Goal: Task Accomplishment & Management: Manage account settings

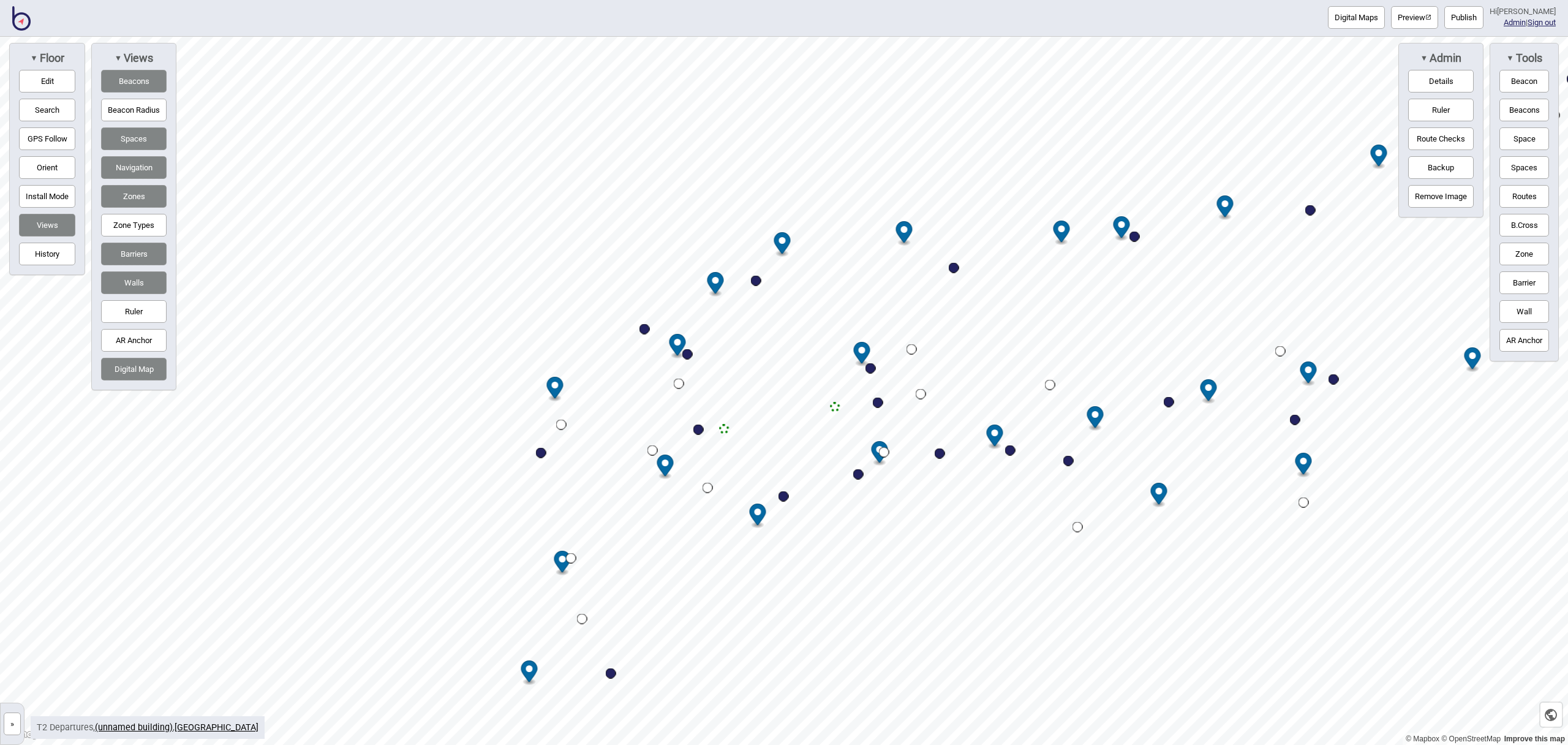
click at [27, 19] on img at bounding box center [21, 18] width 19 height 25
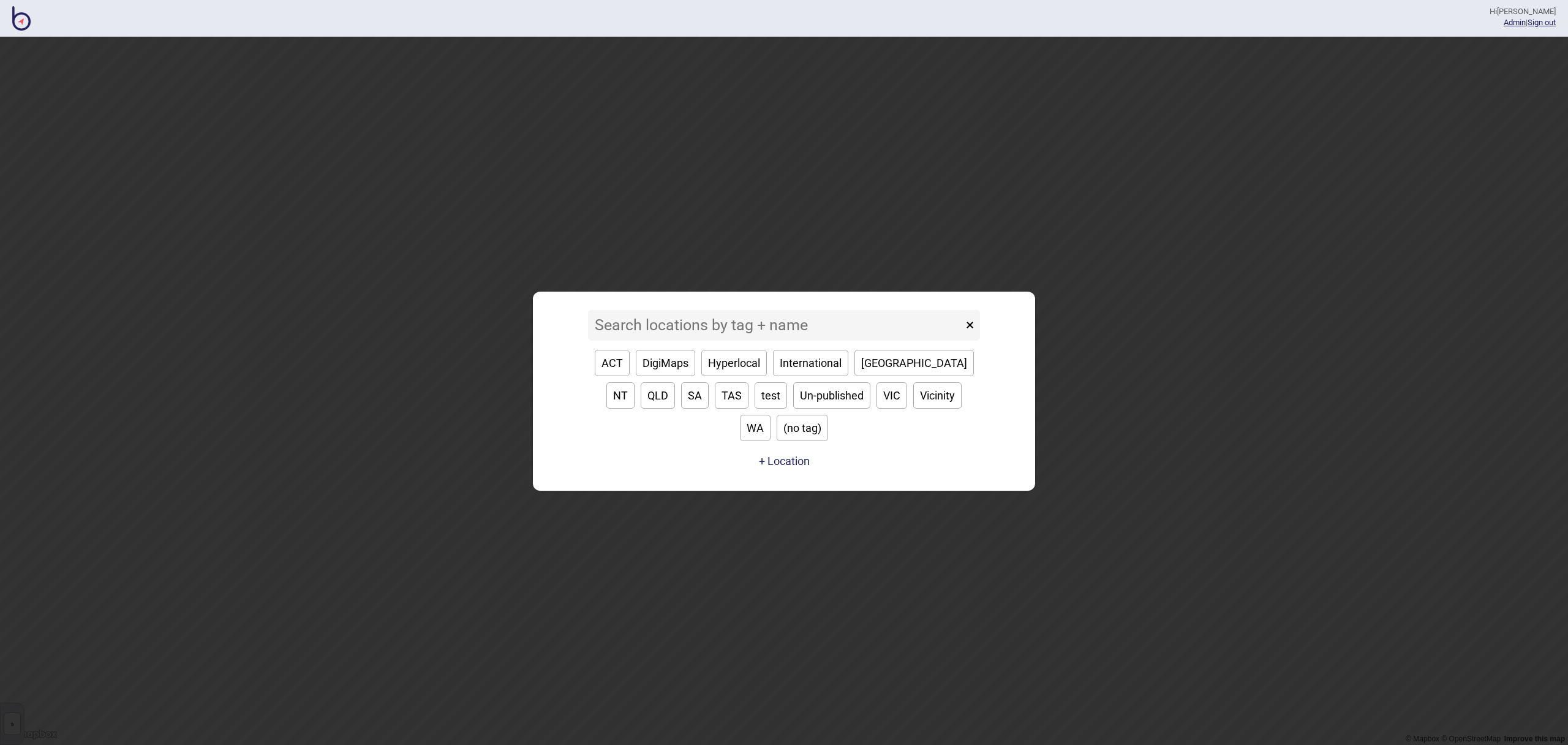
click at [627, 377] on button "ACT" at bounding box center [612, 362] width 35 height 26
type input "ACT"
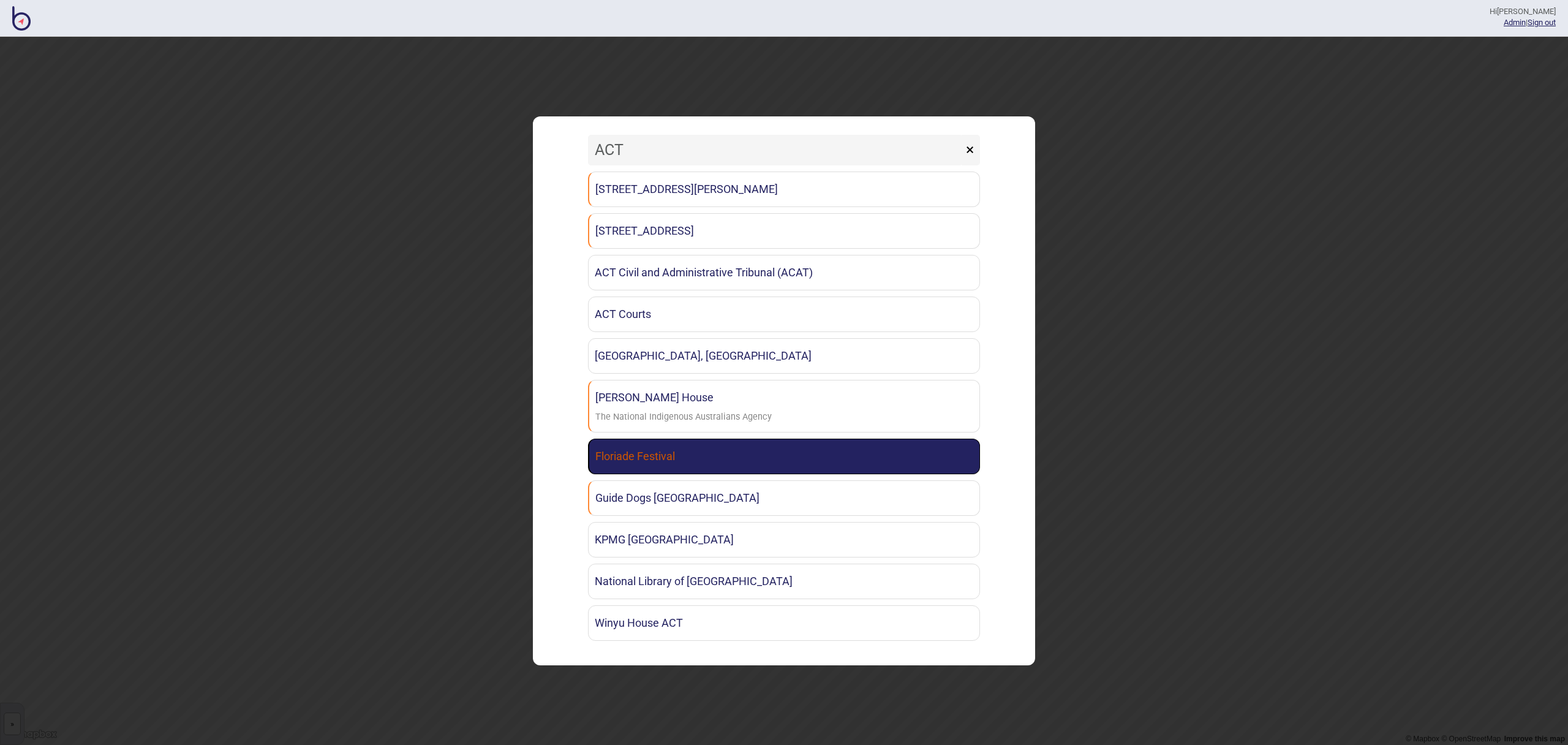
click at [710, 467] on link "Floriade Festival" at bounding box center [784, 456] width 392 height 35
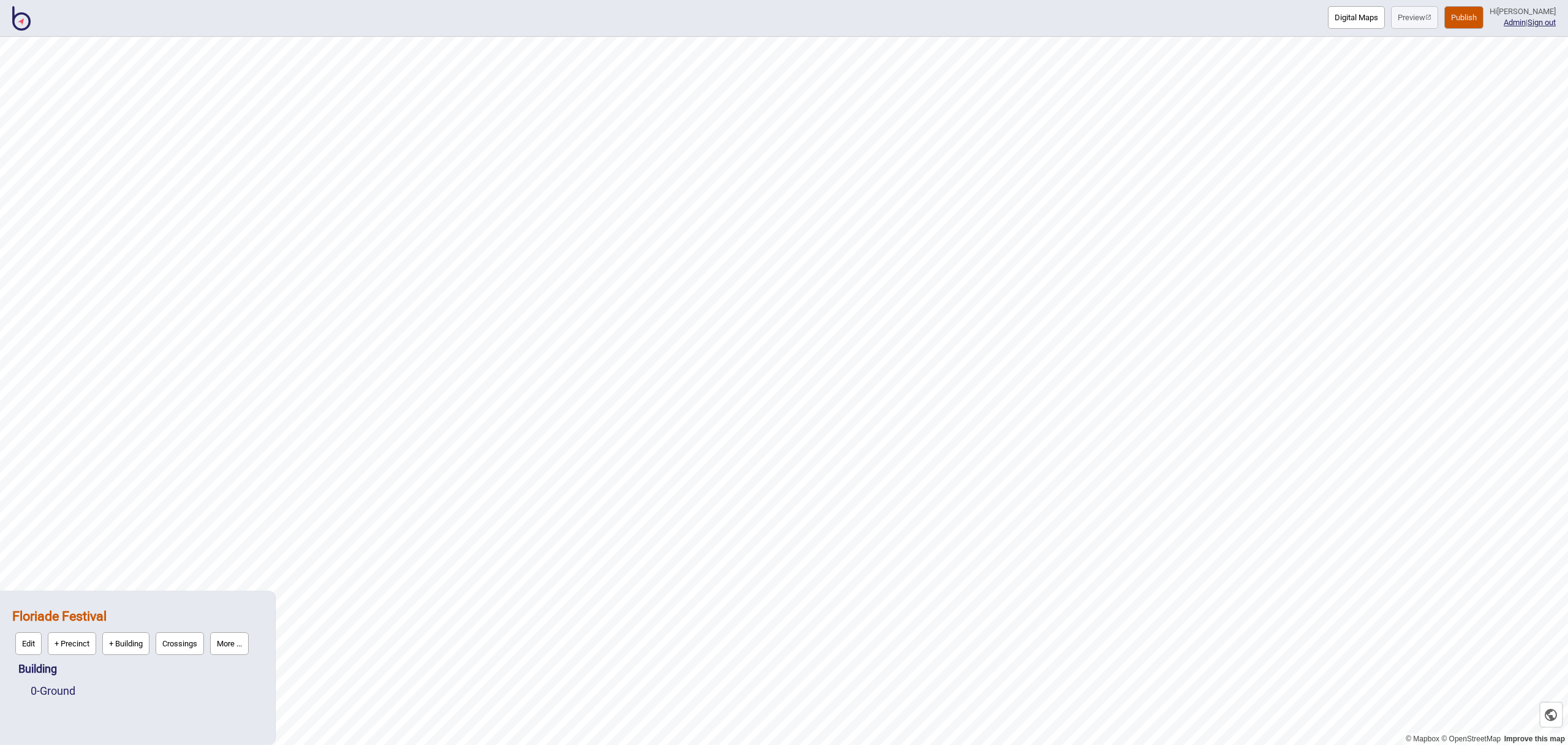
click at [1471, 20] on button "Publish" at bounding box center [1464, 17] width 39 height 22
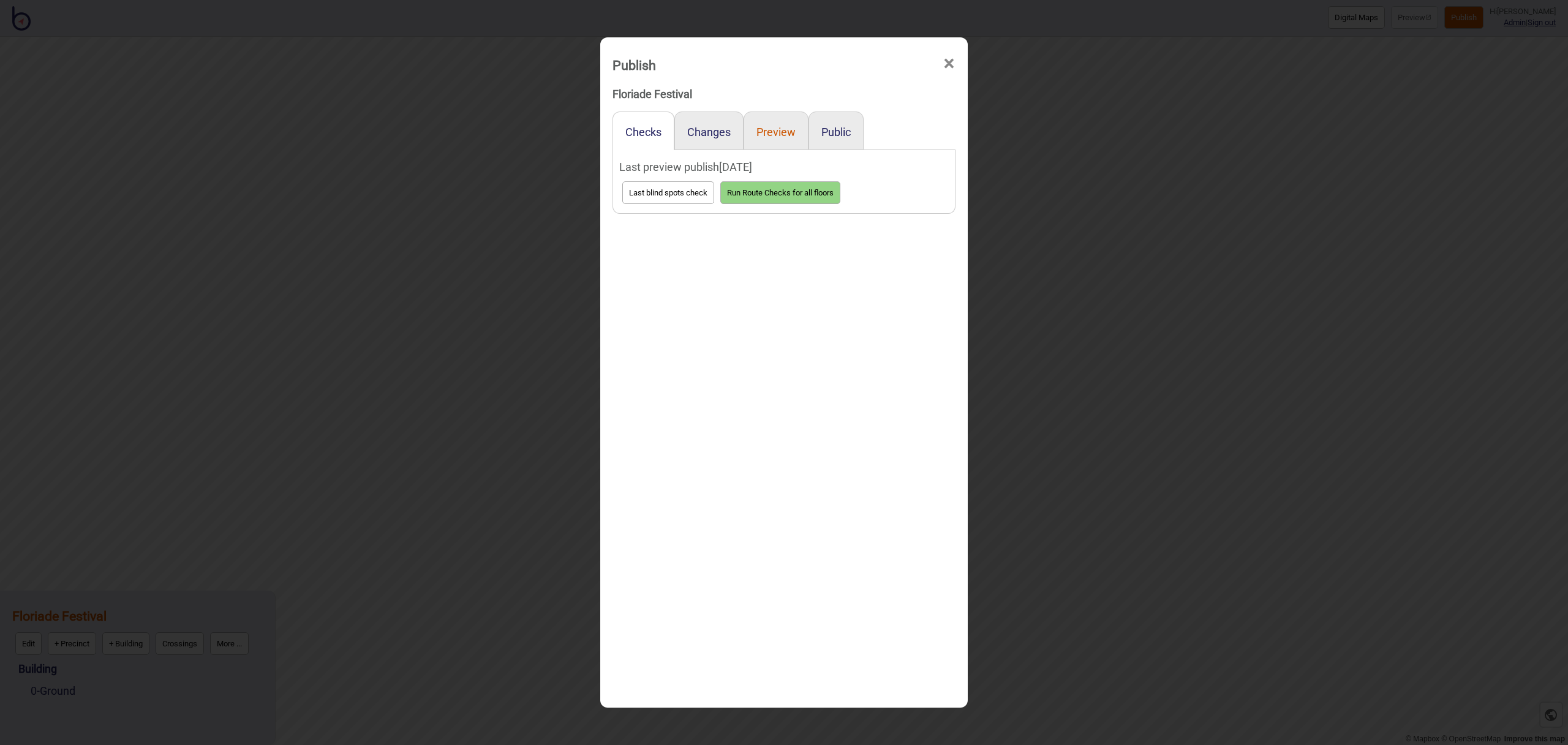
click at [784, 127] on button "Preview" at bounding box center [776, 132] width 39 height 13
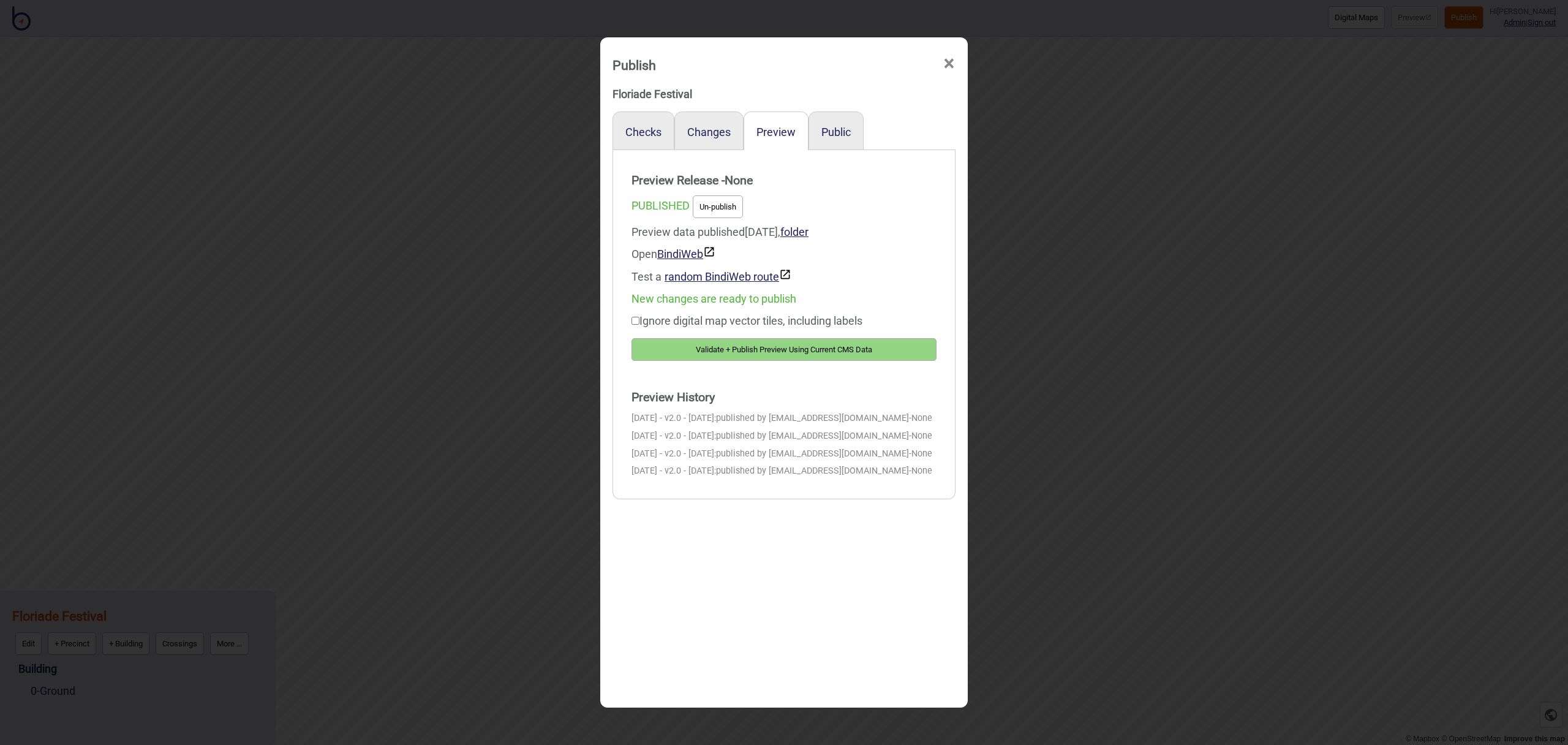
click at [832, 346] on button "Validate + Publish Preview Using Current CMS Data" at bounding box center [784, 350] width 305 height 22
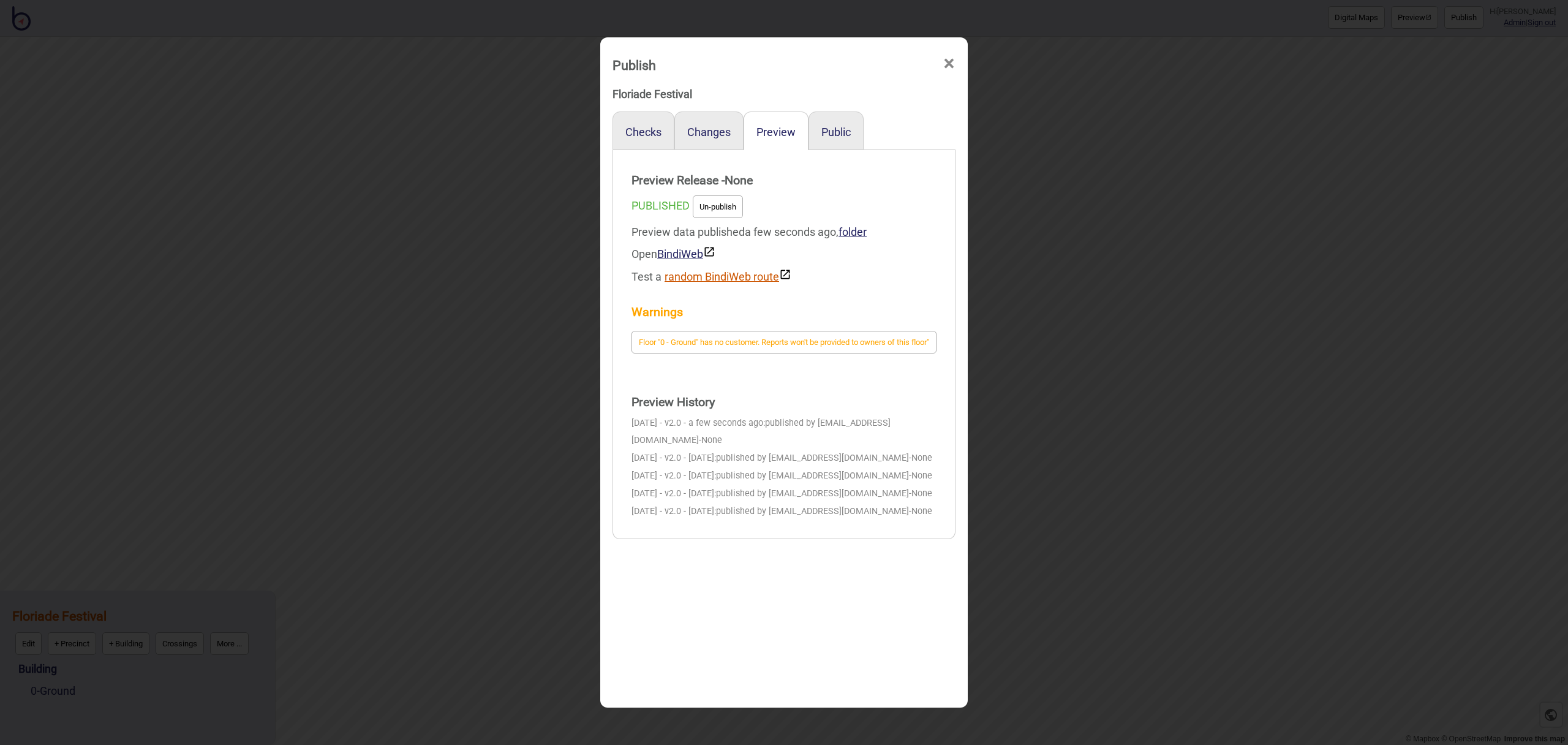
click at [683, 276] on button "random BindiWeb route" at bounding box center [727, 276] width 126 height 15
click at [687, 285] on div "Test a random BindiWeb route" at bounding box center [784, 276] width 305 height 22
click at [688, 282] on button "random BindiWeb route" at bounding box center [727, 276] width 126 height 15
click at [730, 276] on button "random BindiWeb route" at bounding box center [727, 276] width 126 height 15
click at [722, 282] on button "random BindiWeb route" at bounding box center [727, 276] width 126 height 15
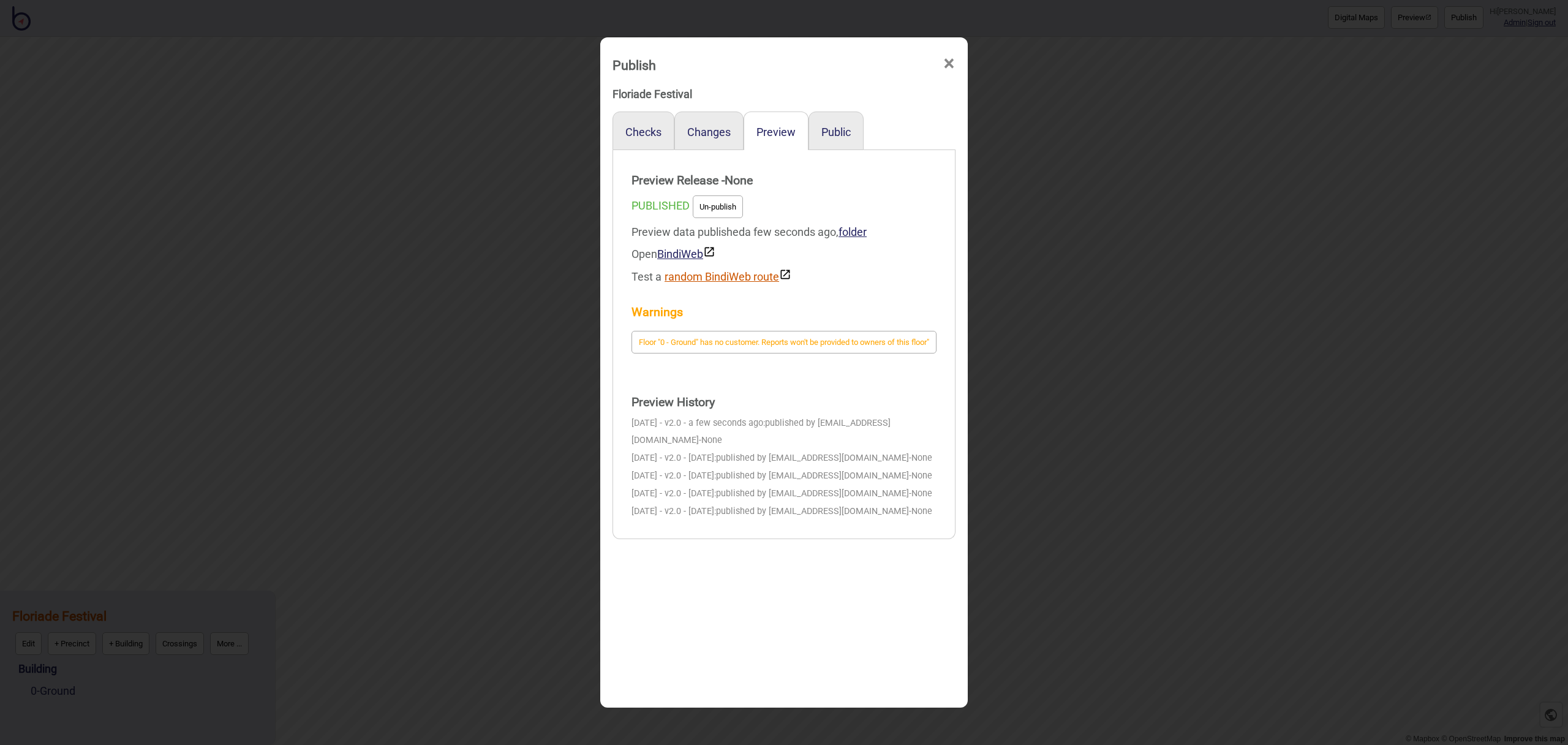
click at [695, 276] on button "random BindiWeb route" at bounding box center [727, 276] width 126 height 15
click at [716, 272] on button "random BindiWeb route" at bounding box center [727, 276] width 126 height 15
click at [693, 279] on button "random BindiWeb route" at bounding box center [727, 276] width 126 height 15
click at [694, 273] on button "random BindiWeb route" at bounding box center [727, 276] width 126 height 15
click at [697, 282] on button "random BindiWeb route" at bounding box center [727, 276] width 126 height 15
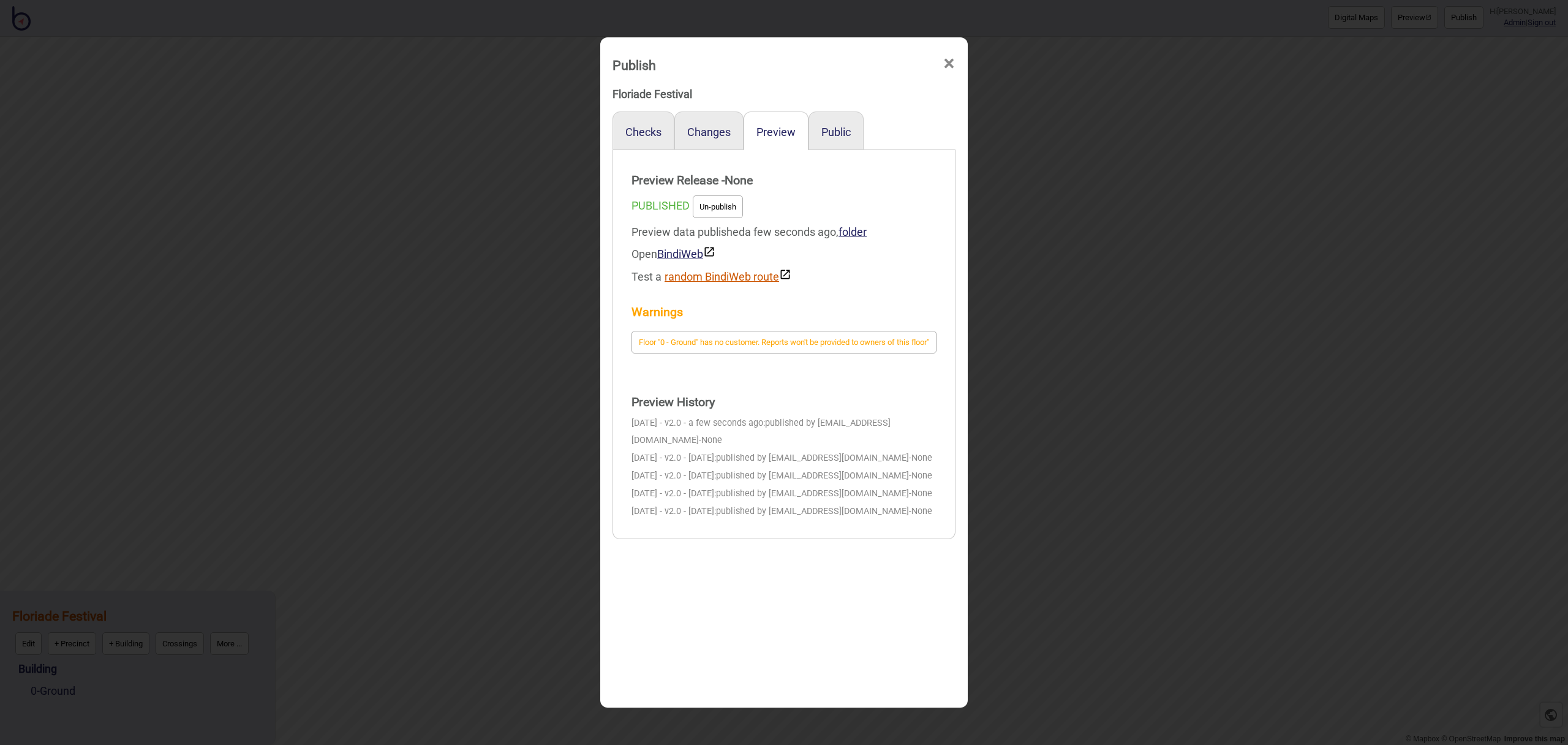
click at [697, 276] on button "random BindiWeb route" at bounding box center [727, 276] width 126 height 15
click at [723, 281] on button "random BindiWeb route" at bounding box center [727, 276] width 126 height 15
click at [735, 279] on button "random BindiWeb route" at bounding box center [727, 276] width 126 height 15
click at [745, 273] on button "random BindiWeb route" at bounding box center [727, 276] width 126 height 15
click at [733, 275] on button "random BindiWeb route" at bounding box center [727, 276] width 126 height 15
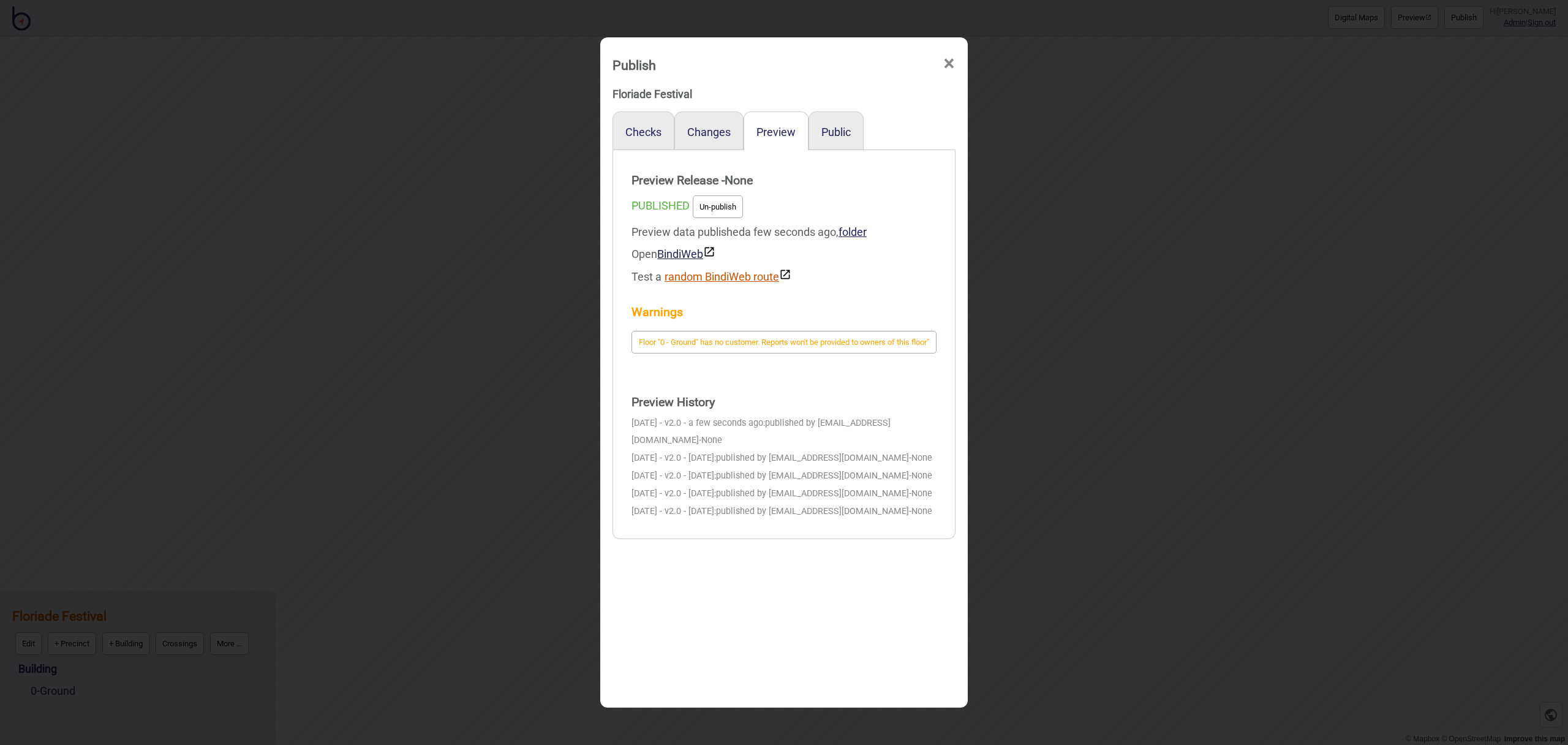
click at [707, 275] on button "random BindiWeb route" at bounding box center [727, 276] width 126 height 15
click at [736, 282] on button "random BindiWeb route" at bounding box center [727, 276] width 126 height 15
click at [746, 276] on button "random BindiWeb route" at bounding box center [727, 276] width 126 height 15
click at [748, 276] on button "random BindiWeb route" at bounding box center [727, 276] width 126 height 15
click at [693, 274] on button "random BindiWeb route" at bounding box center [727, 276] width 126 height 15
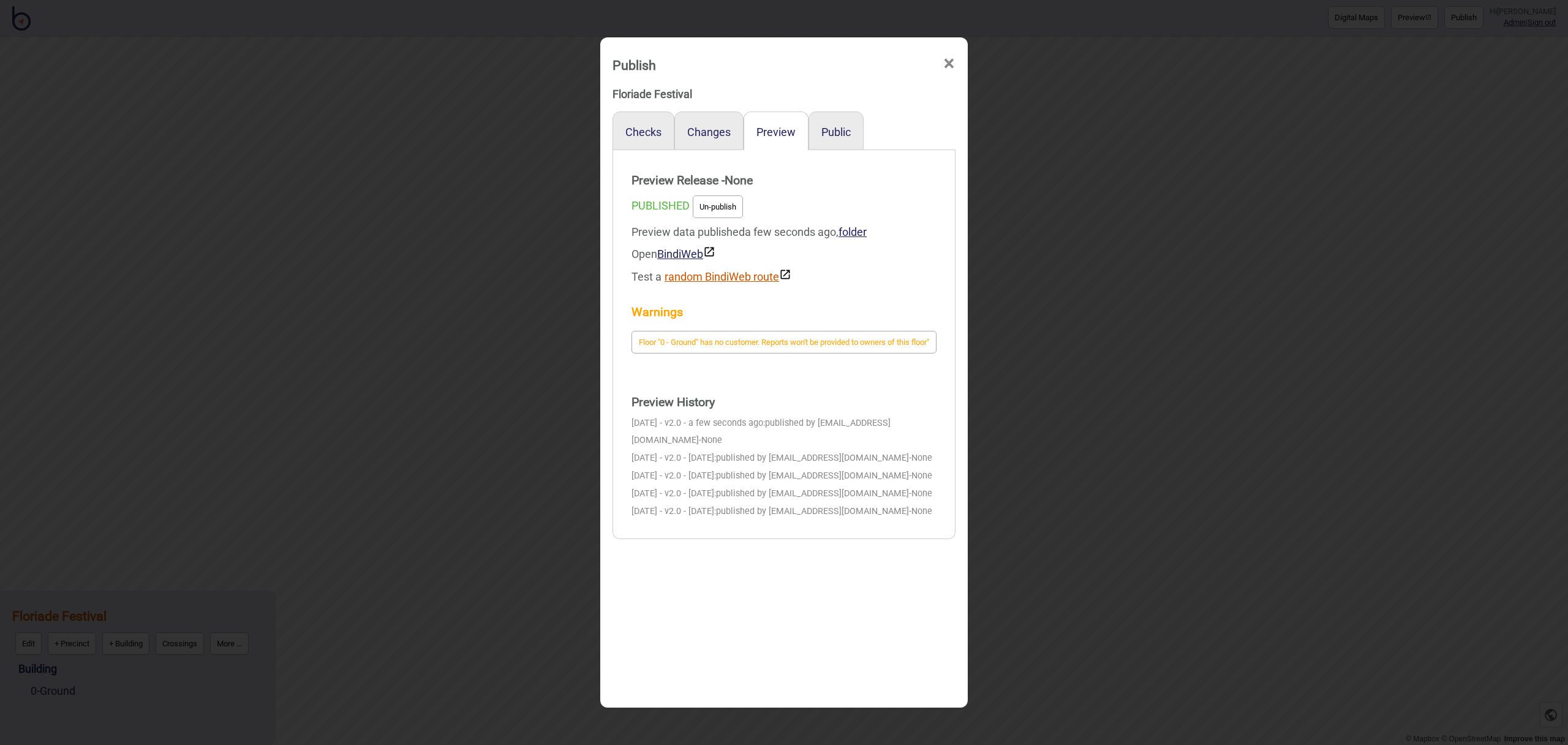
click at [754, 270] on button "random BindiWeb route" at bounding box center [727, 276] width 126 height 15
click at [947, 65] on span "×" at bounding box center [949, 64] width 13 height 40
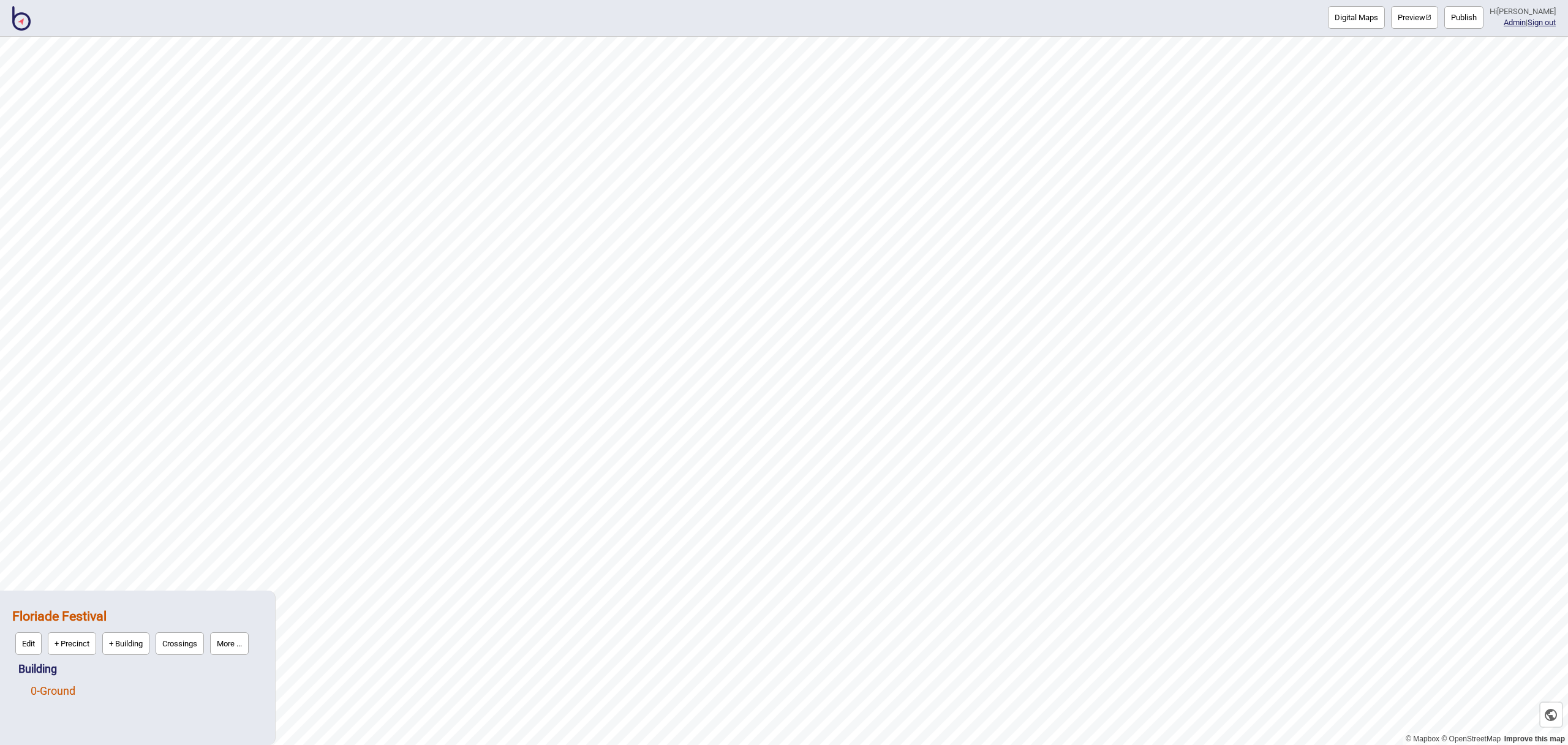
click at [62, 692] on link "0 - Ground" at bounding box center [53, 690] width 45 height 13
click at [46, 687] on button "Edit" at bounding box center [46, 688] width 26 height 22
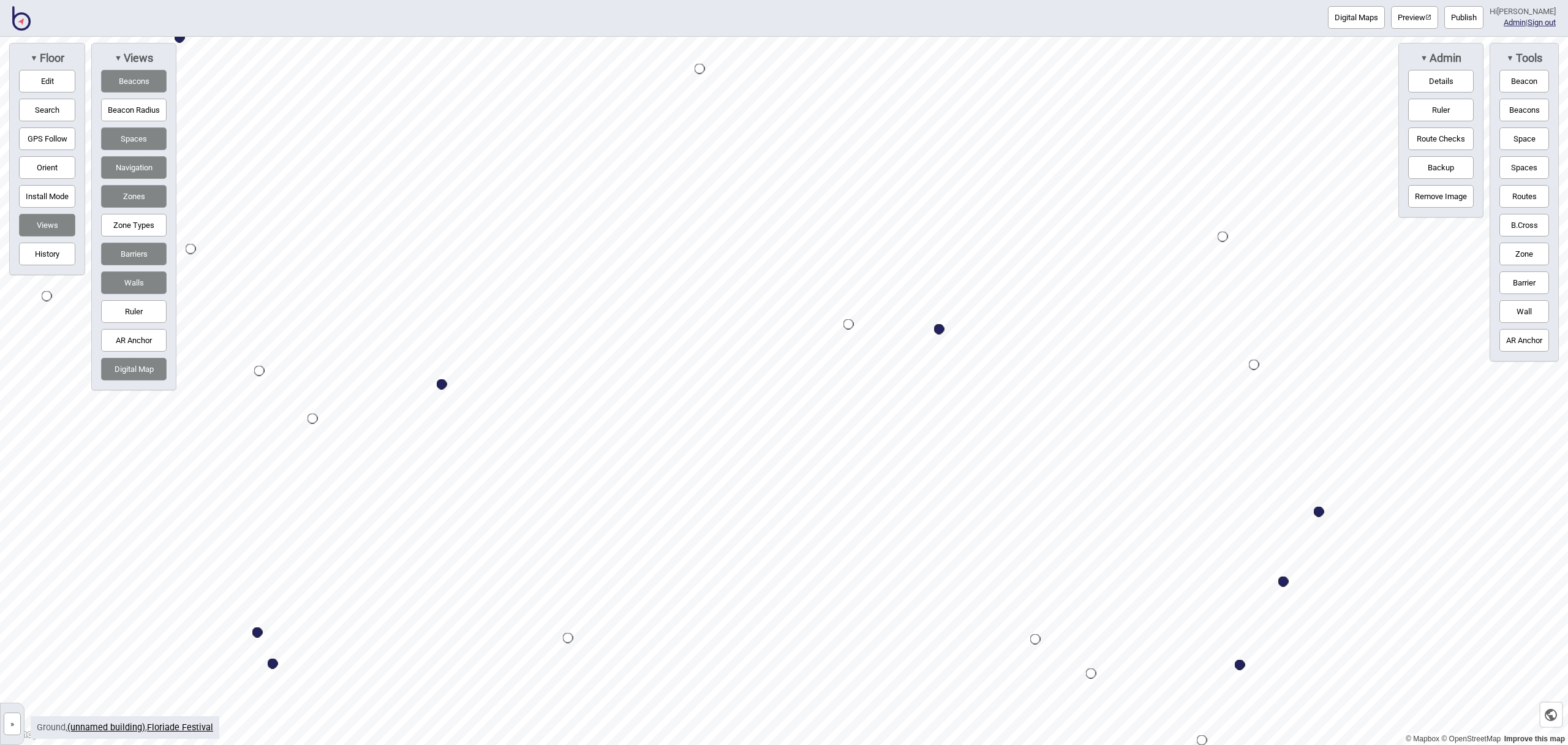
drag, startPoint x: 44, startPoint y: 86, endPoint x: 130, endPoint y: 114, distance: 90.4
click at [44, 86] on button "Edit" at bounding box center [46, 81] width 56 height 22
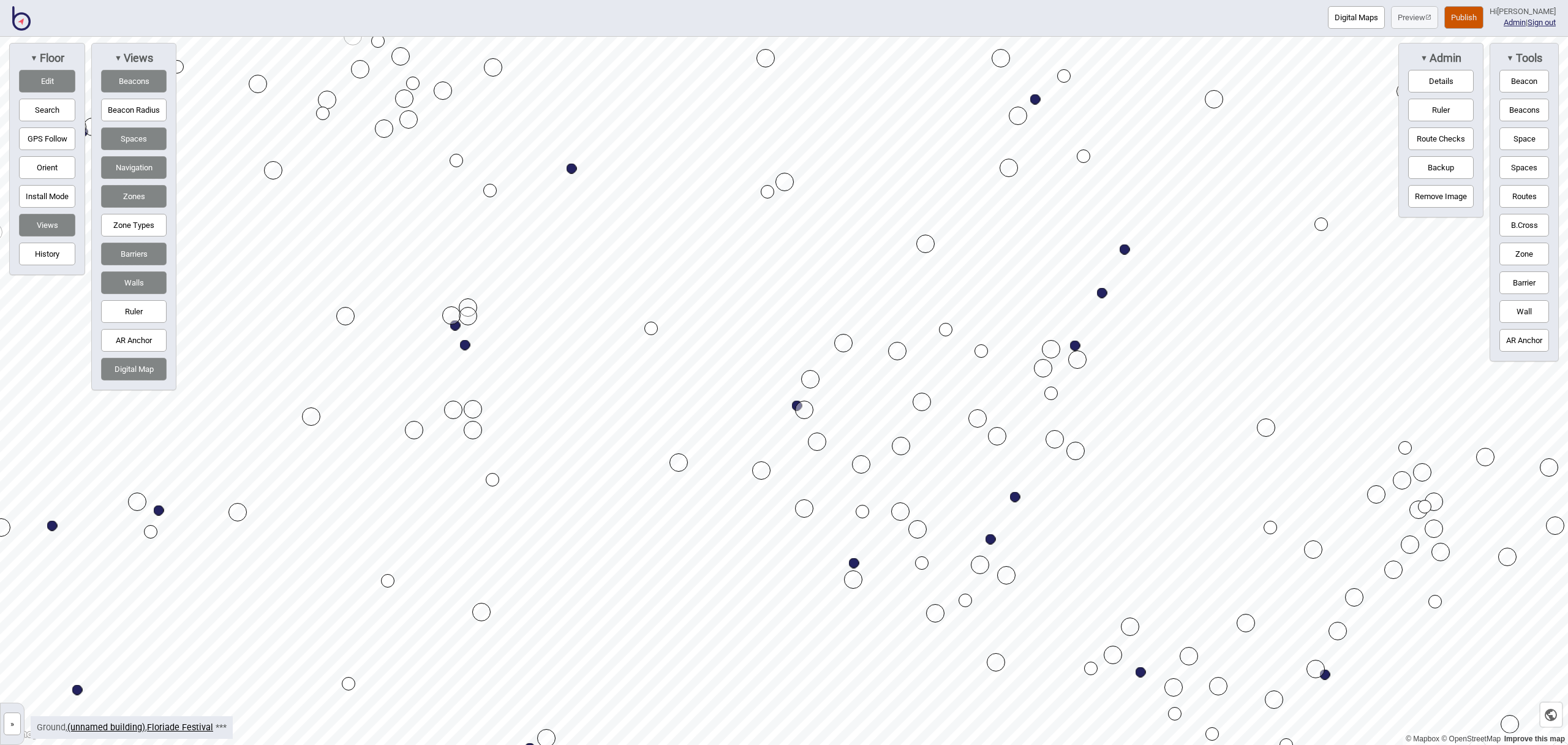
click at [1477, 10] on button "Publish" at bounding box center [1464, 17] width 39 height 22
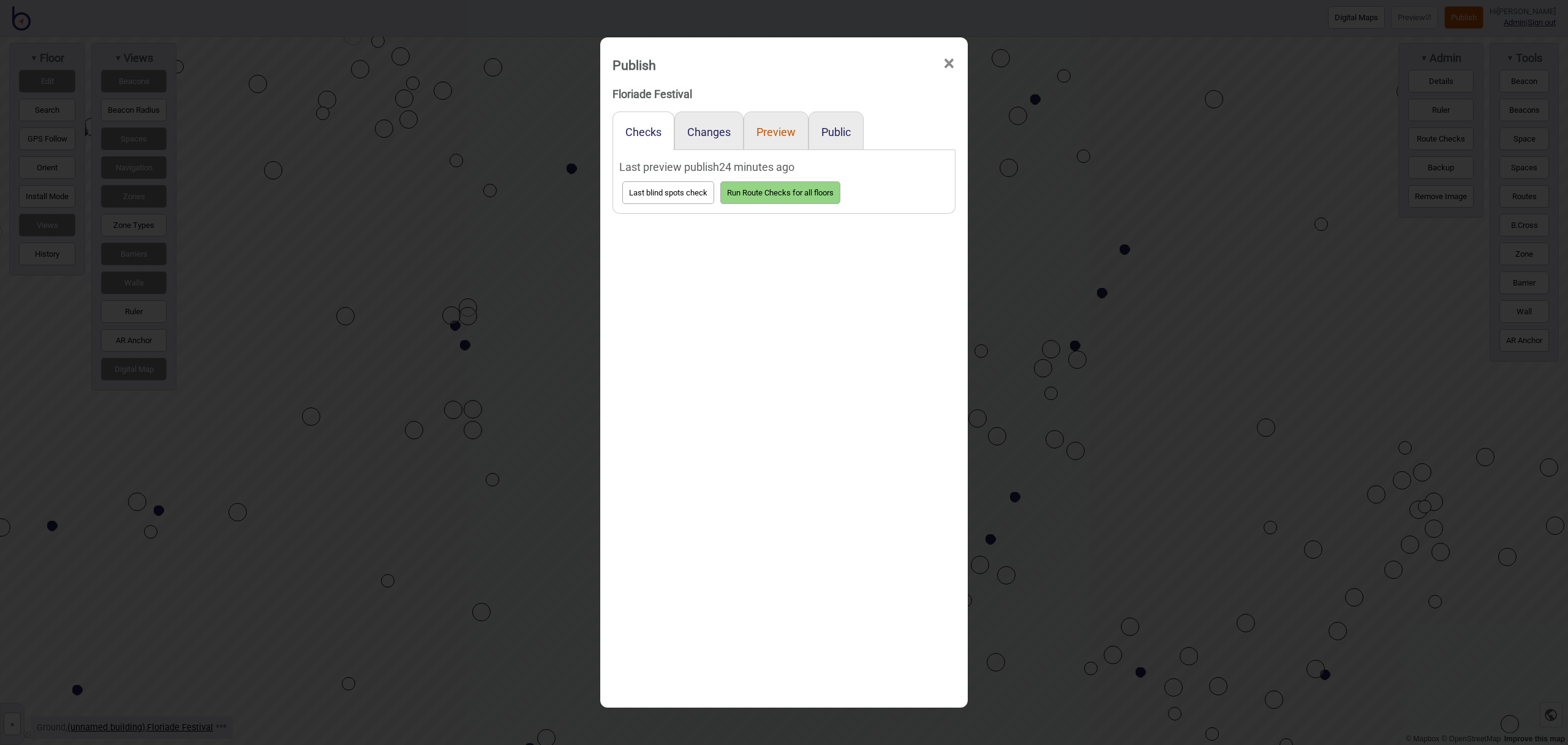
click at [770, 134] on button "Preview" at bounding box center [776, 132] width 39 height 13
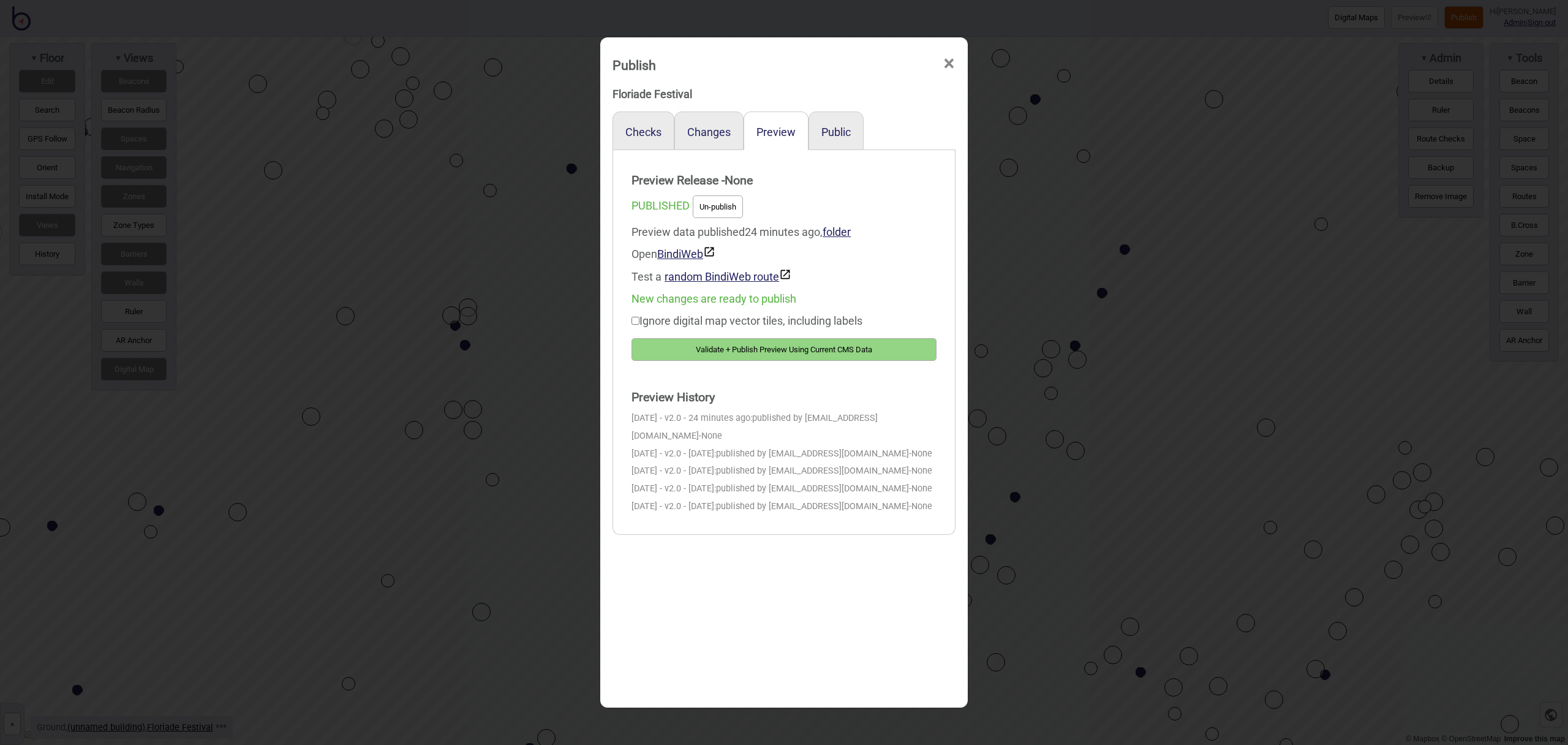
click at [865, 351] on button "Validate + Publish Preview Using Current CMS Data" at bounding box center [784, 350] width 305 height 22
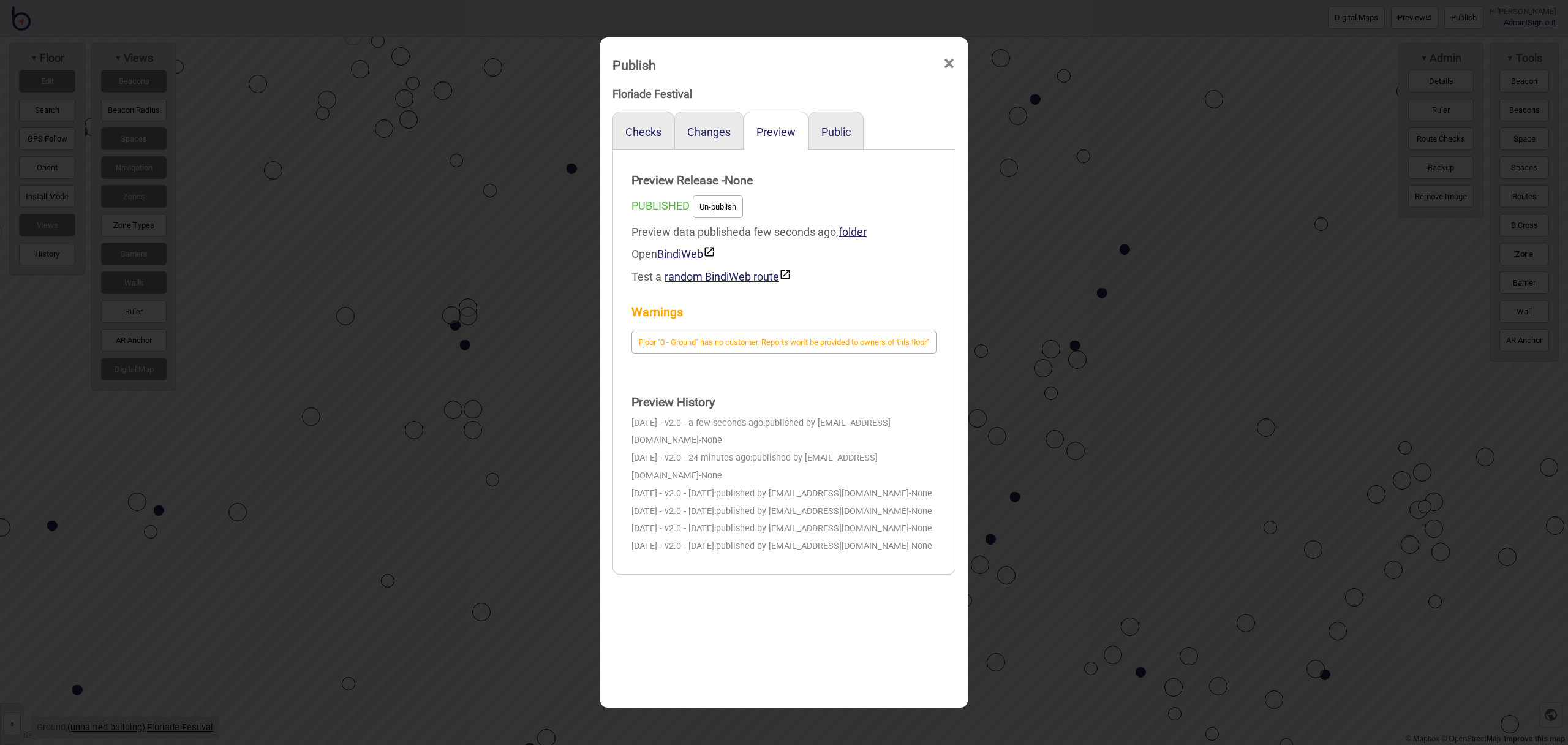
click at [953, 62] on span "×" at bounding box center [949, 64] width 13 height 40
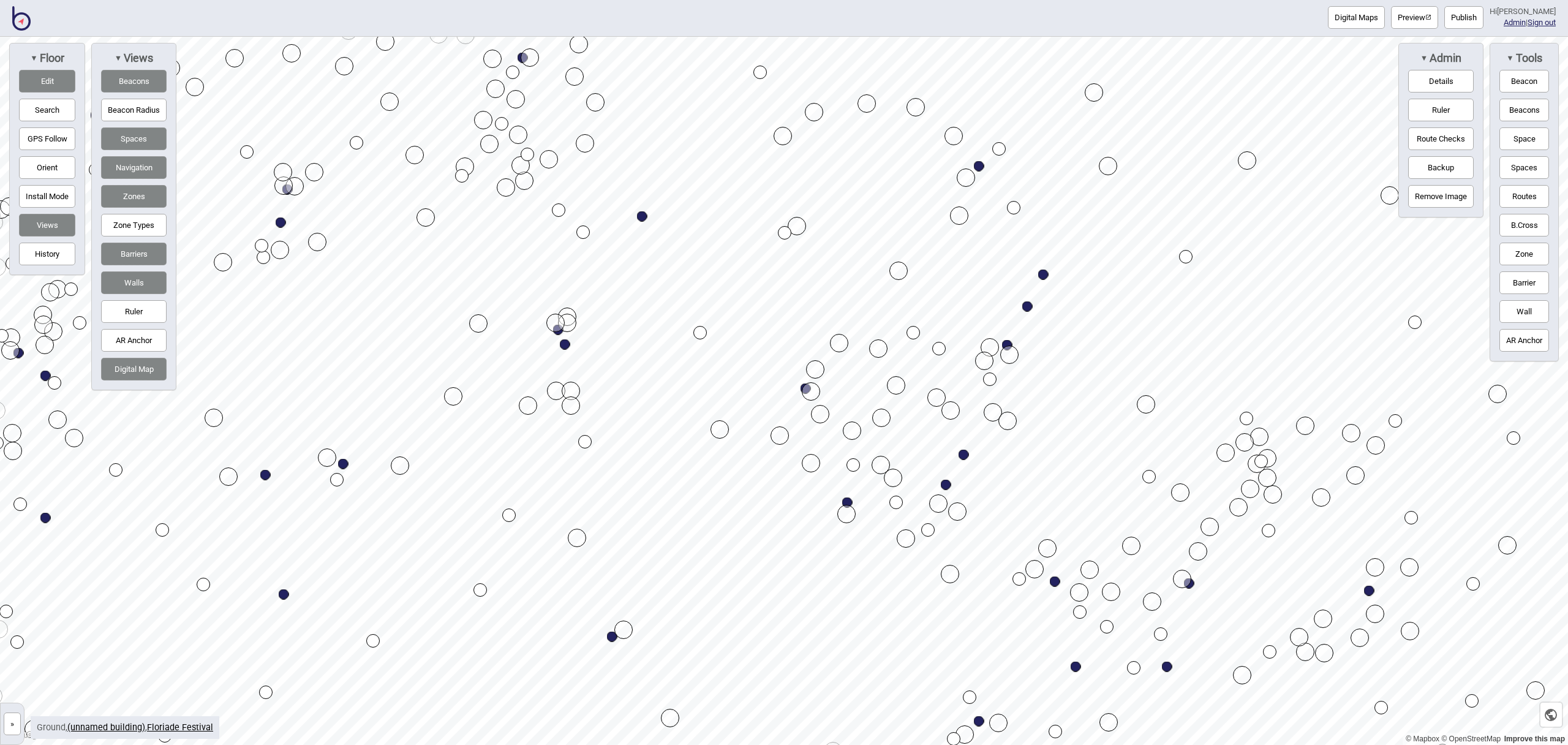
click at [55, 90] on button "Edit" at bounding box center [46, 81] width 56 height 22
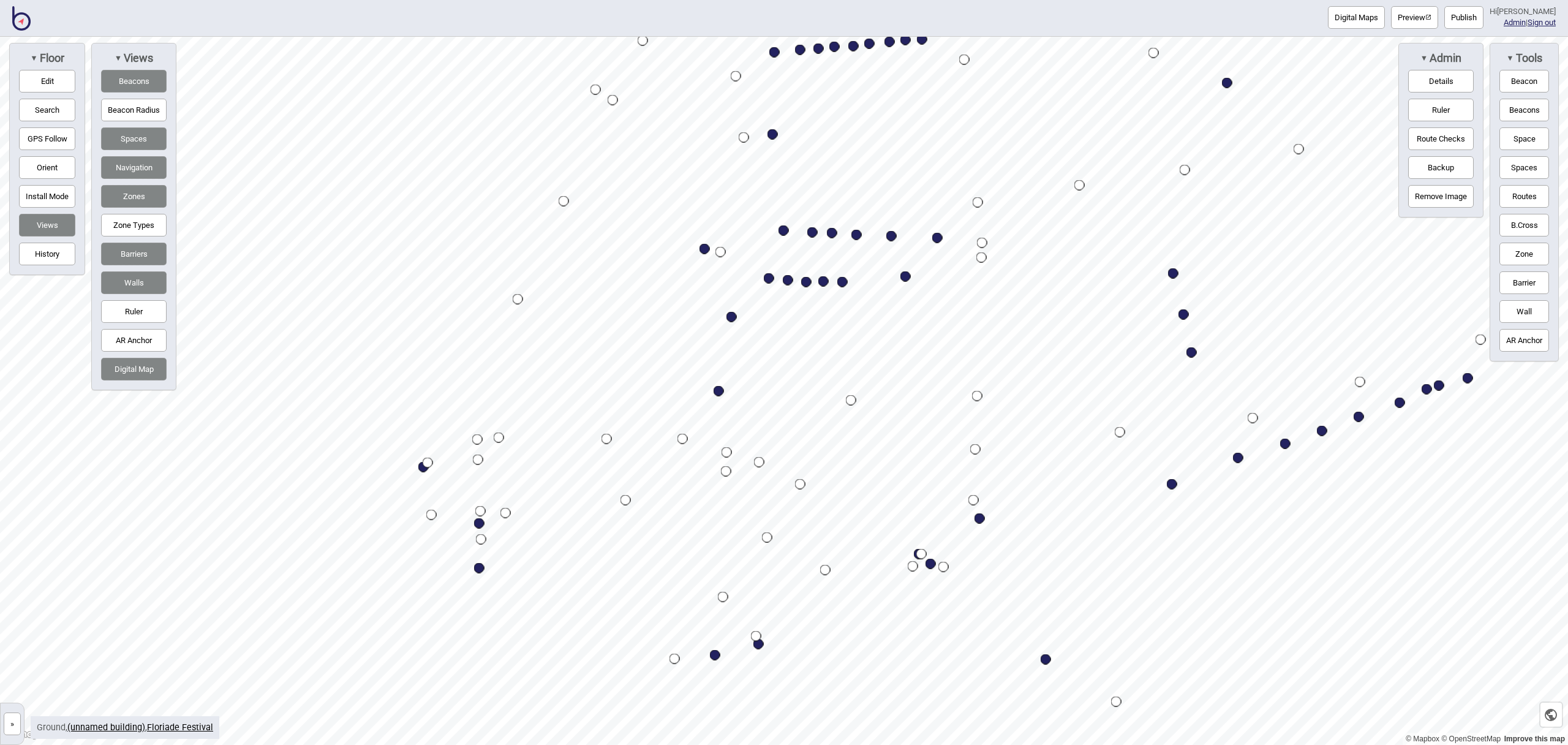
click at [1034, 0] on div "Digital Maps Preview Publish Hi John-Ross Admin | Sign out © Mapbox © OpenStree…" at bounding box center [784, 0] width 1568 height 0
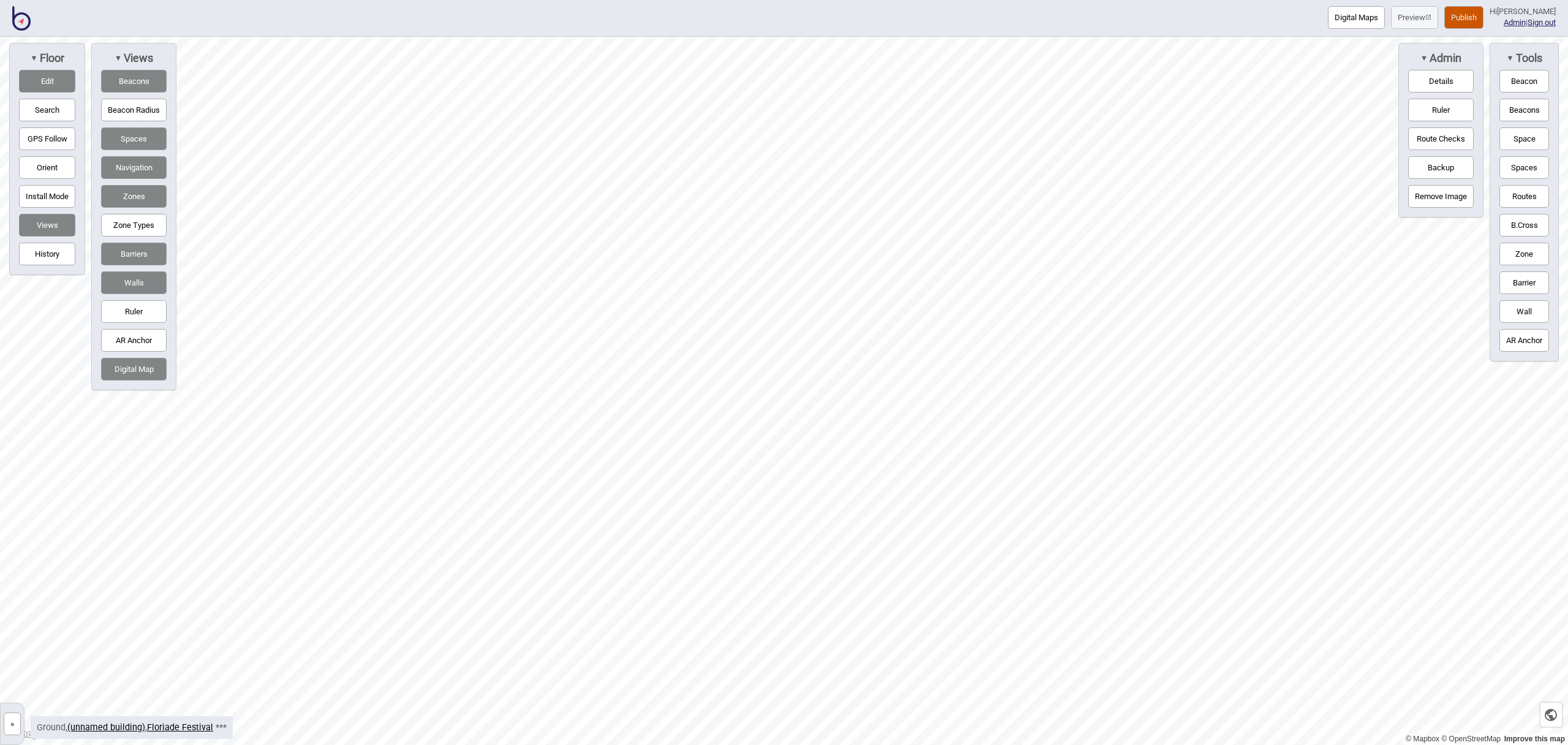
click at [1522, 131] on button "Space" at bounding box center [1525, 139] width 49 height 22
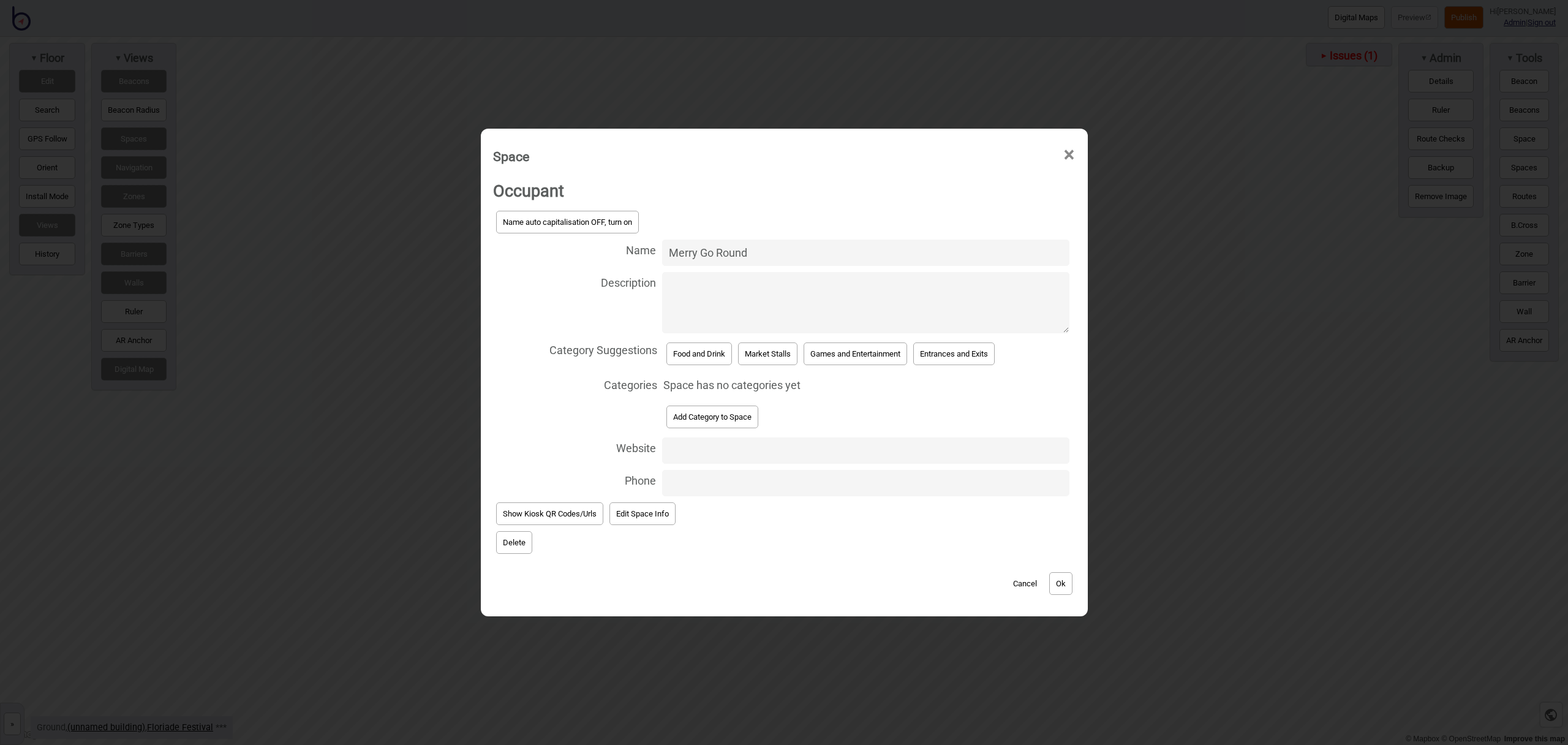
type input "Merry Go Round"
click at [884, 347] on button "Games and Entertainment" at bounding box center [855, 354] width 103 height 22
select select "Games and Entertainment"
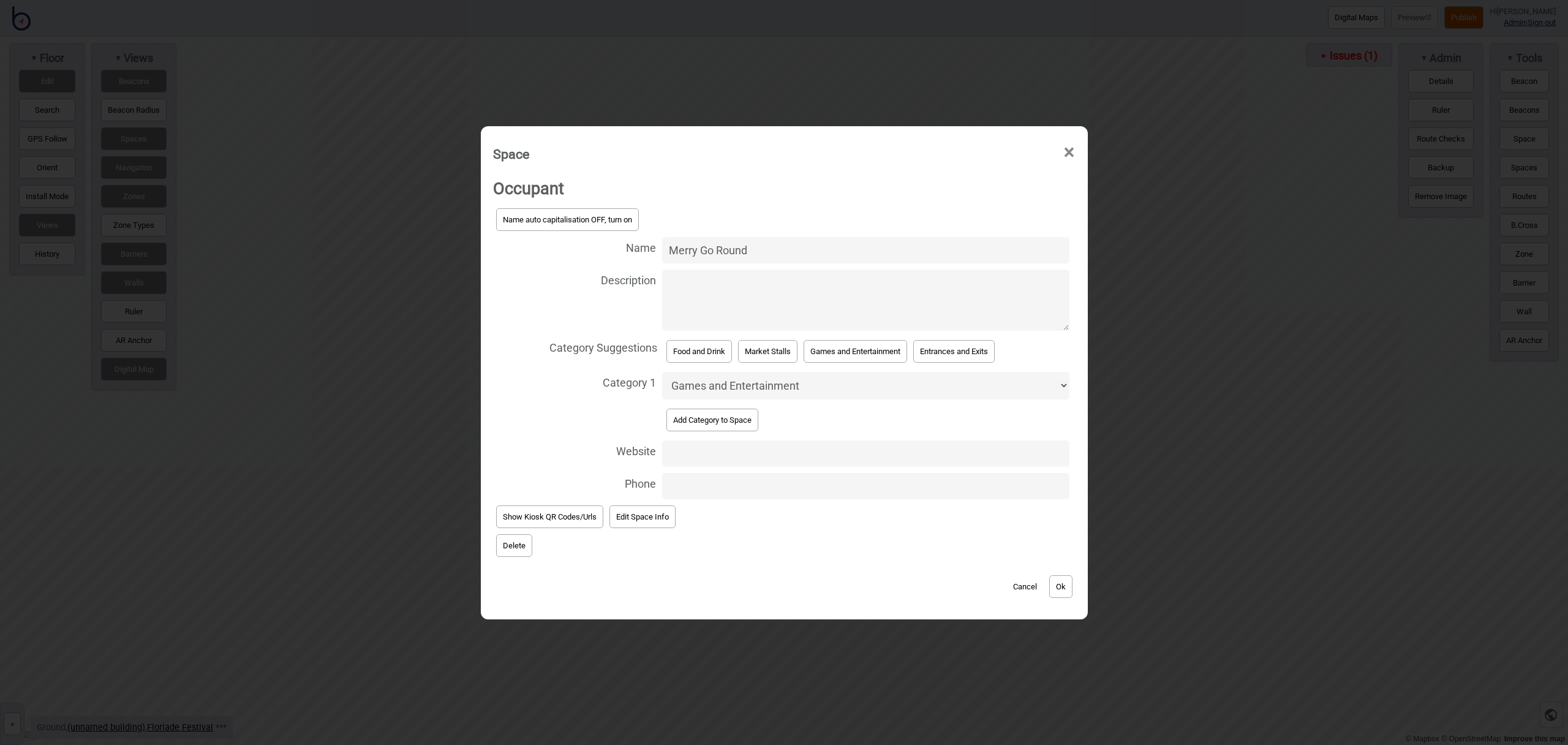
click at [1058, 584] on button "Ok" at bounding box center [1061, 587] width 23 height 22
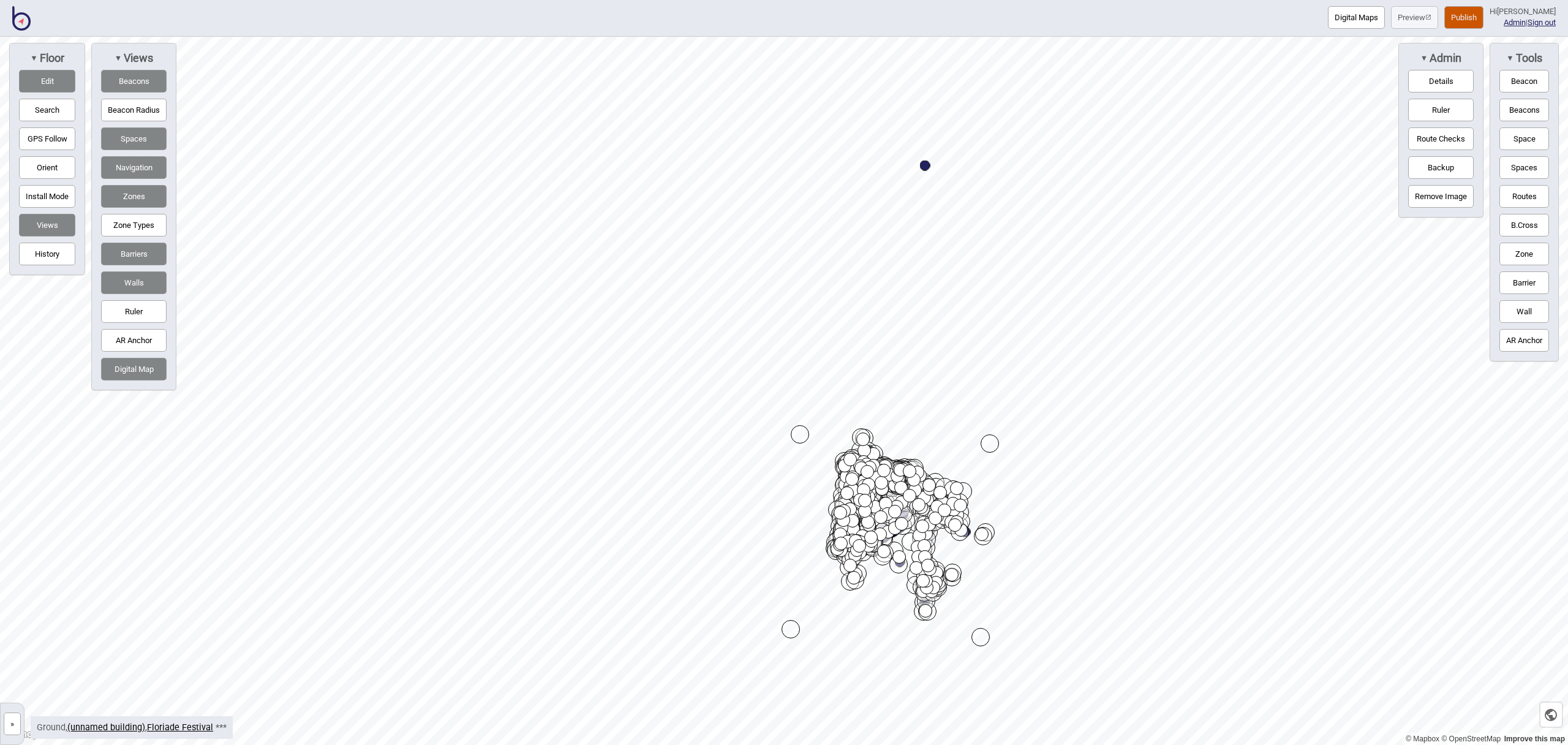
click at [1476, 12] on button "Publish" at bounding box center [1464, 17] width 39 height 22
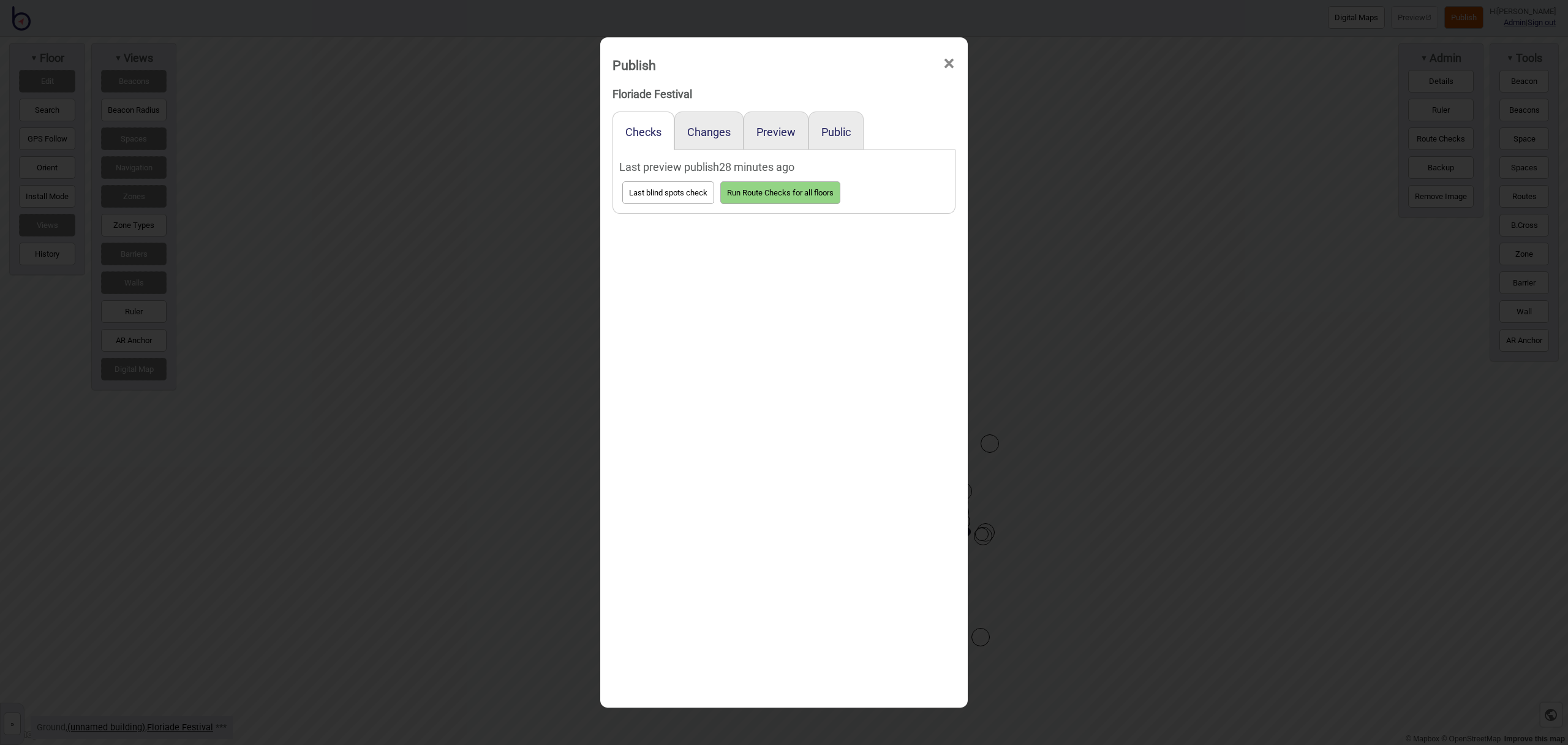
click at [779, 139] on div "Preview" at bounding box center [776, 131] width 65 height 39
click at [778, 132] on button "Preview" at bounding box center [776, 132] width 39 height 13
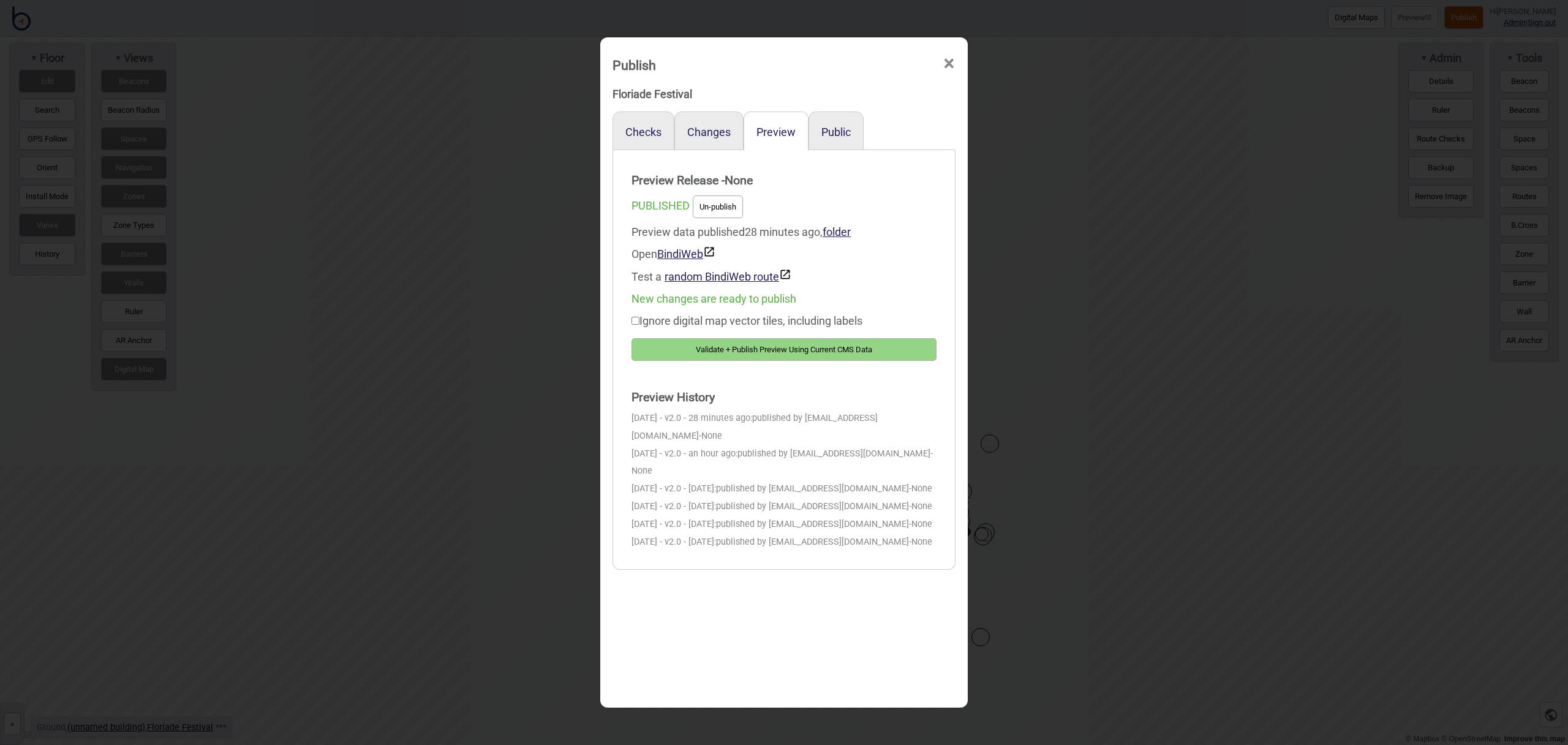
click at [846, 350] on button "Validate + Publish Preview Using Current CMS Data" at bounding box center [784, 350] width 305 height 22
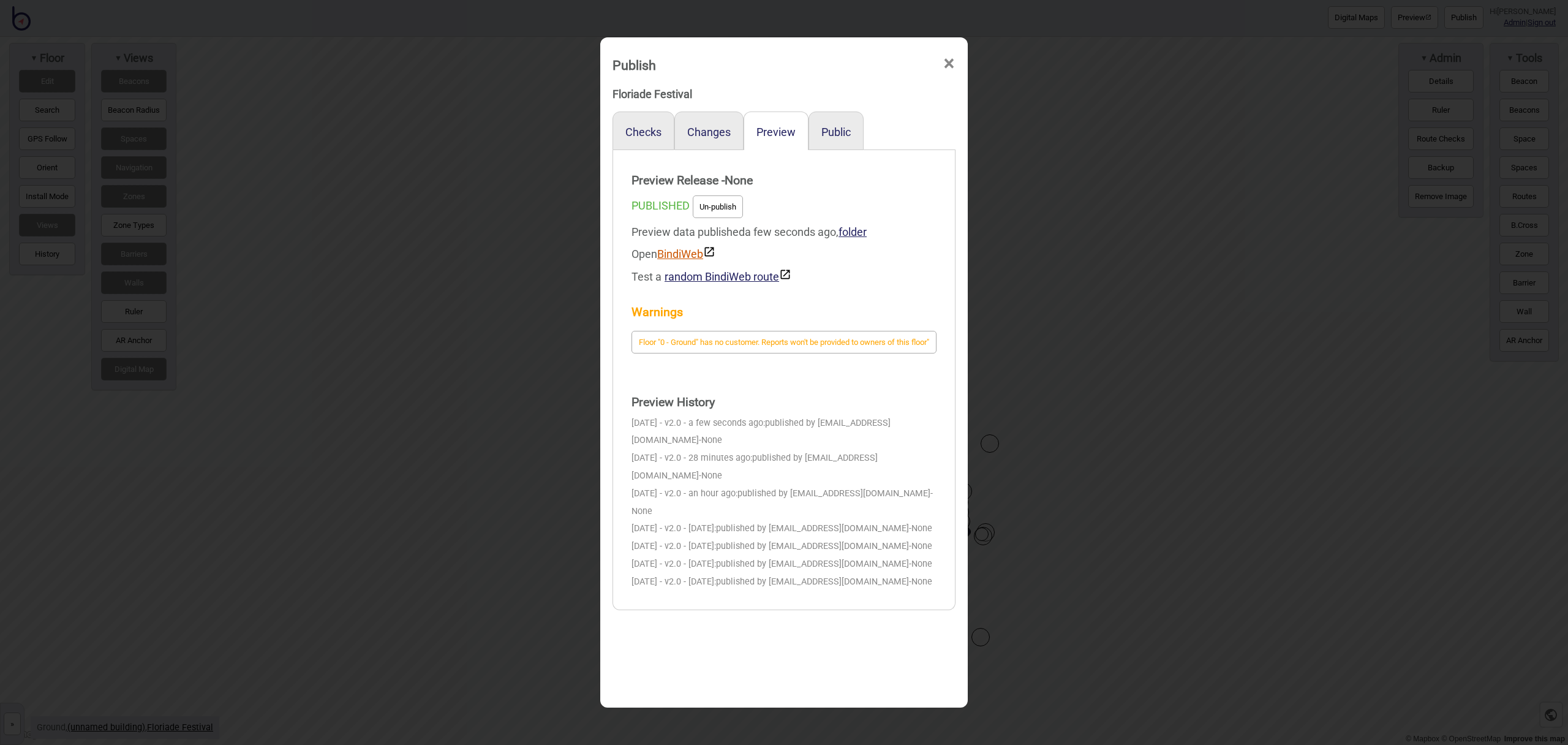
click at [694, 258] on link "BindiWeb" at bounding box center [686, 254] width 58 height 13
click at [951, 61] on span "×" at bounding box center [949, 64] width 13 height 40
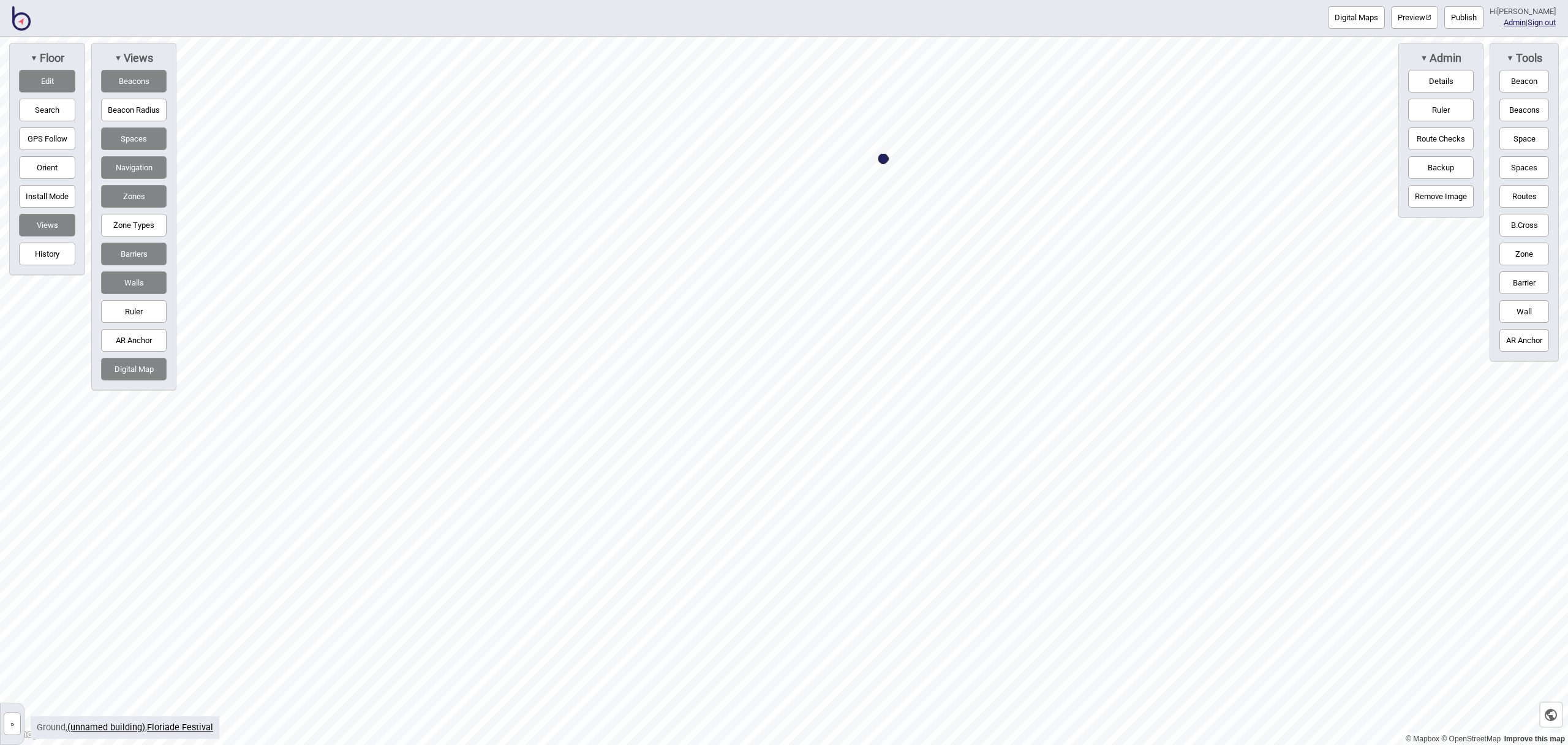
drag, startPoint x: 1522, startPoint y: 192, endPoint x: 1490, endPoint y: 198, distance: 32.6
click at [1522, 192] on button "Routes" at bounding box center [1525, 196] width 49 height 22
click at [621, 642] on div "Map marker" at bounding box center [621, 644] width 13 height 13
click at [1510, 192] on button "Routes" at bounding box center [1525, 196] width 49 height 22
click at [1483, 23] on button "Publish" at bounding box center [1464, 17] width 39 height 22
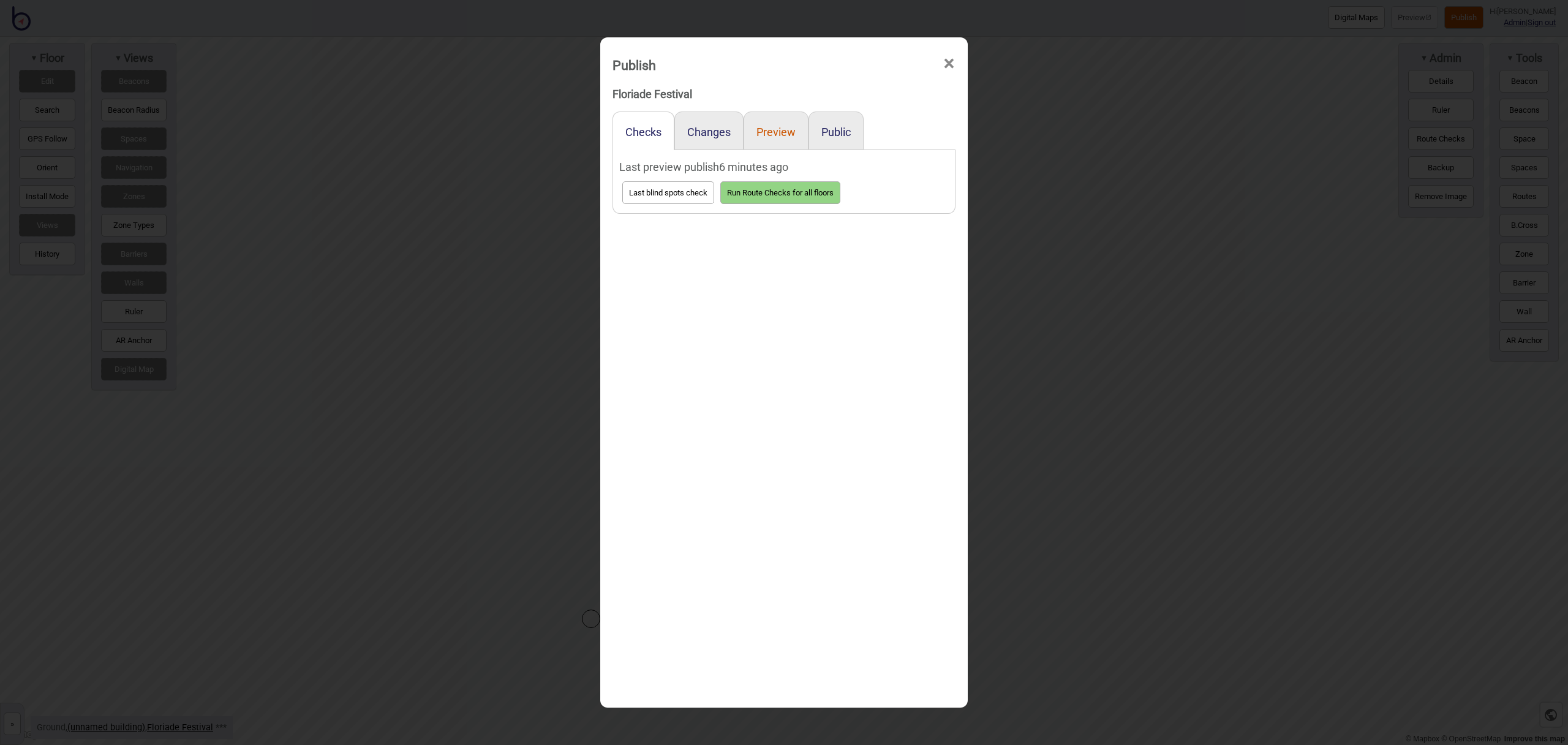
click at [778, 135] on button "Preview" at bounding box center [776, 132] width 39 height 13
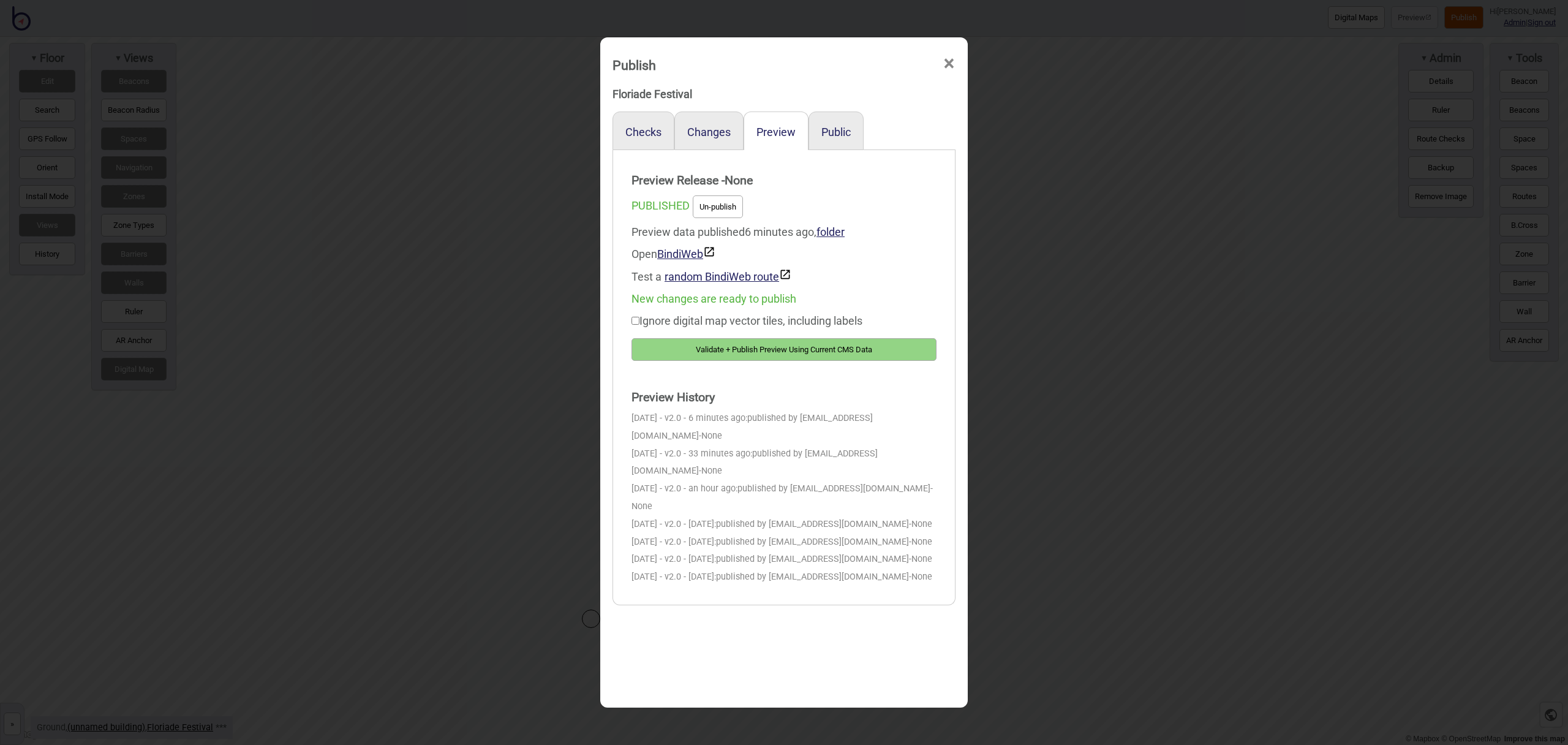
click at [831, 344] on button "Validate + Publish Preview Using Current CMS Data" at bounding box center [784, 350] width 305 height 22
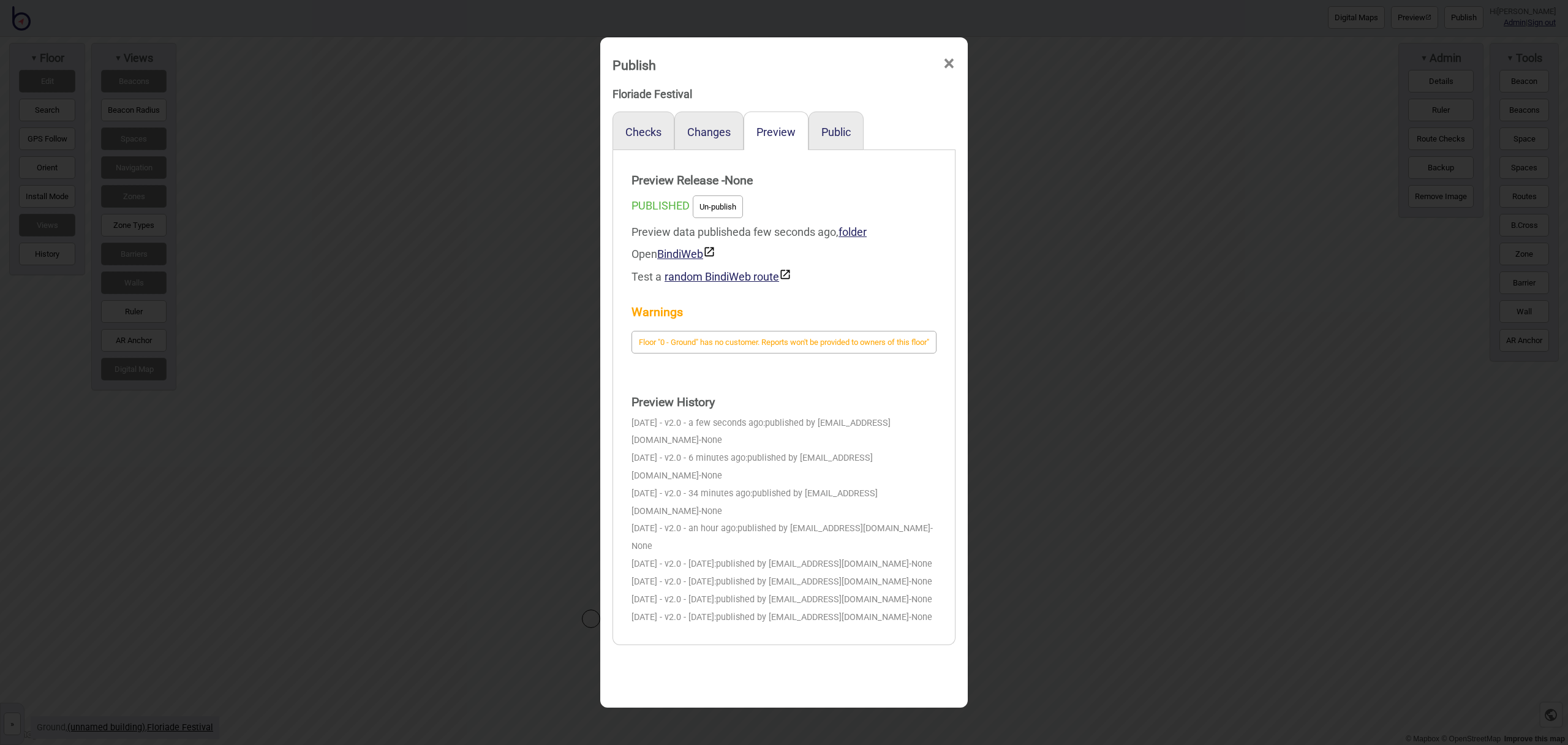
click at [956, 70] on div "Publish ×" at bounding box center [784, 61] width 356 height 37
click at [949, 64] on span "×" at bounding box center [949, 64] width 13 height 40
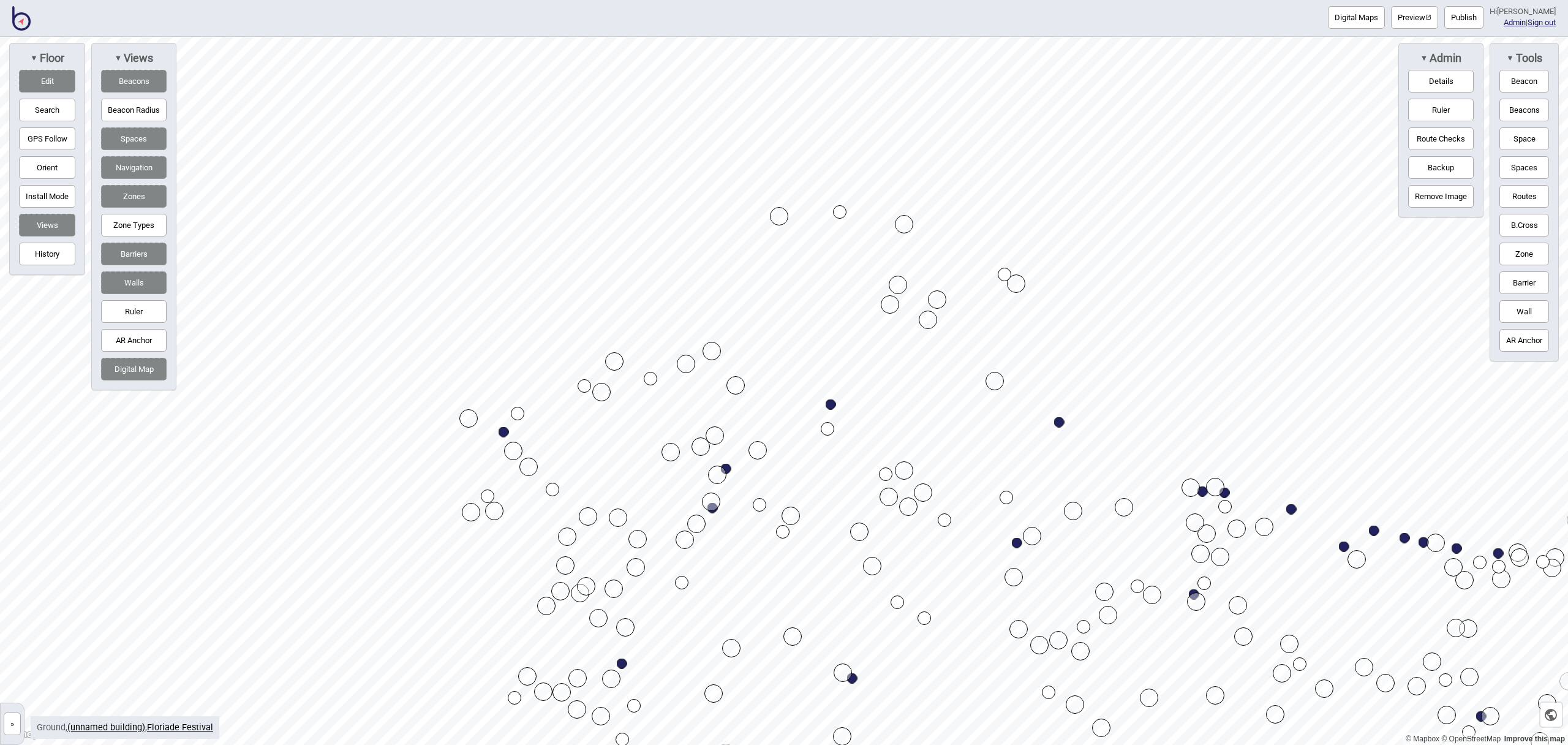
click at [912, 0] on html "Digital Maps Preview Publish Hi [PERSON_NAME] Admin | Sign out © Mapbox © OpenS…" at bounding box center [784, 0] width 1568 height 0
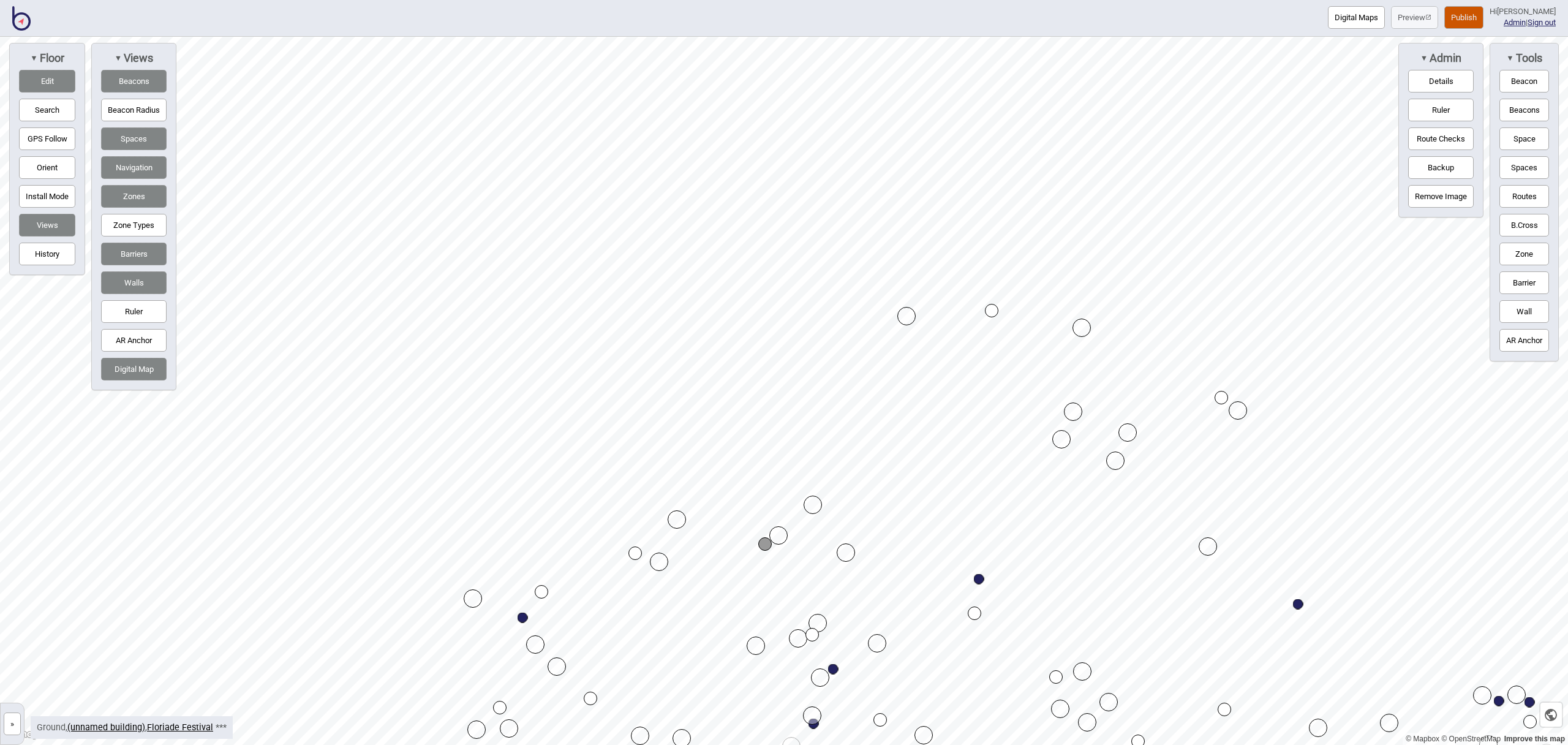
click at [55, 81] on button "Edit" at bounding box center [46, 81] width 56 height 22
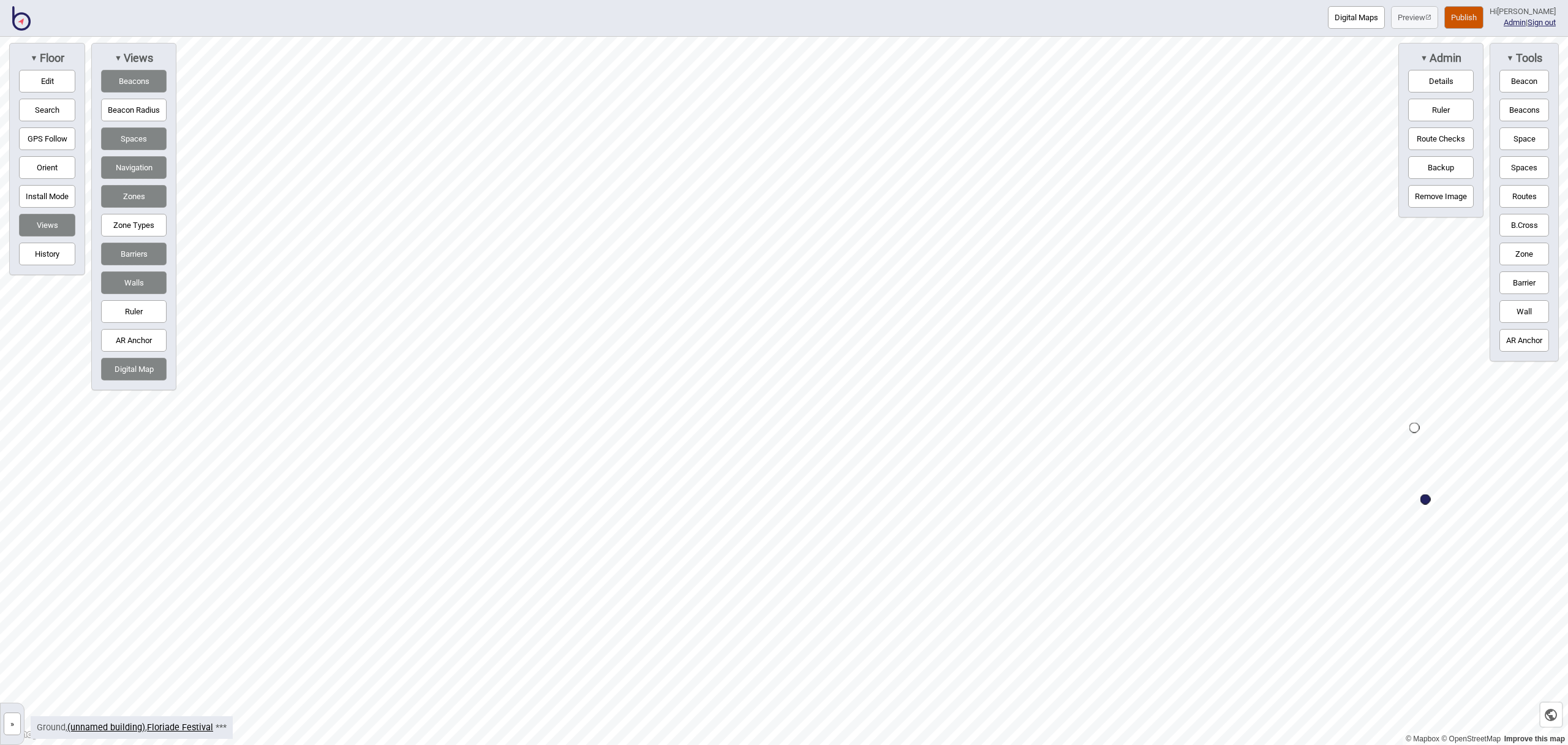
drag, startPoint x: 46, startPoint y: 85, endPoint x: 164, endPoint y: 130, distance: 126.3
click at [46, 85] on button "Edit" at bounding box center [46, 81] width 56 height 22
click at [1510, 196] on button "Routes" at bounding box center [1525, 196] width 49 height 22
click at [1341, 310] on div "Map marker" at bounding box center [1341, 311] width 13 height 13
click at [1538, 190] on button "Routes" at bounding box center [1525, 196] width 49 height 22
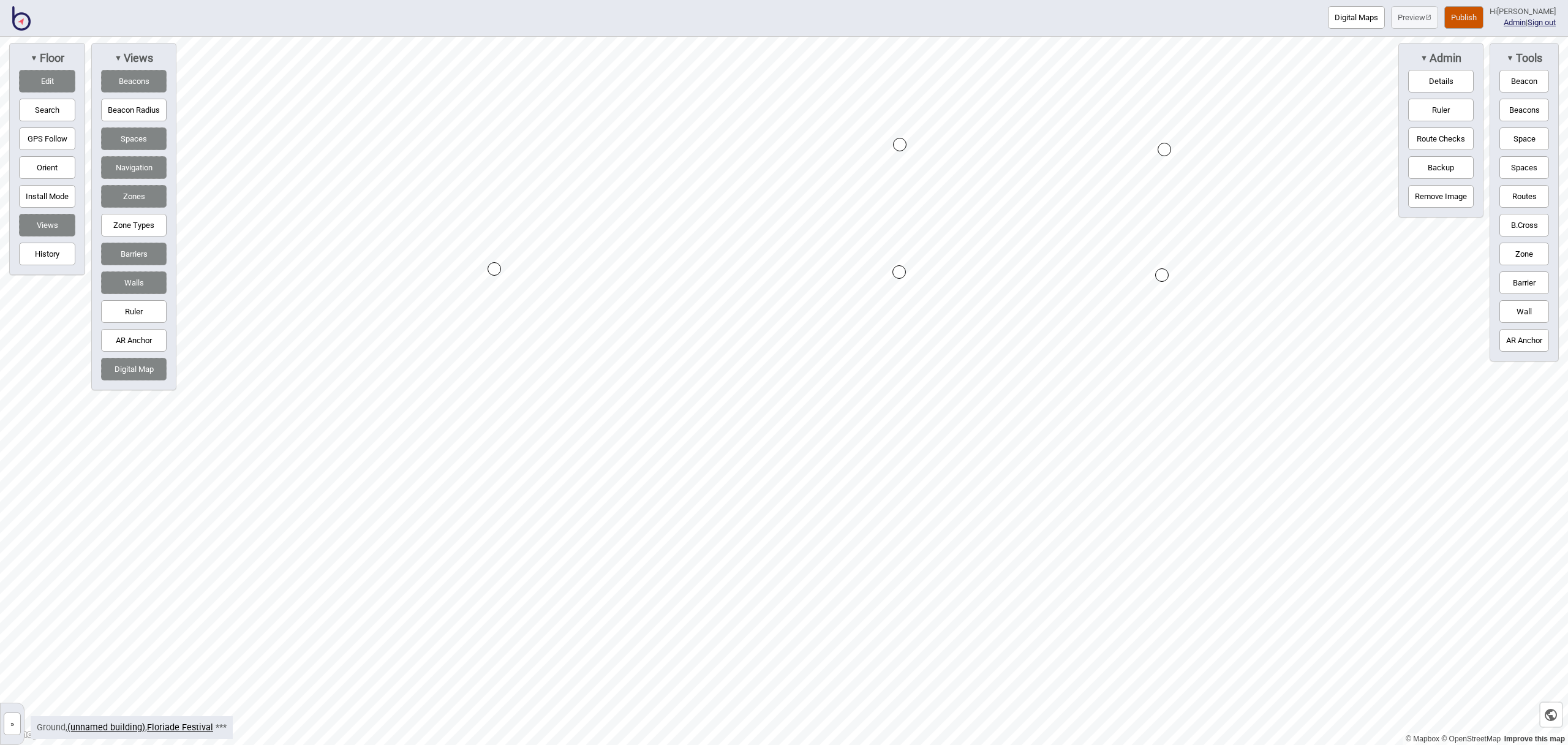
click at [1528, 276] on button "Barrier" at bounding box center [1525, 283] width 49 height 22
click at [917, 350] on div "Map marker" at bounding box center [919, 352] width 19 height 19
drag, startPoint x: 1517, startPoint y: 133, endPoint x: 1490, endPoint y: 137, distance: 27.3
click at [1517, 133] on button "Space" at bounding box center [1525, 139] width 49 height 22
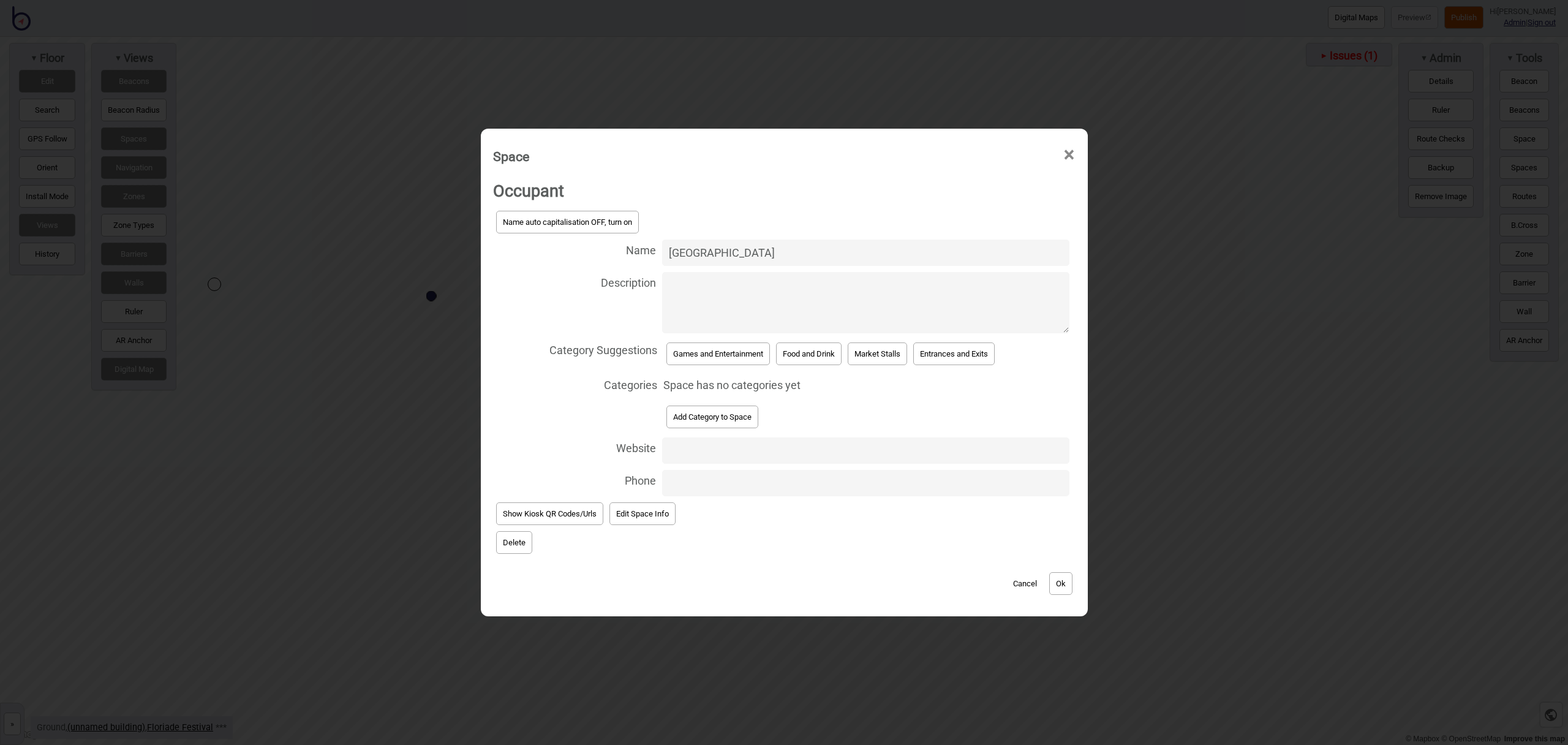
type input "Melbourne Building"
click at [694, 358] on button "Games and Entertainment" at bounding box center [719, 354] width 103 height 22
select select "Games and Entertainment"
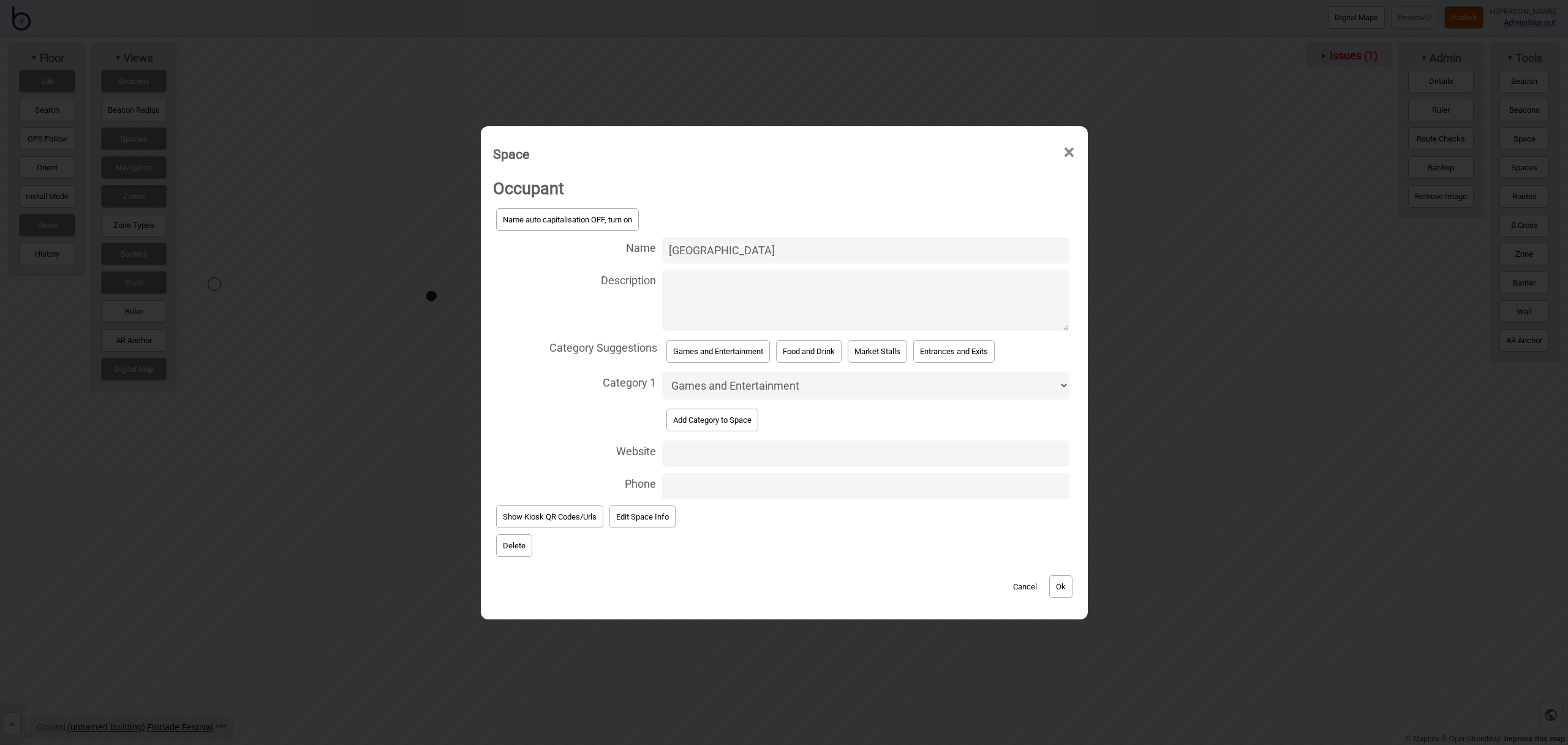
click at [1063, 582] on button "Ok" at bounding box center [1061, 587] width 23 height 22
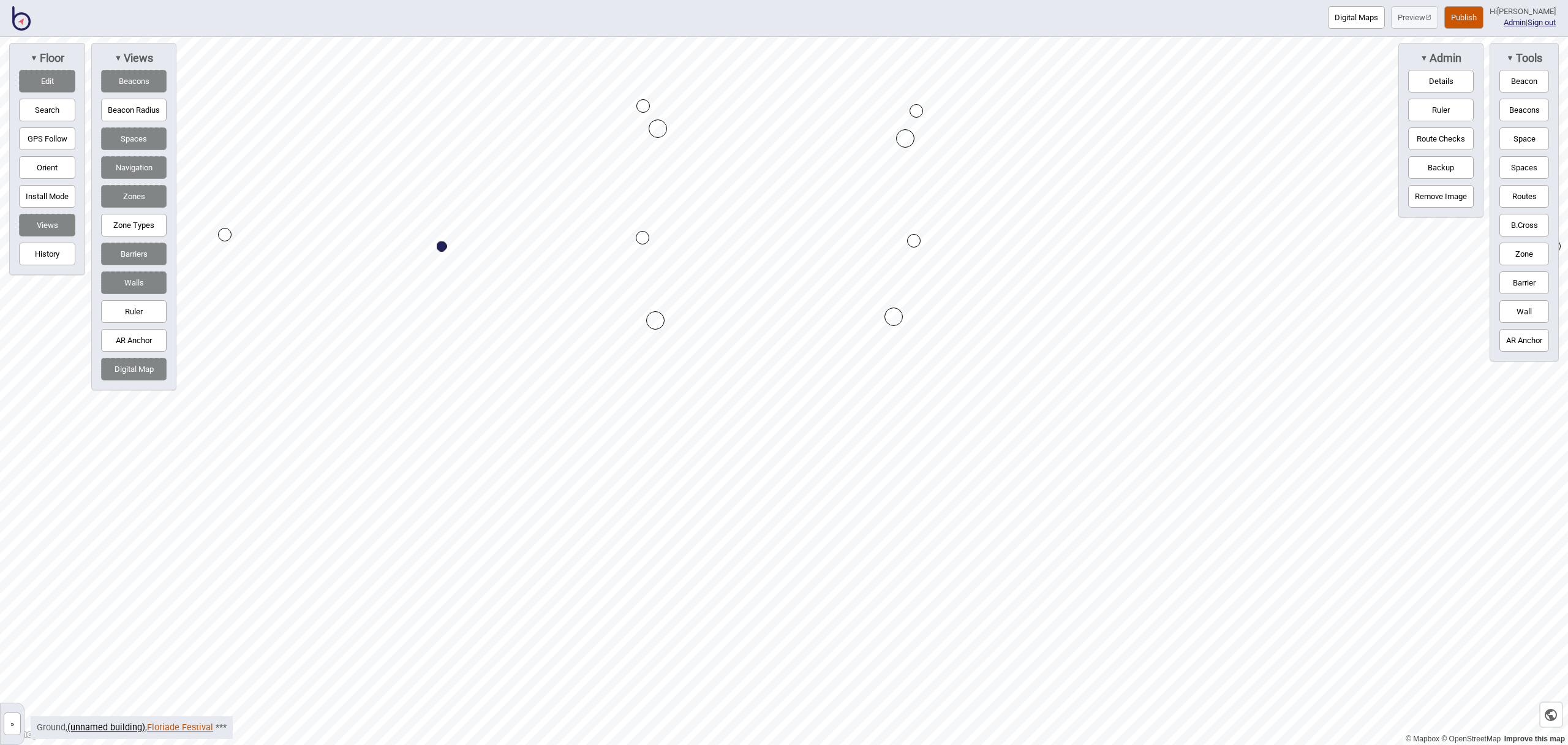
click at [176, 725] on link "Floriade Festival" at bounding box center [180, 728] width 66 height 10
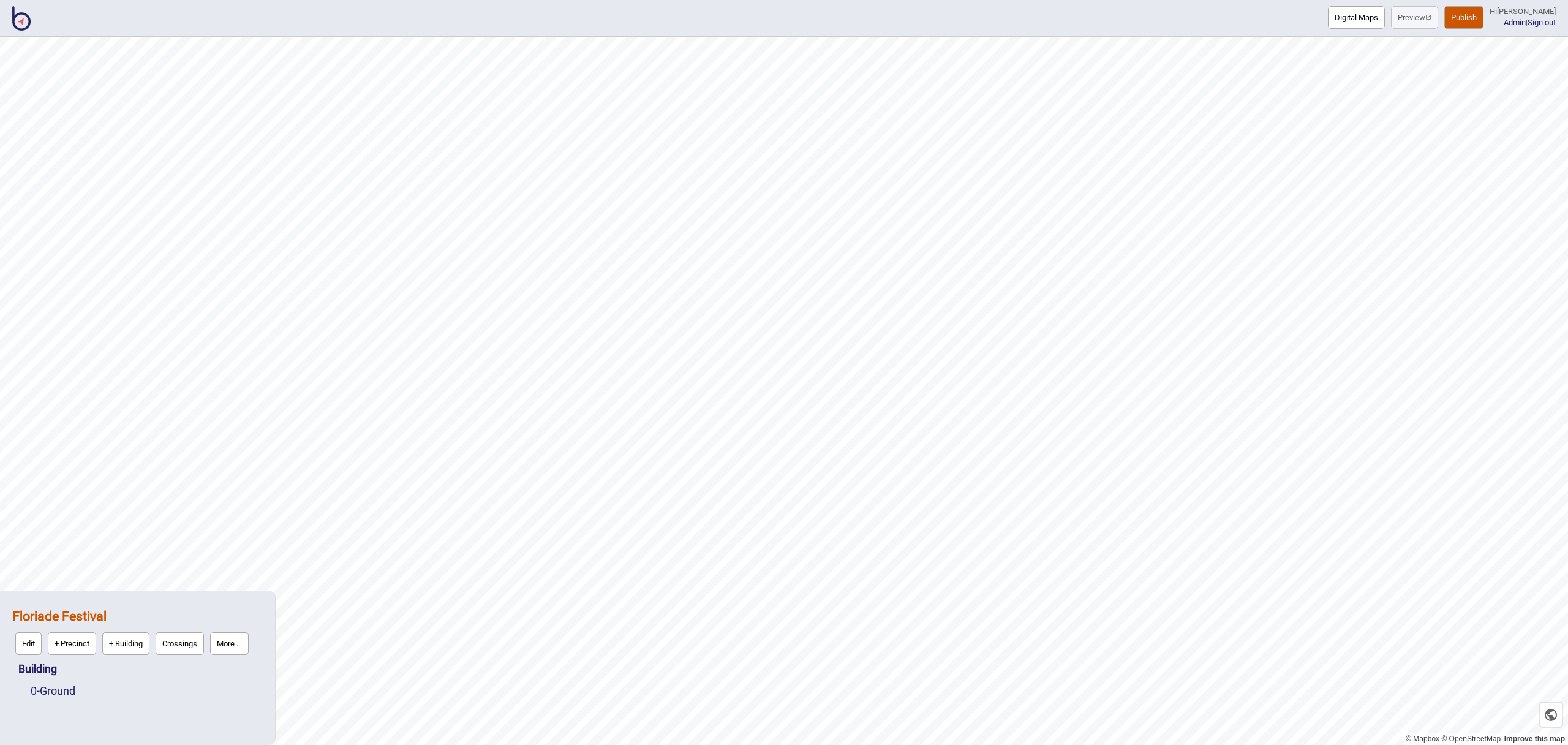
click at [225, 645] on button "More ..." at bounding box center [230, 644] width 39 height 22
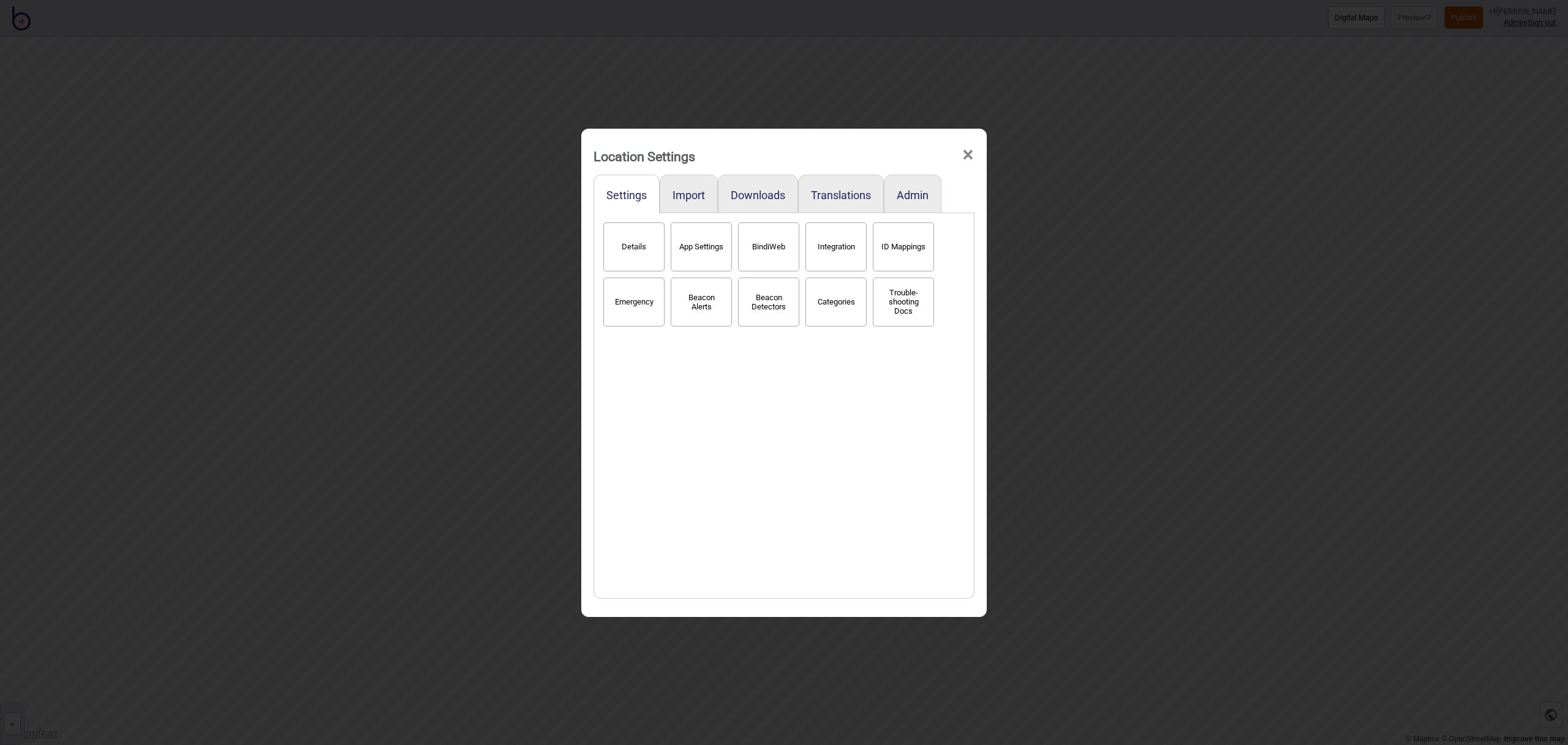
click at [829, 309] on button "Categories" at bounding box center [836, 302] width 61 height 49
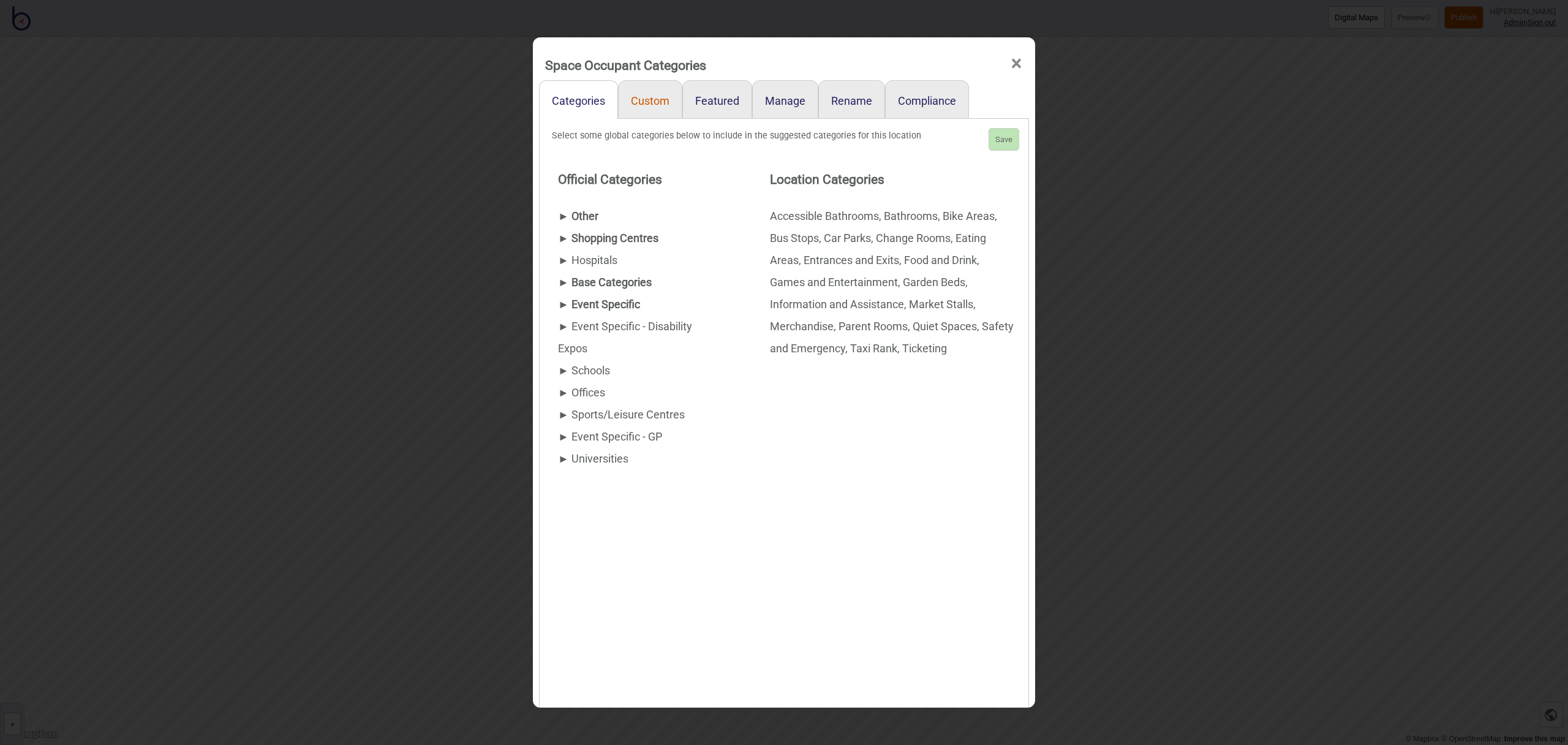
click at [669, 104] on link "Custom" at bounding box center [650, 100] width 64 height 39
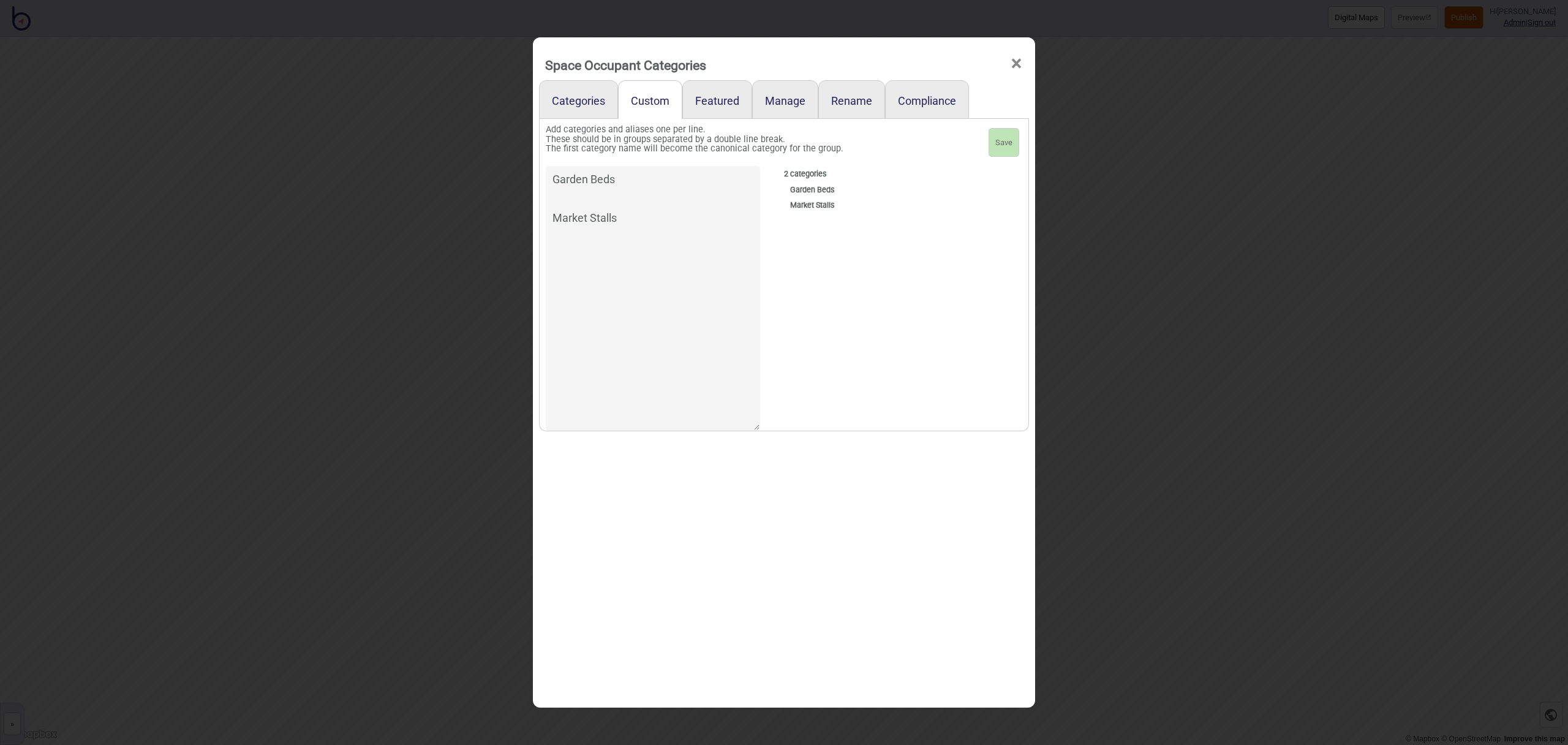
click at [641, 218] on textarea "Garden Beds Market Stalls" at bounding box center [653, 299] width 214 height 265
type textarea "Garden Beds Market Stalls City Walk"
click at [1003, 142] on button "Save" at bounding box center [1004, 142] width 31 height 29
click at [1015, 64] on span "×" at bounding box center [1016, 64] width 13 height 40
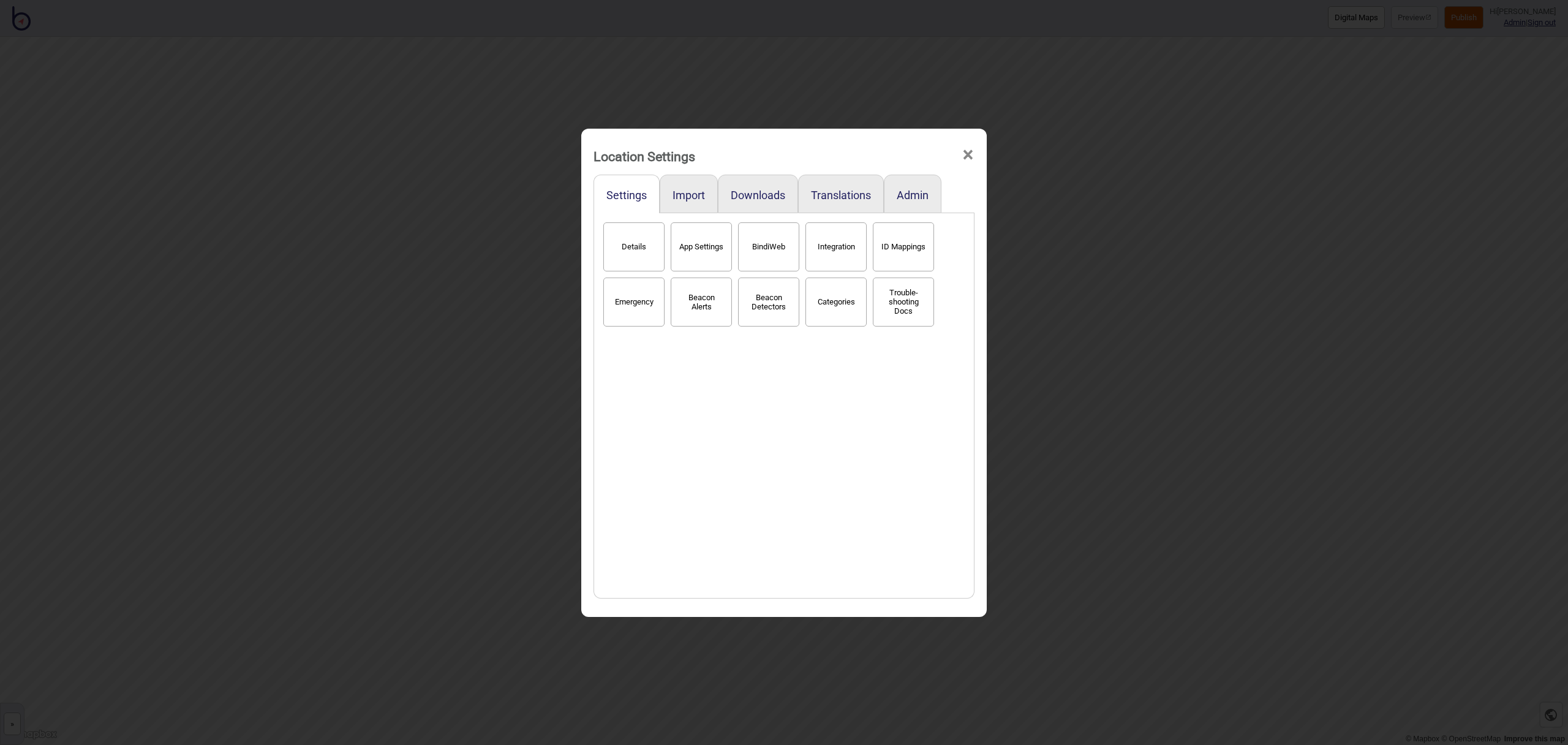
click at [962, 153] on span "×" at bounding box center [968, 155] width 13 height 40
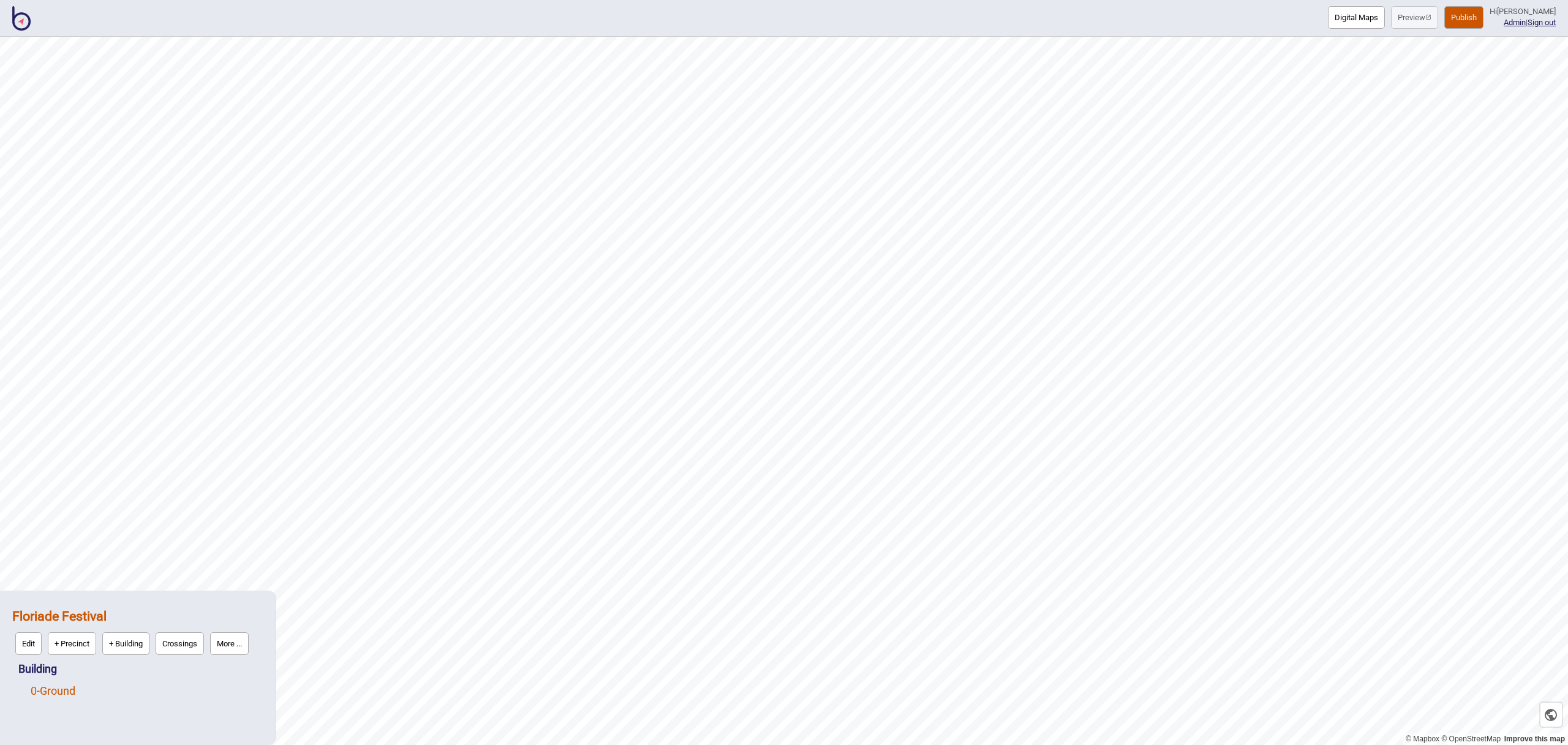
click at [81, 687] on div "0 - Ground" at bounding box center [147, 691] width 232 height 22
click at [61, 693] on link "0 - Ground" at bounding box center [53, 690] width 45 height 13
click at [46, 692] on button "Edit" at bounding box center [46, 688] width 26 height 22
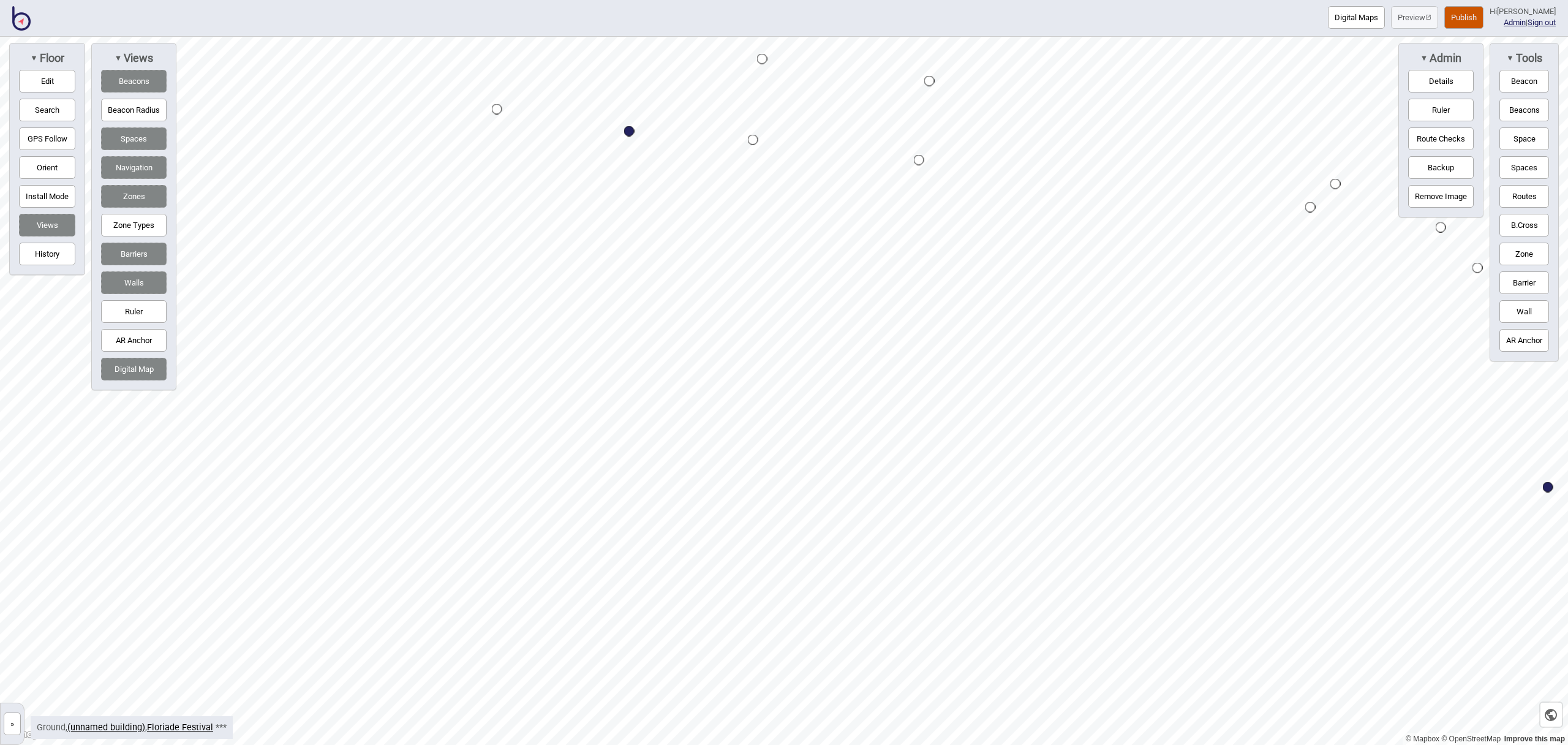
click at [629, 131] on div "Map marker" at bounding box center [629, 132] width 10 height 10
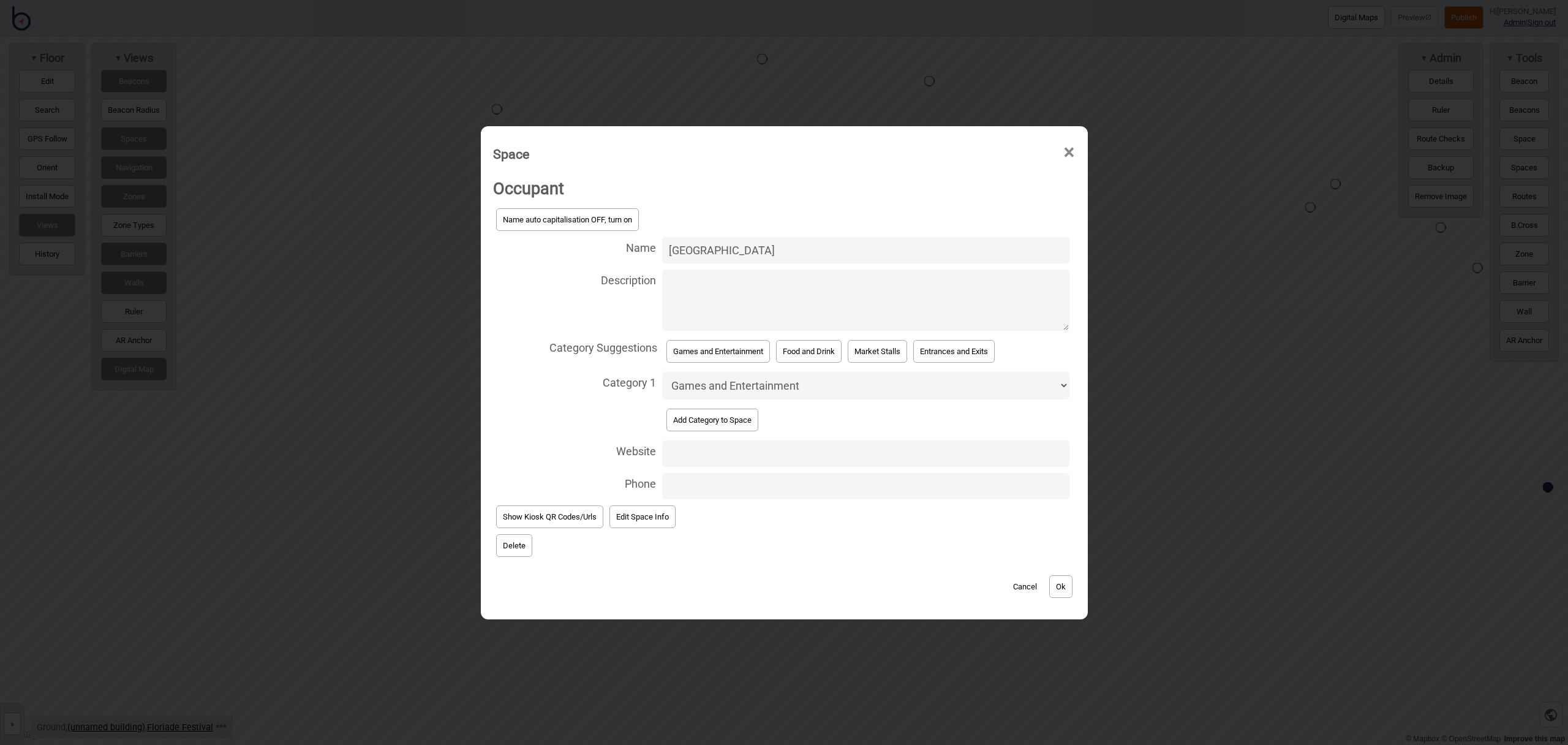
click at [840, 387] on select "Accessible Bathrooms Bathrooms Bike Areas Bus Stops Car Parks Change Rooms City…" at bounding box center [866, 386] width 407 height 28
select select "City Walk"
click at [662, 372] on select "Accessible Bathrooms Bathrooms Bike Areas Bus Stops Car Parks Change Rooms City…" at bounding box center [866, 386] width 407 height 28
click at [1067, 586] on button "Ok" at bounding box center [1061, 587] width 23 height 22
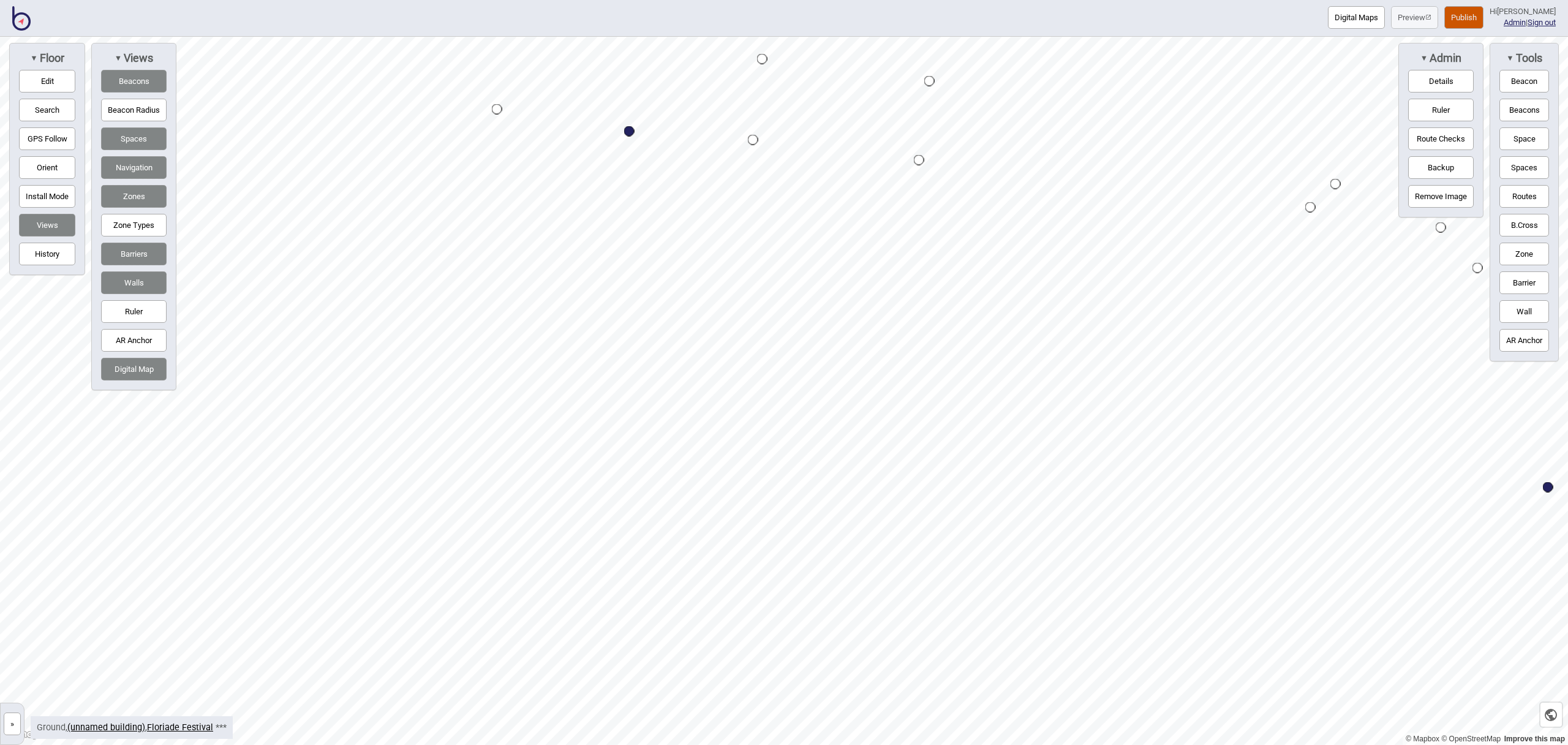
click at [1516, 140] on button "Space" at bounding box center [1525, 139] width 49 height 22
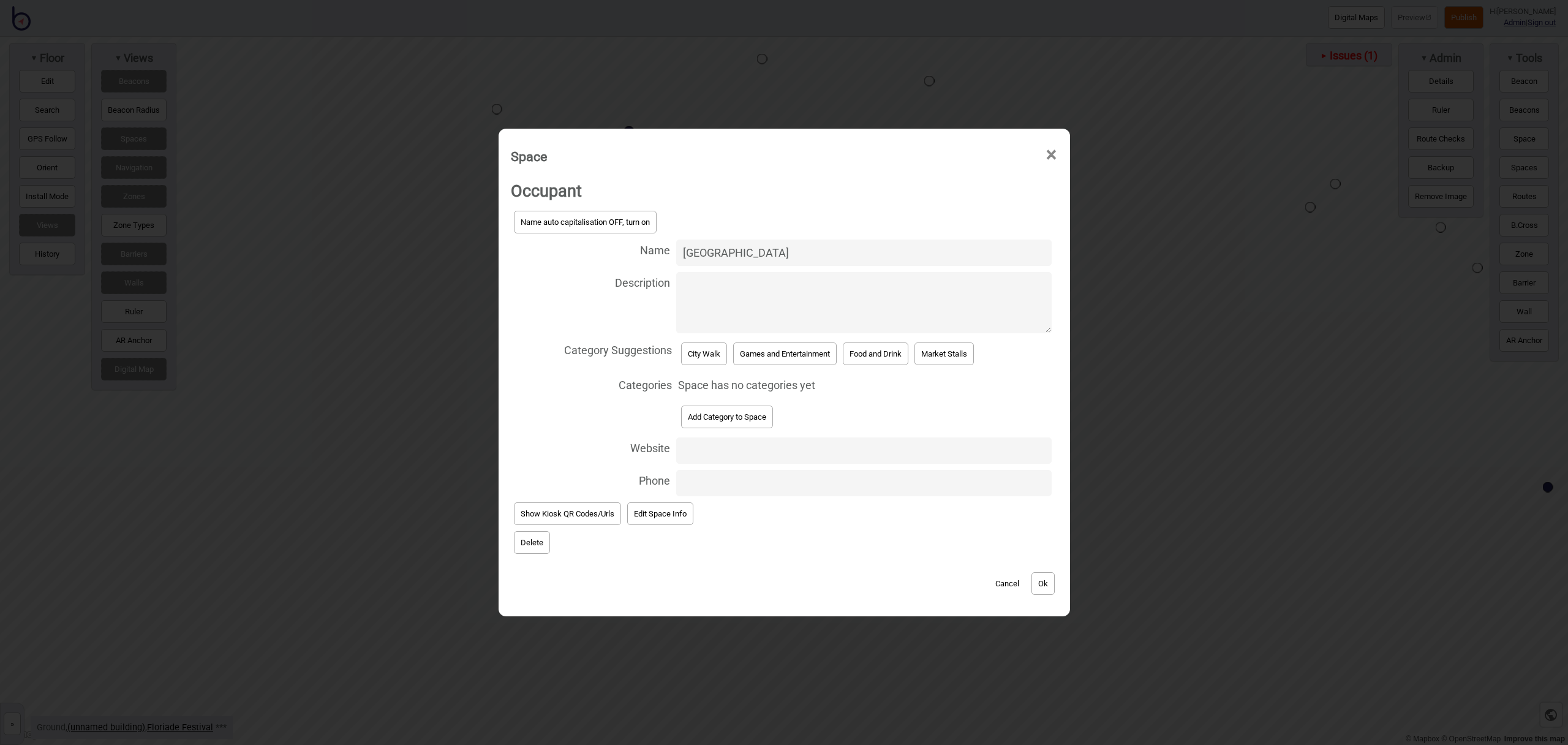
type input "Sydney Building"
click at [712, 356] on button "City Walk" at bounding box center [704, 354] width 46 height 22
select select "City Walk"
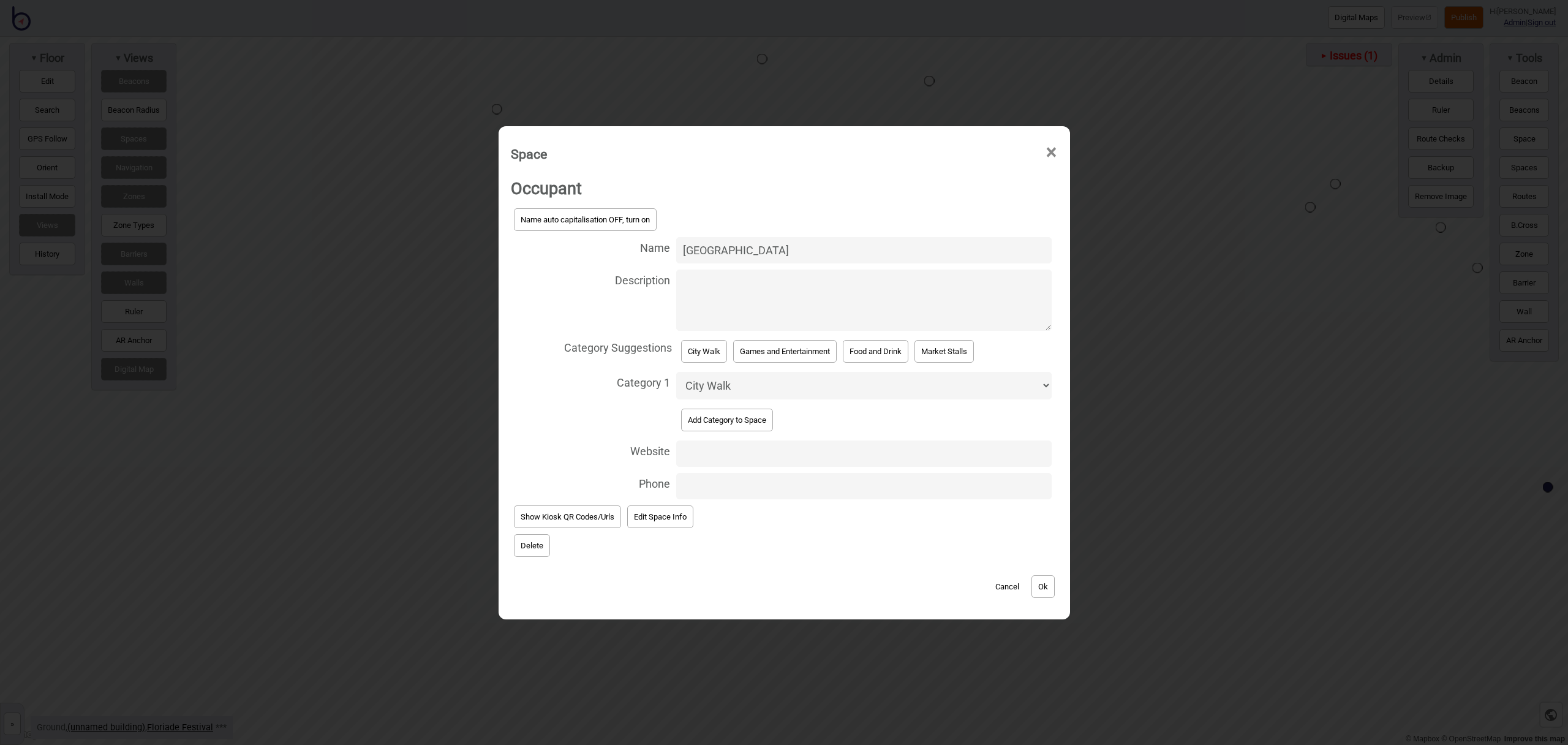
click at [1048, 589] on button "Ok" at bounding box center [1043, 587] width 23 height 22
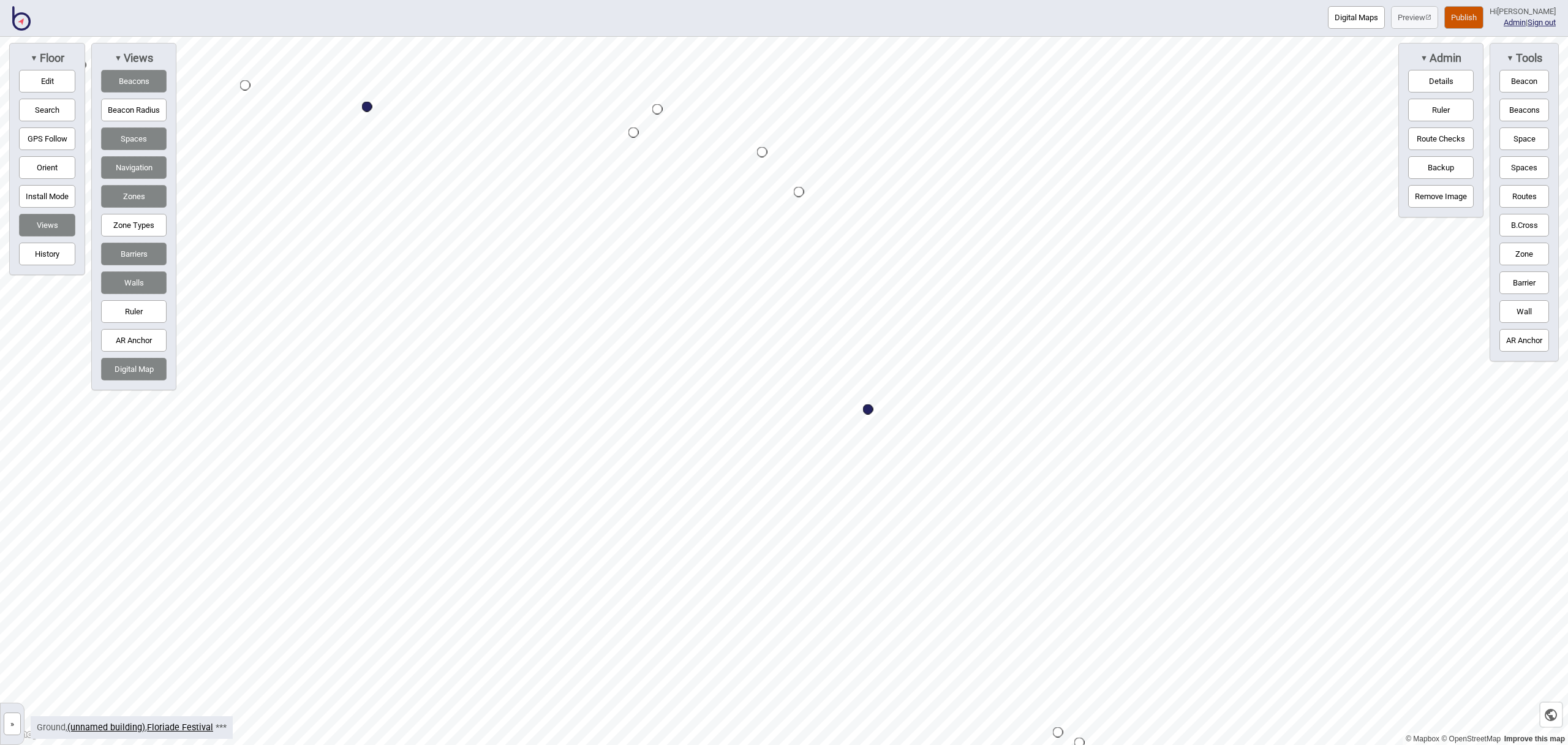
drag, startPoint x: 1534, startPoint y: 143, endPoint x: 1512, endPoint y: 145, distance: 22.1
click at [1534, 143] on button "Space" at bounding box center [1525, 139] width 49 height 22
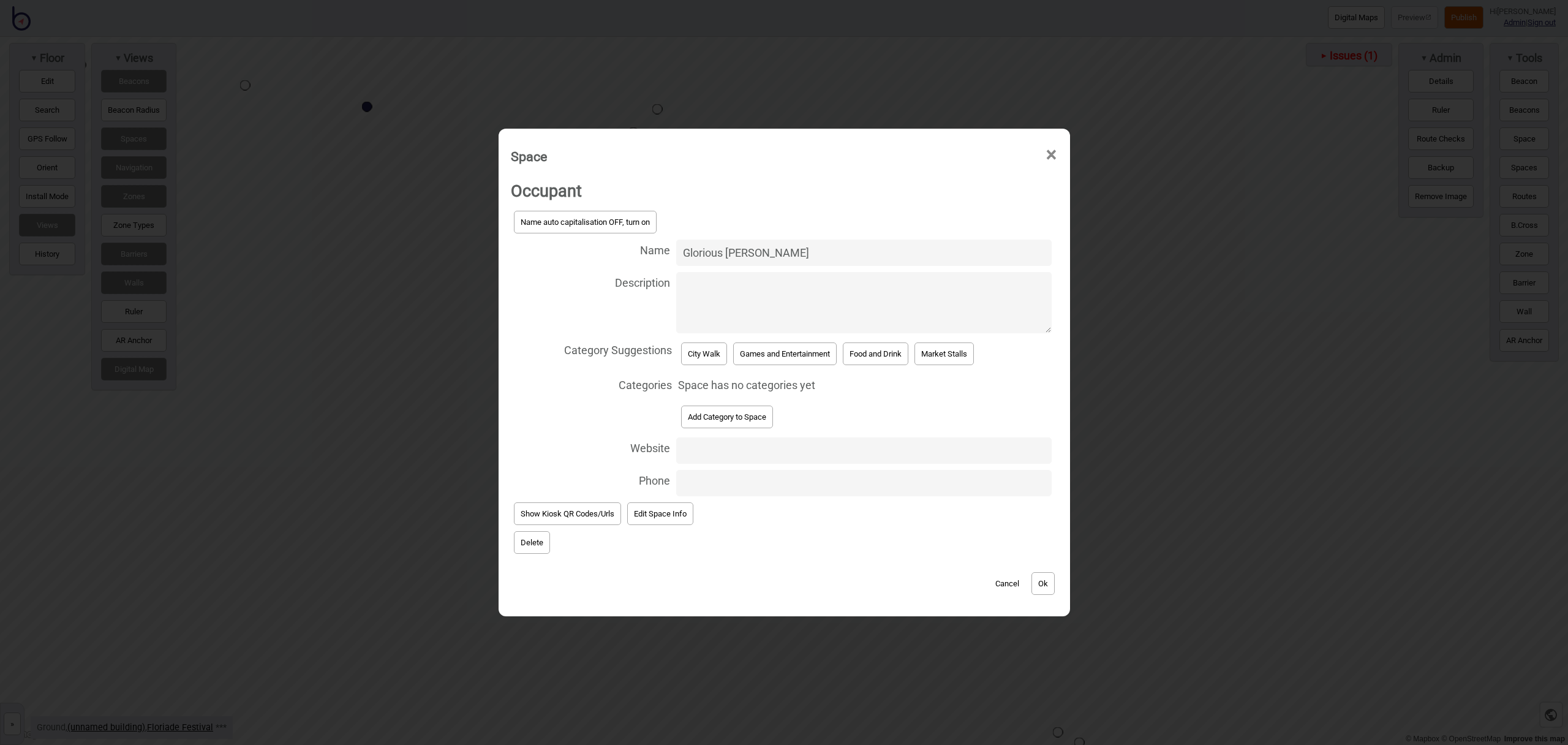
type input "Glorious Wally"
click at [720, 361] on button "City Walk" at bounding box center [704, 354] width 46 height 22
select select "City Walk"
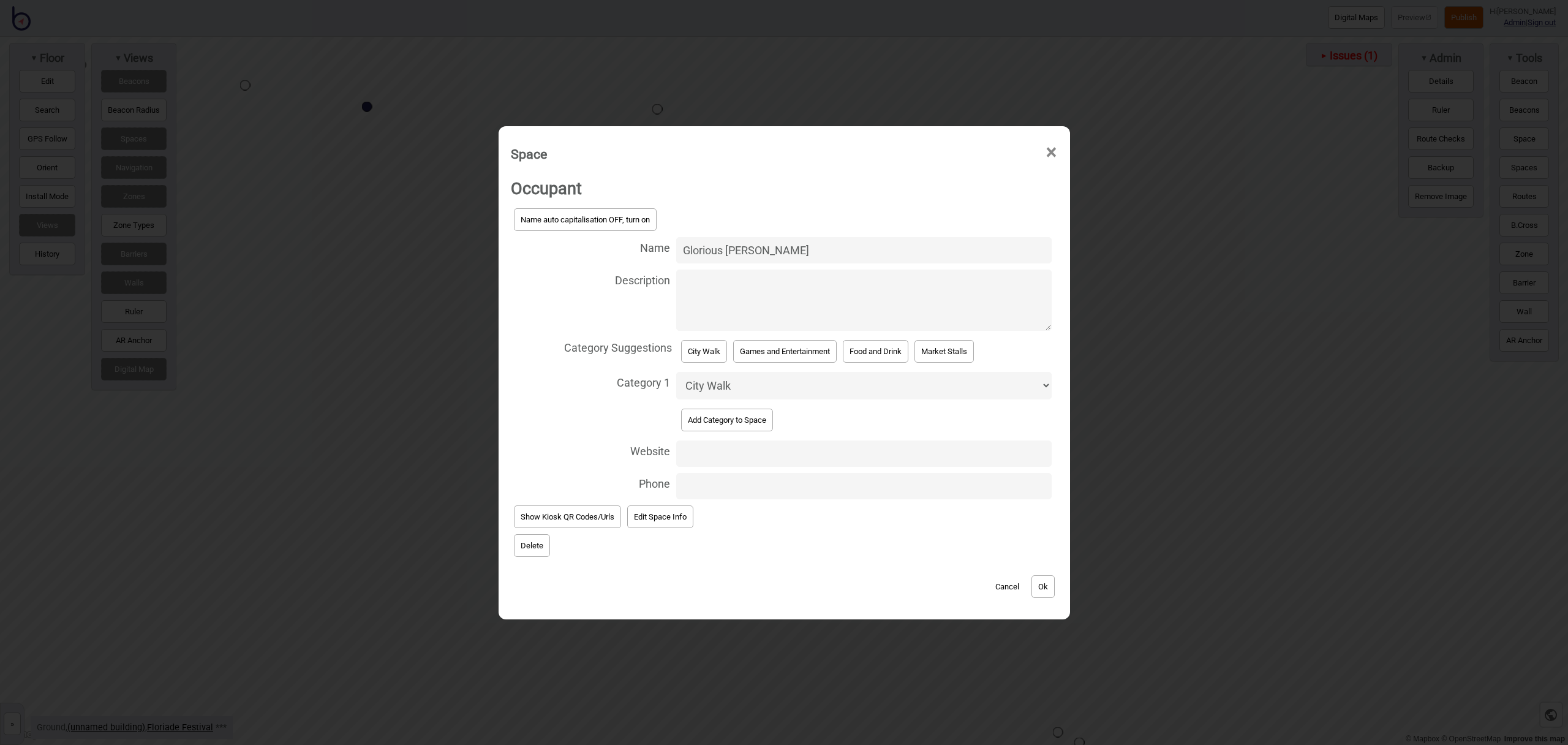
click at [1050, 596] on button "Ok" at bounding box center [1043, 587] width 23 height 22
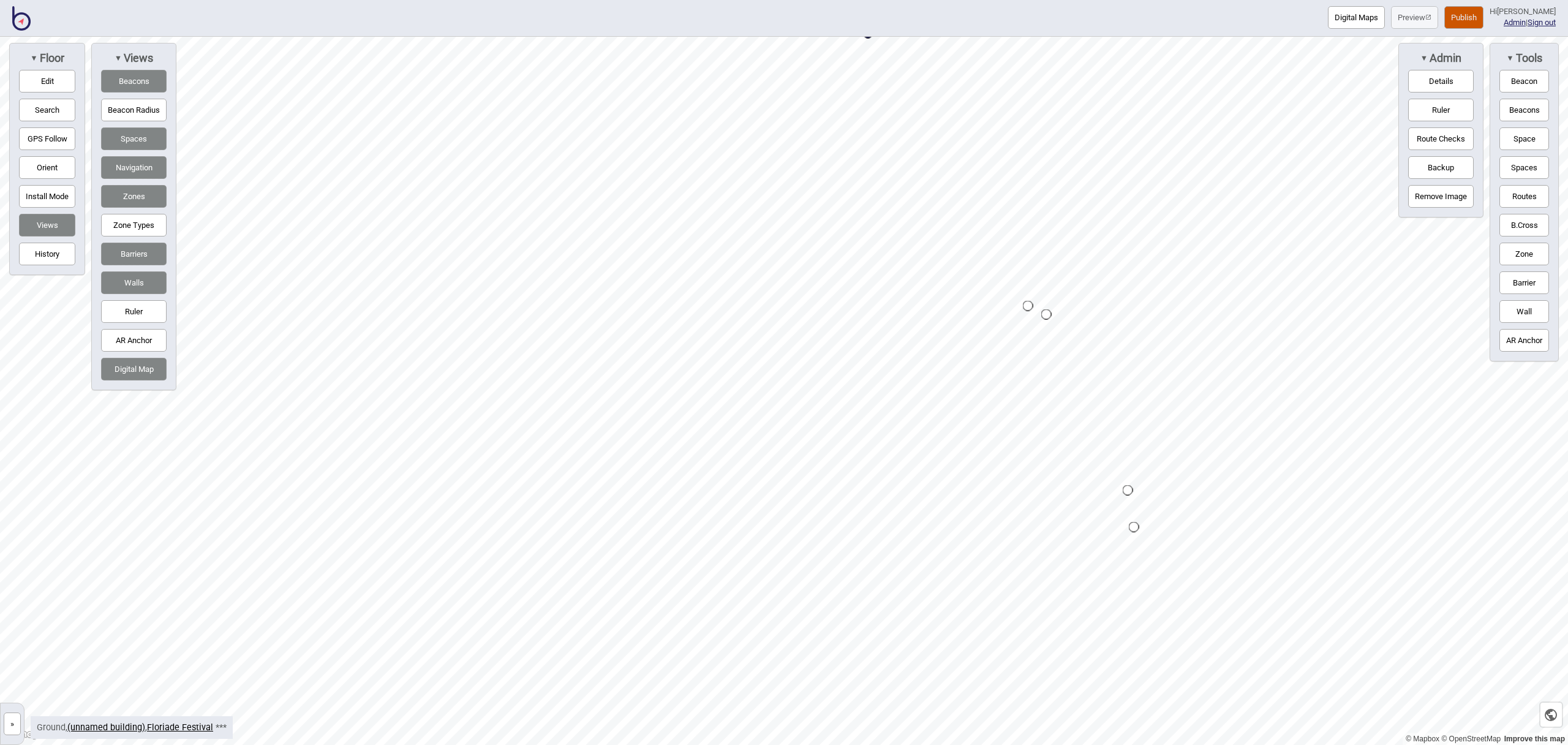
drag, startPoint x: 1507, startPoint y: 147, endPoint x: 1491, endPoint y: 152, distance: 16.8
click at [1507, 147] on button "Space" at bounding box center [1525, 139] width 49 height 22
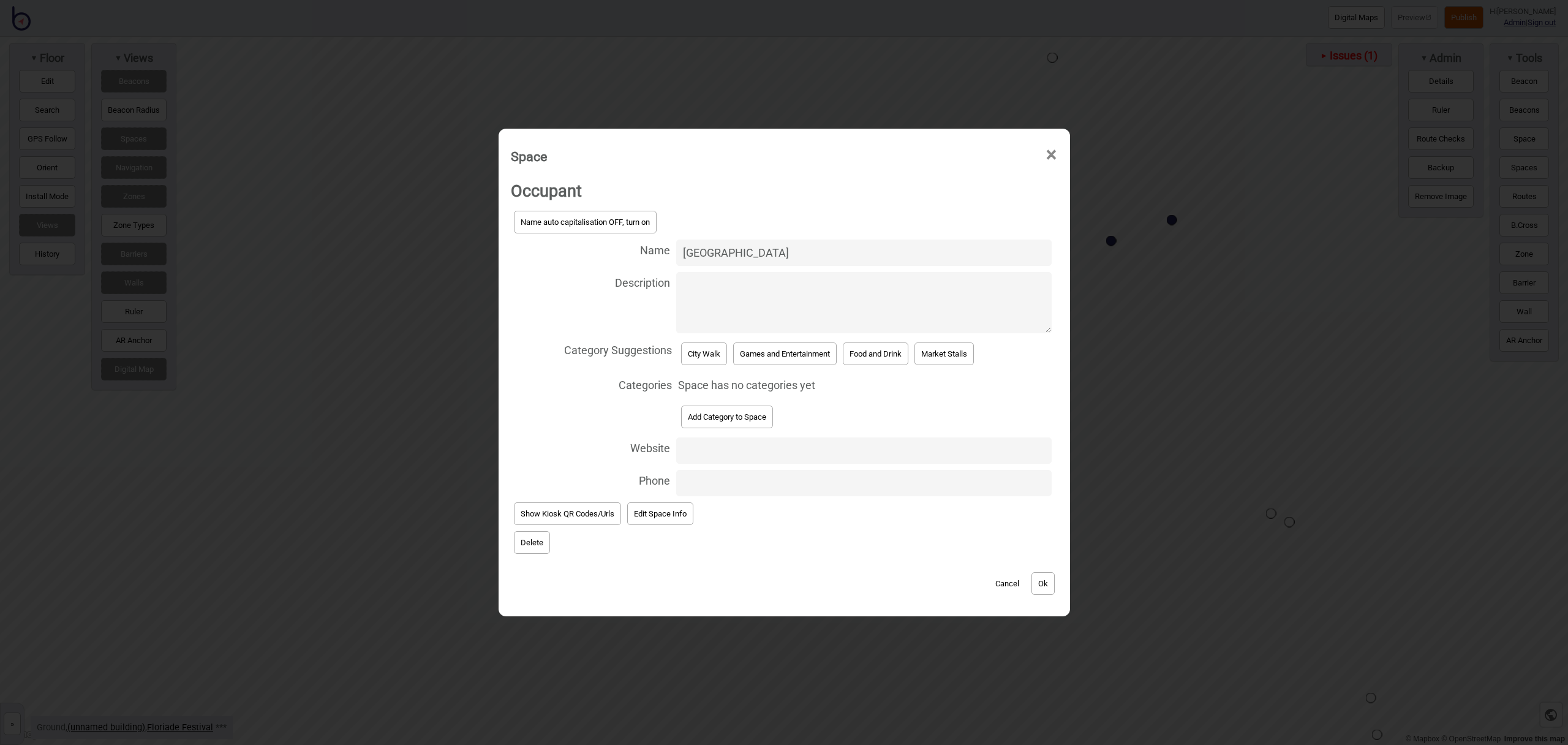
type input "Canberra Museum and Gallery"
click at [709, 353] on button "City Walk" at bounding box center [704, 354] width 46 height 22
select select "City Walk"
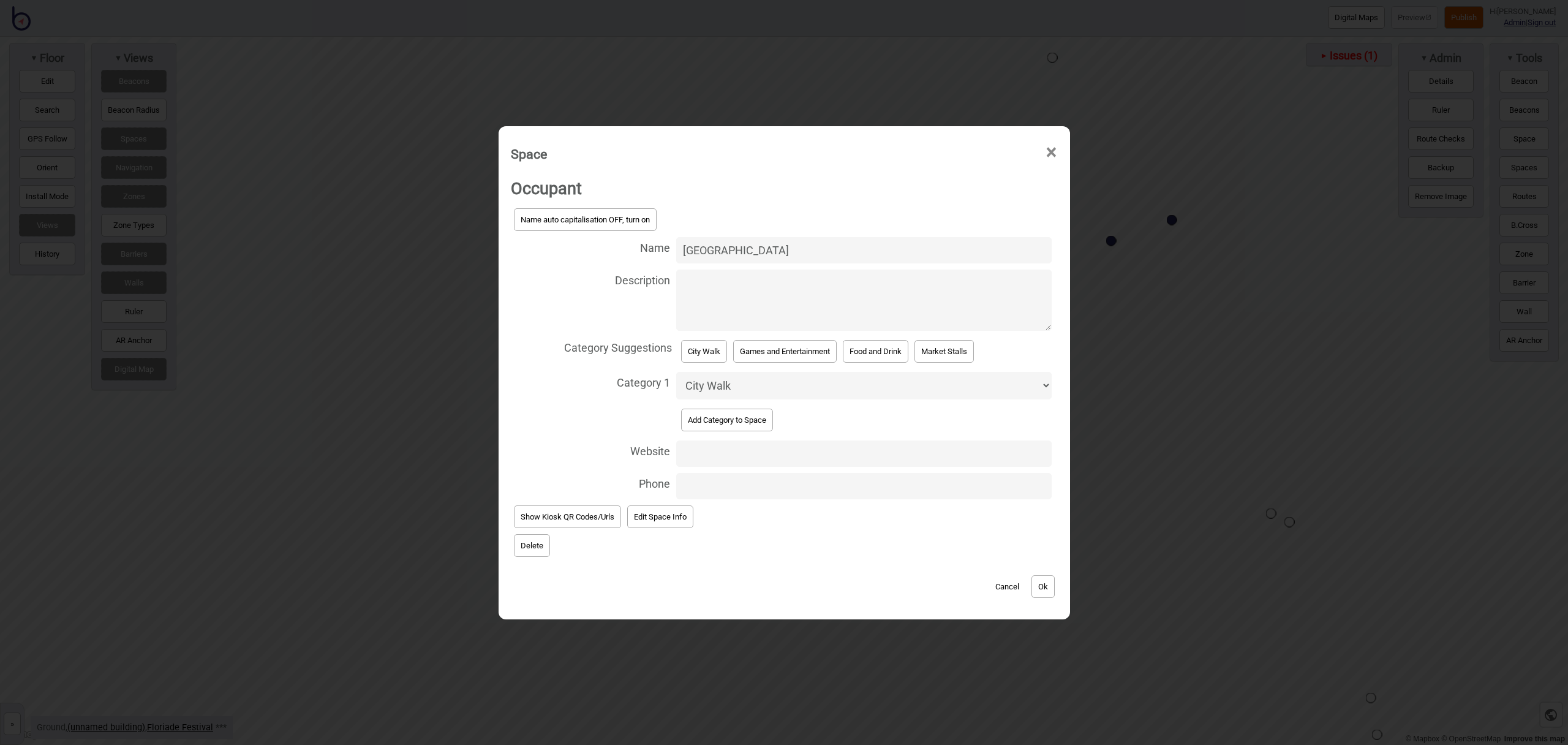
click at [1049, 582] on button "Ok" at bounding box center [1043, 587] width 23 height 22
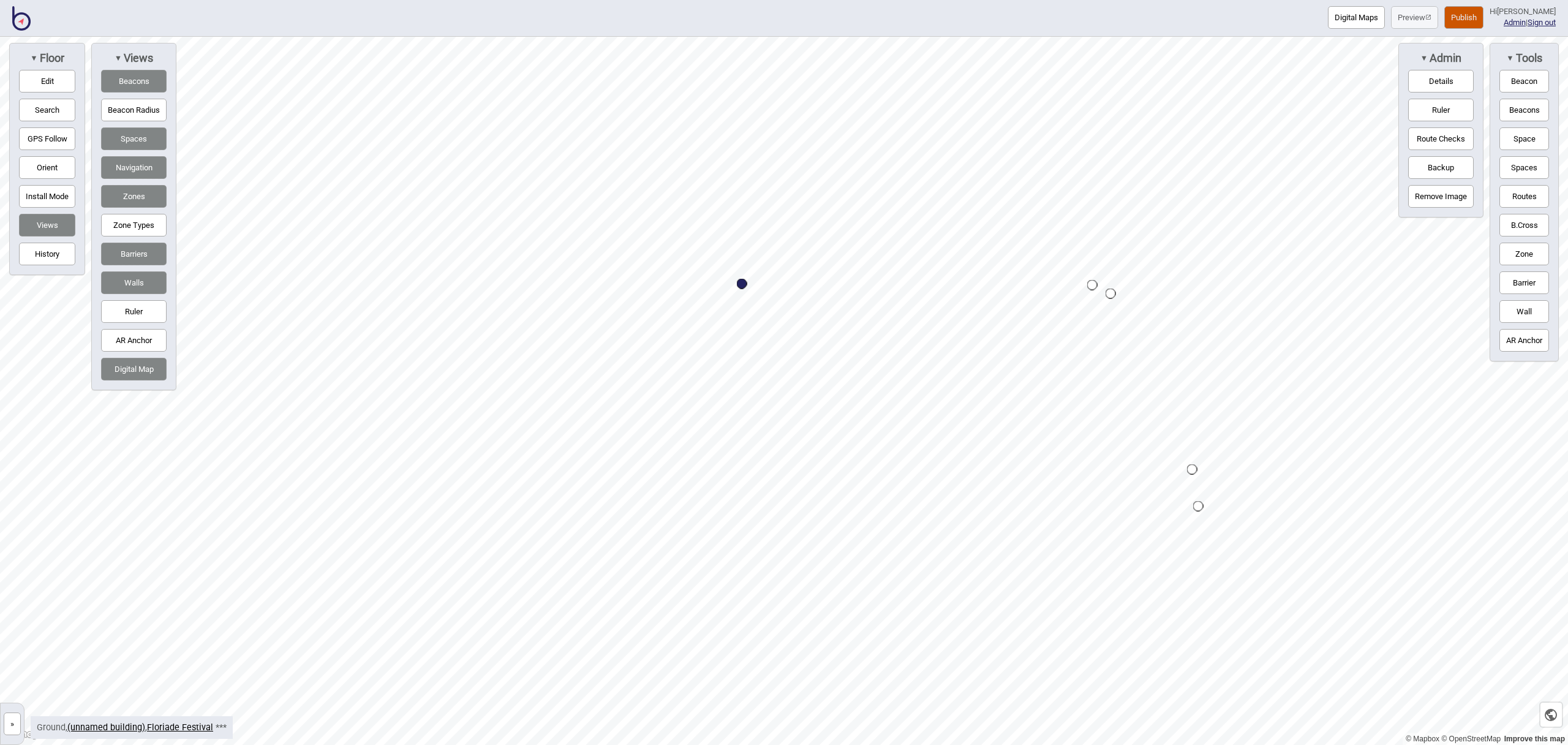
click at [1522, 144] on button "Space" at bounding box center [1525, 139] width 49 height 22
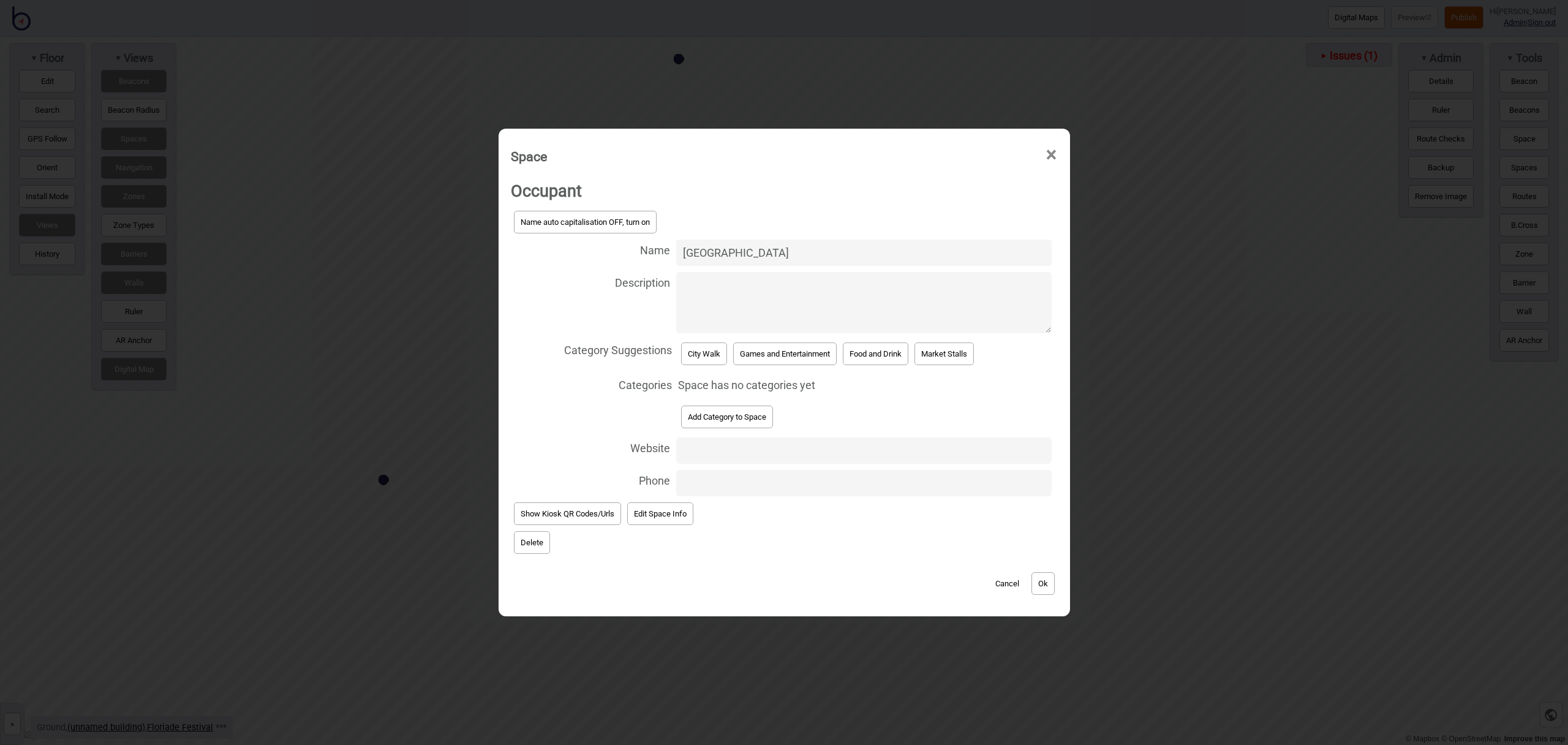
type input "Canberra Centre"
click at [694, 355] on button "City Walk" at bounding box center [704, 354] width 46 height 22
select select "City Walk"
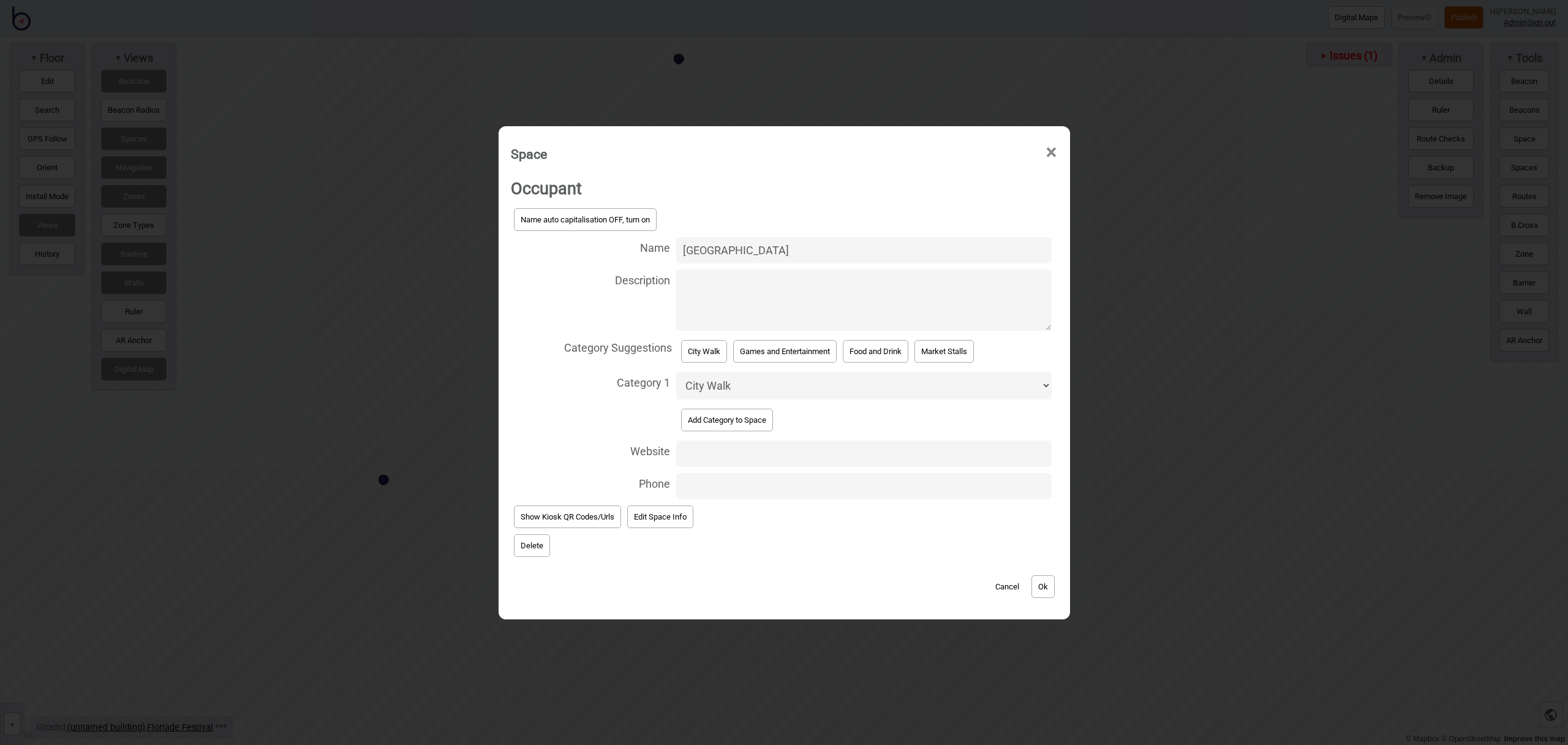
click at [1038, 583] on button "Ok" at bounding box center [1043, 587] width 23 height 22
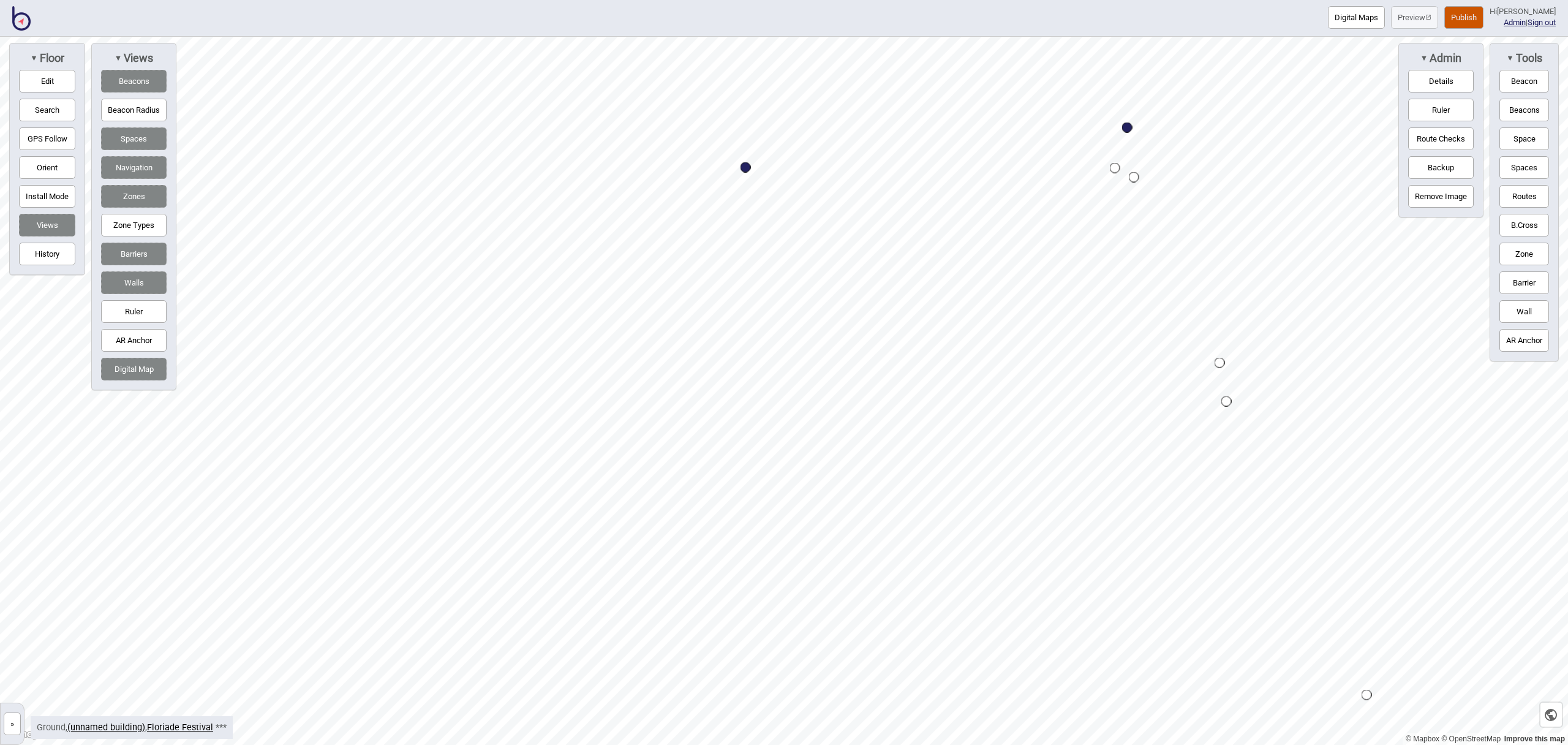
click at [1537, 142] on button "Space" at bounding box center [1525, 139] width 49 height 22
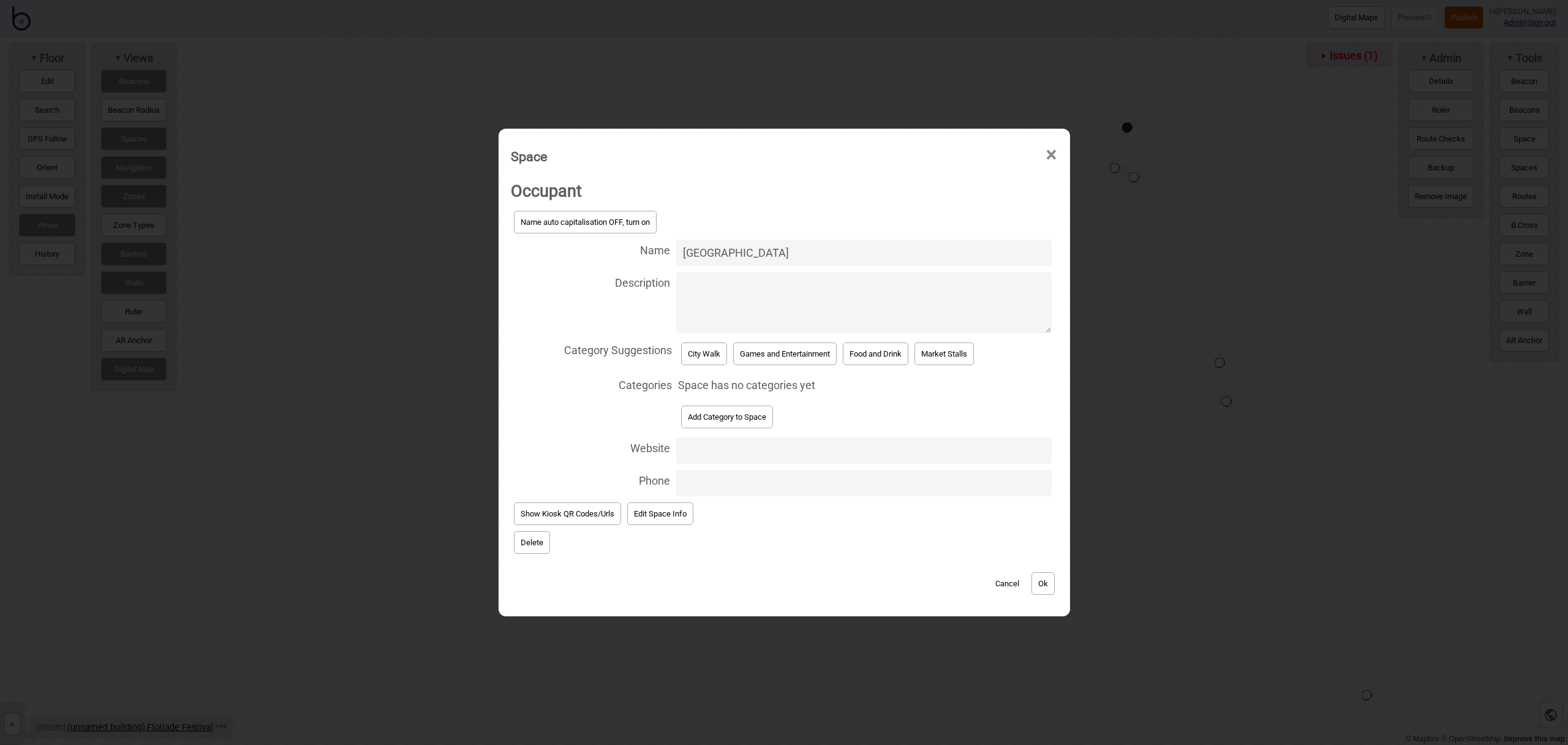
type input "Canberra Theatre Centre"
click at [695, 348] on button "City Walk" at bounding box center [704, 354] width 46 height 22
select select "City Walk"
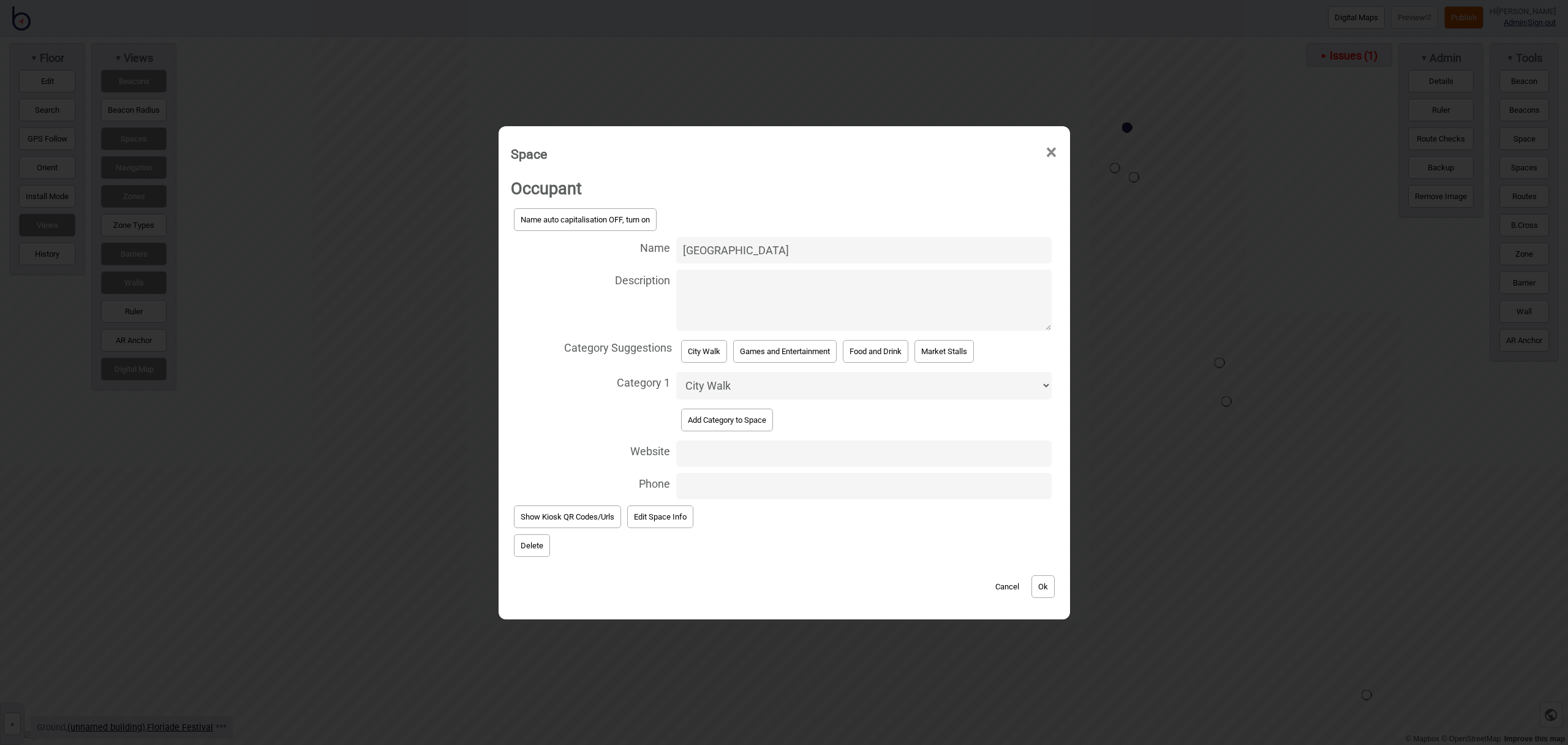
click at [1056, 593] on div "Cancel Ok" at bounding box center [784, 580] width 547 height 41
click at [1054, 592] on button "Ok" at bounding box center [1043, 587] width 23 height 22
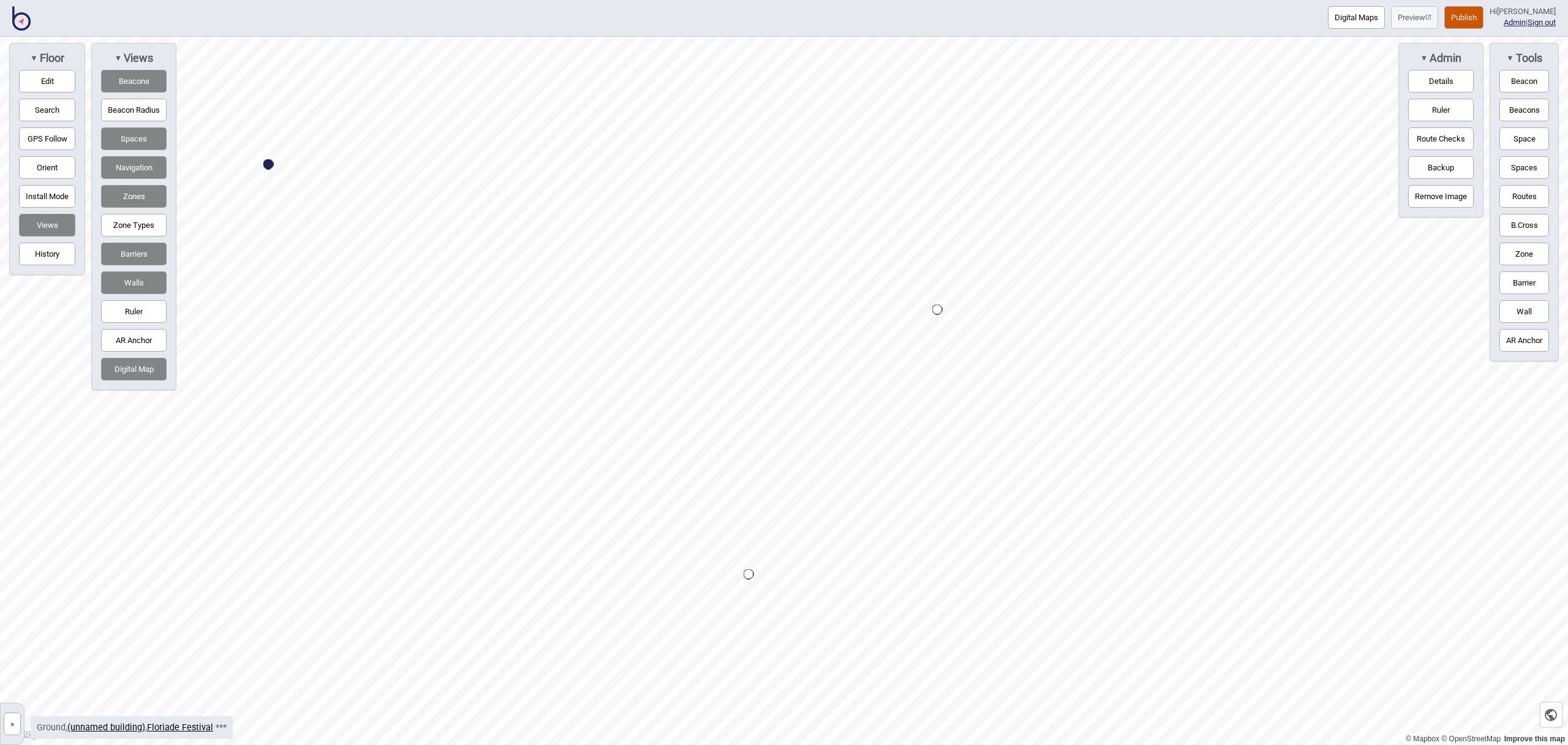
click at [1517, 140] on button "Space" at bounding box center [1525, 139] width 49 height 22
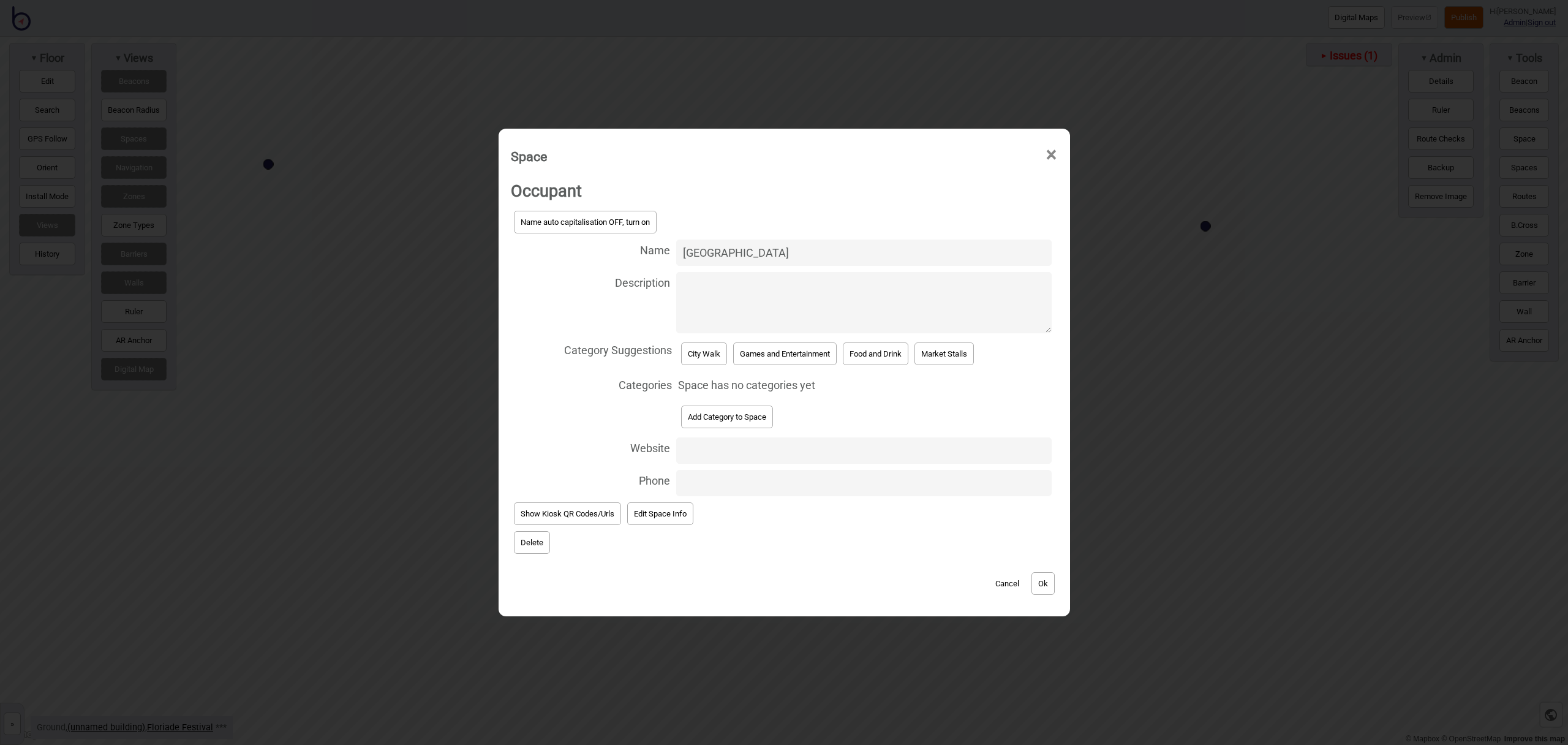
type input "Glebe Park"
click at [704, 353] on button "City Walk" at bounding box center [704, 354] width 46 height 22
select select "City Walk"
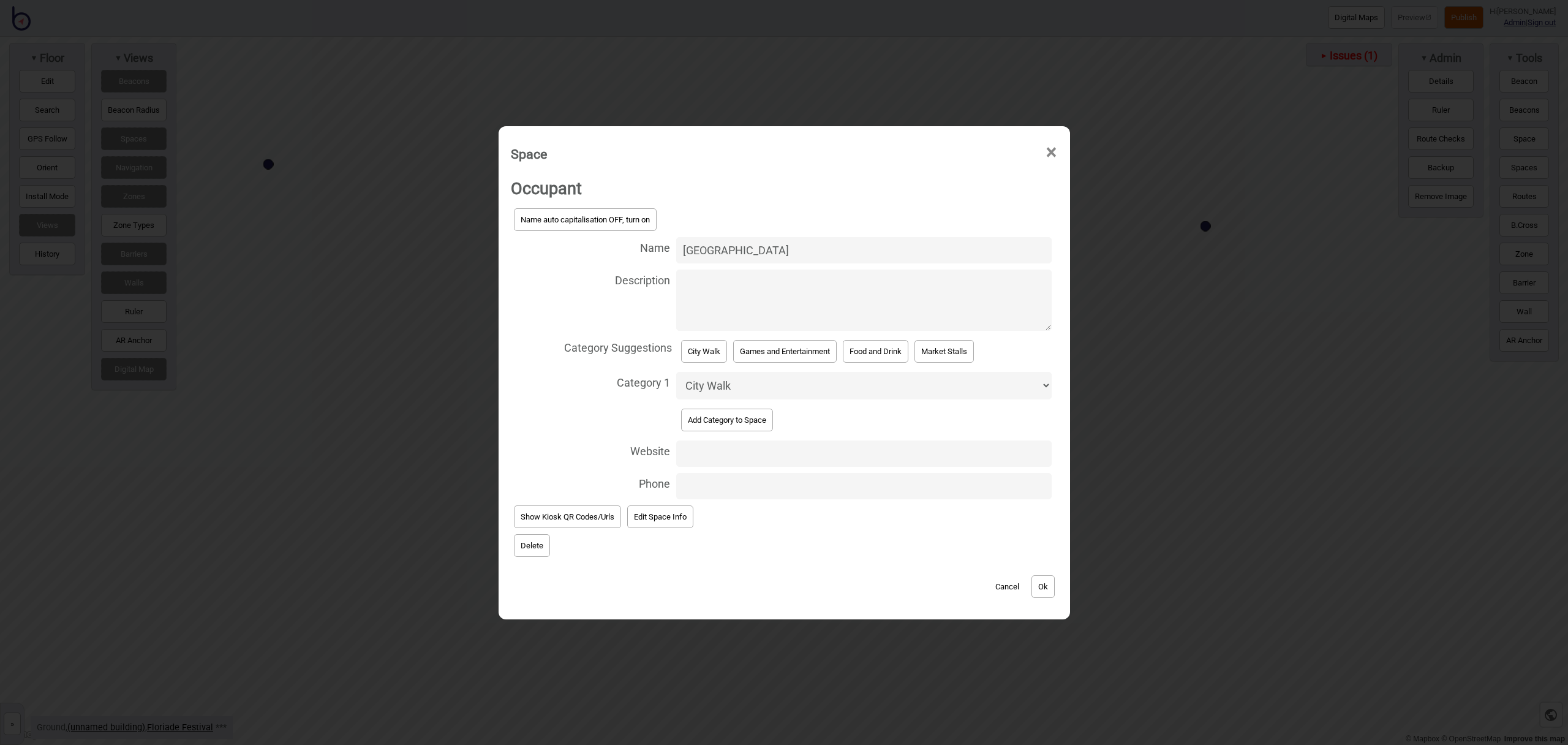
click at [1040, 589] on button "Ok" at bounding box center [1043, 587] width 23 height 22
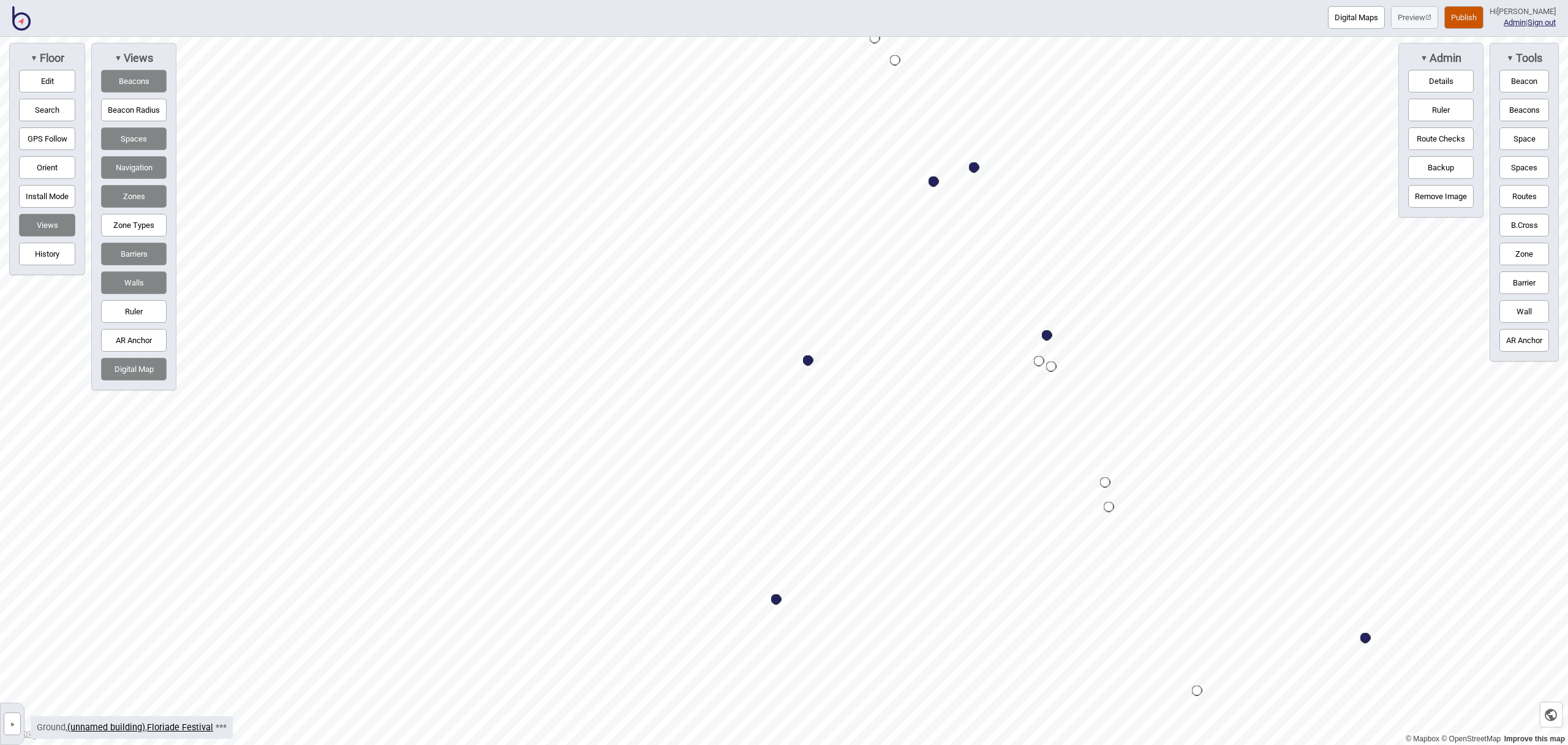
drag, startPoint x: 1528, startPoint y: 145, endPoint x: 1406, endPoint y: 153, distance: 122.3
click at [1528, 145] on button "Space" at bounding box center [1525, 139] width 49 height 22
click at [1517, 133] on button "Space" at bounding box center [1525, 139] width 49 height 22
click at [1520, 195] on button "Routes" at bounding box center [1525, 196] width 49 height 22
click at [1170, 238] on div "Map marker" at bounding box center [1171, 240] width 10 height 10
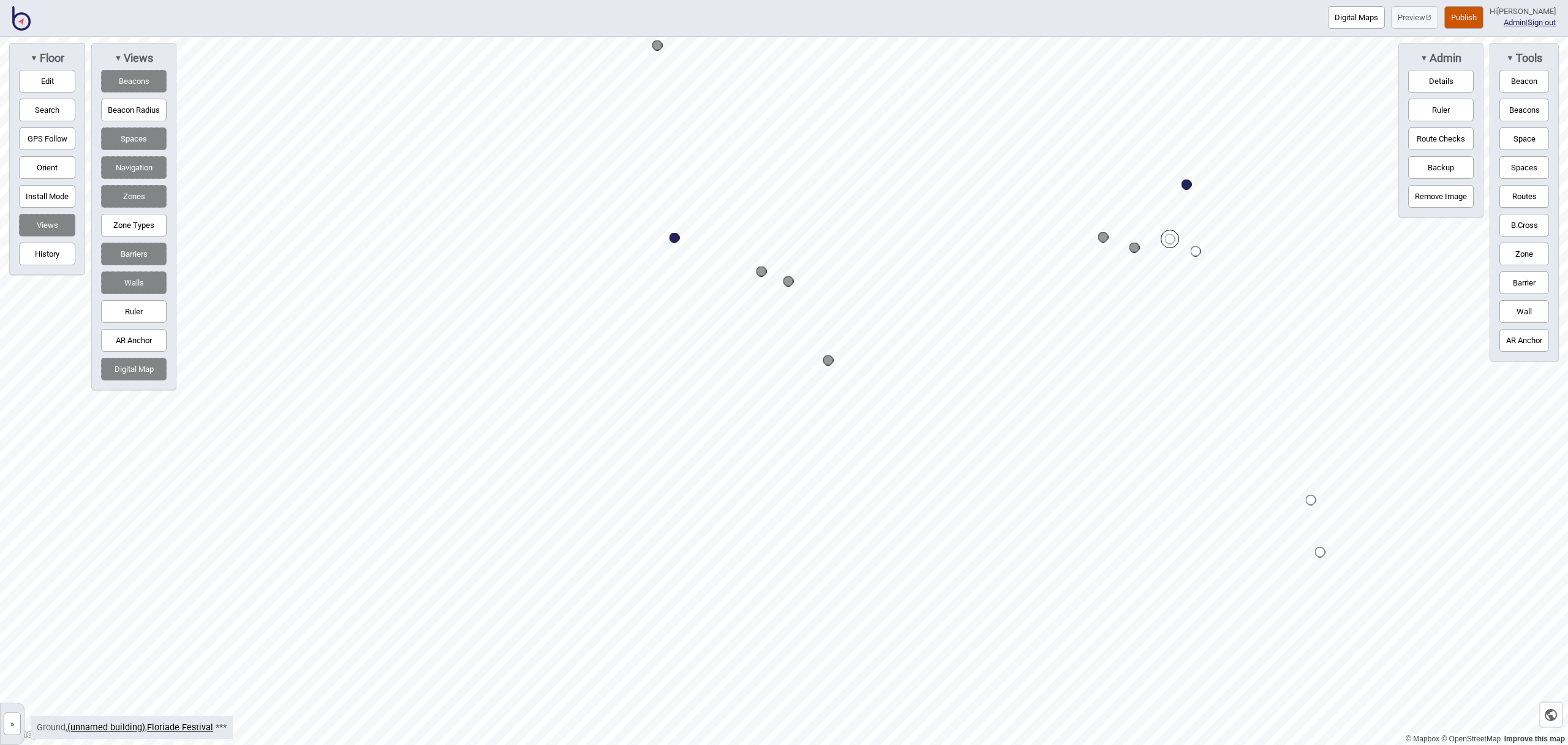
click at [1534, 202] on button "Routes" at bounding box center [1525, 196] width 49 height 22
click at [1529, 198] on button "Routes" at bounding box center [1525, 196] width 49 height 22
click at [975, 495] on div "Map marker" at bounding box center [975, 495] width 10 height 10
click at [1352, 250] on div "Map marker" at bounding box center [1352, 250] width 19 height 19
click at [46, 79] on button "Edit" at bounding box center [46, 81] width 56 height 22
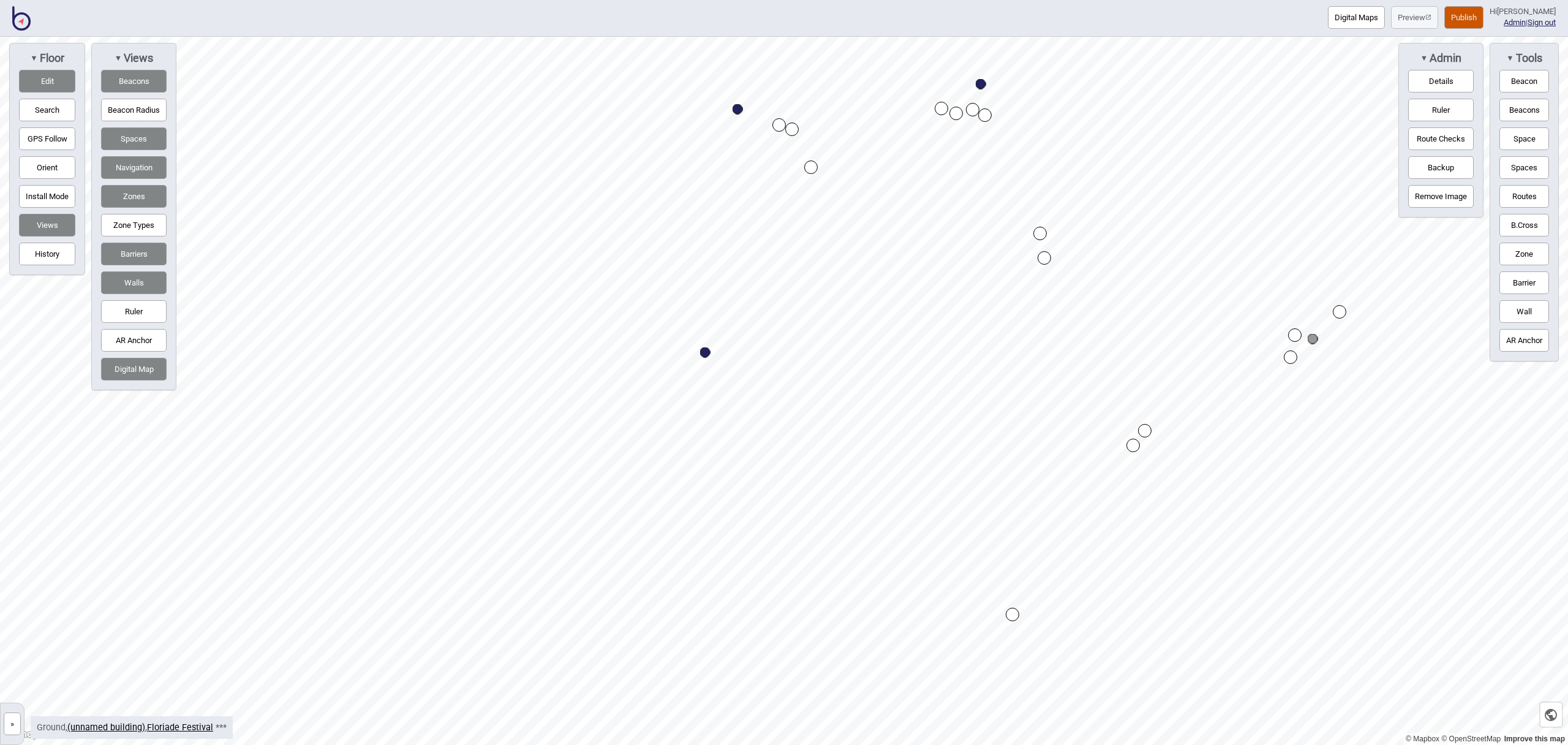
click at [34, 88] on button "Edit" at bounding box center [46, 81] width 56 height 22
click at [1514, 140] on button "Space" at bounding box center [1525, 139] width 49 height 22
click at [1517, 144] on button "Space" at bounding box center [1525, 139] width 49 height 22
drag, startPoint x: 1525, startPoint y: 201, endPoint x: 1409, endPoint y: 179, distance: 118.1
click at [1524, 201] on button "Routes" at bounding box center [1525, 196] width 49 height 22
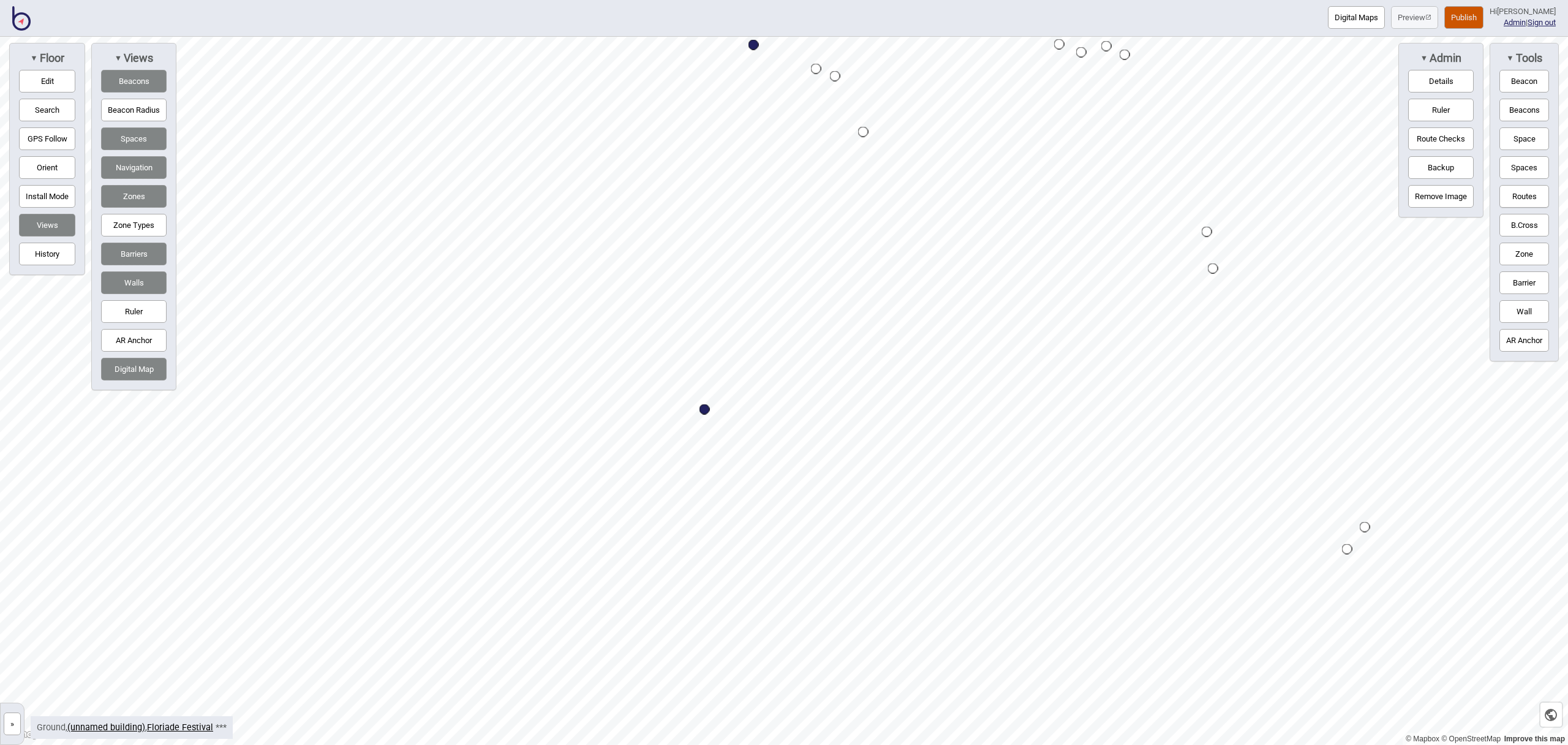
click at [864, 132] on div "Map marker" at bounding box center [864, 132] width 10 height 10
click at [891, 269] on div "Map marker" at bounding box center [891, 270] width 10 height 10
click at [1520, 204] on button "Routes" at bounding box center [1525, 196] width 49 height 22
click at [1537, 190] on button "Routes" at bounding box center [1525, 196] width 49 height 22
click at [809, 310] on div "Map marker" at bounding box center [808, 311] width 10 height 10
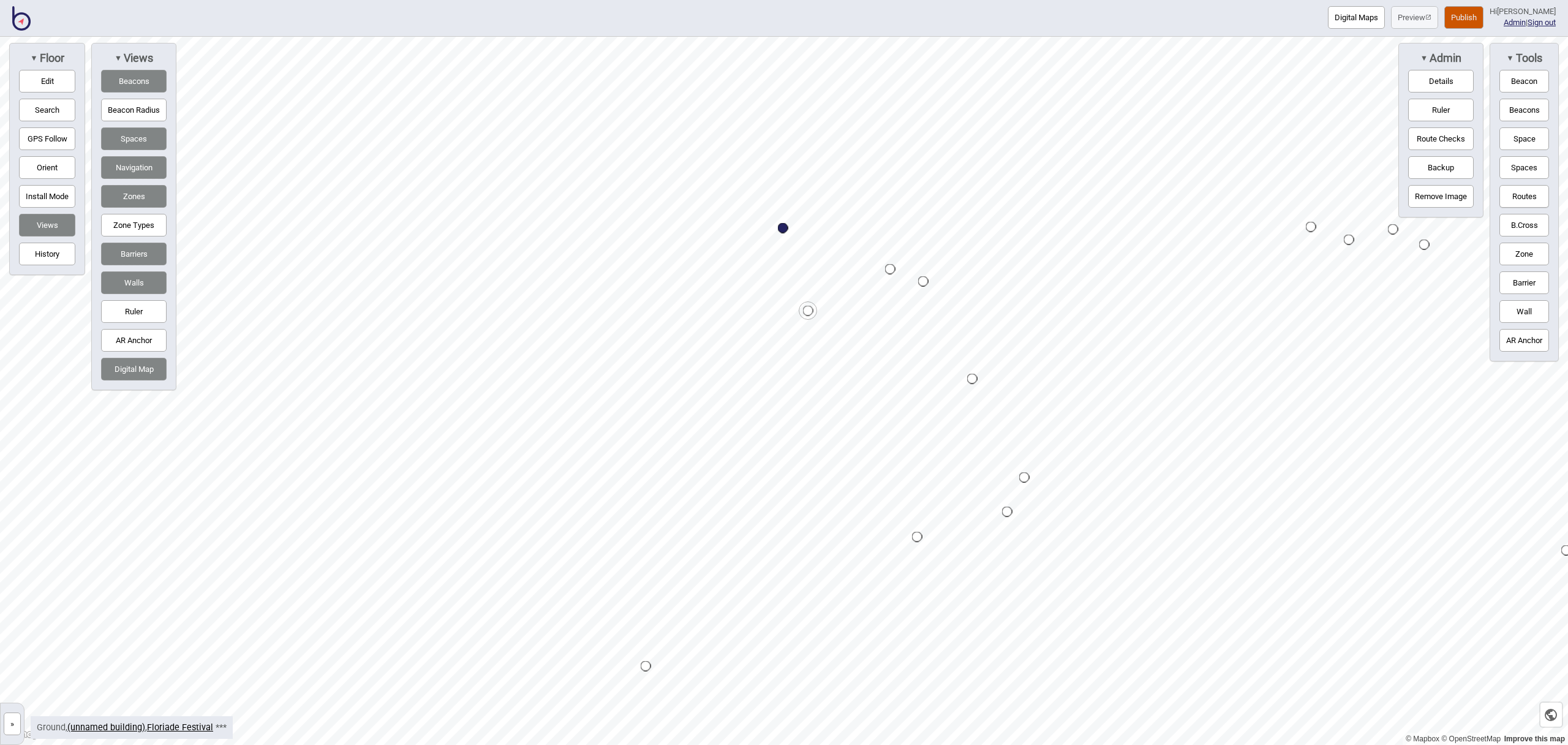
click at [919, 535] on div "Map marker" at bounding box center [918, 537] width 10 height 10
click at [897, 290] on div "Map marker" at bounding box center [898, 291] width 10 height 10
click at [1510, 195] on button "Routes" at bounding box center [1525, 196] width 49 height 22
drag, startPoint x: 1532, startPoint y: 197, endPoint x: 1442, endPoint y: 212, distance: 91.2
click at [1528, 195] on button "Routes" at bounding box center [1525, 196] width 49 height 22
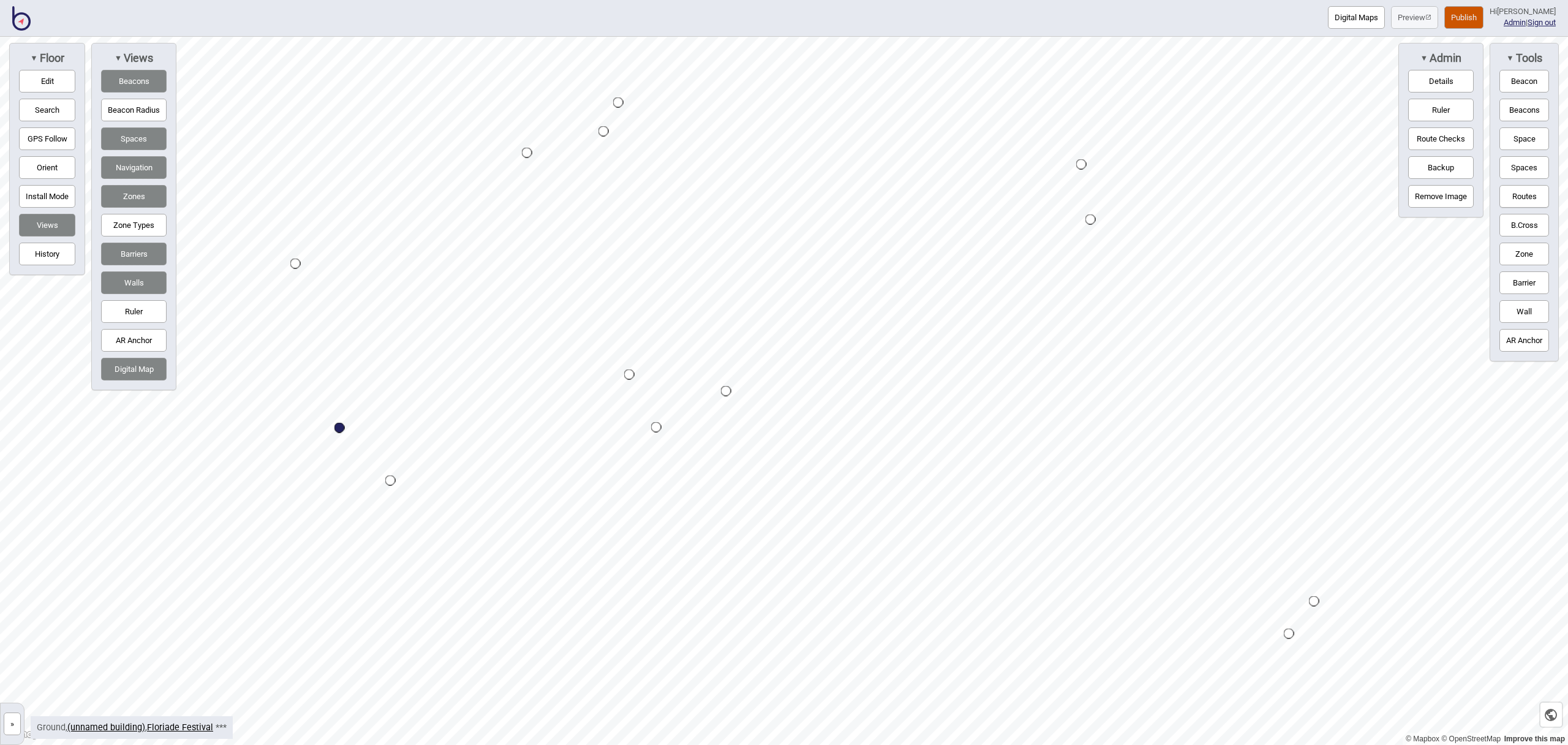
click at [1092, 218] on div "Map marker" at bounding box center [1090, 219] width 10 height 10
click at [727, 390] on div "Map marker" at bounding box center [726, 392] width 10 height 10
click at [1532, 189] on button "Routes" at bounding box center [1525, 196] width 49 height 22
click at [992, 0] on html "Digital Maps Preview Publish Hi John-Ross Admin | Sign out © Mapbox © OpenStree…" at bounding box center [784, 0] width 1568 height 0
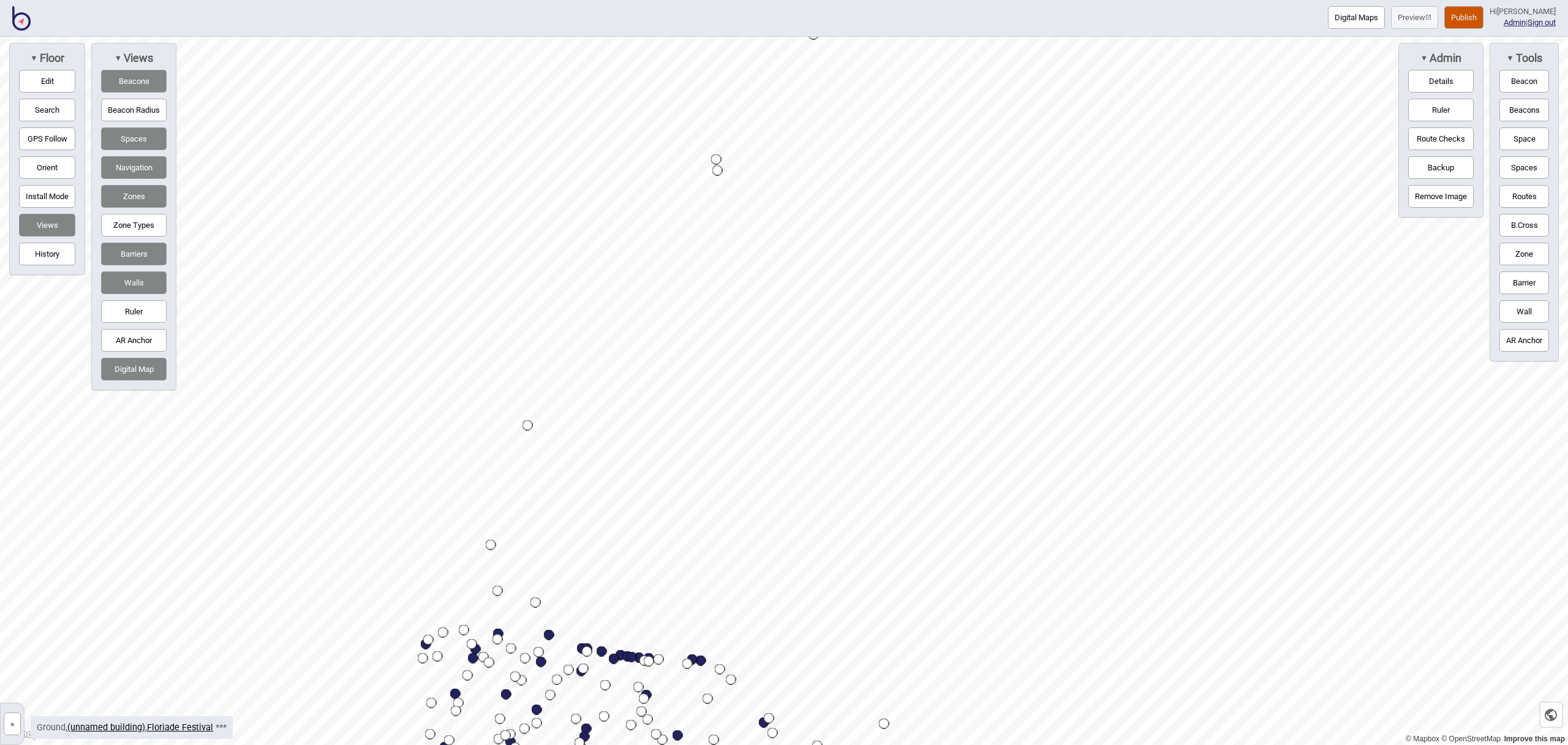
click at [1463, 15] on button "Publish" at bounding box center [1464, 17] width 39 height 22
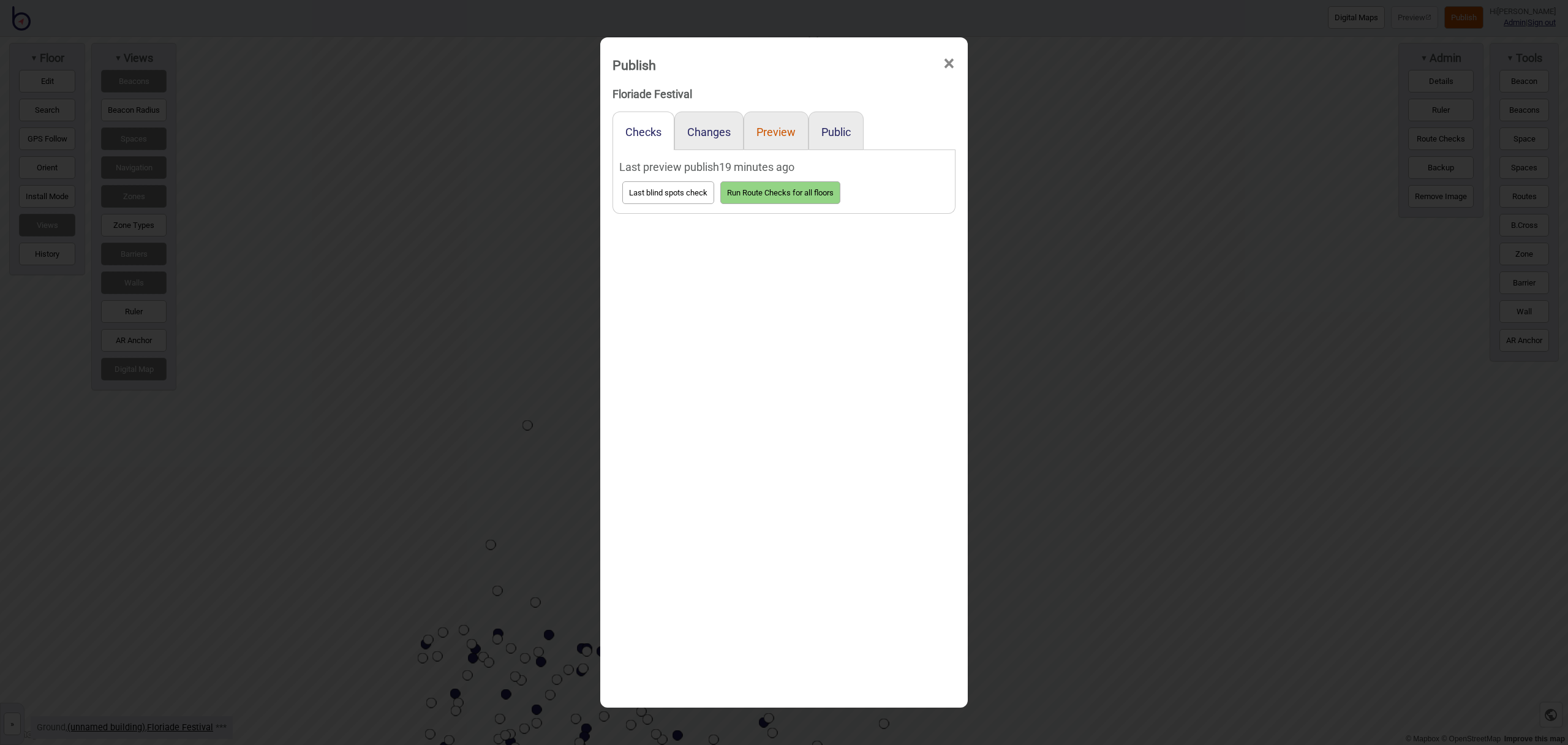
click at [763, 133] on button "Preview" at bounding box center [776, 132] width 39 height 13
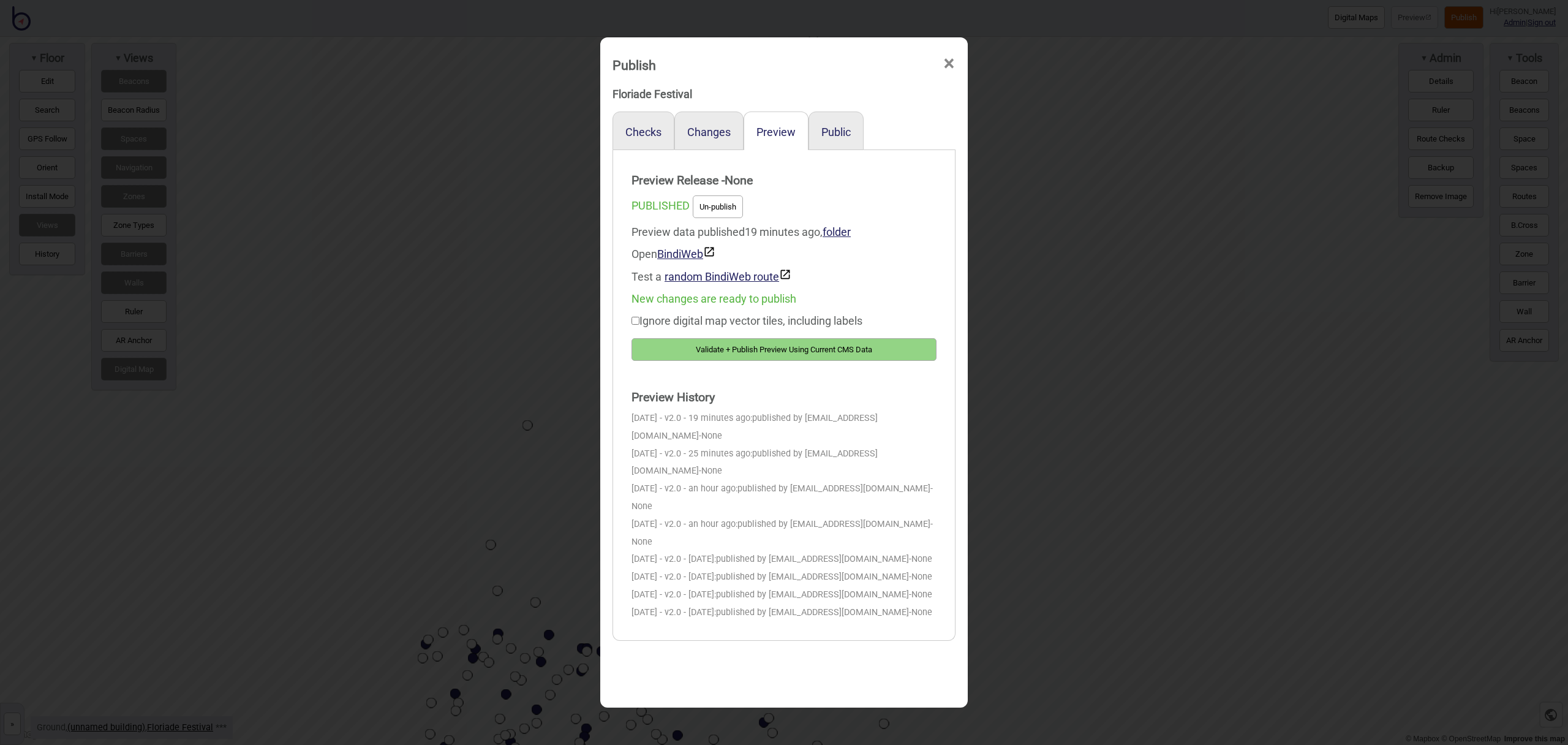
click at [844, 345] on button "Validate + Publish Preview Using Current CMS Data" at bounding box center [784, 350] width 305 height 22
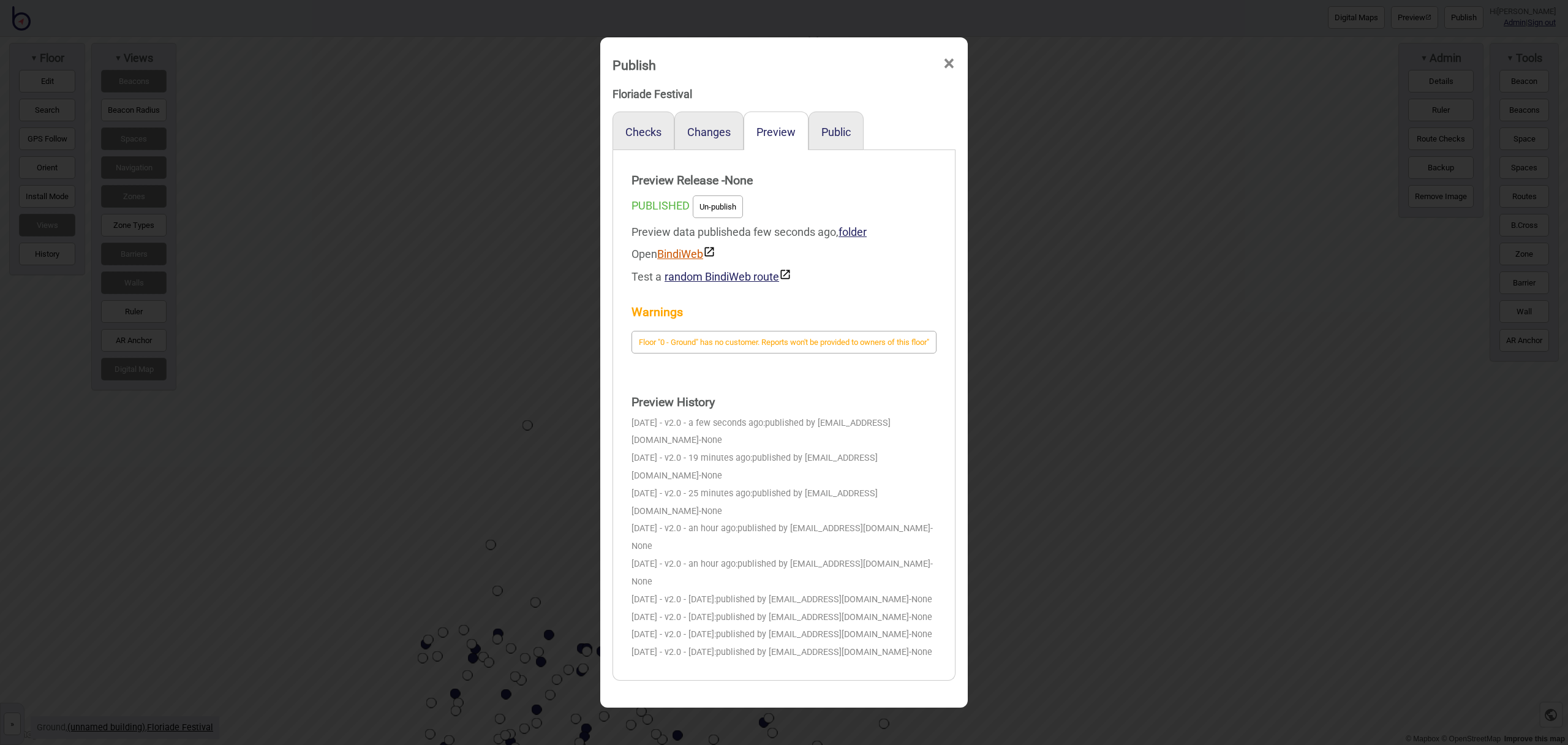
click at [685, 255] on link "BindiWeb" at bounding box center [686, 254] width 58 height 13
click at [953, 64] on span "×" at bounding box center [949, 64] width 13 height 40
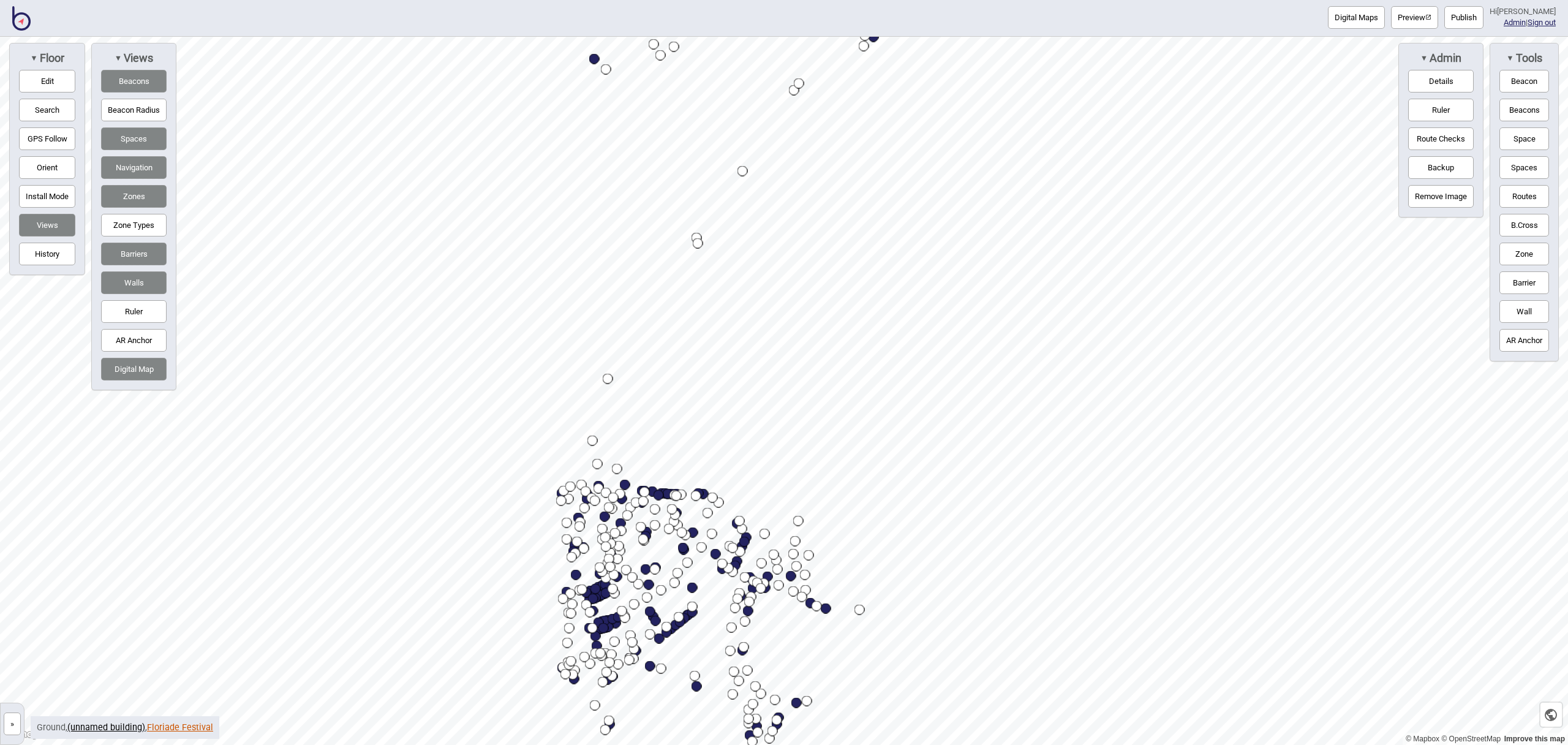
click at [177, 728] on link "Floriade Festival" at bounding box center [180, 728] width 66 height 10
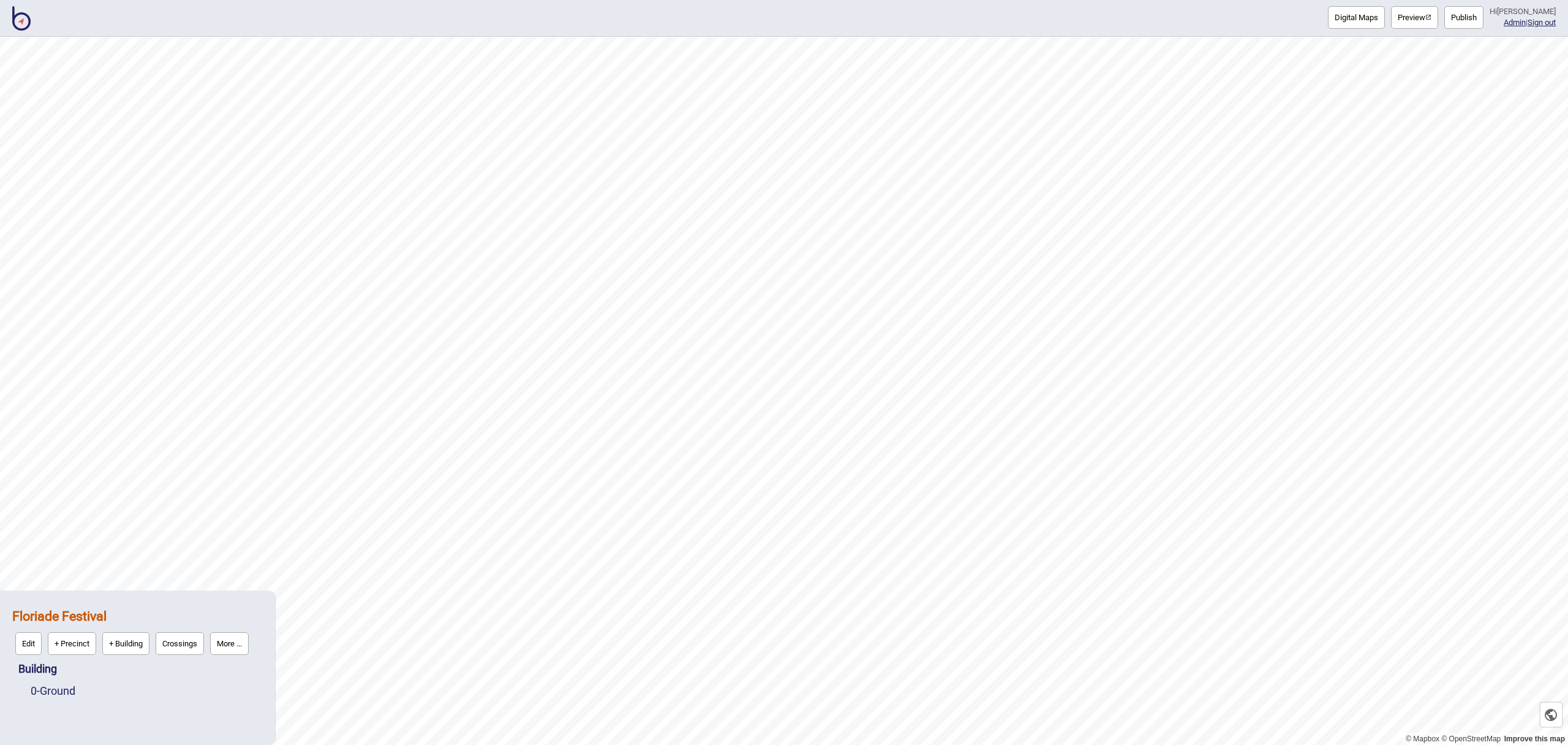
click at [229, 653] on button "More ..." at bounding box center [230, 644] width 39 height 22
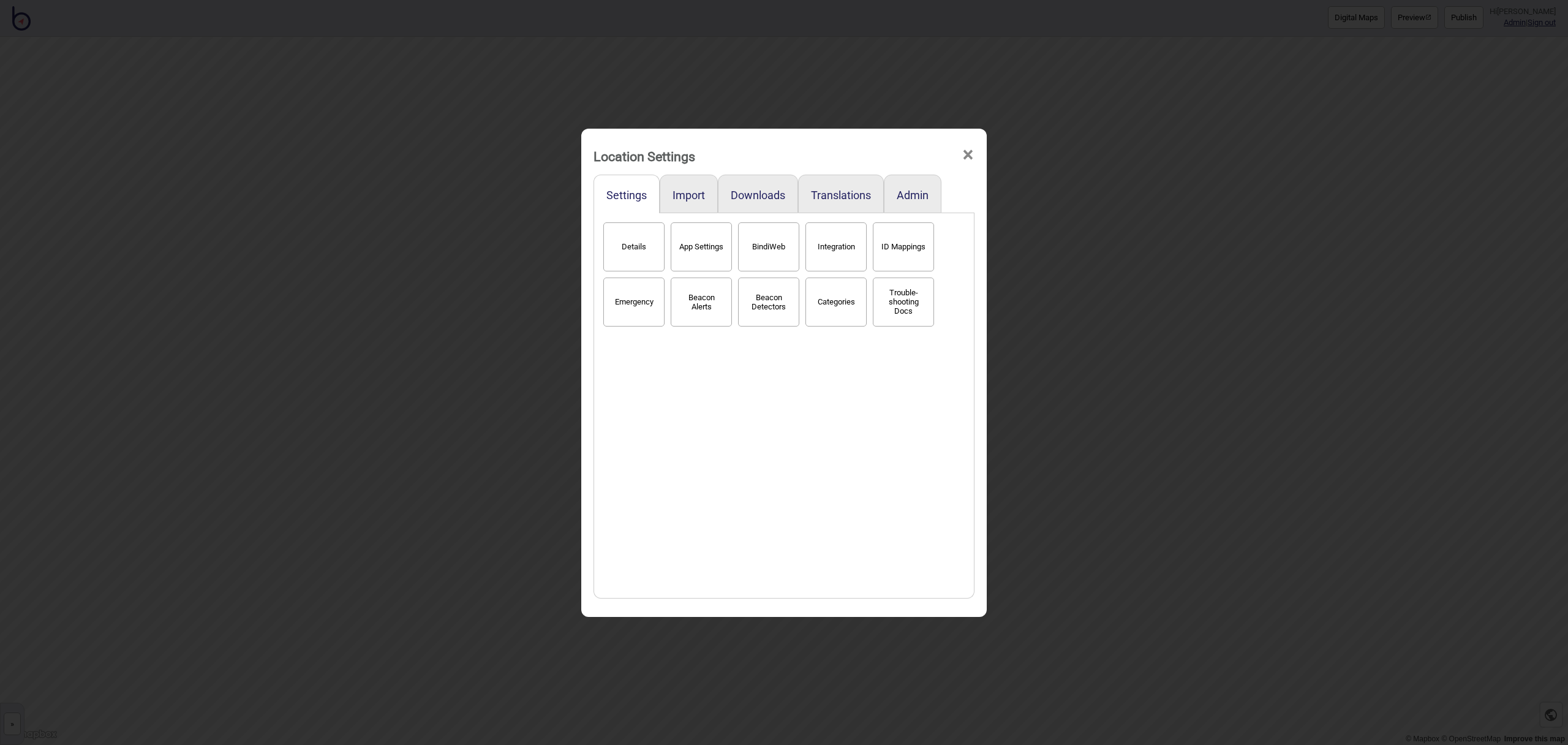
click at [847, 292] on button "Categories" at bounding box center [836, 302] width 61 height 49
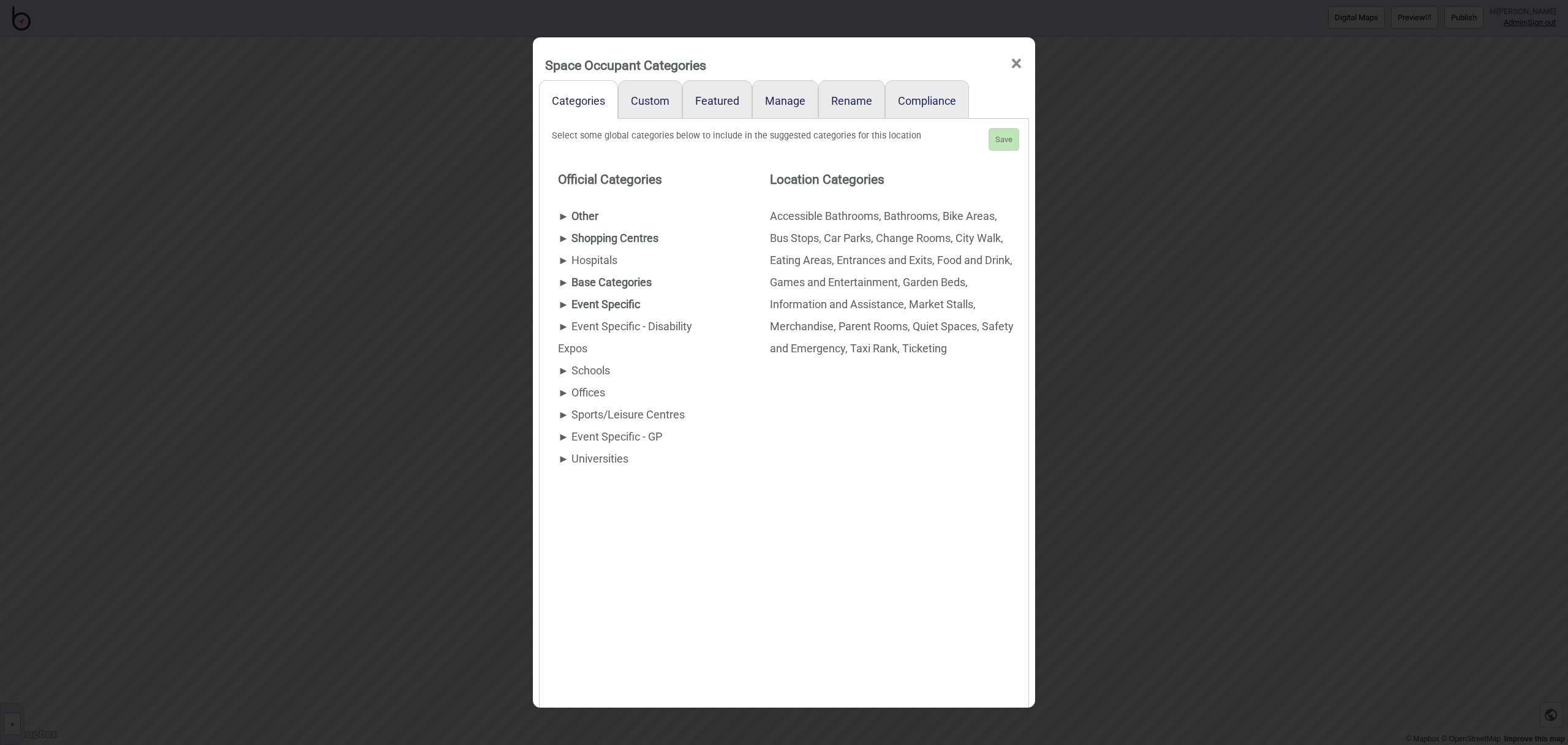
click at [592, 214] on div "► Other" at bounding box center [640, 216] width 163 height 22
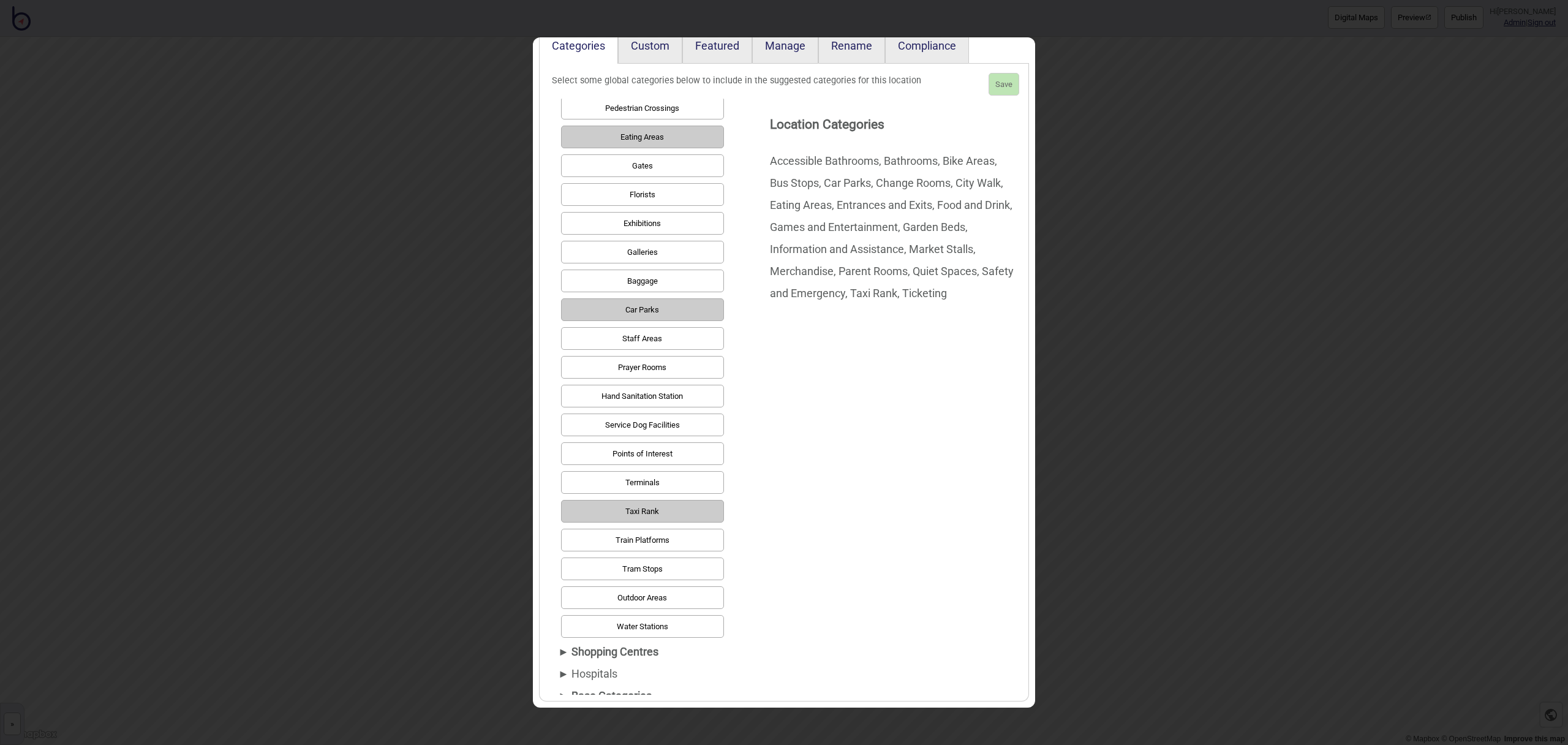
scroll to position [501, 0]
click at [677, 566] on button "Tram Stops" at bounding box center [643, 568] width 163 height 22
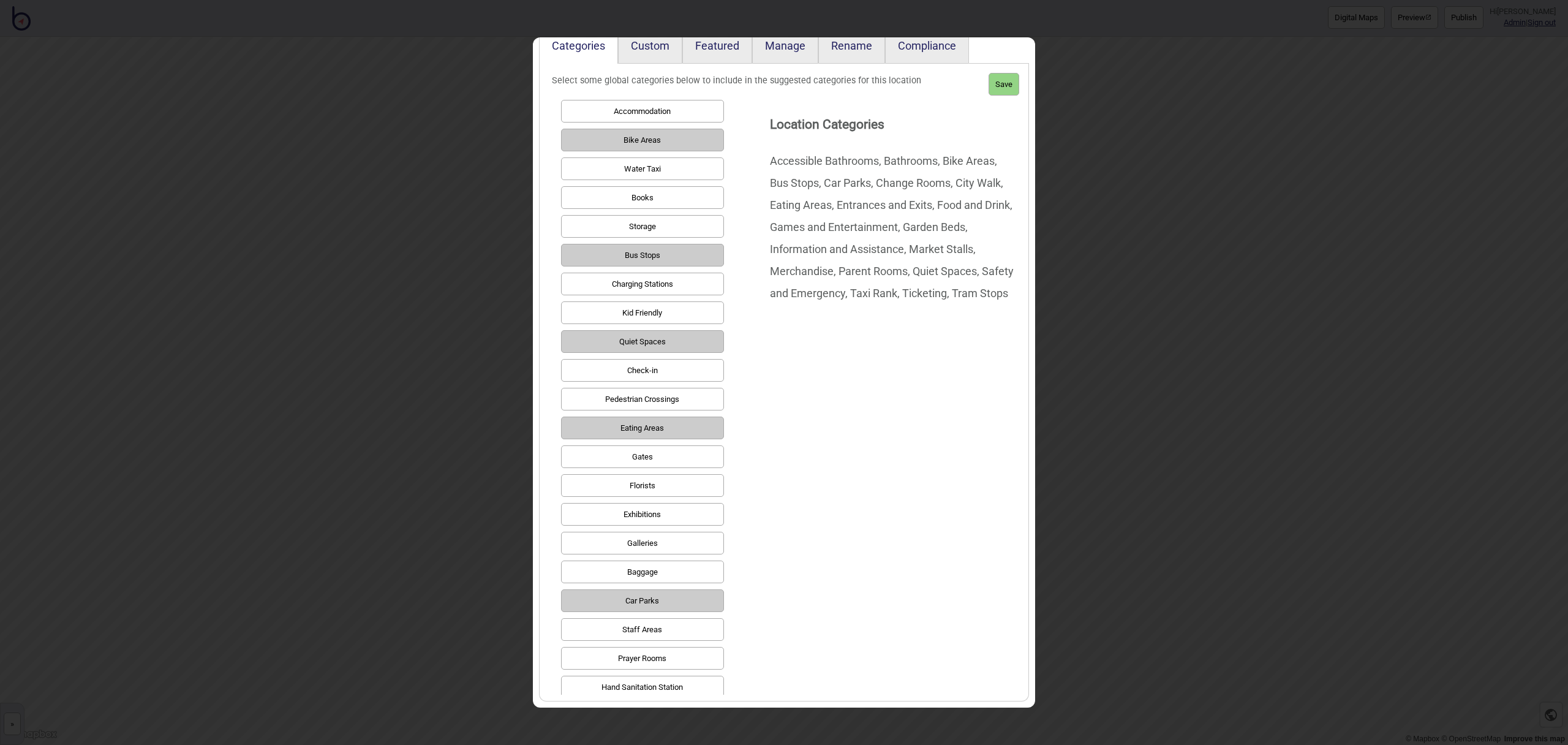
scroll to position [205, 0]
click at [1004, 87] on button "Save" at bounding box center [1004, 84] width 31 height 22
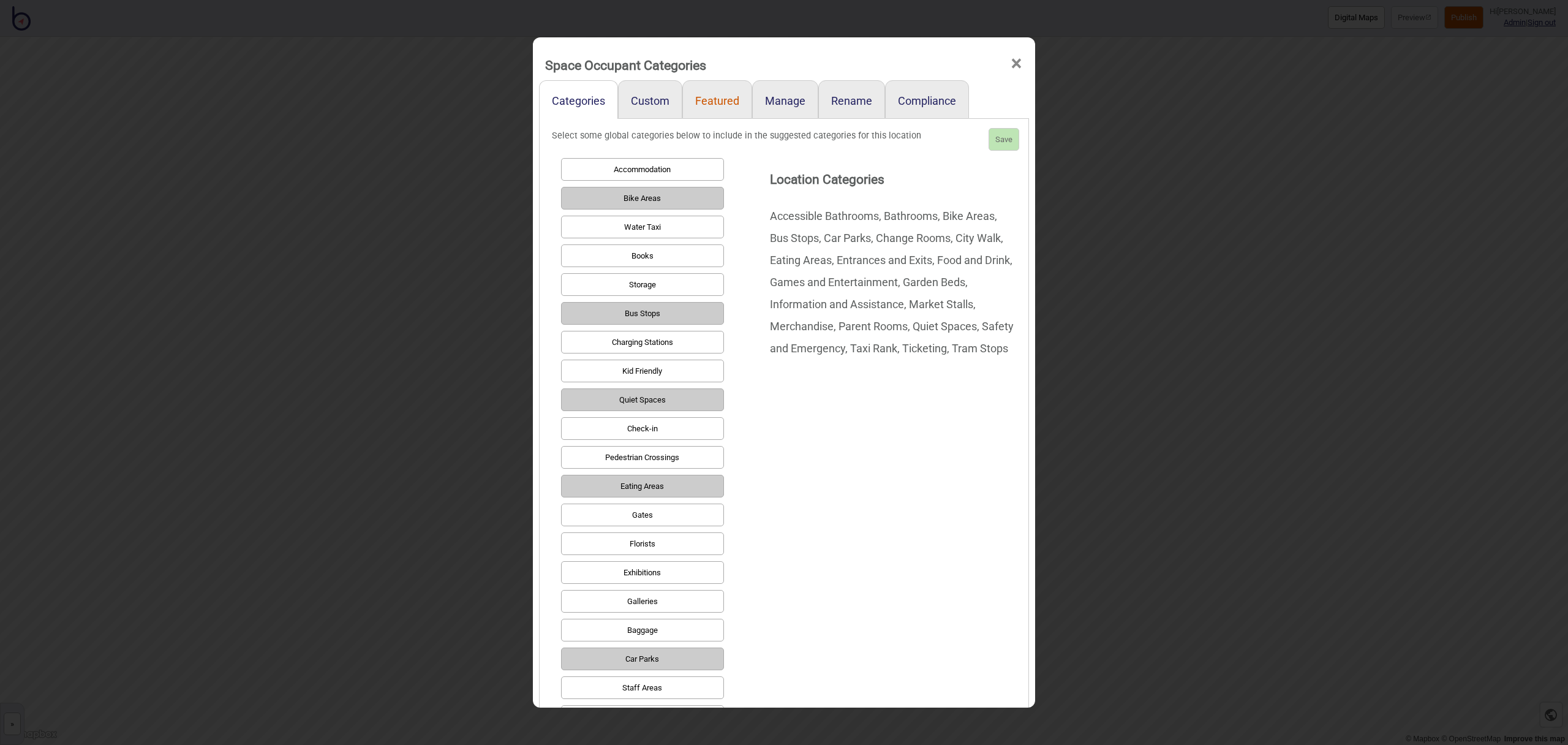
click at [709, 100] on link "Featured" at bounding box center [717, 100] width 70 height 39
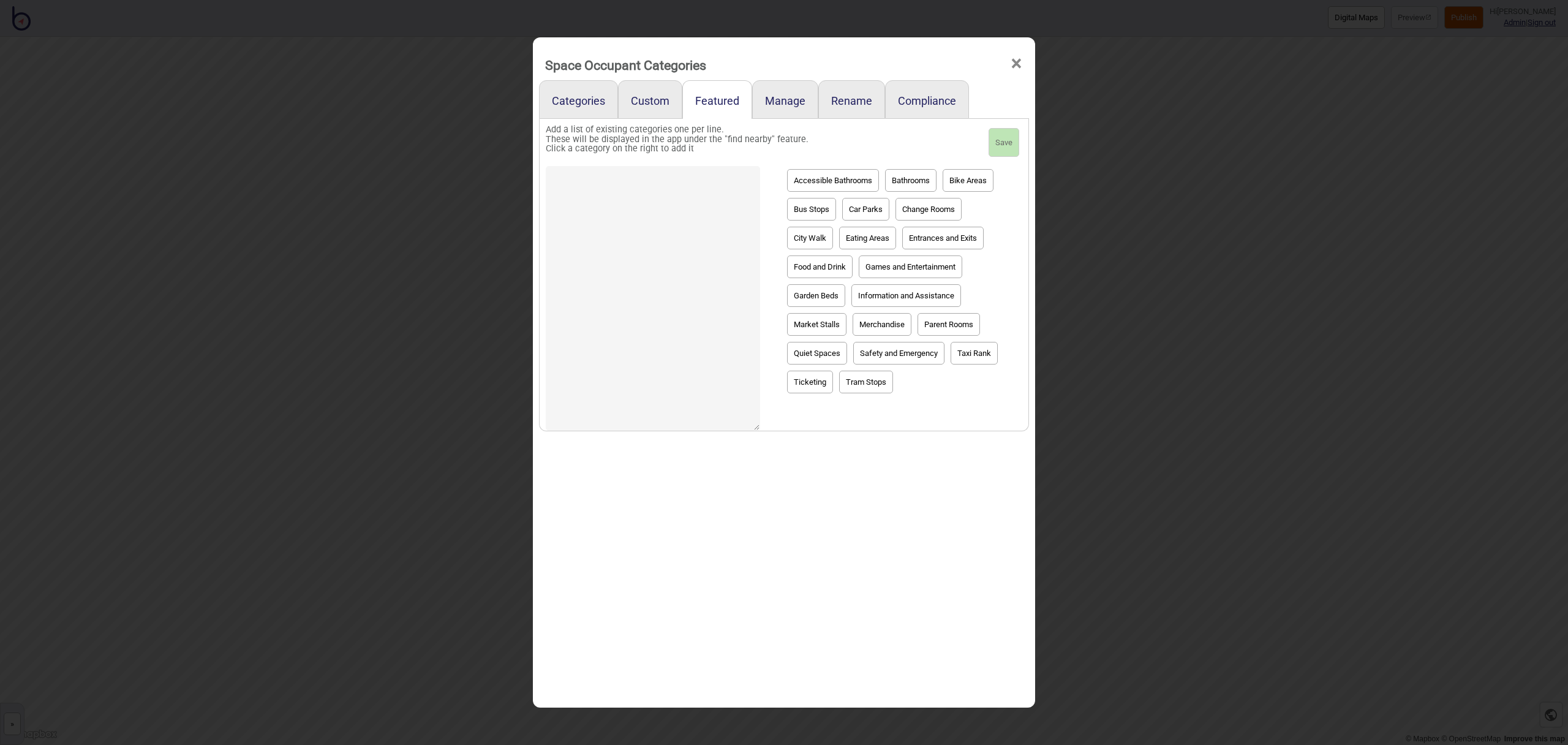
click at [1020, 64] on span "×" at bounding box center [1016, 64] width 13 height 40
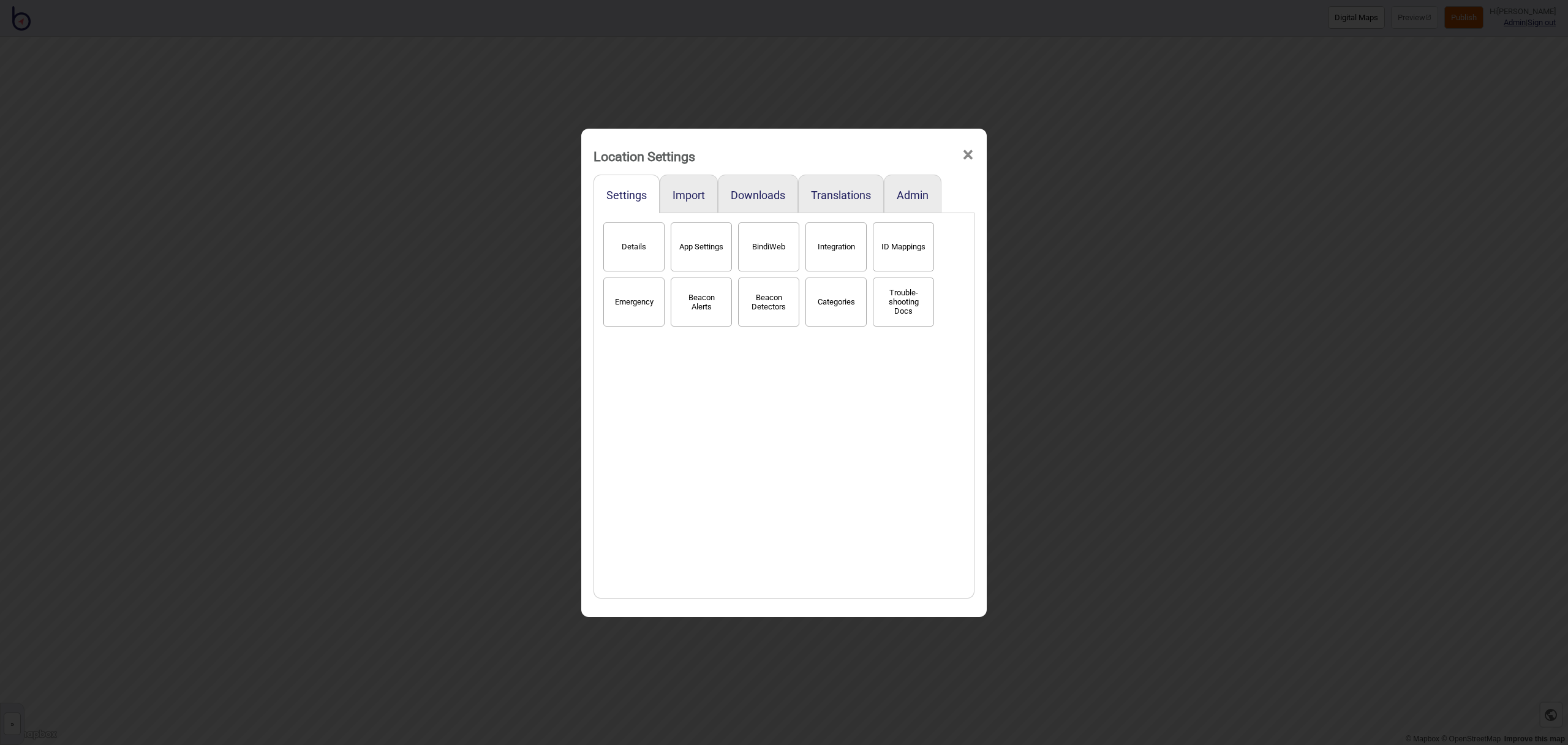
click at [969, 155] on span "×" at bounding box center [968, 155] width 13 height 40
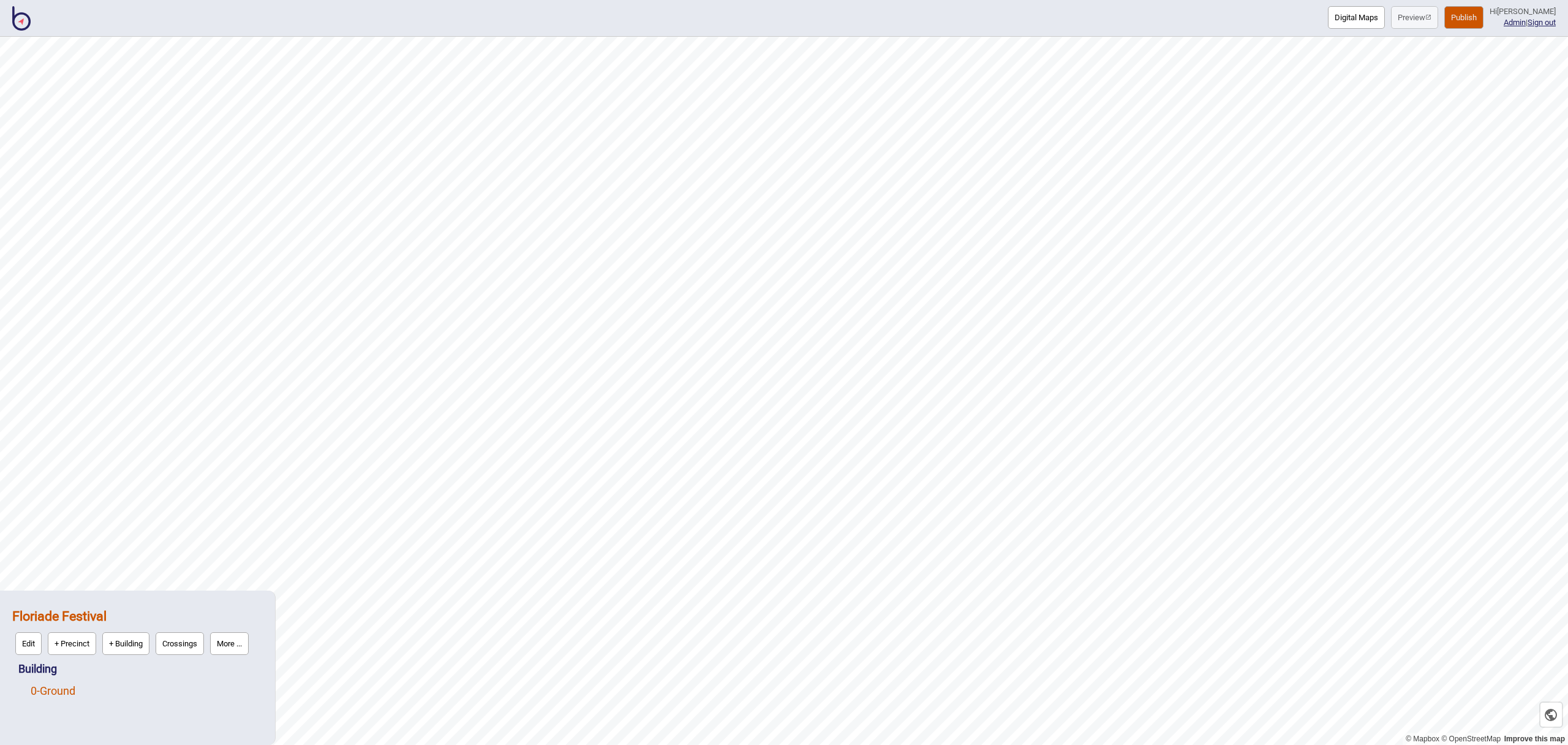
click at [64, 684] on link "0 - Ground" at bounding box center [53, 690] width 45 height 13
click at [52, 692] on button "Edit" at bounding box center [46, 688] width 26 height 22
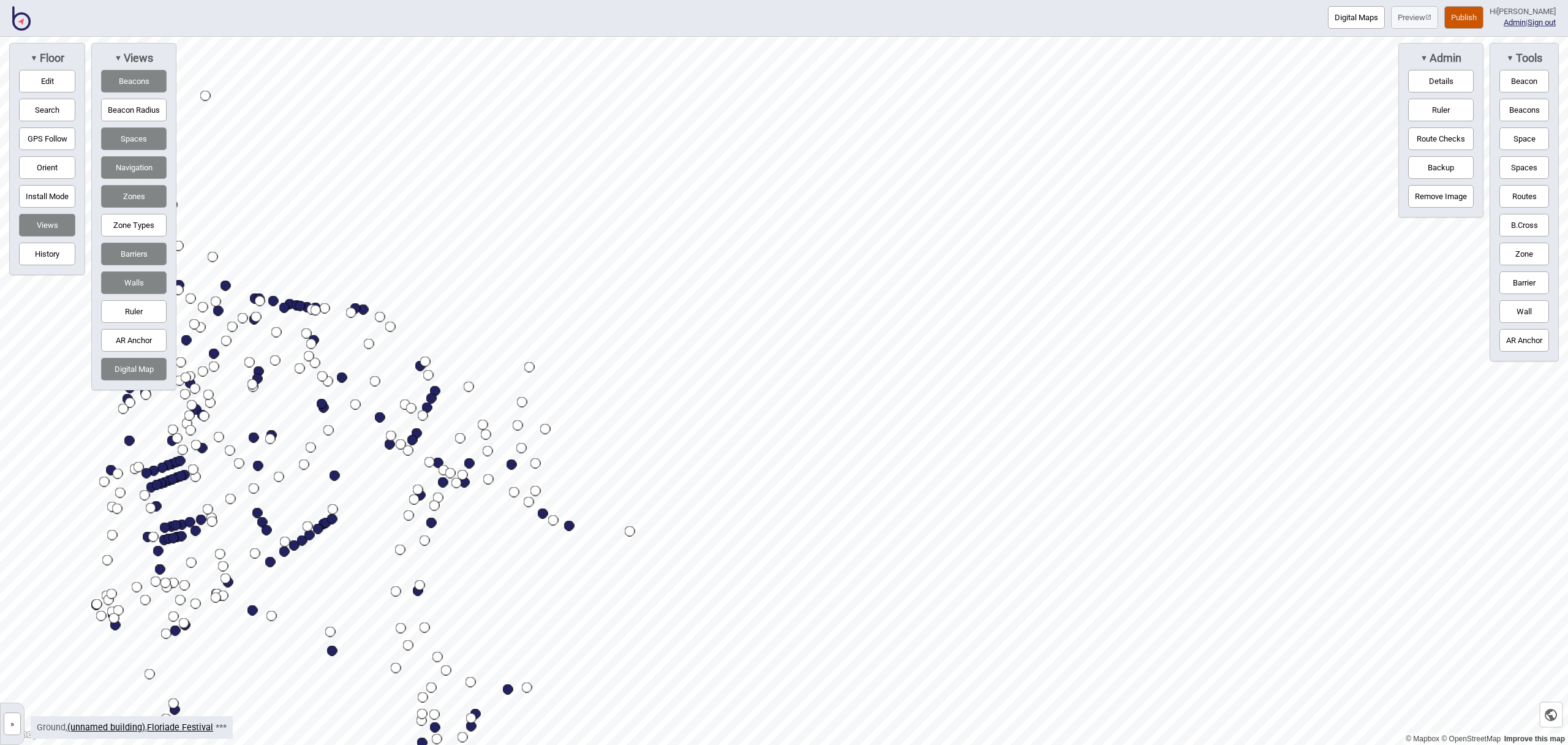
drag, startPoint x: 1514, startPoint y: 139, endPoint x: 1495, endPoint y: 145, distance: 19.9
click at [1514, 139] on button "Space" at bounding box center [1525, 139] width 49 height 22
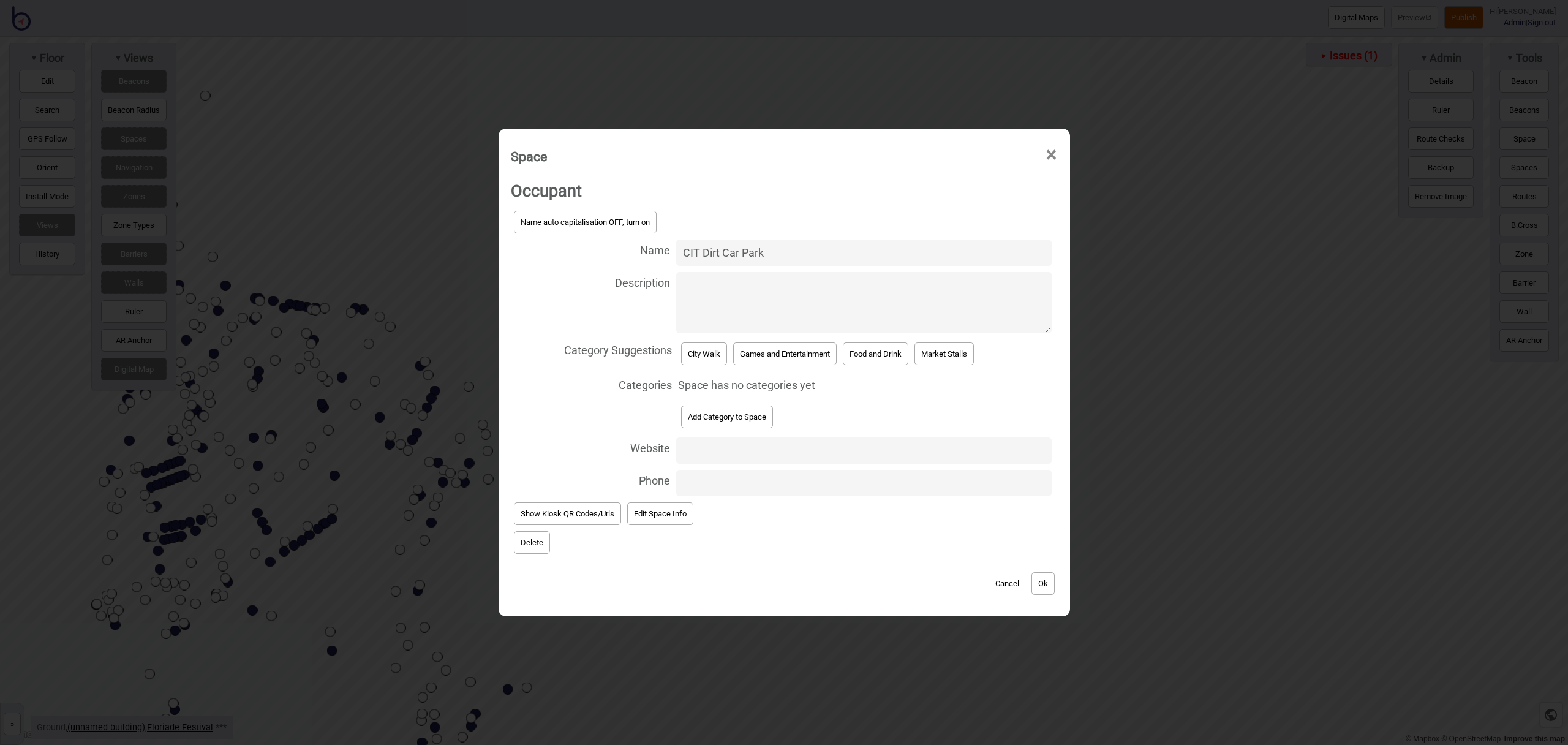
type input "CIT Dirt Car Park"
click at [769, 420] on button "Add Category to Space" at bounding box center [727, 417] width 92 height 22
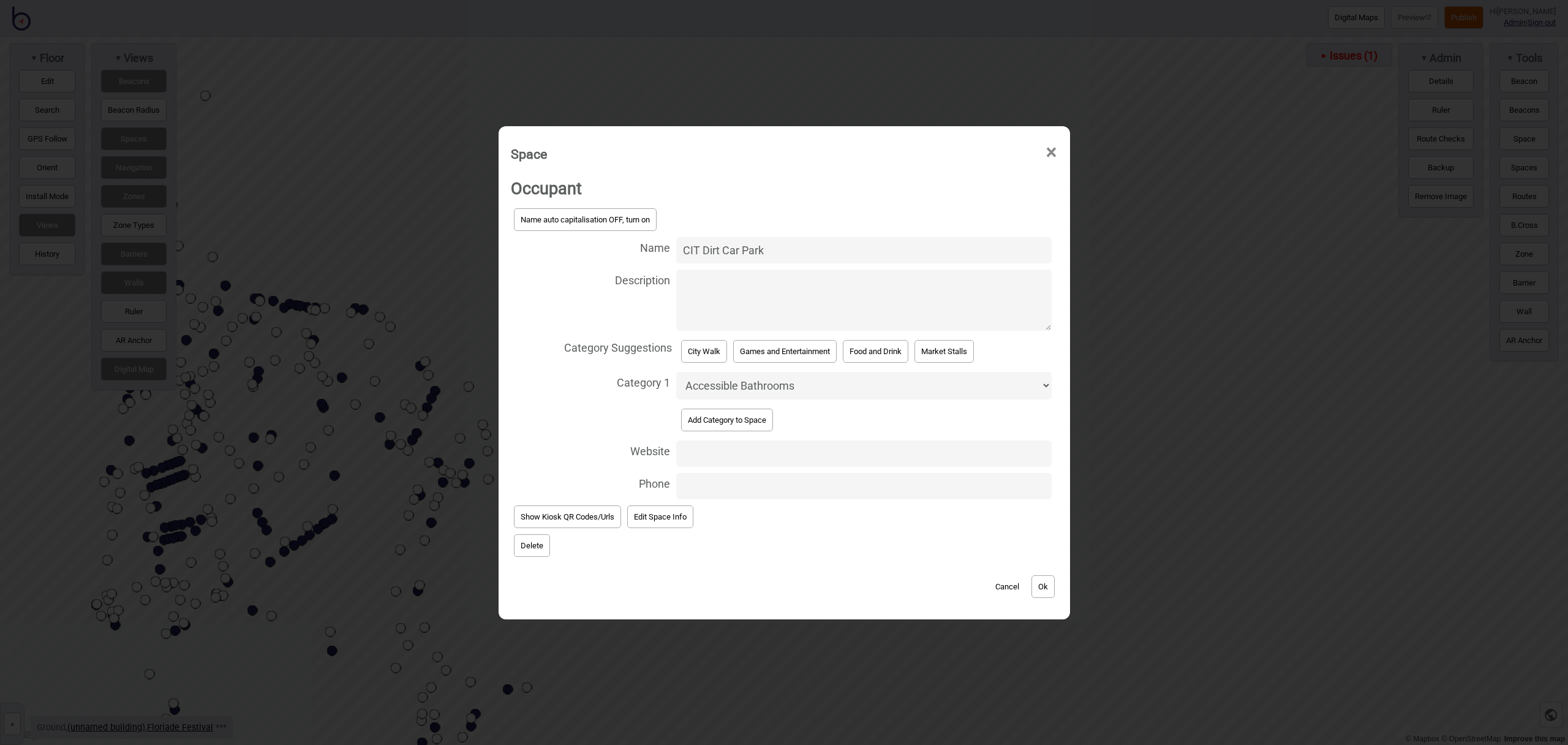
click at [765, 383] on select "Accessible Bathrooms Bathrooms Bike Areas Bus Stops Car Parks Change Rooms City…" at bounding box center [864, 386] width 375 height 28
select select "Car Parks"
click at [677, 372] on select "Accessible Bathrooms Bathrooms Bike Areas Bus Stops Car Parks Change Rooms City…" at bounding box center [864, 386] width 375 height 28
click at [1044, 586] on button "Ok" at bounding box center [1043, 587] width 23 height 22
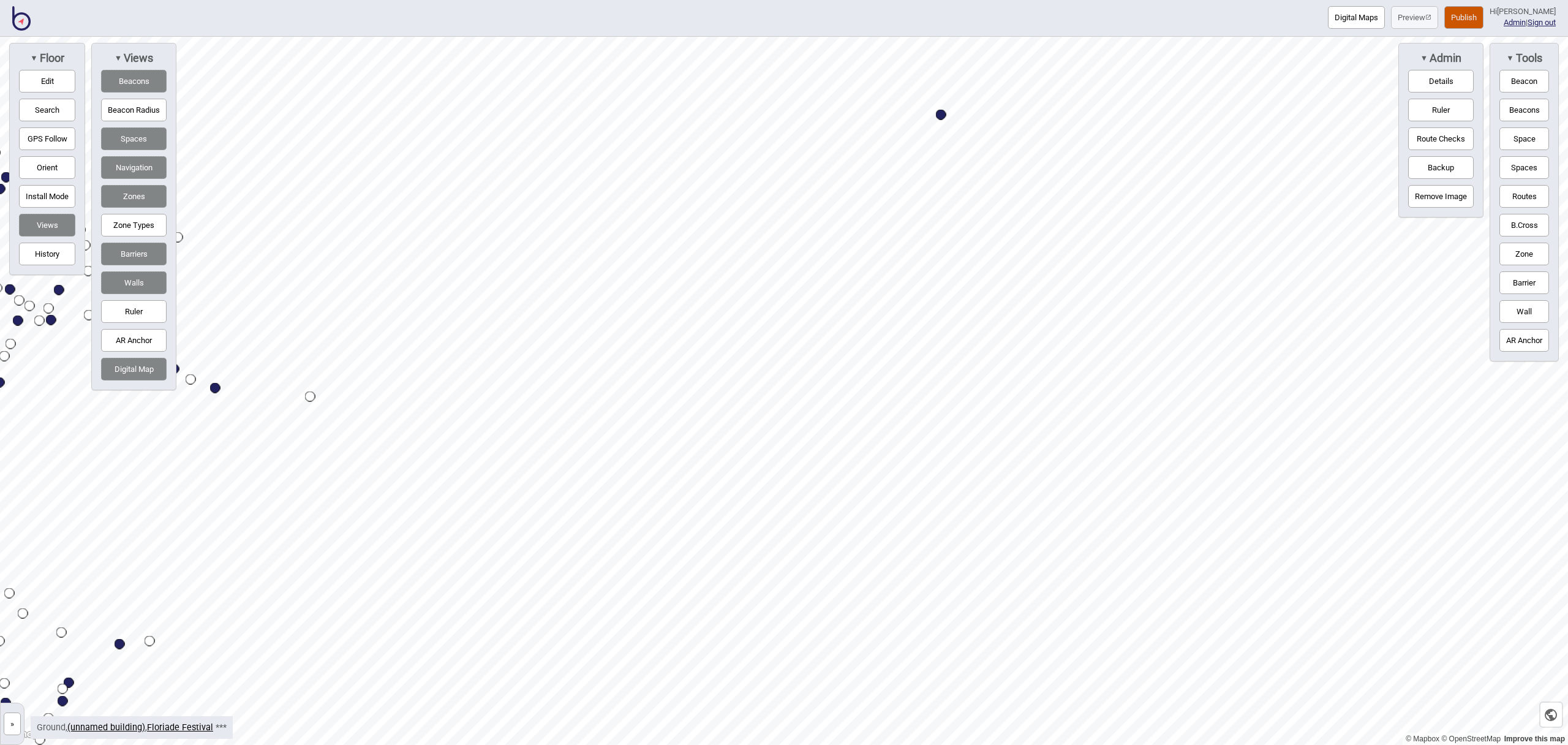
click at [1537, 194] on button "Routes" at bounding box center [1525, 196] width 49 height 22
click at [380, 471] on div "Map marker" at bounding box center [379, 469] width 10 height 10
click at [1516, 201] on button "Routes" at bounding box center [1525, 196] width 49 height 22
click at [1517, 197] on button "Routes" at bounding box center [1525, 196] width 49 height 22
click at [1392, 133] on div "Map marker" at bounding box center [1392, 133] width 19 height 19
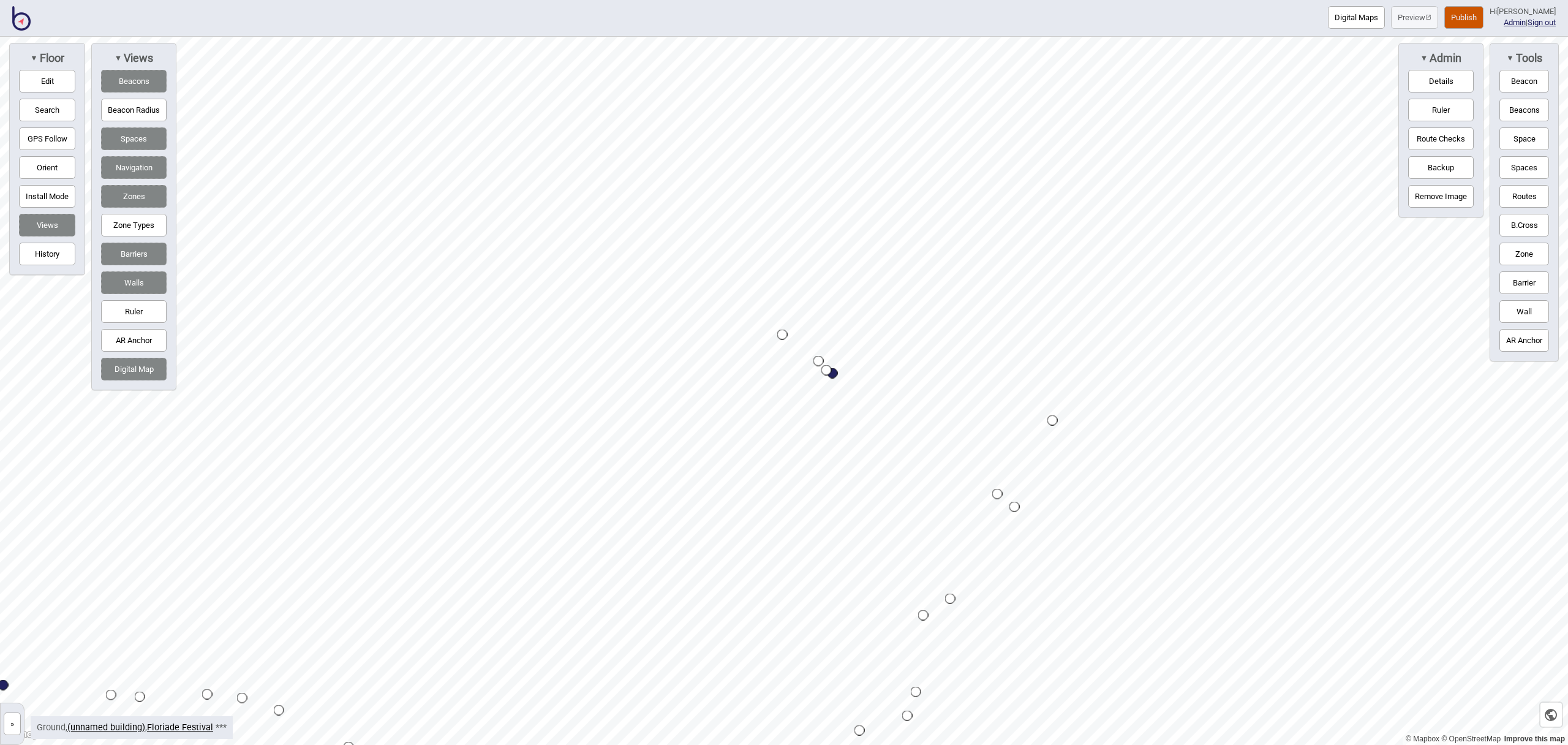
click at [1531, 136] on button "Space" at bounding box center [1525, 139] width 49 height 22
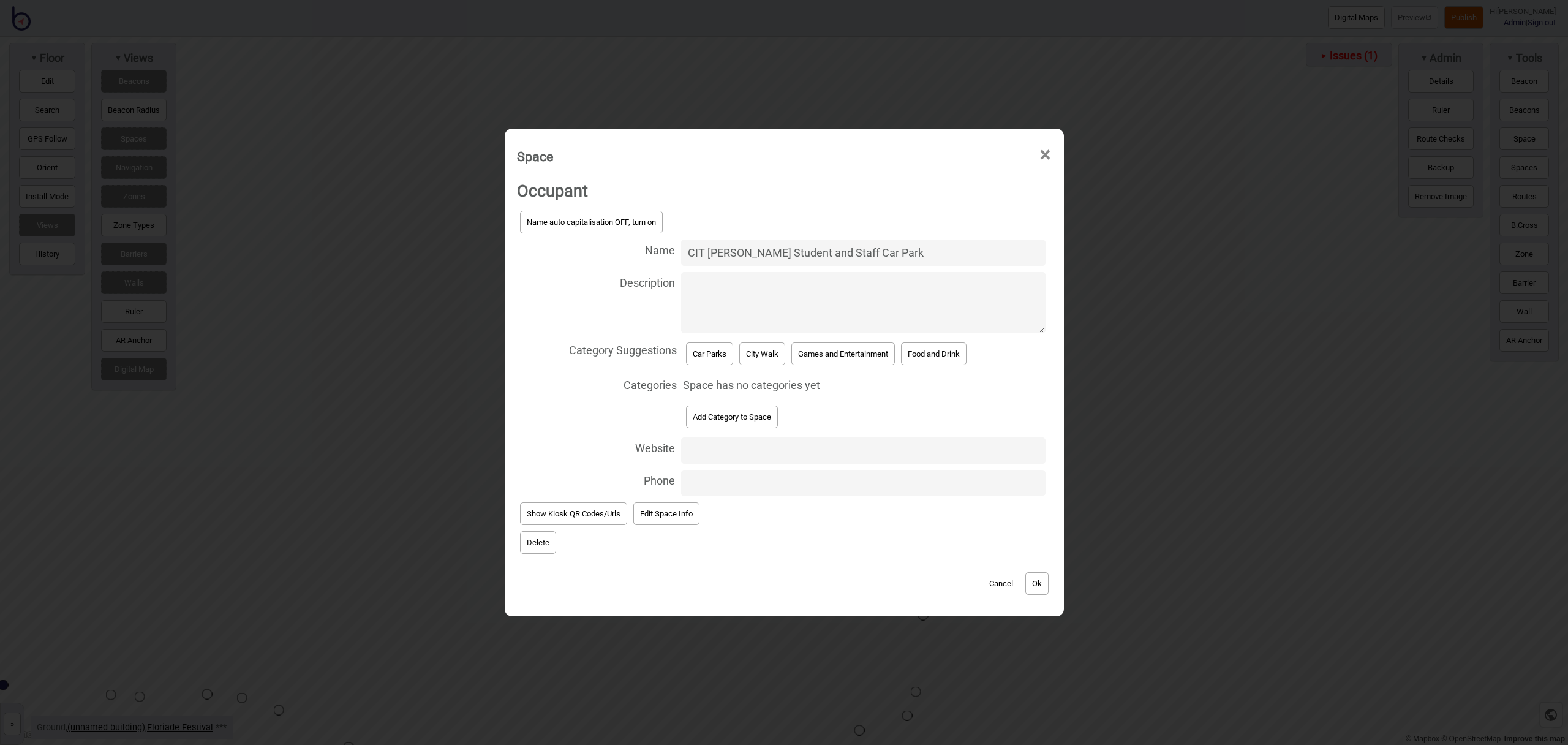
type input "CIT Reid Student and Staff Car Park"
click at [704, 357] on button "Car Parks" at bounding box center [710, 354] width 47 height 22
select select "Car Parks"
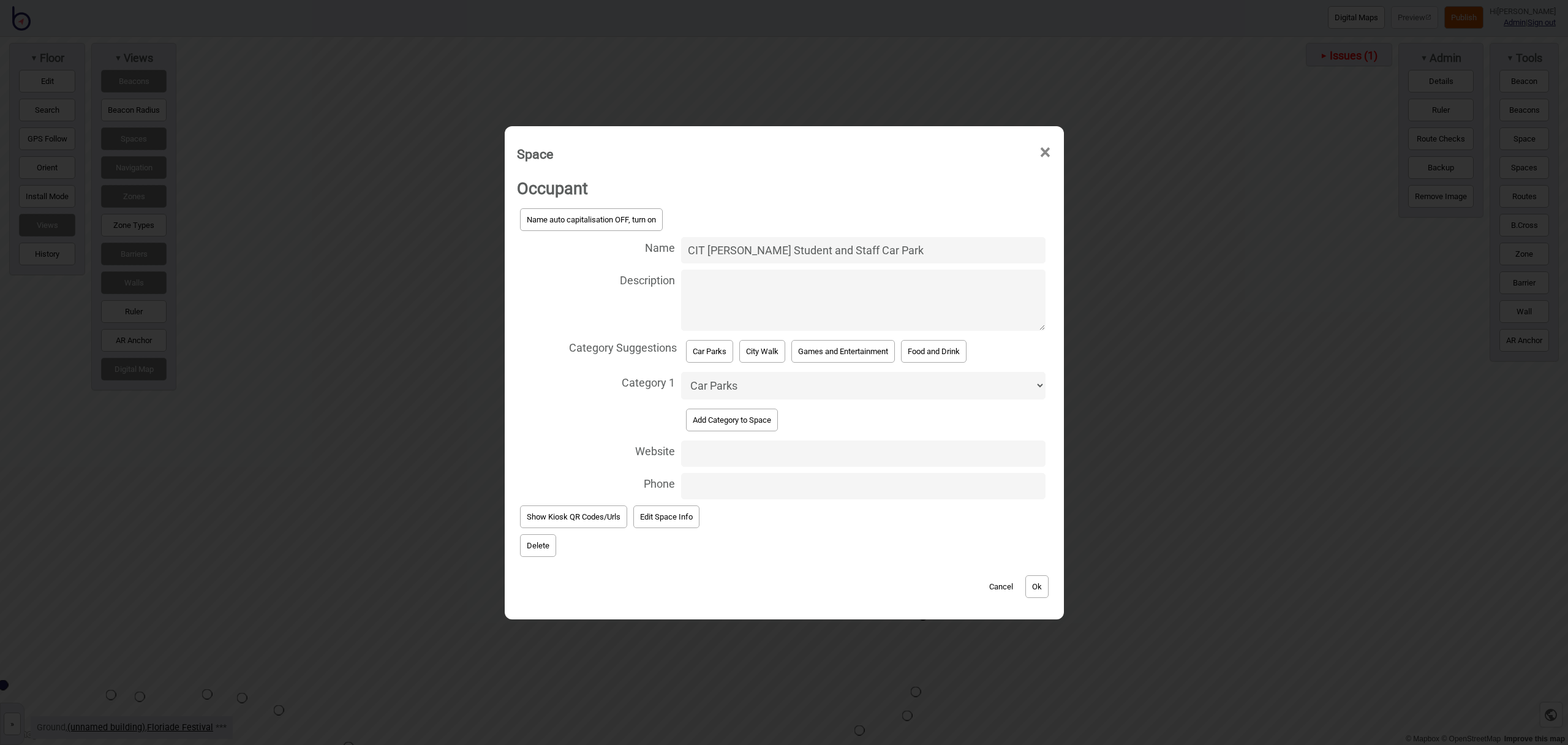
click at [1030, 583] on button "Ok" at bounding box center [1037, 587] width 23 height 22
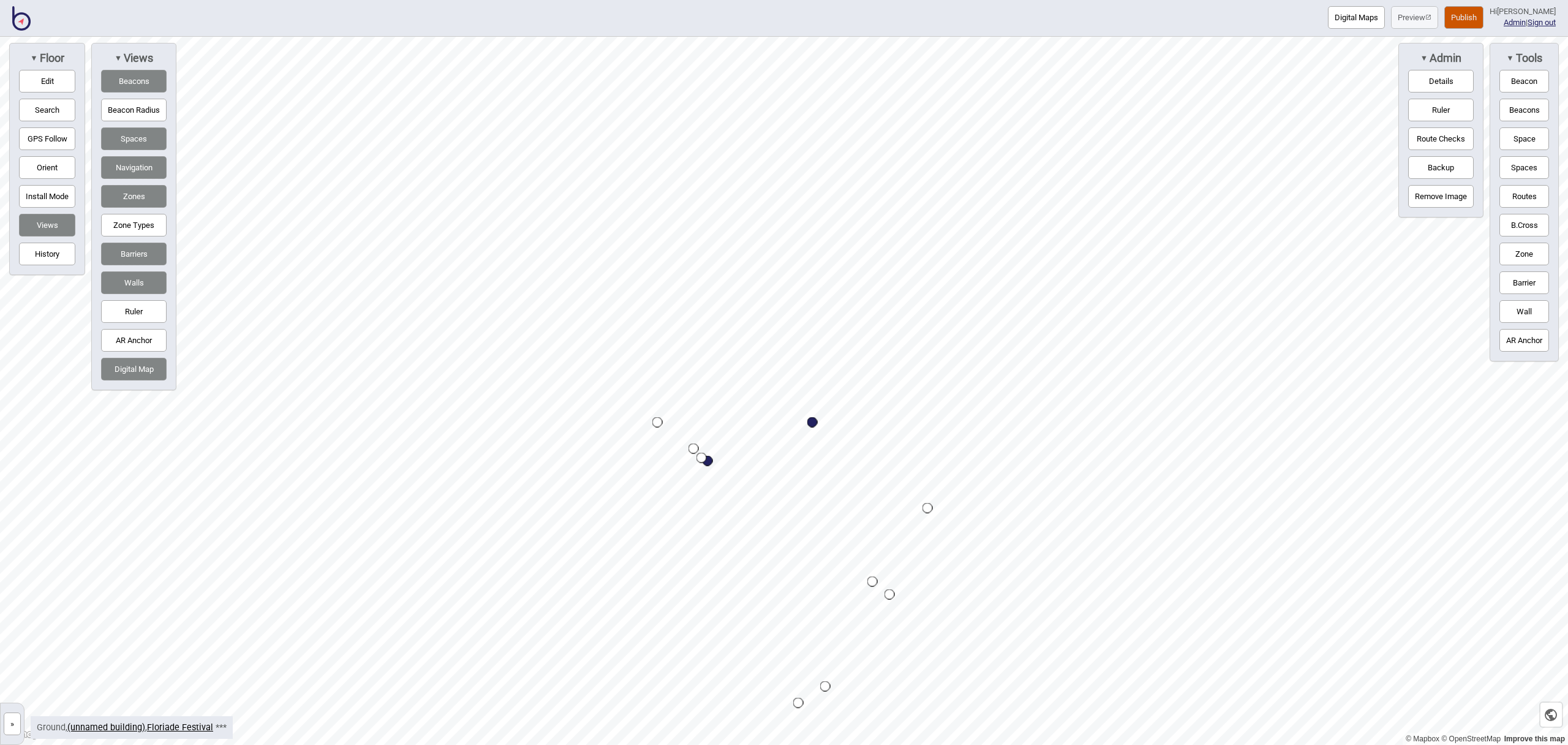
click at [1511, 192] on button "Routes" at bounding box center [1525, 196] width 49 height 22
click at [906, 533] on div "Map marker" at bounding box center [906, 534] width 10 height 10
click at [1535, 197] on button "Routes" at bounding box center [1525, 196] width 49 height 22
click at [1513, 136] on button "Space" at bounding box center [1525, 139] width 49 height 22
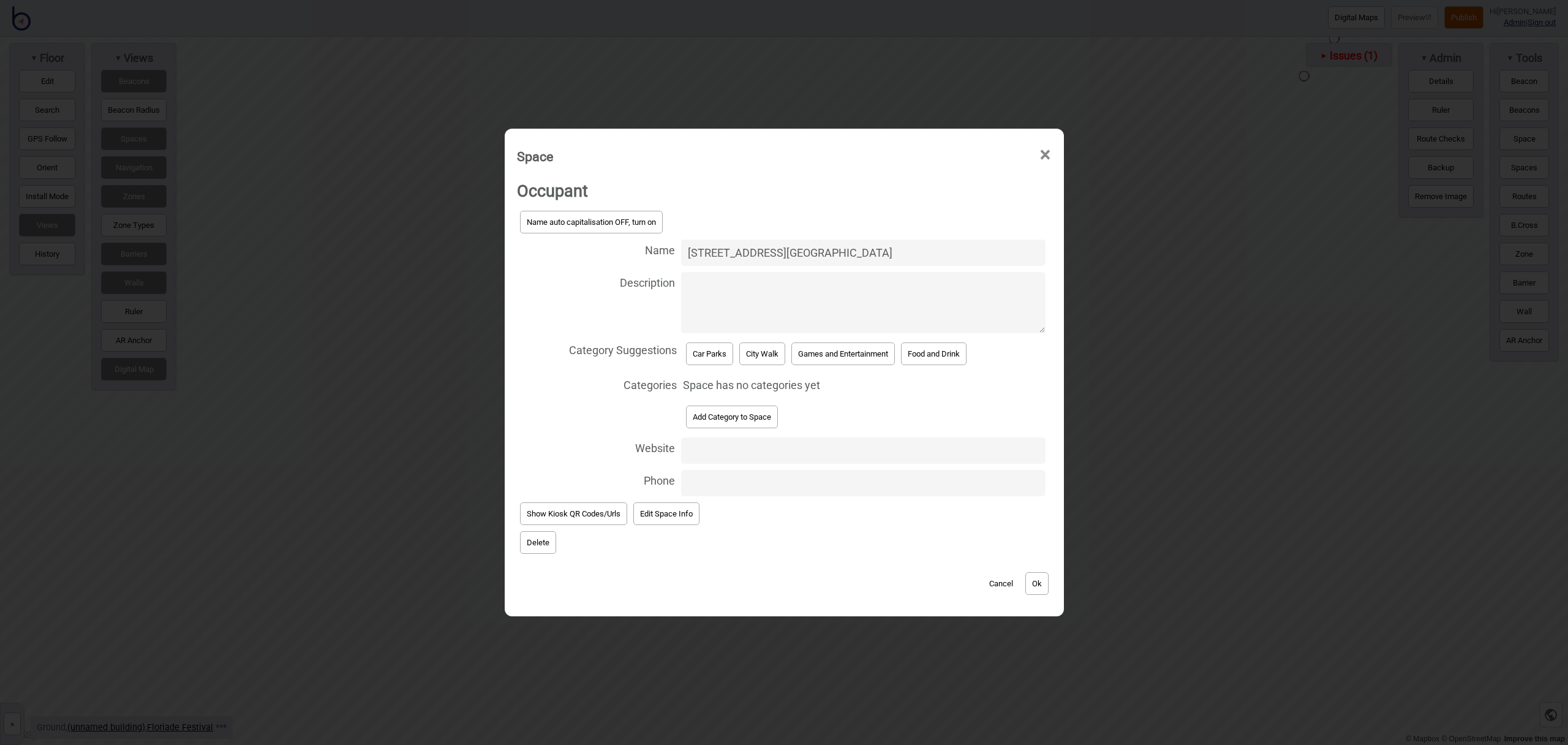
type input "5 Nangari Street Car Park"
click at [701, 356] on button "Car Parks" at bounding box center [710, 354] width 47 height 22
select select "Car Parks"
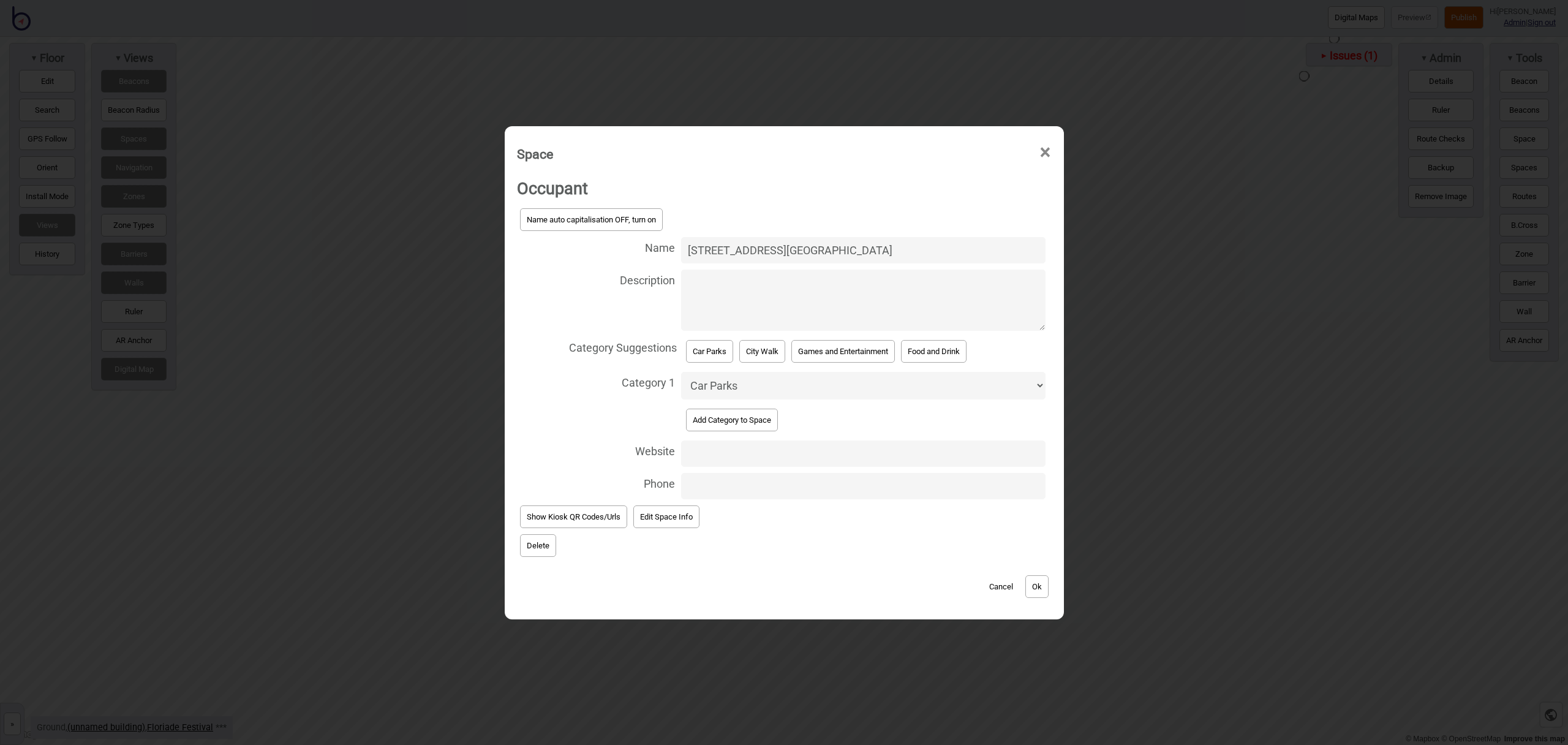
click at [1031, 583] on button "Ok" at bounding box center [1037, 587] width 23 height 22
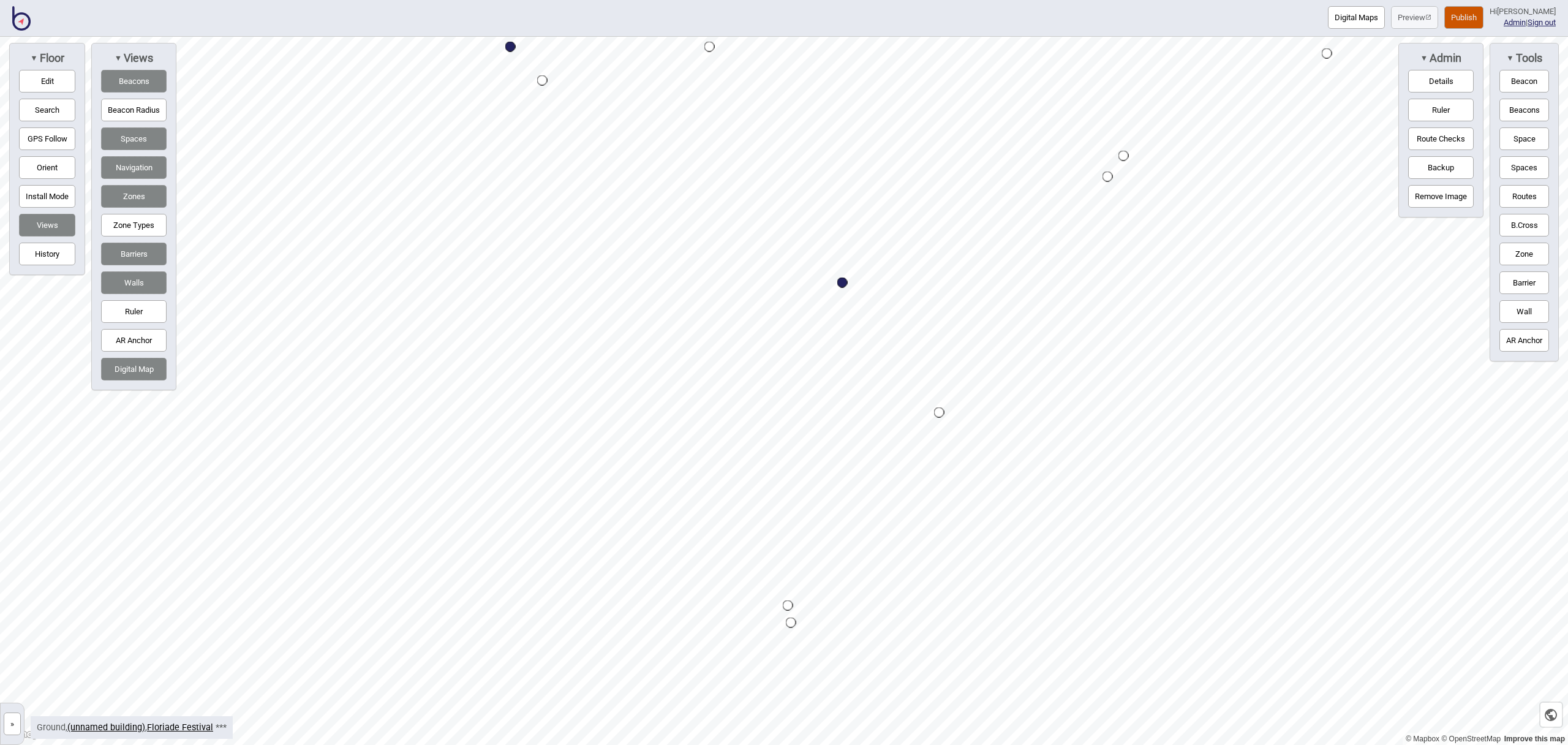
click at [1521, 191] on button "Routes" at bounding box center [1525, 196] width 49 height 22
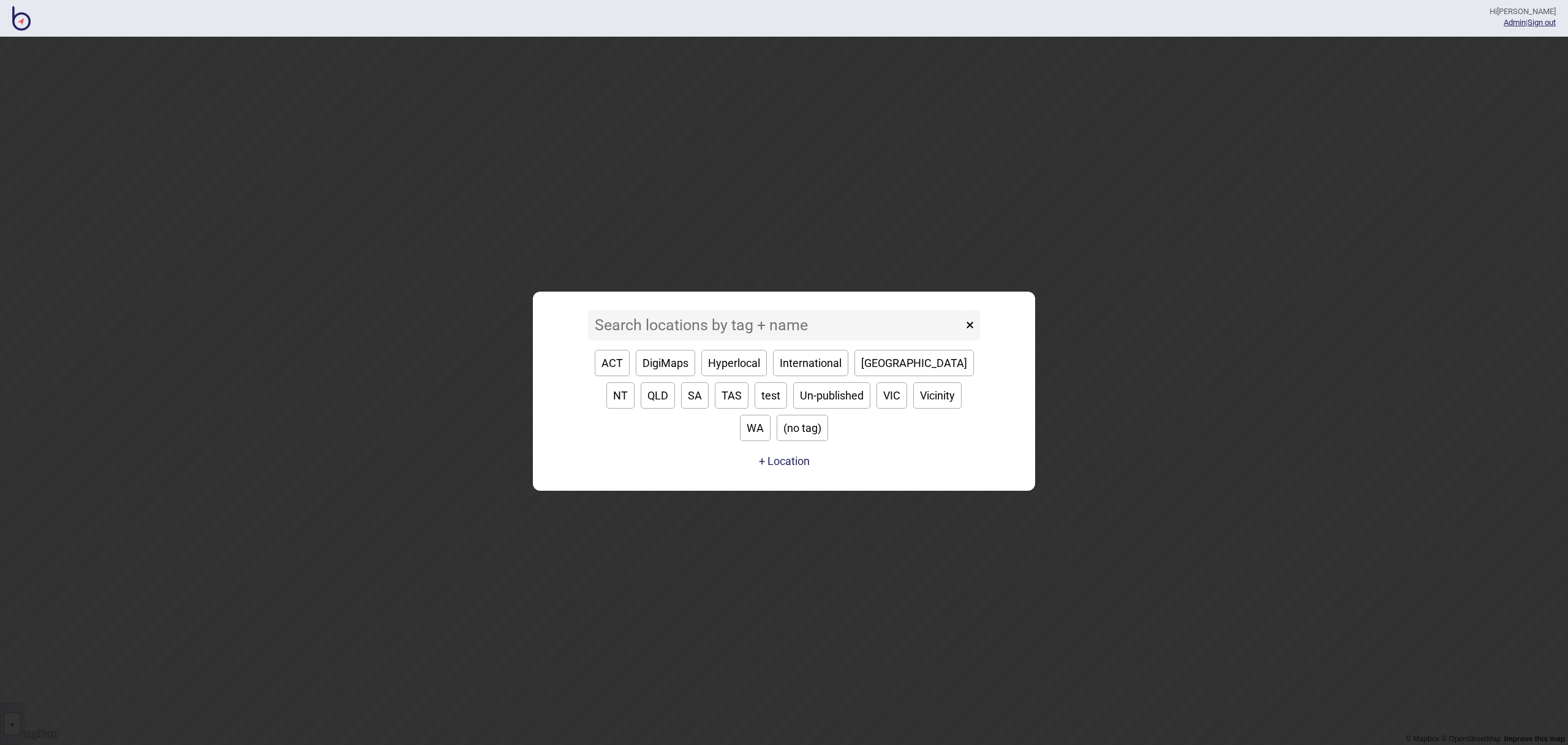
click at [793, 409] on button "Un-published" at bounding box center [832, 395] width 77 height 26
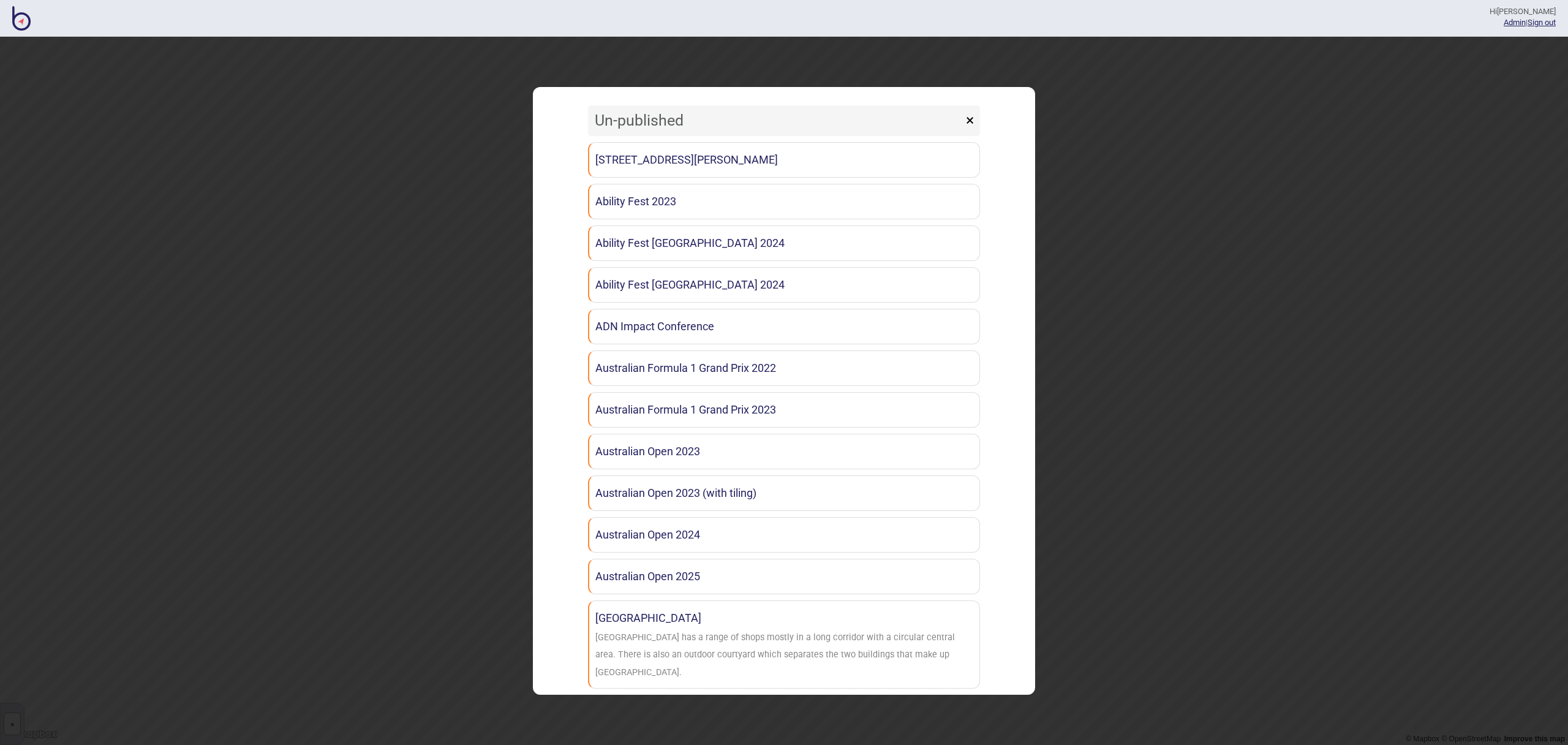
type input "Un-published"
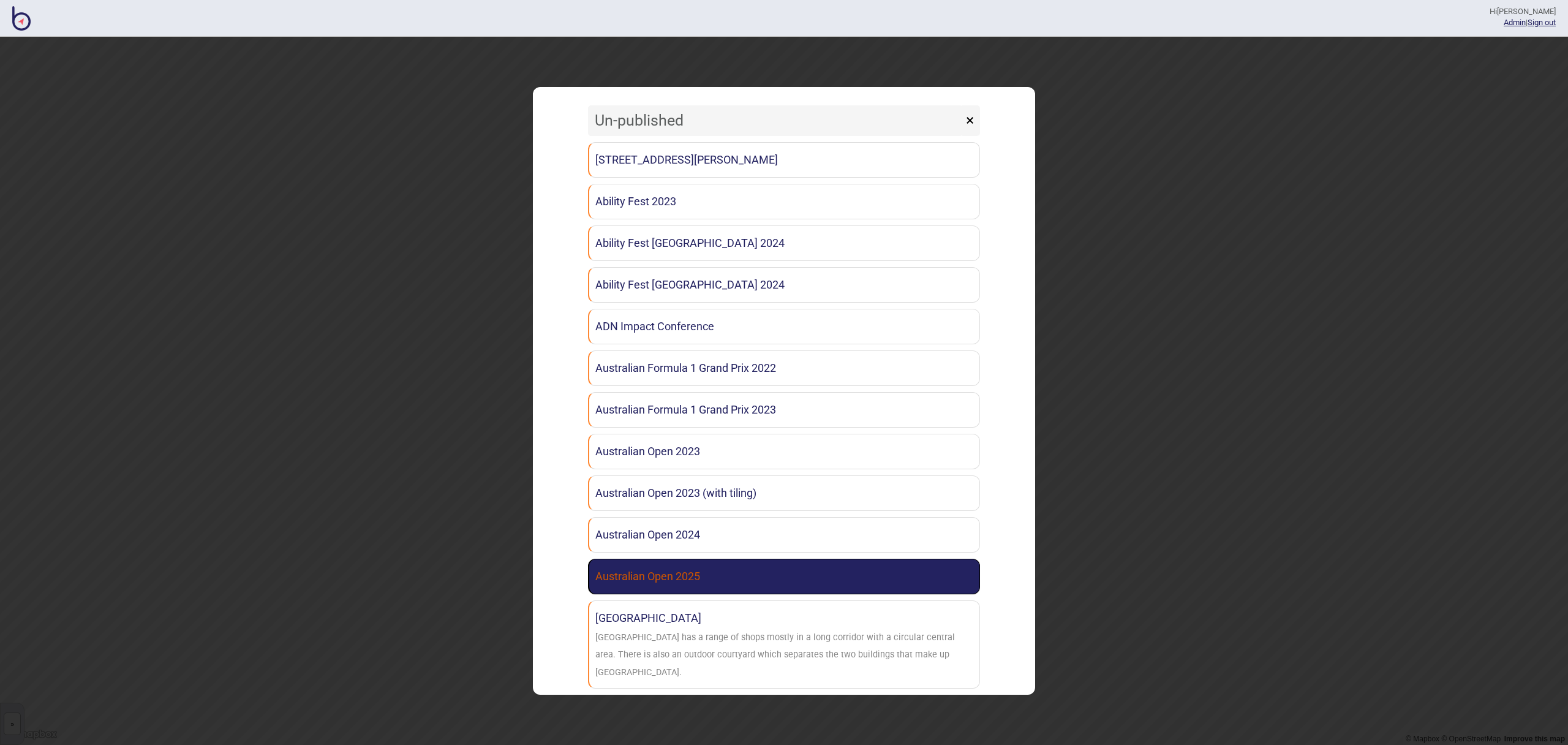
click at [719, 562] on link "Australian Open 2025" at bounding box center [784, 576] width 392 height 35
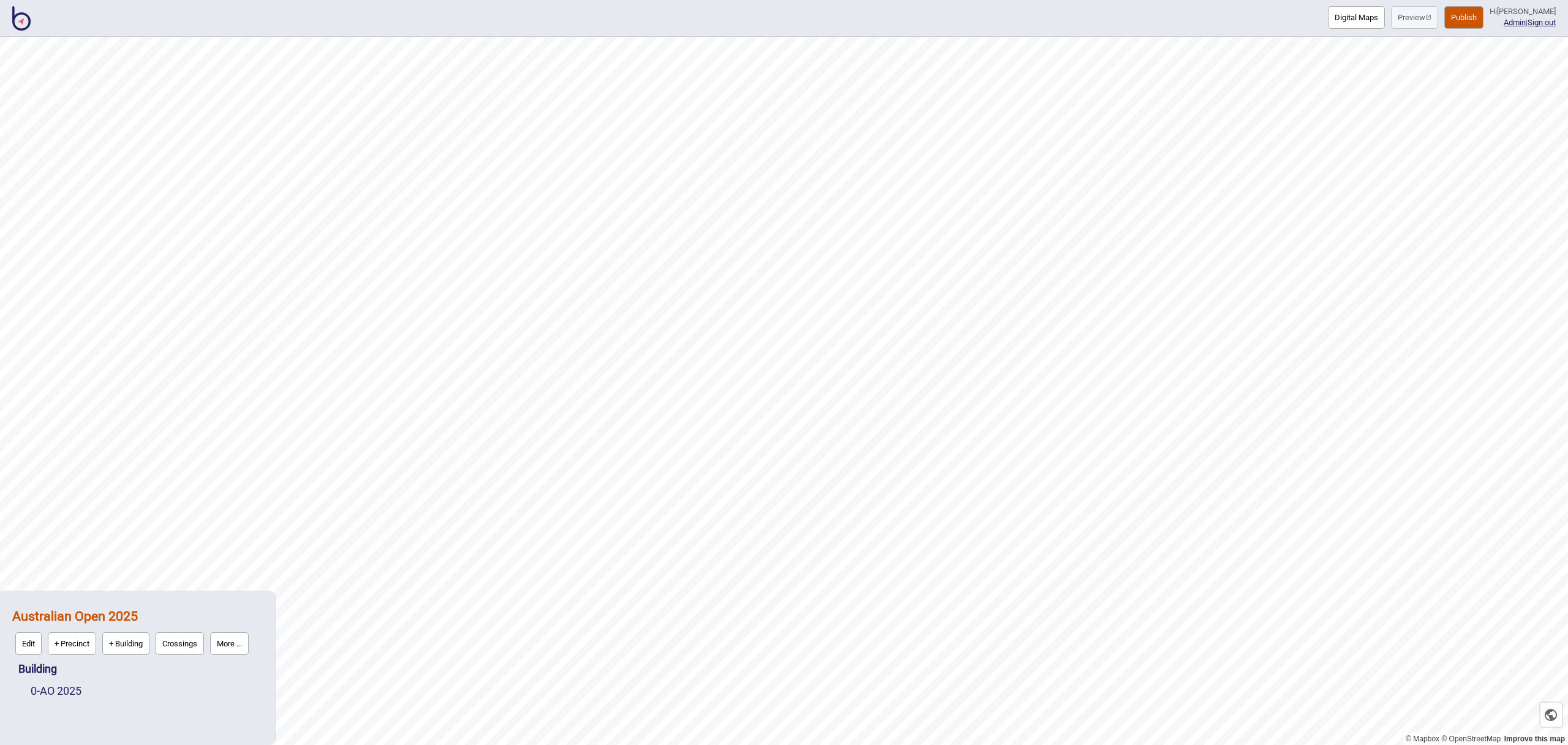
click at [248, 650] on button "More ..." at bounding box center [230, 644] width 39 height 22
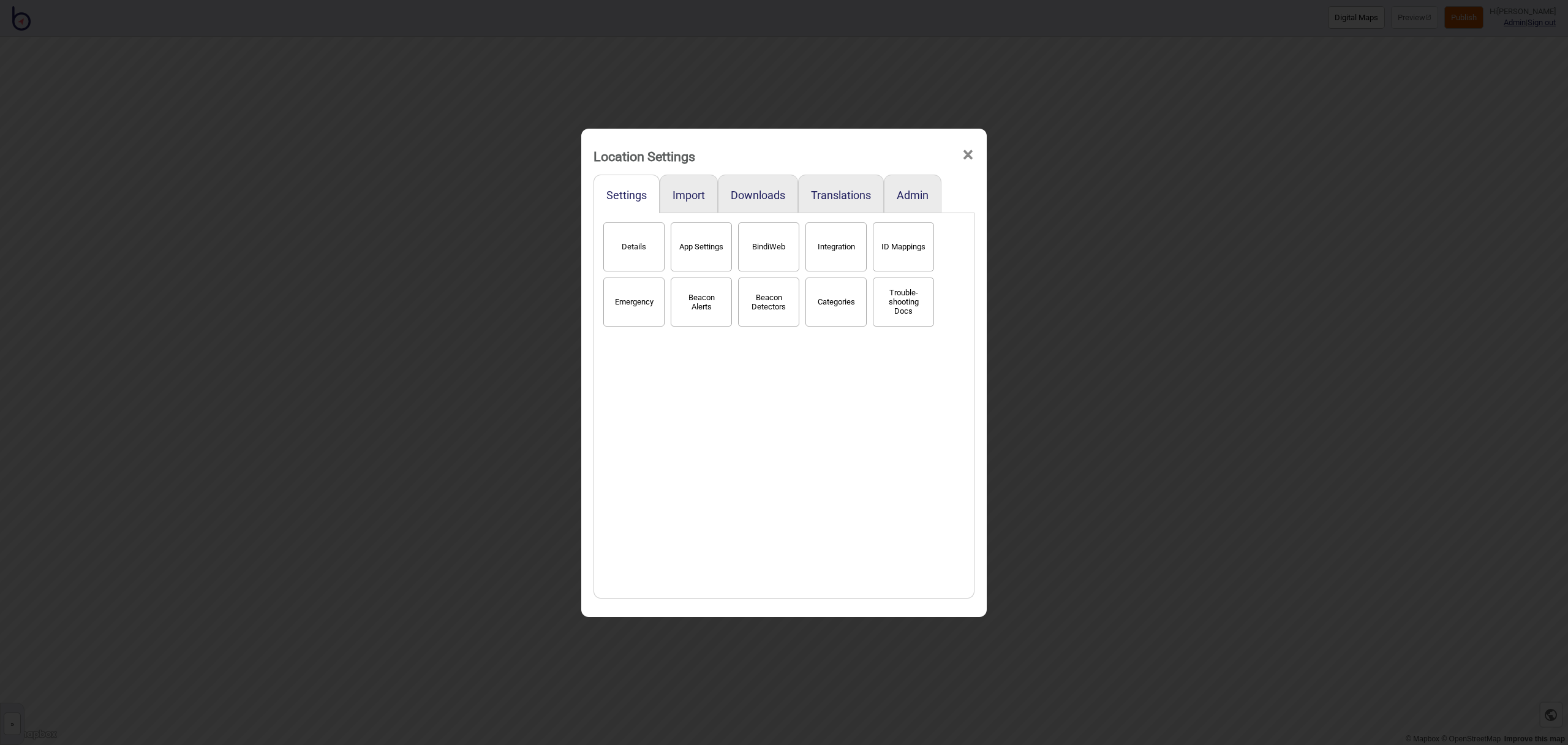
click at [776, 251] on button "BindiWeb" at bounding box center [769, 246] width 61 height 49
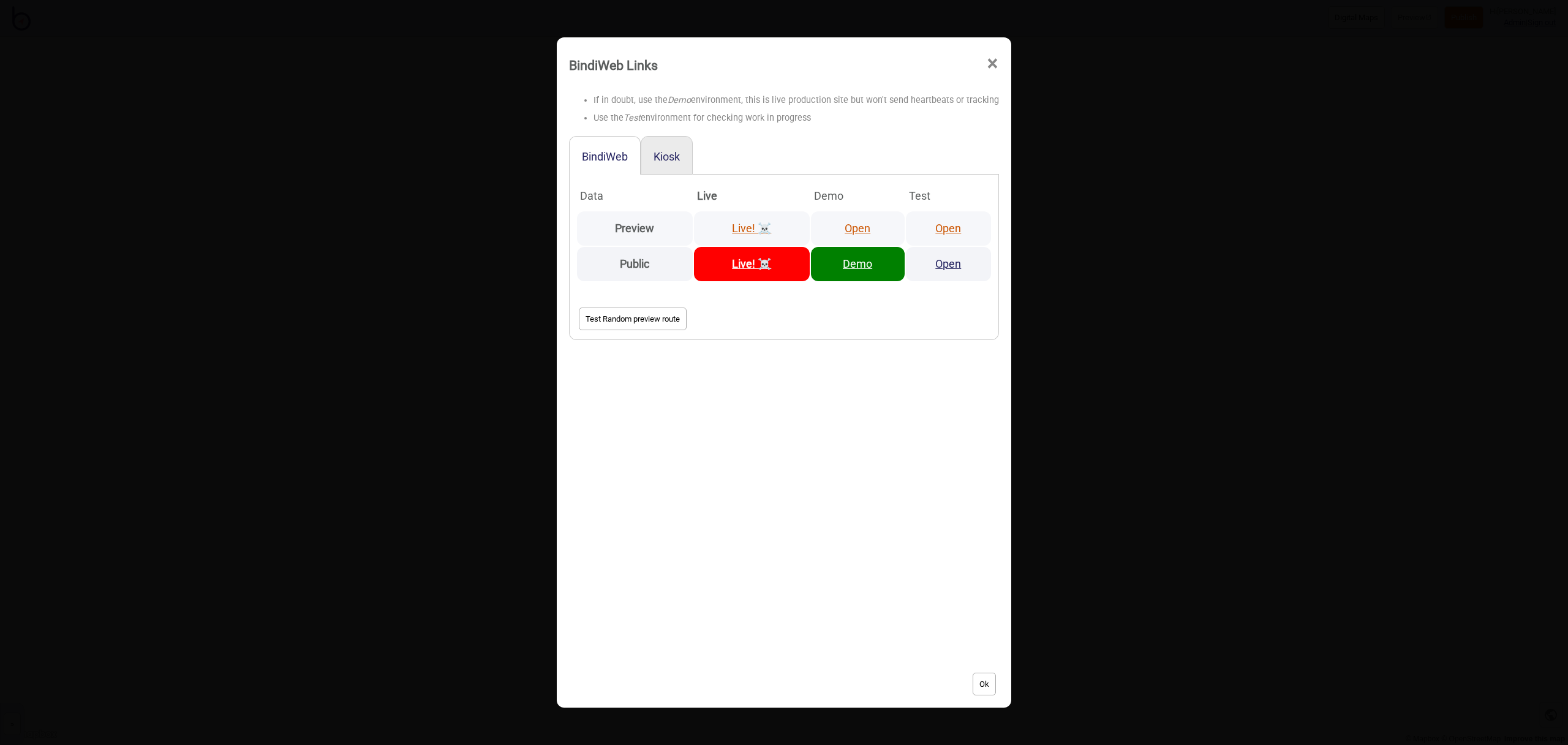
click at [859, 226] on link "Open" at bounding box center [858, 228] width 25 height 13
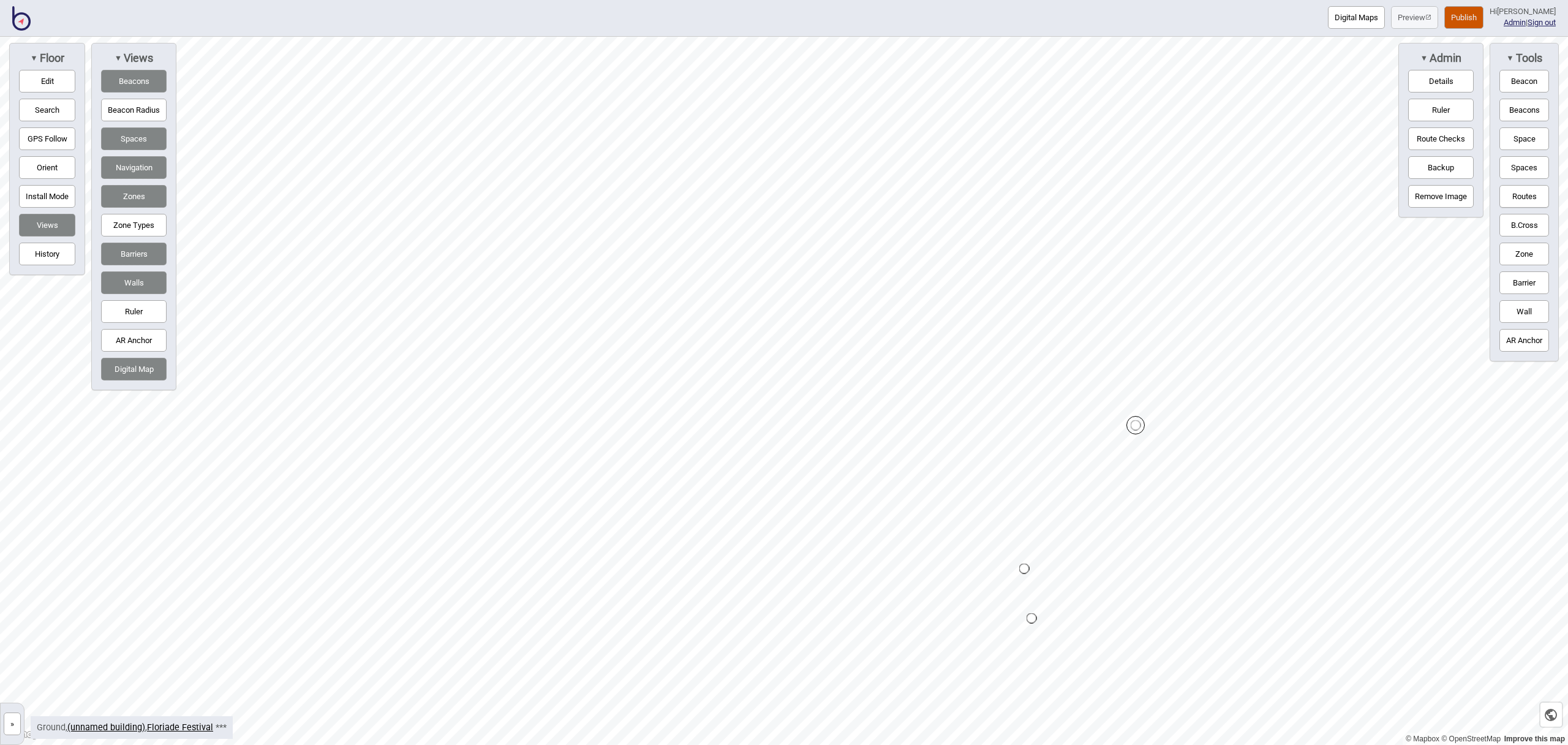
click at [1513, 193] on button "Routes" at bounding box center [1525, 196] width 49 height 22
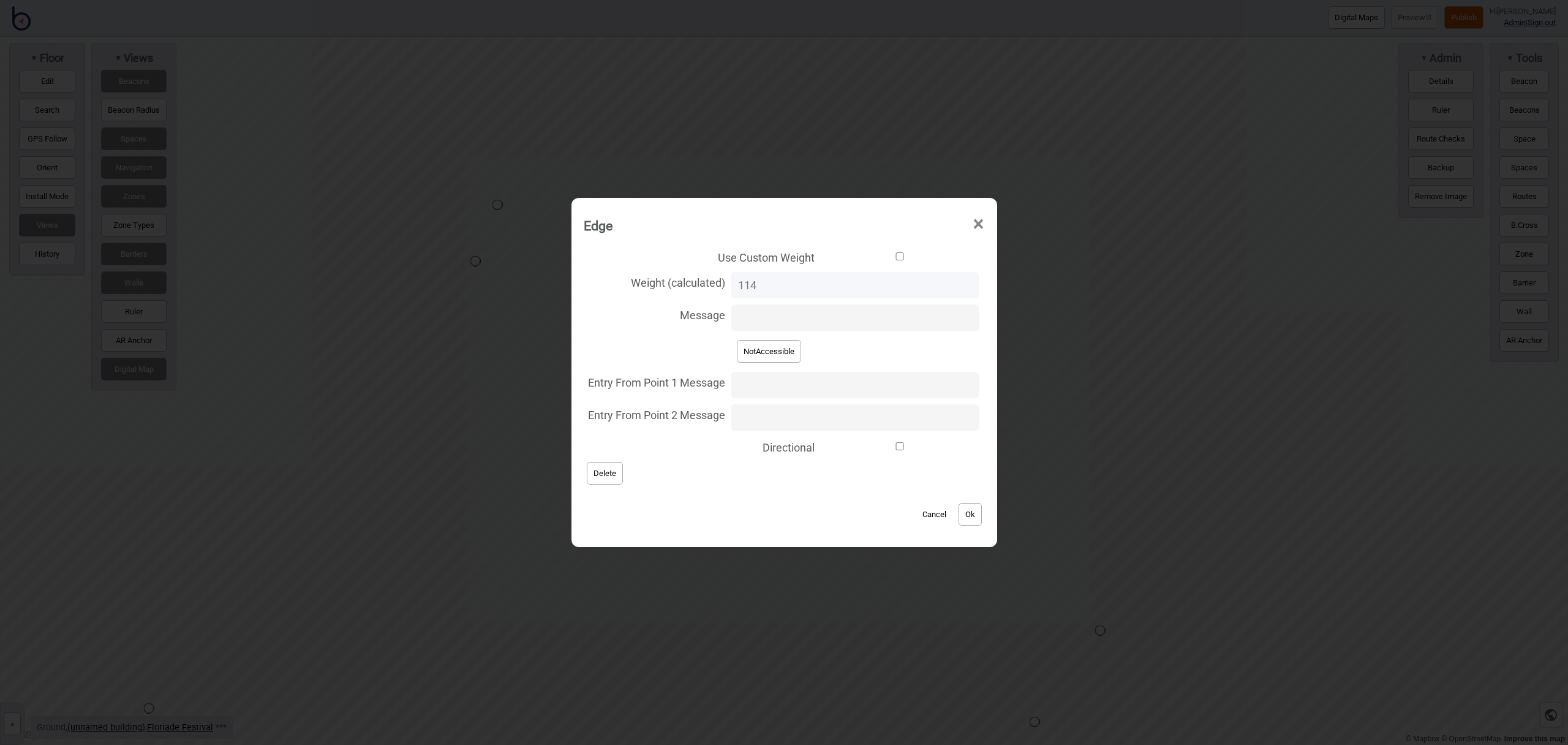
click at [893, 444] on input "Directional" at bounding box center [900, 446] width 157 height 8
checkbox input "true"
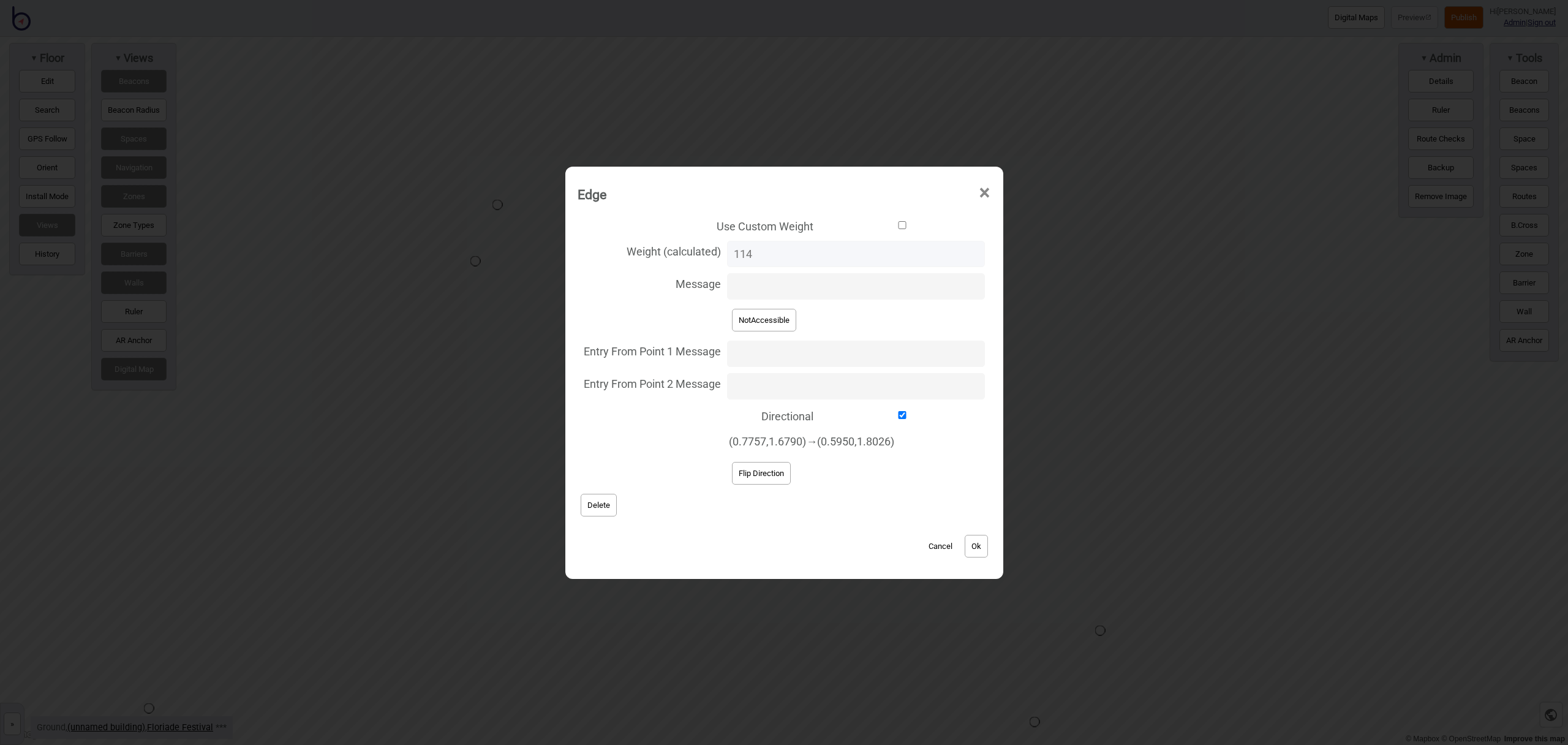
click at [987, 549] on button "Ok" at bounding box center [976, 547] width 23 height 22
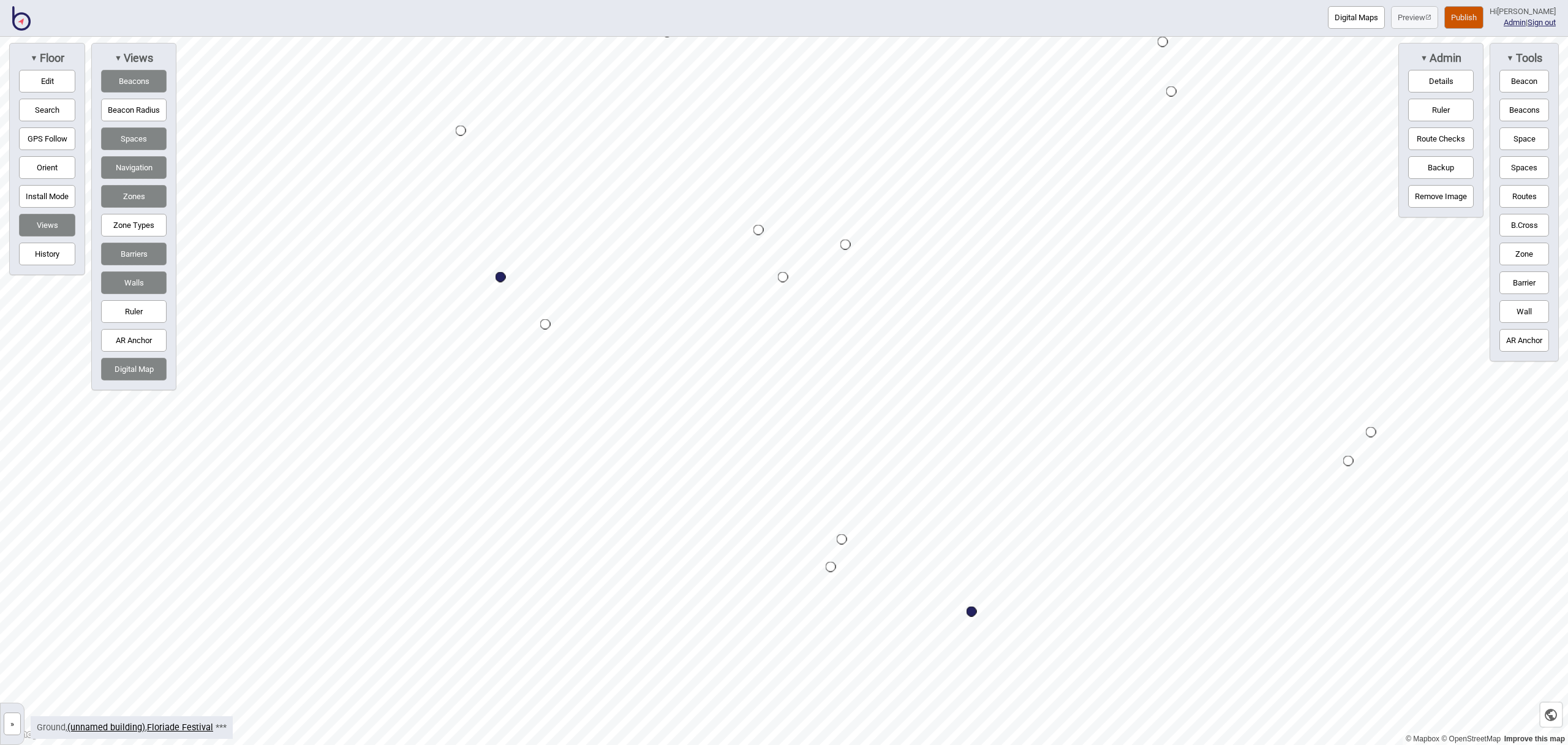
drag, startPoint x: 1522, startPoint y: 192, endPoint x: 1442, endPoint y: 195, distance: 80.1
click at [1522, 192] on button "Routes" at bounding box center [1525, 196] width 49 height 22
click at [865, 583] on div "Map marker" at bounding box center [866, 584] width 10 height 10
click at [1510, 192] on button "Routes" at bounding box center [1525, 196] width 49 height 22
click at [1529, 144] on button "Space" at bounding box center [1525, 139] width 49 height 22
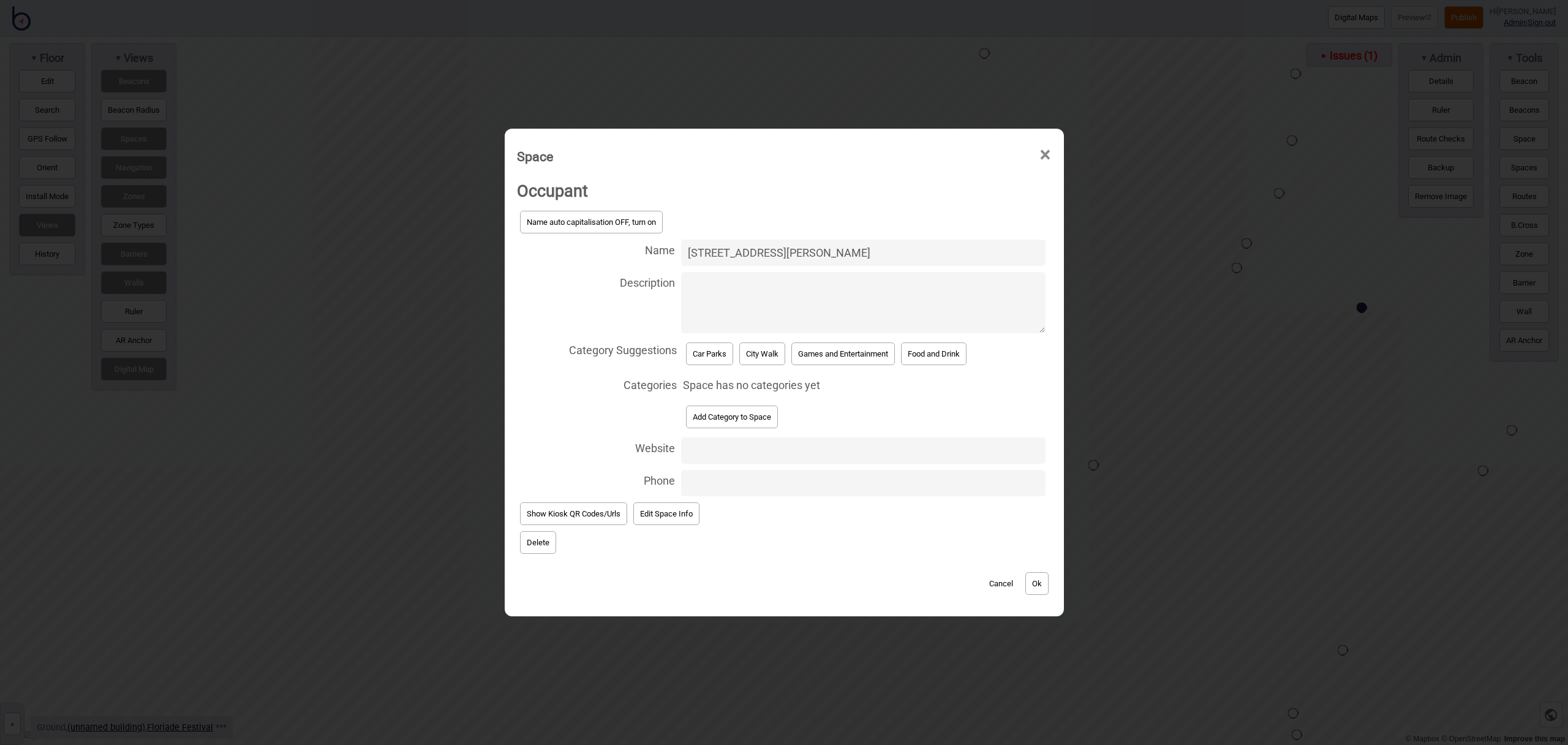
click at [861, 255] on input "300 Constitution Avenue - City Hill Cr Park" at bounding box center [863, 252] width 364 height 26
type input "300 Constitution Avenue - City Hill Car Park"
click at [709, 356] on button "Car Parks" at bounding box center [710, 354] width 47 height 22
select select "Car Parks"
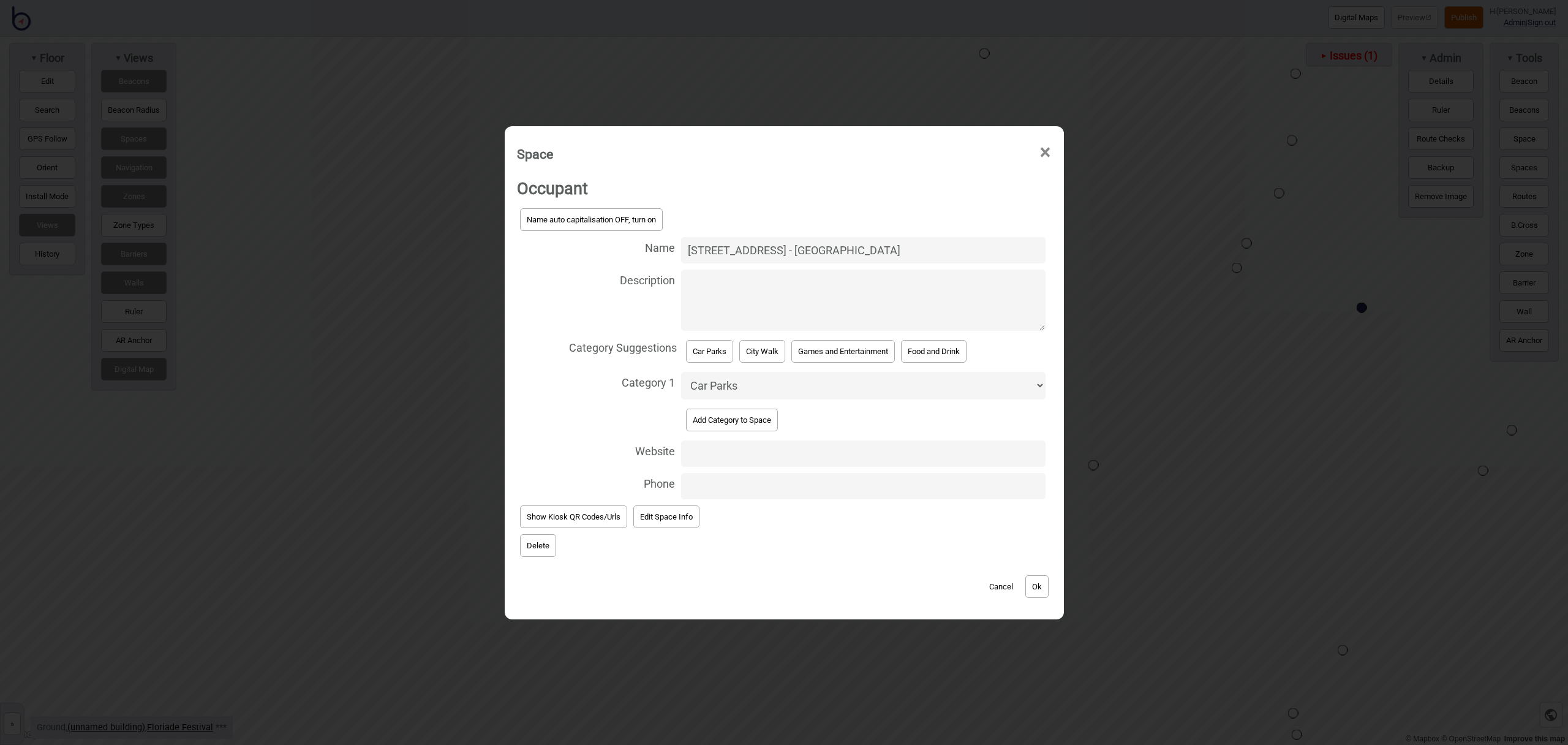
click at [1041, 583] on button "Ok" at bounding box center [1037, 587] width 23 height 22
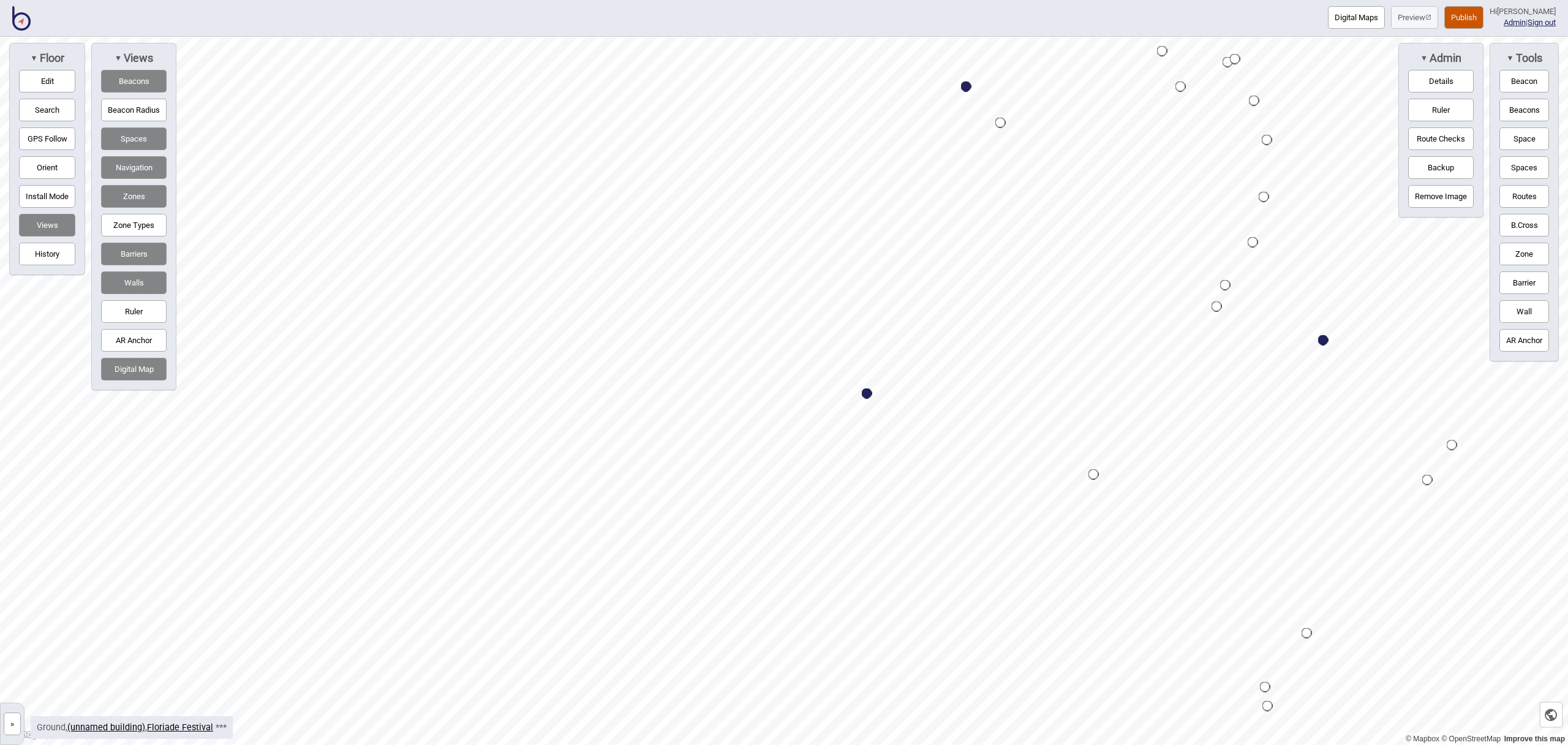
click at [1528, 192] on button "Routes" at bounding box center [1525, 196] width 49 height 22
click at [1477, 592] on div "Map marker" at bounding box center [1477, 593] width 10 height 10
click at [1527, 189] on button "Routes" at bounding box center [1525, 196] width 49 height 22
click at [1512, 137] on button "Space" at bounding box center [1525, 139] width 49 height 22
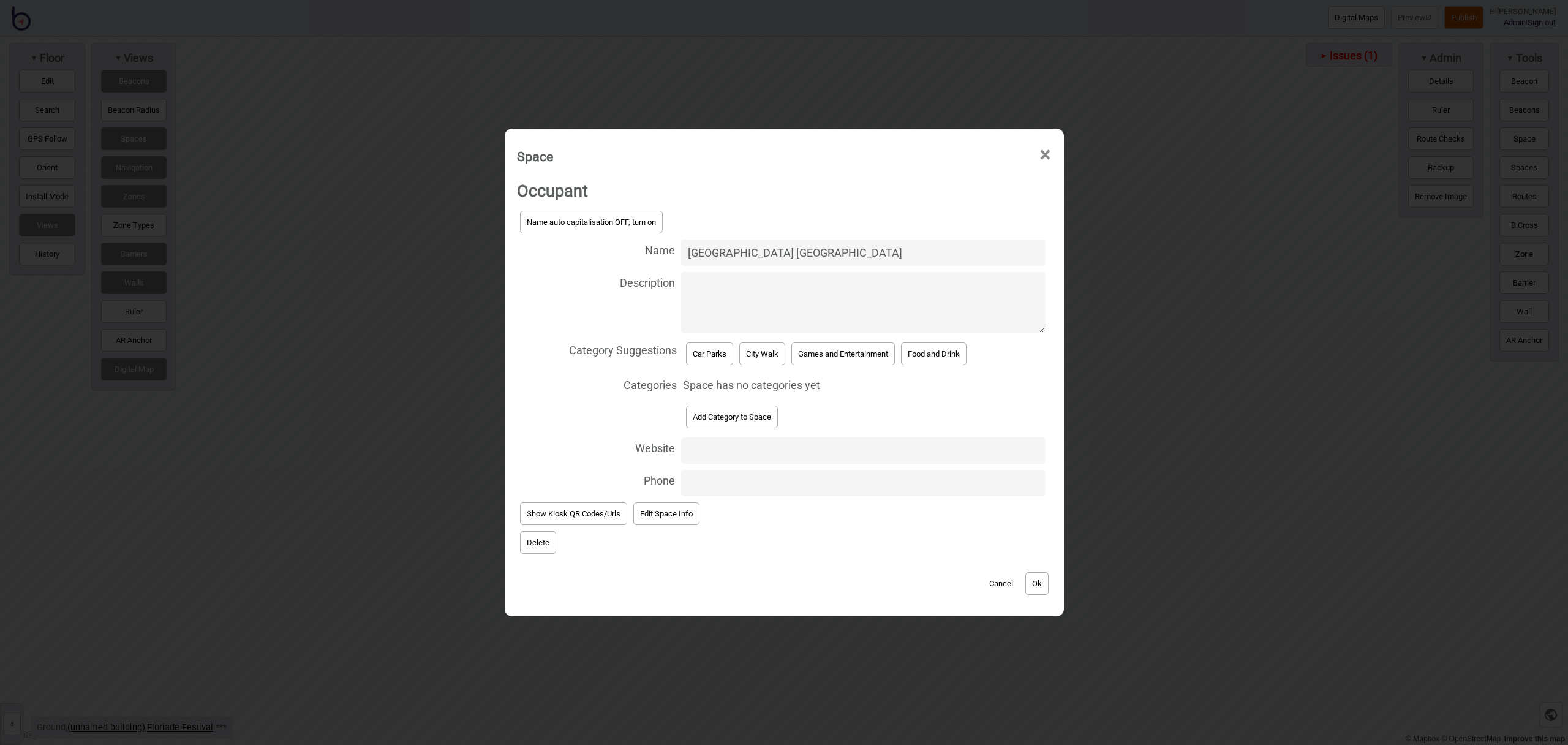
type input "Canberra Centre Narellan Street Car Park"
click at [698, 350] on button "Car Parks" at bounding box center [710, 354] width 47 height 22
select select "Car Parks"
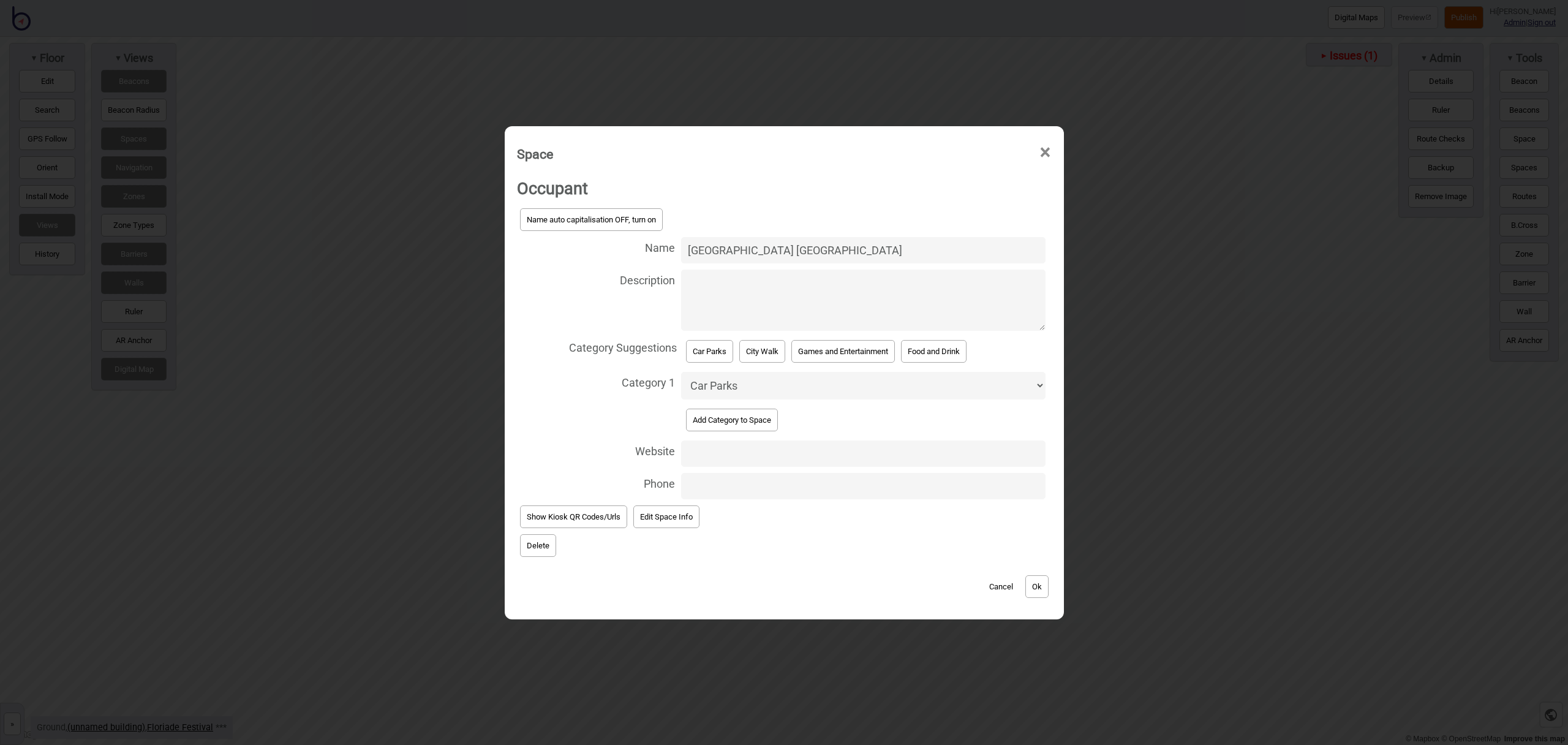
click at [1043, 581] on button "Ok" at bounding box center [1037, 587] width 23 height 22
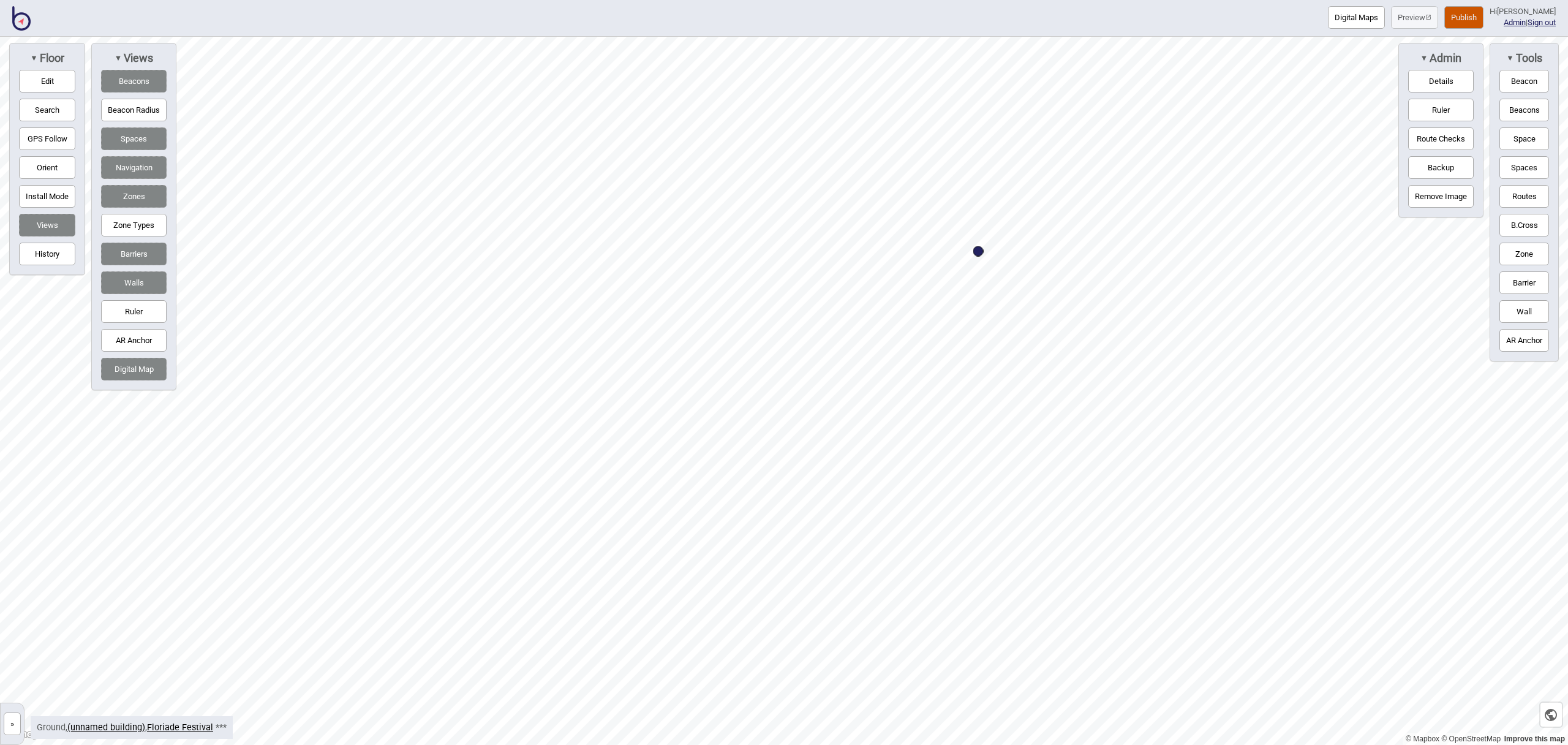
click at [1526, 198] on button "Routes" at bounding box center [1525, 196] width 49 height 22
click at [957, 0] on html "Digital Maps Preview Publish Hi John-Ross Admin | Sign out © Mapbox © OpenStree…" at bounding box center [784, 0] width 1568 height 0
click at [327, 579] on div "Map marker" at bounding box center [326, 579] width 10 height 10
click at [1507, 194] on button "Routes" at bounding box center [1525, 196] width 49 height 22
drag, startPoint x: 49, startPoint y: 79, endPoint x: 154, endPoint y: 93, distance: 105.9
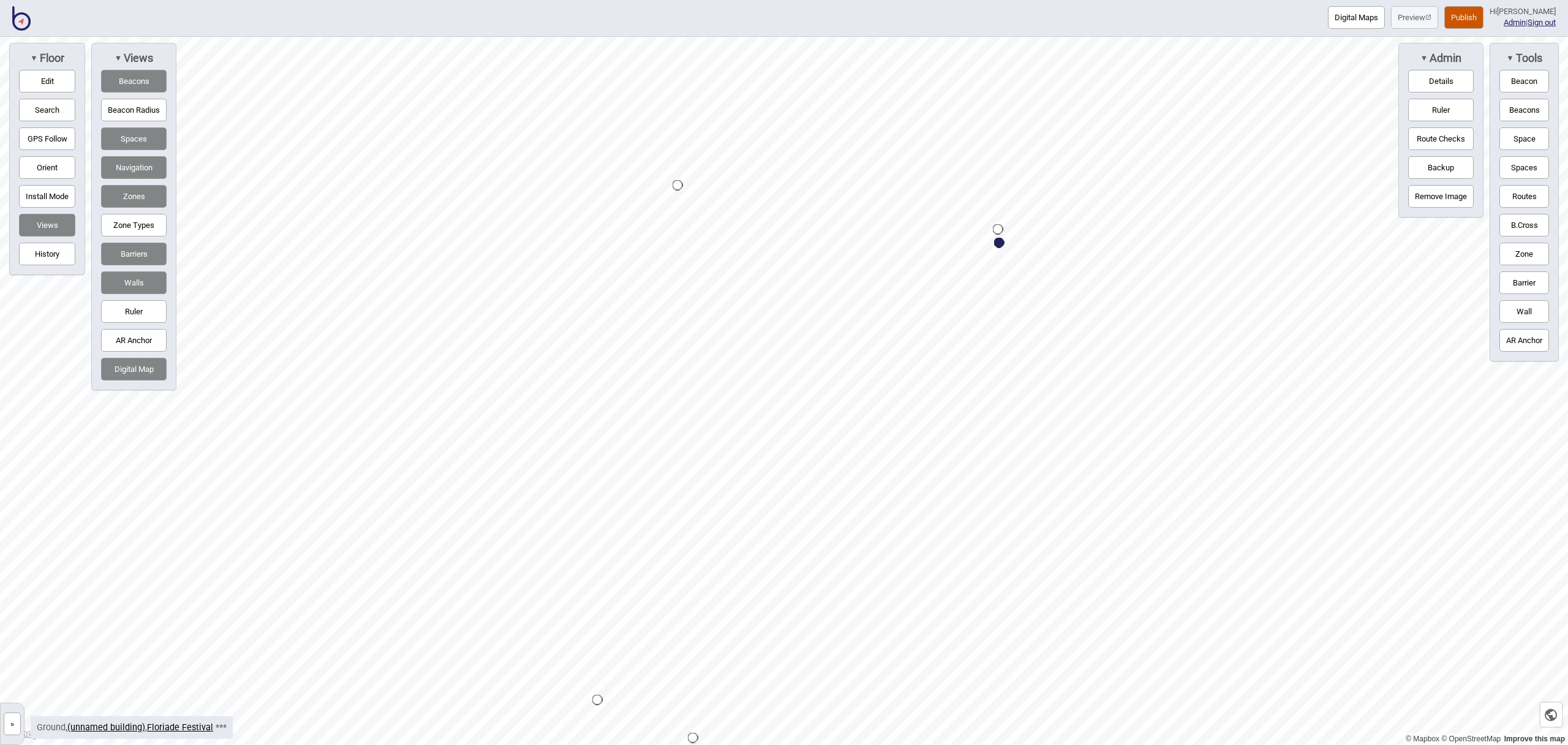
click at [49, 79] on button "Edit" at bounding box center [46, 81] width 56 height 22
click at [43, 77] on button "Edit" at bounding box center [46, 81] width 56 height 22
click at [781, 0] on html "Digital Maps Preview Publish Hi John-Ross Admin | Sign out © Mapbox © OpenStree…" at bounding box center [784, 0] width 1568 height 0
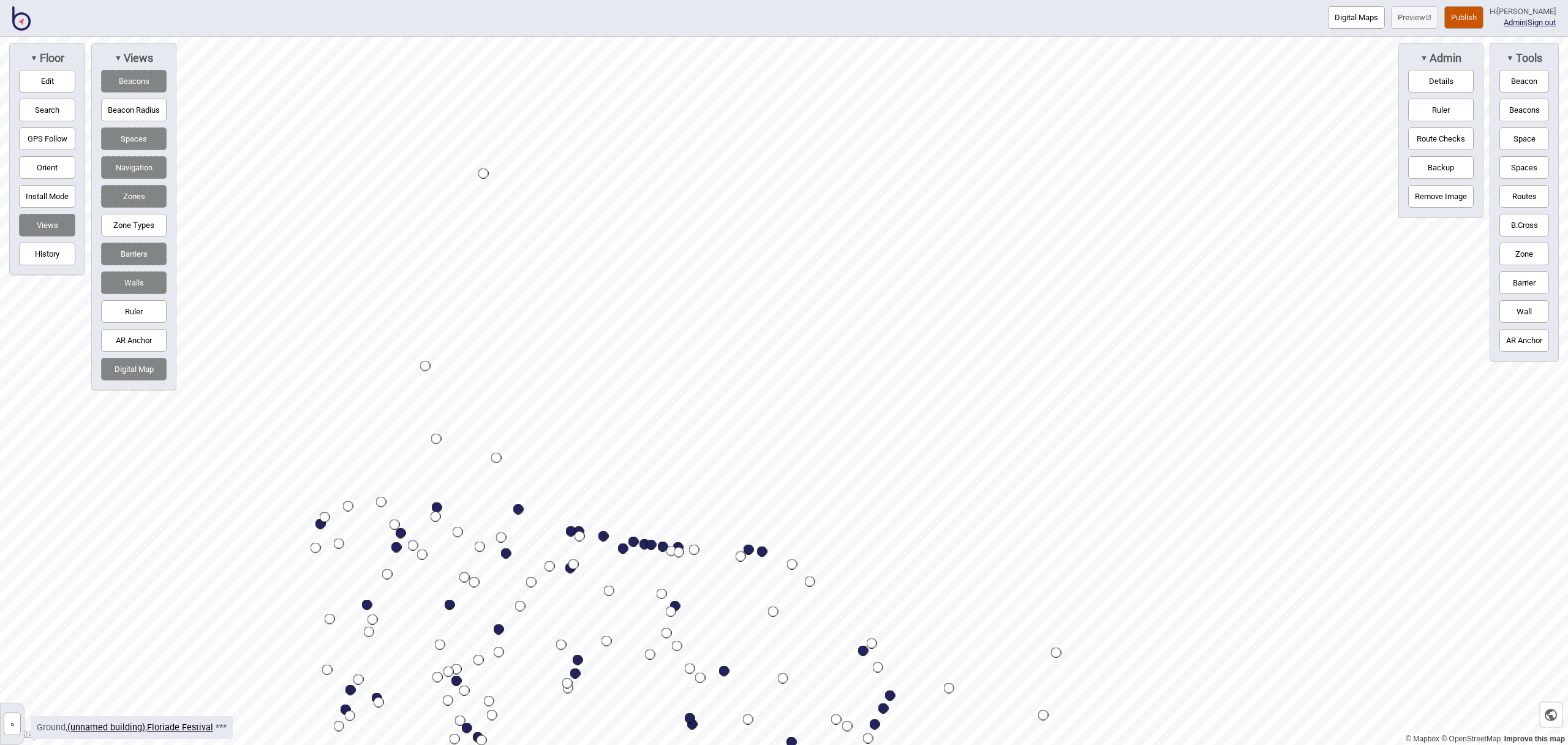
click at [65, 83] on button "Edit" at bounding box center [46, 81] width 56 height 22
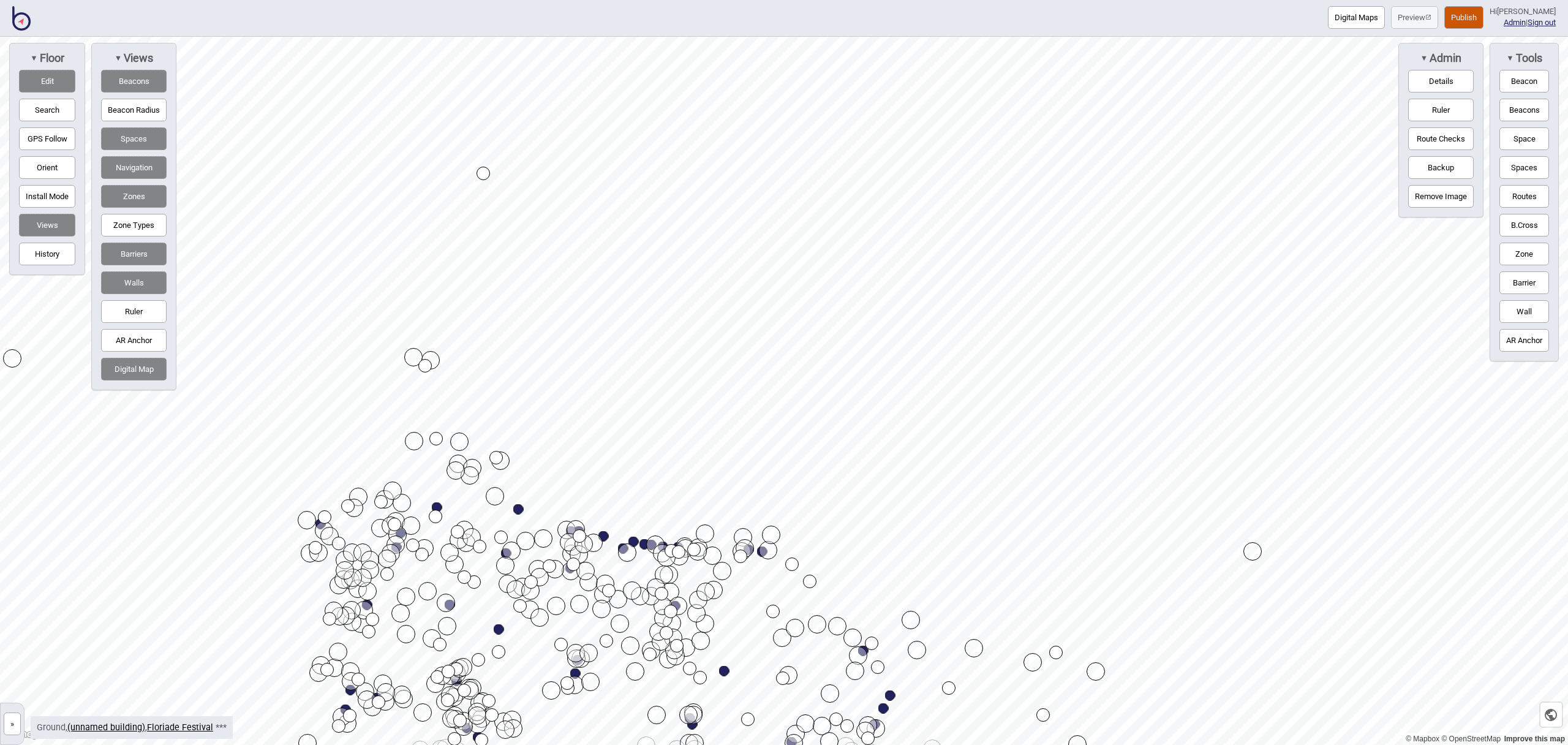
drag, startPoint x: 1254, startPoint y: 353, endPoint x: 1251, endPoint y: 562, distance: 209.0
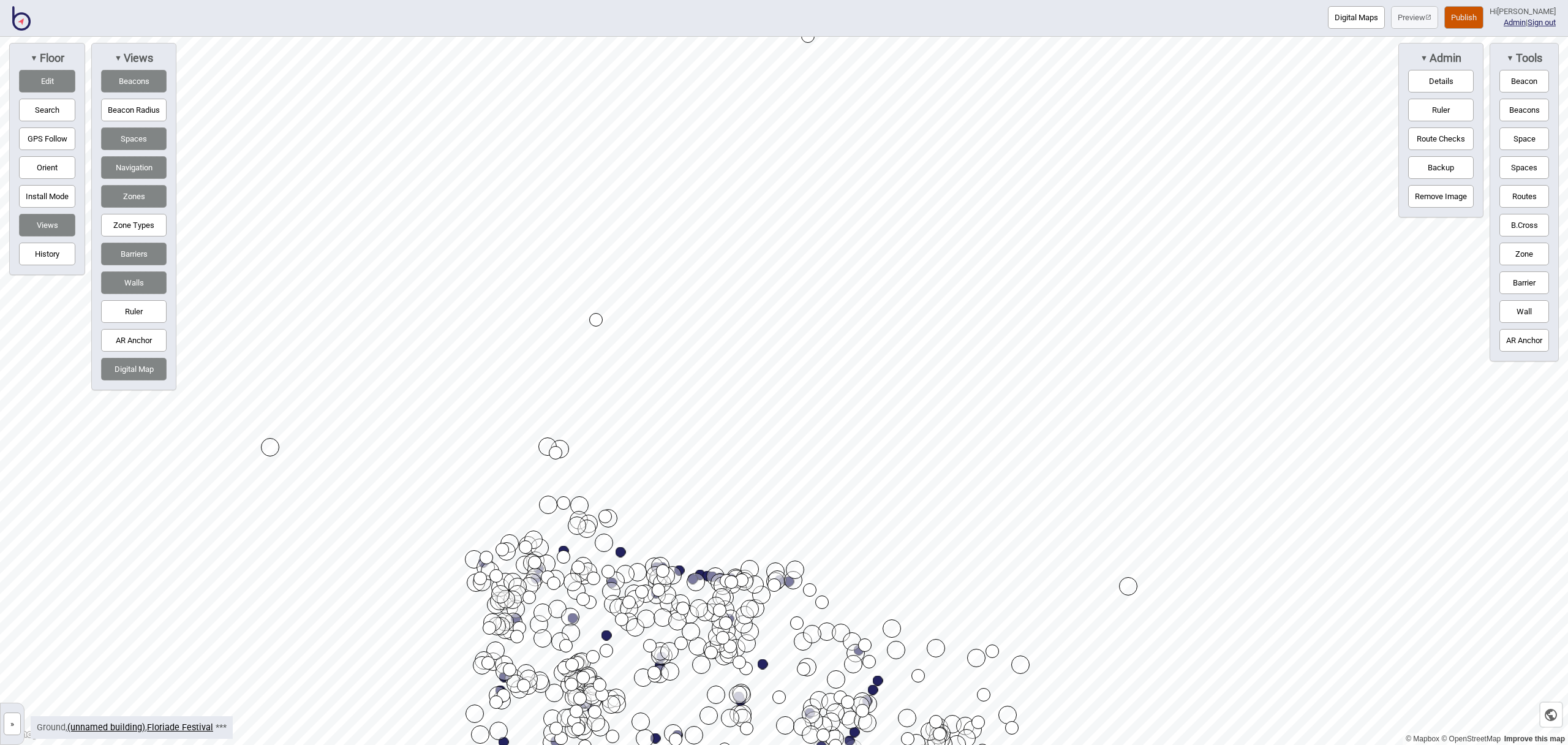
click at [1514, 143] on button "Space" at bounding box center [1525, 139] width 49 height 22
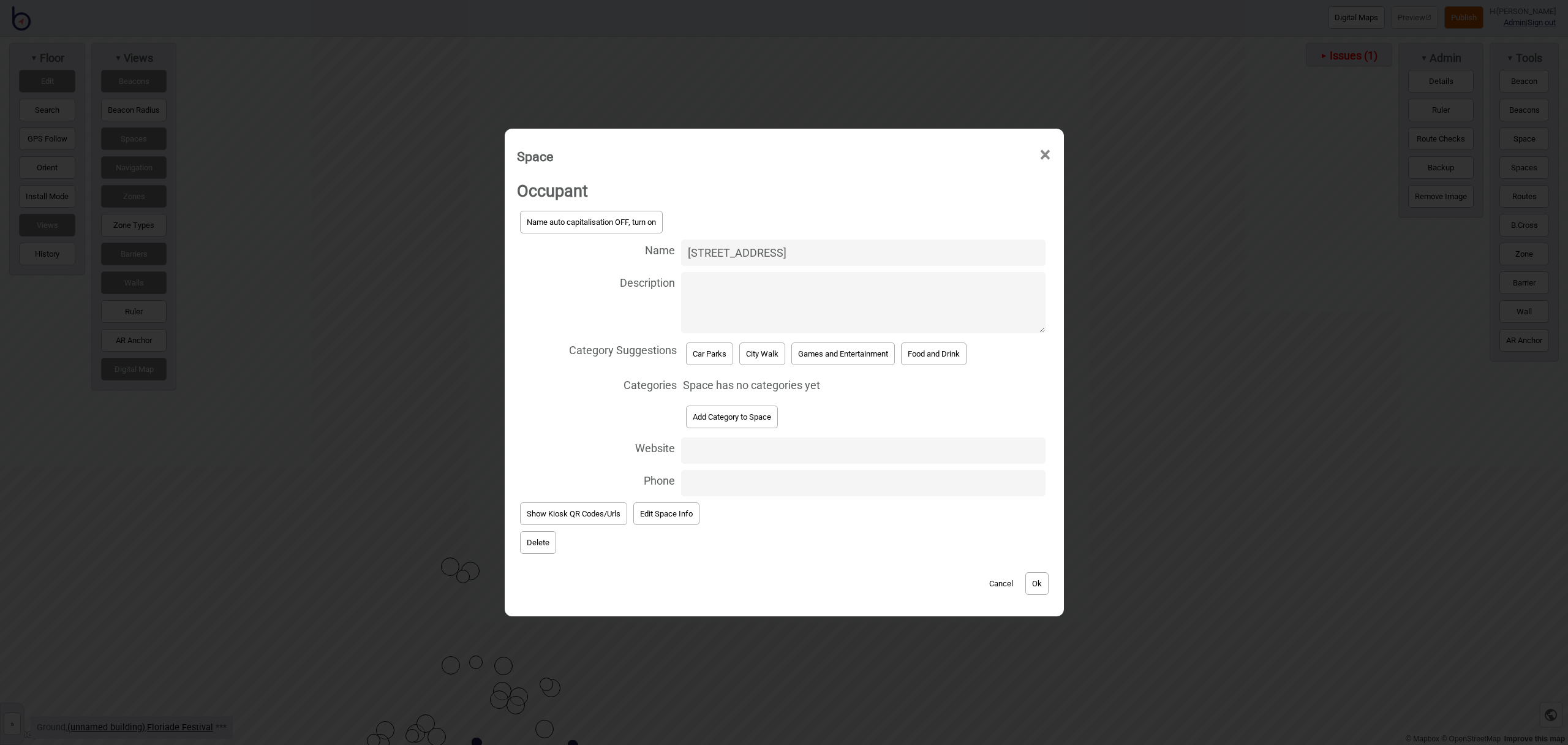
type input "[STREET_ADDRESS]"
click at [720, 357] on button "Car Parks" at bounding box center [710, 354] width 47 height 22
select select "Car Parks"
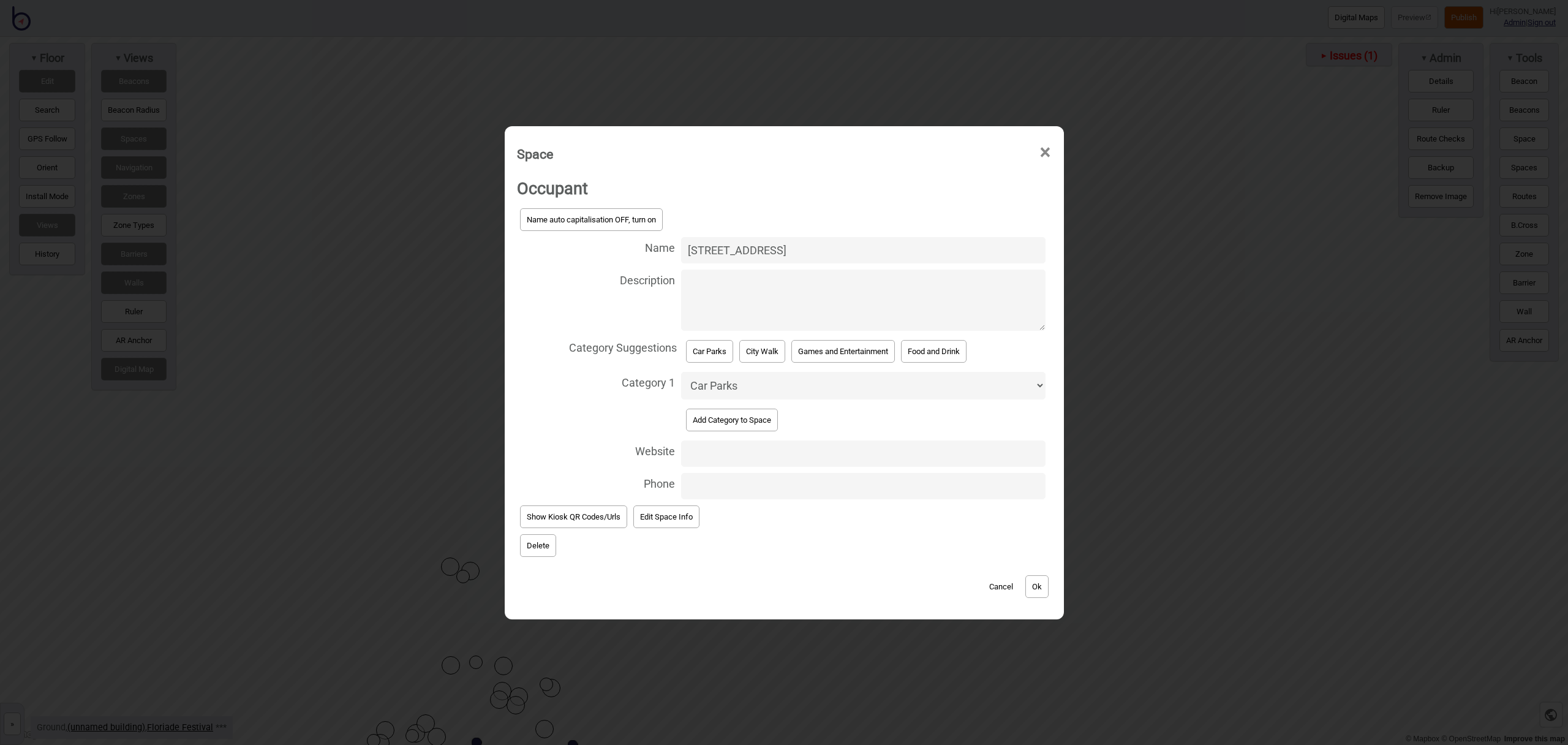
click at [1049, 586] on button "Ok" at bounding box center [1037, 587] width 23 height 22
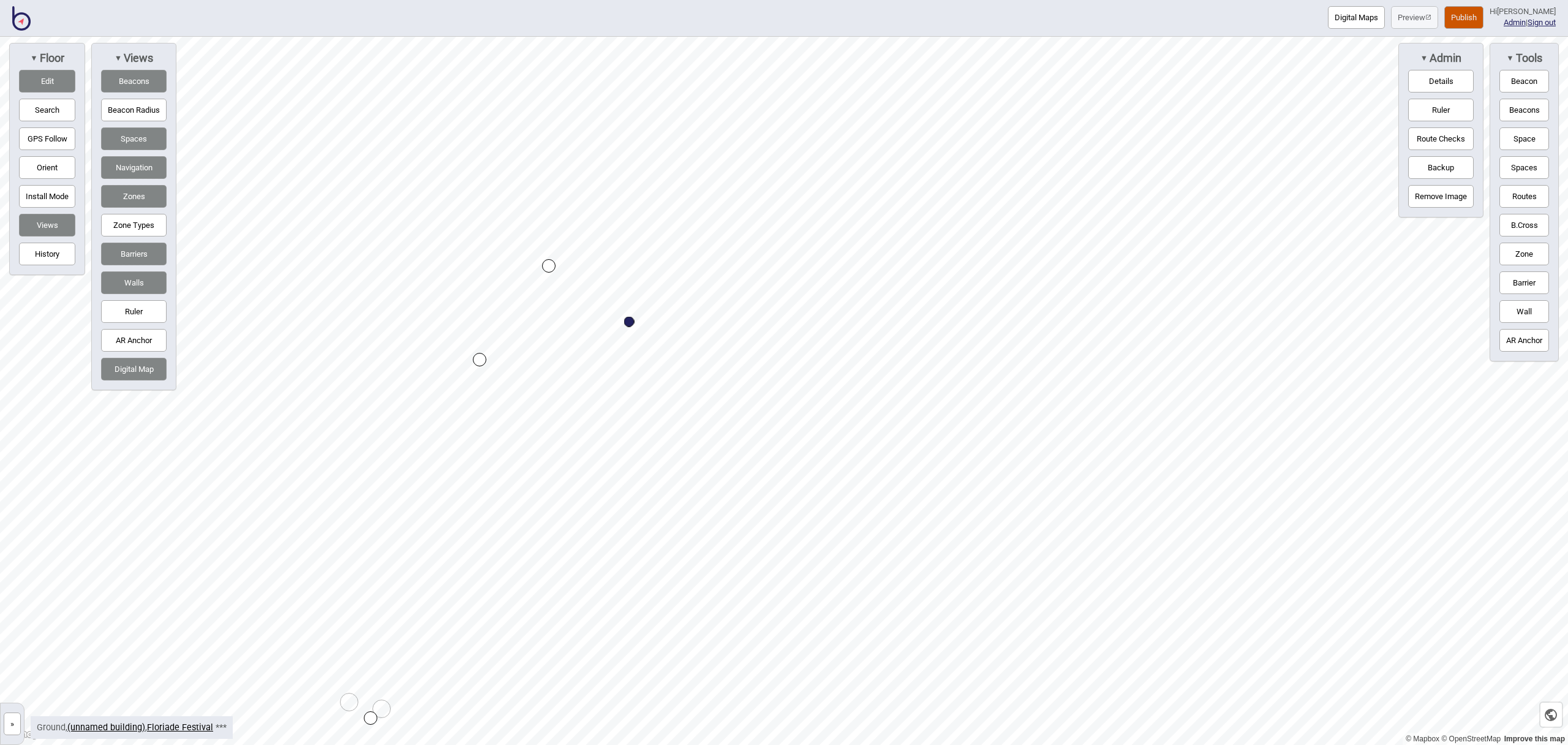
drag, startPoint x: 1543, startPoint y: 198, endPoint x: 1495, endPoint y: 198, distance: 48.0
click at [1543, 198] on button "Routes" at bounding box center [1525, 196] width 49 height 22
click at [509, 258] on div "Map marker" at bounding box center [508, 258] width 13 height 13
click at [1504, 207] on div "▼ Tools Beacon Beacons Space Spaces Routes B.[GEOGRAPHIC_DATA] [GEOGRAPHIC_DATA]" at bounding box center [1525, 202] width 69 height 319
click at [1512, 194] on button "Routes" at bounding box center [1525, 196] width 49 height 22
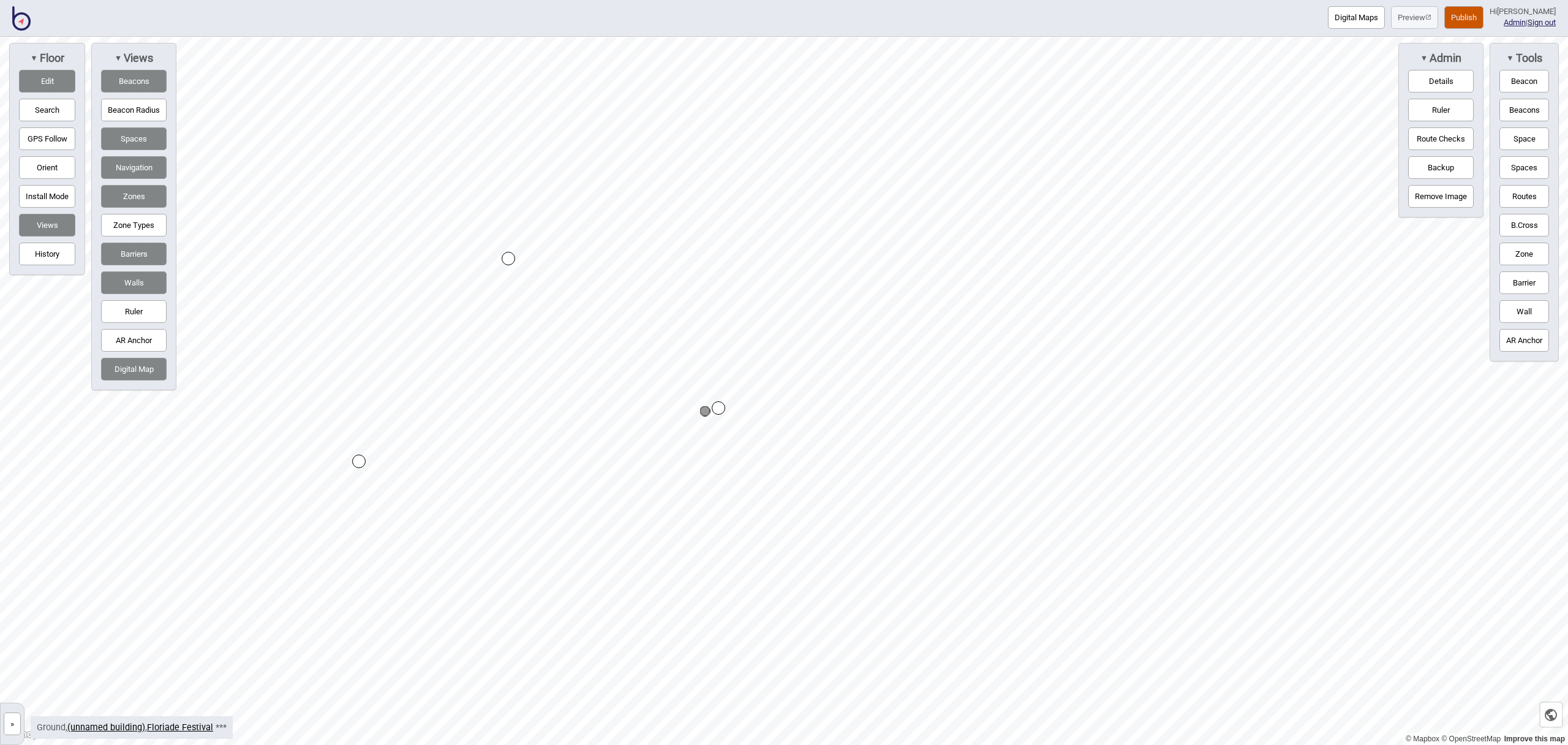
click at [55, 87] on button "Edit" at bounding box center [46, 81] width 56 height 22
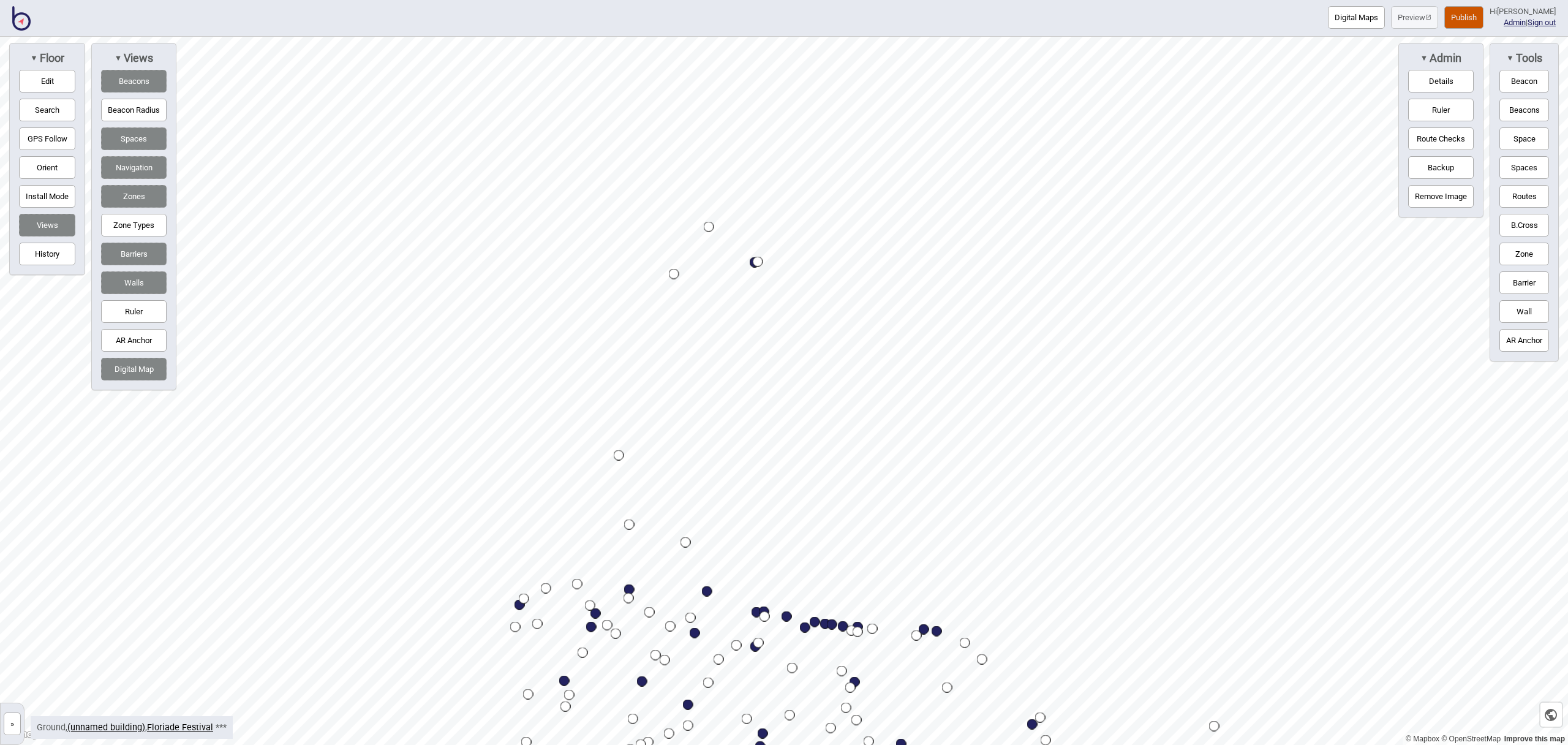
click at [1483, 15] on button "Publish" at bounding box center [1464, 17] width 39 height 22
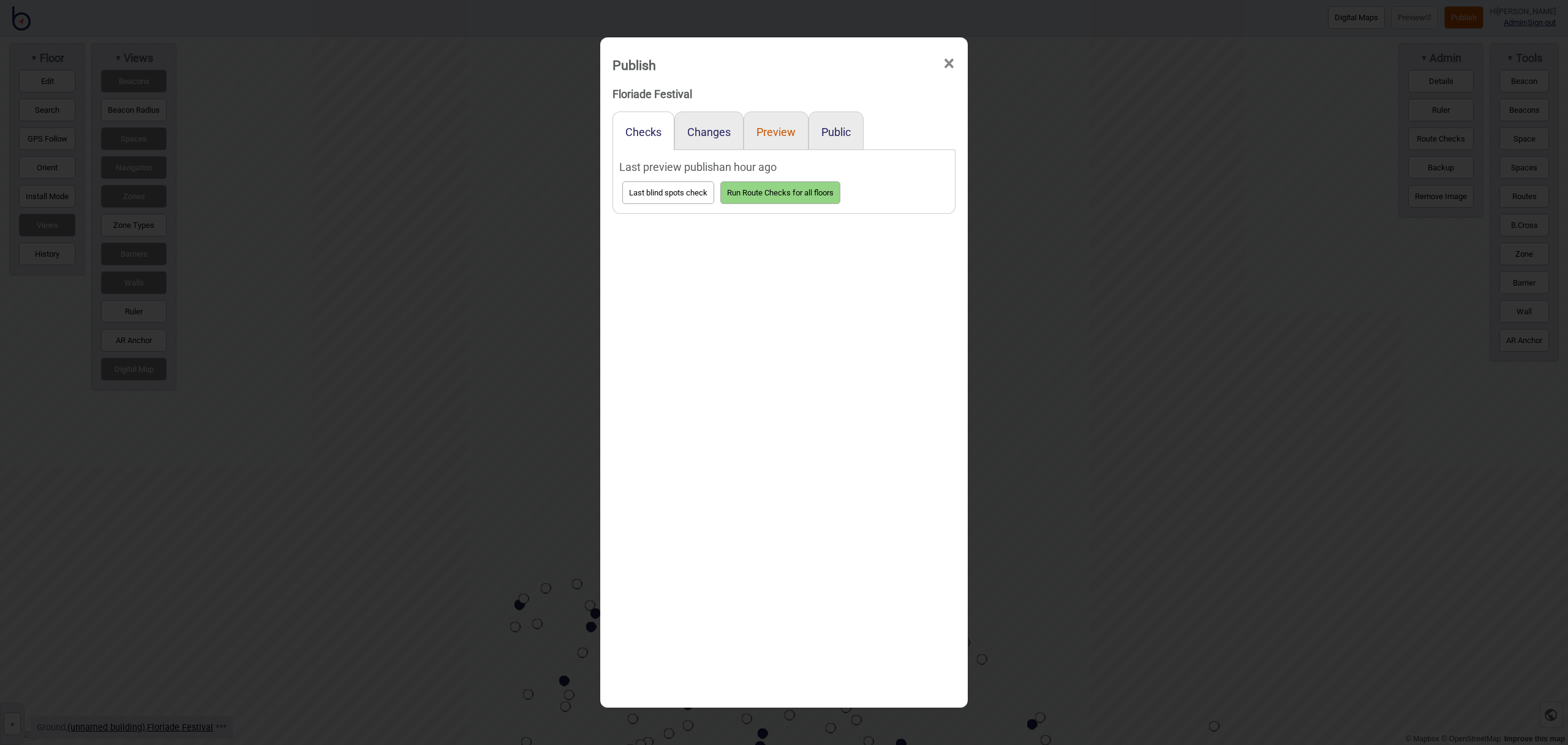
click at [774, 132] on button "Preview" at bounding box center [776, 132] width 39 height 13
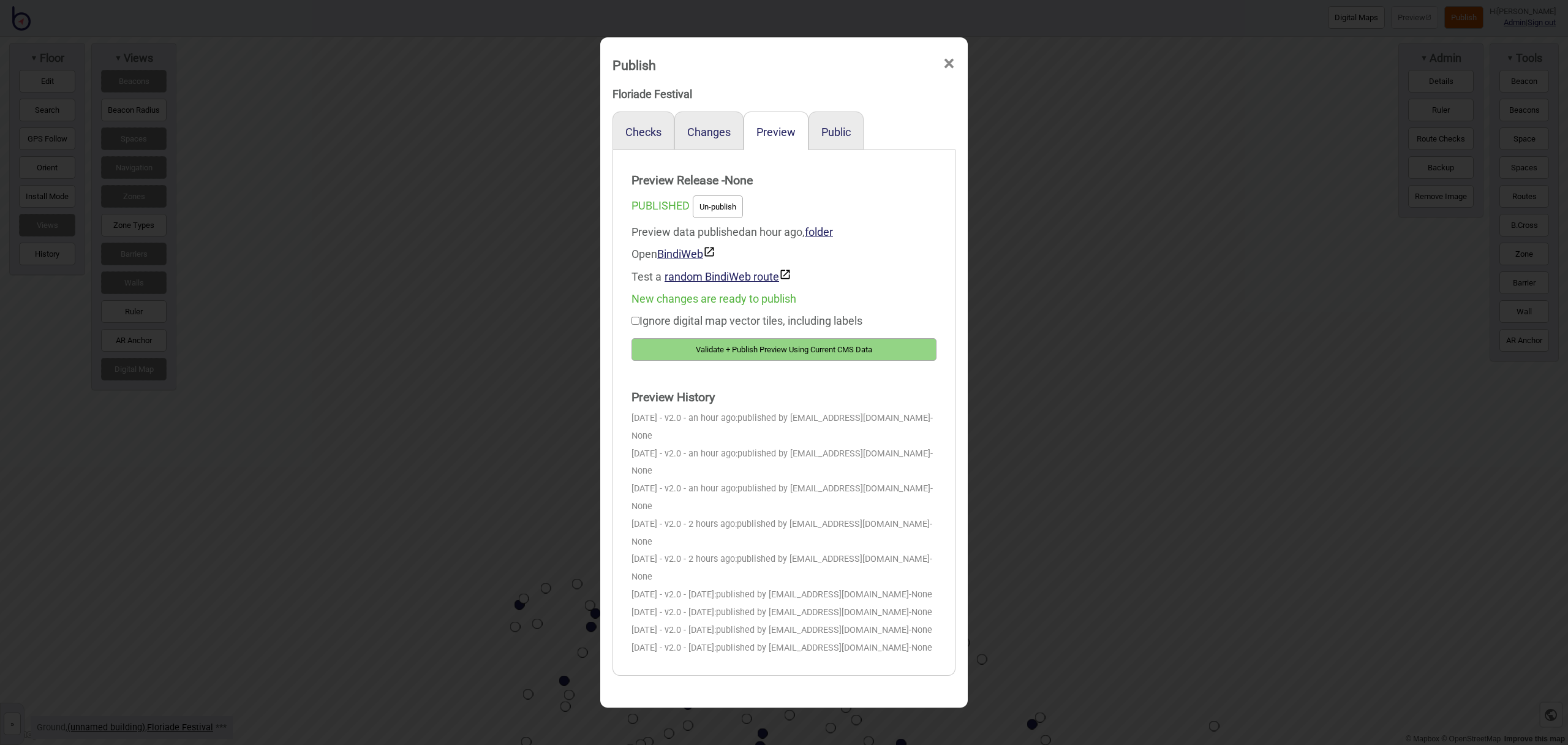
click at [834, 350] on button "Validate + Publish Preview Using Current CMS Data" at bounding box center [784, 350] width 305 height 22
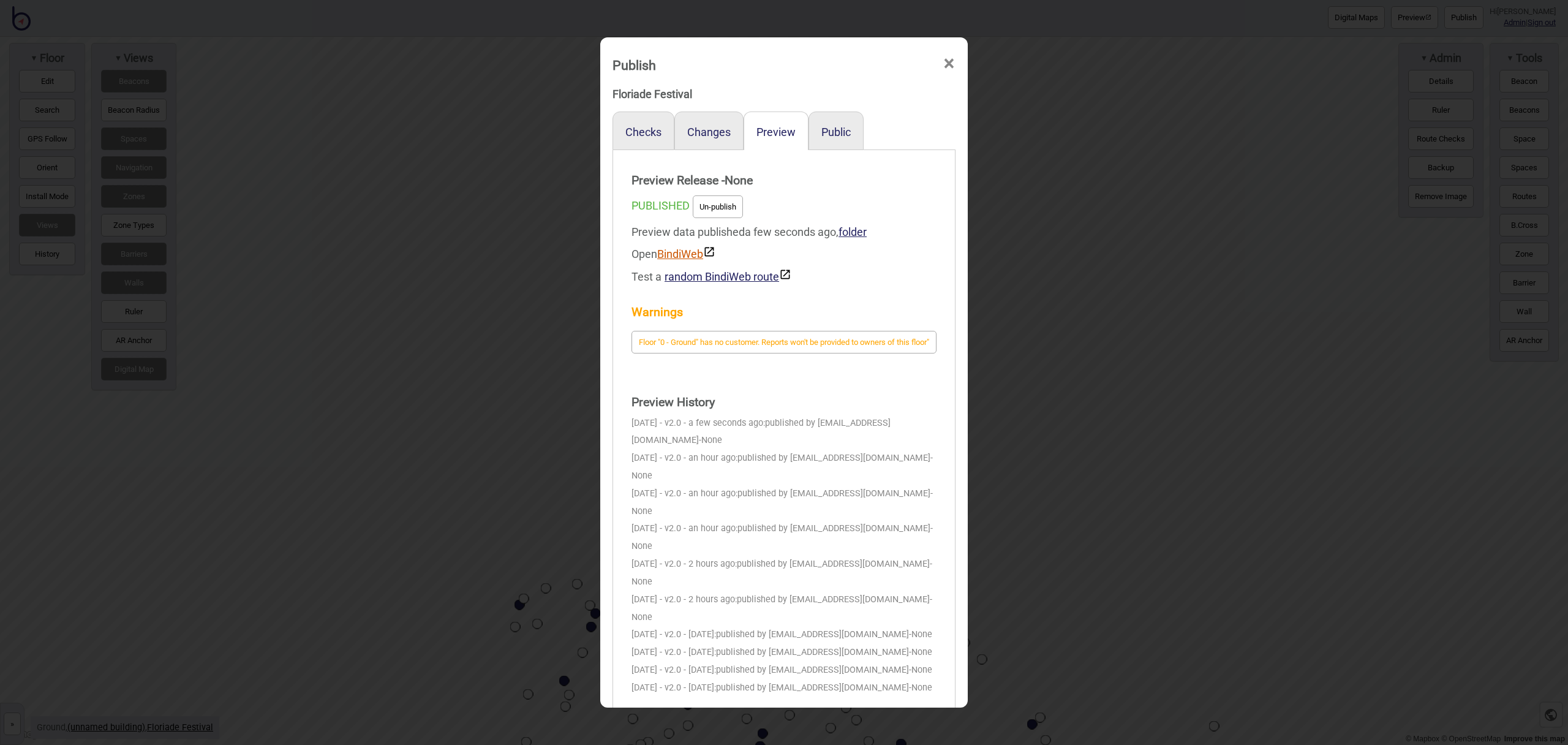
click at [679, 255] on link "BindiWeb" at bounding box center [686, 254] width 58 height 13
click at [957, 64] on div "Publish ×" at bounding box center [784, 61] width 356 height 37
click at [951, 65] on span "×" at bounding box center [949, 64] width 13 height 40
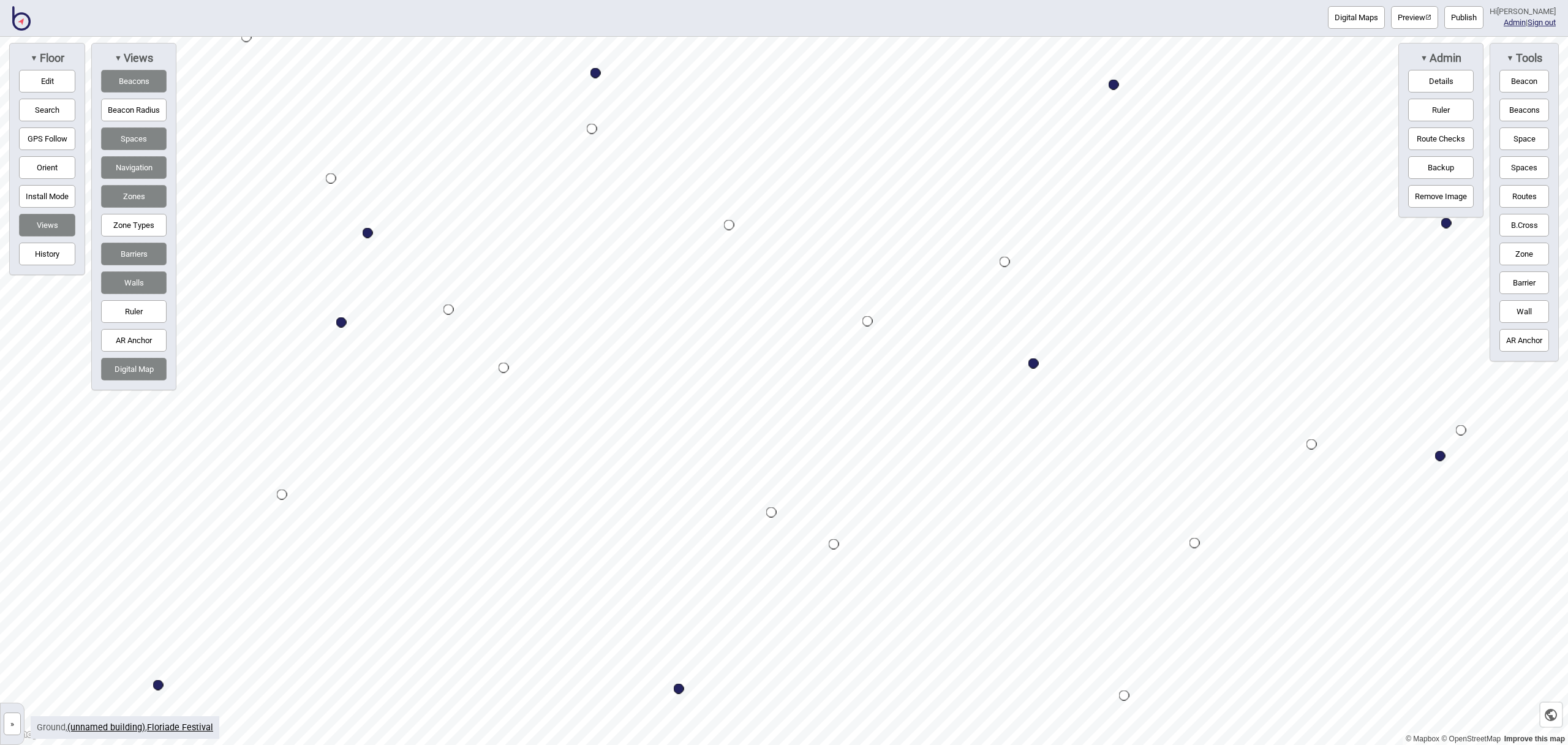
click at [55, 79] on button "Edit" at bounding box center [46, 81] width 56 height 22
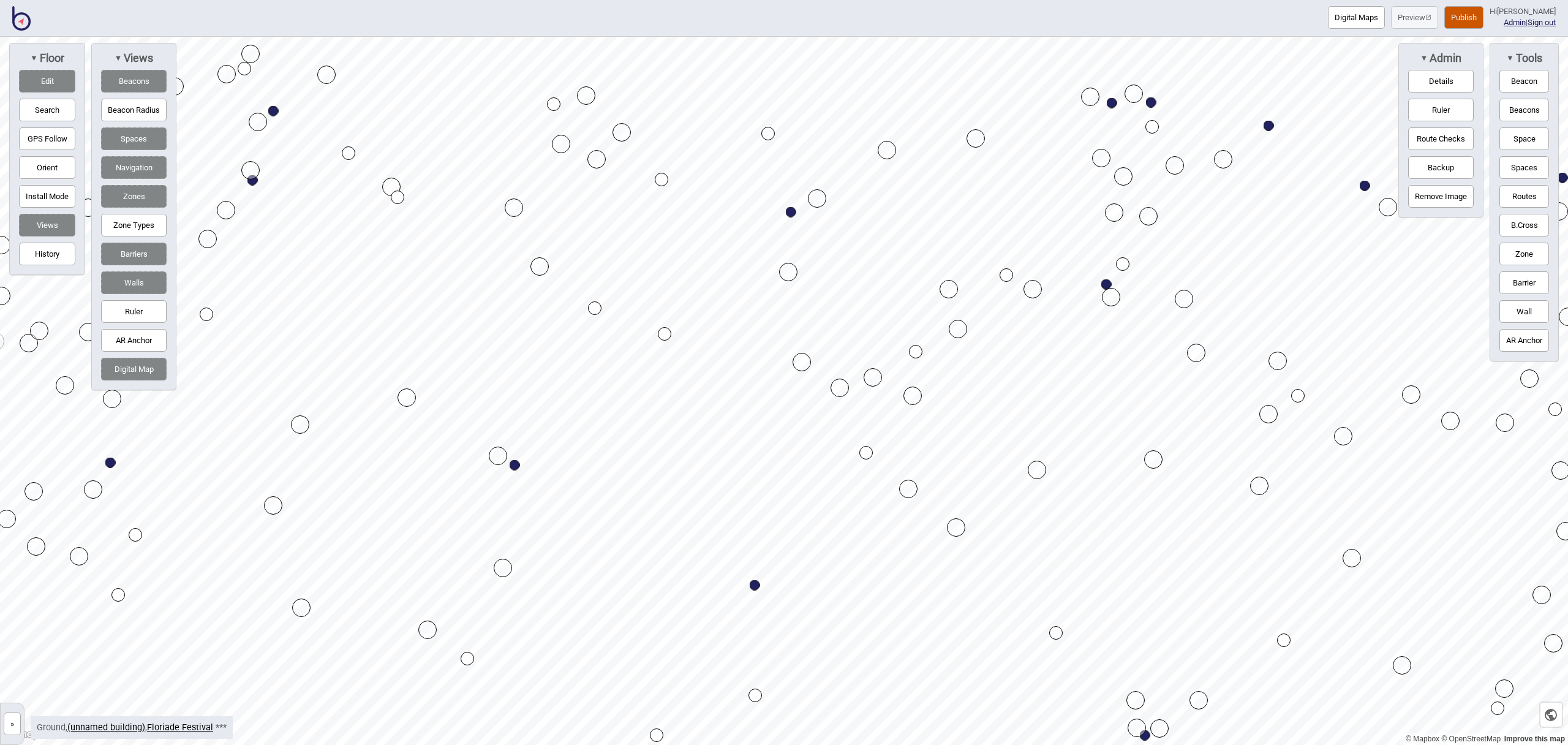
click at [38, 82] on button "Edit" at bounding box center [46, 81] width 56 height 22
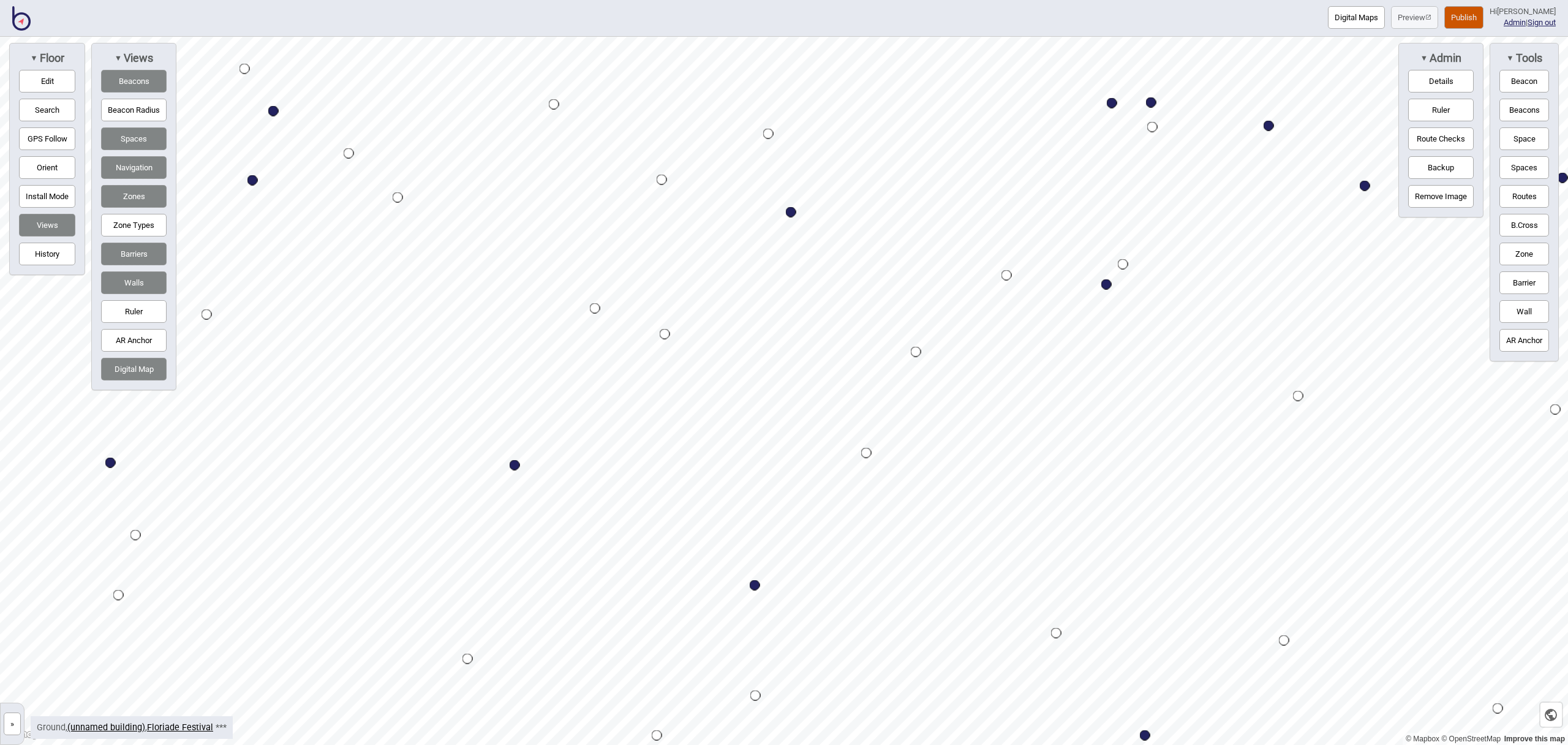
click at [1470, 14] on button "Publish" at bounding box center [1464, 17] width 39 height 22
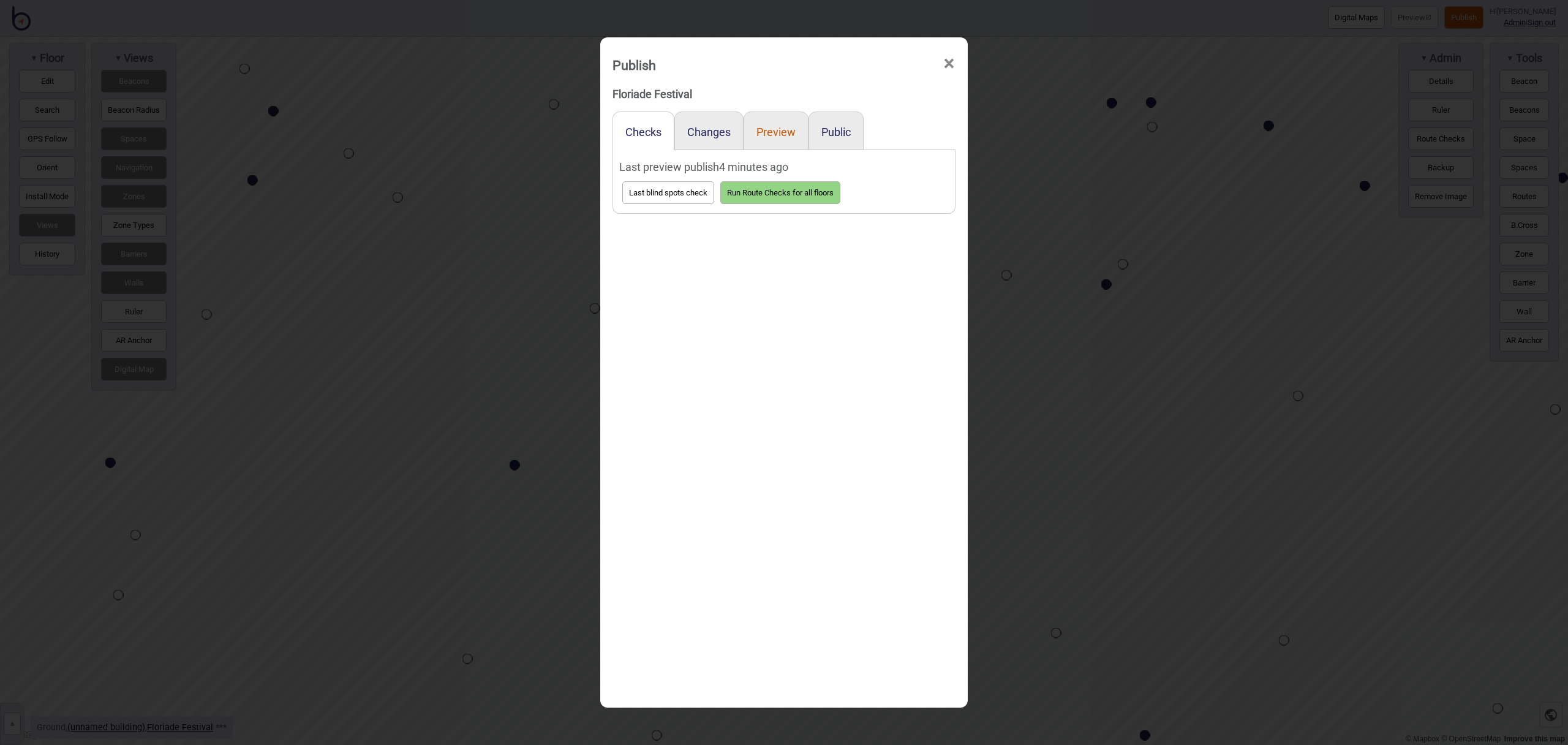
click at [782, 133] on button "Preview" at bounding box center [776, 132] width 39 height 13
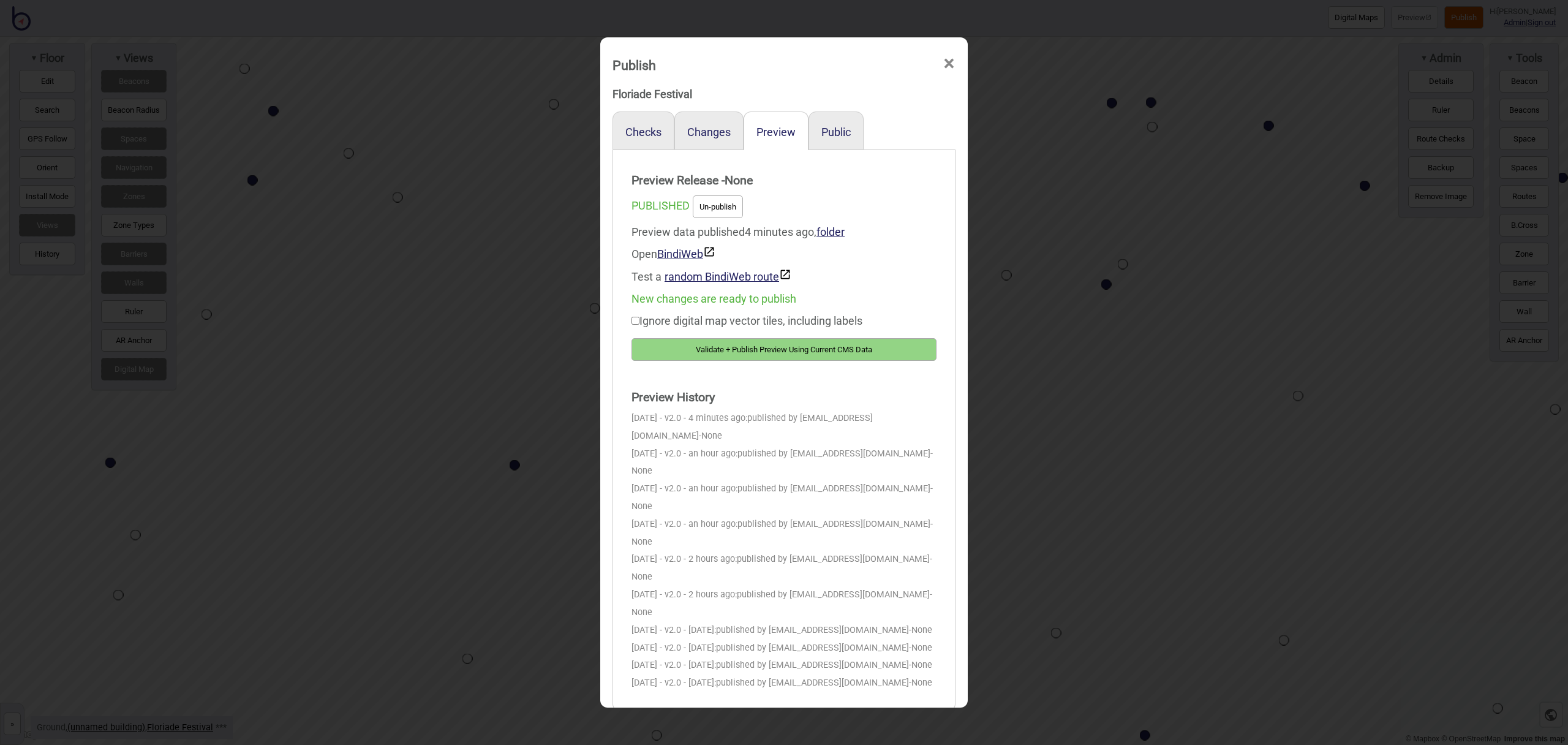
click at [848, 352] on button "Validate + Publish Preview Using Current CMS Data" at bounding box center [784, 350] width 305 height 22
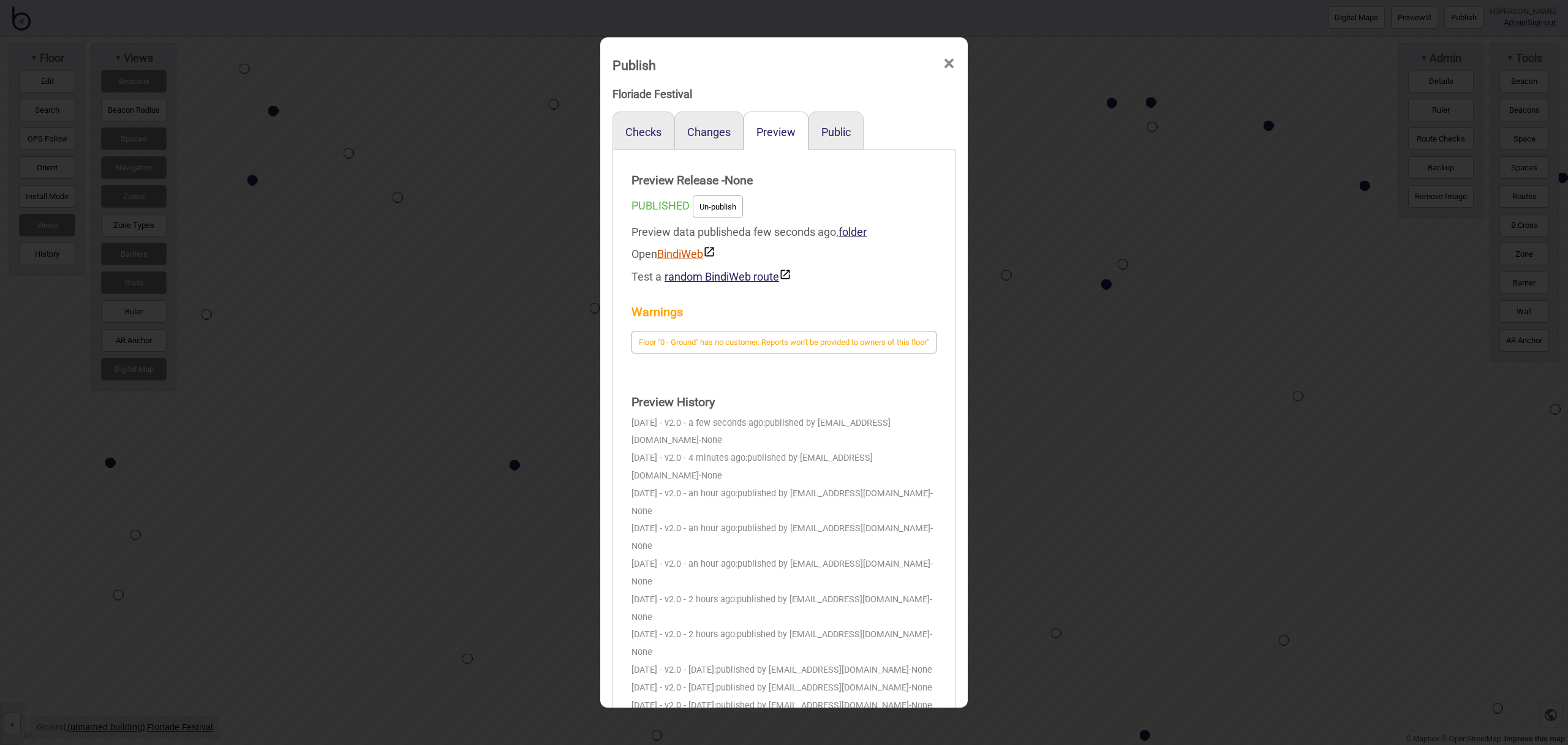
click at [686, 255] on link "BindiWeb" at bounding box center [686, 254] width 58 height 13
click at [947, 60] on span "×" at bounding box center [949, 64] width 13 height 40
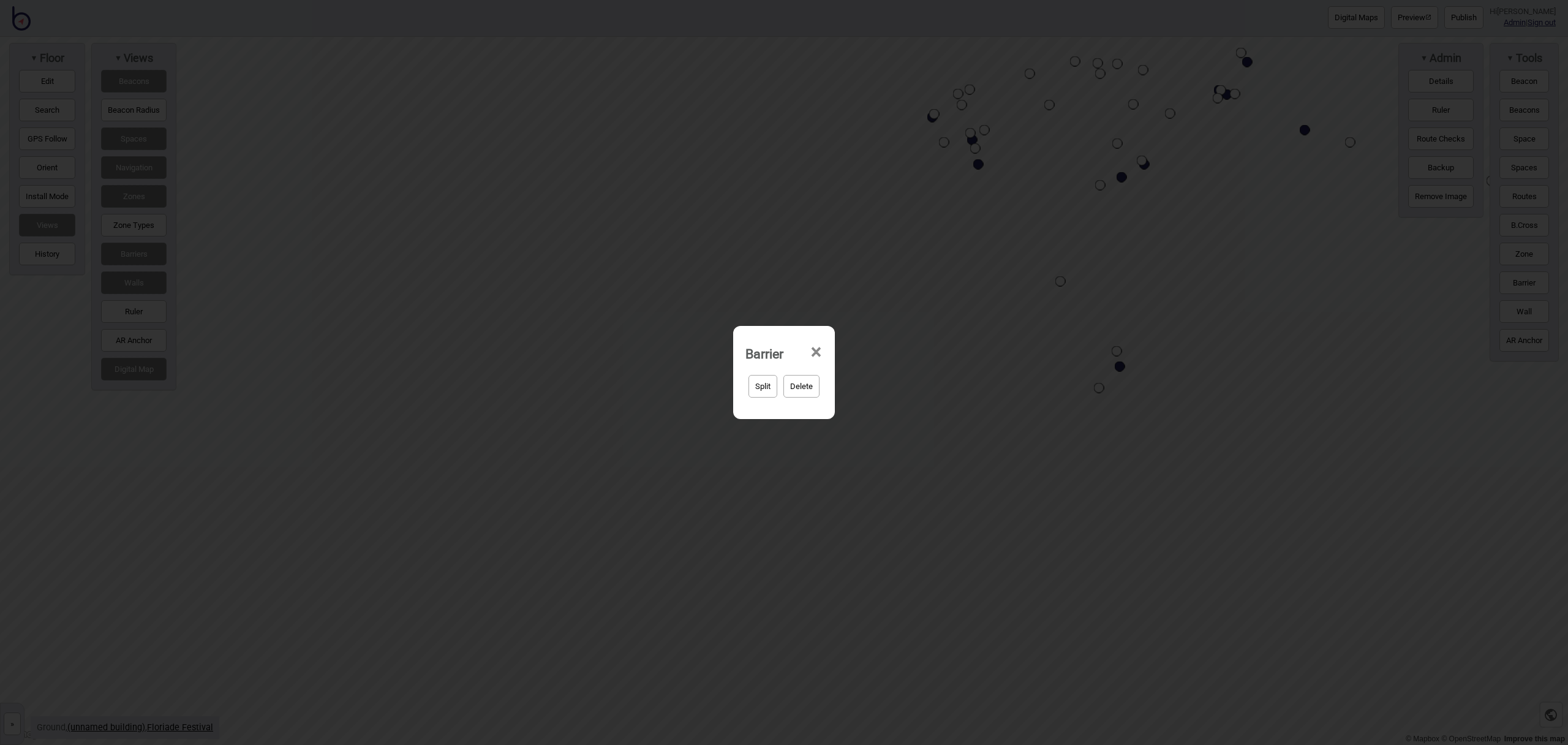
click at [768, 387] on button "Split" at bounding box center [763, 386] width 28 height 22
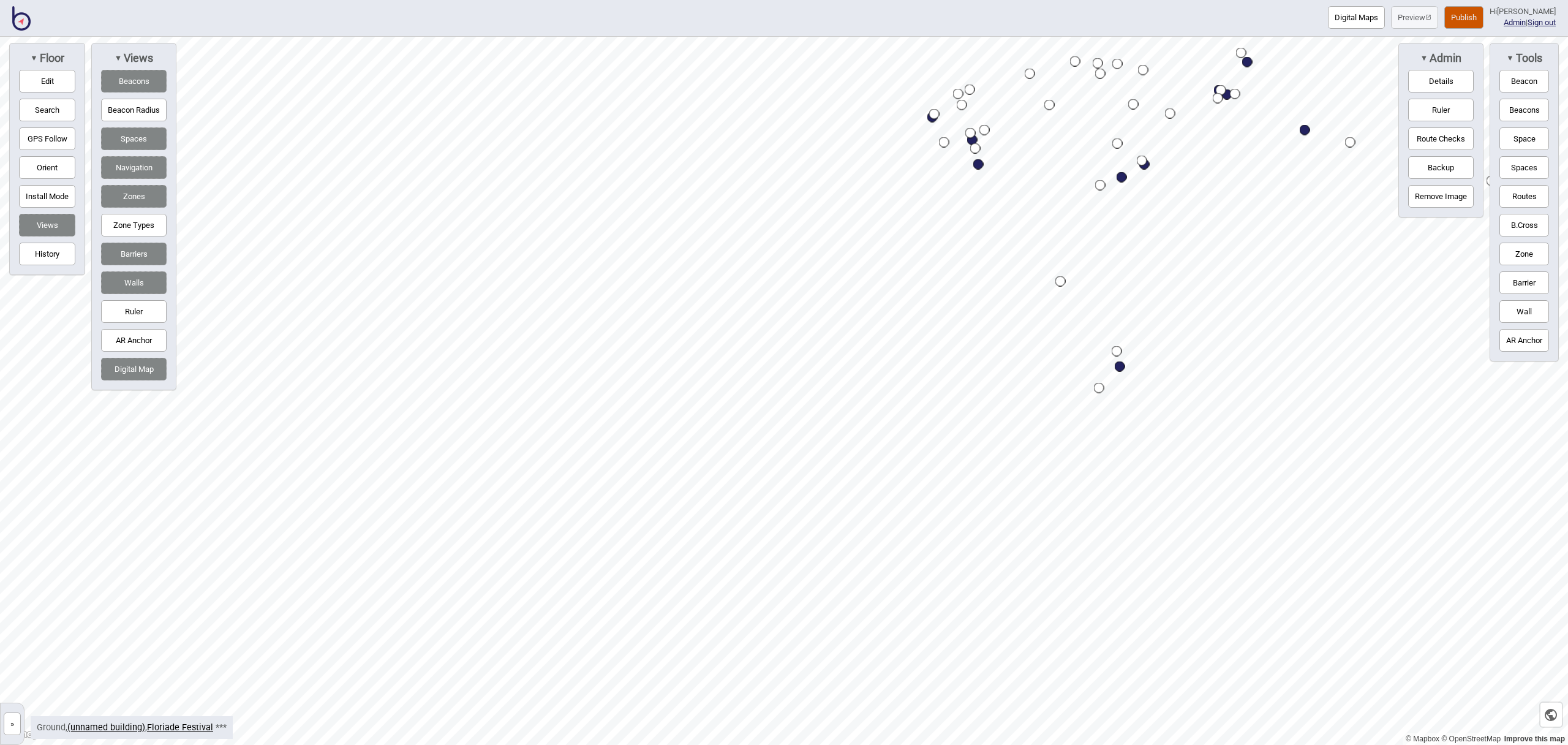
drag, startPoint x: 34, startPoint y: 82, endPoint x: 38, endPoint y: 86, distance: 5.7
click at [34, 82] on button "Edit" at bounding box center [46, 81] width 56 height 22
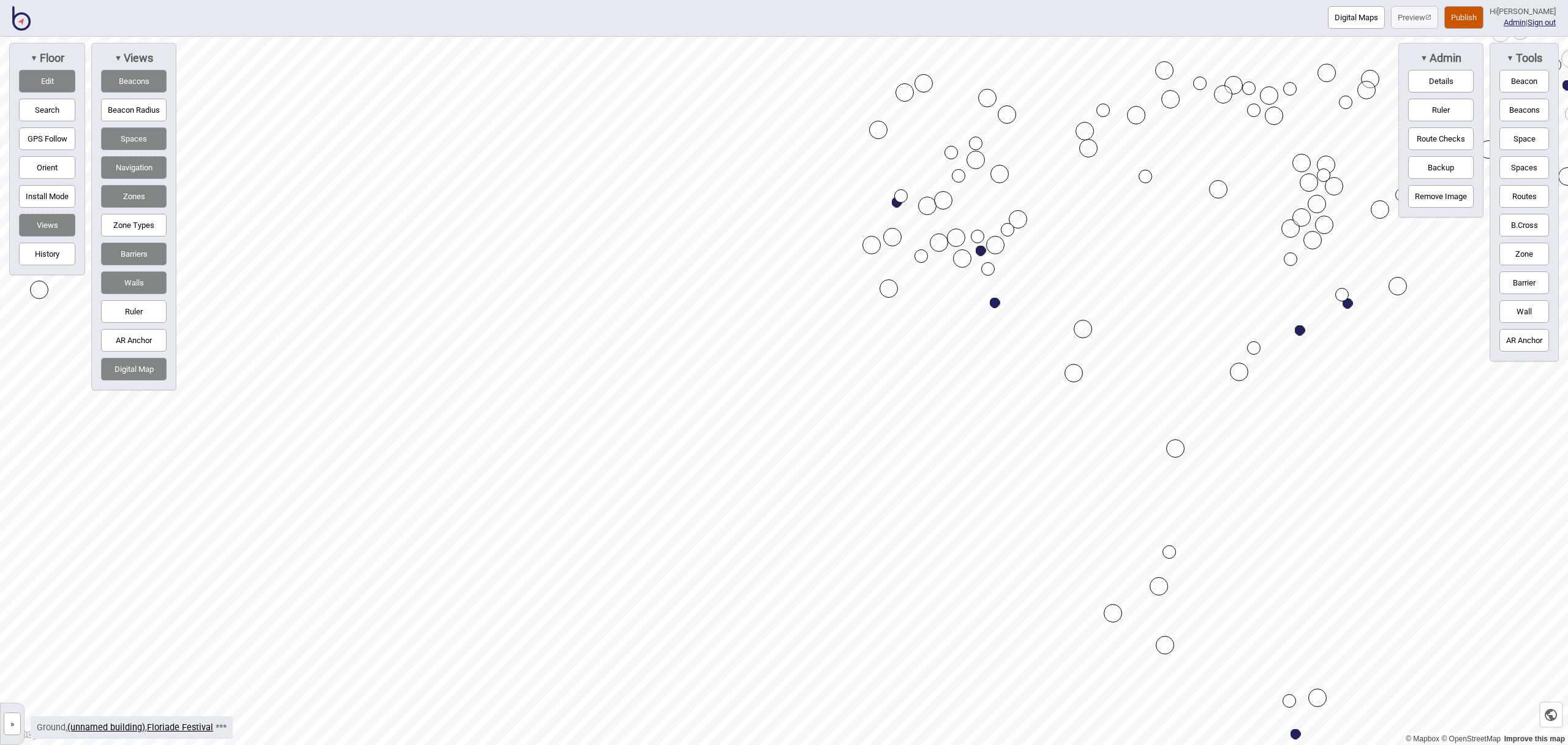
click at [1167, 642] on div "Map marker" at bounding box center [1165, 645] width 19 height 19
click at [1167, 642] on div "Map marker" at bounding box center [1165, 645] width 19 height 19
click at [1157, 589] on div "Map marker" at bounding box center [1159, 586] width 19 height 19
drag, startPoint x: 1117, startPoint y: 612, endPoint x: 971, endPoint y: 276, distance: 366.3
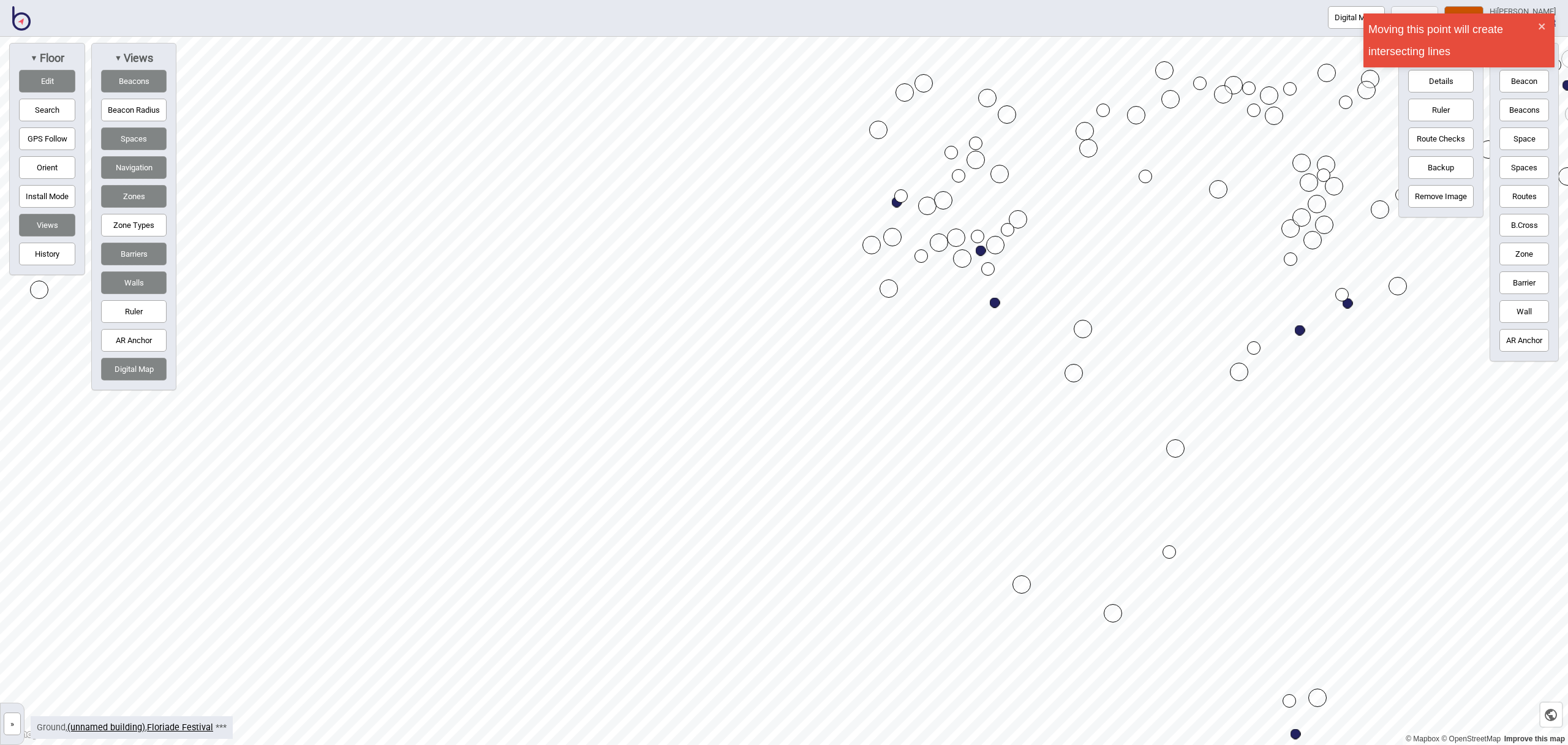
click at [1105, 609] on div "Map marker" at bounding box center [1113, 613] width 19 height 19
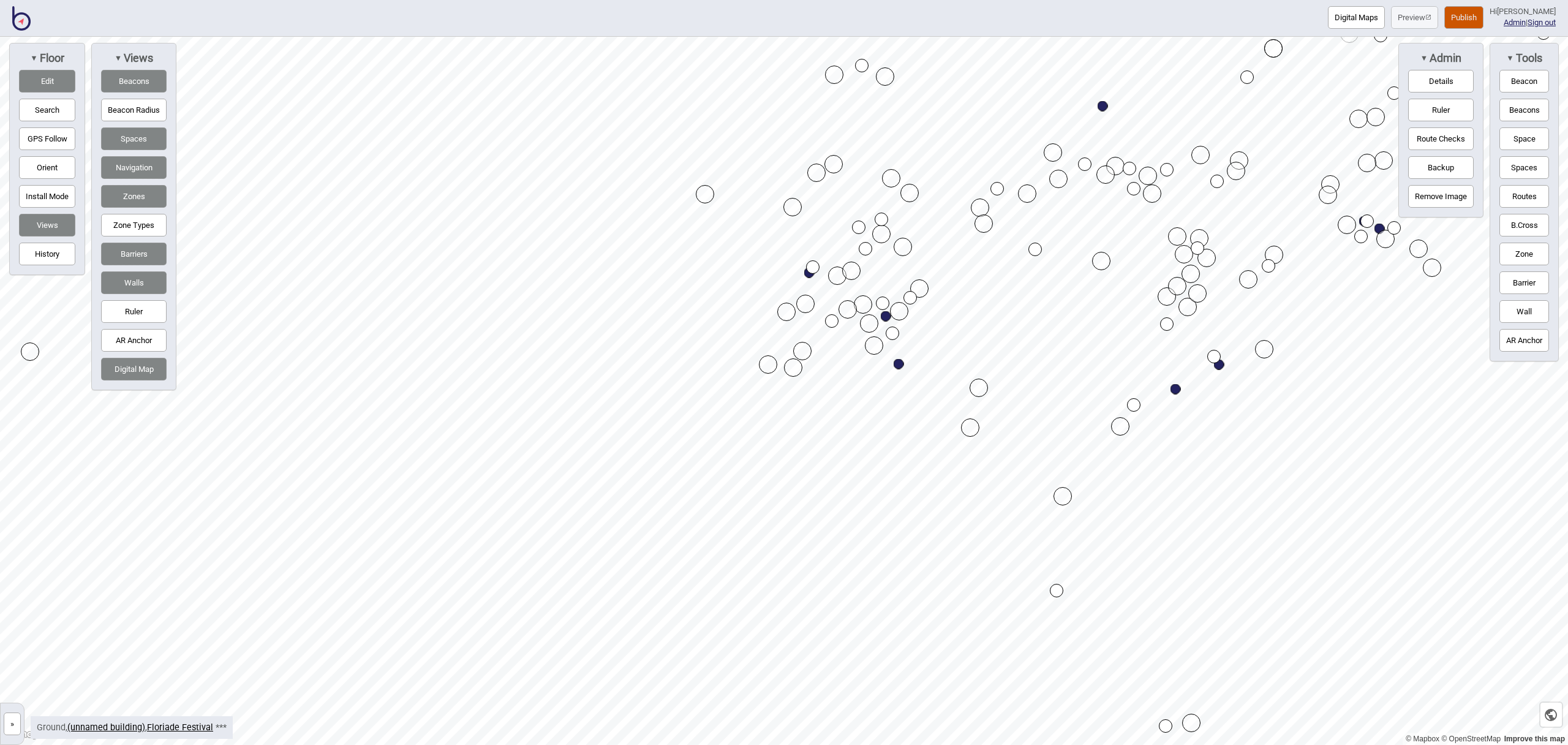
click at [1520, 192] on button "Routes" at bounding box center [1525, 196] width 49 height 22
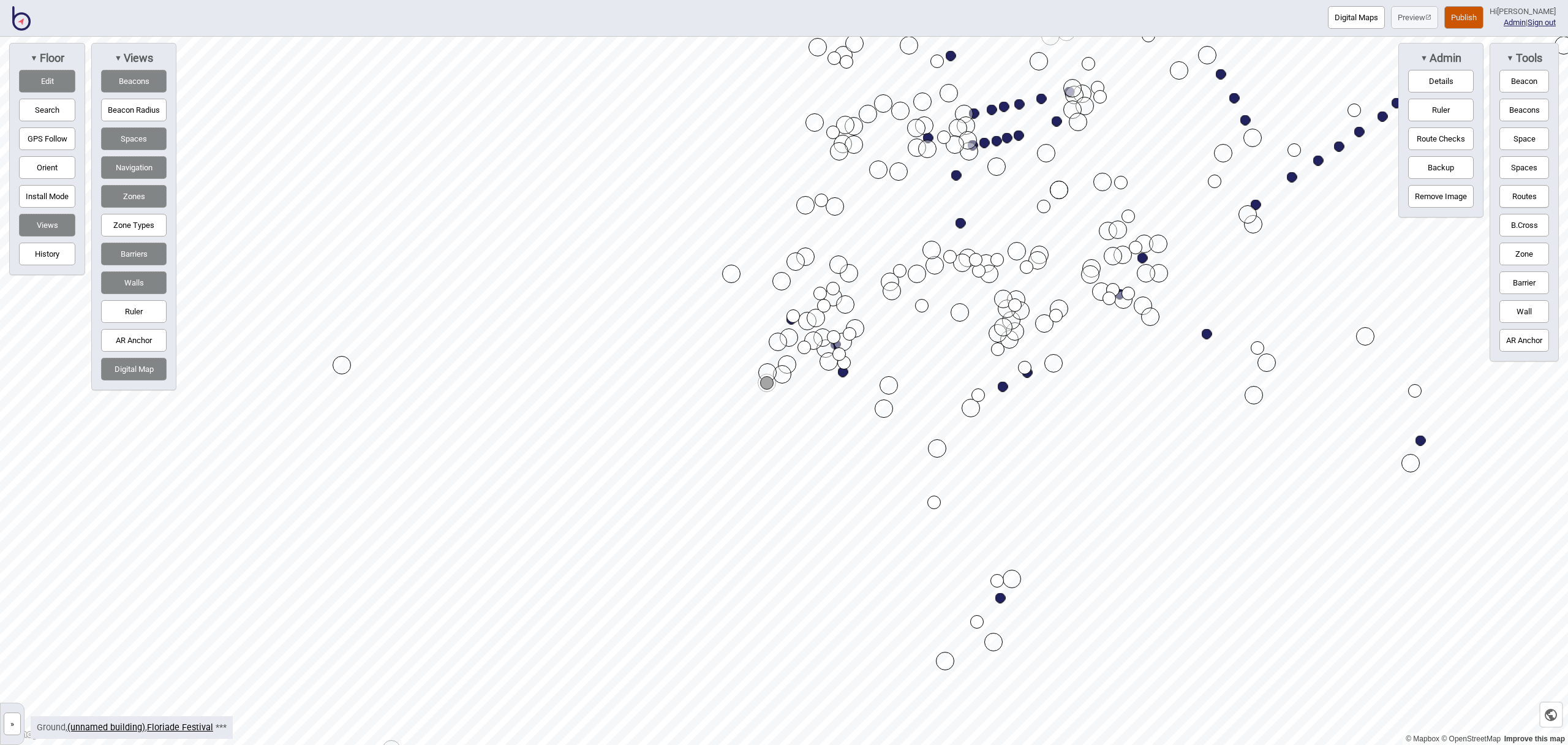
click at [767, 383] on div "Map marker" at bounding box center [766, 383] width 19 height 19
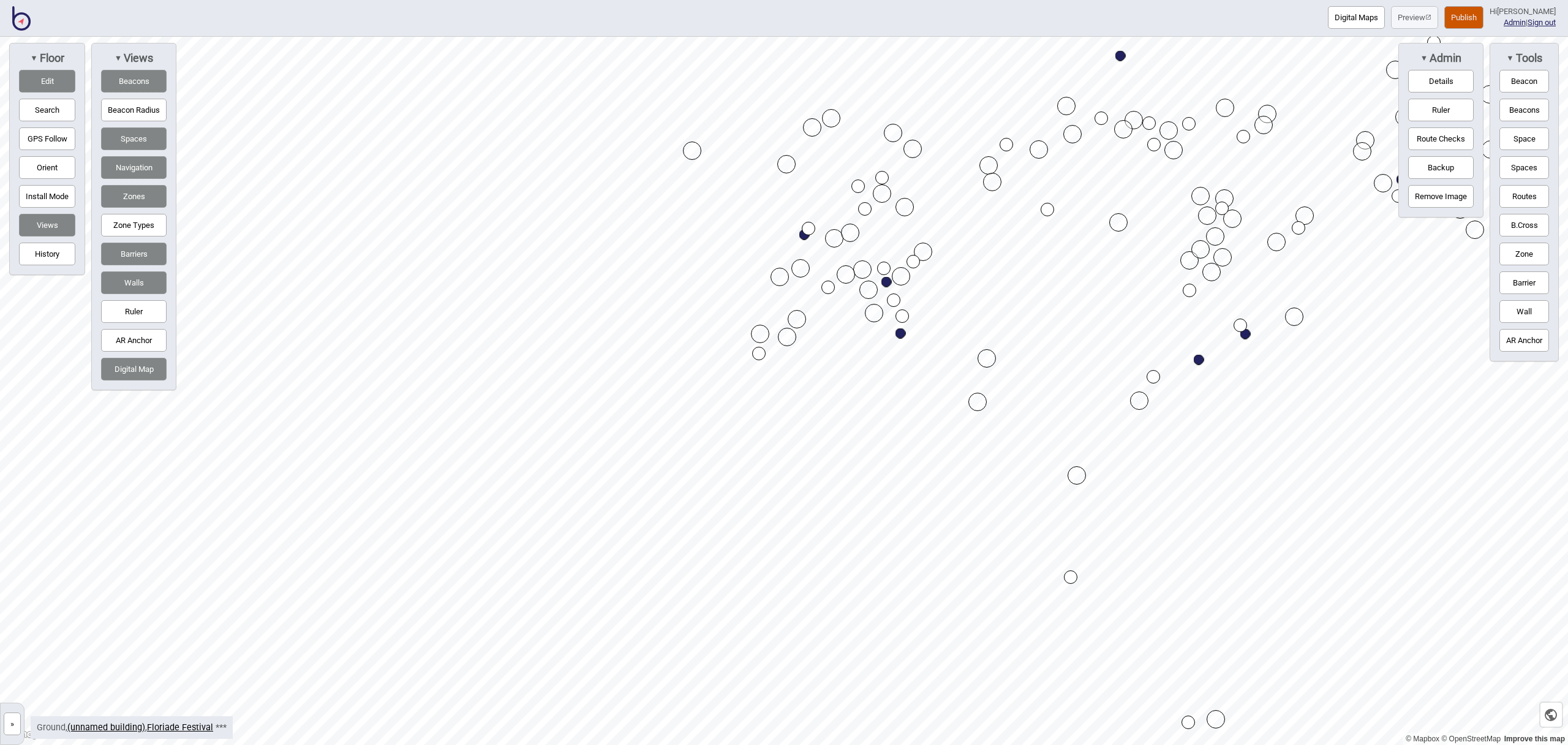
click at [1534, 192] on button "Routes" at bounding box center [1525, 196] width 49 height 22
drag, startPoint x: 758, startPoint y: 351, endPoint x: 751, endPoint y: 335, distance: 17.5
click at [757, 351] on div "Map marker" at bounding box center [759, 353] width 13 height 13
click at [761, 354] on div "Map marker" at bounding box center [759, 353] width 13 height 13
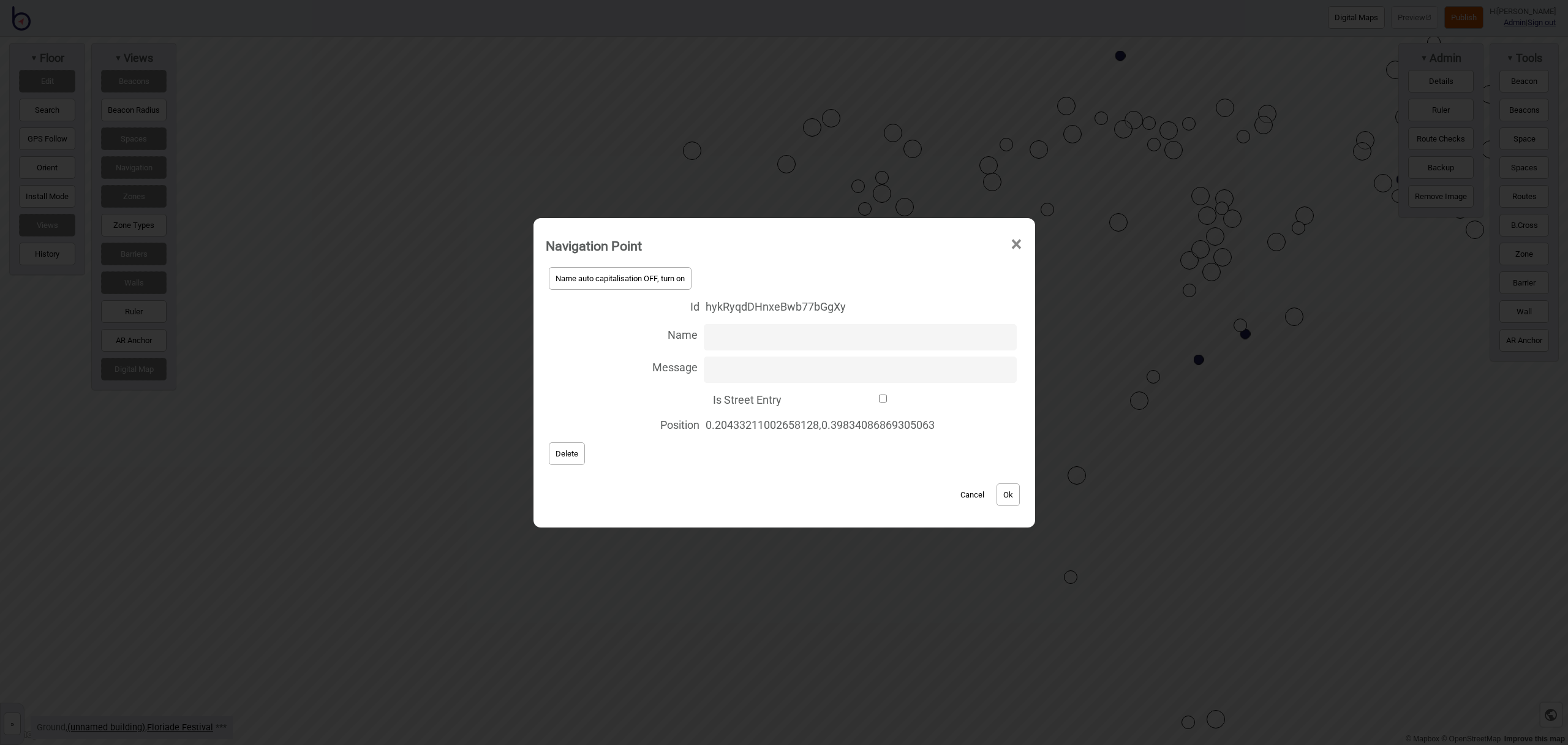
click at [1016, 240] on span "×" at bounding box center [1016, 245] width 13 height 40
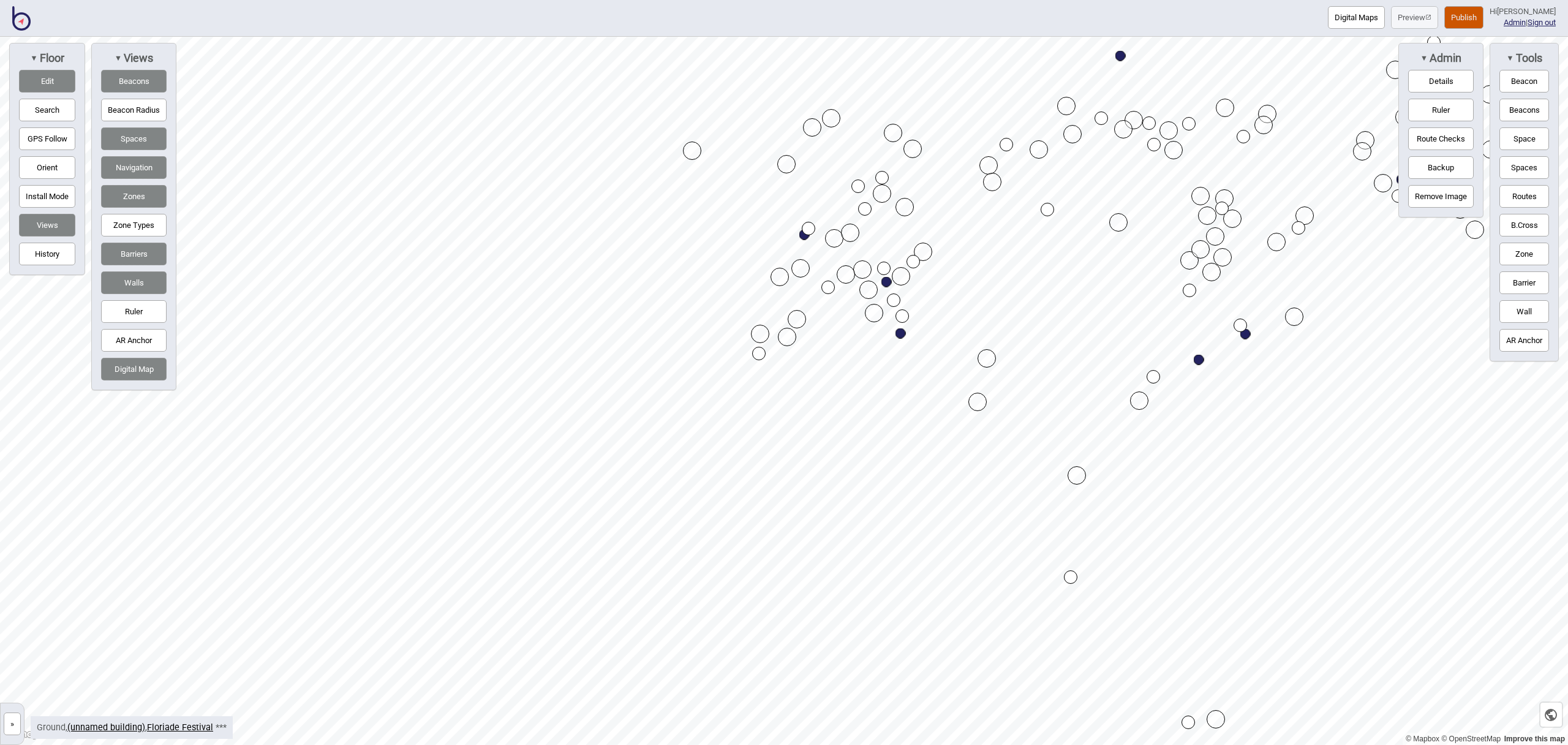
click at [1542, 189] on button "Routes" at bounding box center [1525, 196] width 49 height 22
click at [761, 356] on div "Map marker" at bounding box center [759, 353] width 13 height 13
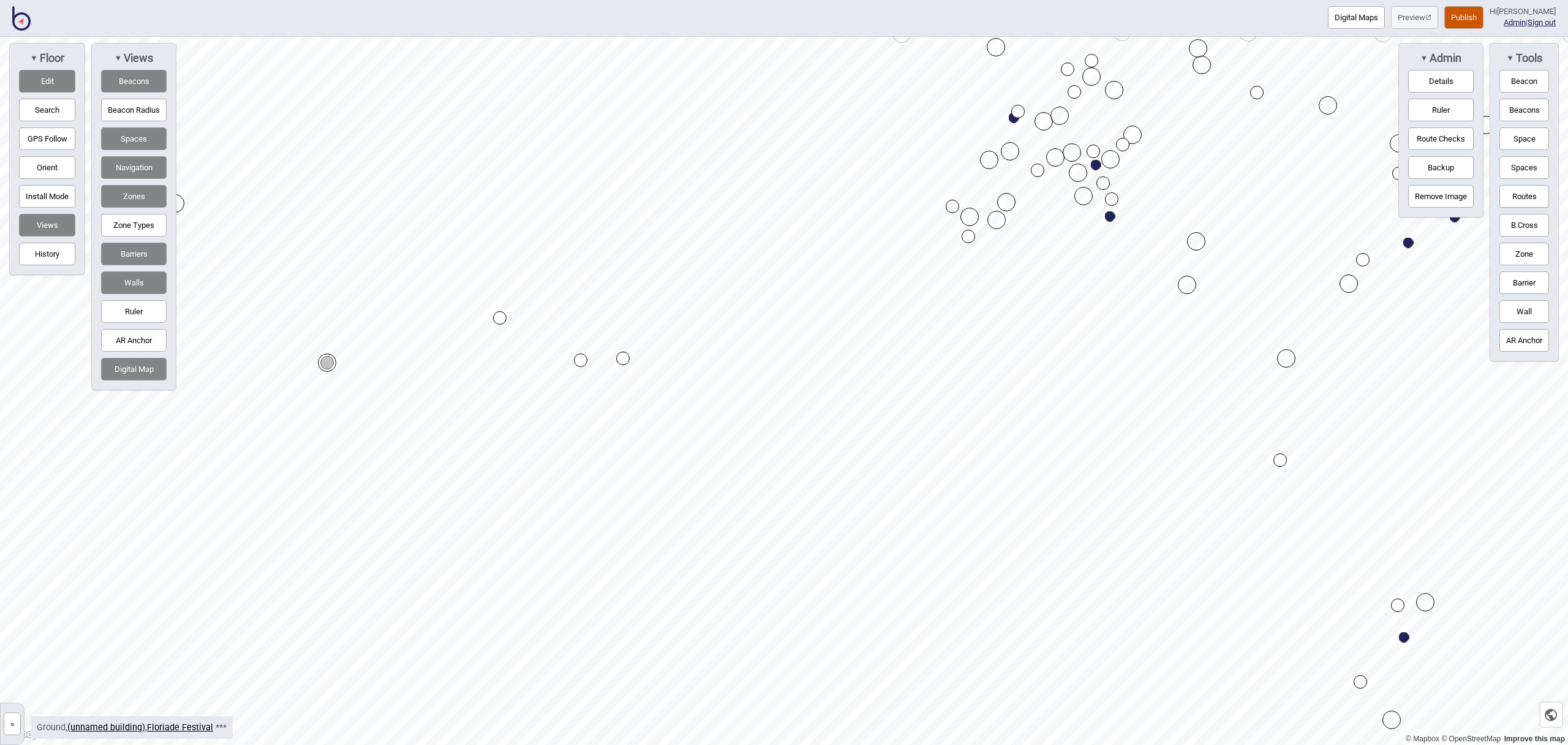
click at [327, 363] on div "Map marker" at bounding box center [327, 362] width 19 height 19
click at [1522, 199] on button "Routes" at bounding box center [1525, 196] width 49 height 22
click at [624, 358] on div "Map marker" at bounding box center [623, 359] width 13 height 13
click at [954, 205] on div "Map marker" at bounding box center [953, 207] width 13 height 13
click at [1537, 189] on button "Routes" at bounding box center [1525, 196] width 49 height 22
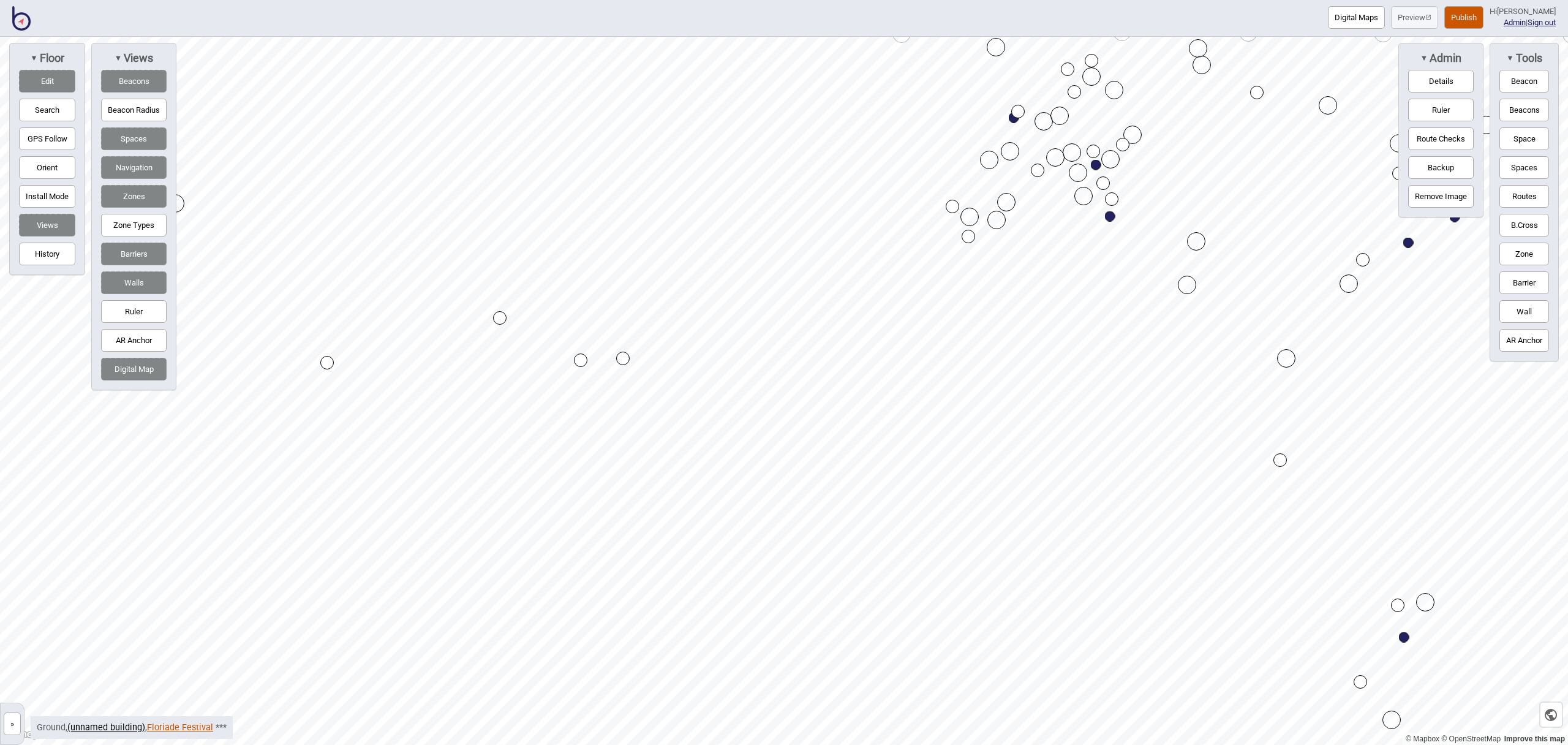
click at [174, 726] on link "Floriade Festival" at bounding box center [180, 728] width 66 height 10
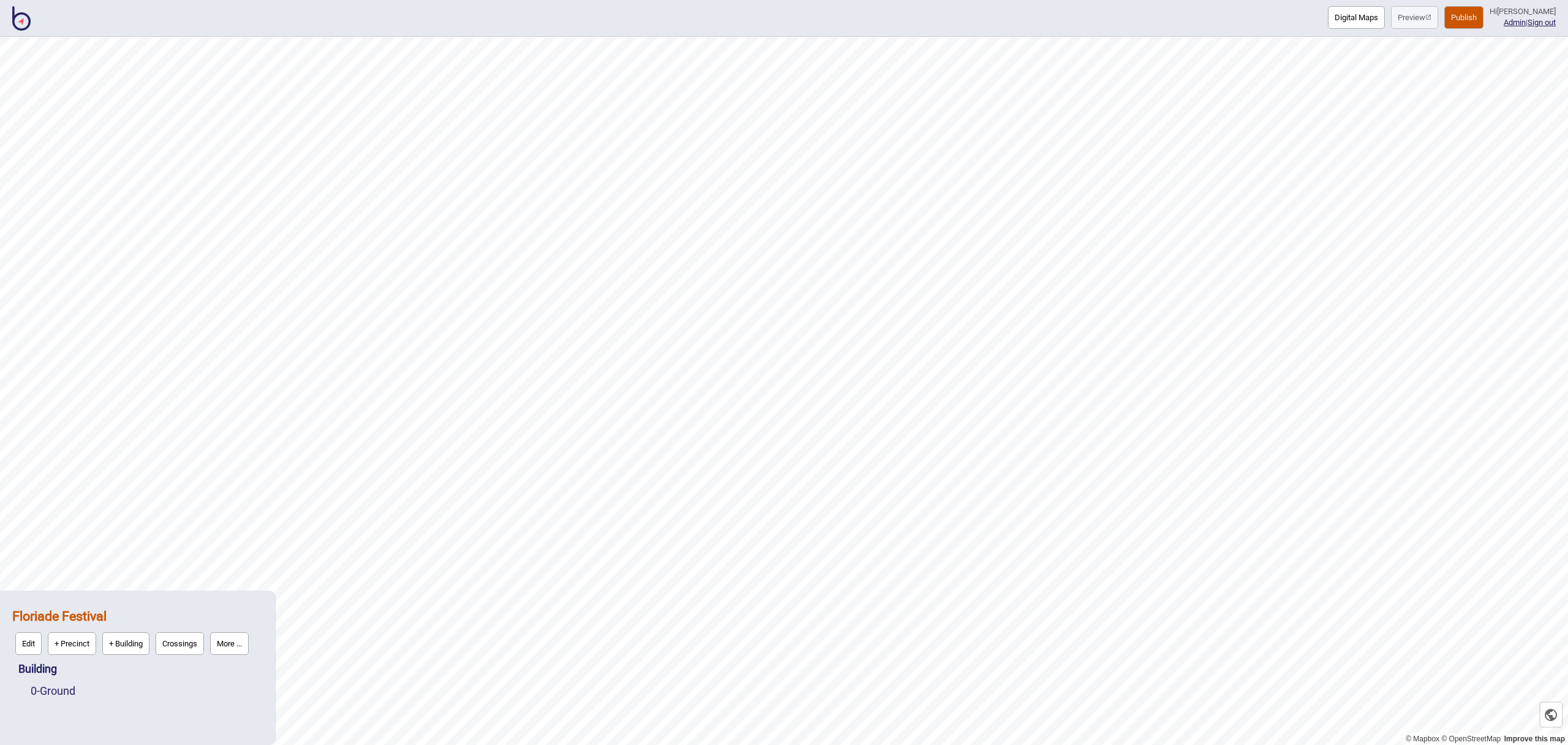
click at [247, 651] on button "More ..." at bounding box center [230, 644] width 39 height 22
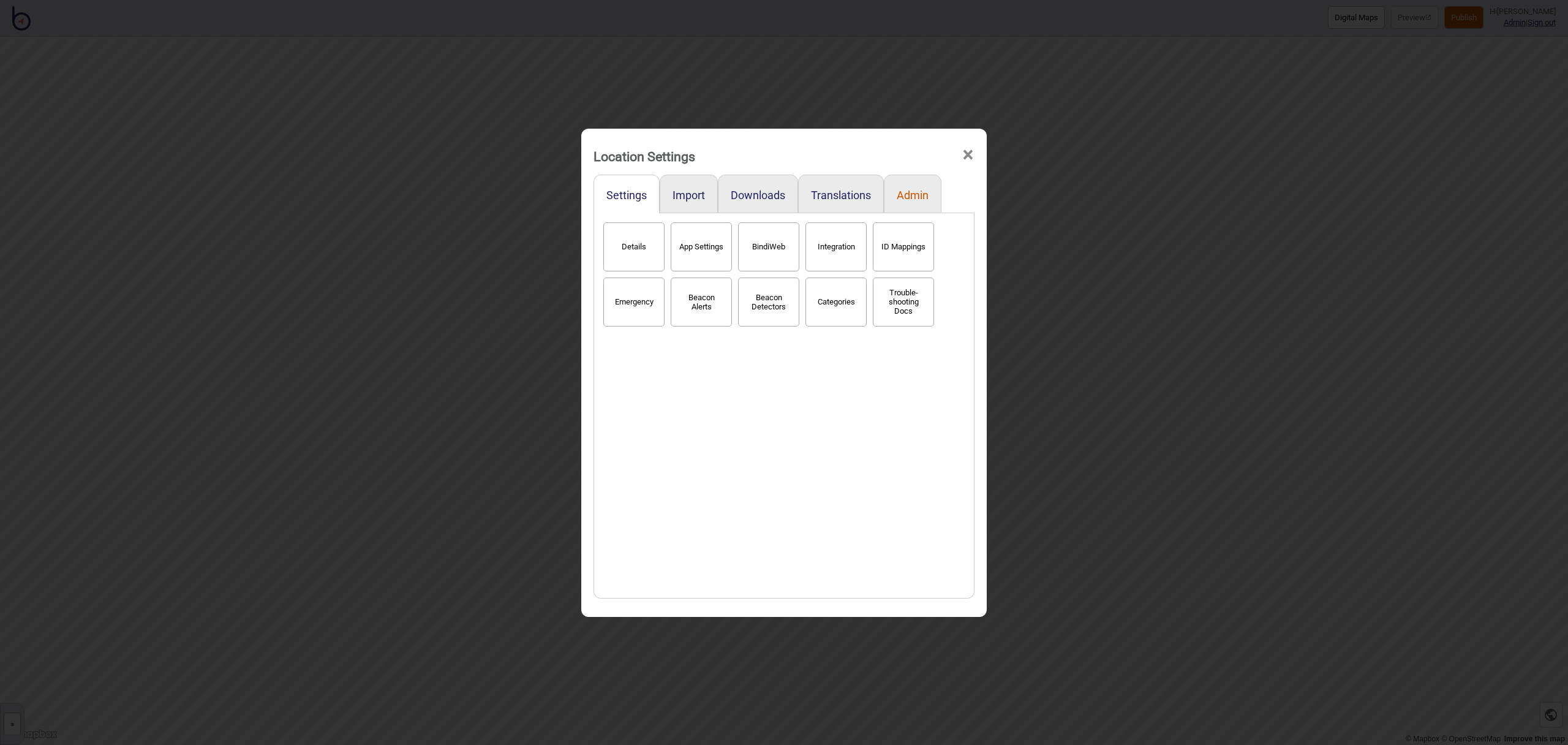
click at [900, 198] on button "Admin" at bounding box center [912, 195] width 32 height 13
click at [650, 245] on button "Stats" at bounding box center [634, 246] width 61 height 49
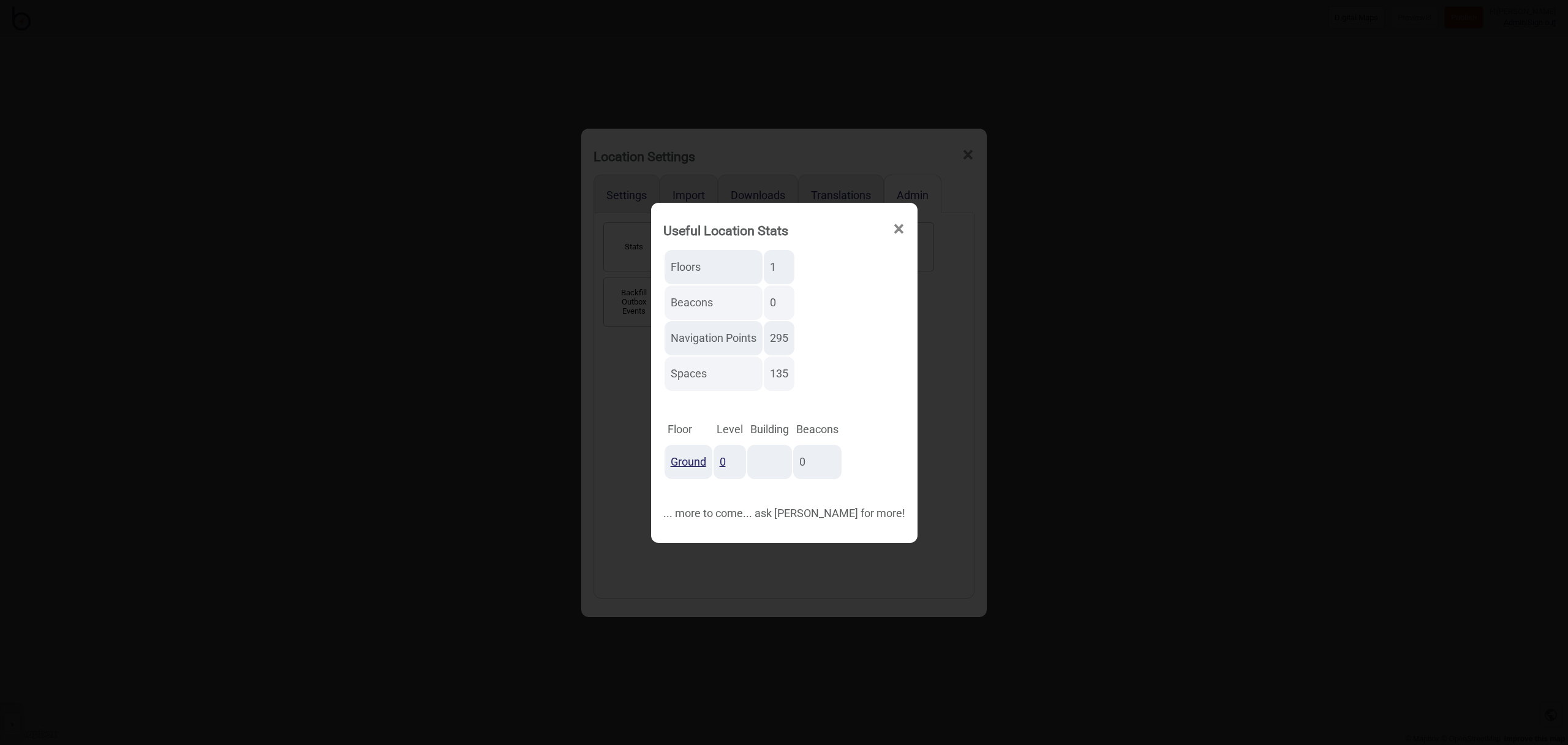
click at [893, 225] on span "×" at bounding box center [899, 229] width 13 height 40
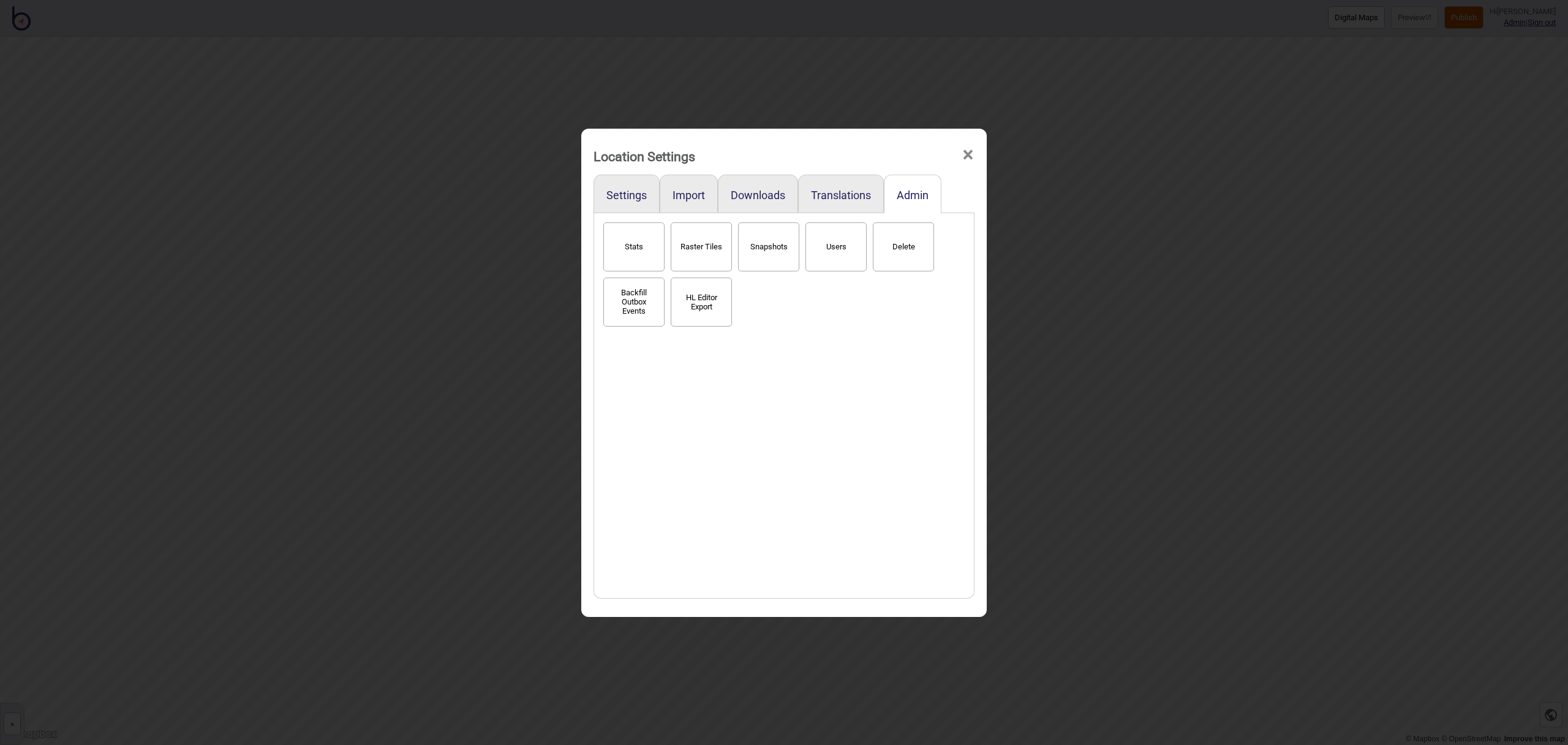
click at [969, 156] on span "×" at bounding box center [968, 155] width 13 height 40
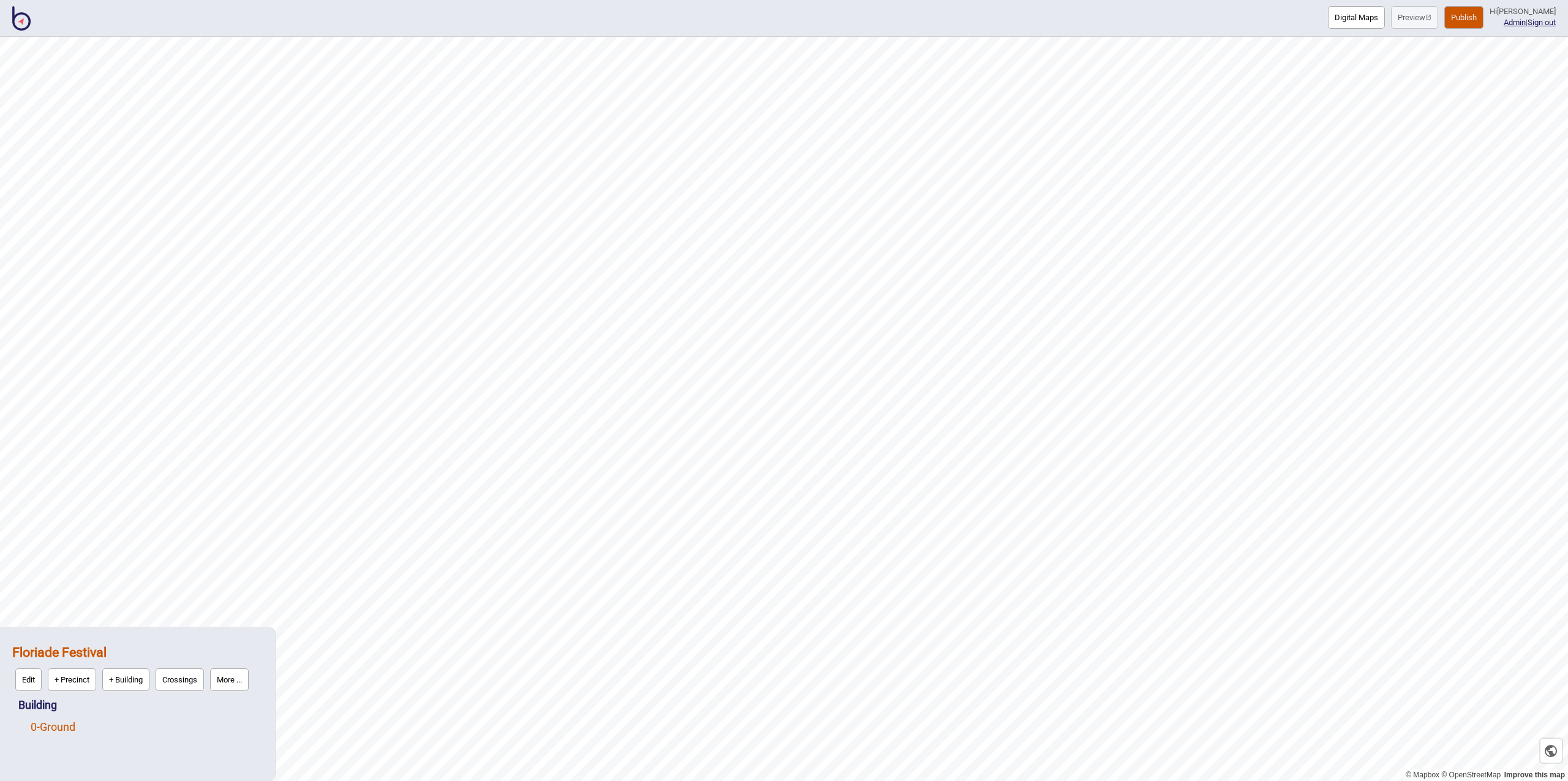
click at [50, 723] on link "0 - Ground" at bounding box center [53, 726] width 45 height 13
click at [50, 726] on button "Edit" at bounding box center [46, 724] width 26 height 22
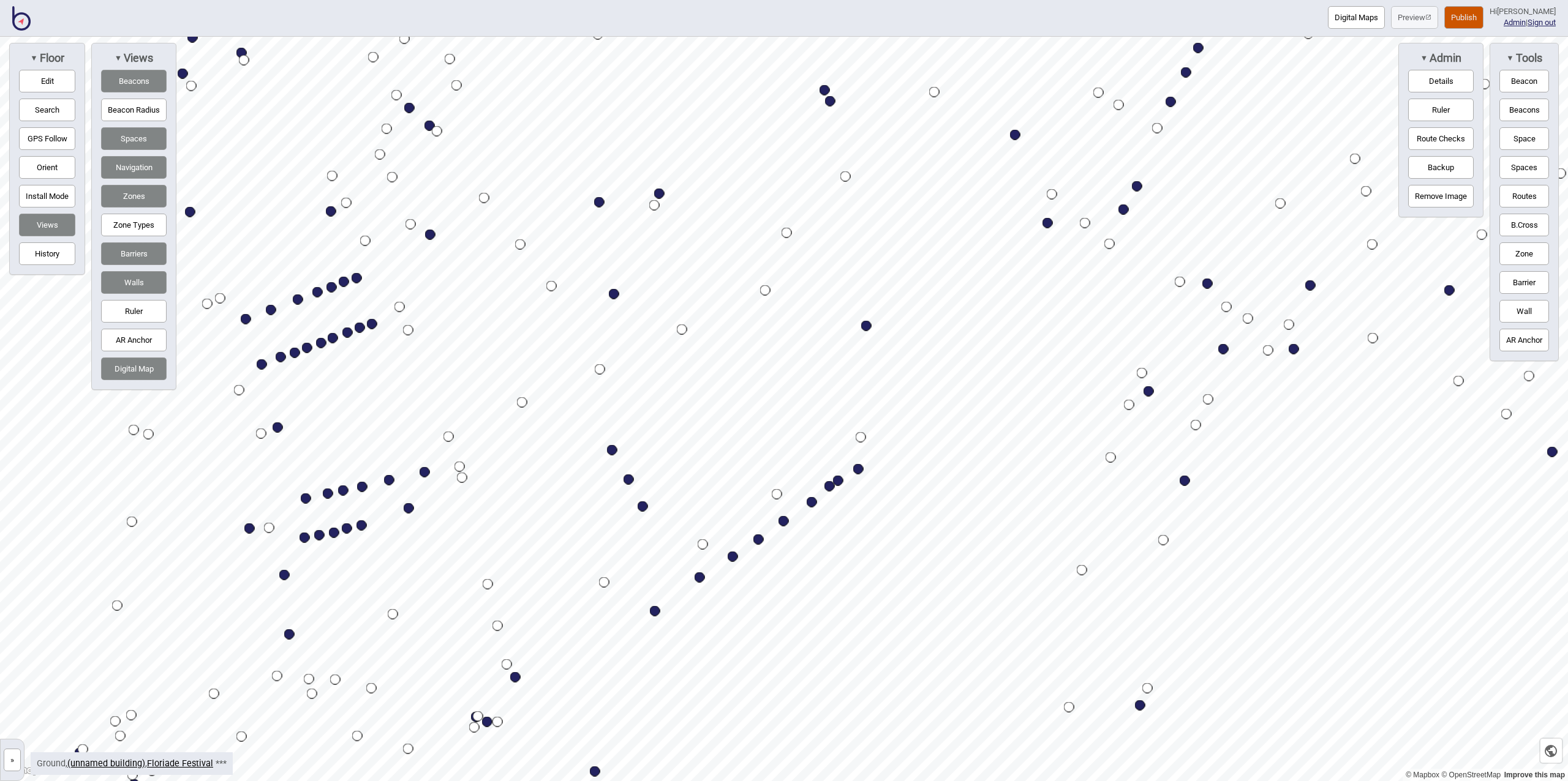
click at [137, 367] on button "Digital Map" at bounding box center [134, 369] width 66 height 22
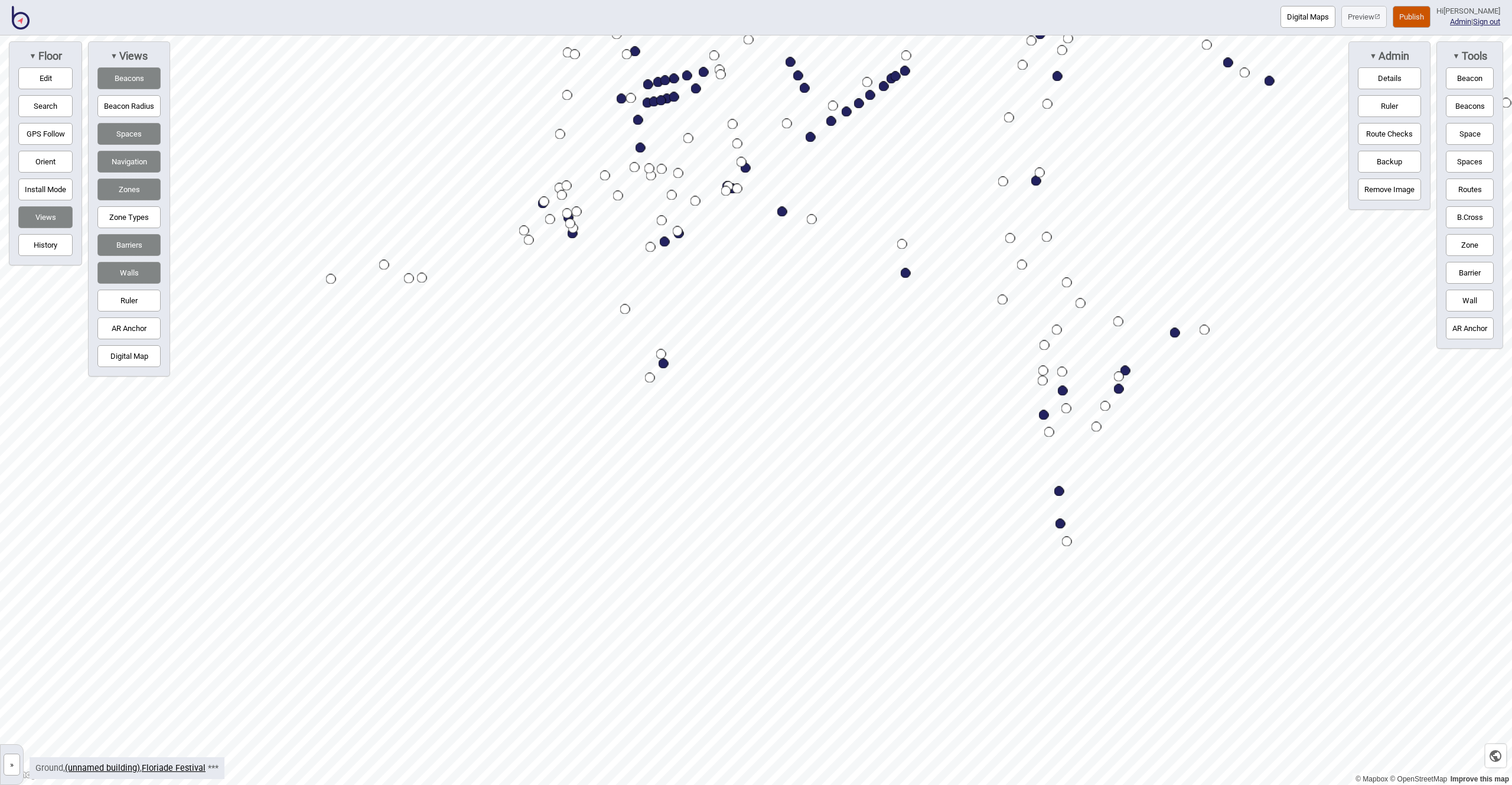
click at [1402, 178] on div "© Mapbox © OpenStreetMap Improve this map » Floriade Festival Building 0 - Grou…" at bounding box center [756, 410] width 1512 height 750
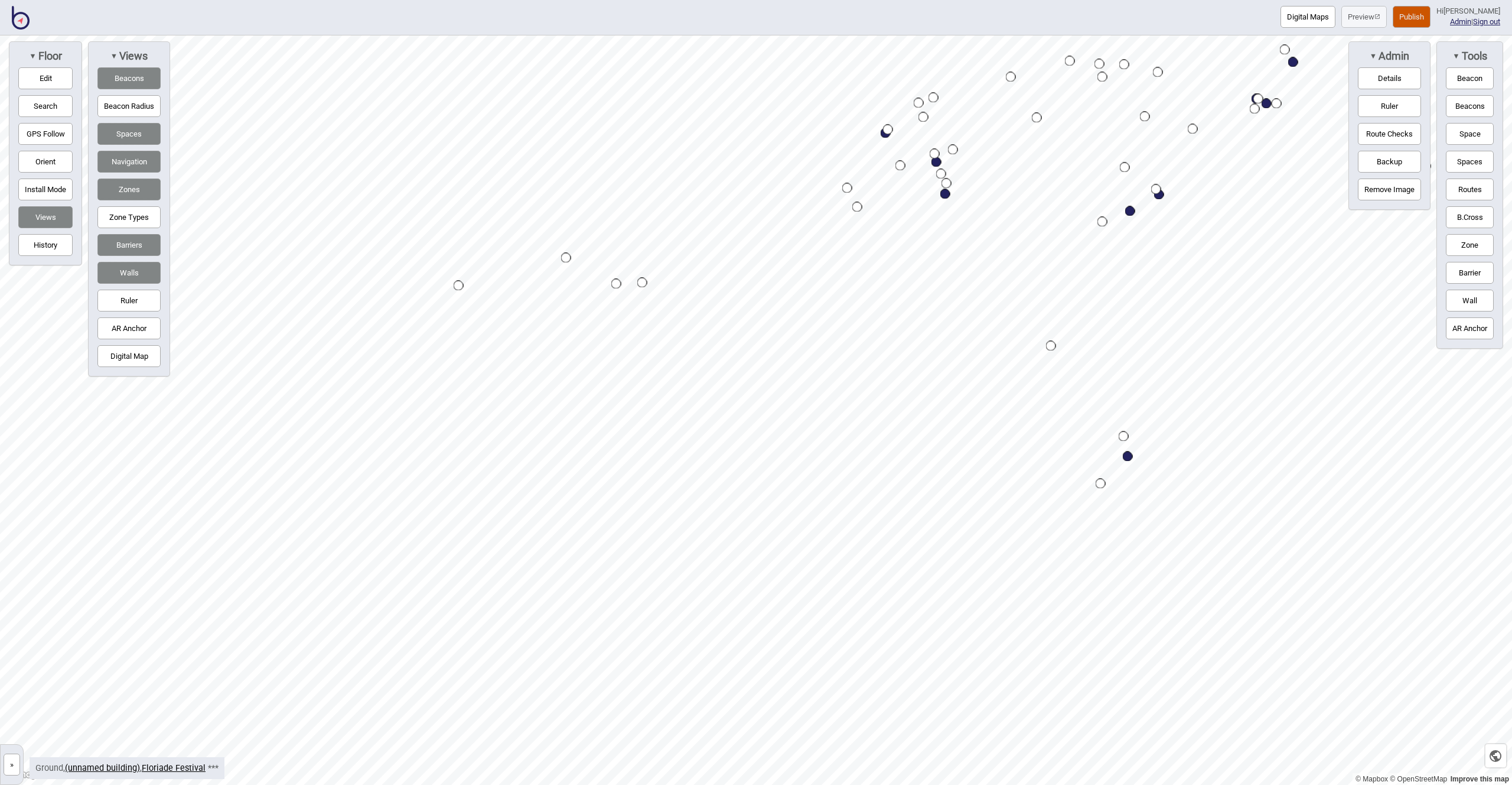
click at [458, 284] on div "Map marker" at bounding box center [459, 286] width 10 height 10
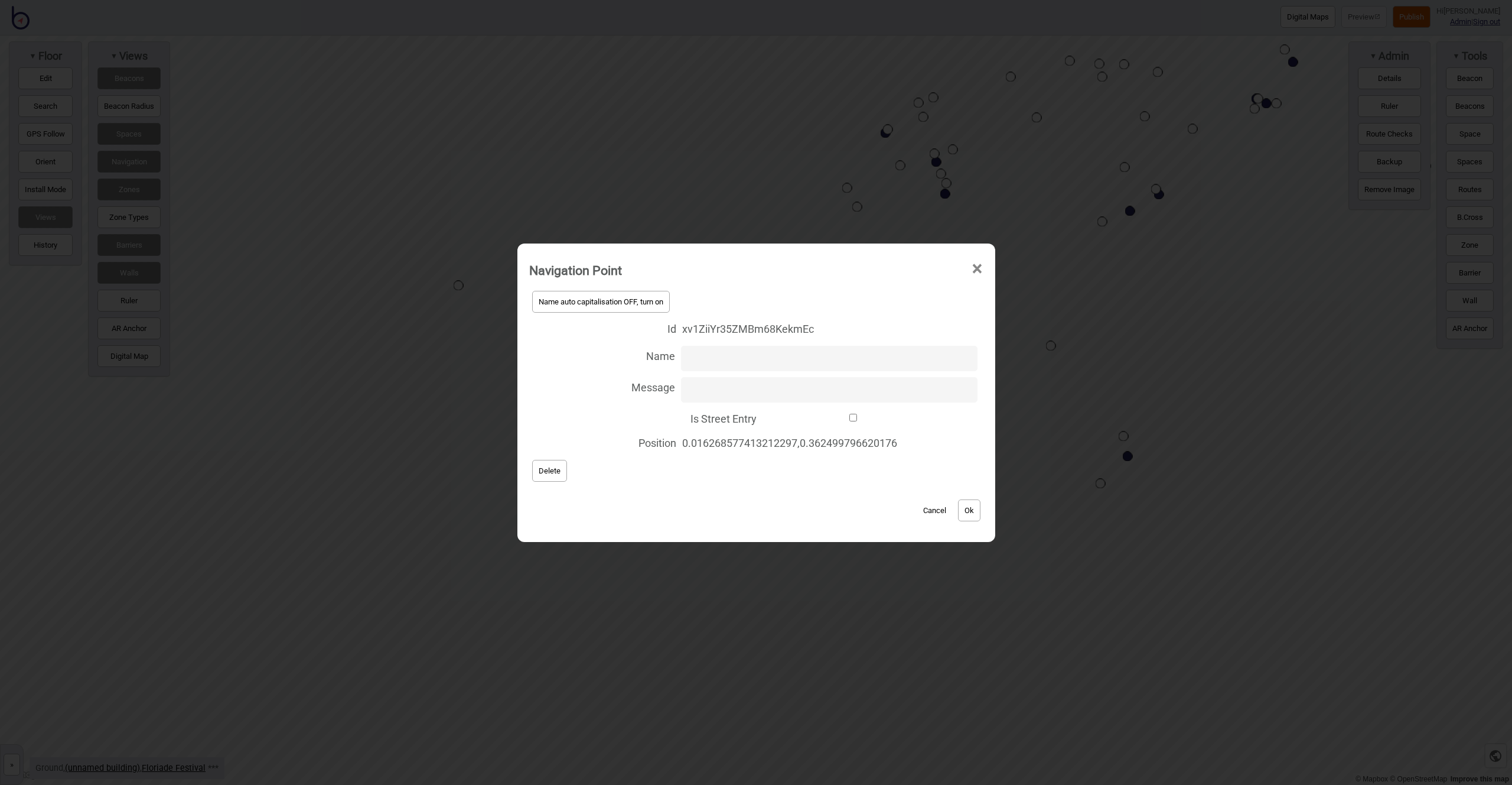
click at [854, 417] on input "Is Street Entry" at bounding box center [854, 417] width 182 height 8
checkbox input "true"
click at [970, 508] on button "Ok" at bounding box center [969, 511] width 22 height 22
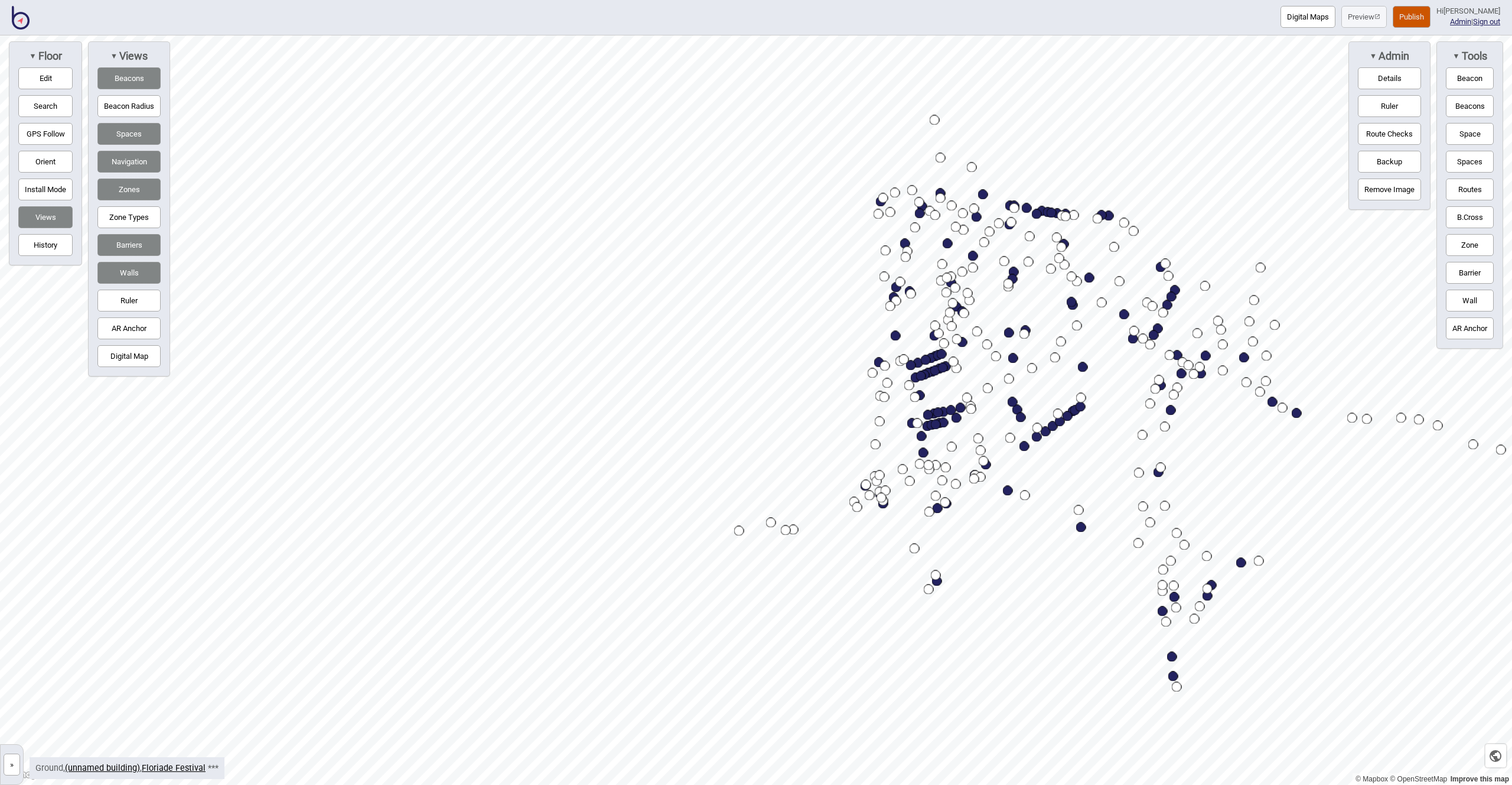
click at [896, 0] on div "Digital Maps Preview Publish Hi John-Ross Admin | Sign out © Mapbox © OpenStree…" at bounding box center [756, 0] width 1512 height 0
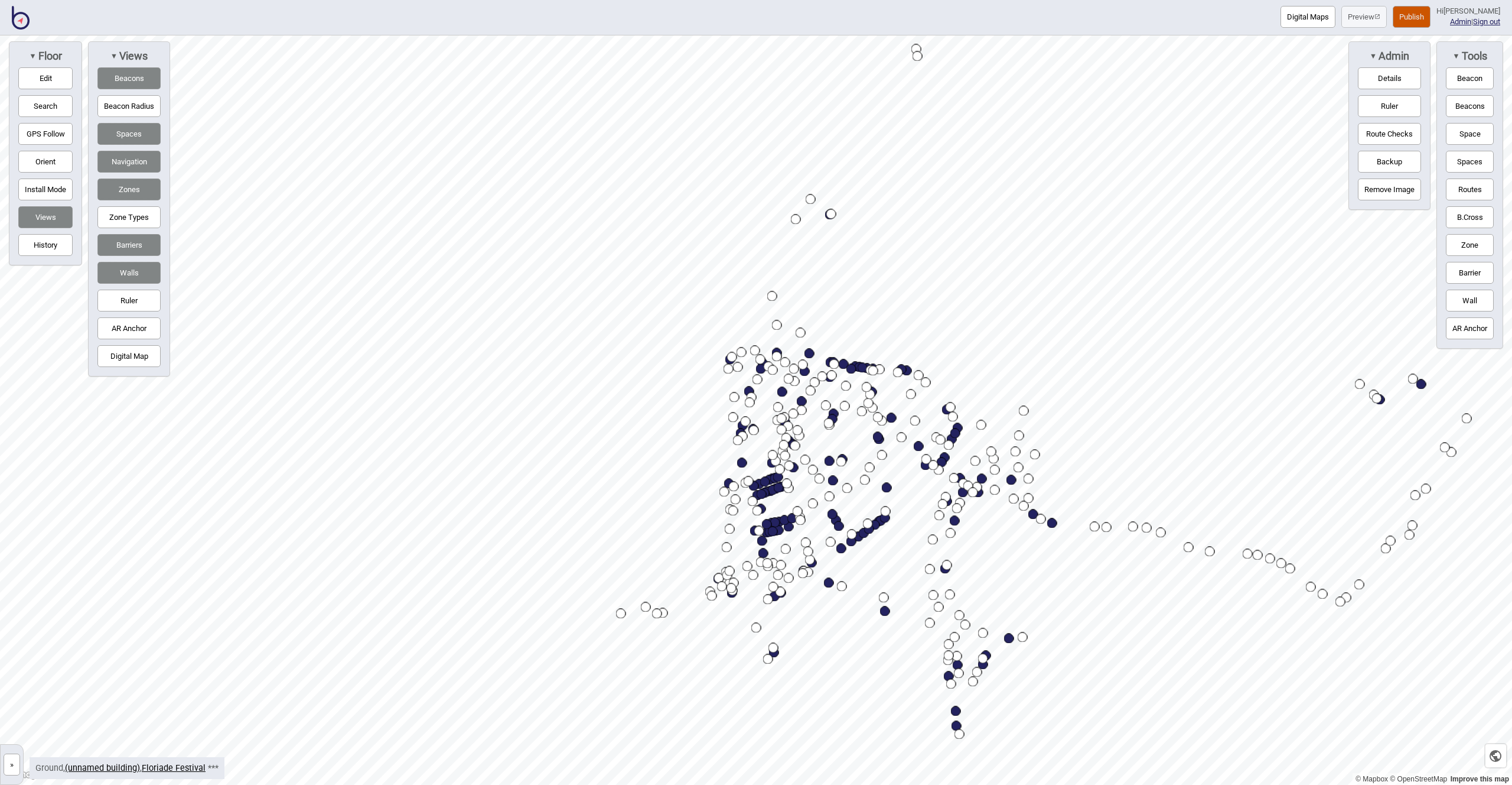
click at [1408, 14] on button "Publish" at bounding box center [1412, 17] width 38 height 22
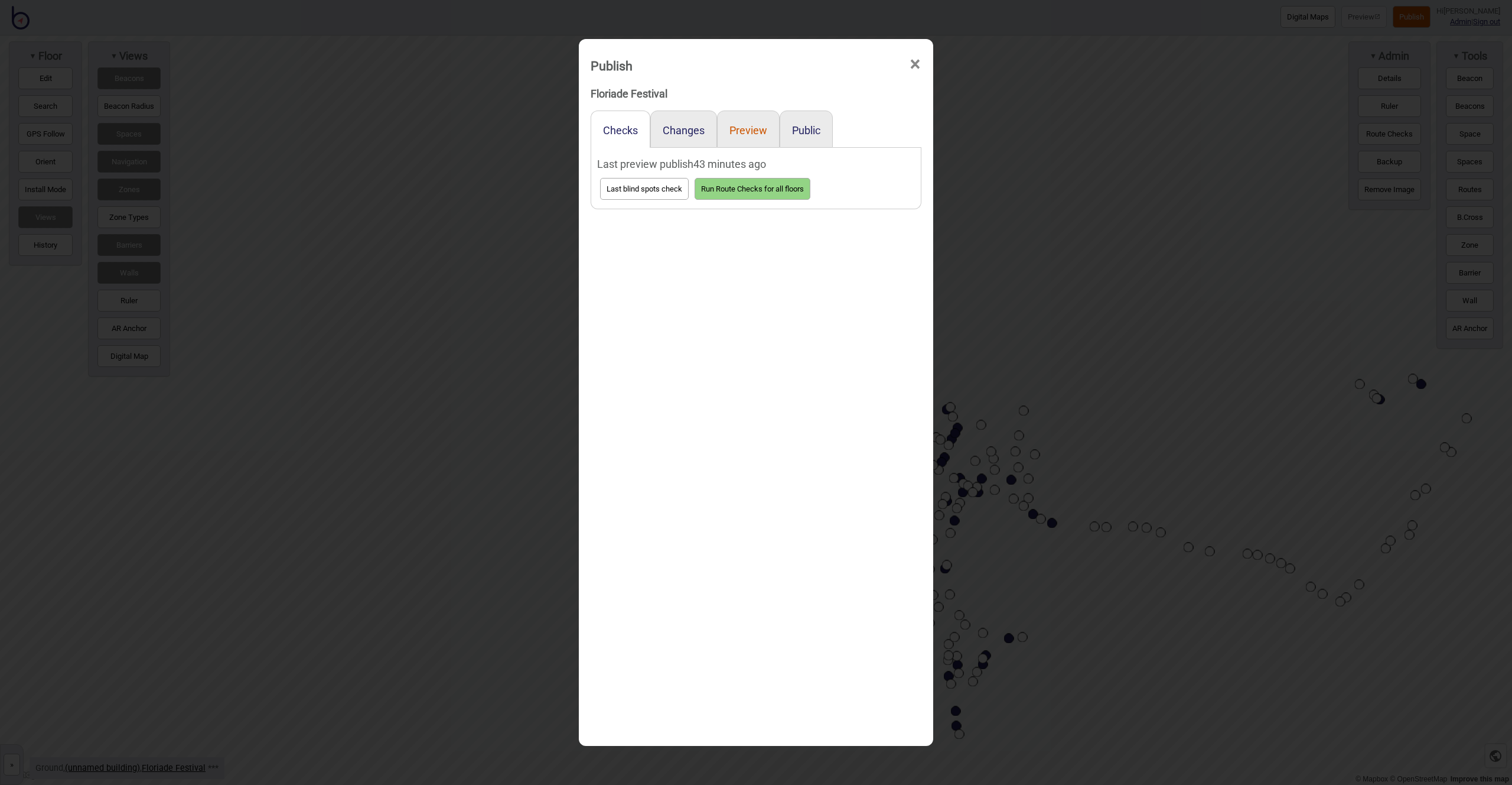
click at [748, 127] on button "Preview" at bounding box center [748, 130] width 38 height 12
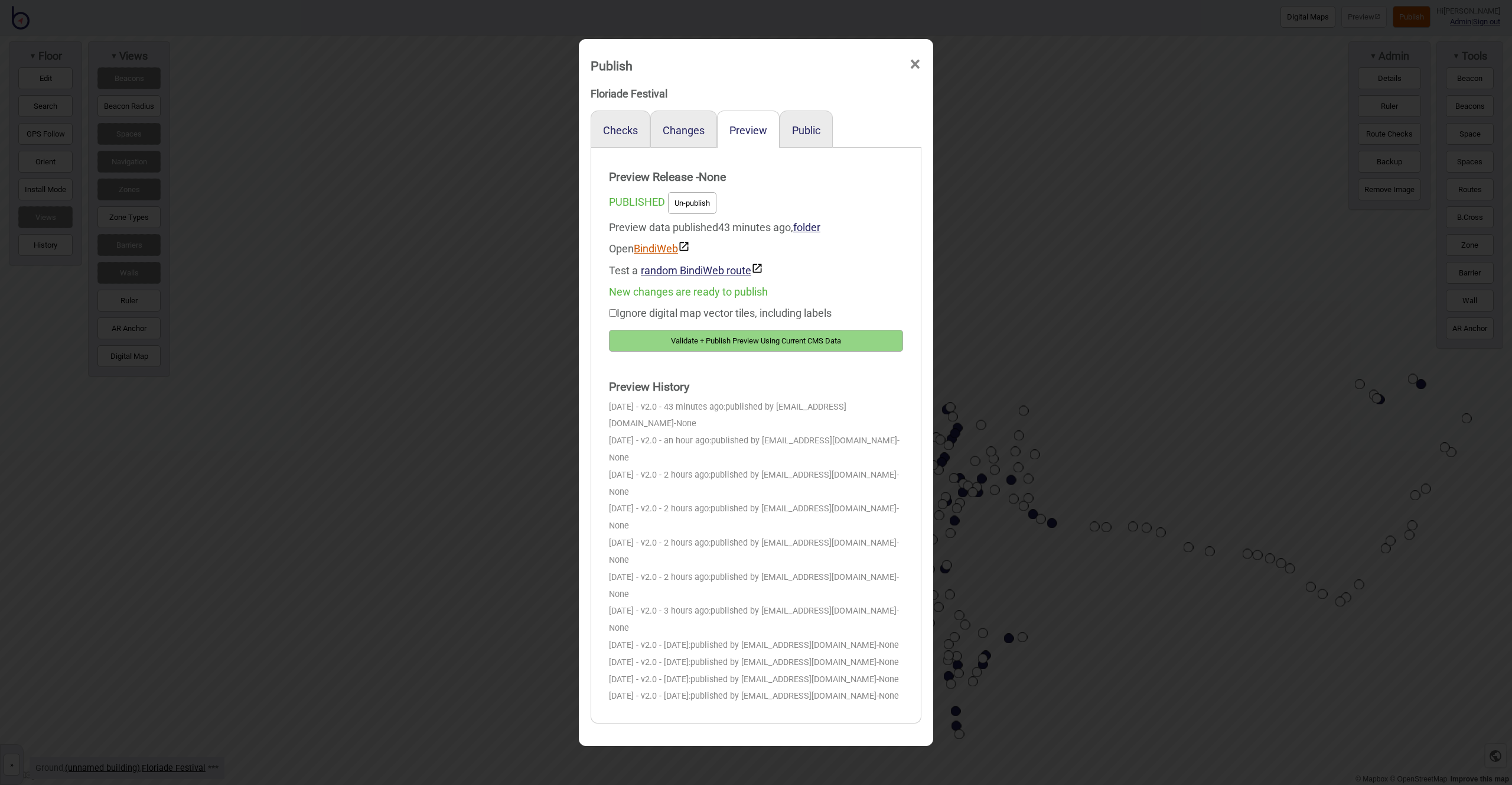
click at [663, 251] on link "BindiWeb" at bounding box center [662, 248] width 56 height 12
click at [915, 61] on span "×" at bounding box center [915, 64] width 12 height 39
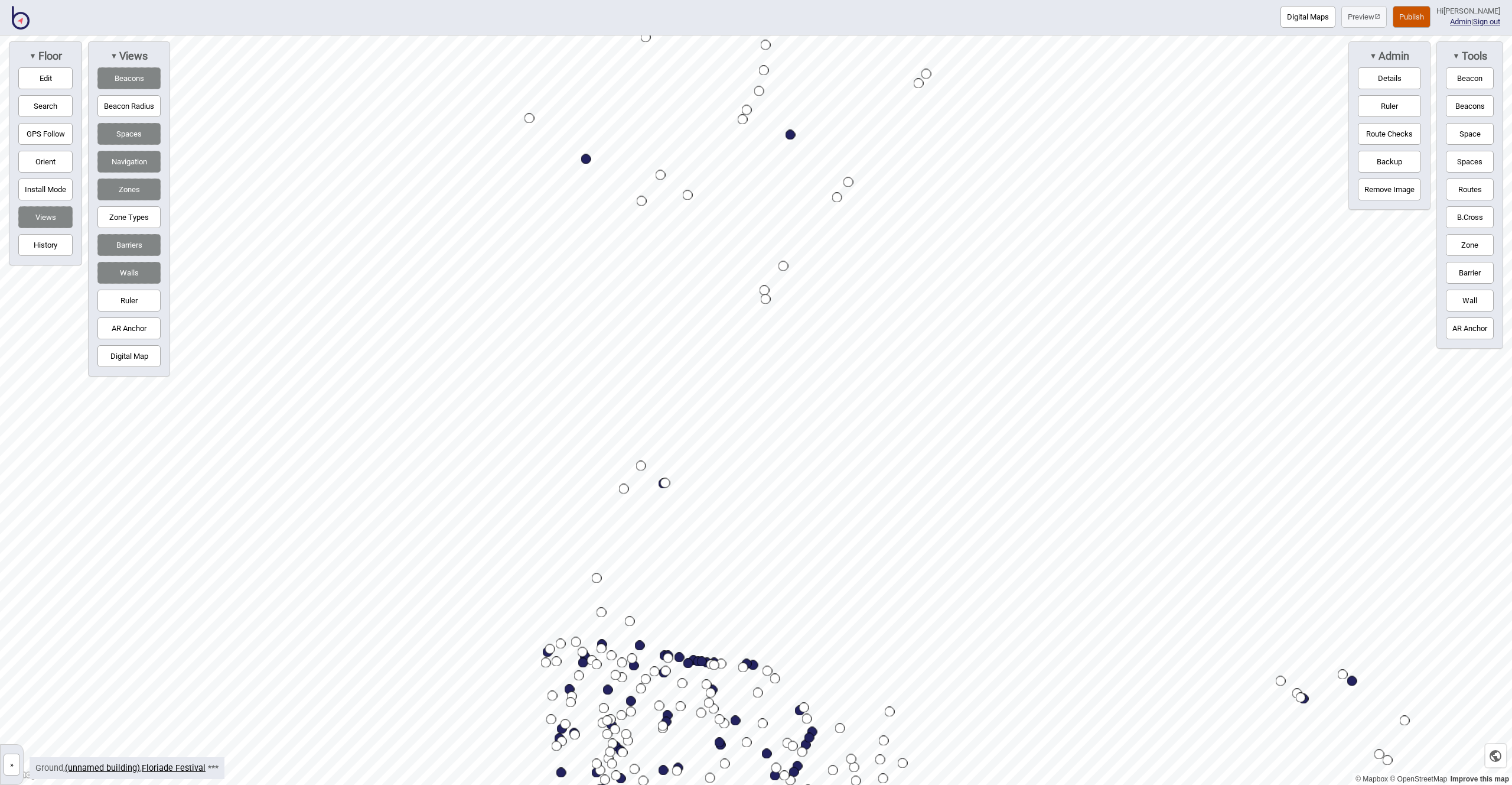
click at [528, 118] on div "Map marker" at bounding box center [530, 118] width 10 height 10
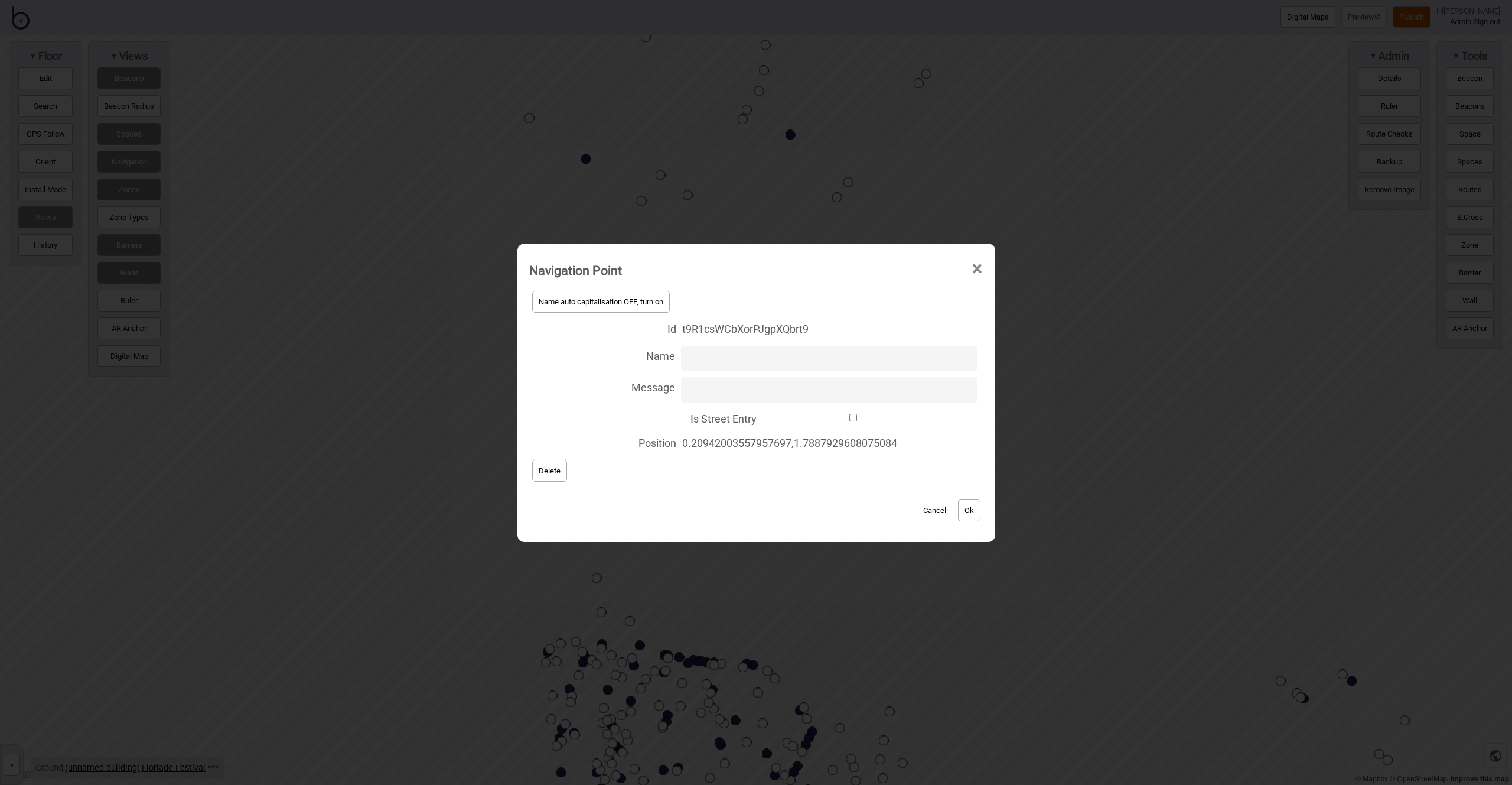
click at [852, 418] on input "Is Street Entry" at bounding box center [854, 417] width 182 height 8
checkbox input "true"
click at [978, 513] on button "Ok" at bounding box center [969, 511] width 22 height 22
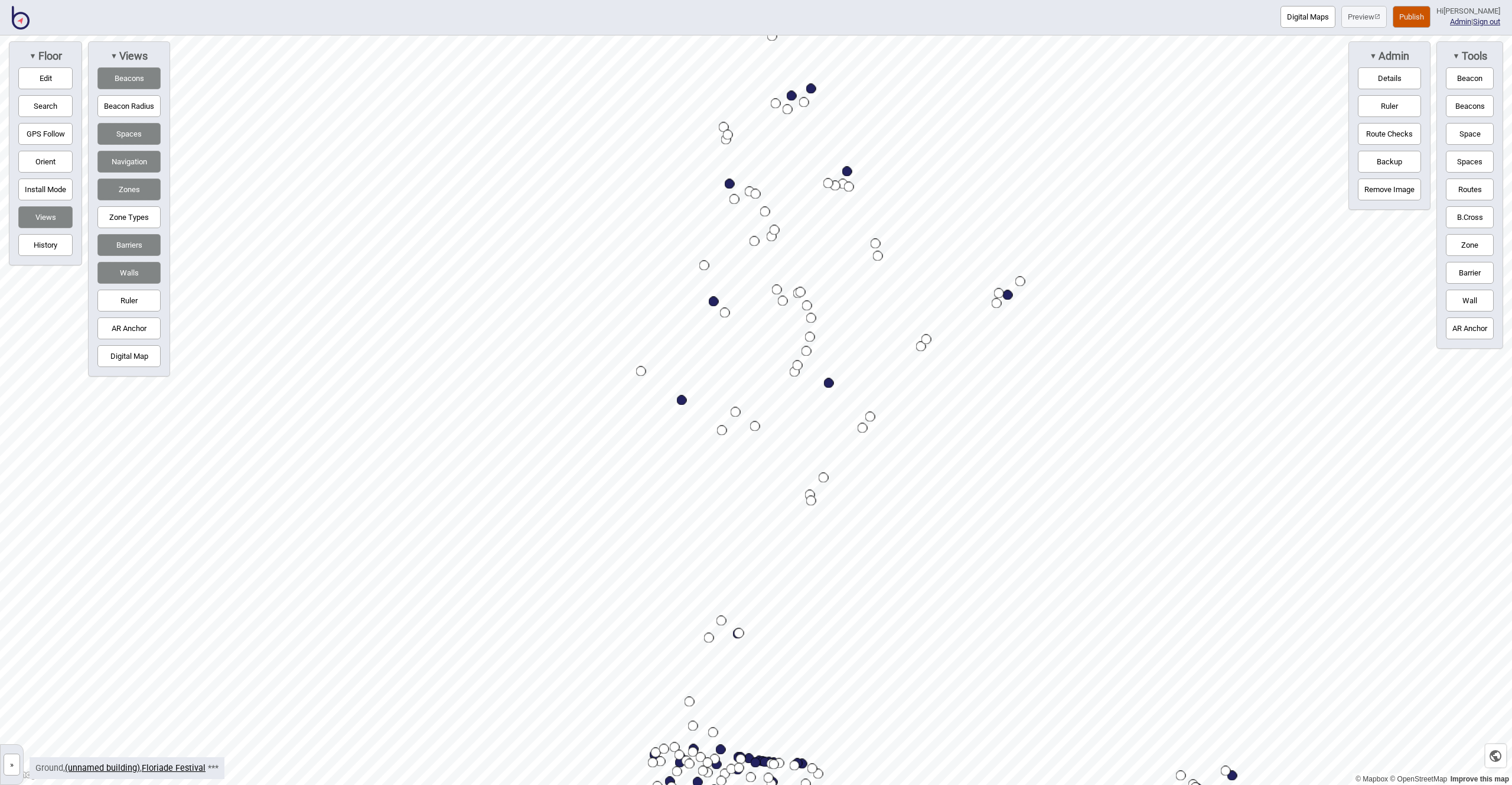
click at [643, 370] on div "Map marker" at bounding box center [642, 371] width 10 height 10
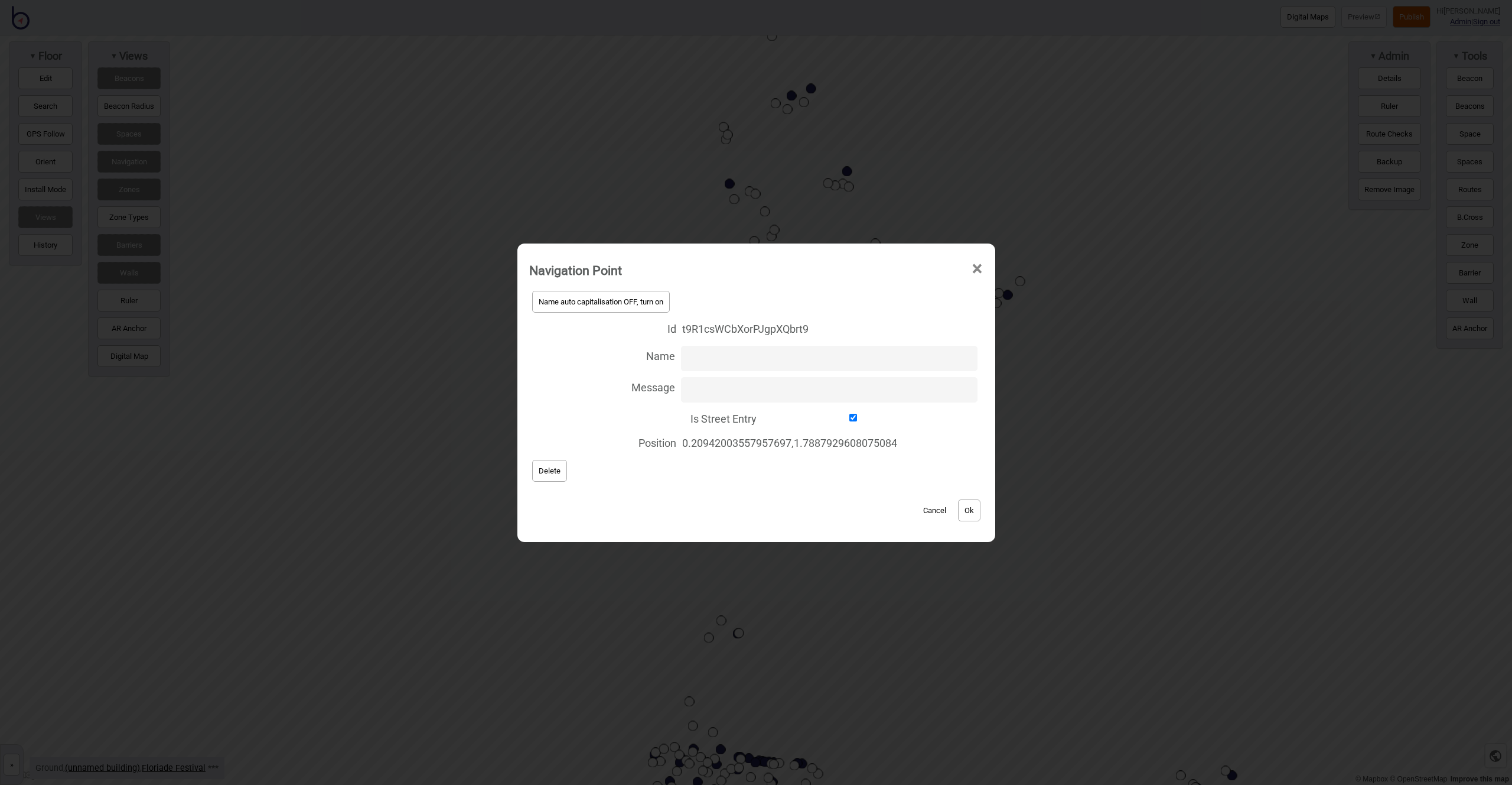
click at [848, 420] on input "Is Street Entry" at bounding box center [854, 417] width 182 height 8
checkbox input "false"
click at [974, 516] on button "Ok" at bounding box center [969, 511] width 22 height 22
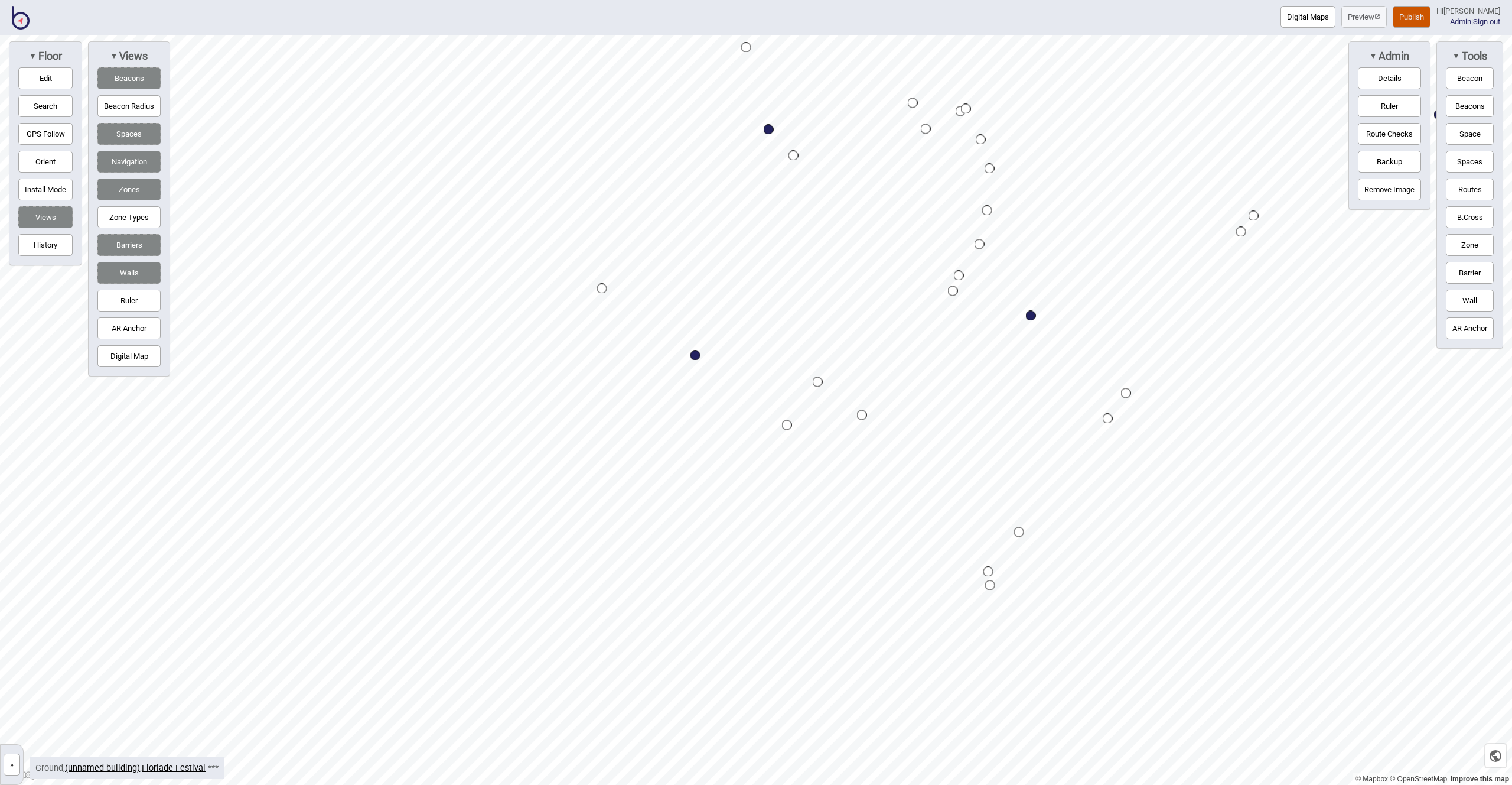
click at [603, 287] on div "Map marker" at bounding box center [603, 289] width 10 height 10
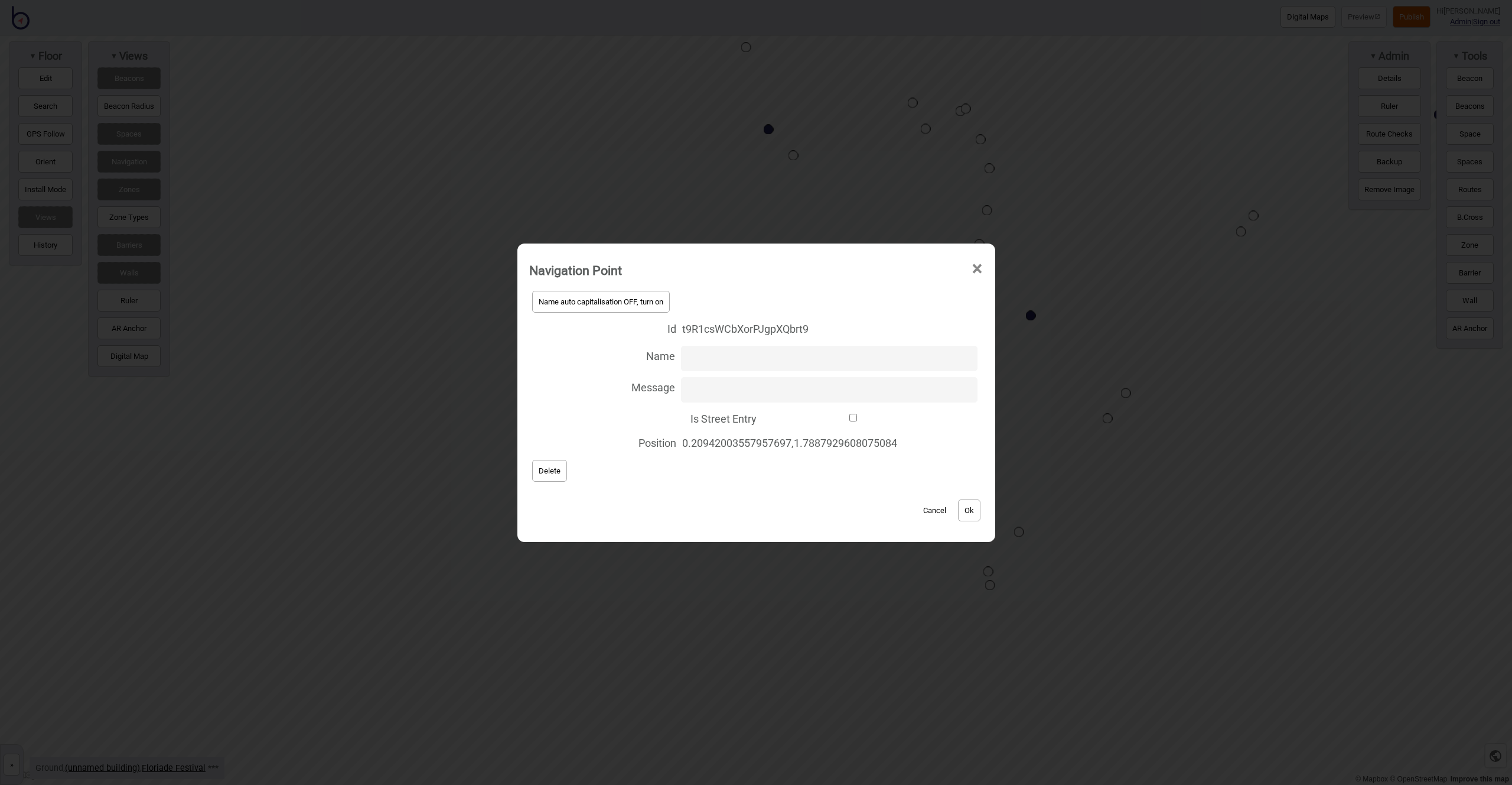
click at [849, 417] on input "Is Street Entry" at bounding box center [854, 417] width 182 height 8
checkbox input "true"
click at [973, 519] on button "Ok" at bounding box center [969, 511] width 22 height 22
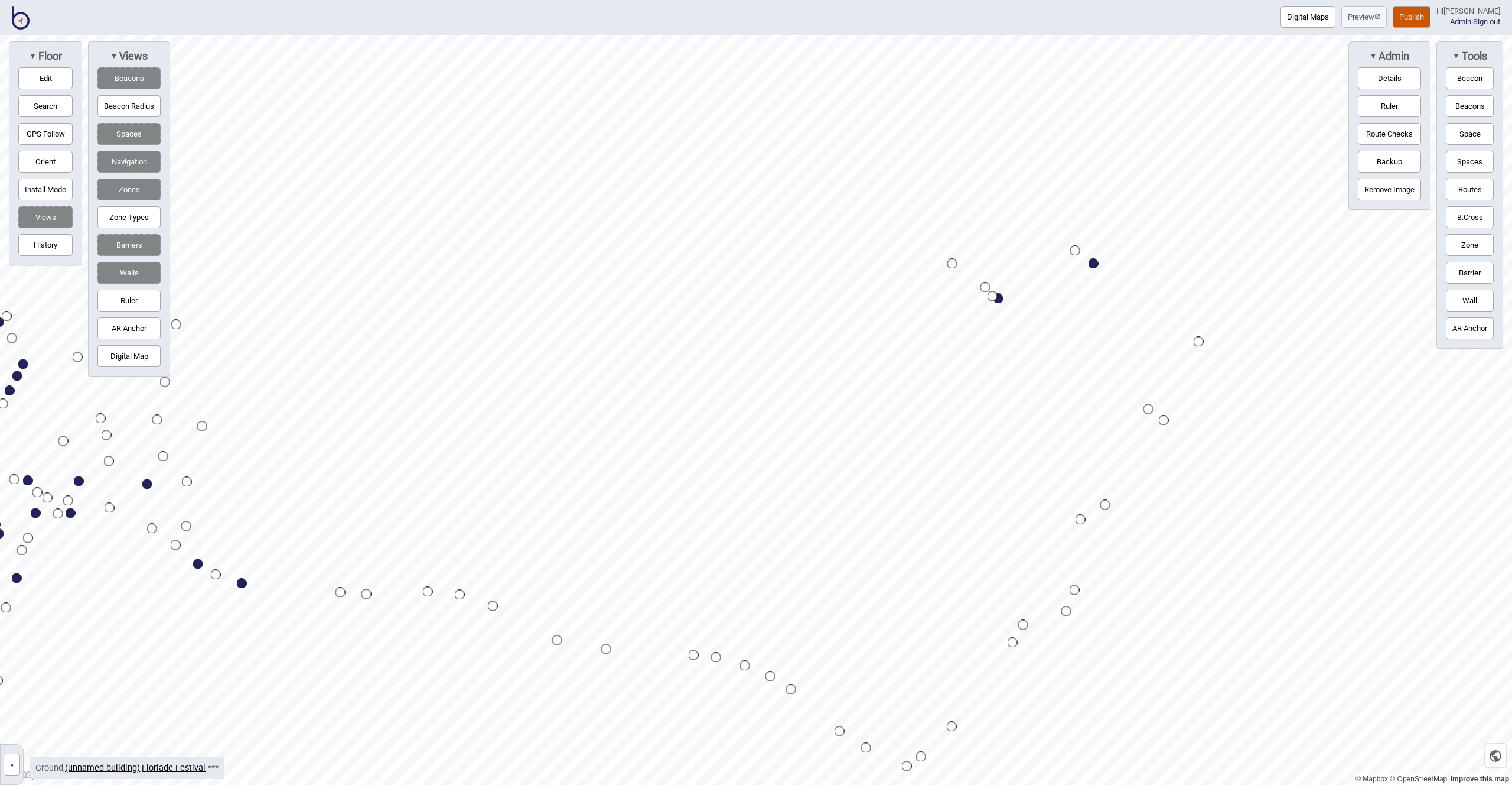
click at [952, 263] on div "Map marker" at bounding box center [953, 264] width 10 height 10
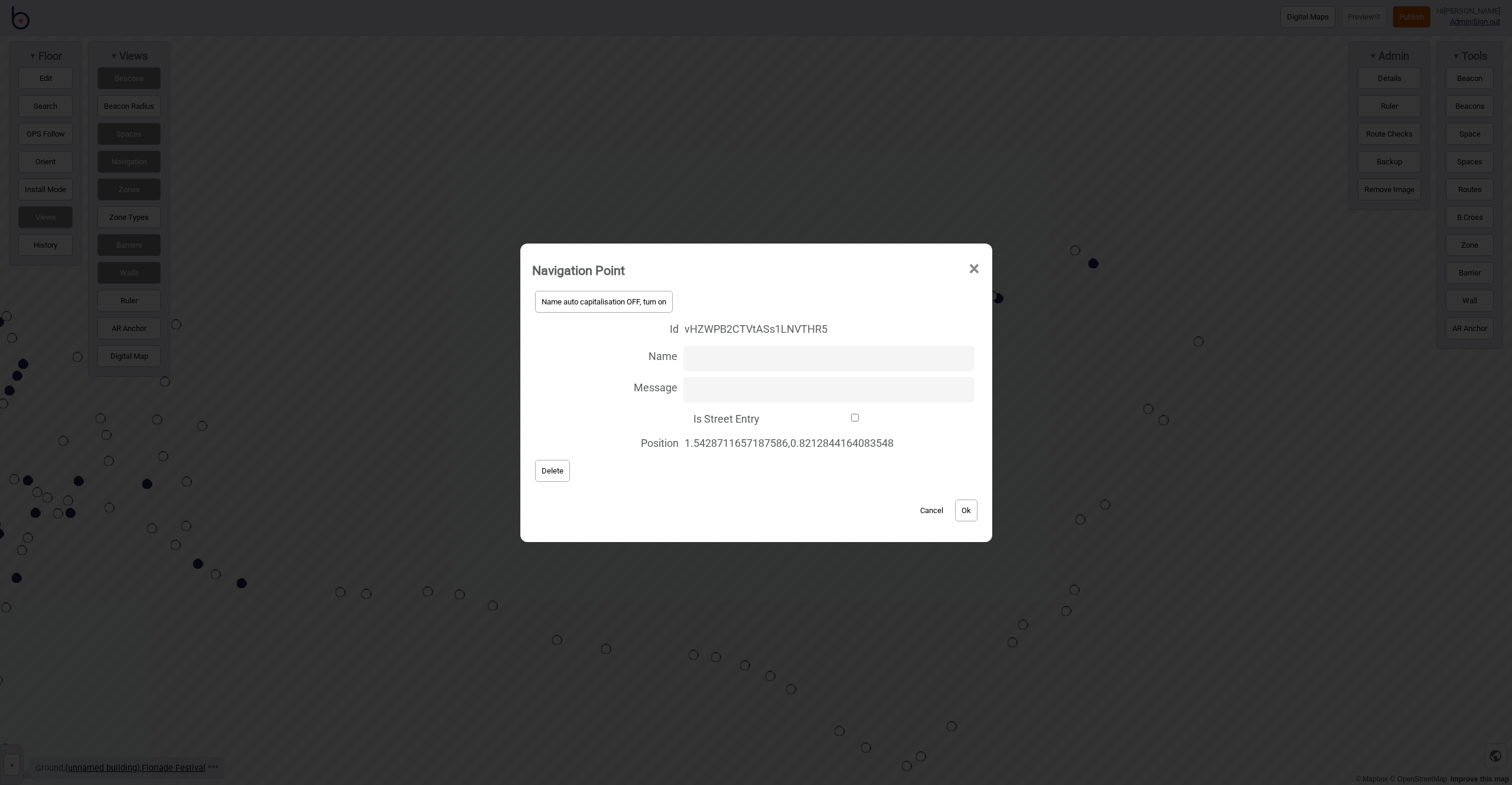
drag, startPoint x: 855, startPoint y: 417, endPoint x: 862, endPoint y: 425, distance: 10.6
click at [854, 417] on input "Is Street Entry" at bounding box center [855, 417] width 180 height 8
checkbox input "true"
click at [968, 506] on button "Ok" at bounding box center [966, 511] width 22 height 22
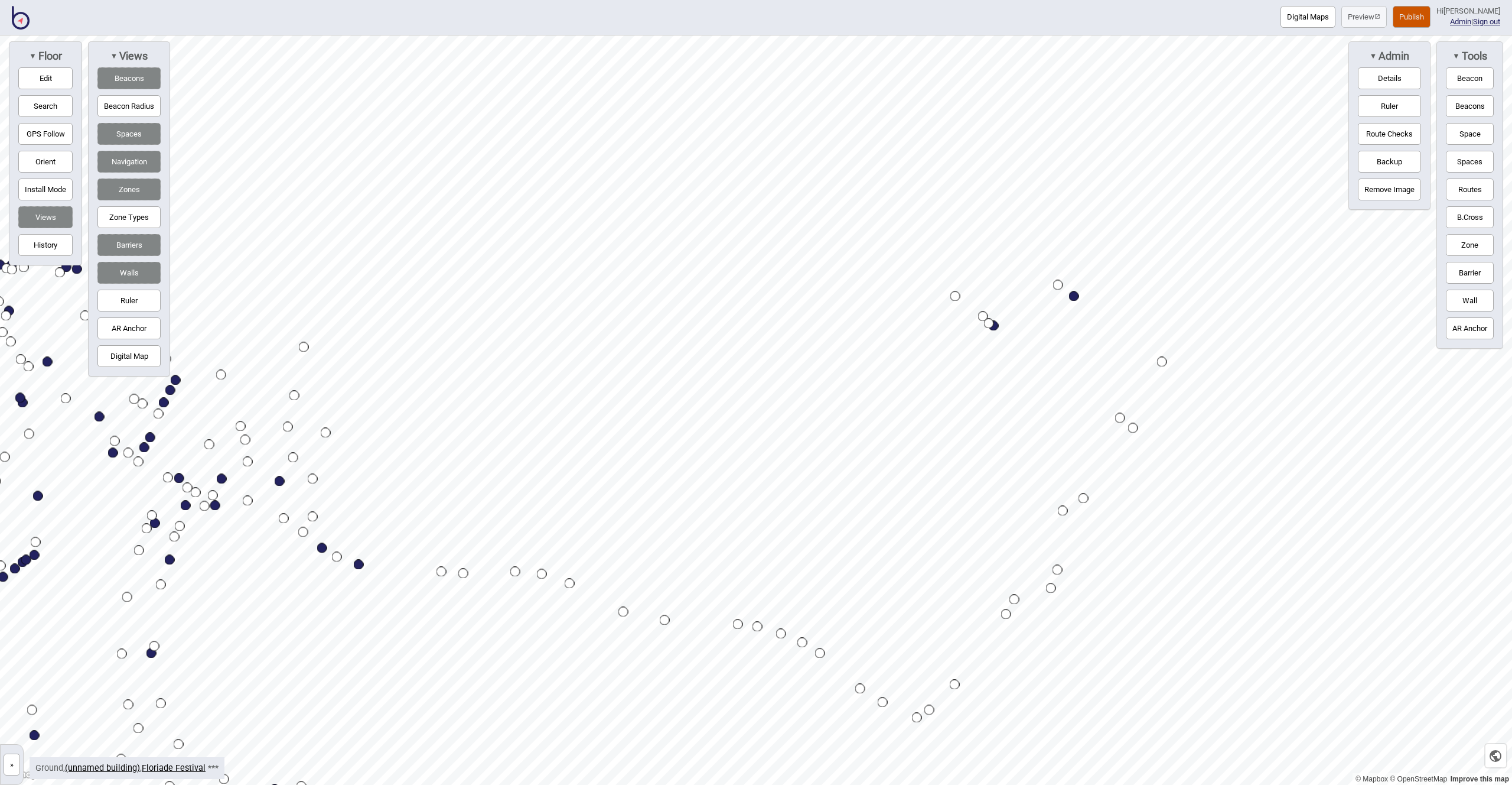
click at [1058, 285] on div "Map marker" at bounding box center [1058, 285] width 10 height 10
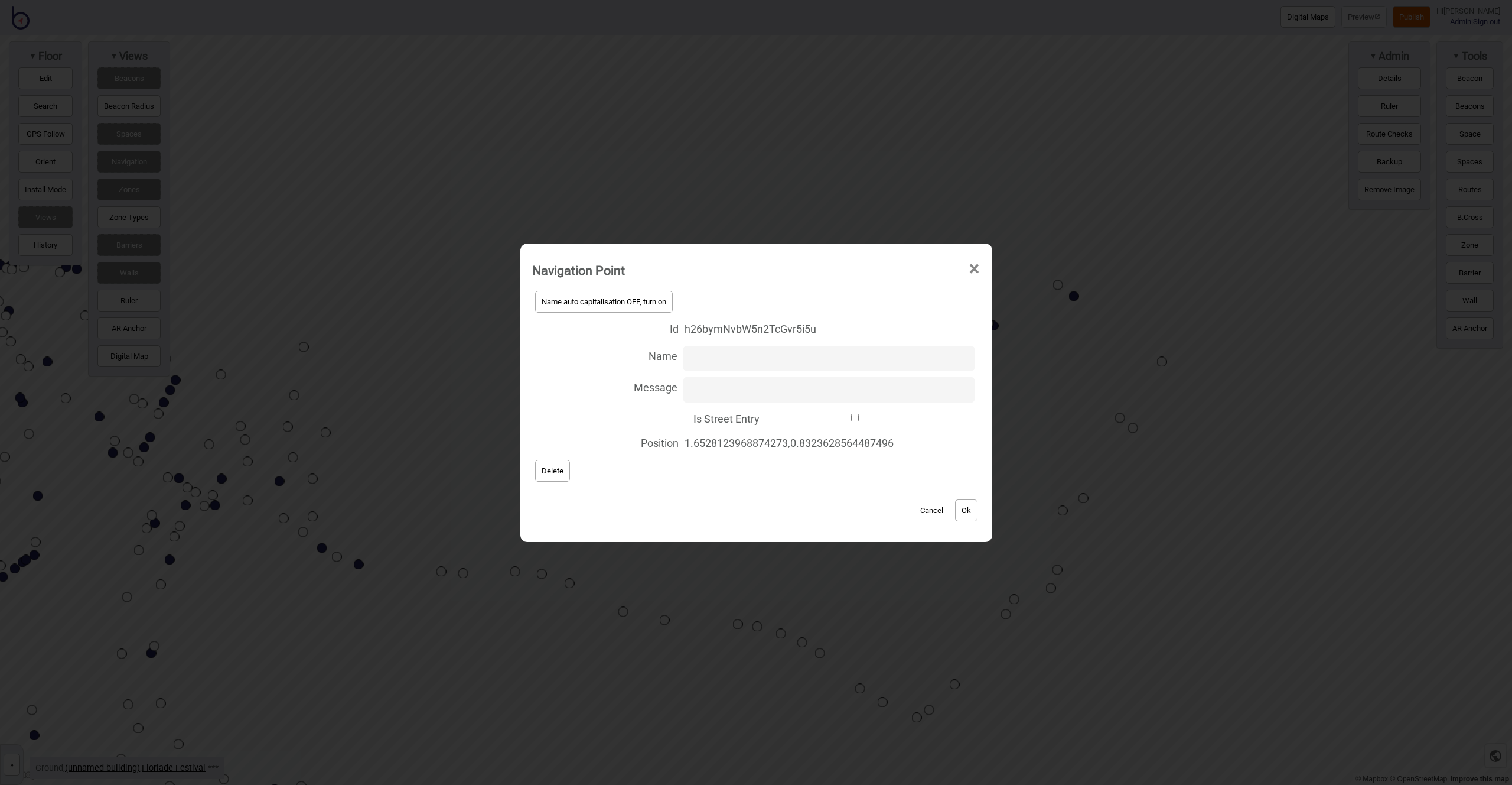
click at [843, 418] on input "Is Street Entry" at bounding box center [855, 417] width 180 height 8
checkbox input "true"
click at [970, 516] on button "Ok" at bounding box center [966, 511] width 22 height 22
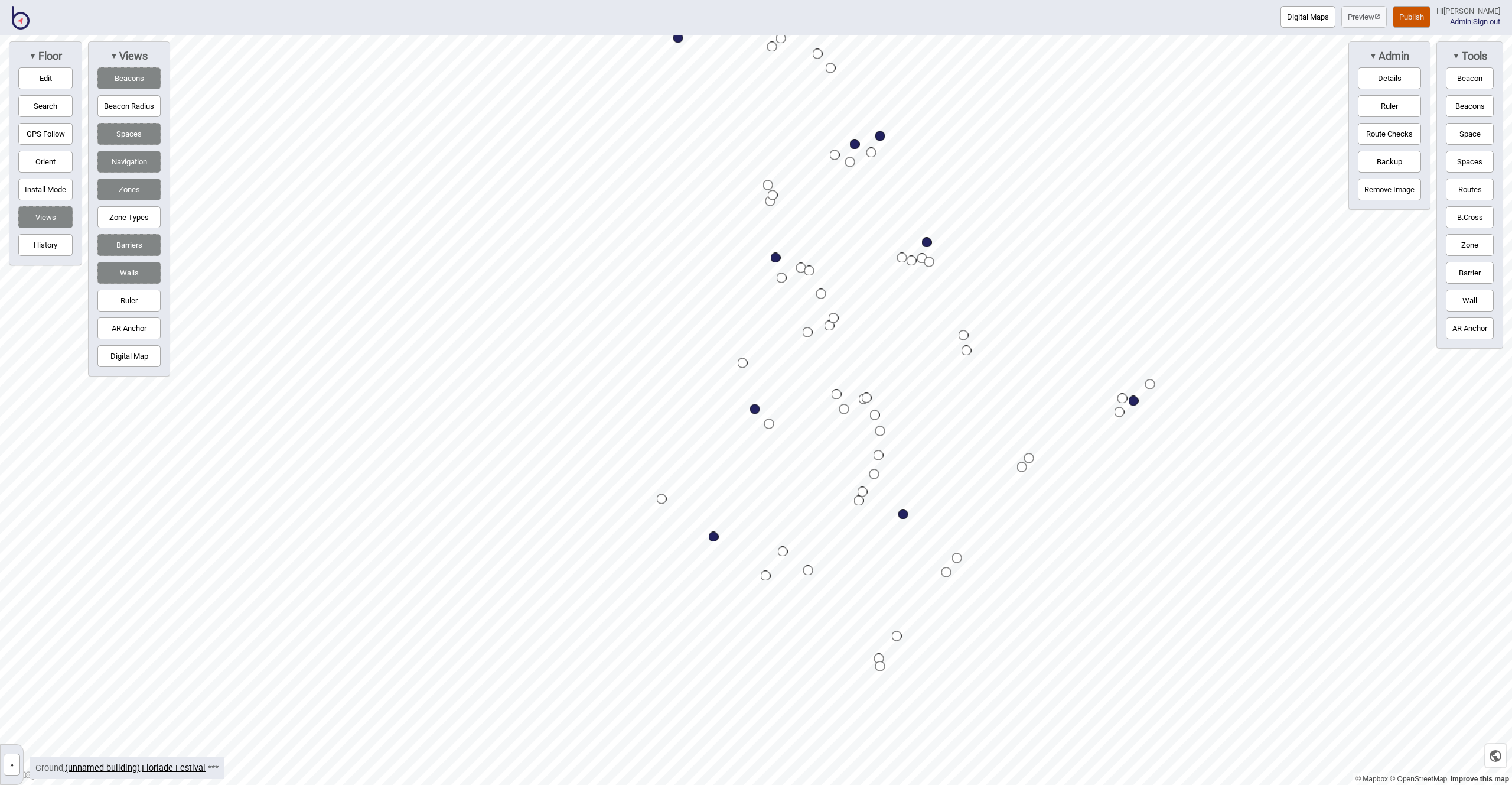
click at [1150, 383] on div "Map marker" at bounding box center [1150, 384] width 10 height 10
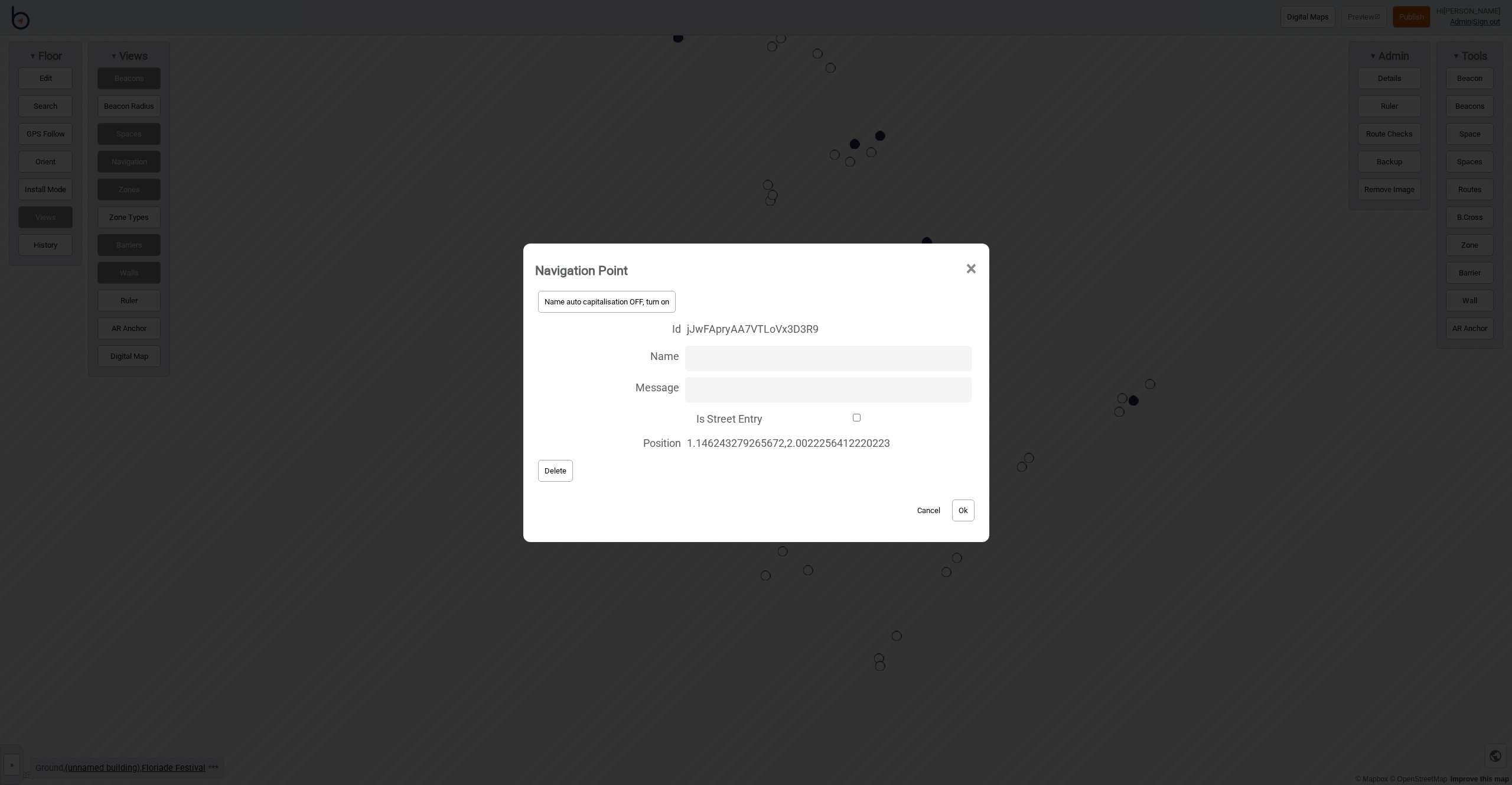
click at [857, 415] on input "Is Street Entry" at bounding box center [857, 417] width 178 height 8
checkbox input "true"
click at [971, 506] on button "Ok" at bounding box center [963, 511] width 22 height 22
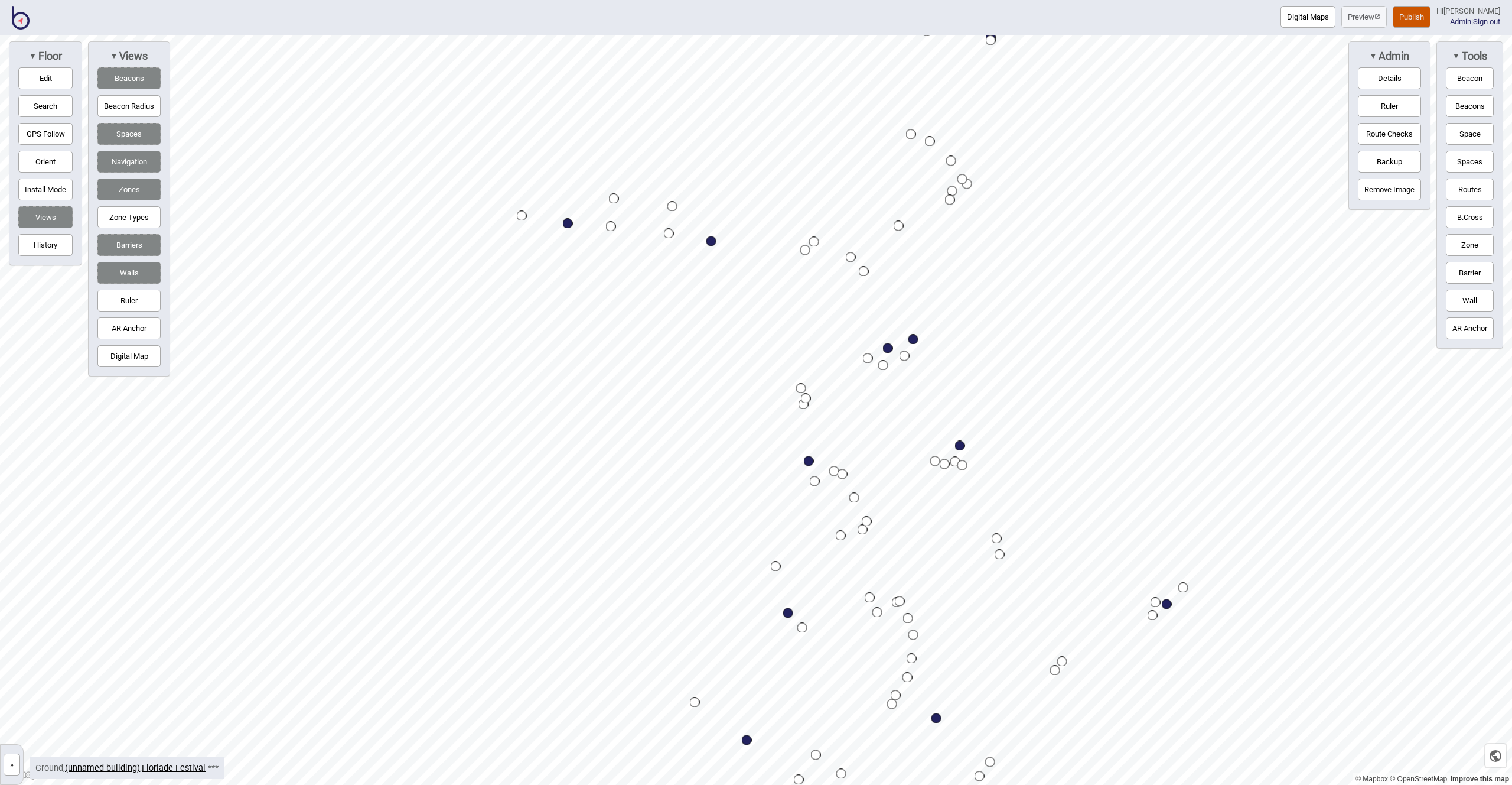
click at [523, 216] on div "Map marker" at bounding box center [522, 216] width 10 height 10
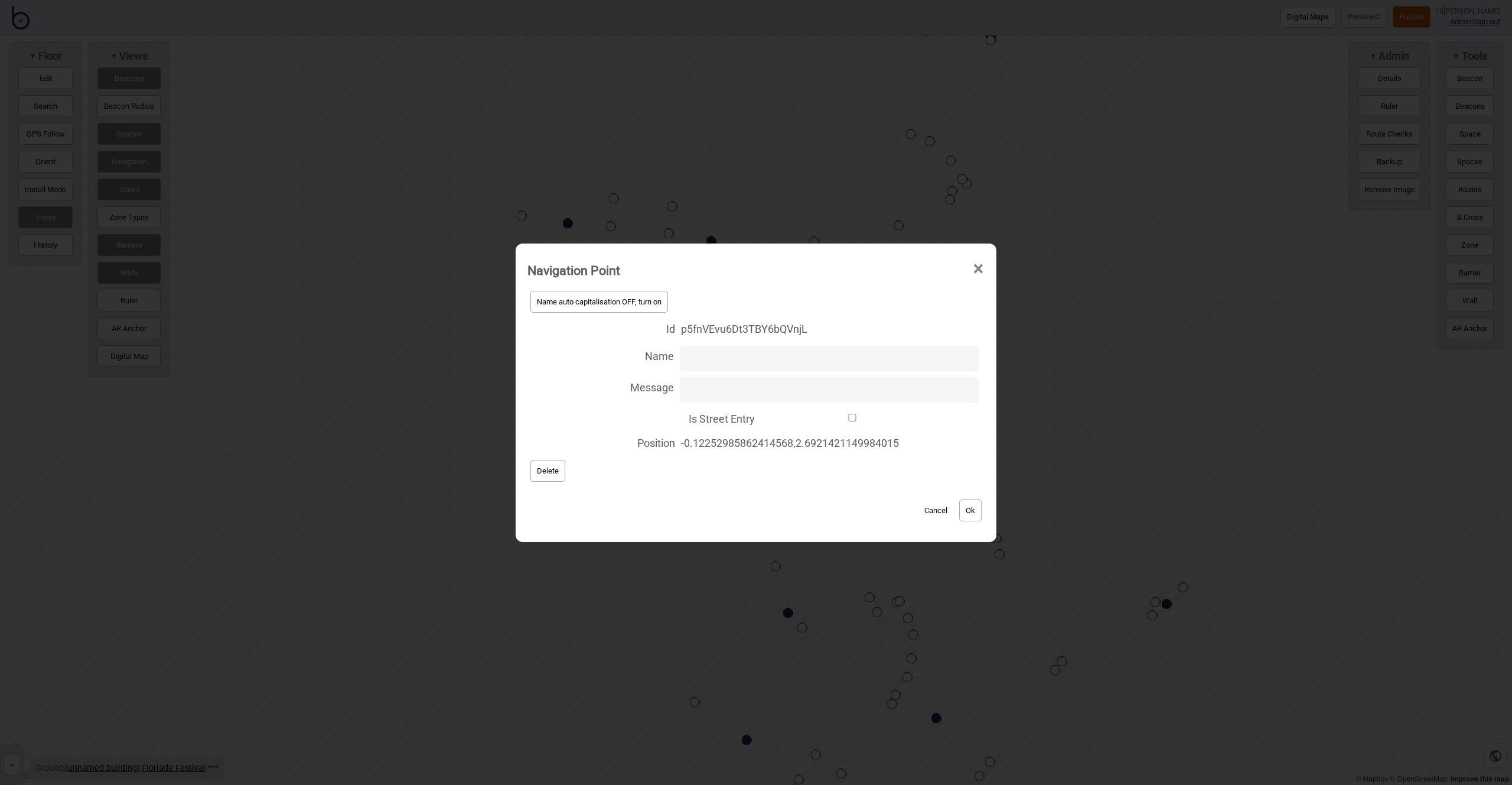
click at [844, 415] on input "Is Street Entry" at bounding box center [852, 417] width 183 height 8
checkbox input "true"
click at [974, 508] on button "Ok" at bounding box center [970, 511] width 22 height 22
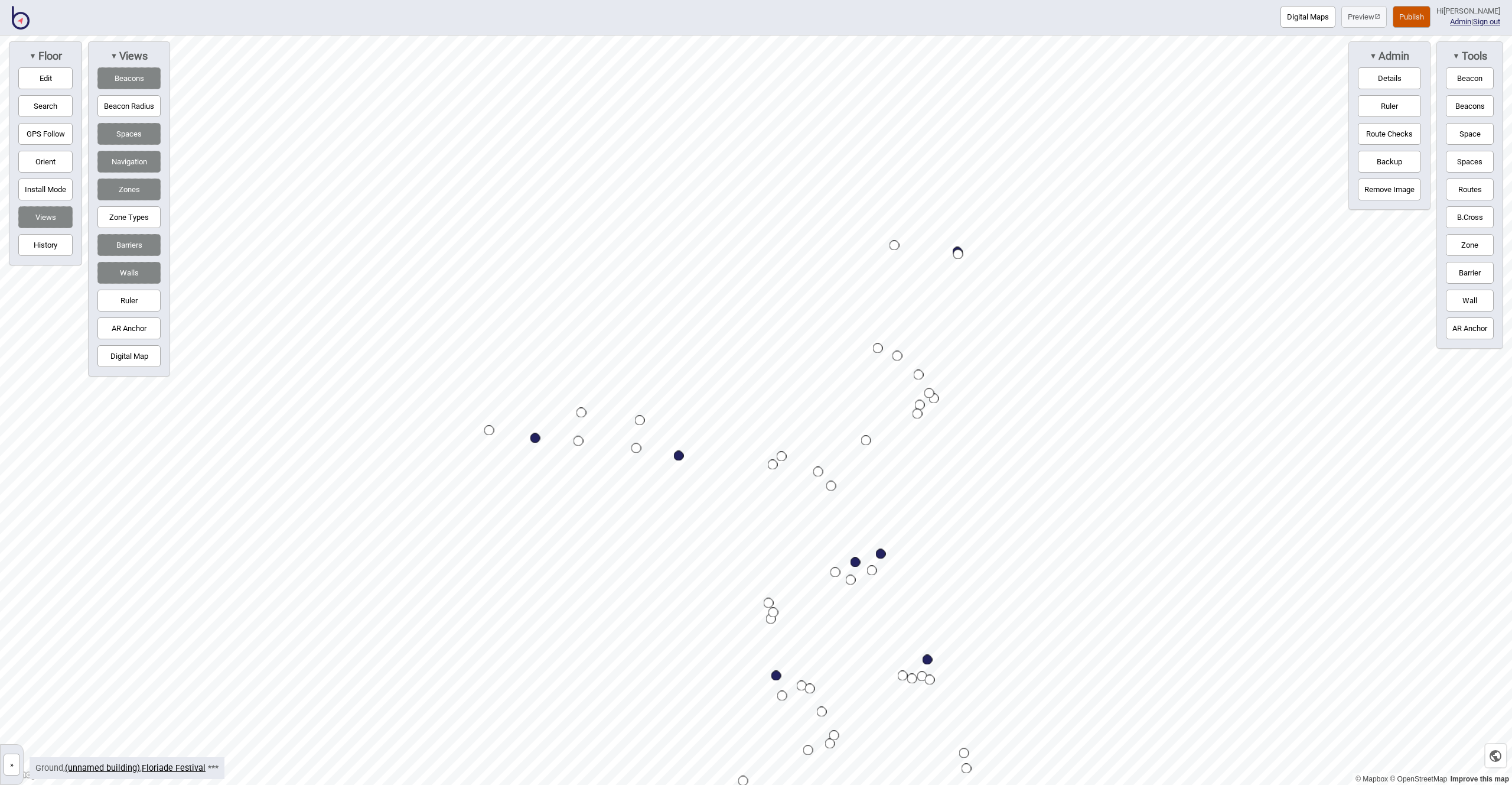
click at [959, 254] on div "Map marker" at bounding box center [958, 254] width 10 height 10
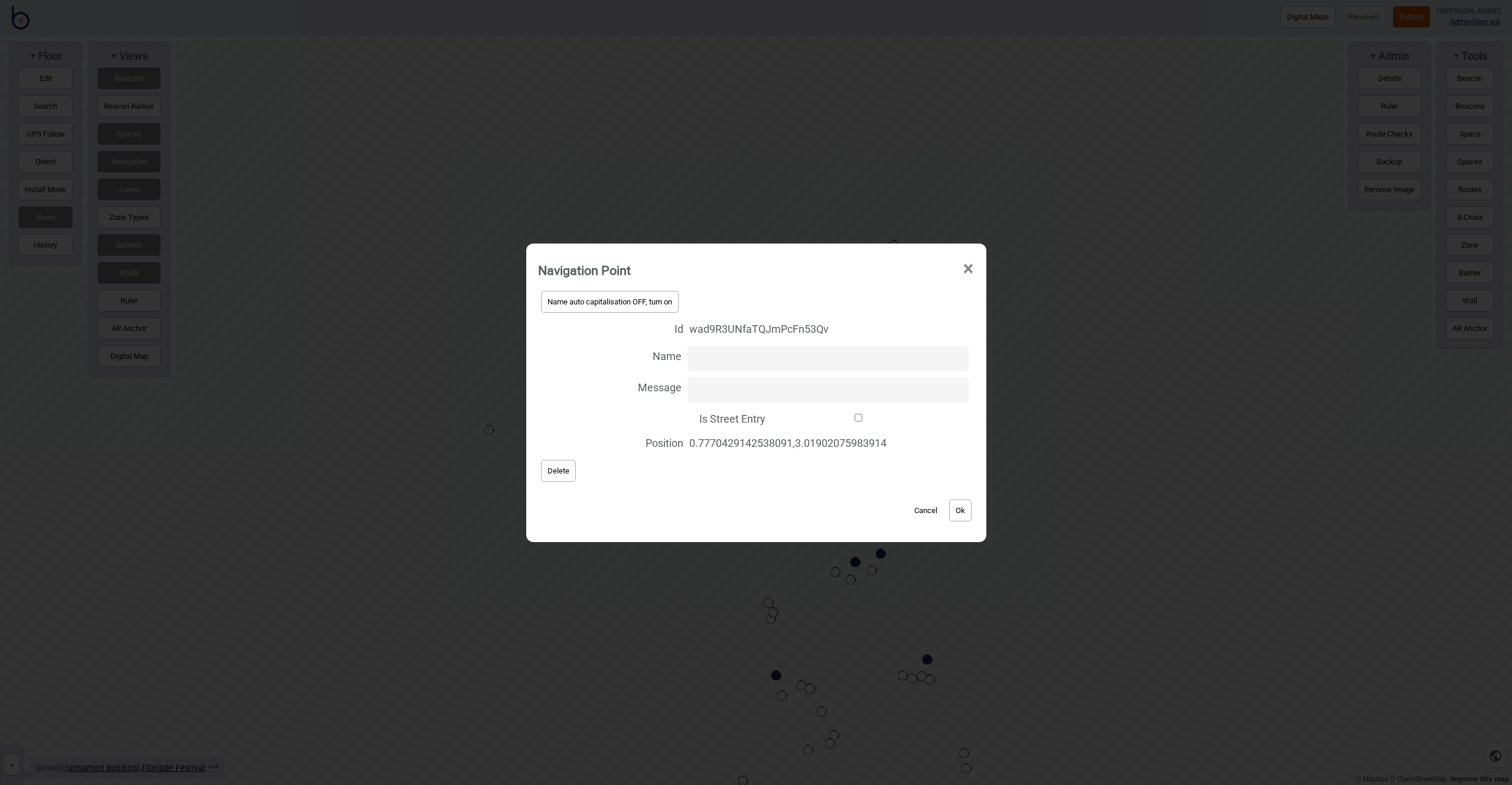
drag, startPoint x: 857, startPoint y: 417, endPoint x: 865, endPoint y: 422, distance: 9.4
click at [857, 417] on input "Is Street Entry" at bounding box center [859, 417] width 175 height 8
checkbox input "true"
click at [958, 503] on button "Ok" at bounding box center [960, 511] width 22 height 22
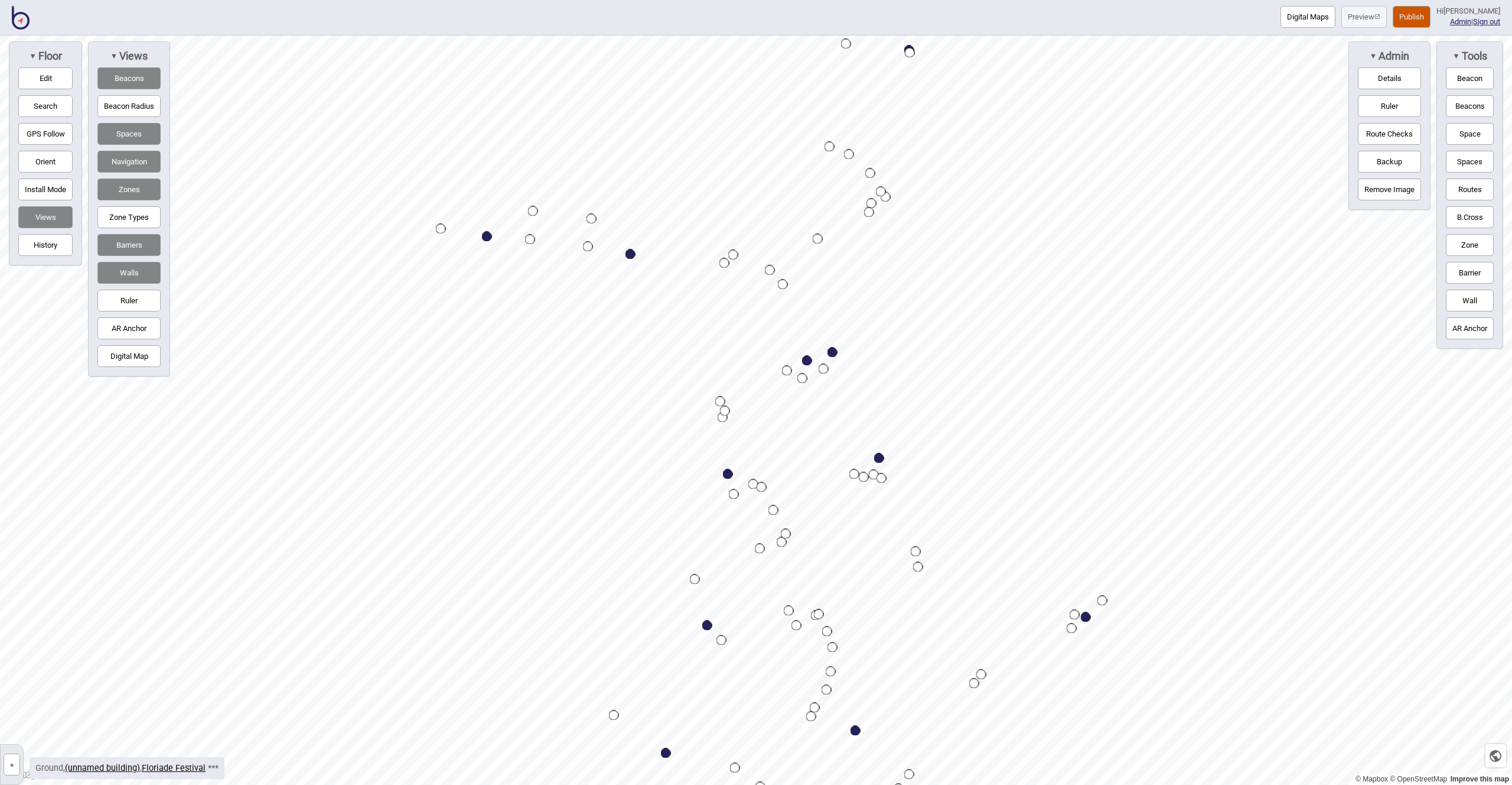
click at [1420, 12] on button "Publish" at bounding box center [1412, 17] width 38 height 22
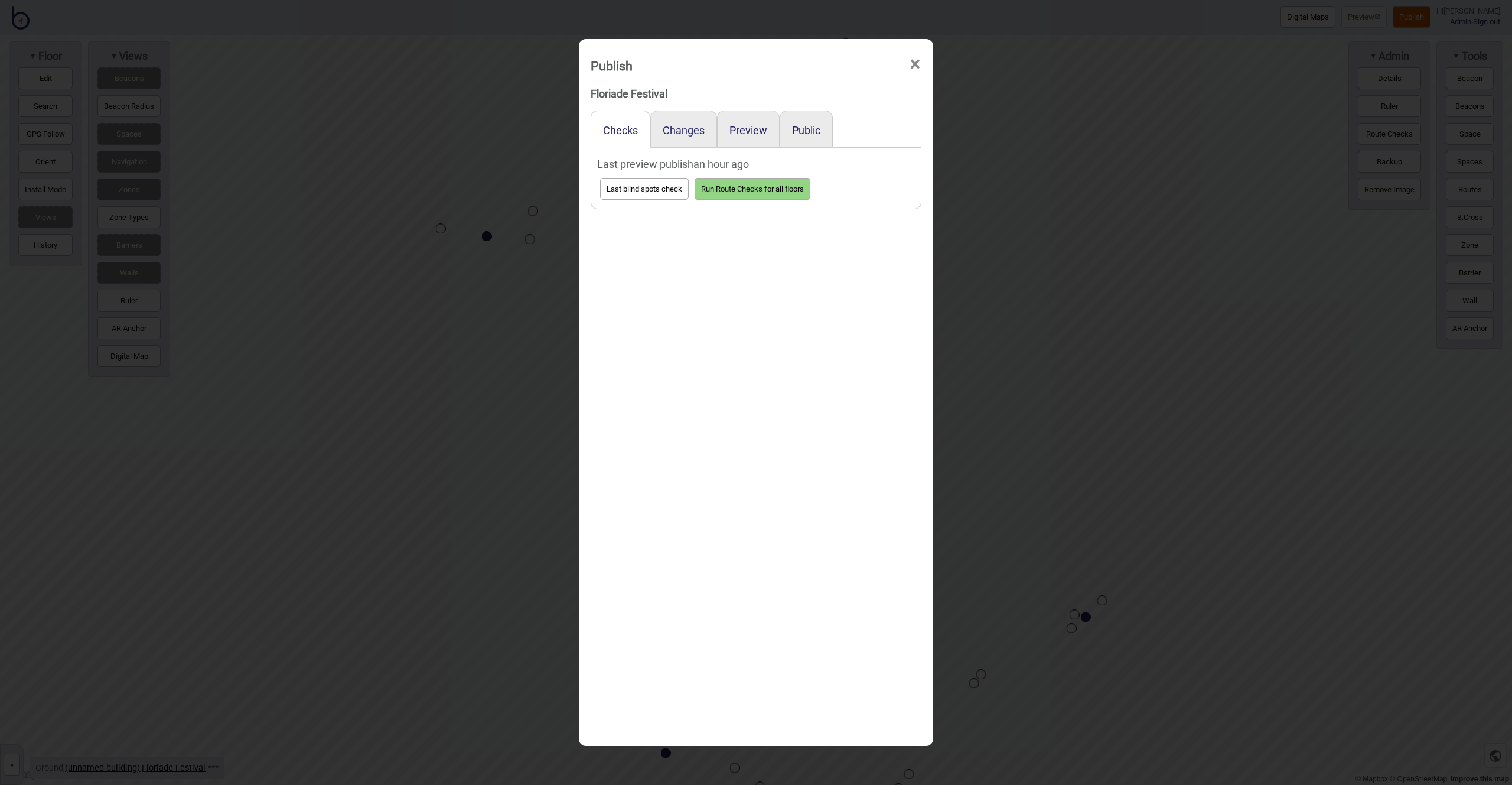
click at [740, 139] on div "Preview" at bounding box center [748, 129] width 63 height 38
click at [740, 134] on button "Preview" at bounding box center [748, 130] width 38 height 12
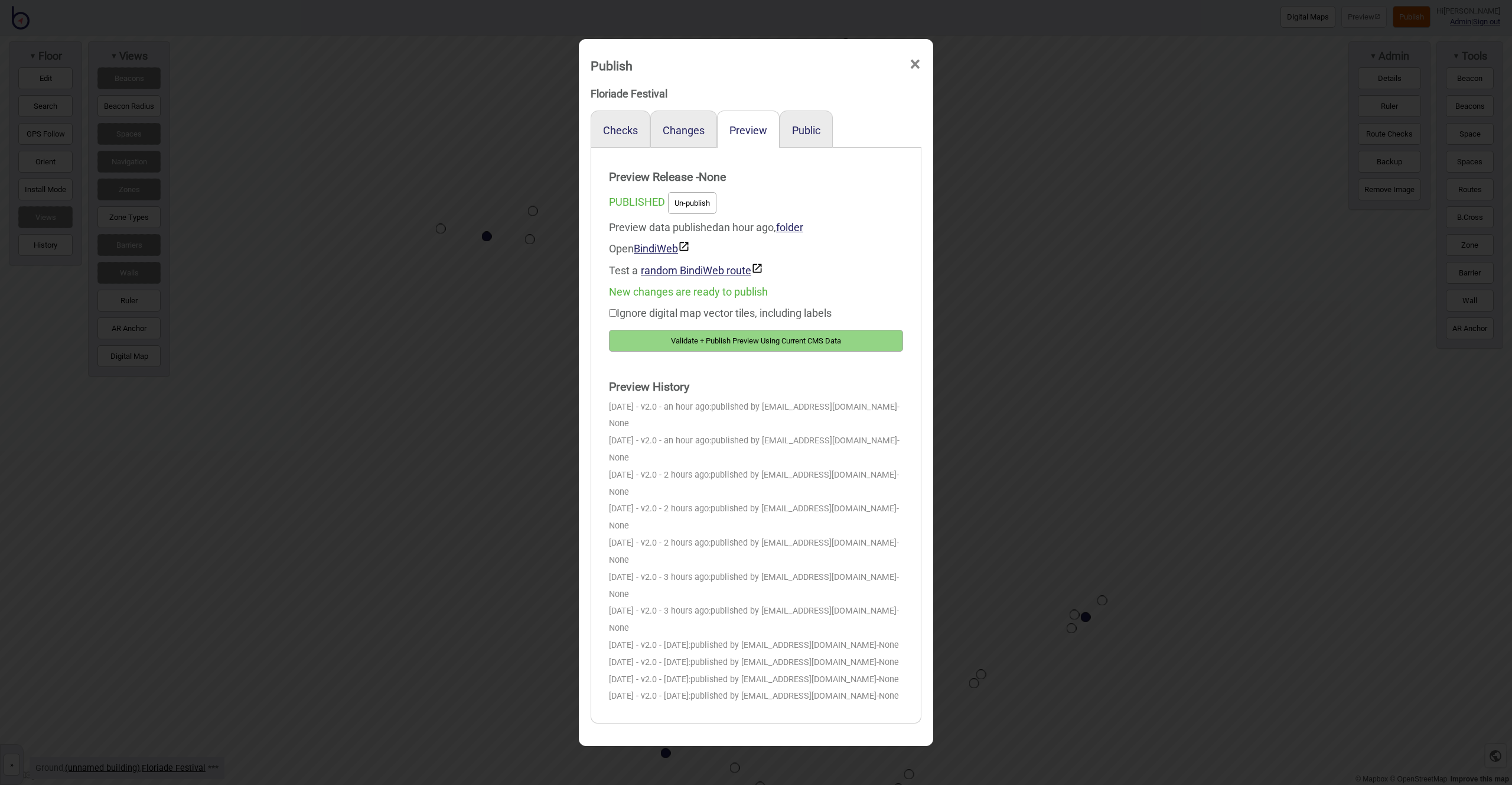
click at [822, 345] on button "Validate + Publish Preview Using Current CMS Data" at bounding box center [756, 341] width 294 height 22
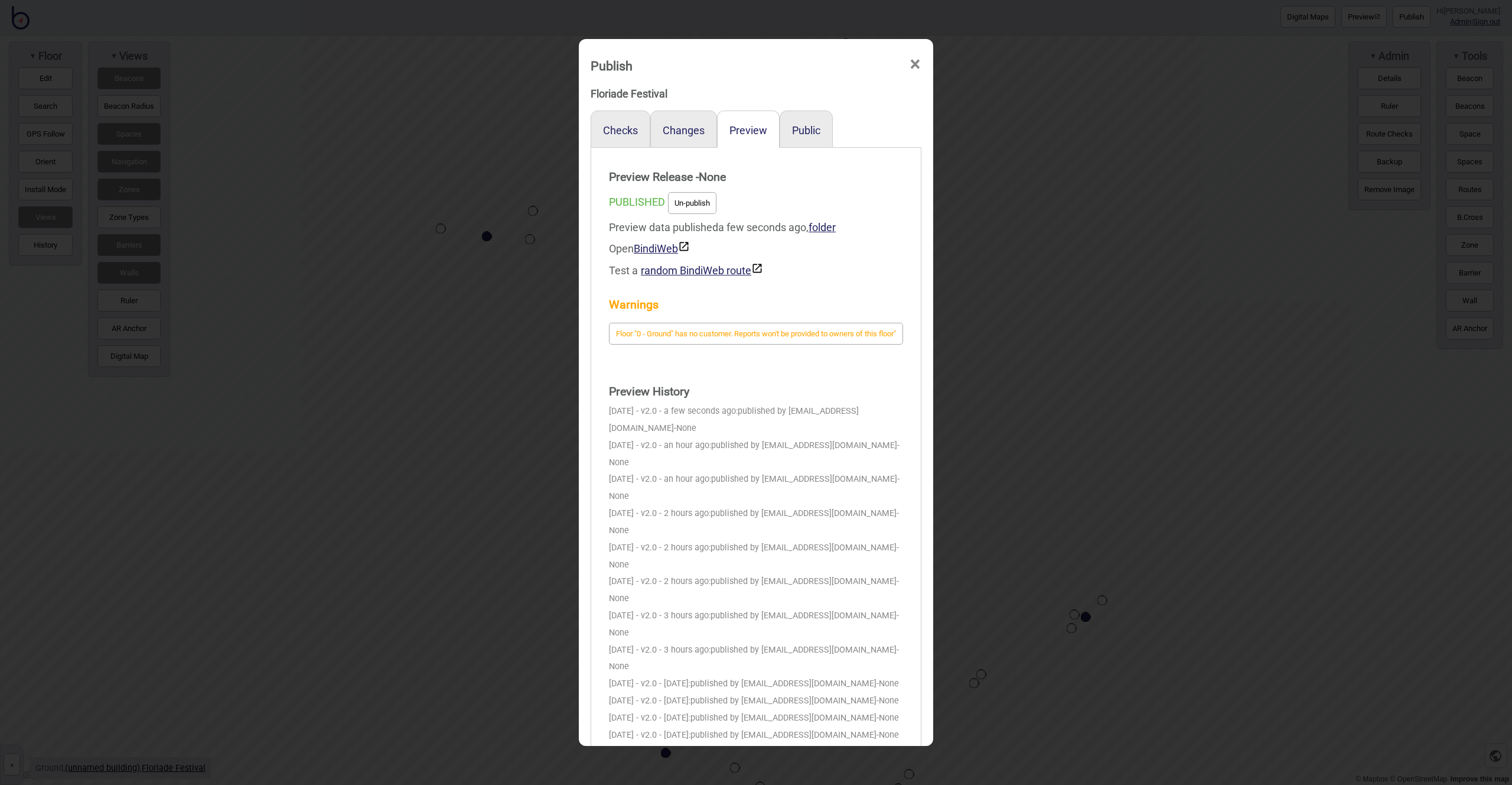
click at [914, 66] on span "×" at bounding box center [915, 64] width 12 height 39
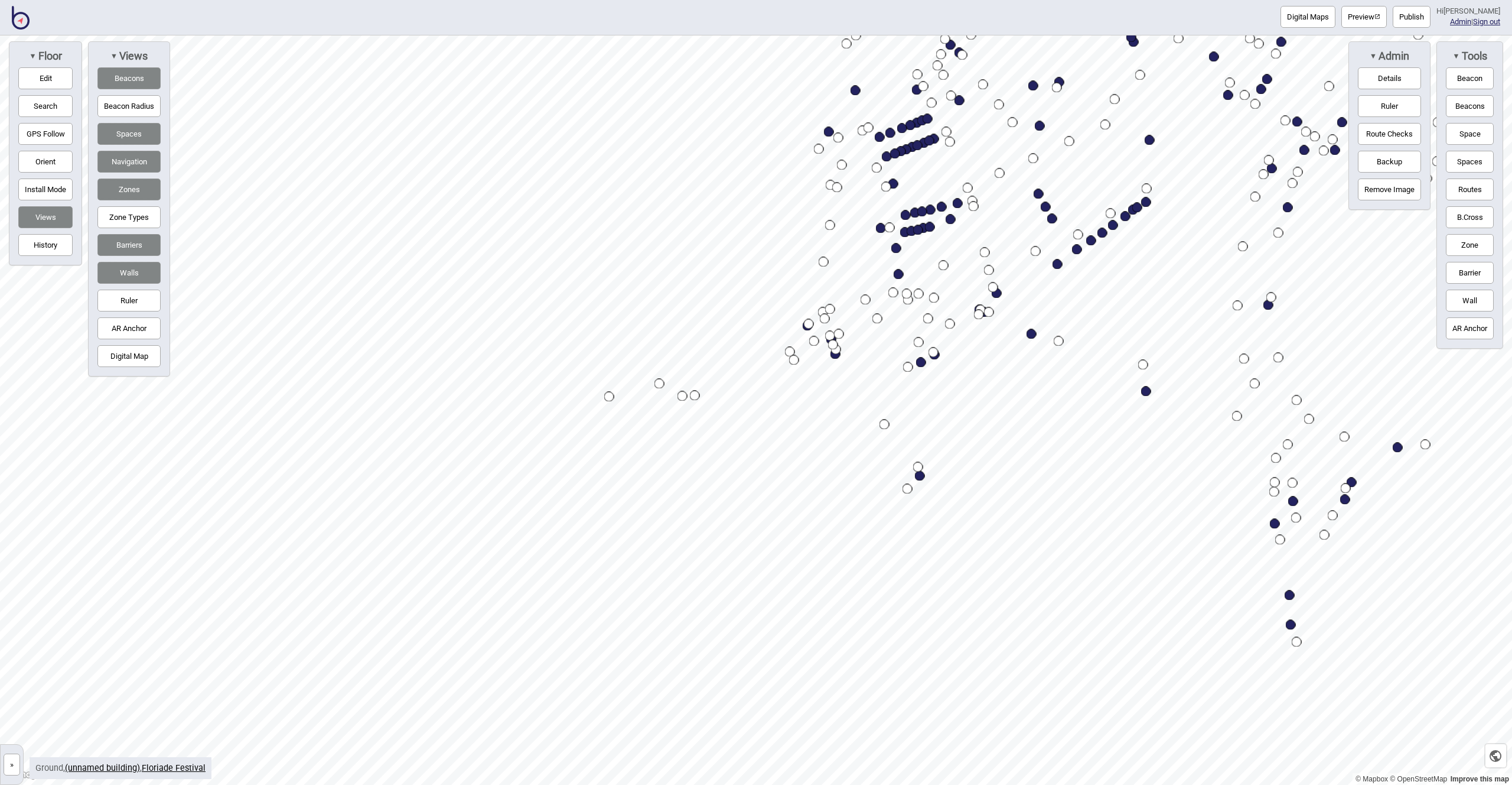
click at [611, 397] on div "Map marker" at bounding box center [609, 397] width 10 height 10
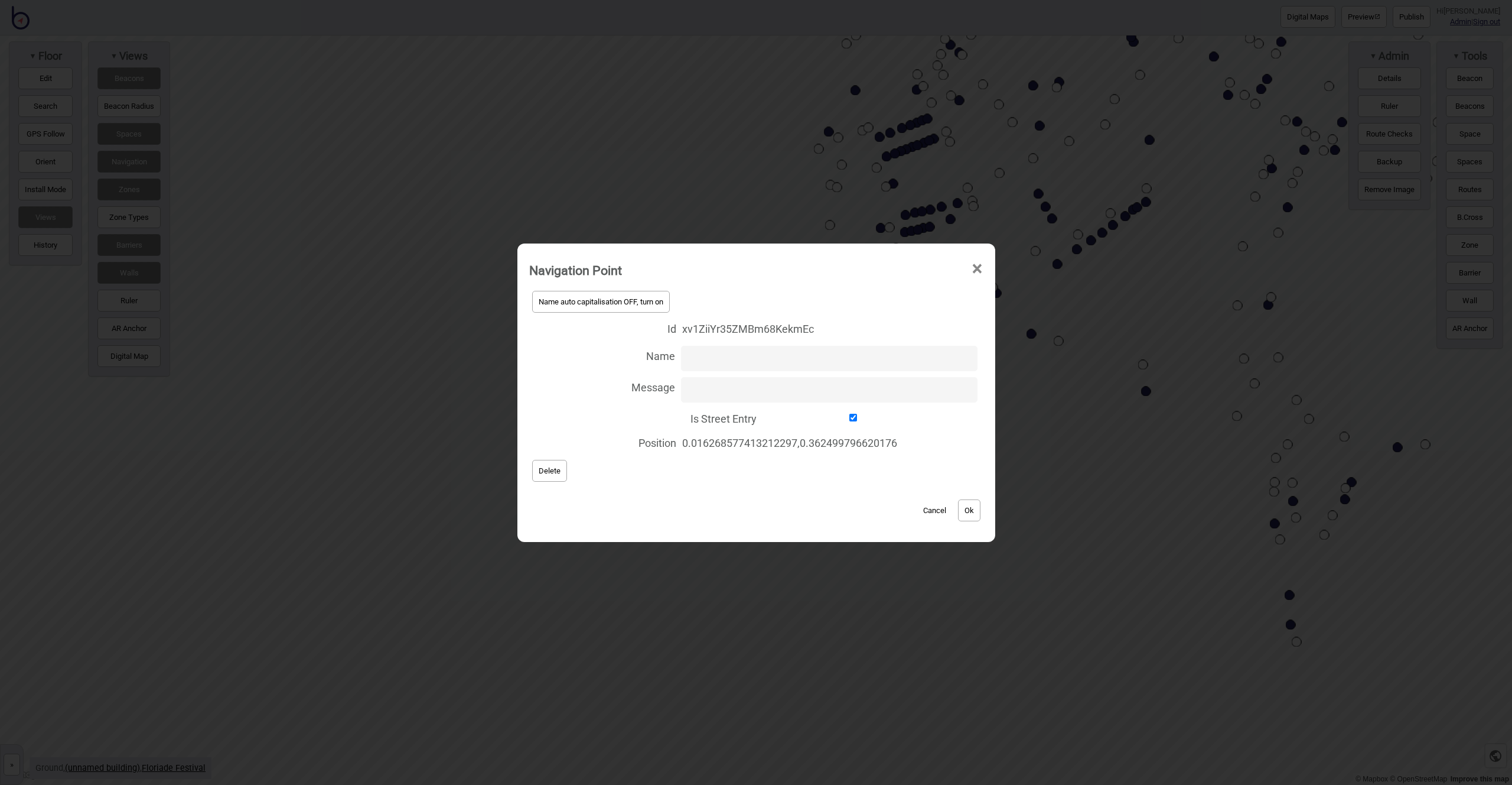
click at [851, 418] on input "Is Street Entry" at bounding box center [854, 417] width 182 height 8
checkbox input "false"
click at [984, 517] on div "Cancel Ok" at bounding box center [756, 504] width 454 height 40
click at [980, 515] on button "Ok" at bounding box center [969, 511] width 22 height 22
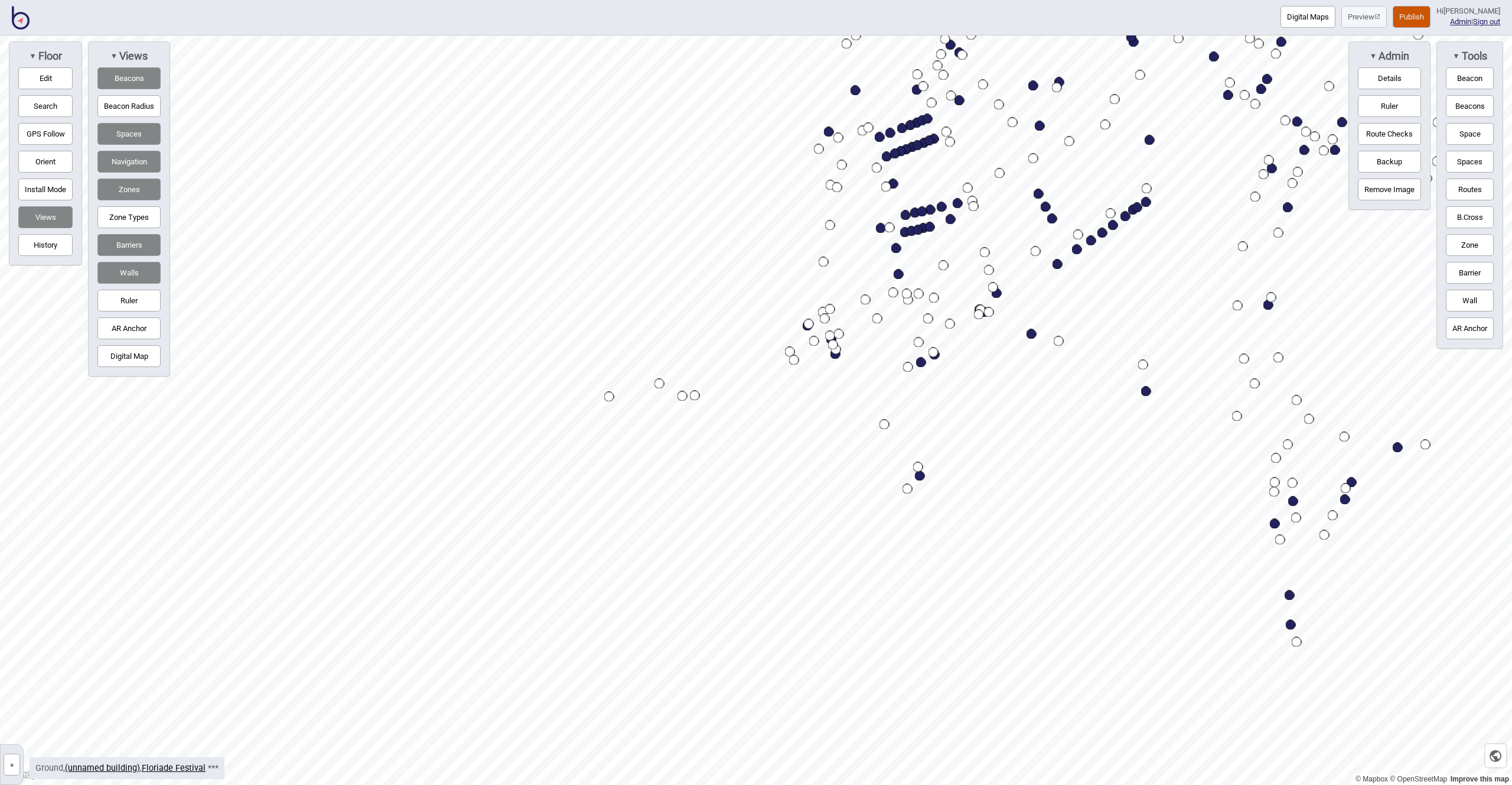
click at [1430, 17] on button "Publish" at bounding box center [1412, 17] width 38 height 22
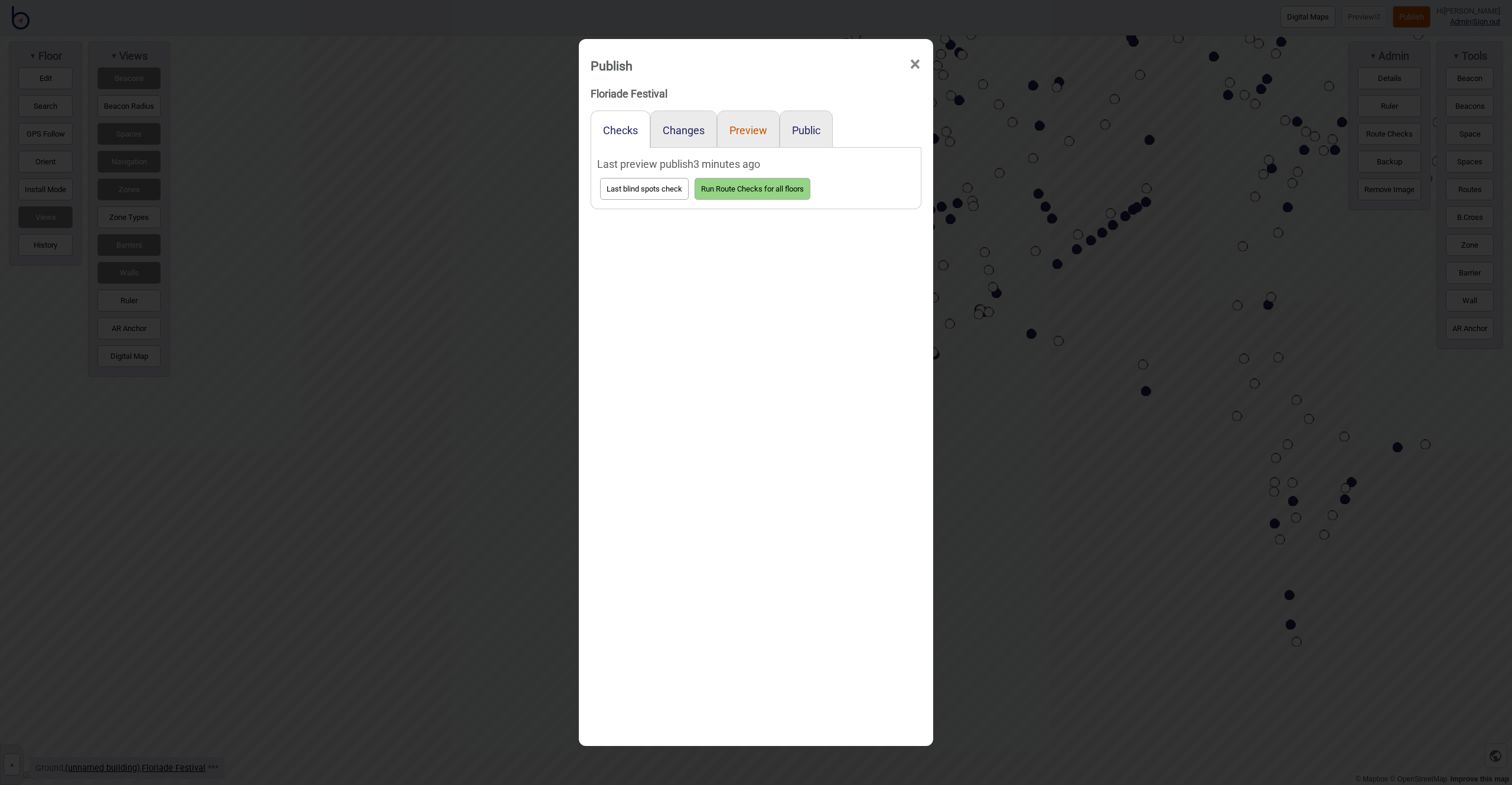
click at [750, 131] on button "Preview" at bounding box center [748, 130] width 38 height 12
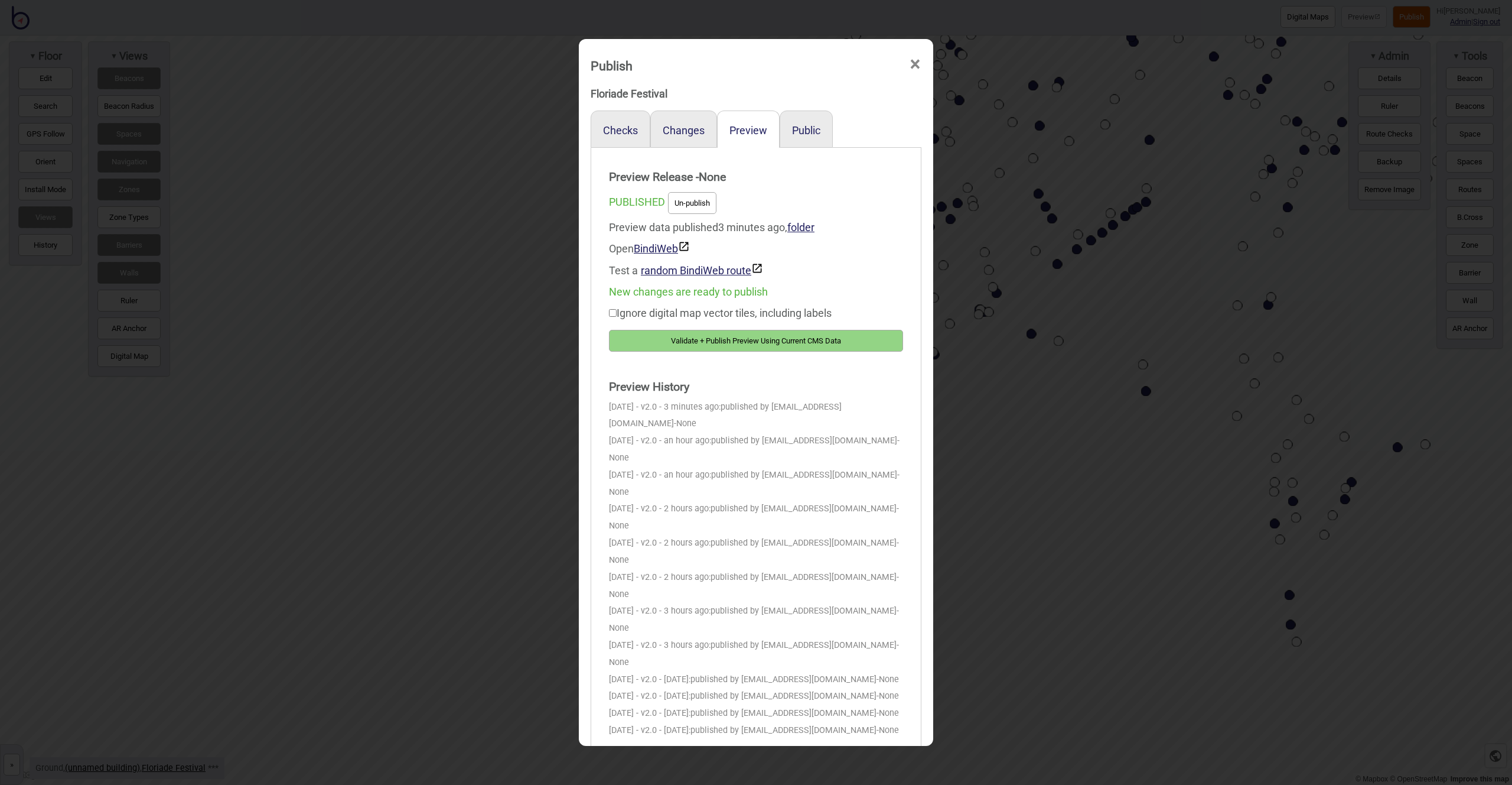
click at [789, 337] on button "Validate + Publish Preview Using Current CMS Data" at bounding box center [756, 341] width 294 height 22
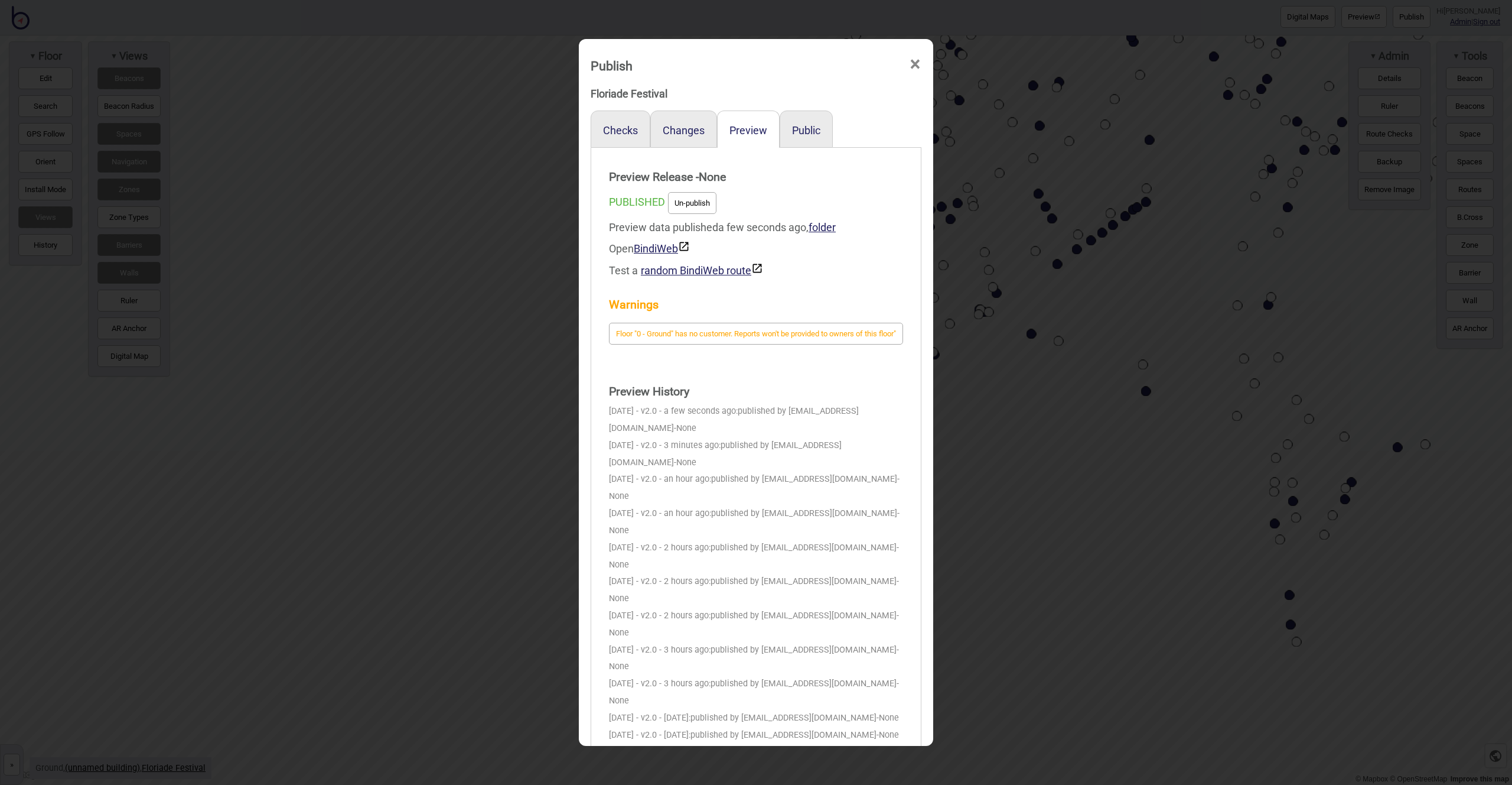
click at [912, 66] on span "×" at bounding box center [915, 64] width 12 height 39
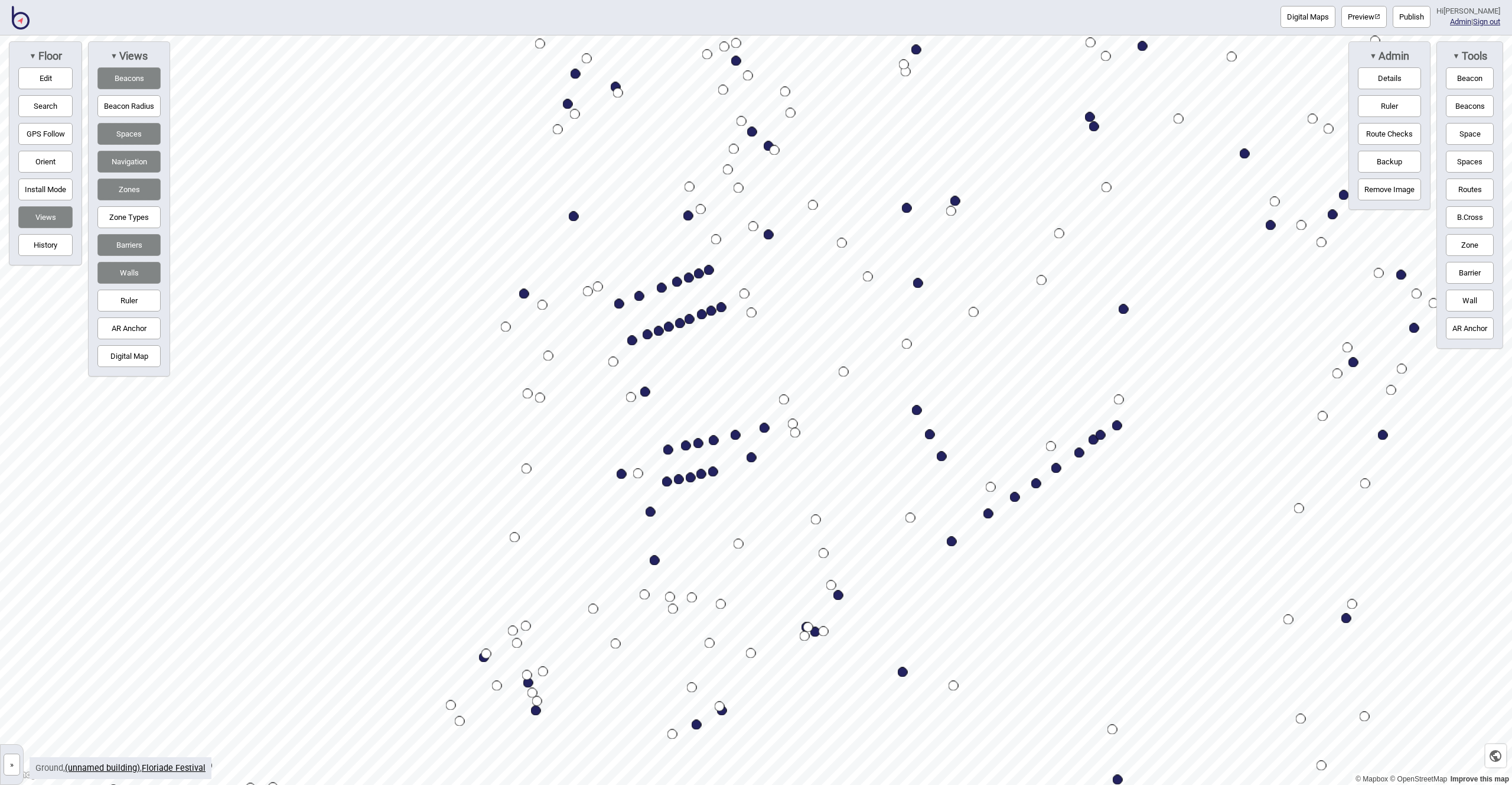
click at [126, 352] on button "Digital Map" at bounding box center [129, 356] width 64 height 22
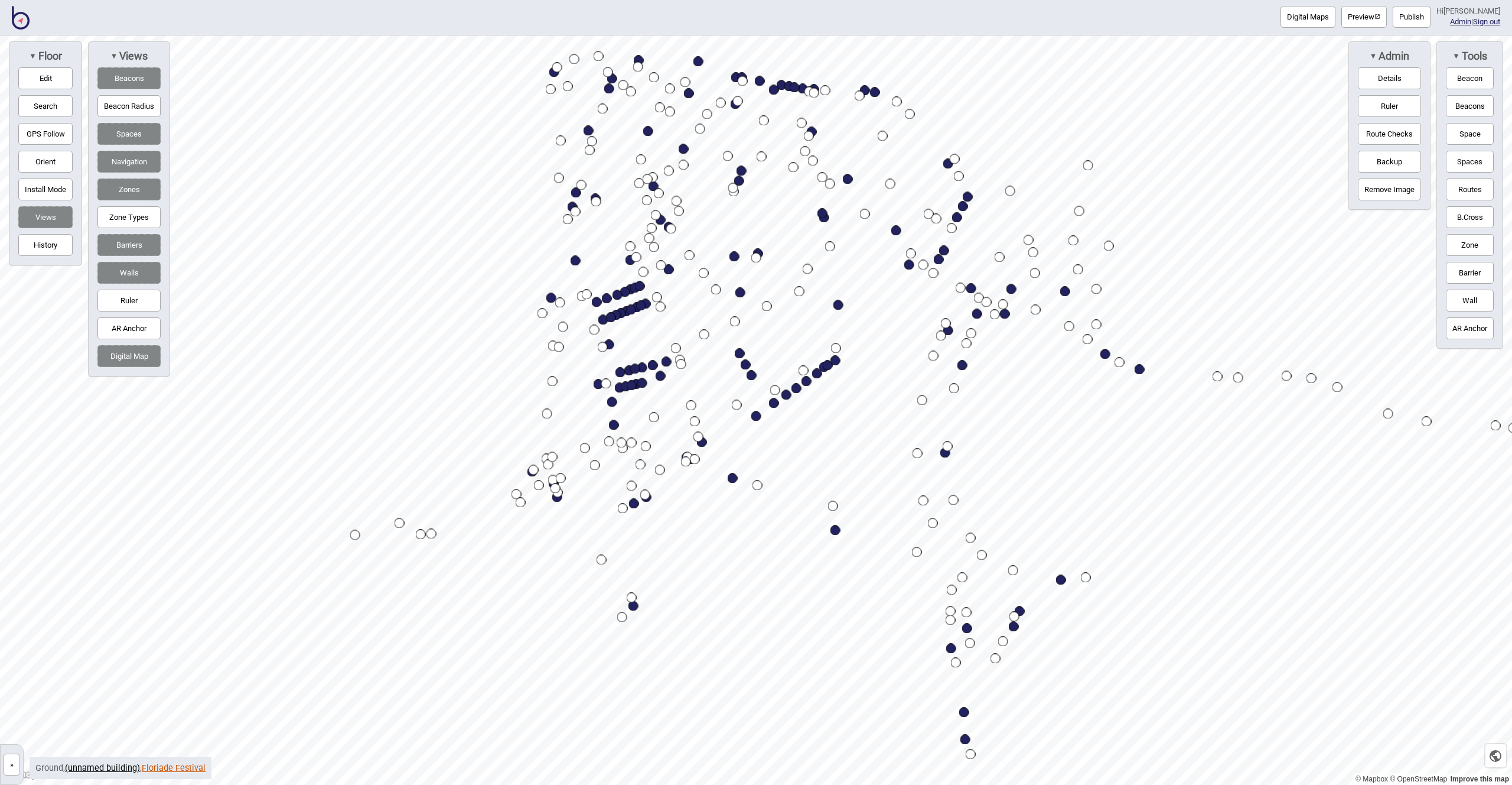
click at [165, 767] on link "Floriade Festival" at bounding box center [173, 768] width 64 height 10
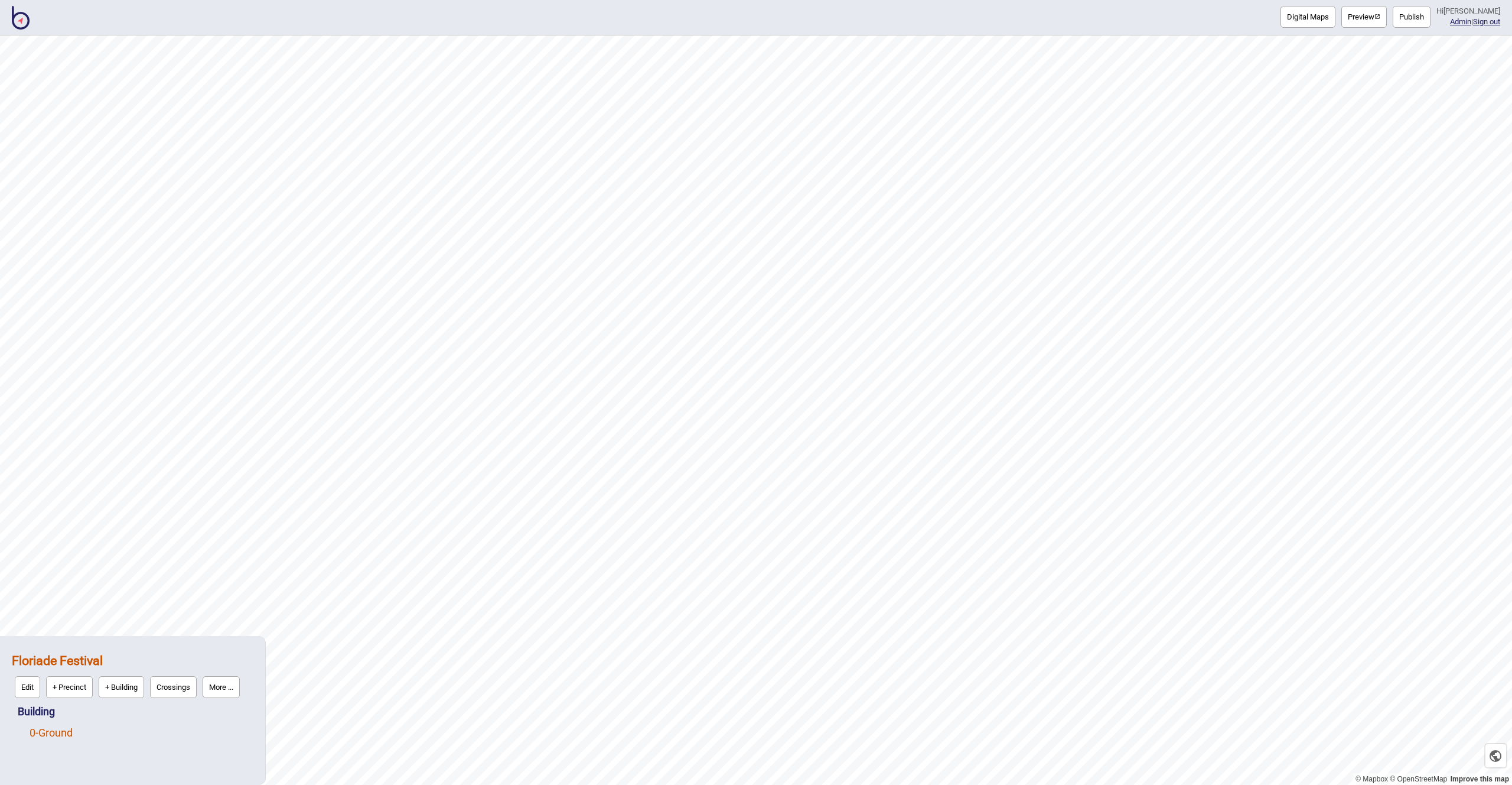
click at [60, 729] on link "0 - Ground" at bounding box center [51, 732] width 43 height 12
click at [83, 725] on button "Image" at bounding box center [80, 729] width 34 height 22
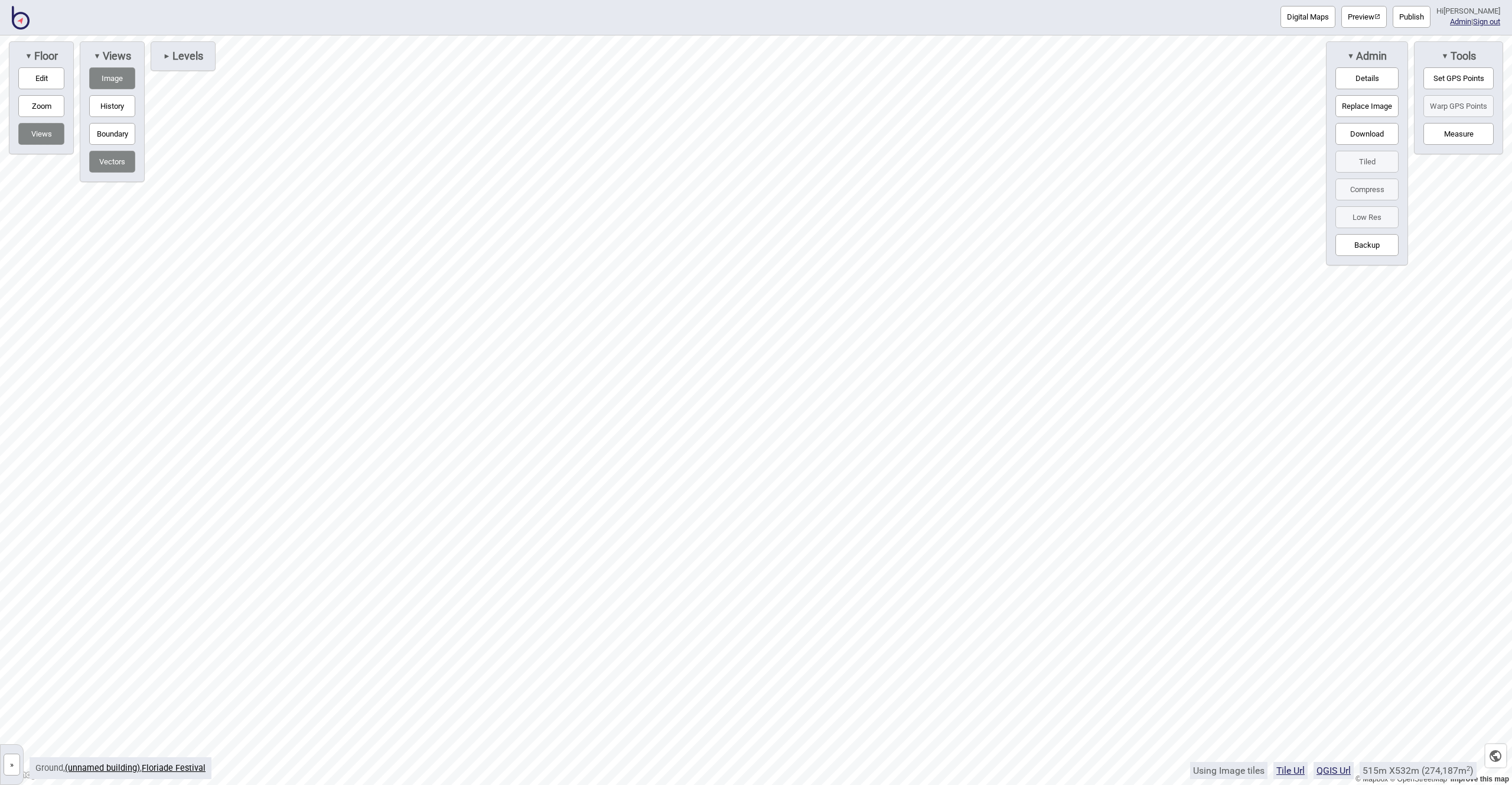
click at [109, 74] on button "Image" at bounding box center [113, 78] width 46 height 22
click at [175, 768] on link "Floriade Festival" at bounding box center [173, 768] width 64 height 10
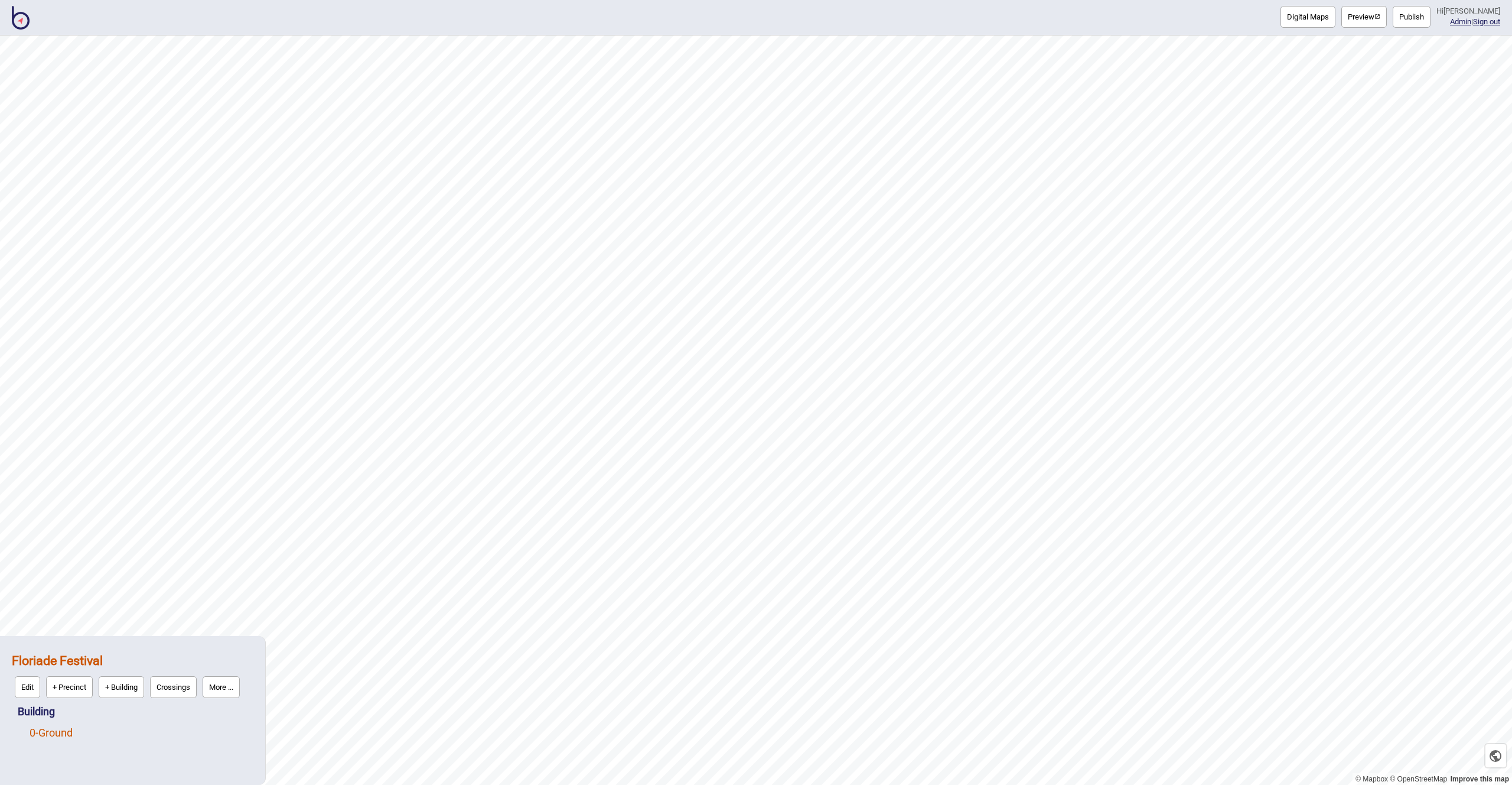
click at [50, 729] on link "0 - Ground" at bounding box center [51, 732] width 43 height 12
click at [44, 726] on button "Edit" at bounding box center [45, 729] width 25 height 22
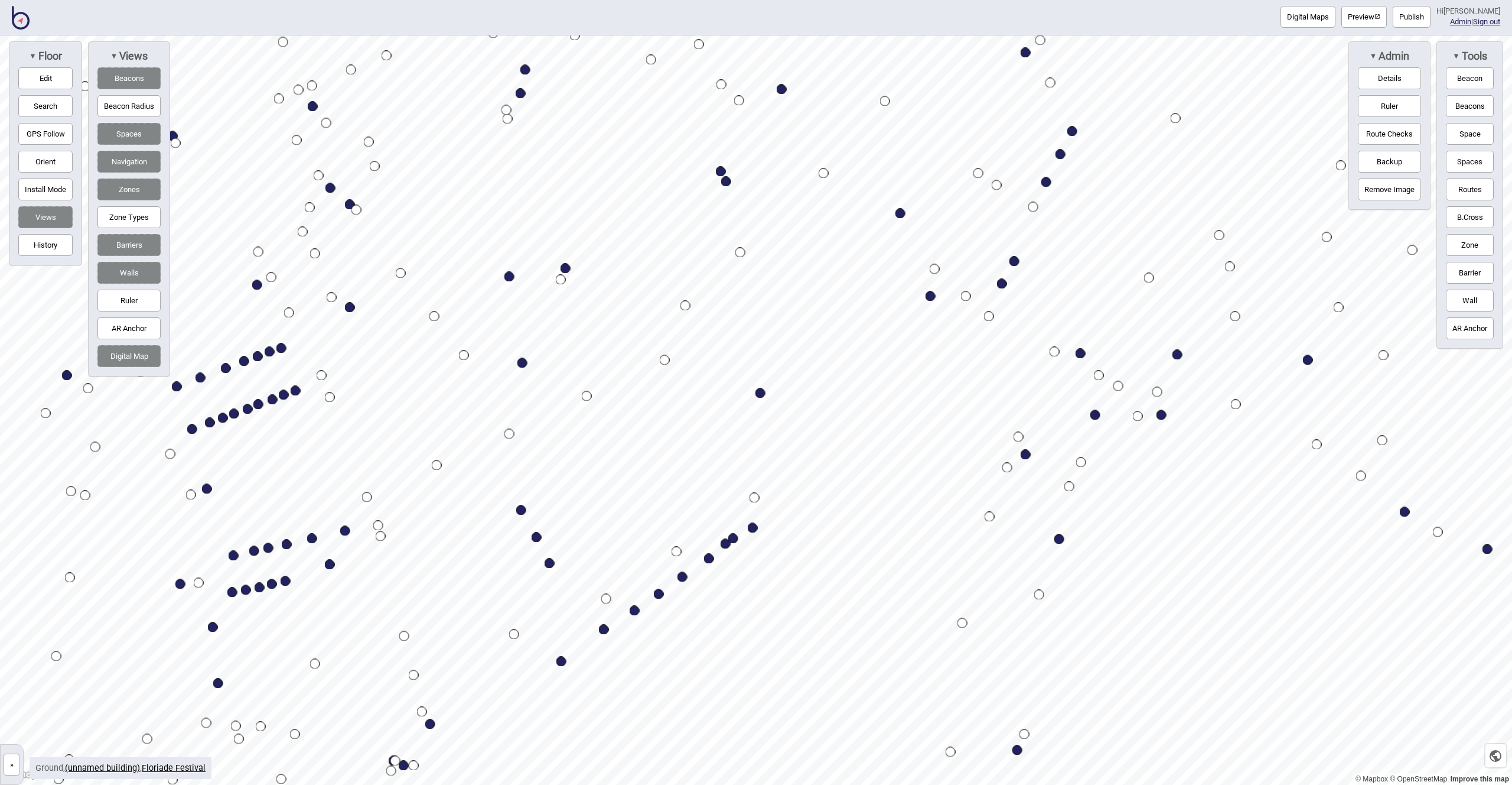
click at [1381, 18] on img "button" at bounding box center [1378, 17] width 6 height 6
click at [1368, 13] on button "Preview" at bounding box center [1364, 17] width 45 height 22
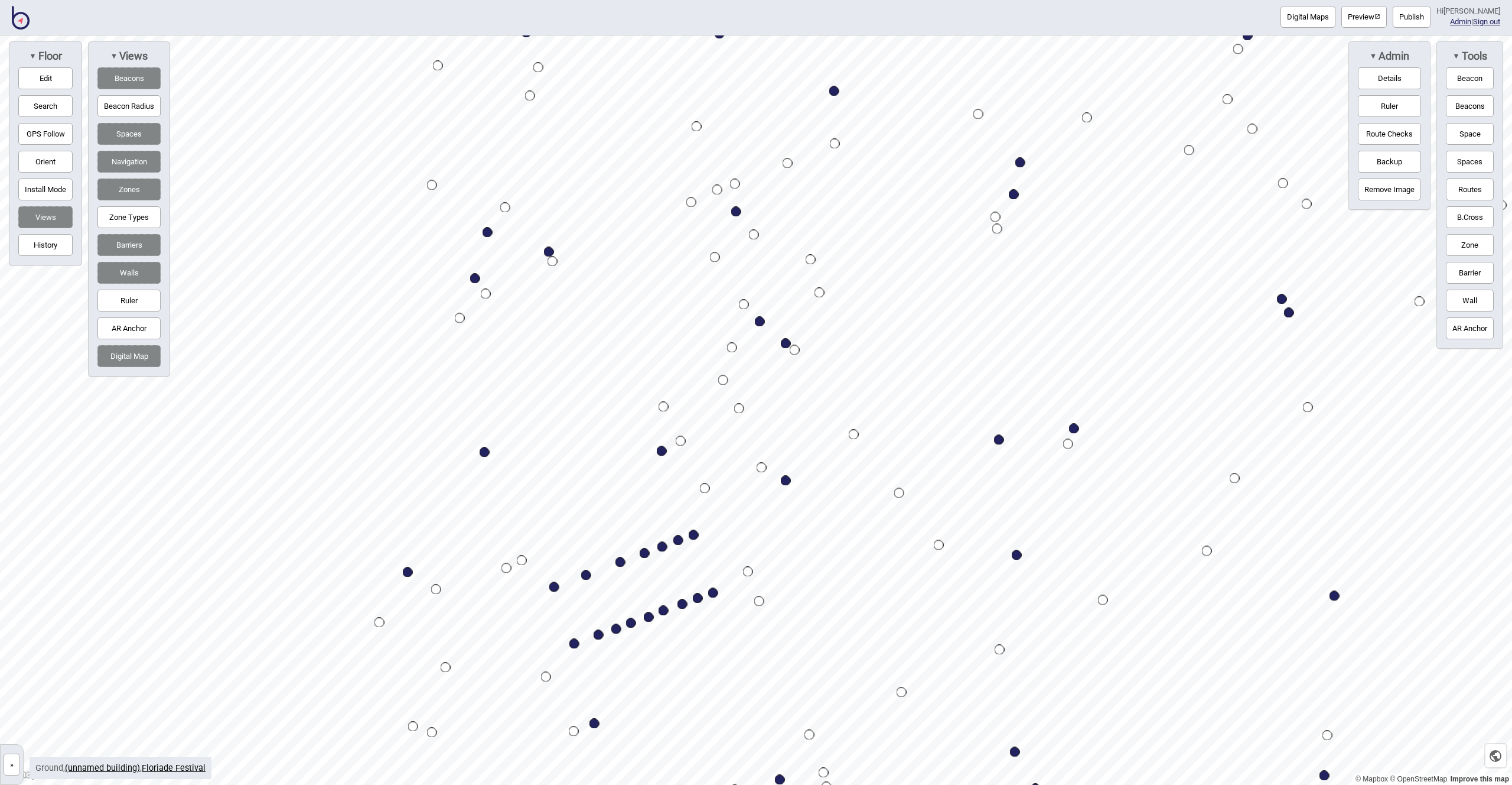
click at [61, 80] on button "Edit" at bounding box center [45, 78] width 54 height 22
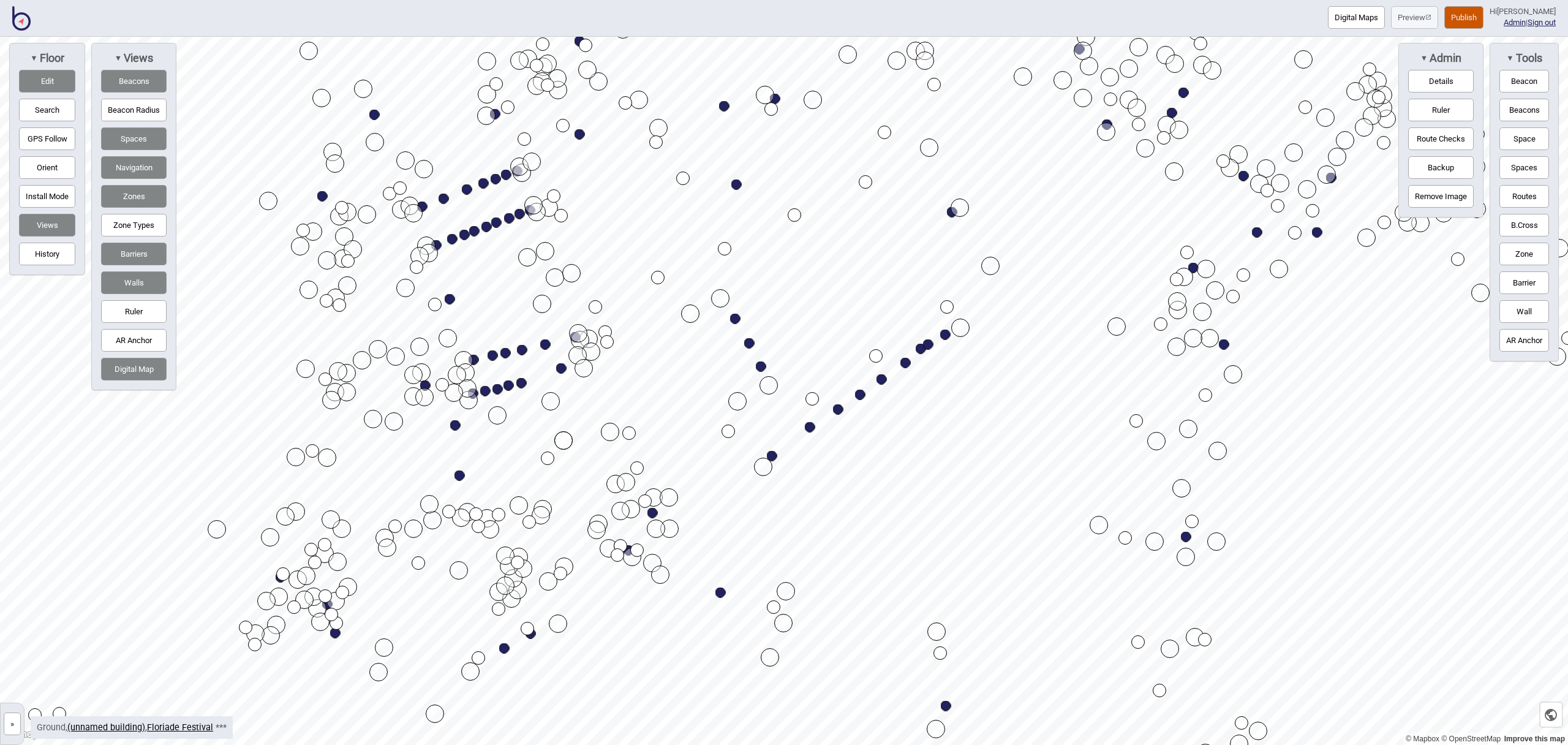
click at [57, 84] on button "Edit" at bounding box center [46, 81] width 56 height 22
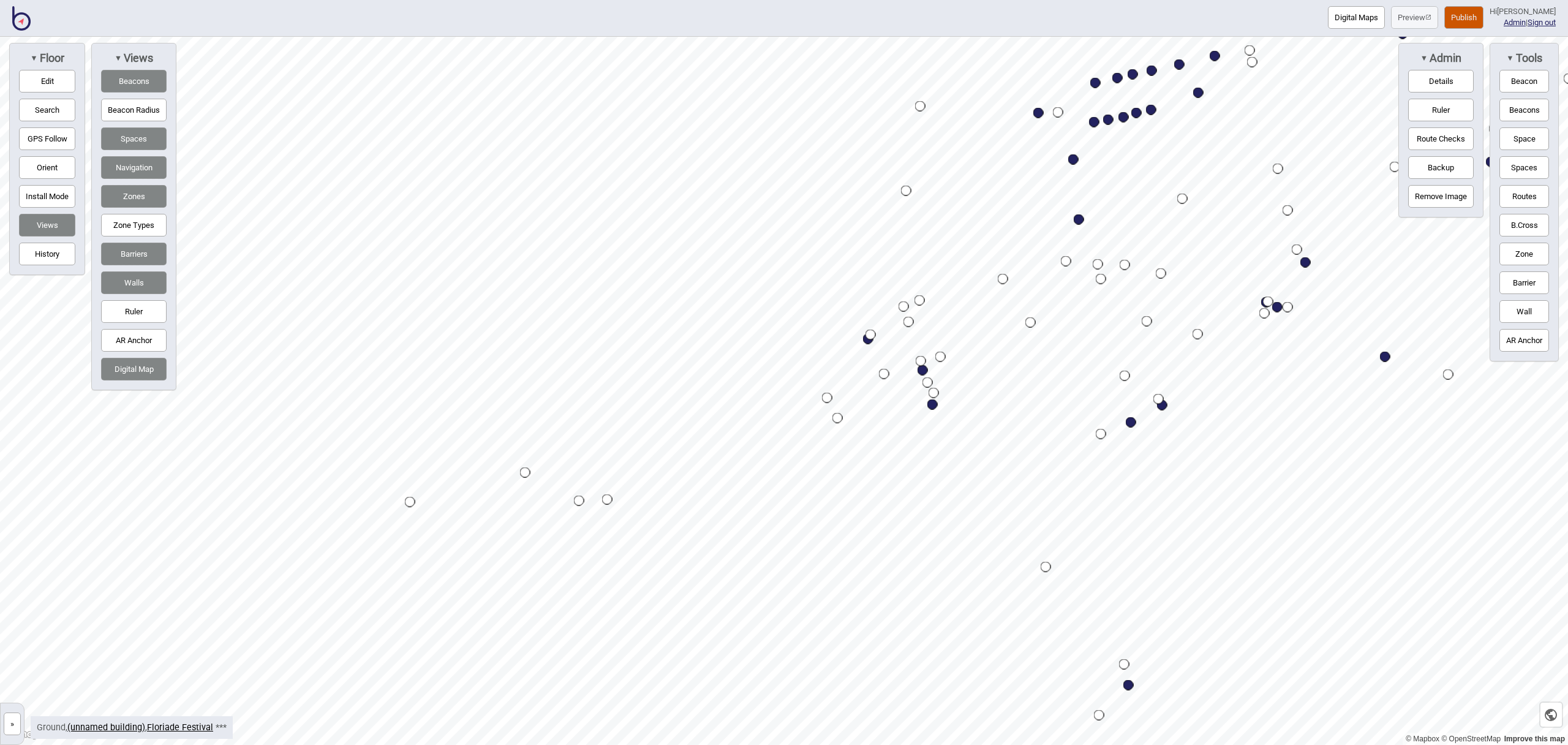
click at [1527, 136] on button "Space" at bounding box center [1525, 139] width 49 height 22
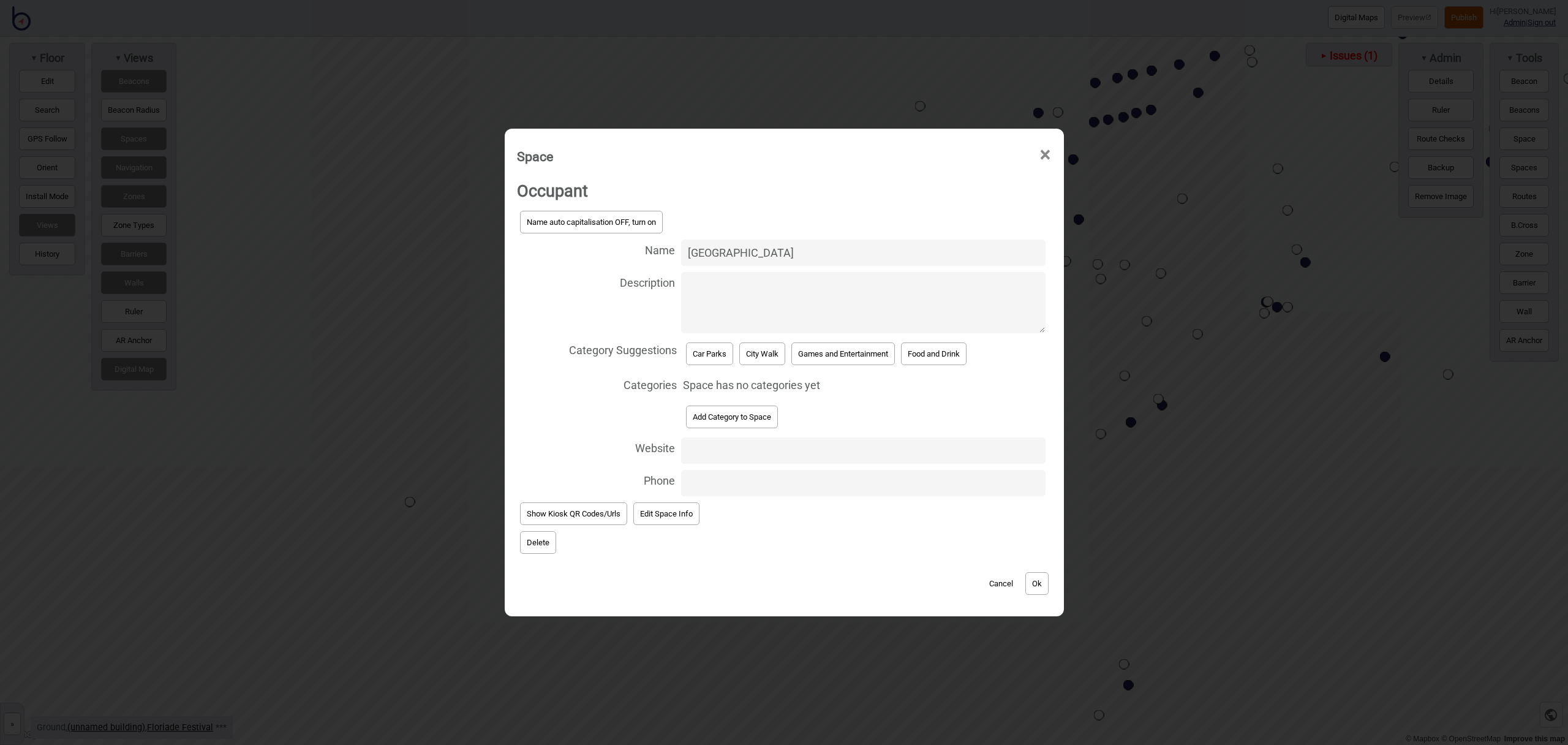
type input "Regatta Place Car Park"
click at [707, 356] on button "Car Parks" at bounding box center [710, 354] width 47 height 22
select select "Car Parks"
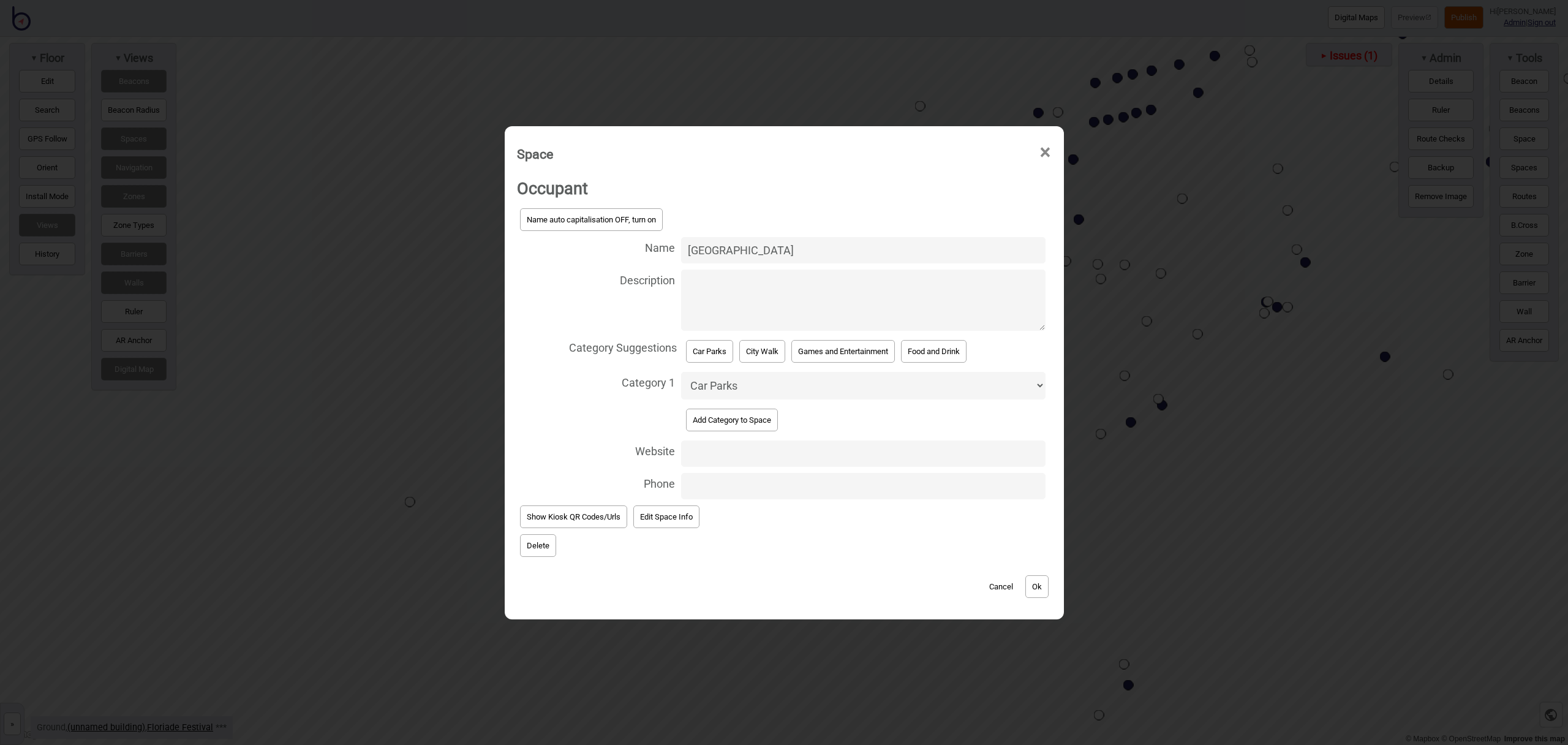
click at [1037, 583] on button "Ok" at bounding box center [1037, 587] width 23 height 22
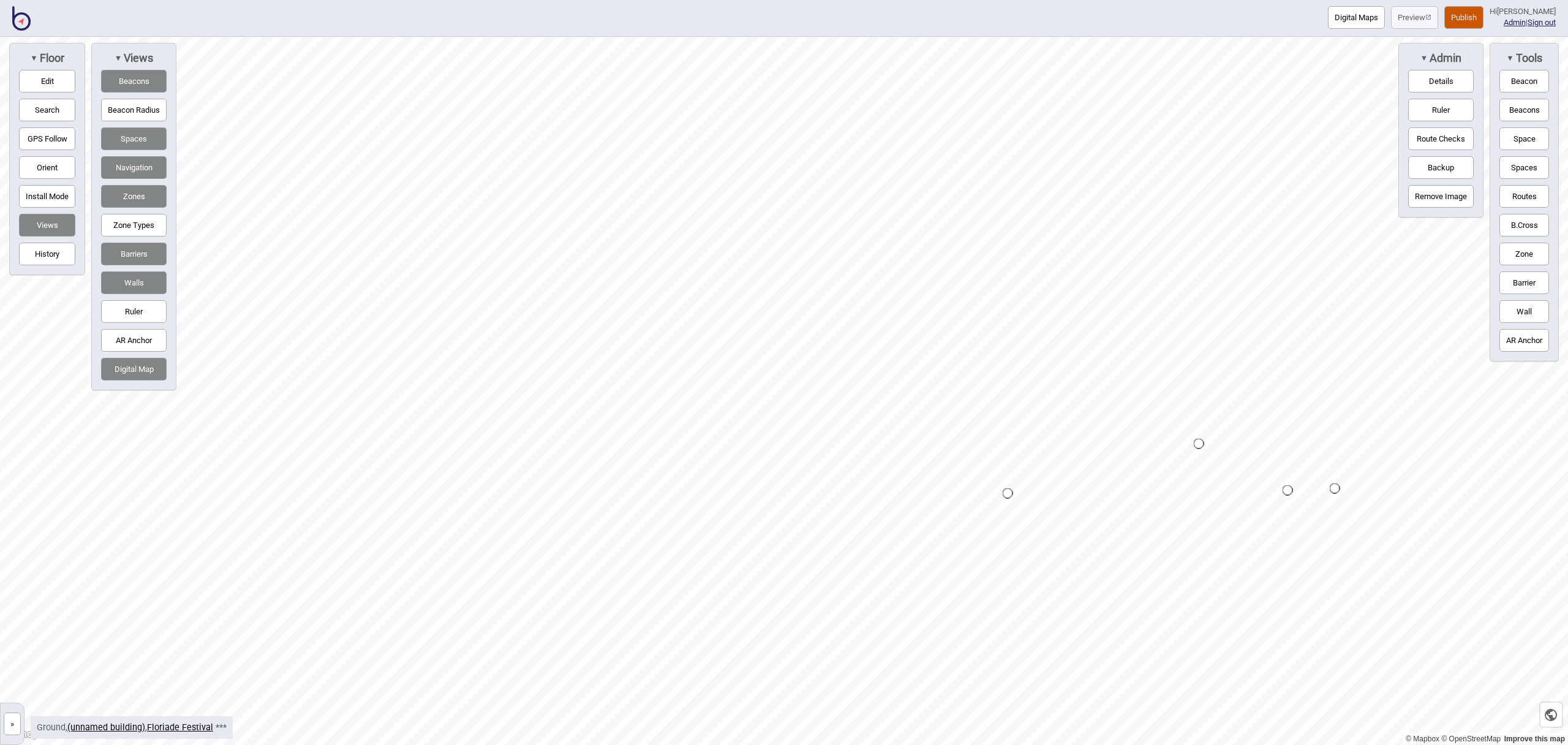
click at [64, 86] on button "Edit" at bounding box center [46, 81] width 56 height 22
click at [1510, 198] on button "Routes" at bounding box center [1525, 196] width 49 height 22
click at [943, 469] on div "Map marker" at bounding box center [943, 471] width 13 height 13
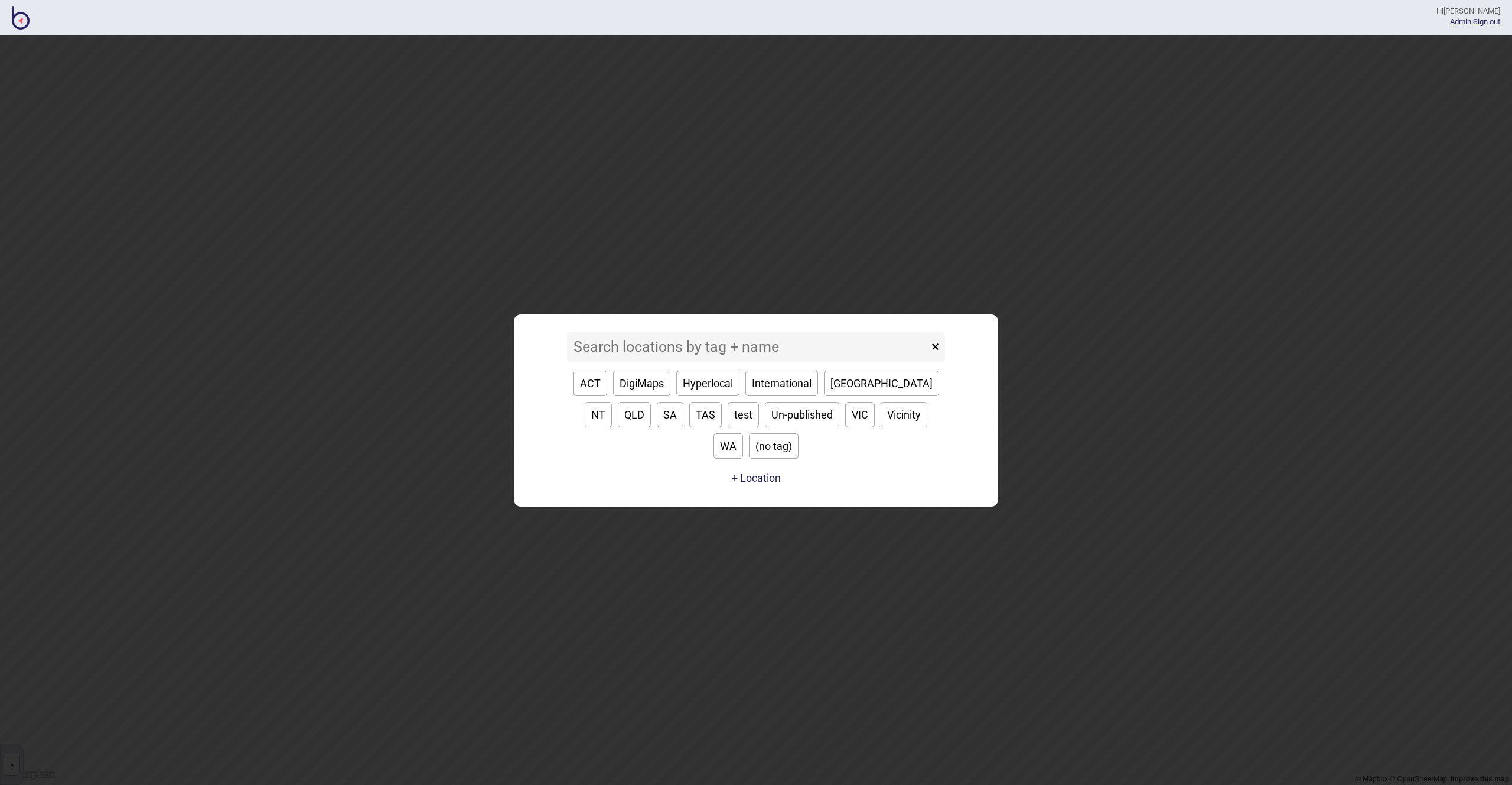
click at [847, 396] on button "[GEOGRAPHIC_DATA]" at bounding box center [882, 383] width 115 height 25
type input "[GEOGRAPHIC_DATA]"
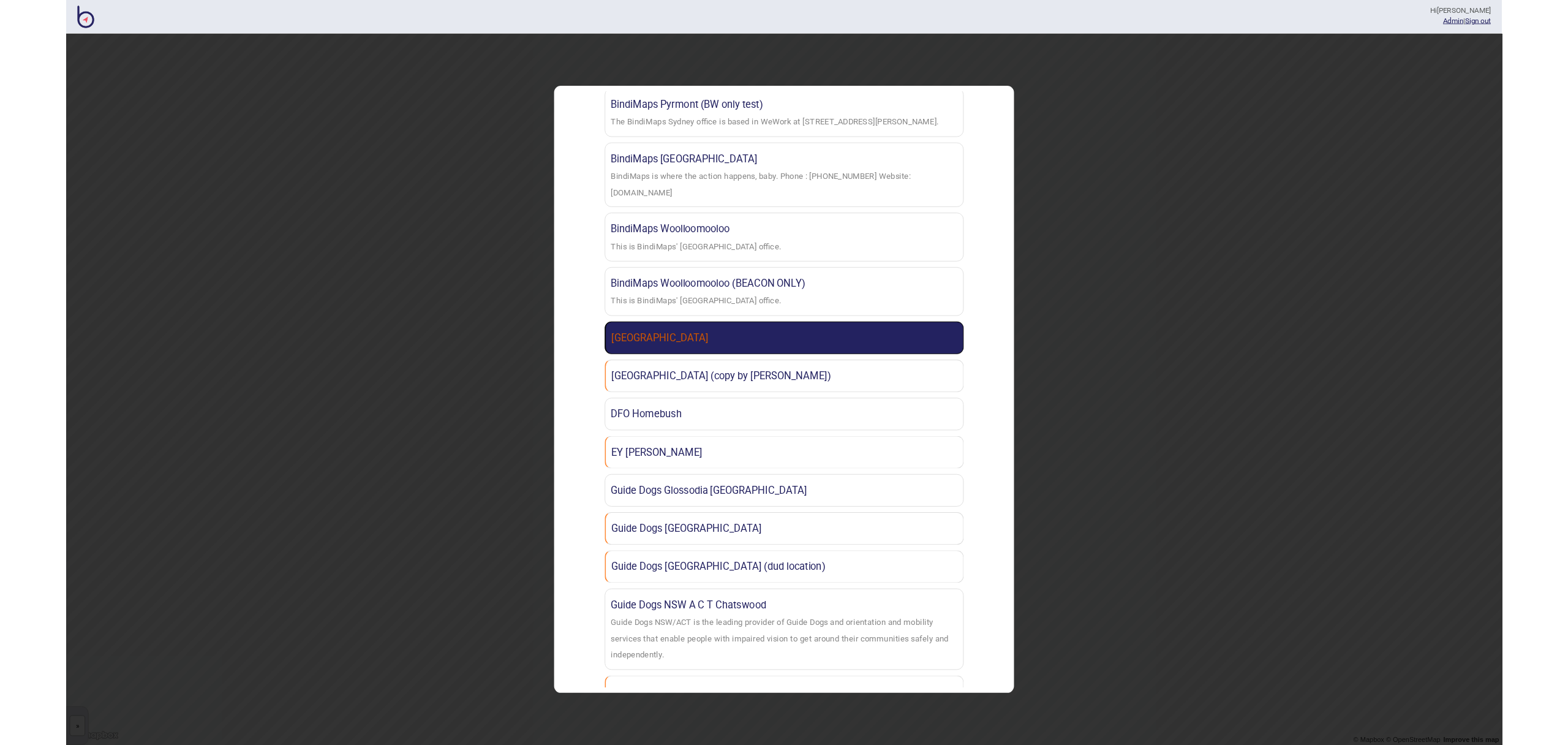
scroll to position [864, 0]
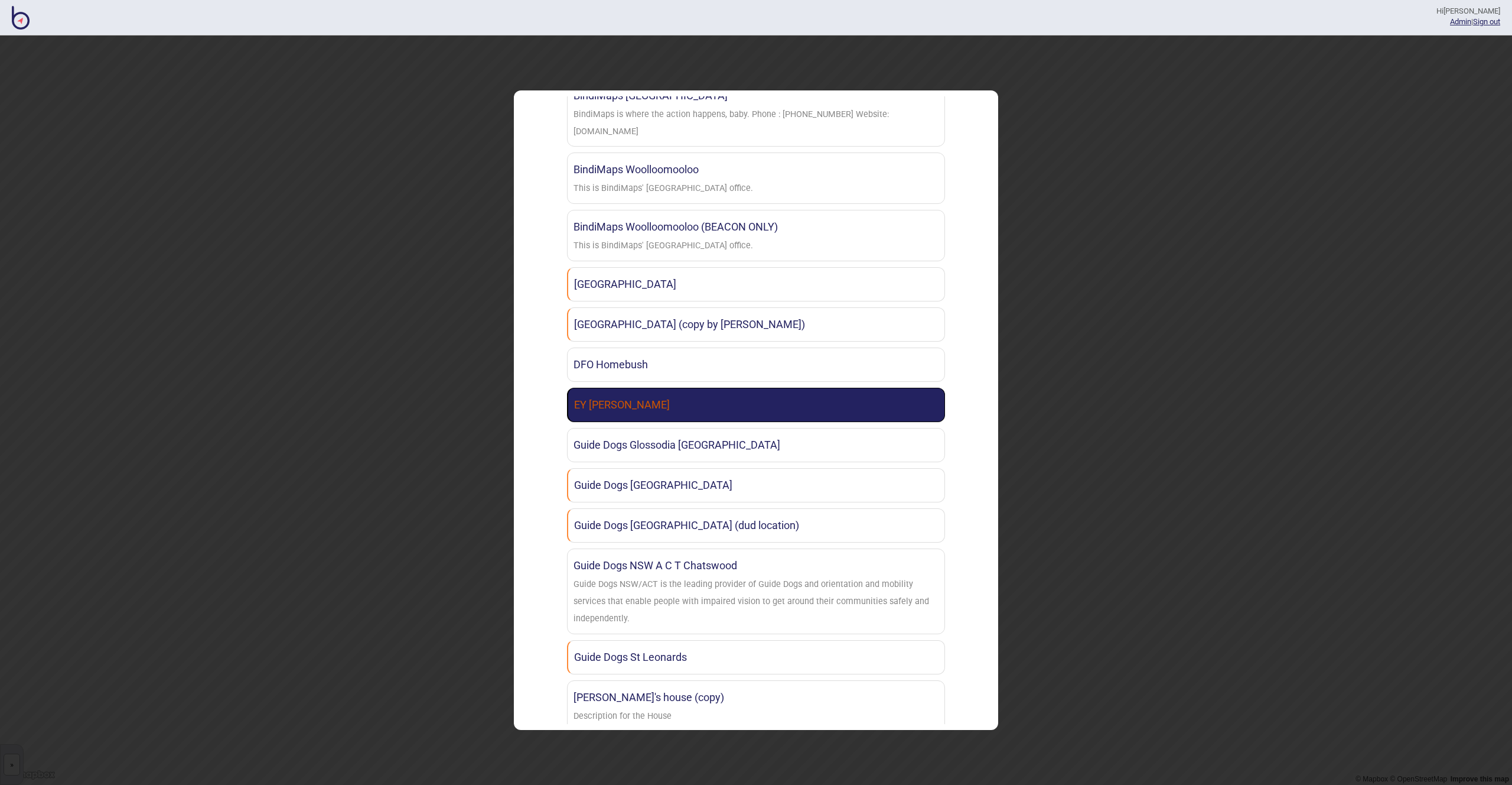
click at [764, 403] on link "EY [PERSON_NAME]" at bounding box center [756, 404] width 378 height 34
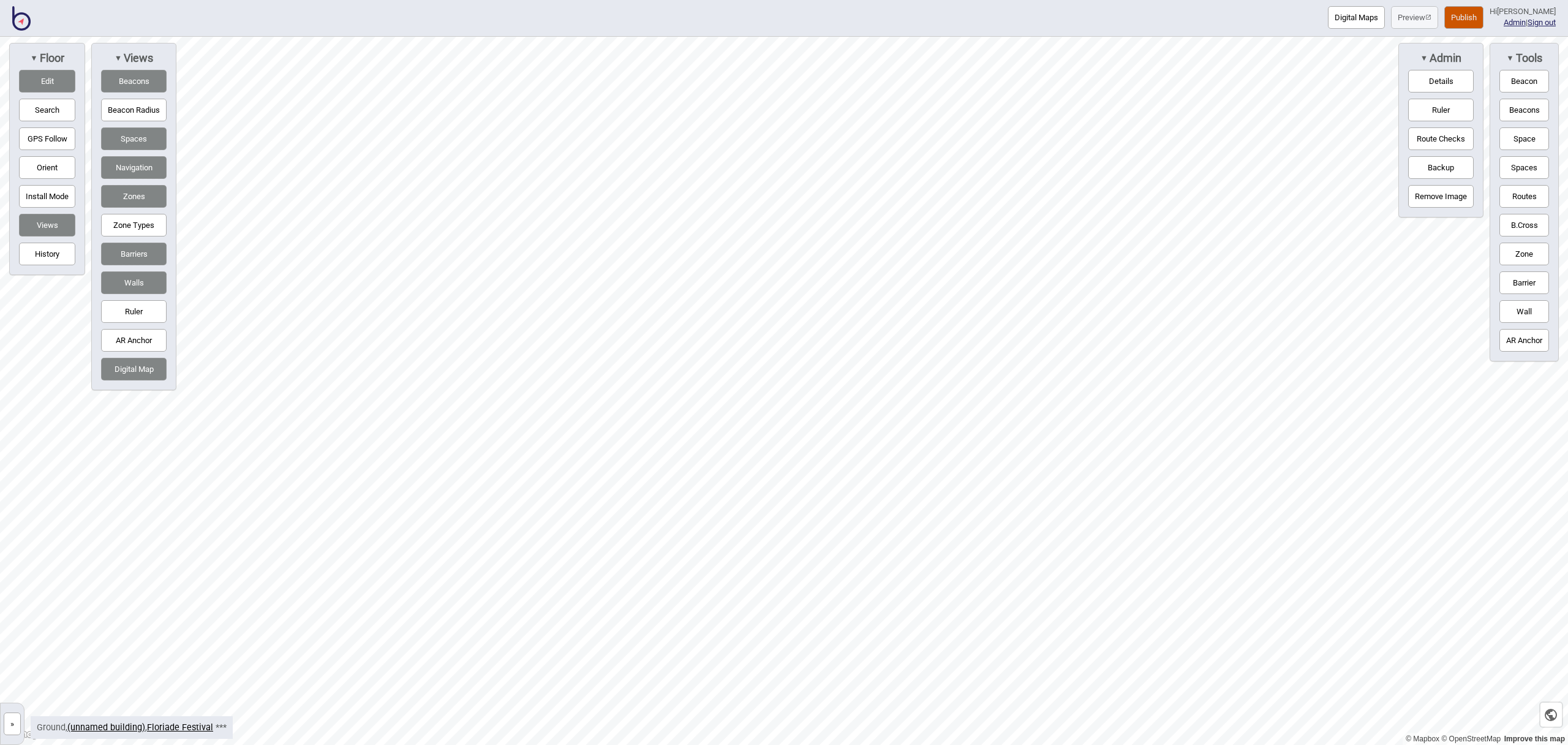
drag, startPoint x: 1516, startPoint y: 136, endPoint x: 1446, endPoint y: 153, distance: 72.0
click at [1516, 136] on button "Space" at bounding box center [1525, 139] width 49 height 22
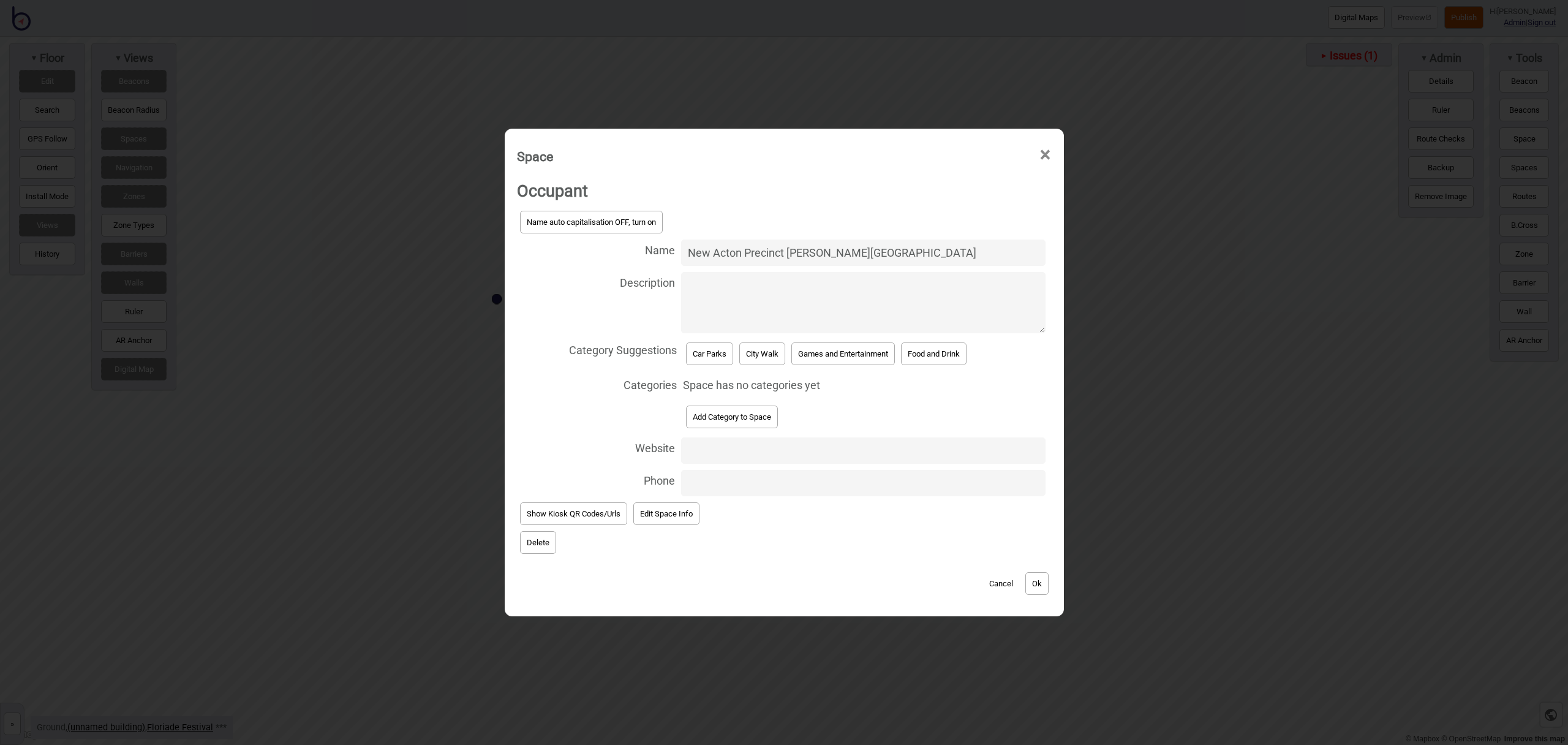
type input "New Acton Precinct [PERSON_NAME][GEOGRAPHIC_DATA]"
click at [704, 352] on button "Car Parks" at bounding box center [710, 354] width 47 height 22
select select "Car Parks"
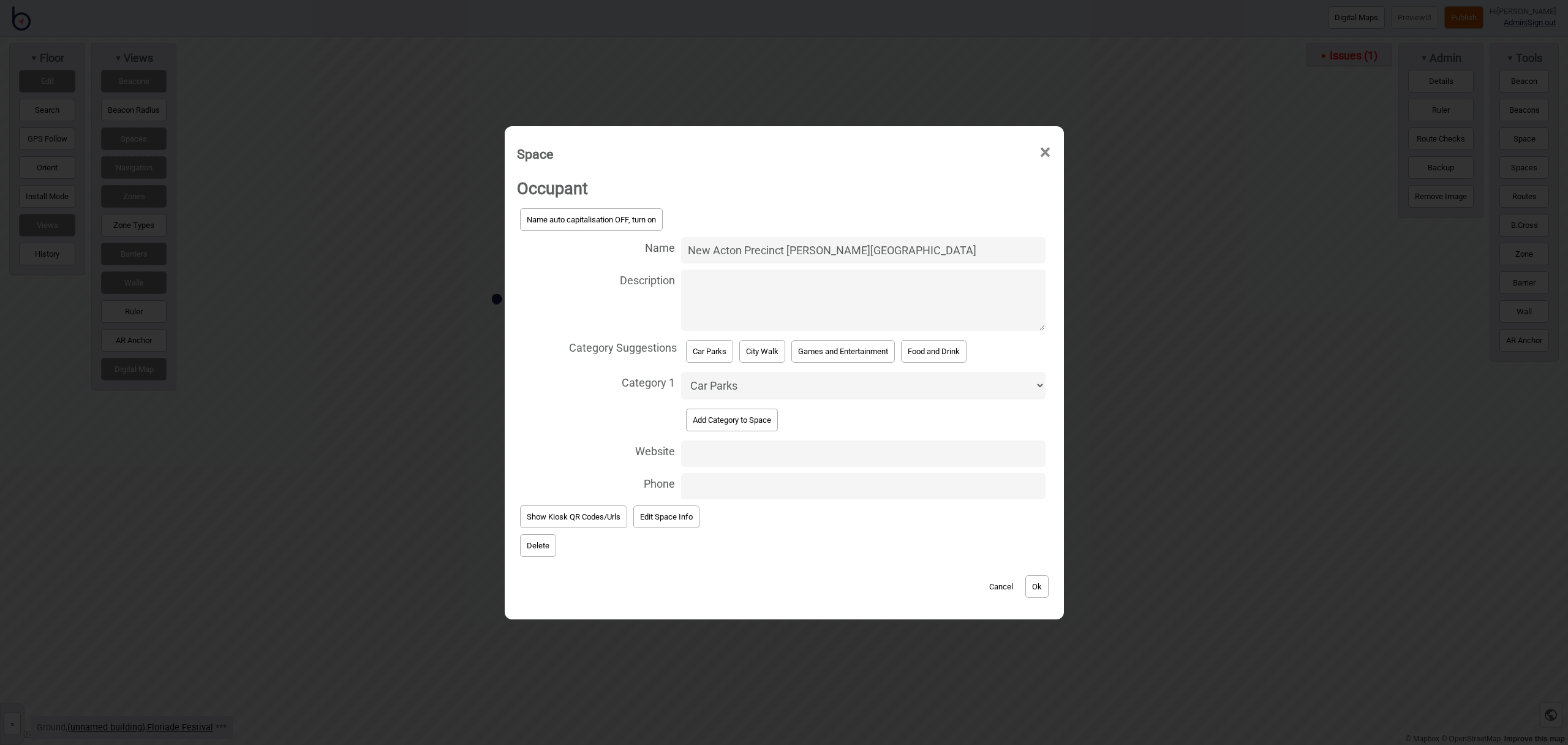
click at [1046, 586] on button "Ok" at bounding box center [1037, 587] width 23 height 22
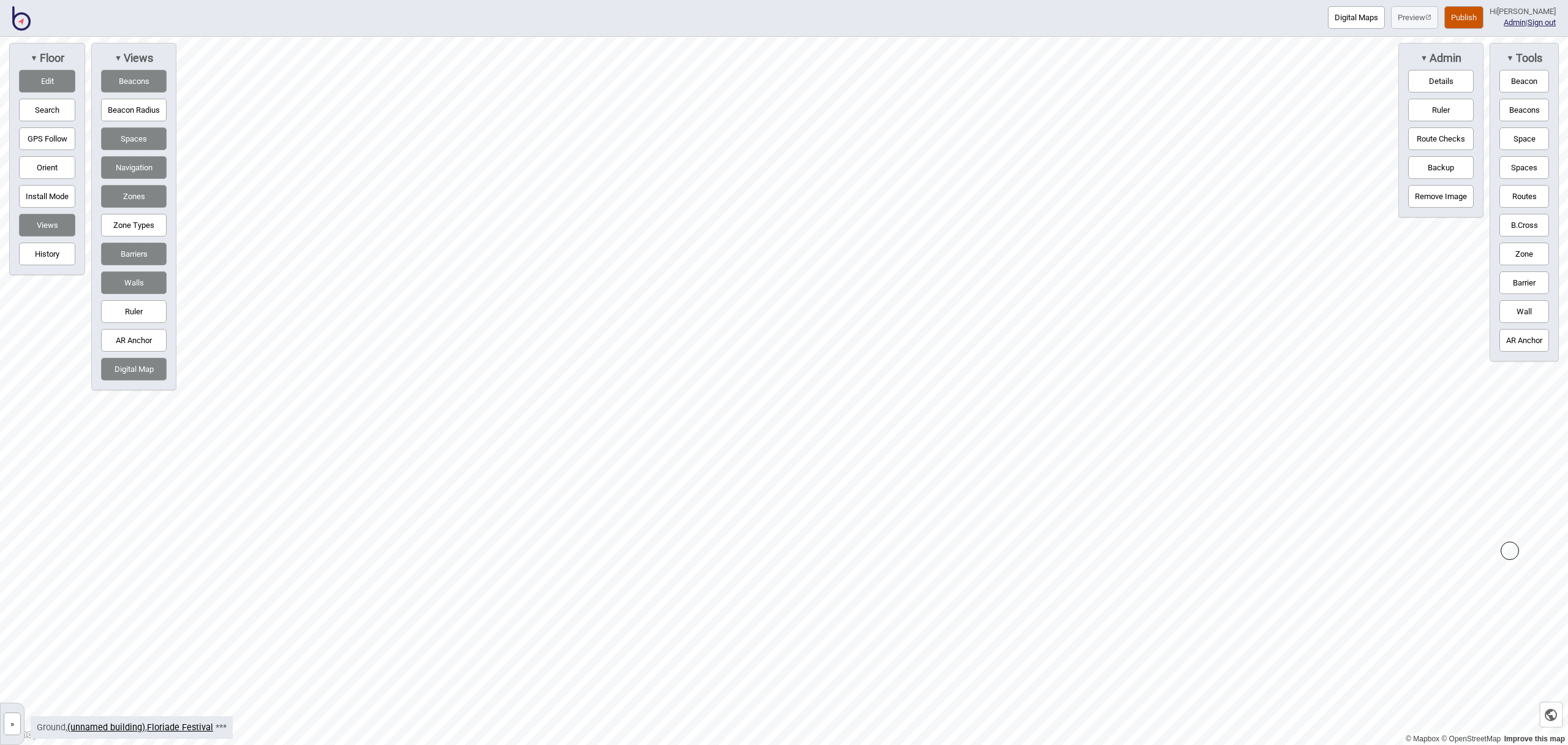
click at [1525, 198] on button "Routes" at bounding box center [1525, 196] width 49 height 22
click at [1060, 573] on div "Map marker" at bounding box center [1061, 574] width 13 height 13
click at [1508, 203] on button "Routes" at bounding box center [1525, 196] width 49 height 22
drag, startPoint x: 1519, startPoint y: 187, endPoint x: 1480, endPoint y: 191, distance: 39.2
click at [1519, 187] on button "Routes" at bounding box center [1525, 196] width 49 height 22
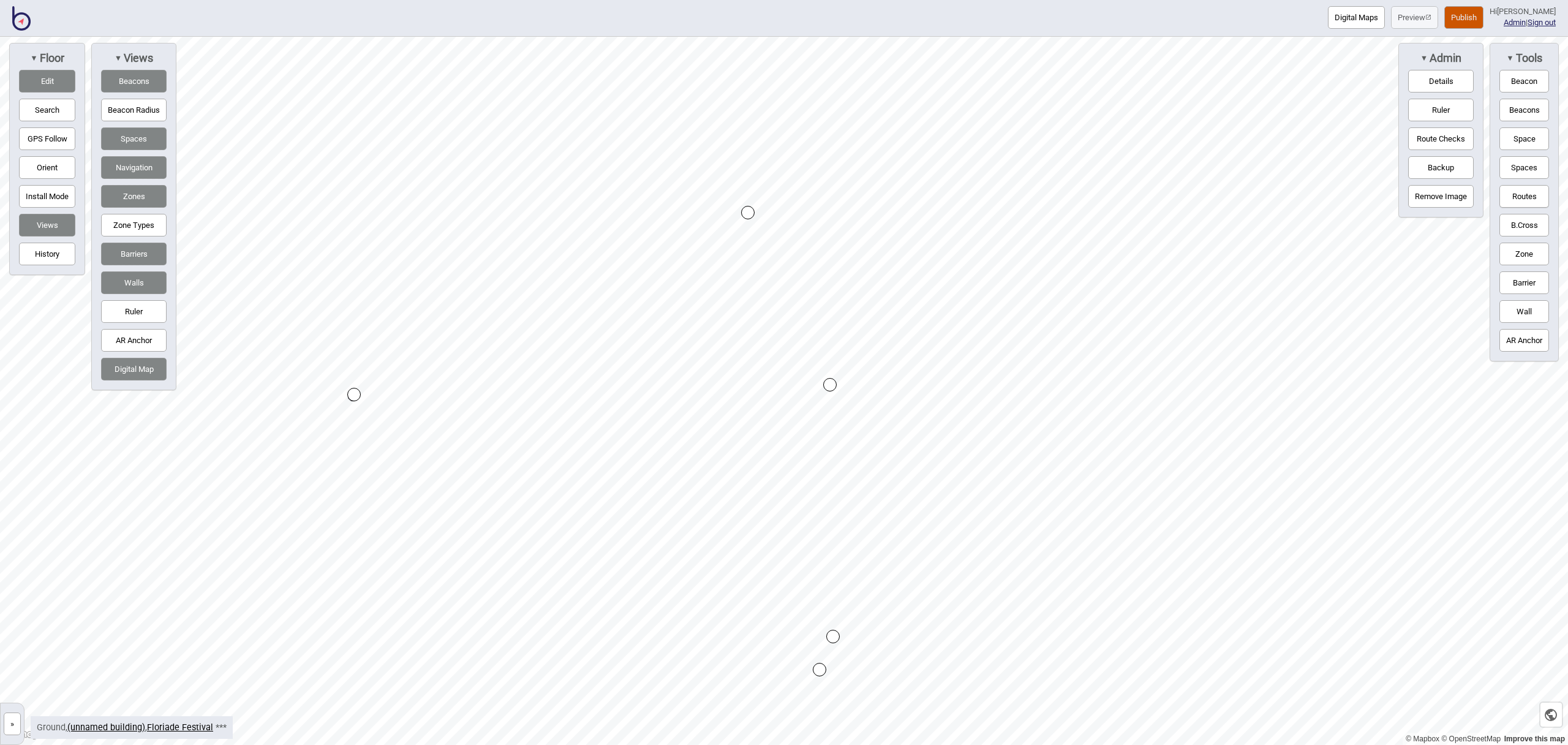
click at [751, 212] on div "Map marker" at bounding box center [748, 213] width 13 height 13
click at [830, 386] on div "Map marker" at bounding box center [830, 385] width 13 height 13
click at [1516, 206] on button "Routes" at bounding box center [1525, 196] width 49 height 22
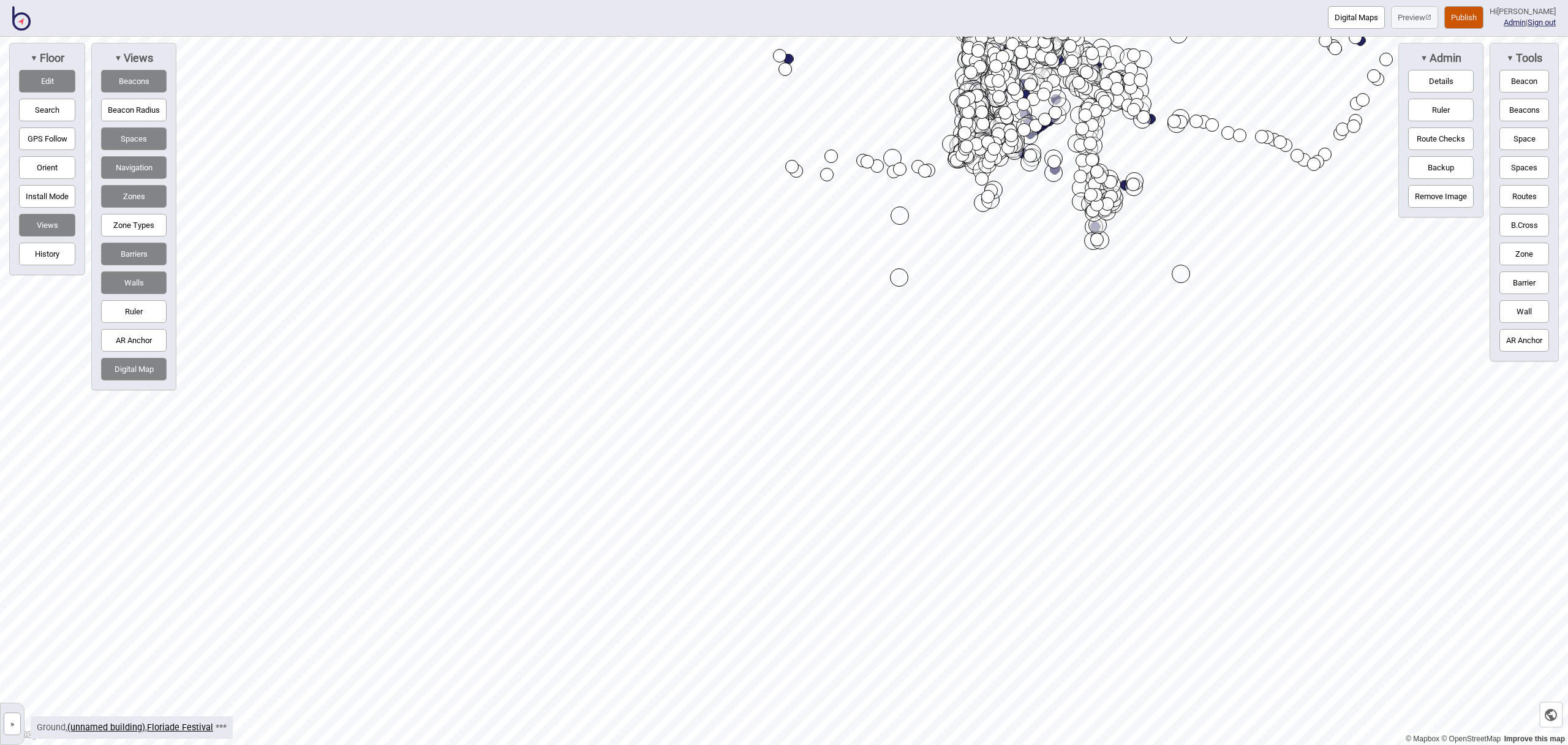
click at [812, 0] on div "Digital Maps Preview Publish Hi [PERSON_NAME] Admin | Sign out © Mapbox © OpenS…" at bounding box center [784, 0] width 1568 height 0
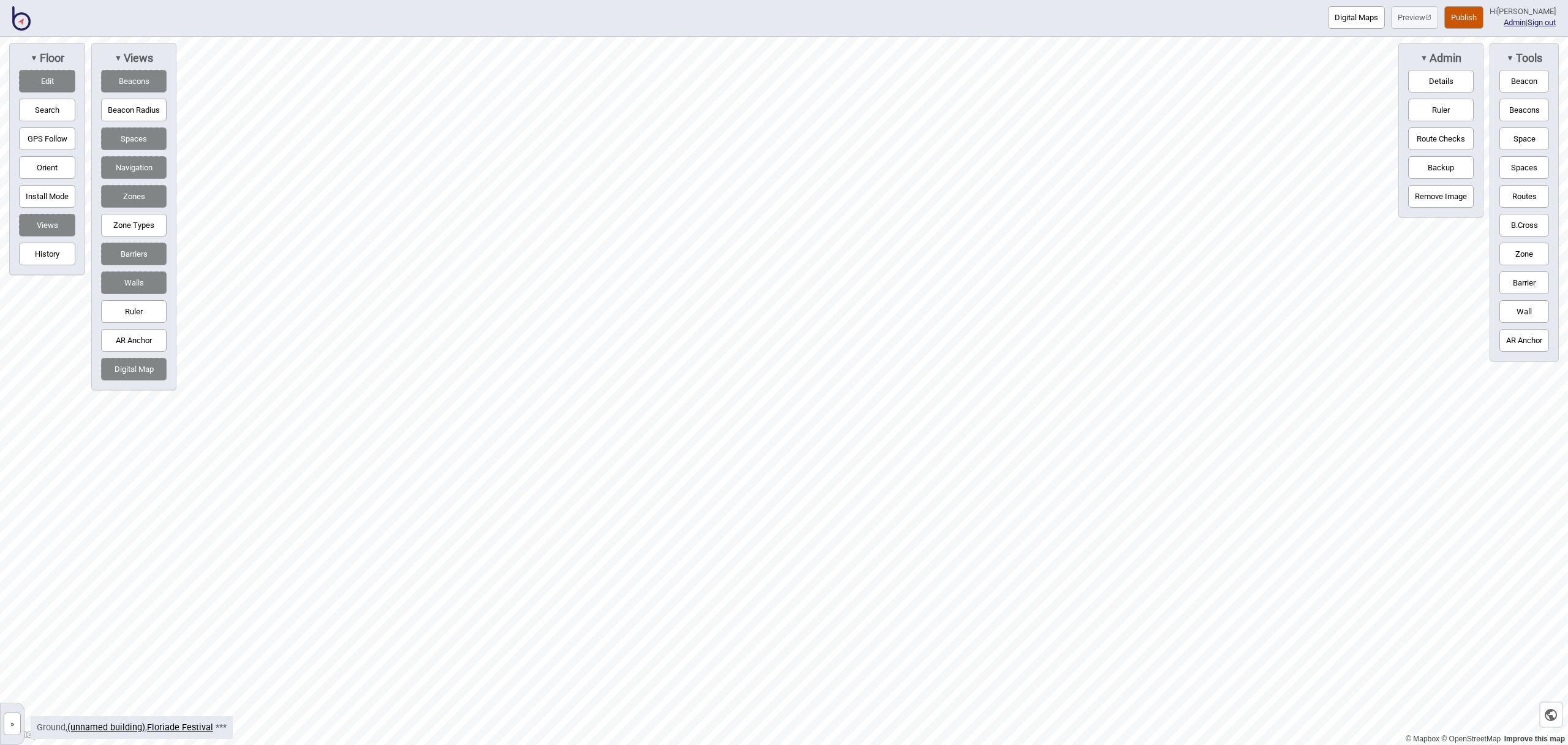
click at [1510, 138] on button "Space" at bounding box center [1525, 139] width 49 height 22
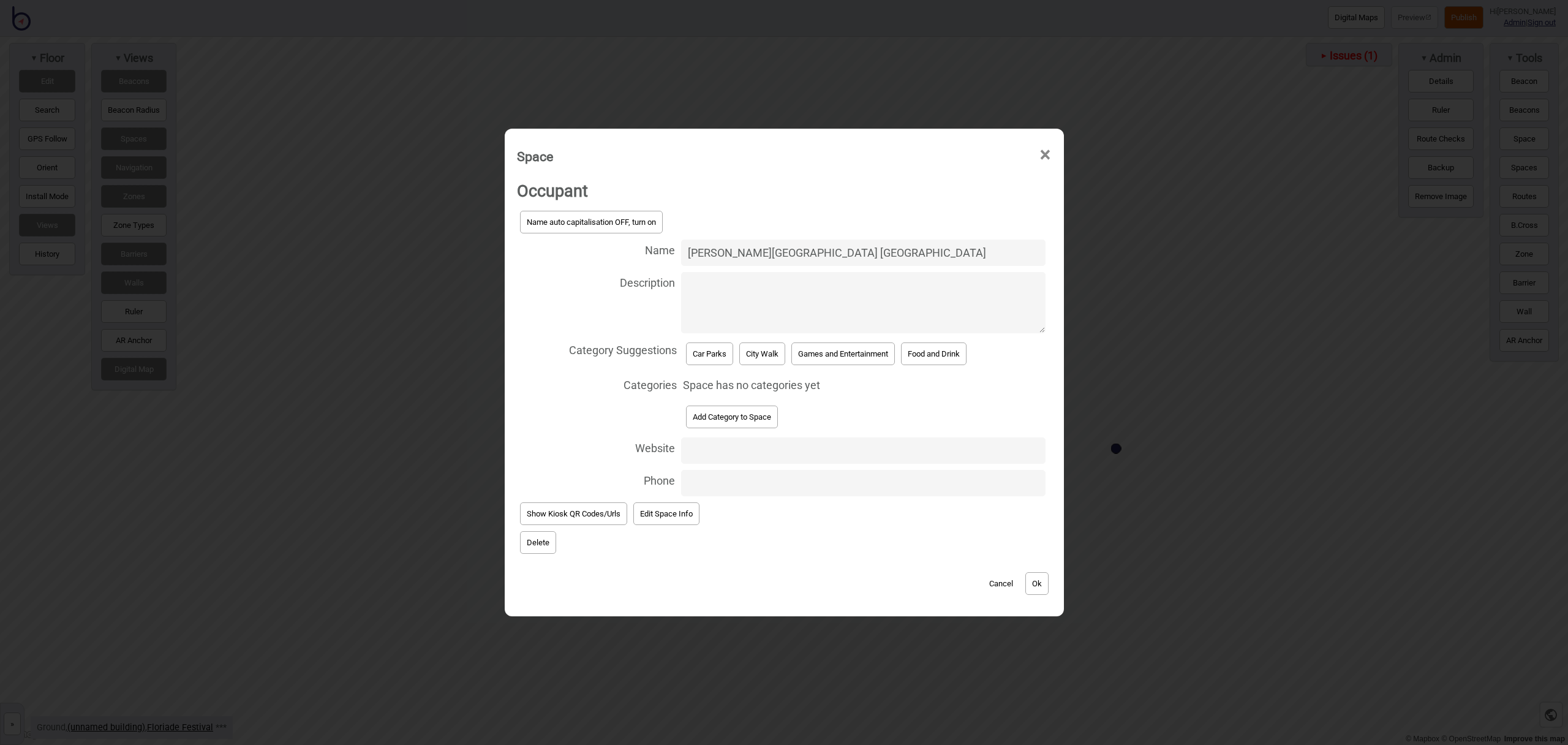
type input "[PERSON_NAME][GEOGRAPHIC_DATA] [GEOGRAPHIC_DATA]"
click at [683, 356] on div "Car Parks" at bounding box center [710, 353] width 53 height 28
click at [686, 354] on button "Car Parks" at bounding box center [710, 354] width 47 height 22
select select "Car Parks"
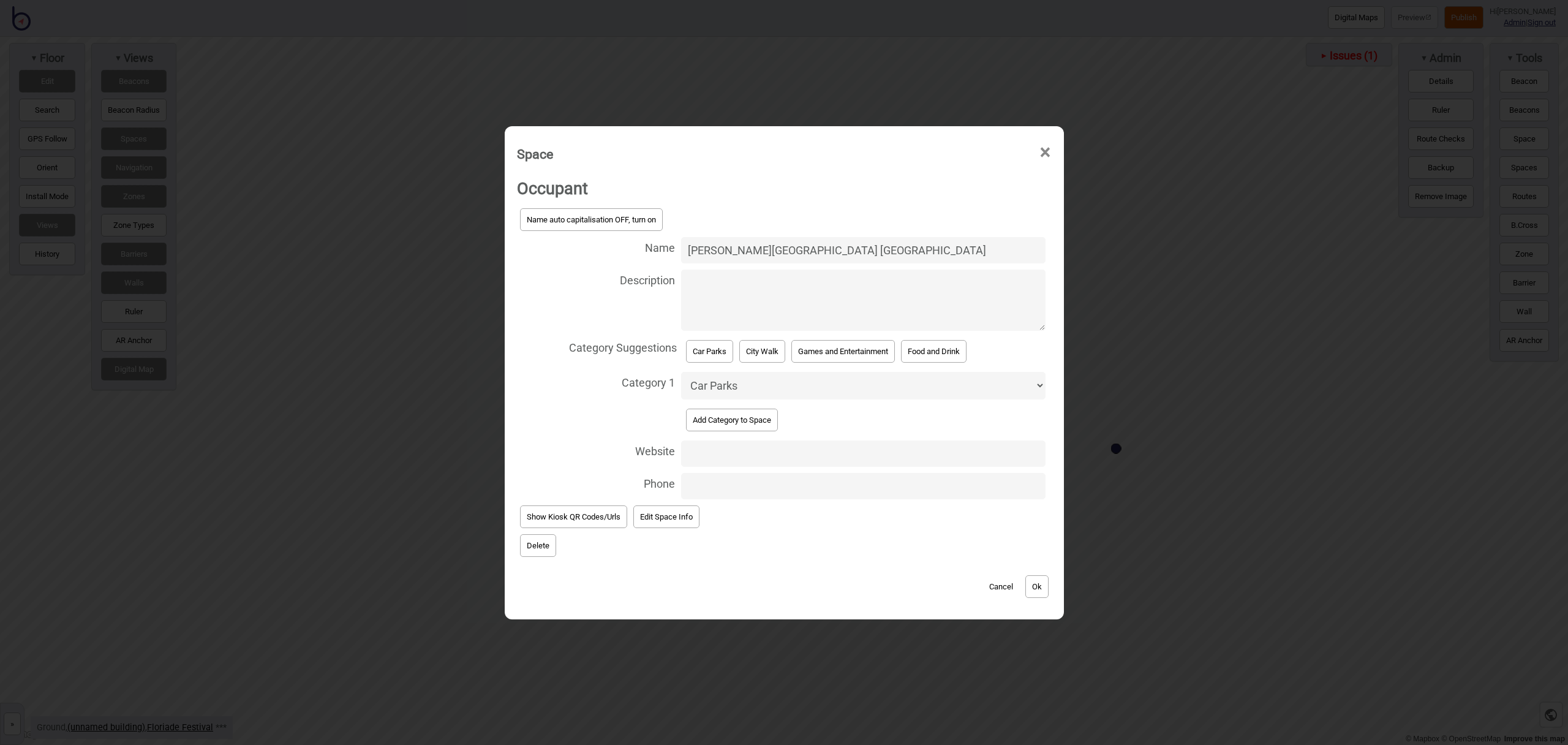
click at [1052, 586] on div "Cancel Ok" at bounding box center [784, 580] width 535 height 41
click at [1043, 587] on button "Ok" at bounding box center [1037, 587] width 23 height 22
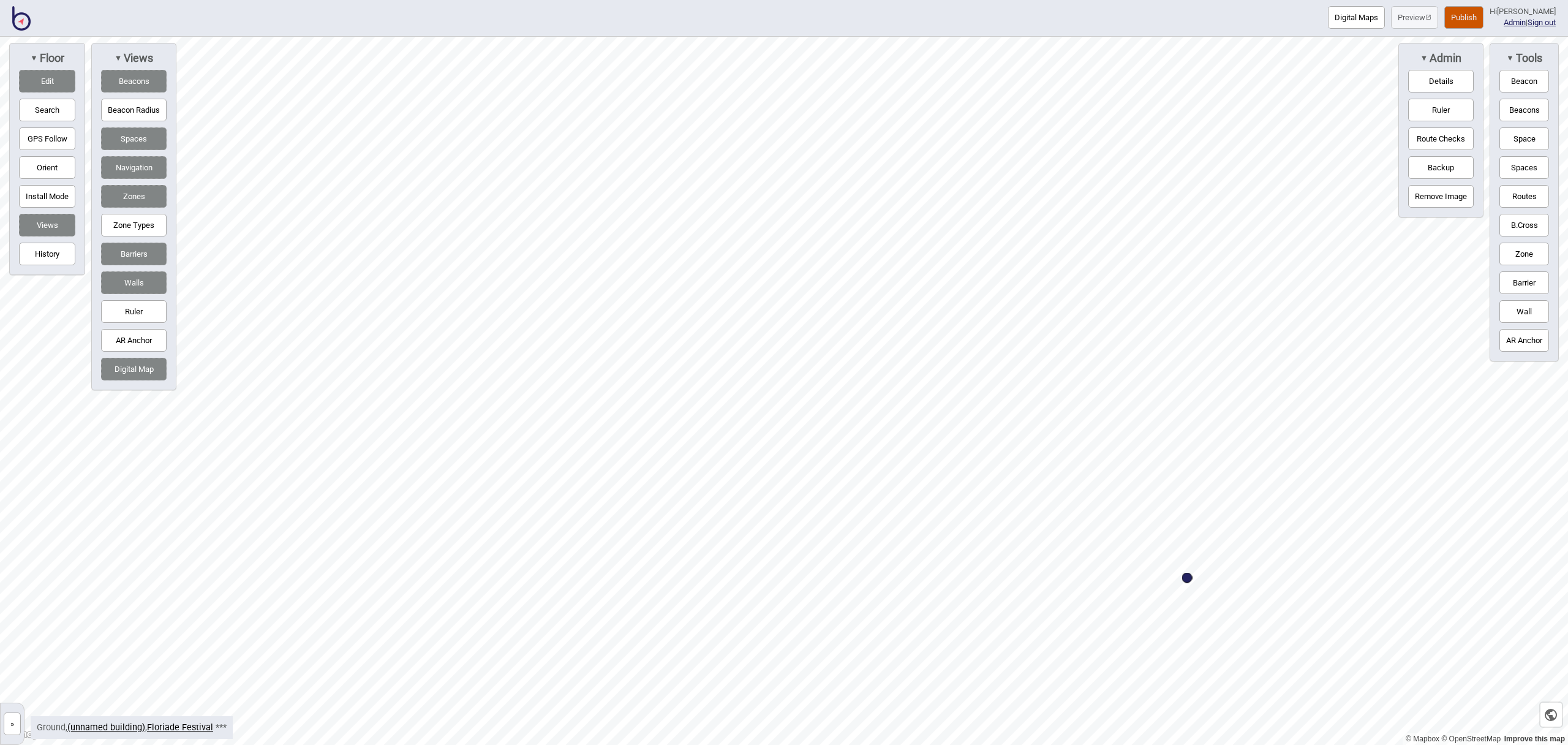
click at [1515, 193] on button "Routes" at bounding box center [1525, 196] width 49 height 22
click at [1545, 143] on button "Space" at bounding box center [1525, 139] width 49 height 22
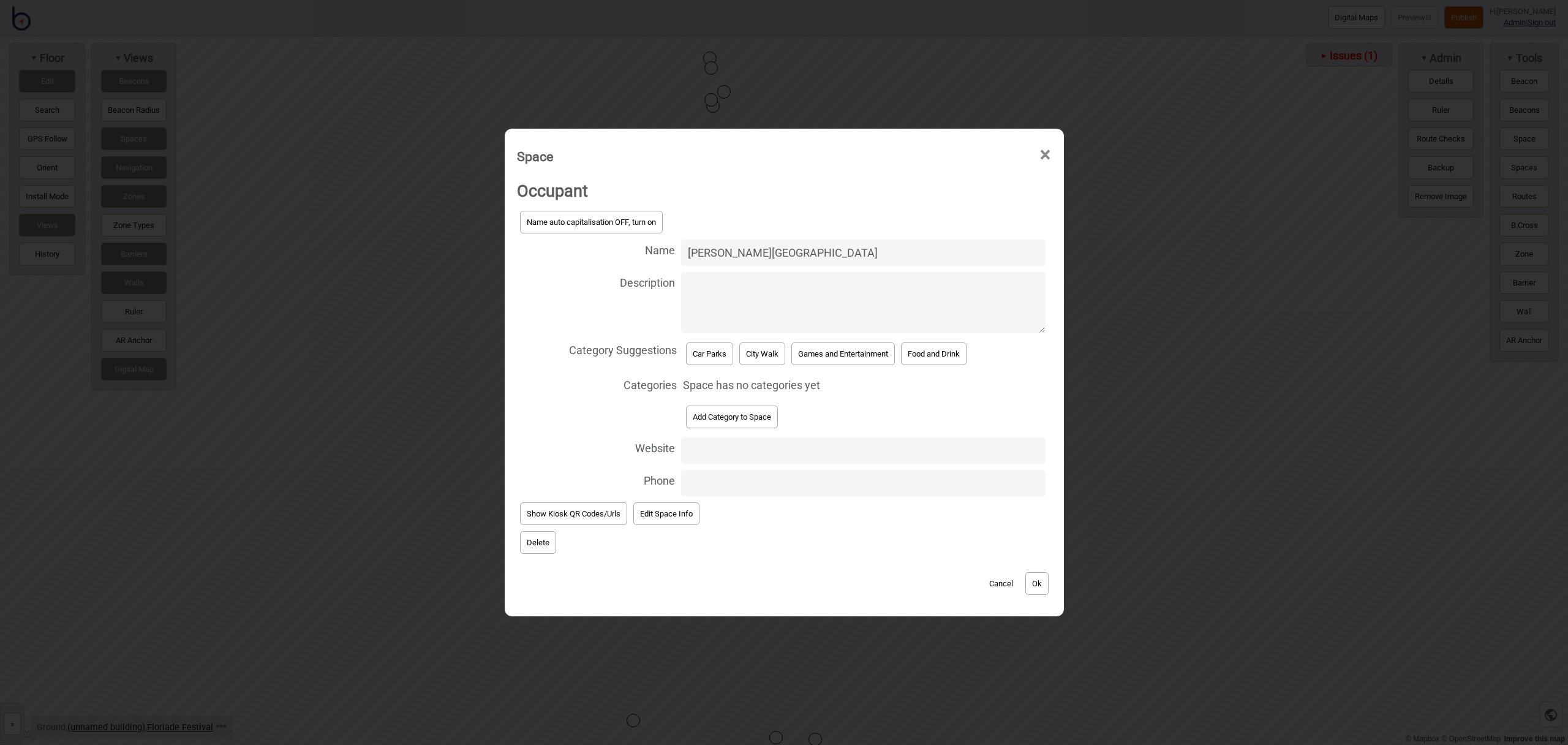
type input "Langton Crescent Car Park"
click at [710, 350] on button "Car Parks" at bounding box center [710, 354] width 47 height 22
select select "Car Parks"
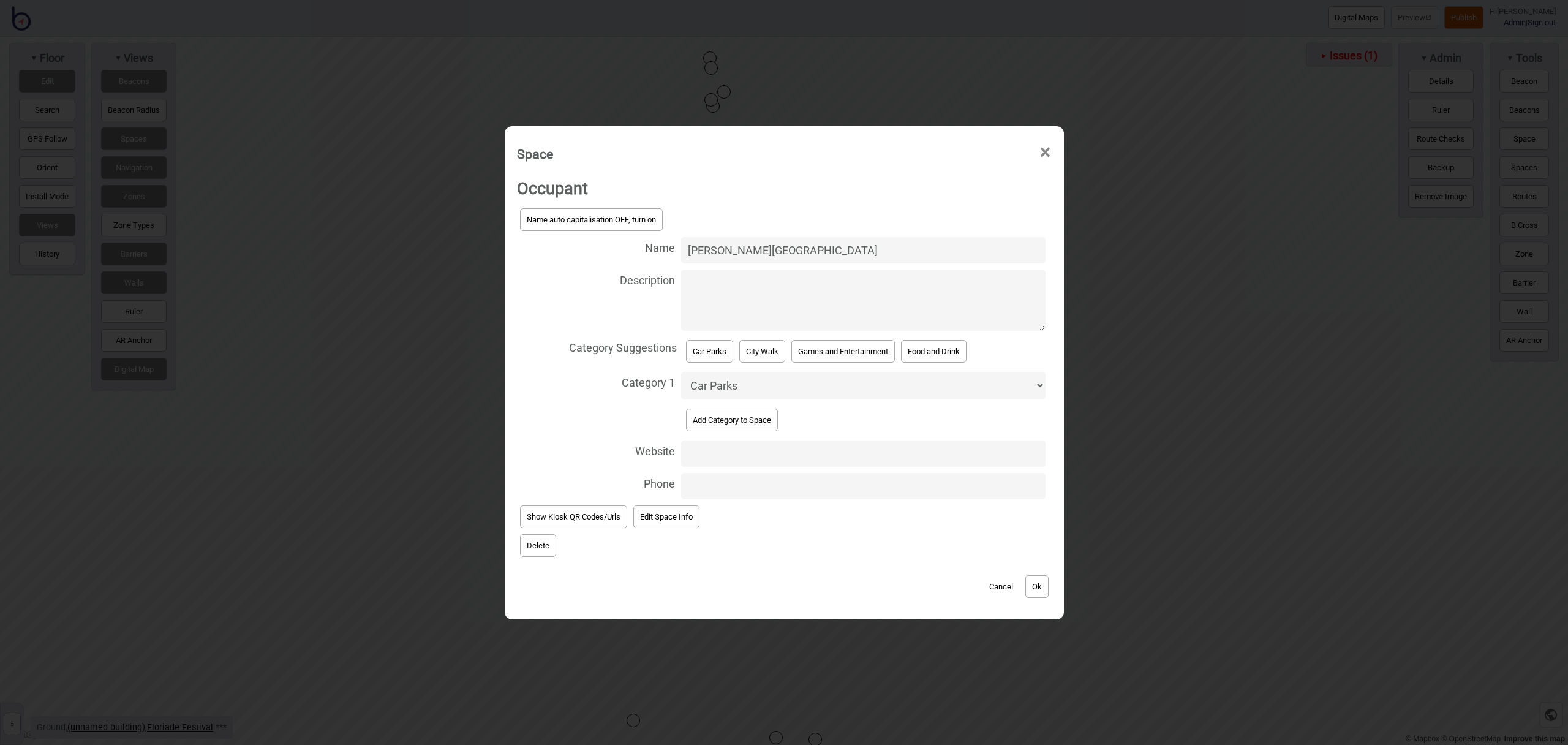
click at [1035, 580] on button "Ok" at bounding box center [1037, 587] width 23 height 22
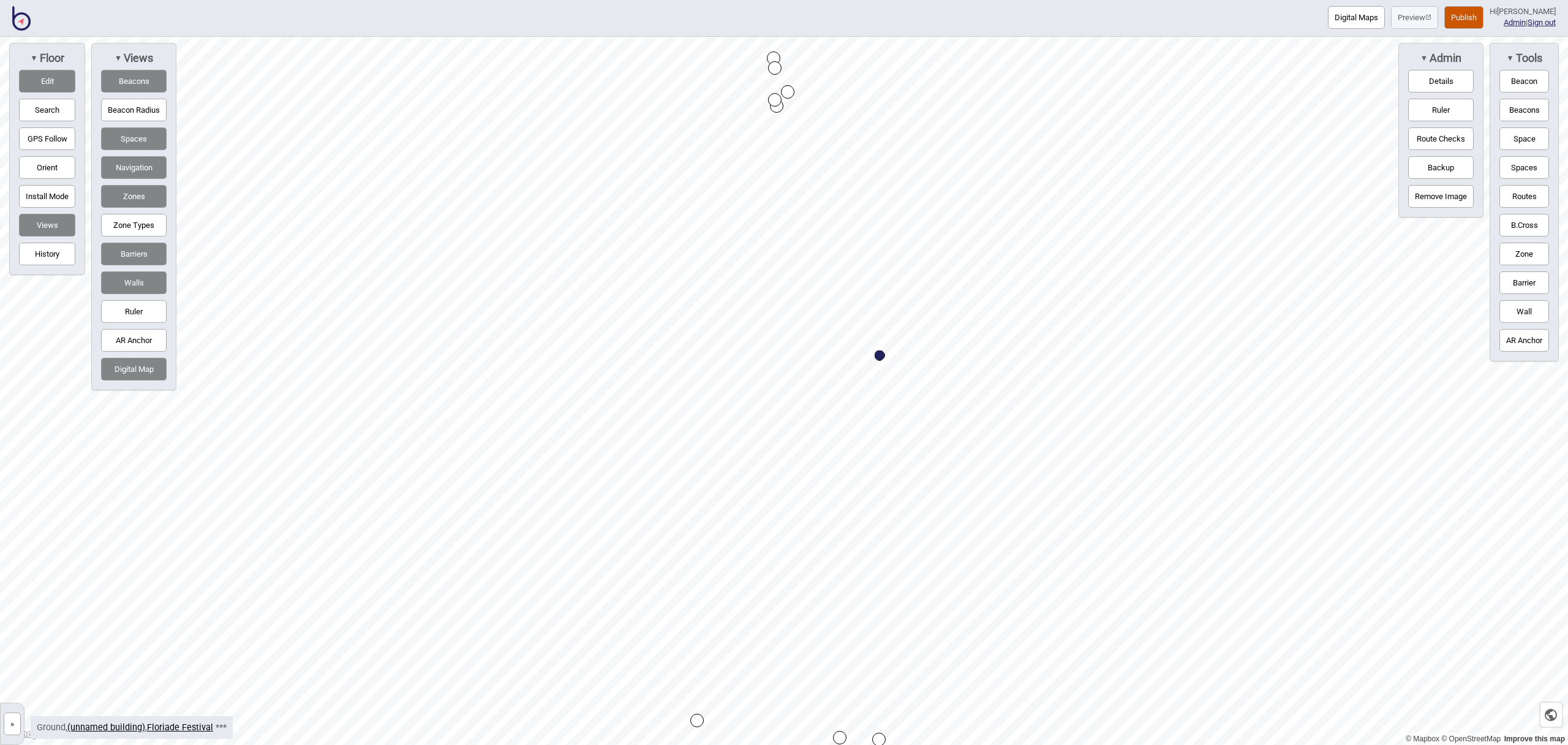
drag, startPoint x: 1525, startPoint y: 196, endPoint x: 1512, endPoint y: 199, distance: 13.3
click at [1525, 196] on button "Routes" at bounding box center [1525, 196] width 49 height 22
click at [1527, 189] on button "Routes" at bounding box center [1525, 196] width 49 height 22
click at [46, 79] on button "Edit" at bounding box center [46, 81] width 56 height 22
click at [43, 77] on button "Edit" at bounding box center [46, 81] width 56 height 22
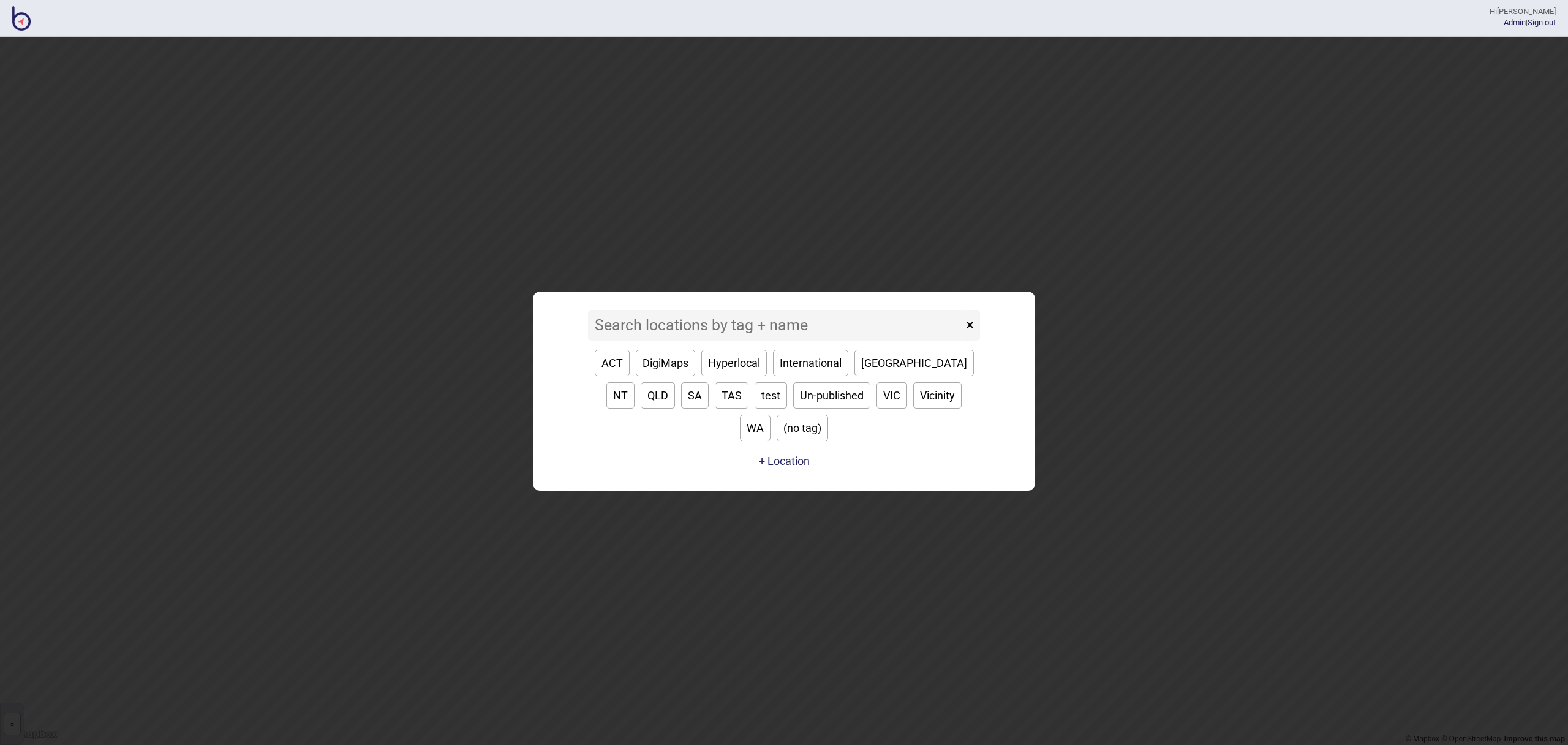
click at [888, 377] on button "[GEOGRAPHIC_DATA]" at bounding box center [915, 362] width 120 height 26
type input "[GEOGRAPHIC_DATA]"
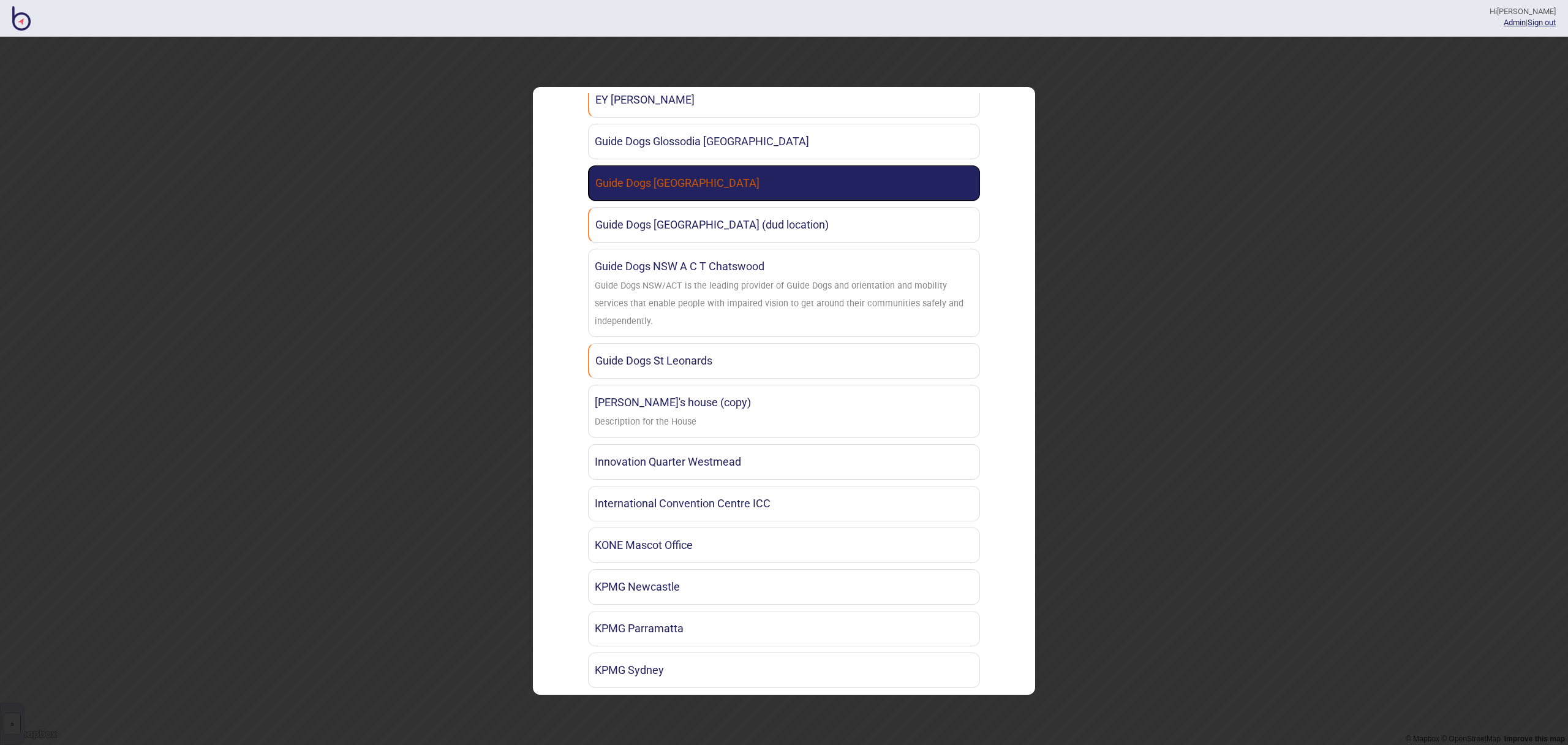
scroll to position [1489, 0]
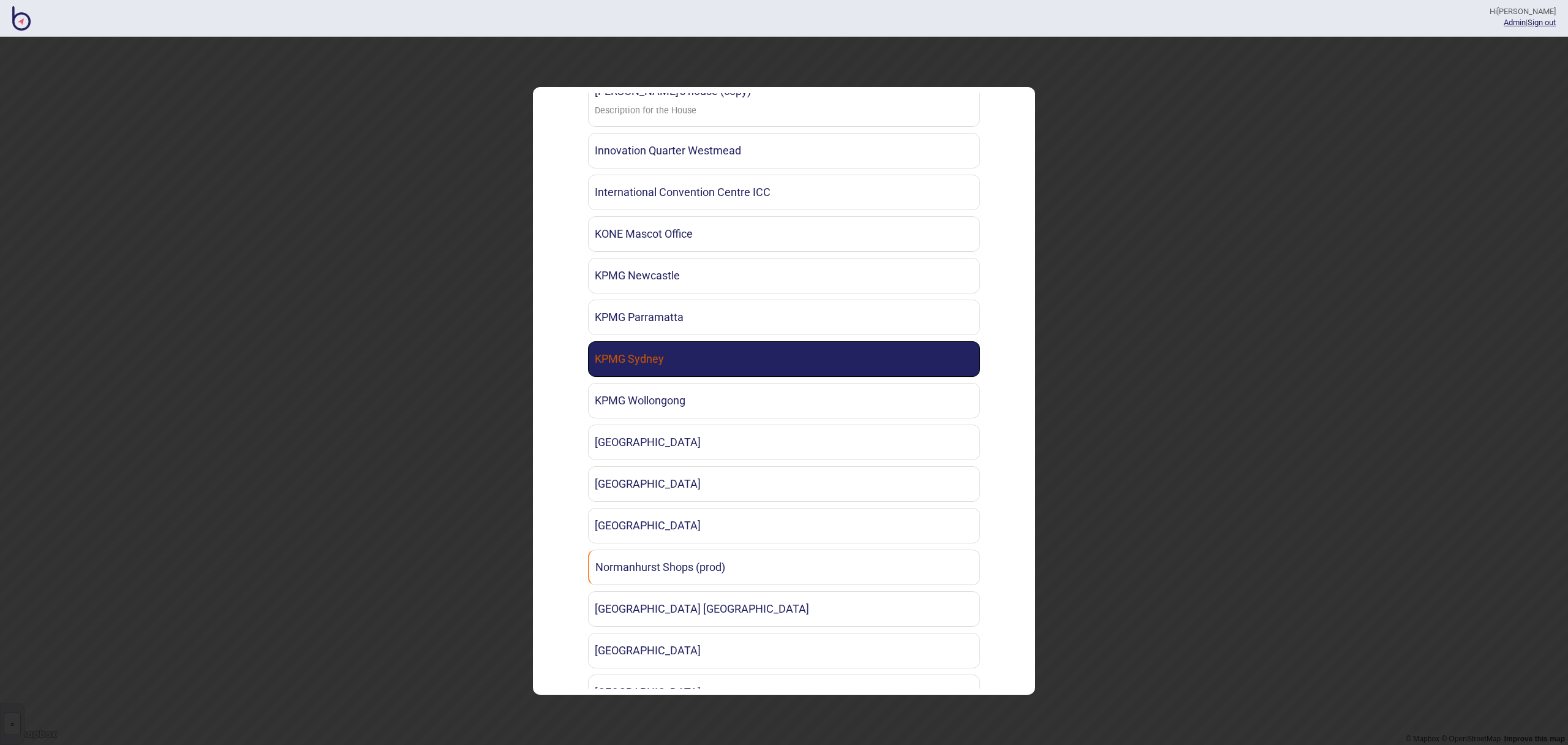
click at [680, 361] on link "KPMG Sydney" at bounding box center [784, 359] width 392 height 35
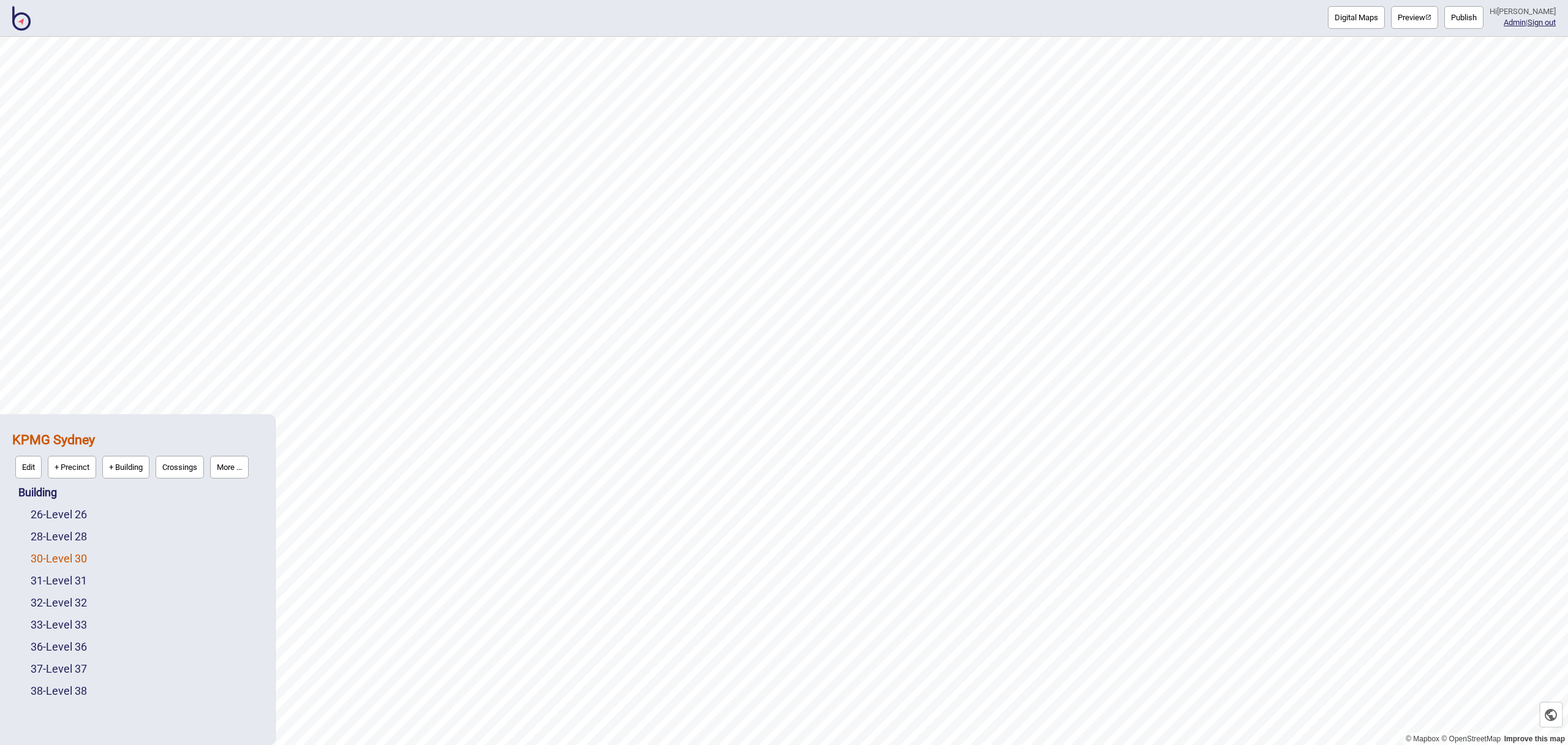
click at [82, 557] on link "30 - Level 30" at bounding box center [58, 558] width 56 height 13
click at [66, 443] on strong "KPMG Sydney" at bounding box center [53, 440] width 82 height 15
click at [248, 468] on button "More ..." at bounding box center [230, 467] width 39 height 22
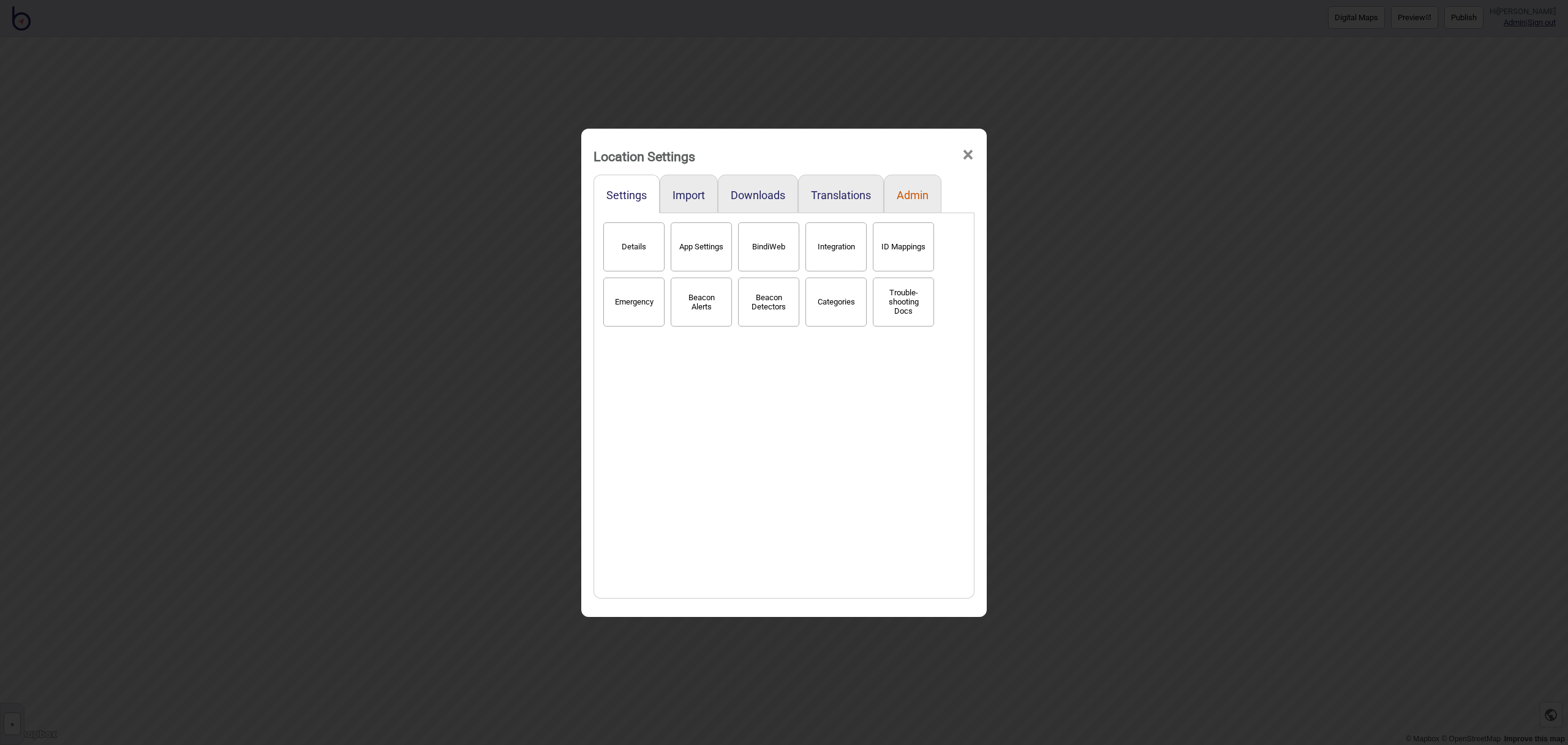
click at [919, 198] on button "Admin" at bounding box center [912, 195] width 32 height 13
click at [618, 241] on button "Stats" at bounding box center [634, 246] width 61 height 49
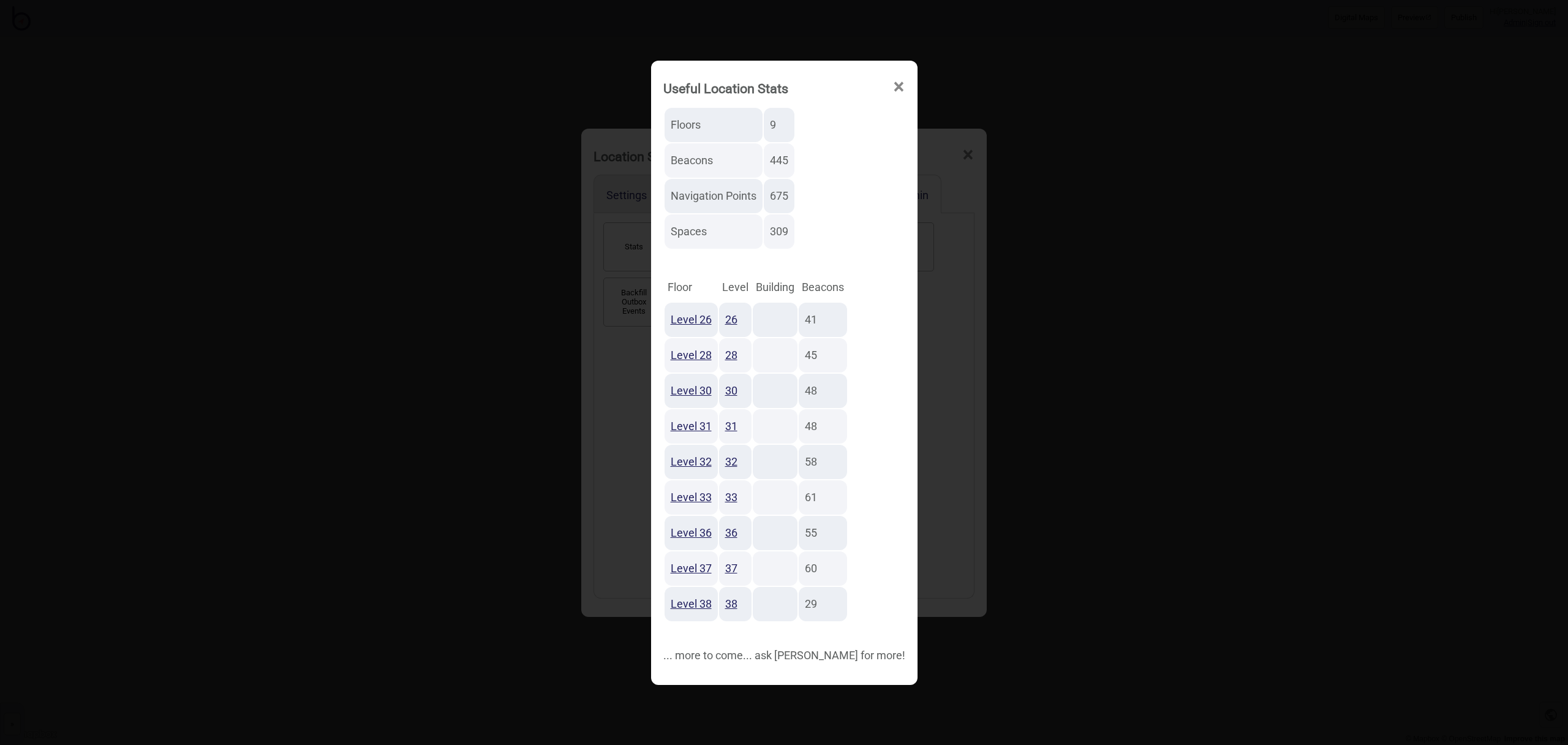
click at [893, 85] on span "×" at bounding box center [899, 87] width 13 height 40
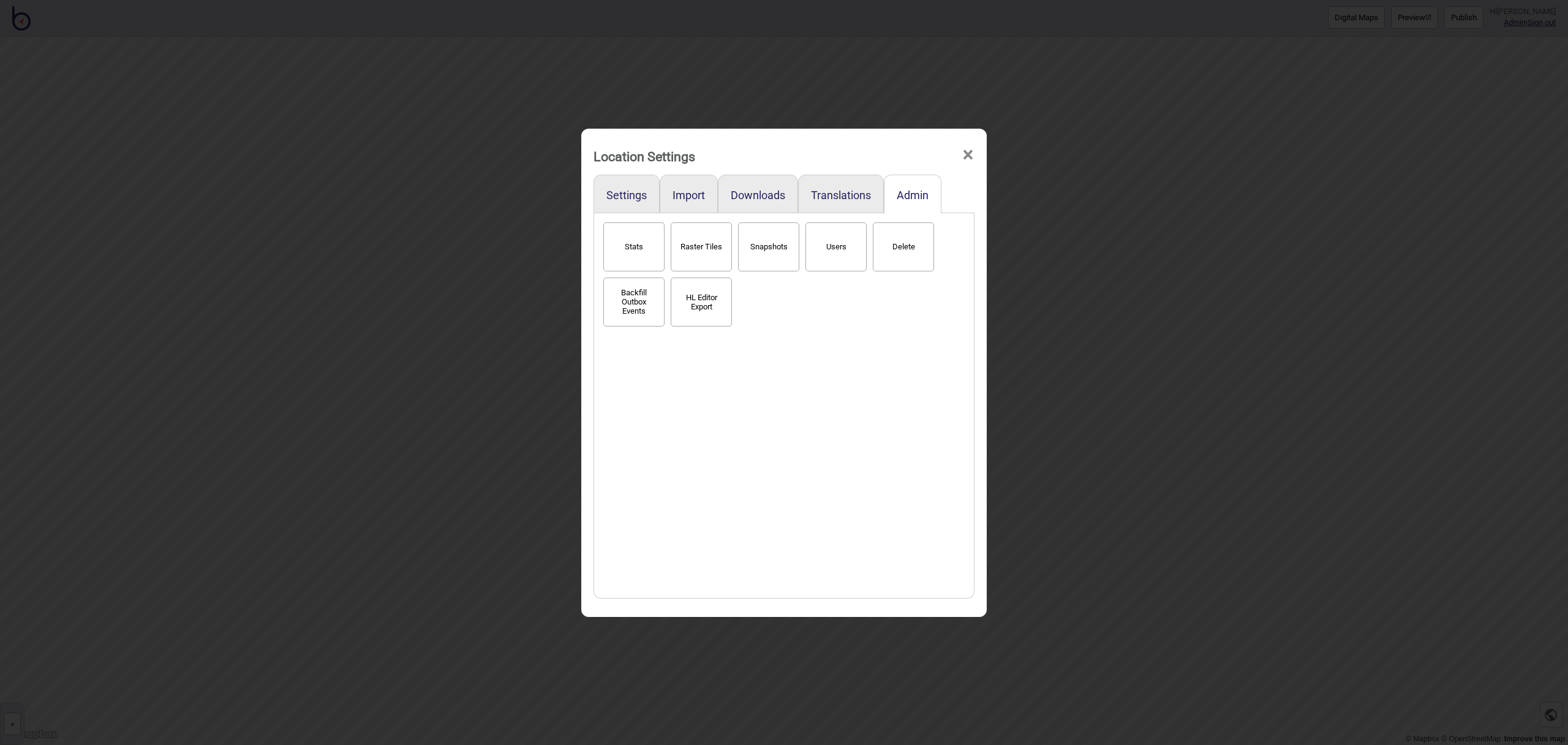
click at [964, 152] on span "×" at bounding box center [968, 155] width 13 height 40
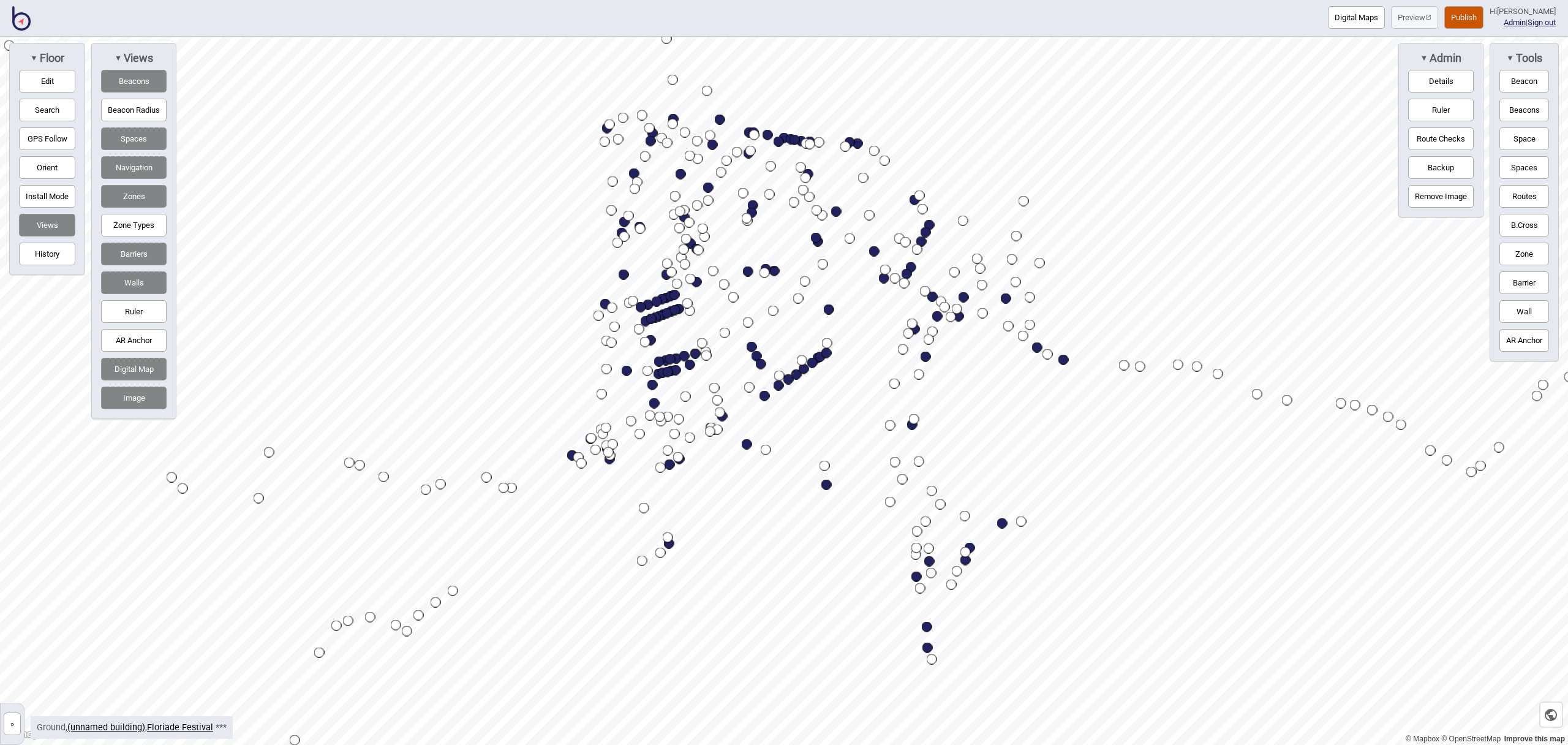
click at [136, 397] on button "Image" at bounding box center [134, 398] width 66 height 22
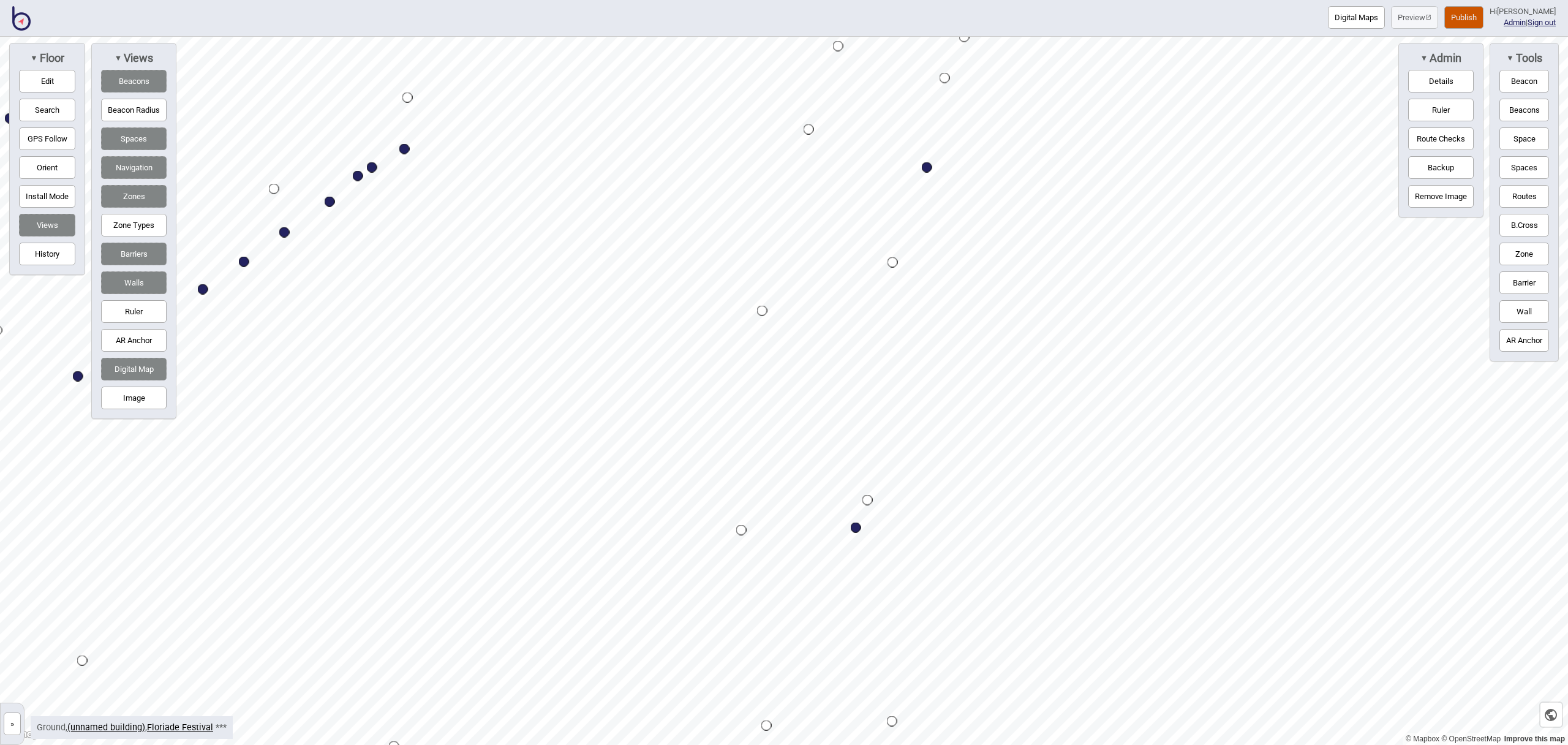
click at [818, 0] on html "Digital Maps Preview Publish Hi [PERSON_NAME] Admin | Sign out © Mapbox © OpenS…" at bounding box center [784, 0] width 1568 height 0
drag, startPoint x: 528, startPoint y: 451, endPoint x: 635, endPoint y: 432, distance: 108.7
click at [635, 432] on div "Map marker" at bounding box center [635, 433] width 10 height 10
drag, startPoint x: 55, startPoint y: 77, endPoint x: 119, endPoint y: 113, distance: 73.4
click at [55, 77] on button "Edit" at bounding box center [46, 81] width 56 height 22
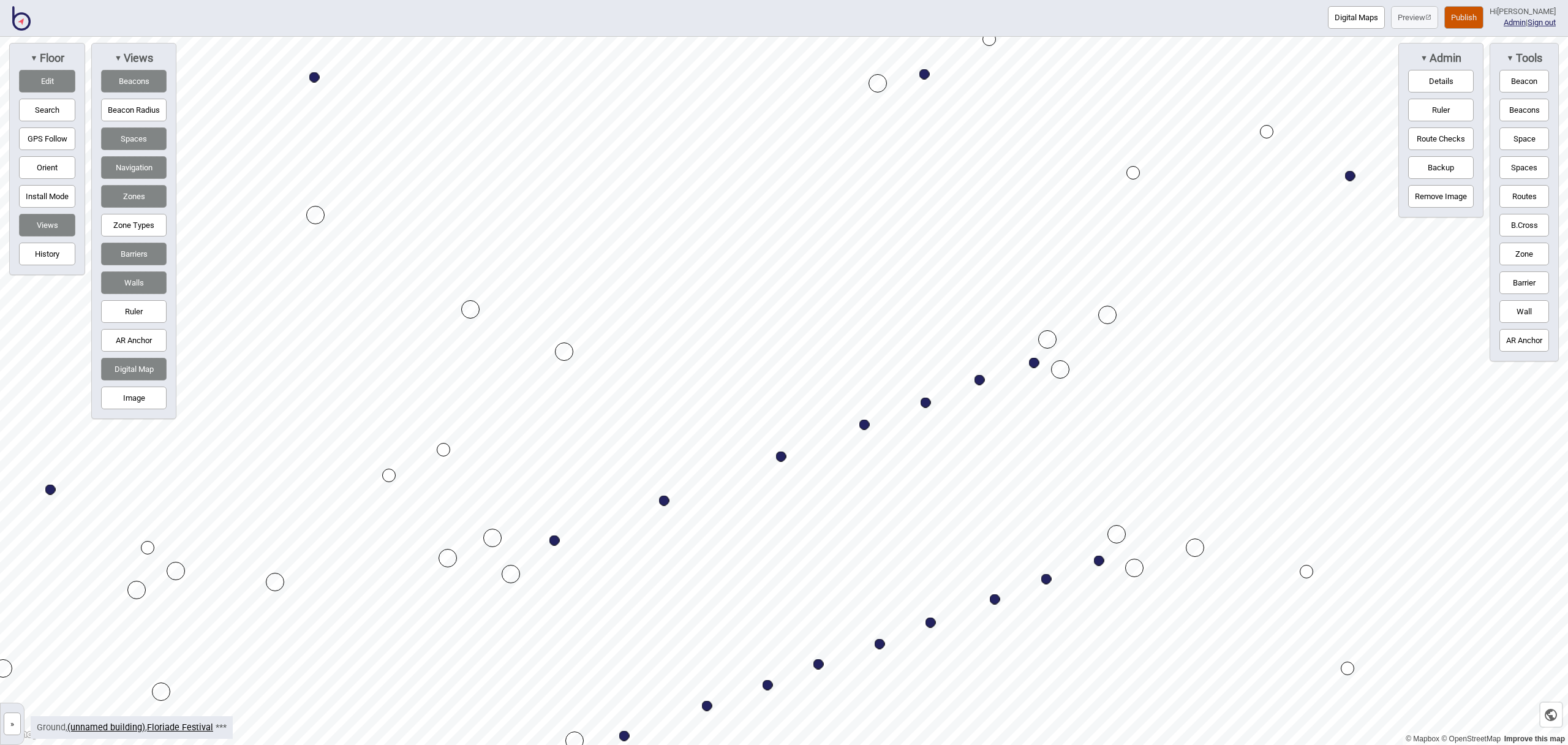
click at [1476, 17] on button "Publish" at bounding box center [1464, 17] width 39 height 22
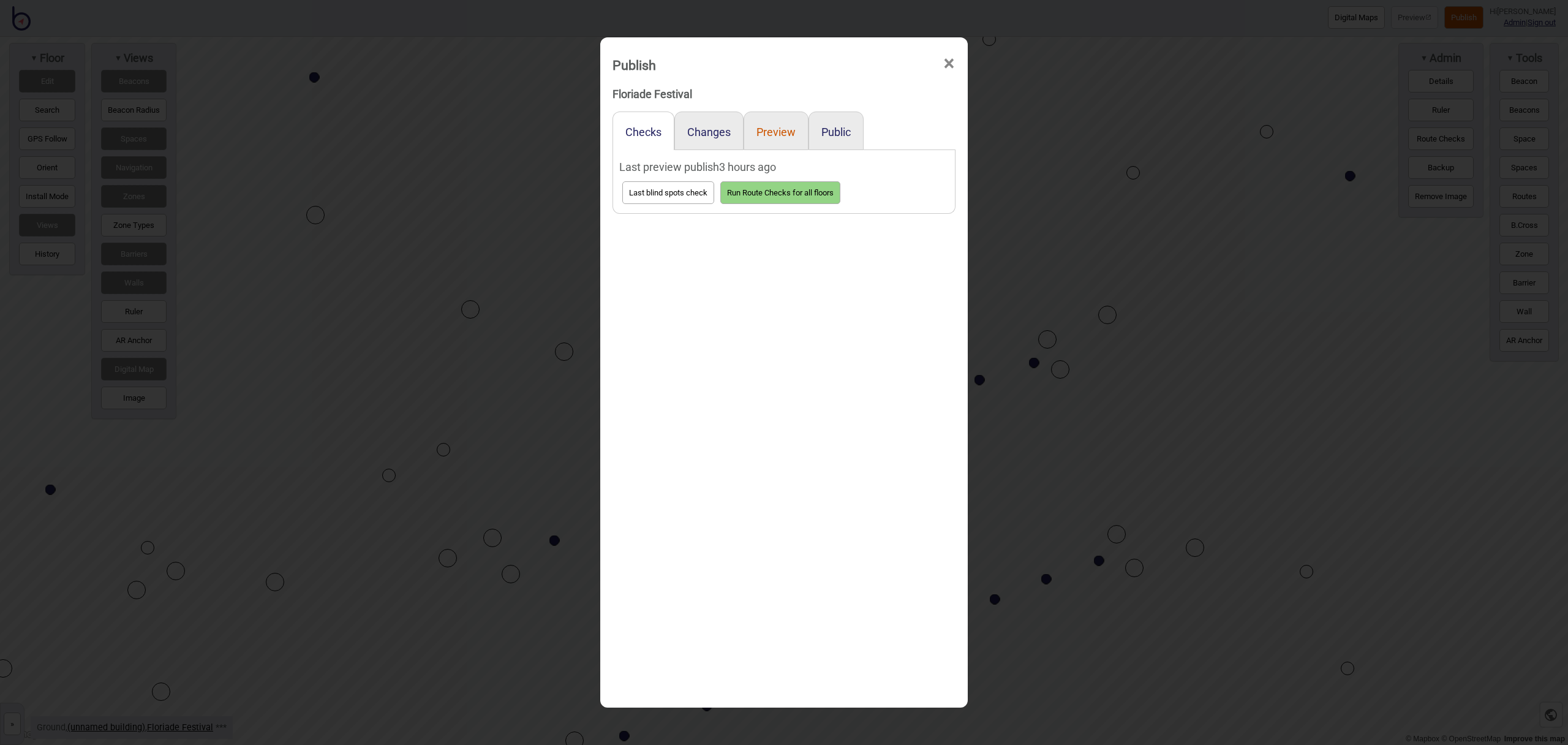
click at [778, 127] on button "Preview" at bounding box center [776, 132] width 39 height 13
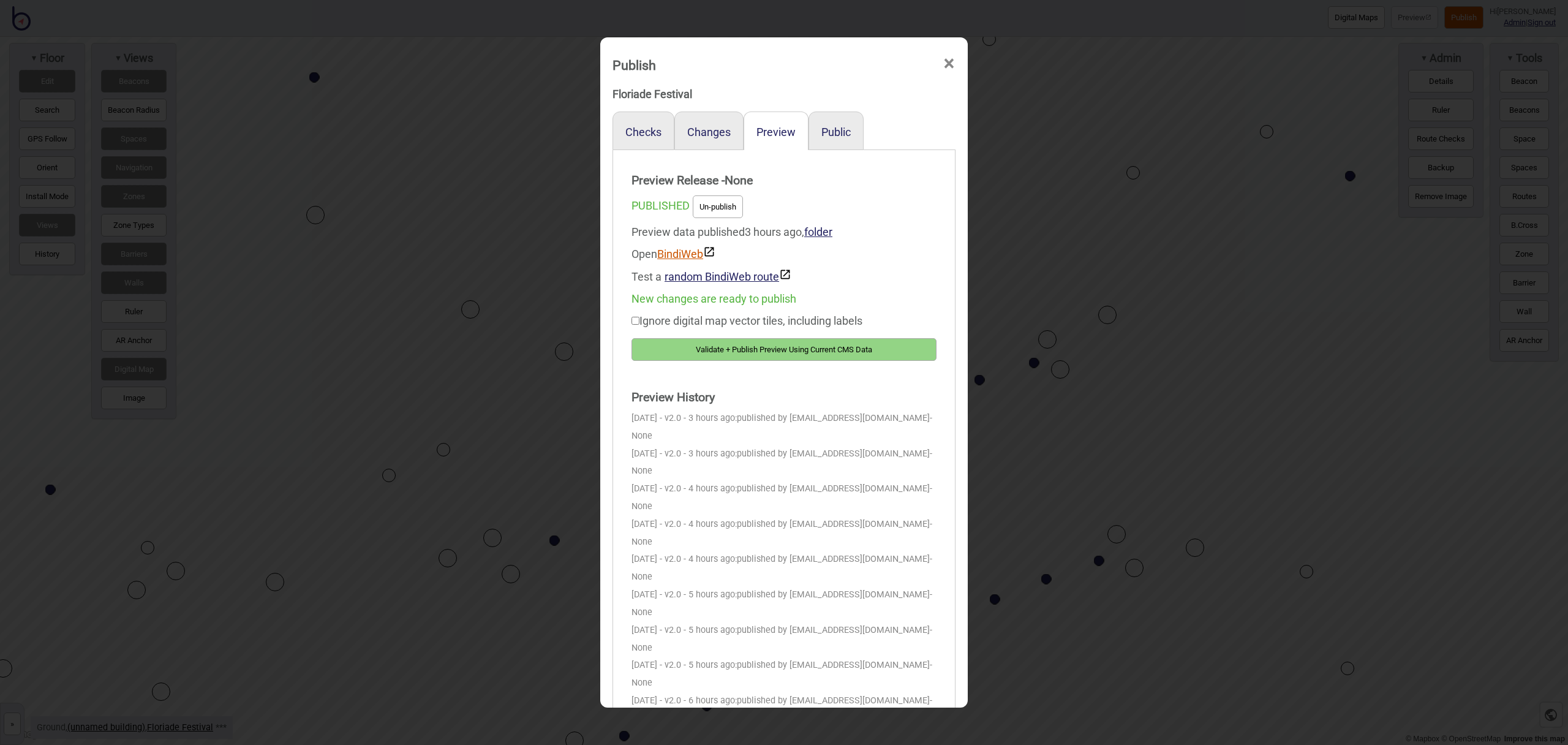
click at [677, 254] on link "BindiWeb" at bounding box center [686, 254] width 58 height 13
click at [951, 68] on span "×" at bounding box center [949, 64] width 13 height 40
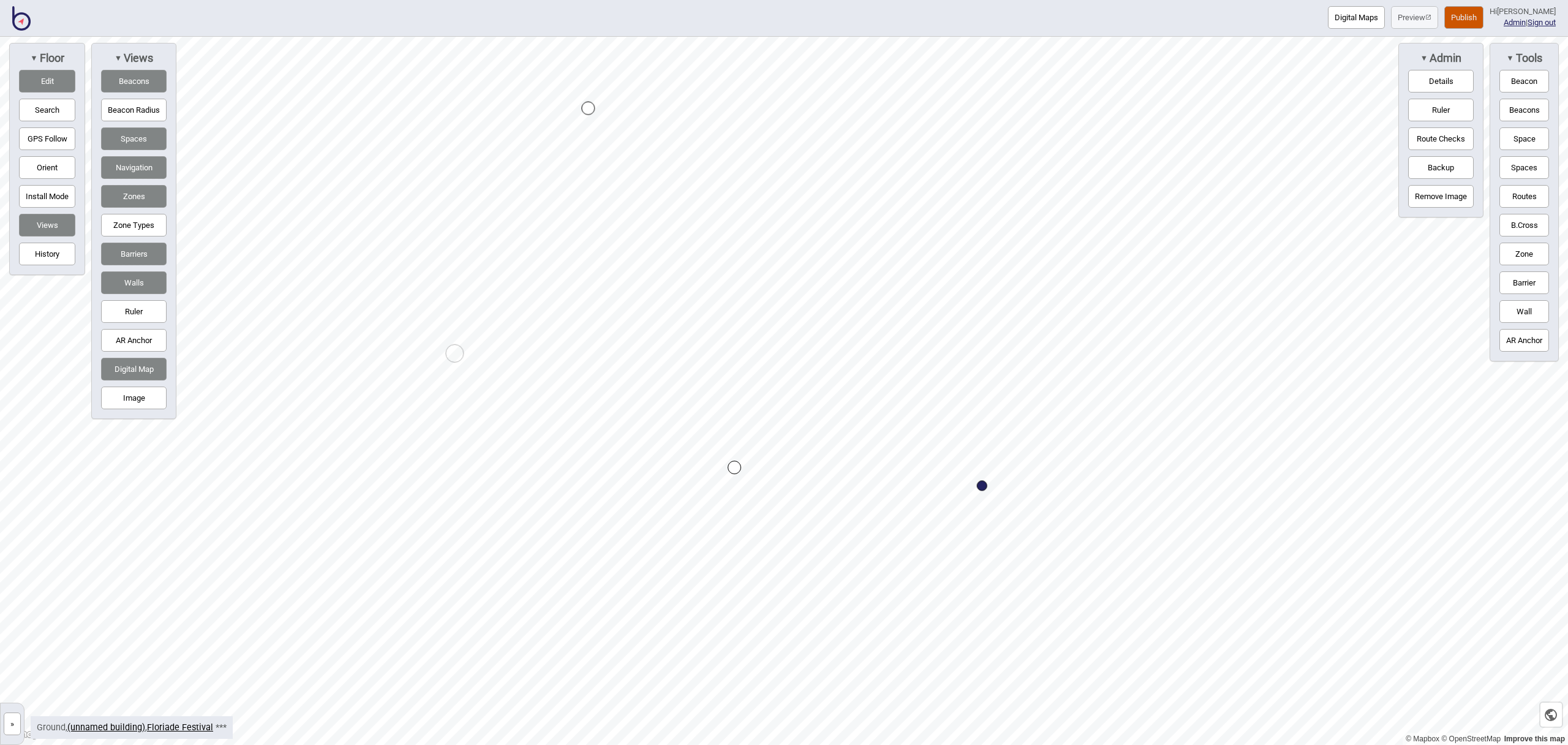
drag, startPoint x: 704, startPoint y: 224, endPoint x: 734, endPoint y: 467, distance: 244.8
click at [734, 37] on div at bounding box center [784, 37] width 1568 height 0
drag, startPoint x: 682, startPoint y: 397, endPoint x: 712, endPoint y: 387, distance: 31.6
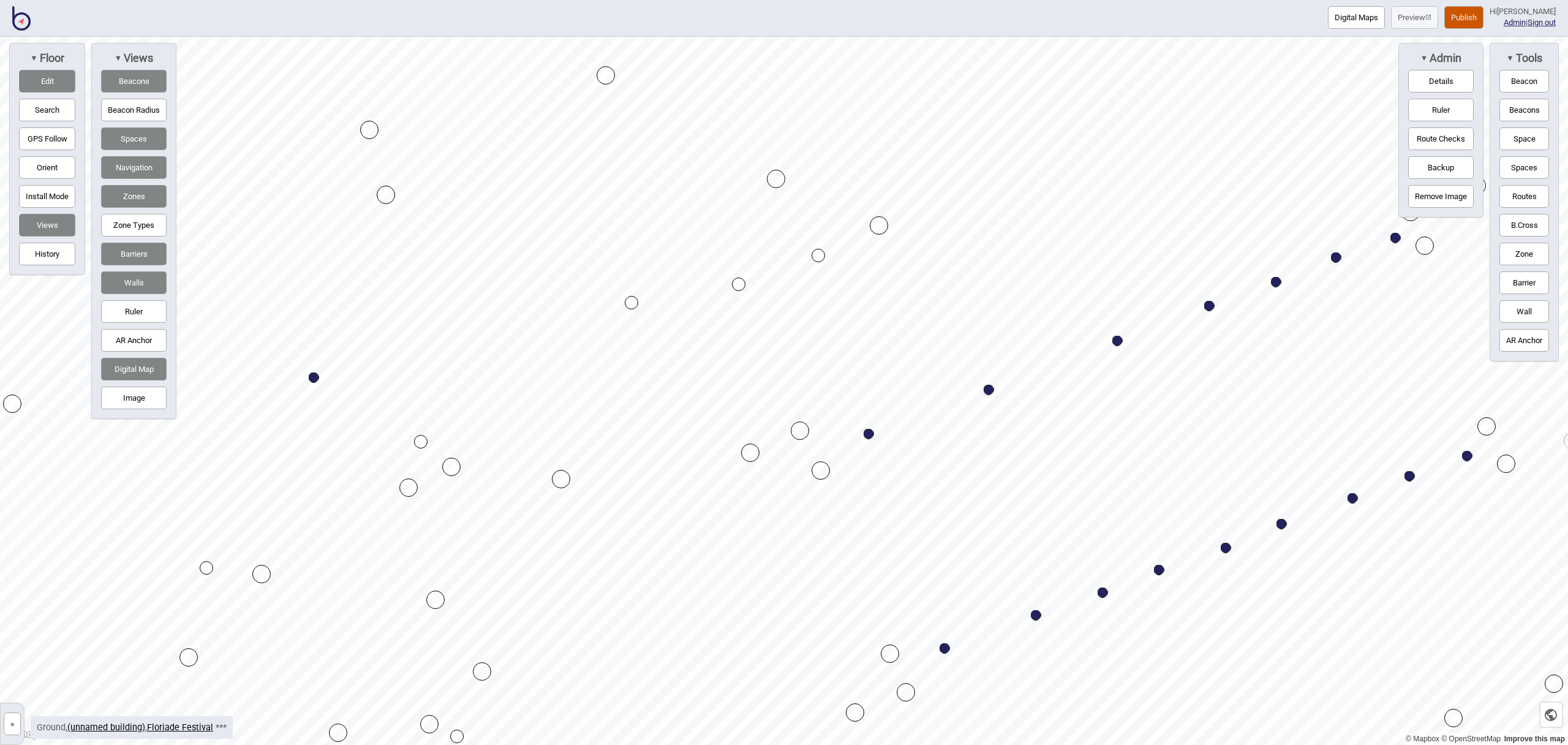
drag, startPoint x: 748, startPoint y: 332, endPoint x: 819, endPoint y: 255, distance: 104.7
click at [819, 255] on div "Map marker" at bounding box center [819, 255] width 13 height 13
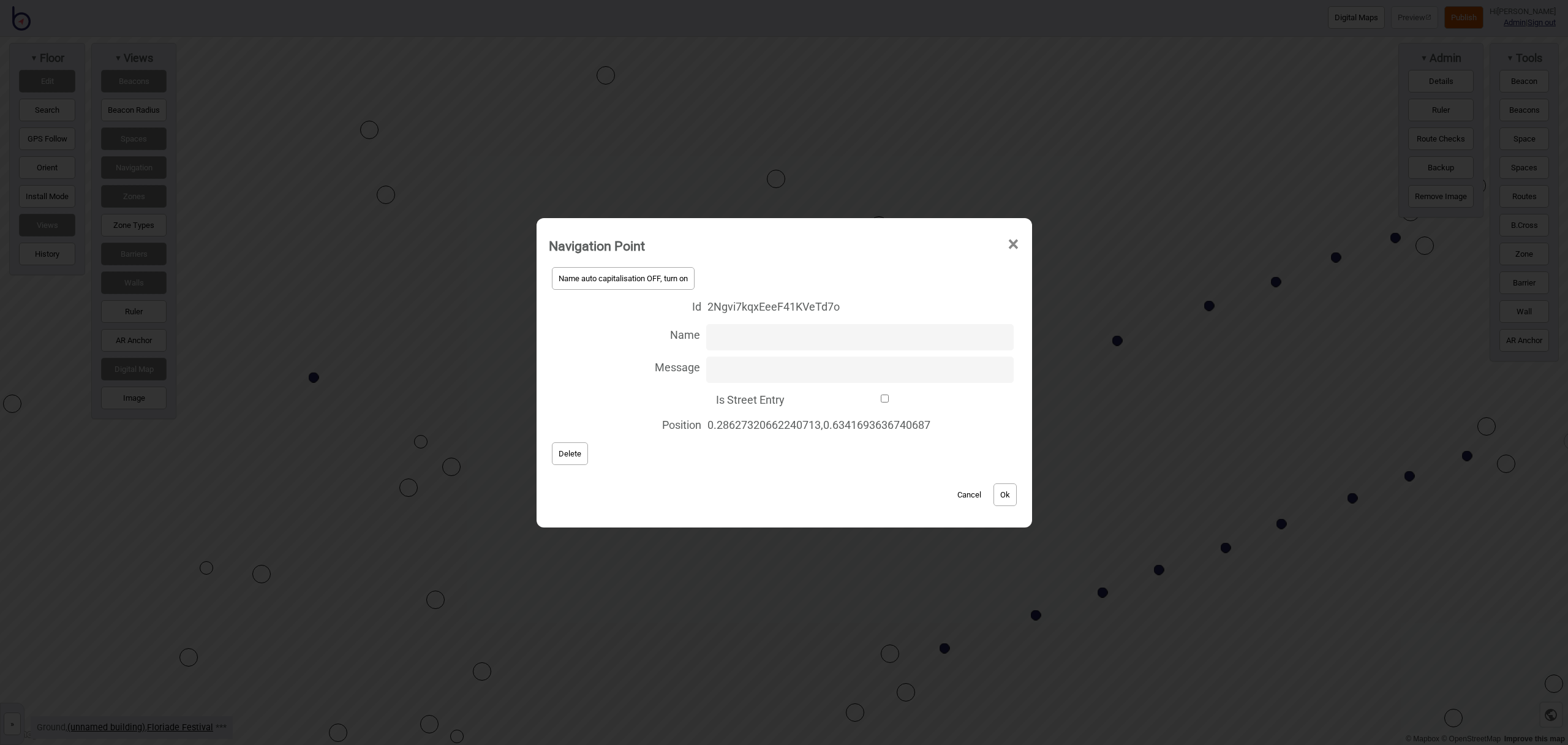
click at [1014, 245] on span "×" at bounding box center [1013, 245] width 13 height 40
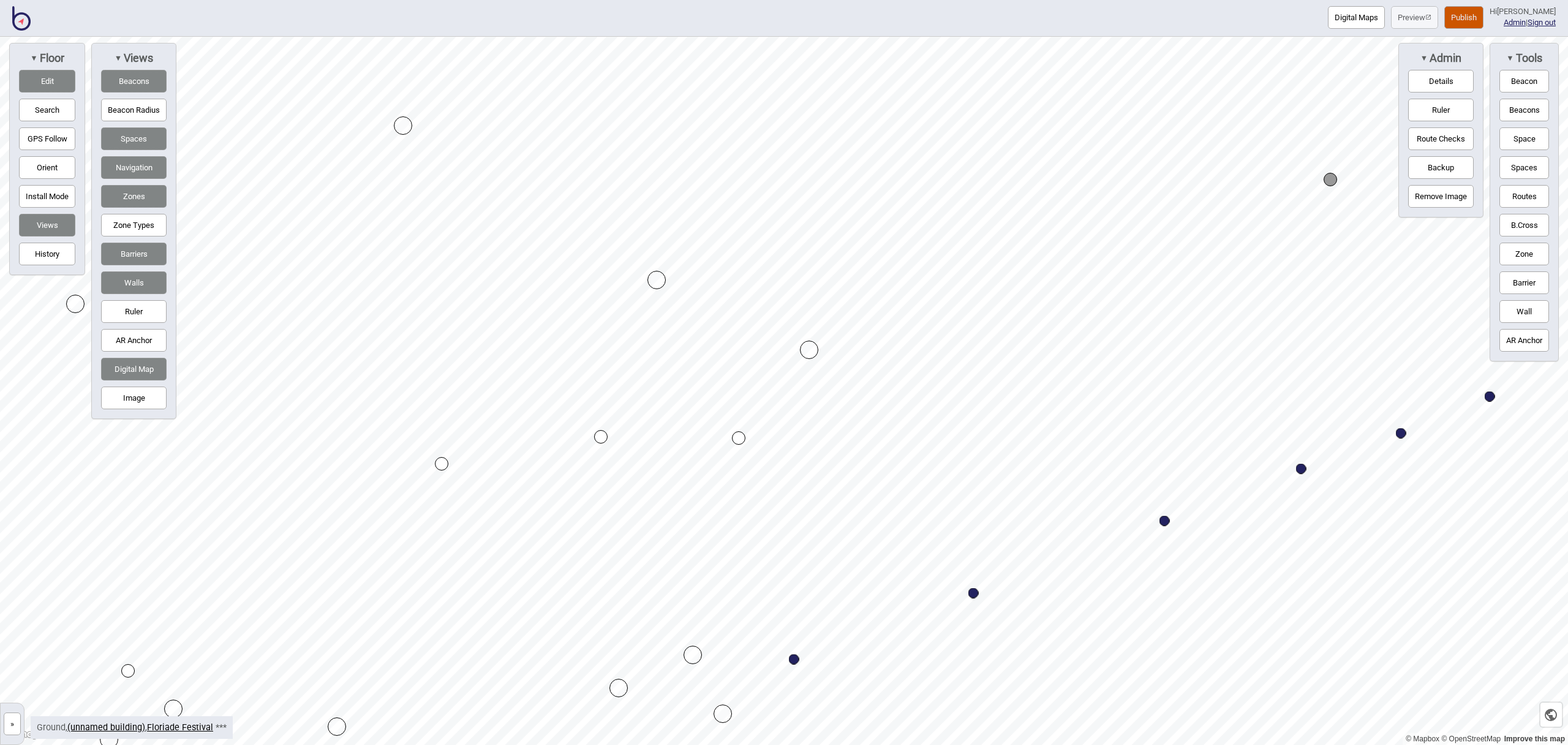
drag, startPoint x: 724, startPoint y: 413, endPoint x: 739, endPoint y: 439, distance: 30.0
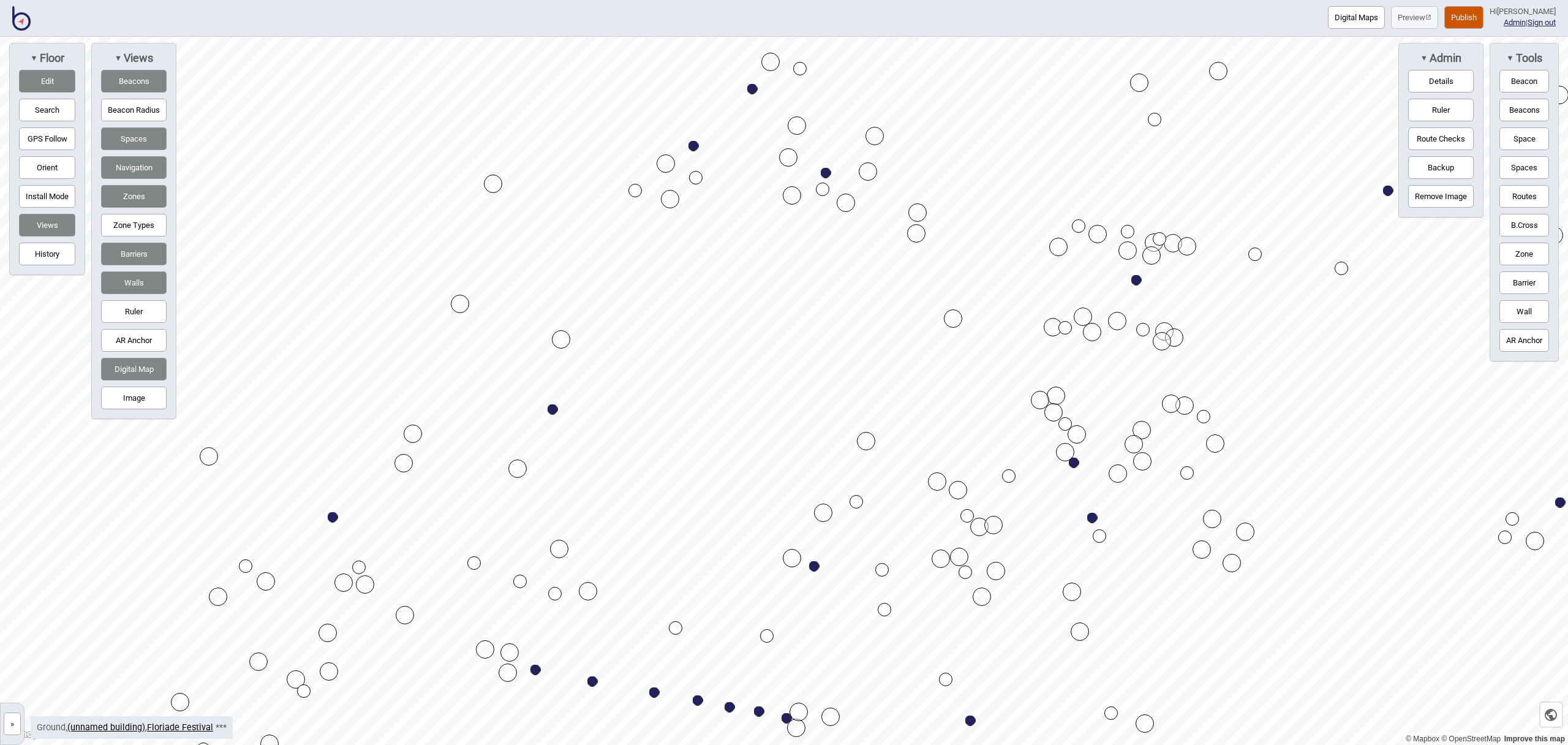
click at [520, 579] on div "Map marker" at bounding box center [520, 582] width 13 height 13
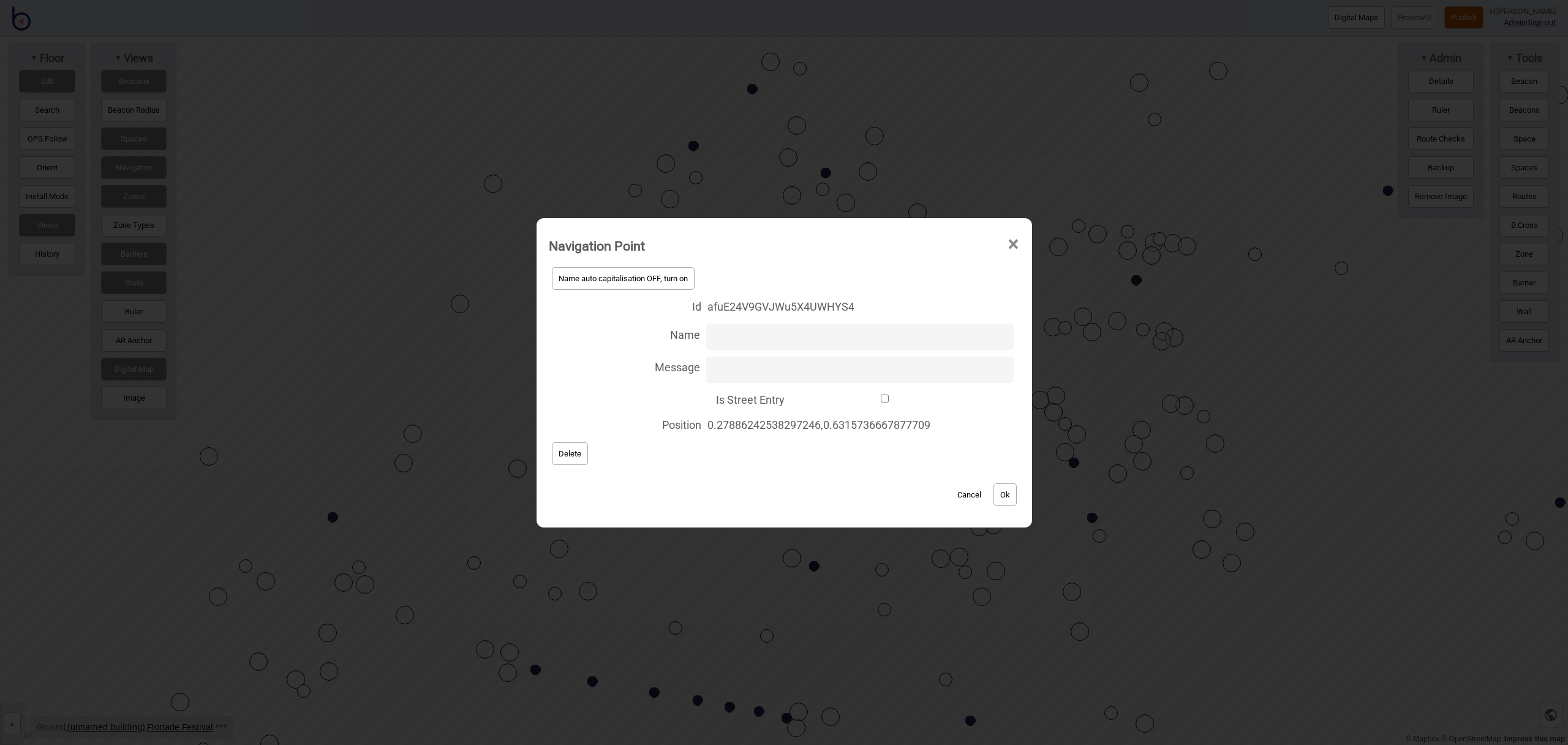
click at [563, 460] on button "Delete" at bounding box center [570, 454] width 36 height 22
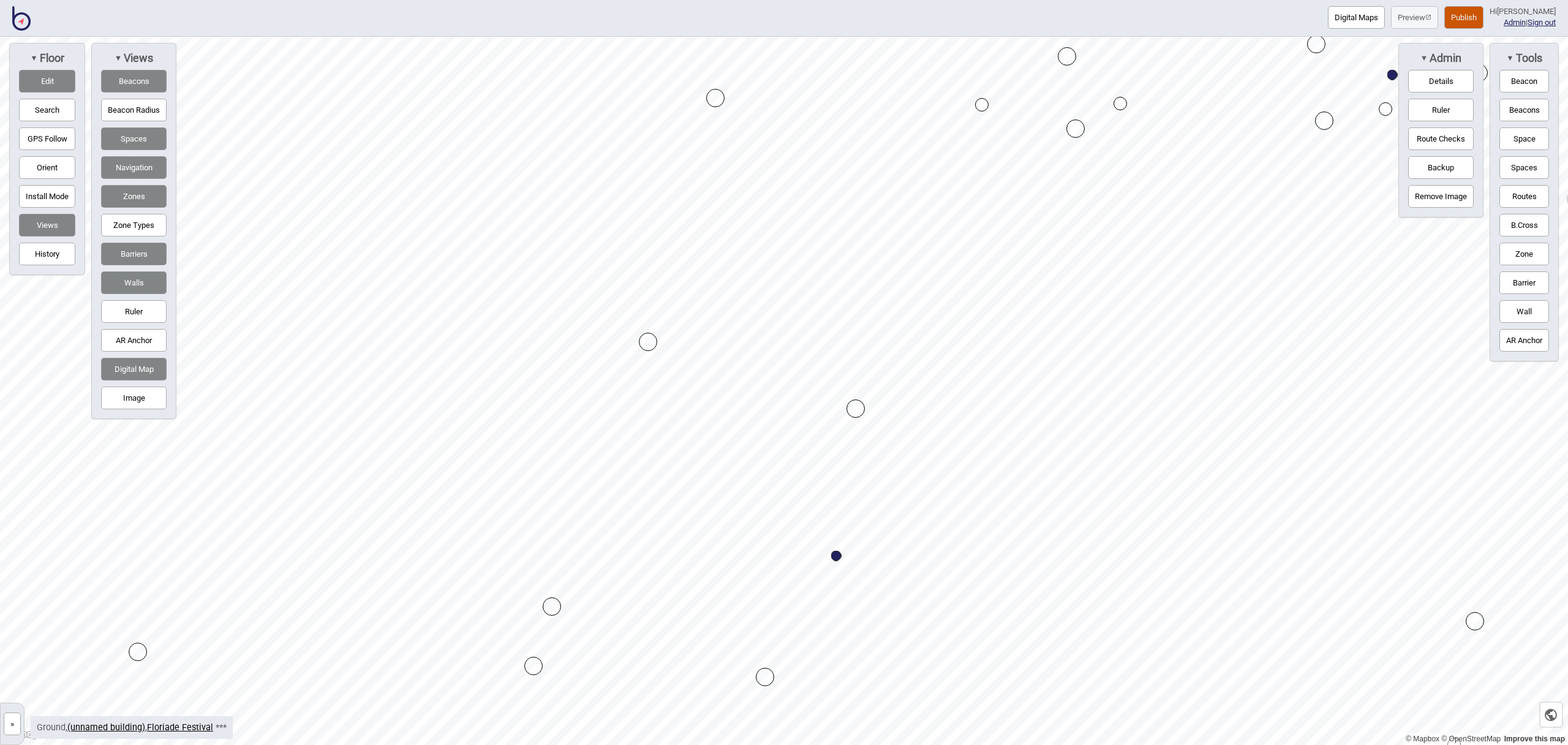
click at [1528, 190] on button "Routes" at bounding box center [1525, 196] width 49 height 22
click at [984, 104] on div "Map marker" at bounding box center [982, 105] width 13 height 13
click at [749, 586] on div "Map marker" at bounding box center [751, 588] width 13 height 13
click at [916, 650] on div "Map marker" at bounding box center [915, 650] width 13 height 13
click at [1524, 186] on button "Routes" at bounding box center [1525, 196] width 49 height 22
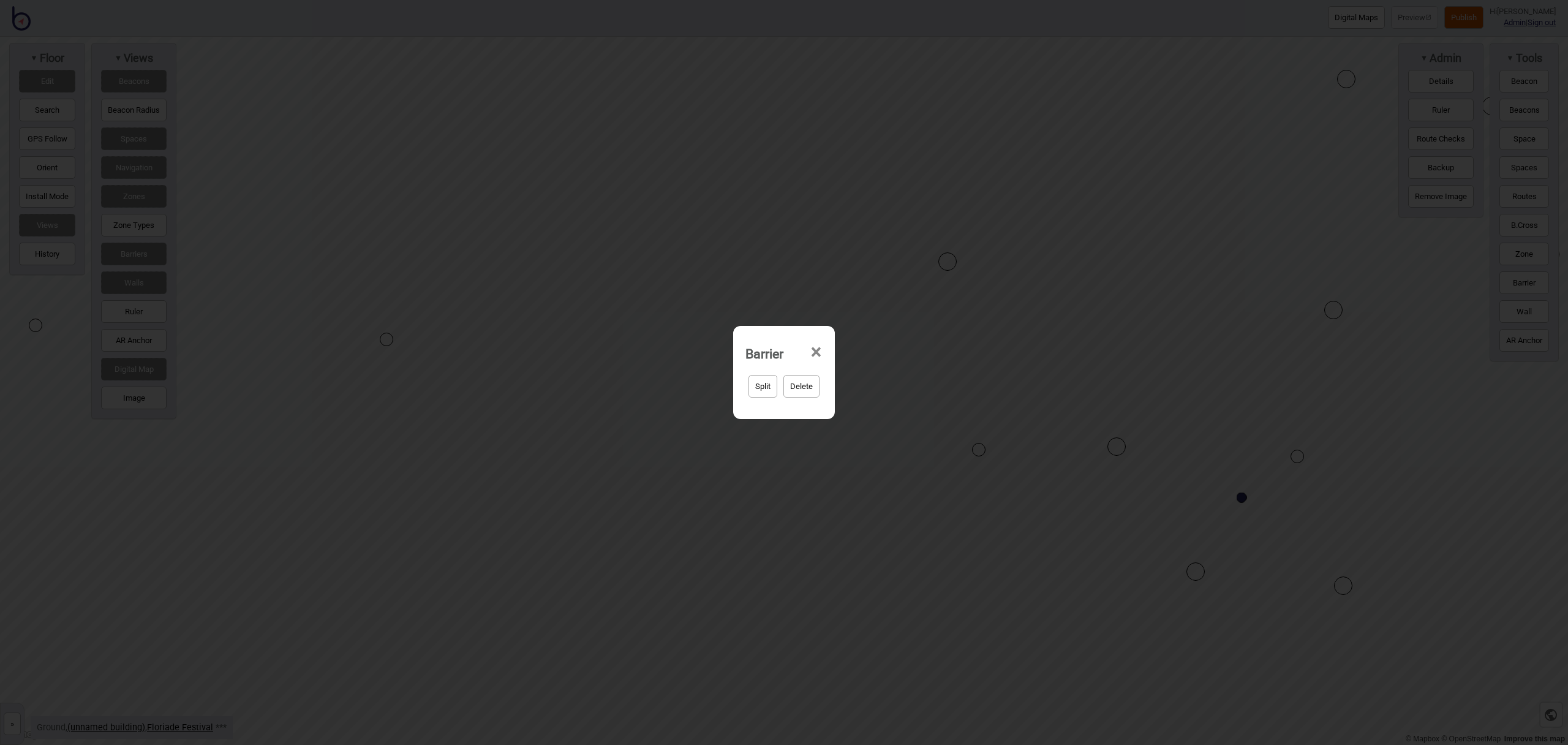
click at [770, 389] on button "Split" at bounding box center [763, 386] width 28 height 22
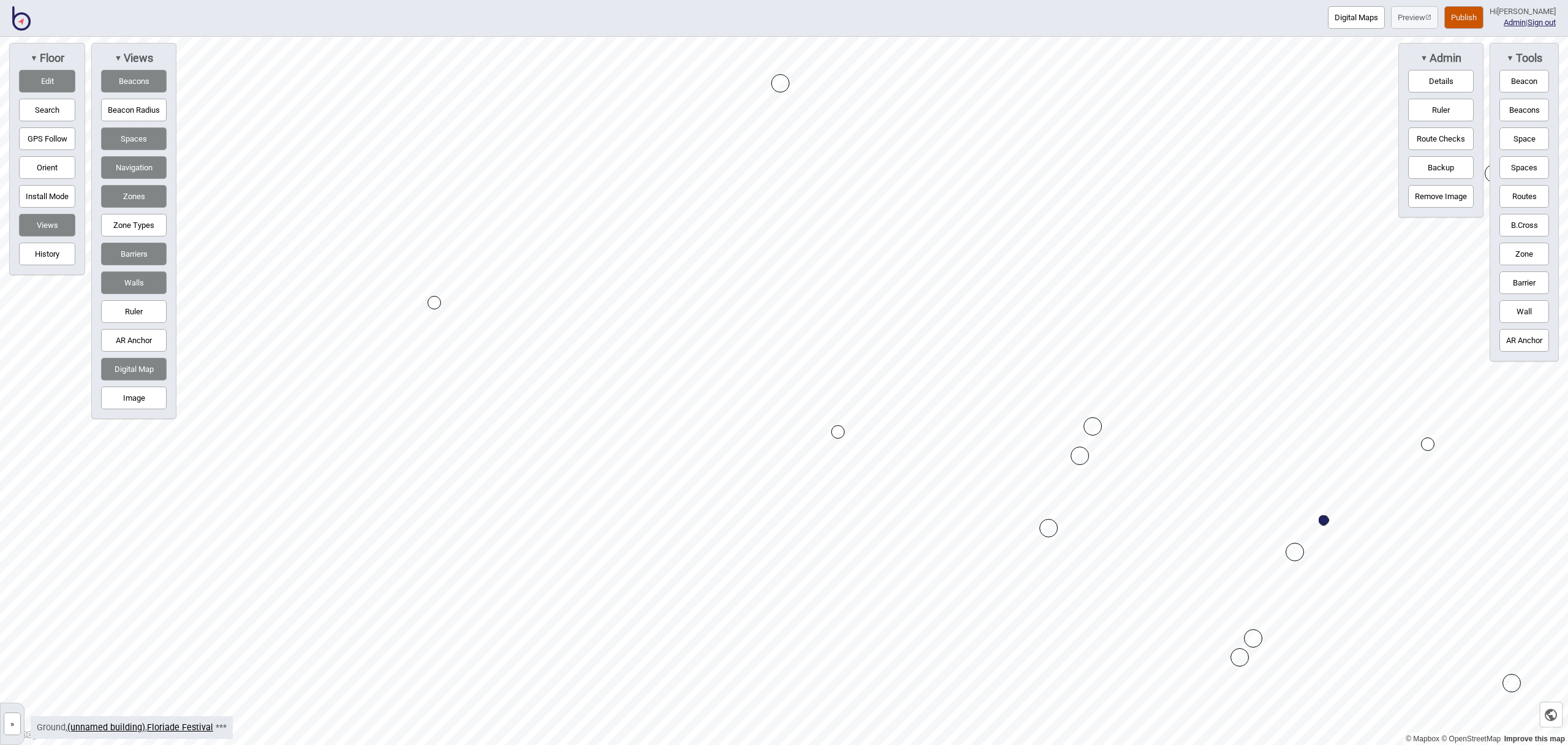
click at [1094, 425] on div "Map marker" at bounding box center [1093, 426] width 19 height 19
click at [1291, 548] on div "Map marker" at bounding box center [1295, 552] width 19 height 19
click at [130, 172] on button "Navigation" at bounding box center [134, 168] width 66 height 22
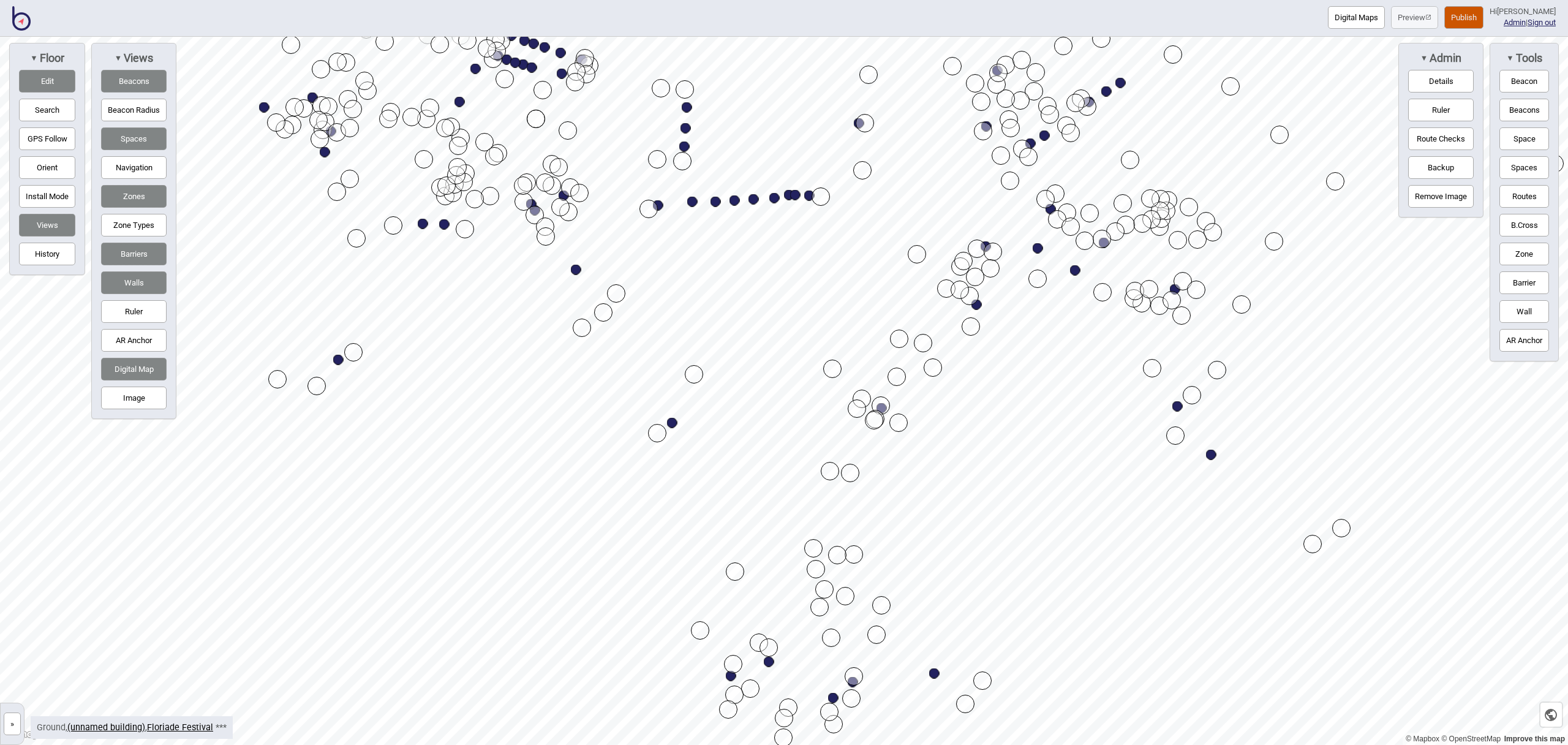
click at [131, 166] on button "Navigation" at bounding box center [134, 168] width 66 height 22
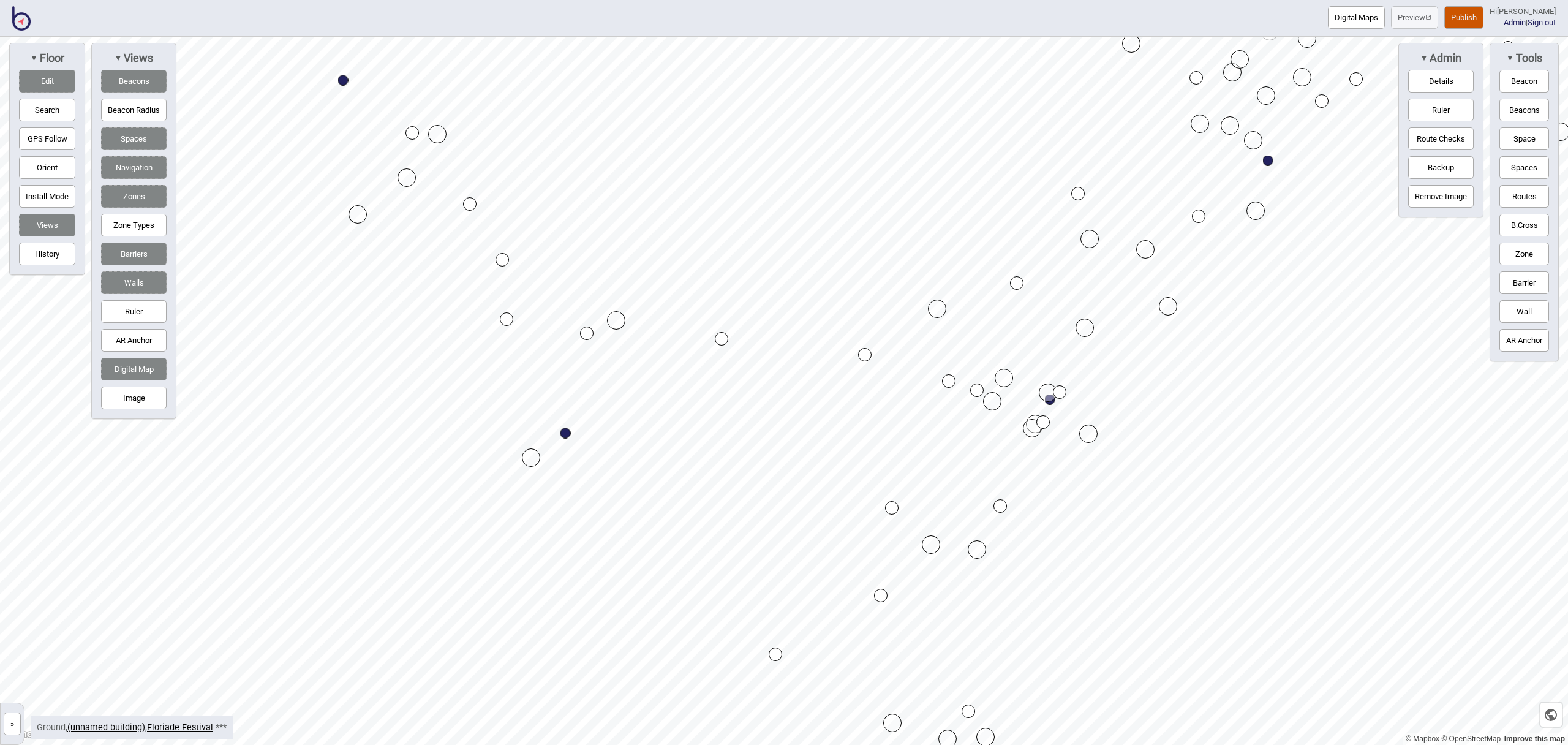
click at [1014, 286] on div "Map marker" at bounding box center [1017, 283] width 13 height 13
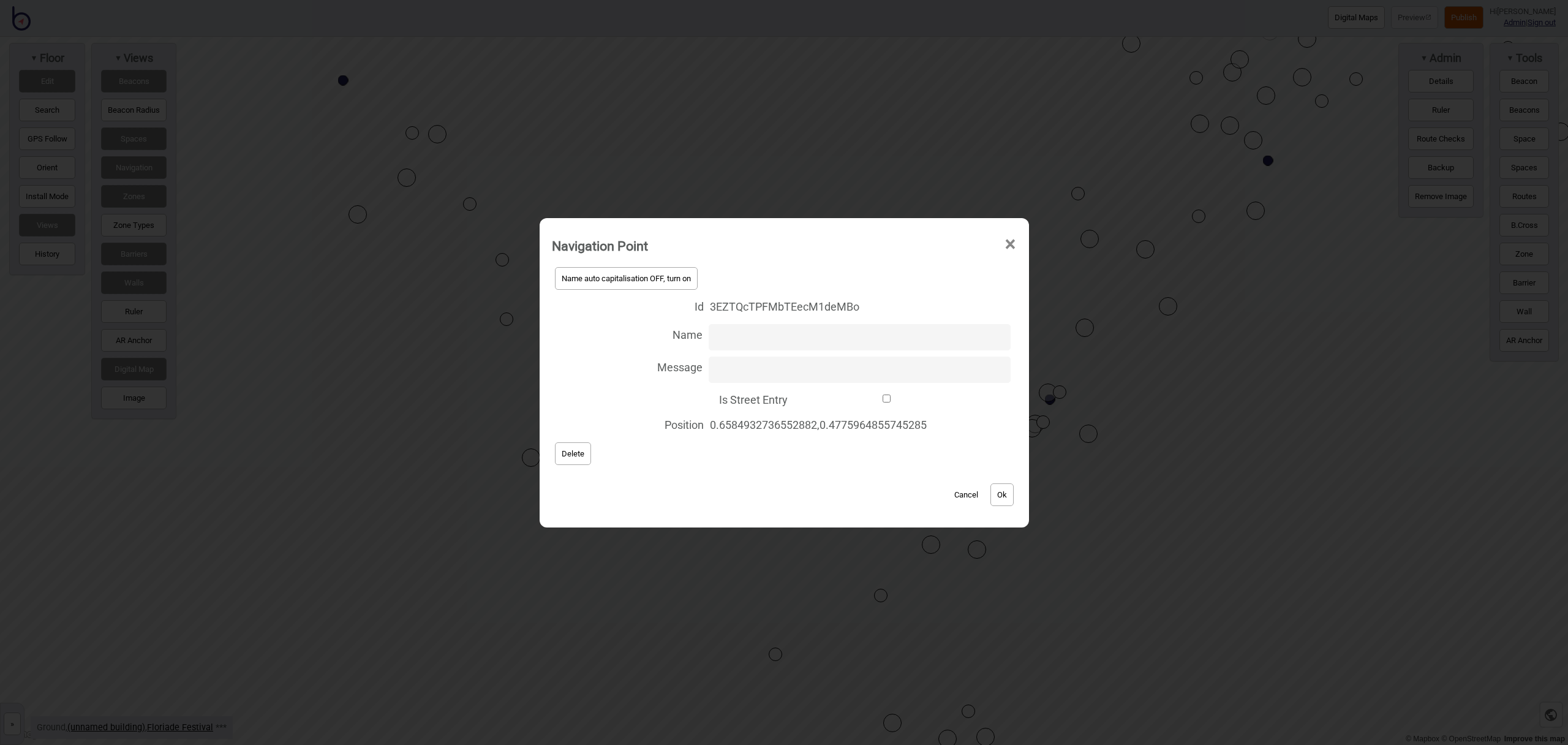
click at [576, 451] on span "Delete" at bounding box center [573, 454] width 22 height 9
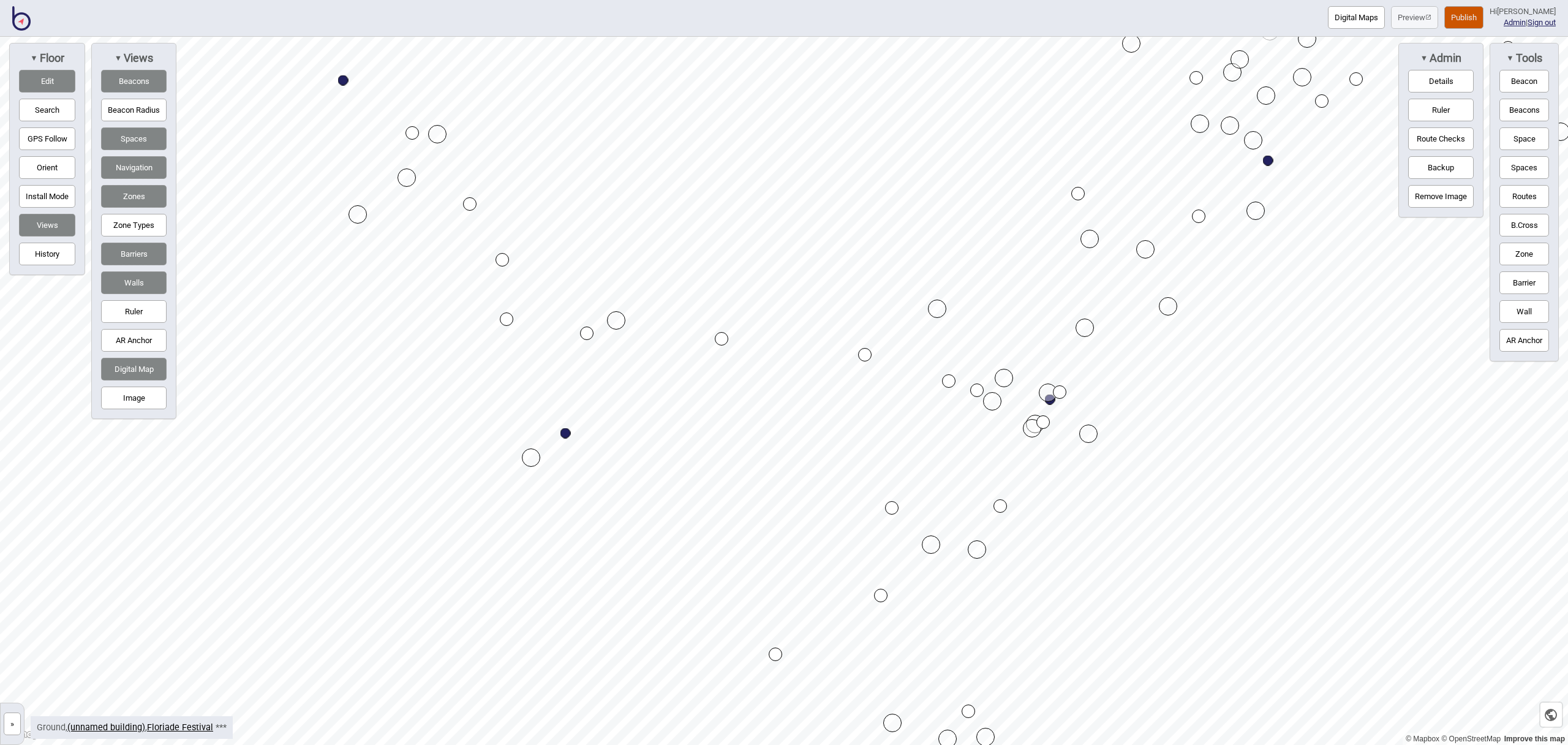
click at [1078, 192] on div "Map marker" at bounding box center [1079, 194] width 13 height 13
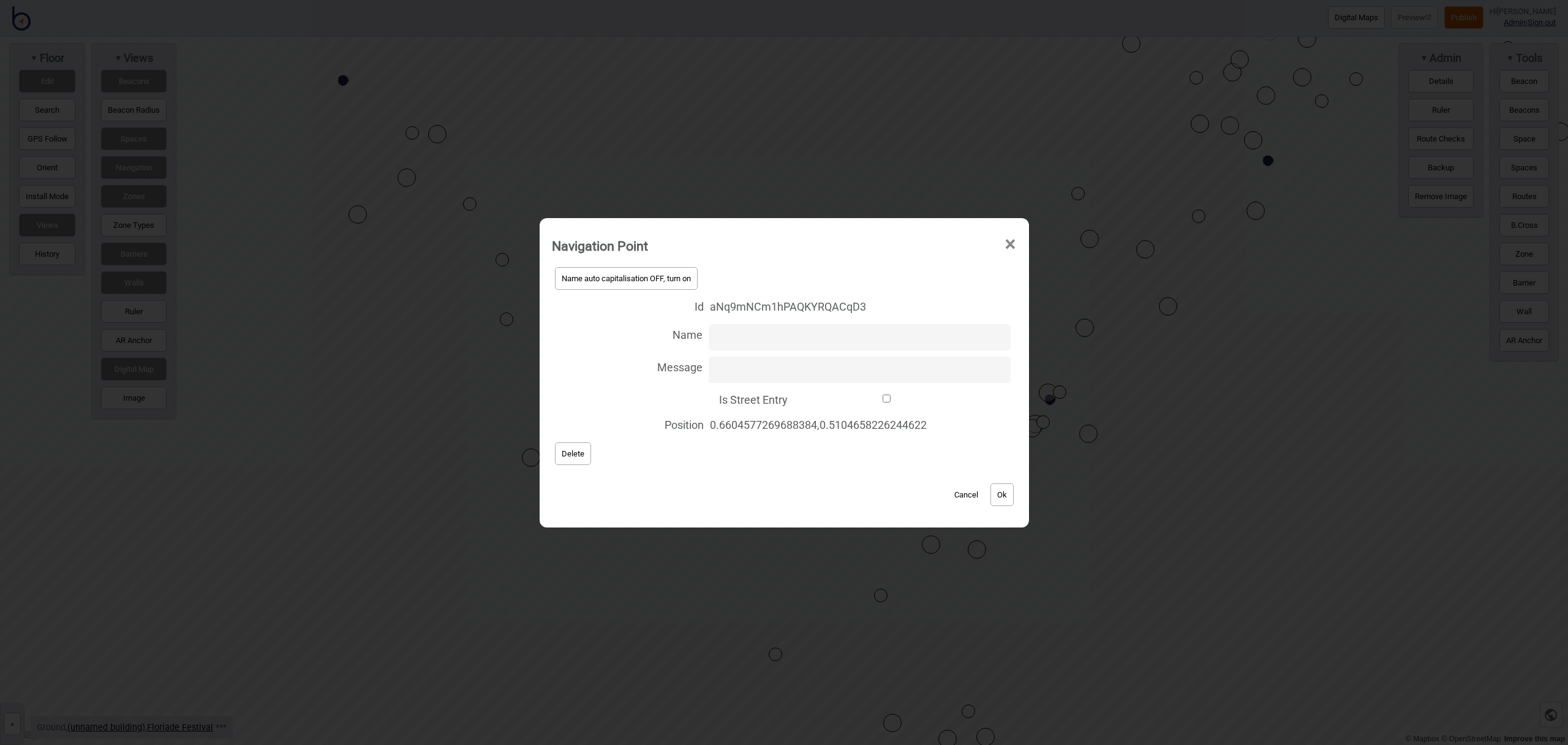
click at [579, 448] on button "Delete" at bounding box center [573, 454] width 36 height 22
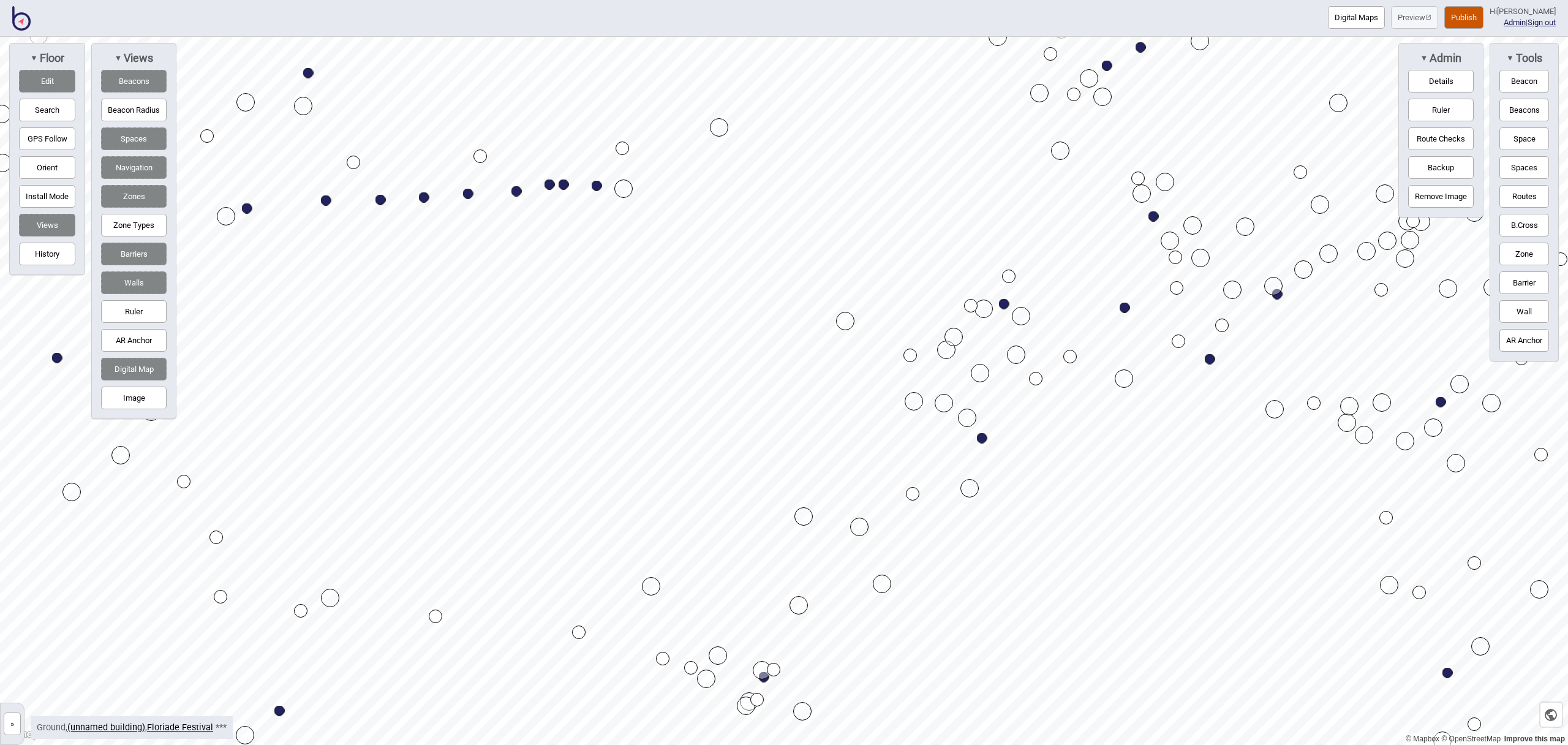
click at [909, 353] on div "Map marker" at bounding box center [910, 356] width 13 height 13
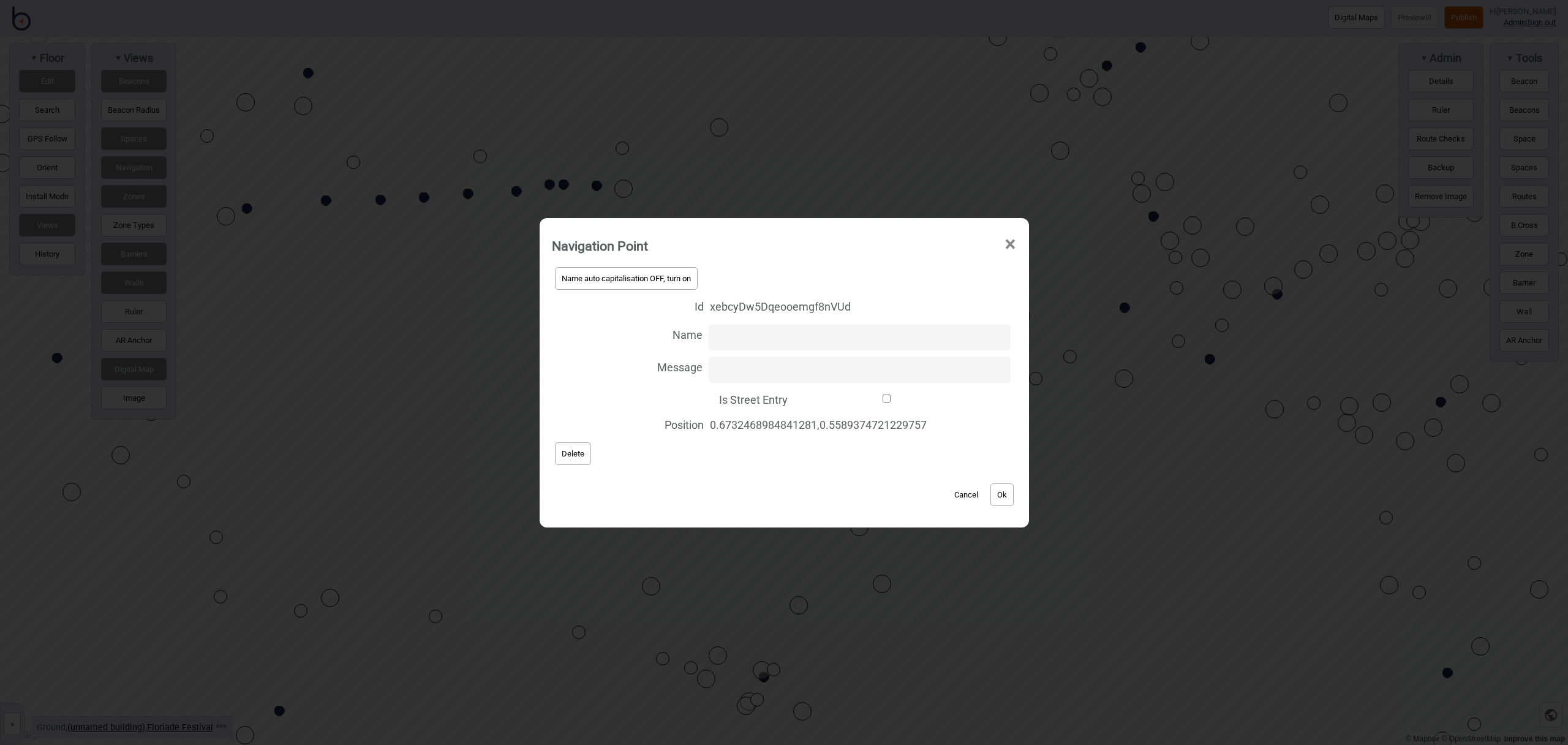
click at [573, 457] on button "Delete" at bounding box center [573, 454] width 36 height 22
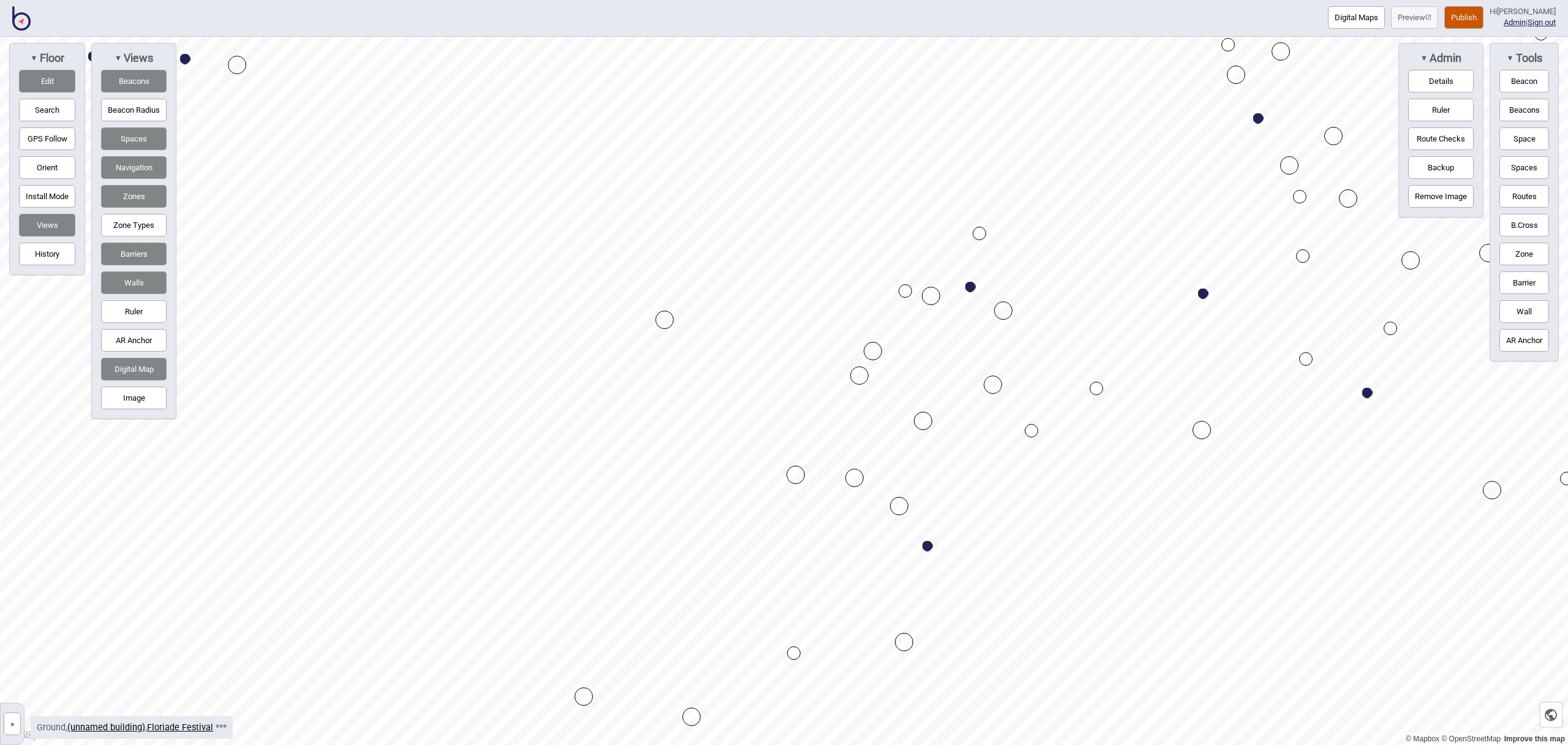
click at [905, 291] on div "Map marker" at bounding box center [906, 291] width 13 height 13
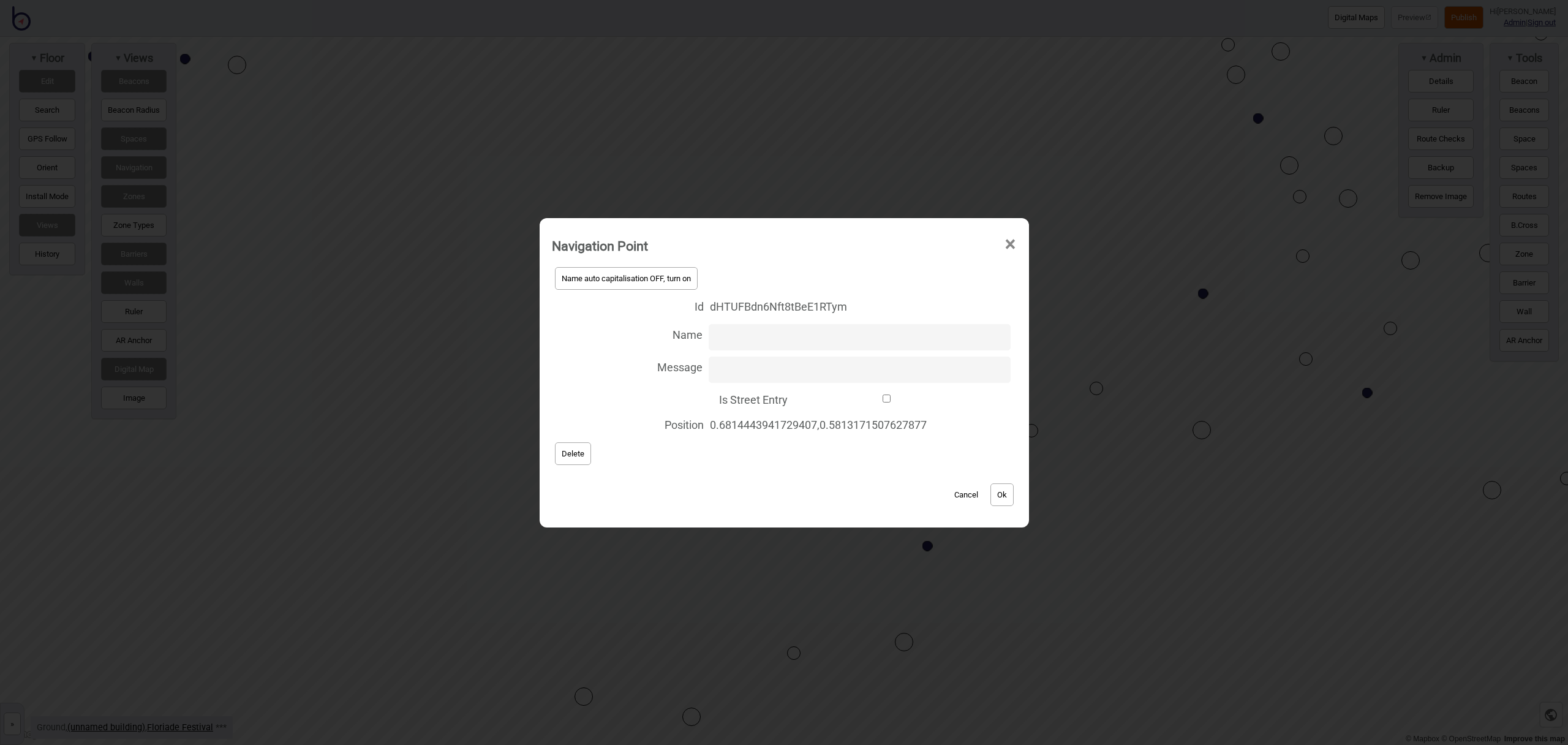
click at [577, 454] on button "Delete" at bounding box center [573, 454] width 36 height 22
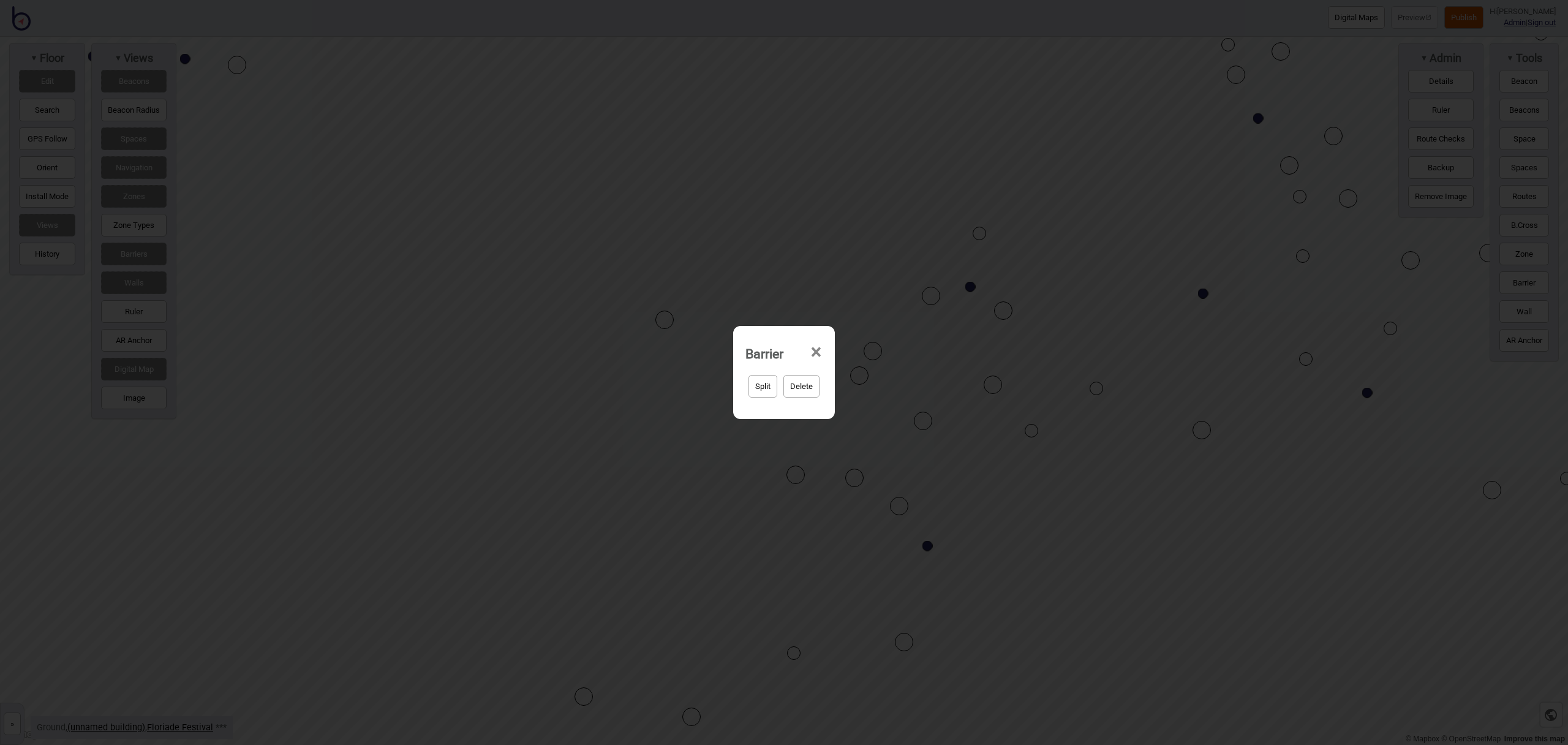
click at [799, 386] on button "Delete" at bounding box center [802, 386] width 36 height 22
click at [814, 382] on button "Yep, delete it!" at bounding box center [817, 386] width 60 height 22
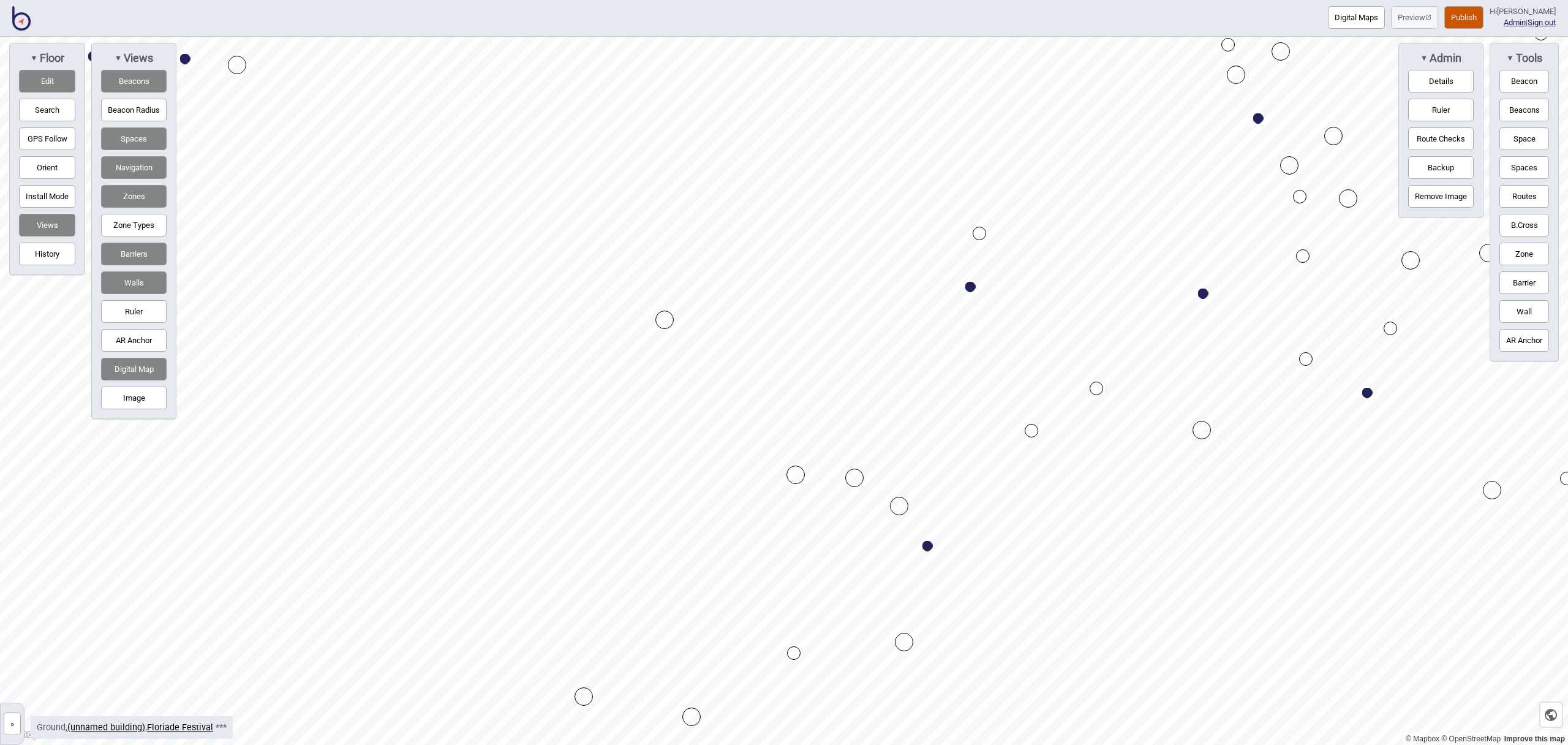
drag, startPoint x: 43, startPoint y: 79, endPoint x: 81, endPoint y: 93, distance: 40.5
click at [43, 79] on button "Edit" at bounding box center [46, 81] width 56 height 22
drag, startPoint x: 52, startPoint y: 88, endPoint x: 83, endPoint y: 99, distance: 32.9
click at [52, 88] on button "Edit" at bounding box center [46, 81] width 56 height 22
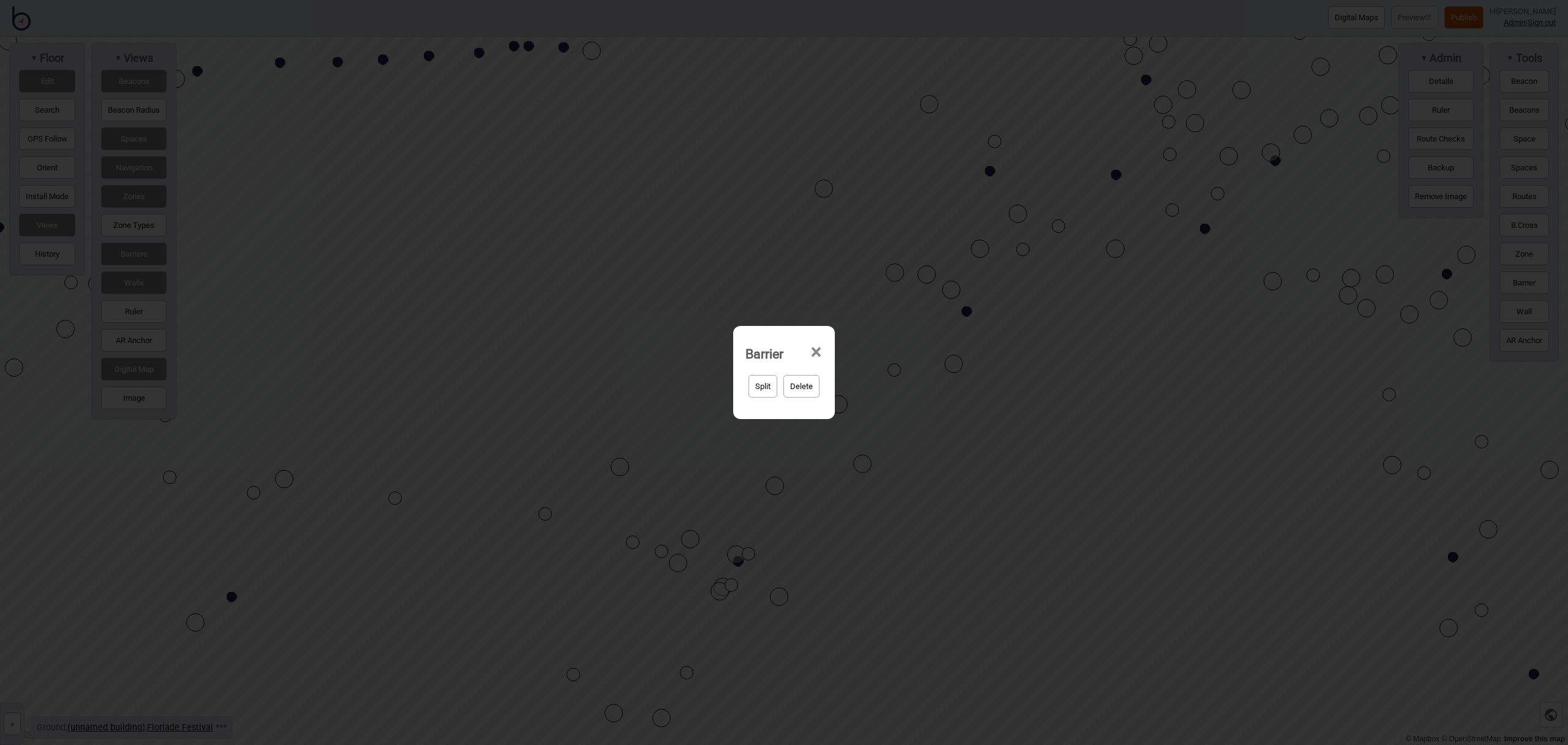
click at [811, 386] on button "Delete" at bounding box center [802, 386] width 36 height 22
click at [814, 386] on button "Yep, delete it!" at bounding box center [817, 386] width 60 height 22
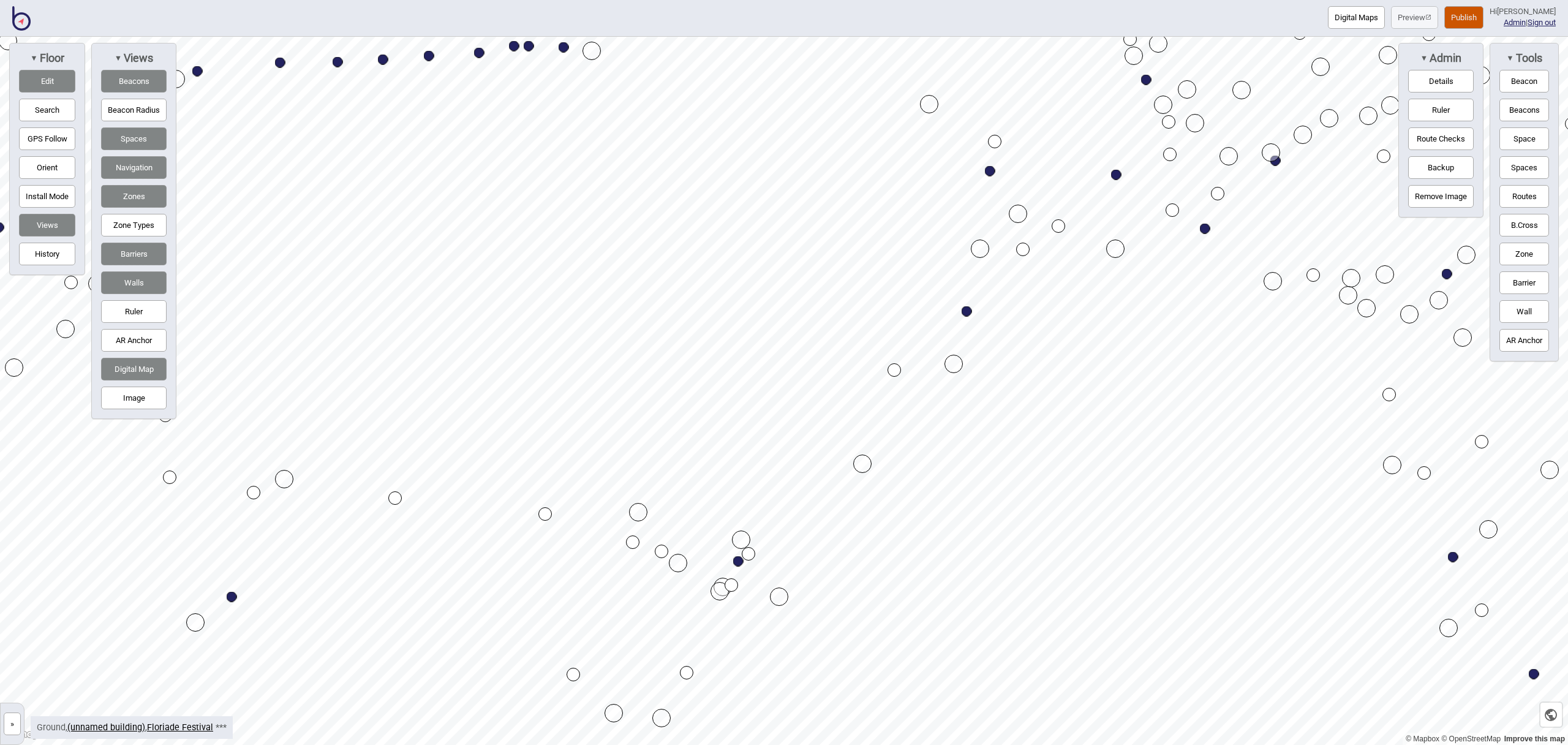
drag, startPoint x: 623, startPoint y: 471, endPoint x: 642, endPoint y: 518, distance: 50.7
drag, startPoint x: 585, startPoint y: 508, endPoint x: 469, endPoint y: 482, distance: 118.9
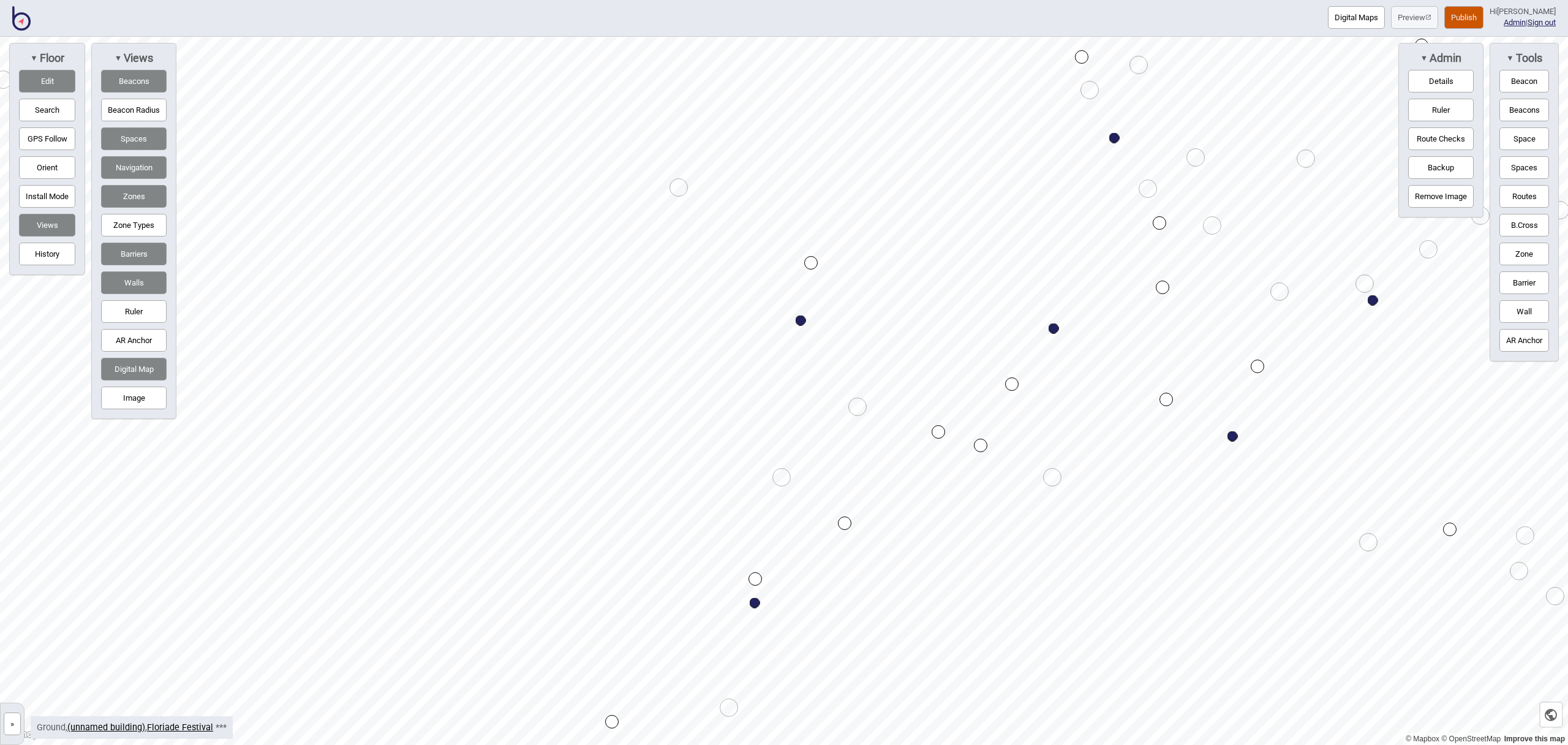
click at [1012, 37] on div at bounding box center [784, 37] width 1568 height 0
click at [1011, 383] on div "Map marker" at bounding box center [1012, 383] width 13 height 13
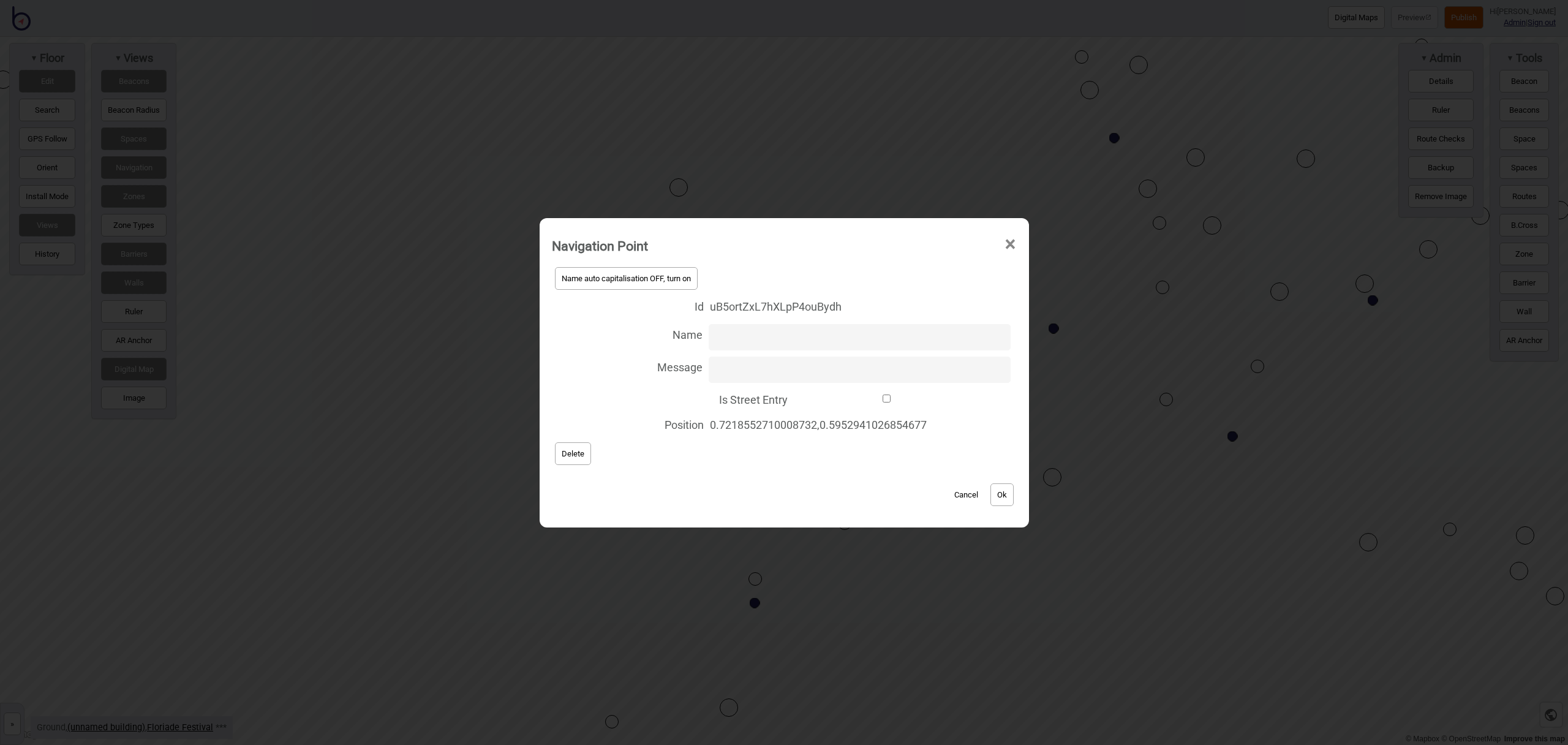
click at [574, 451] on span "Delete" at bounding box center [573, 454] width 22 height 9
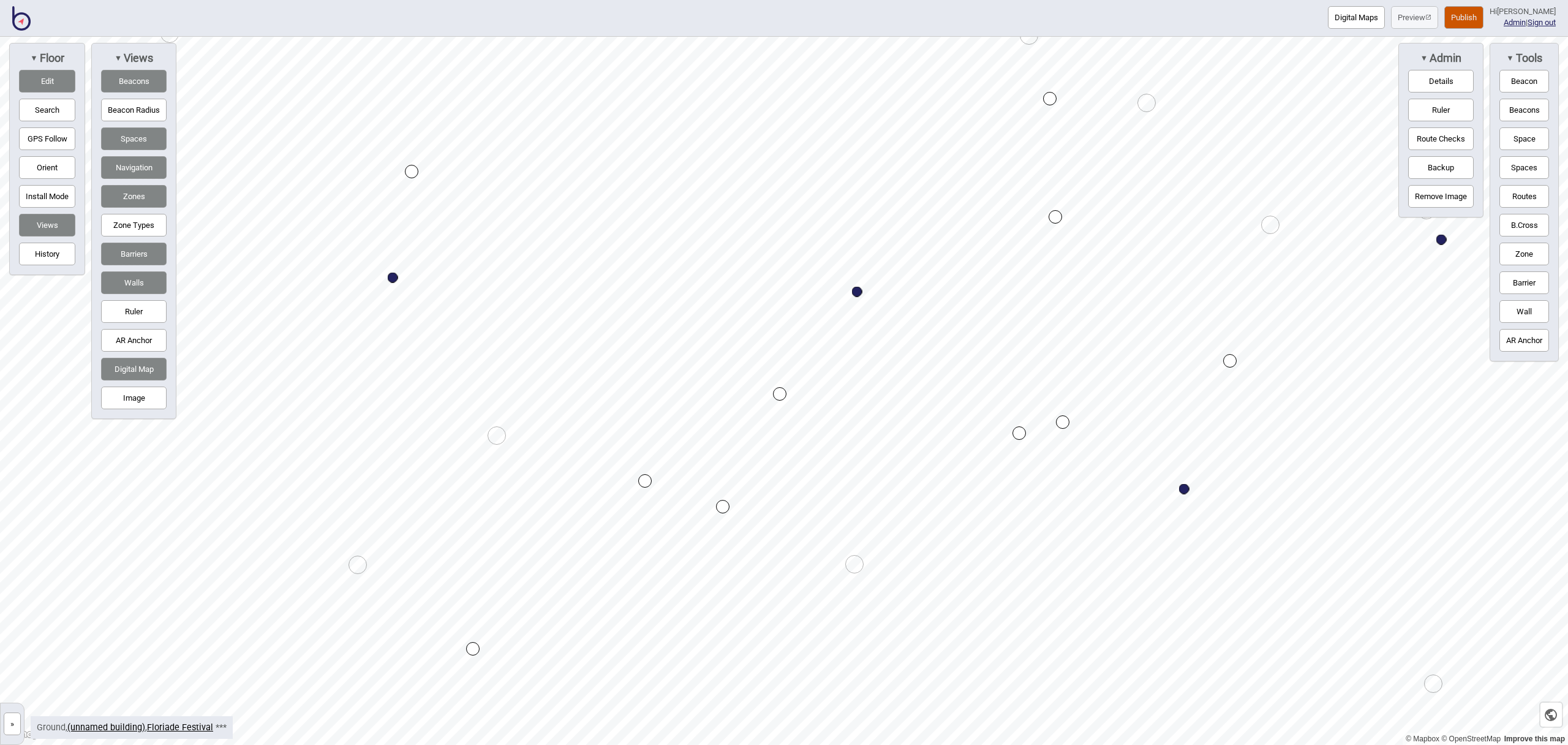
click at [1020, 434] on div "Map marker" at bounding box center [1019, 434] width 13 height 13
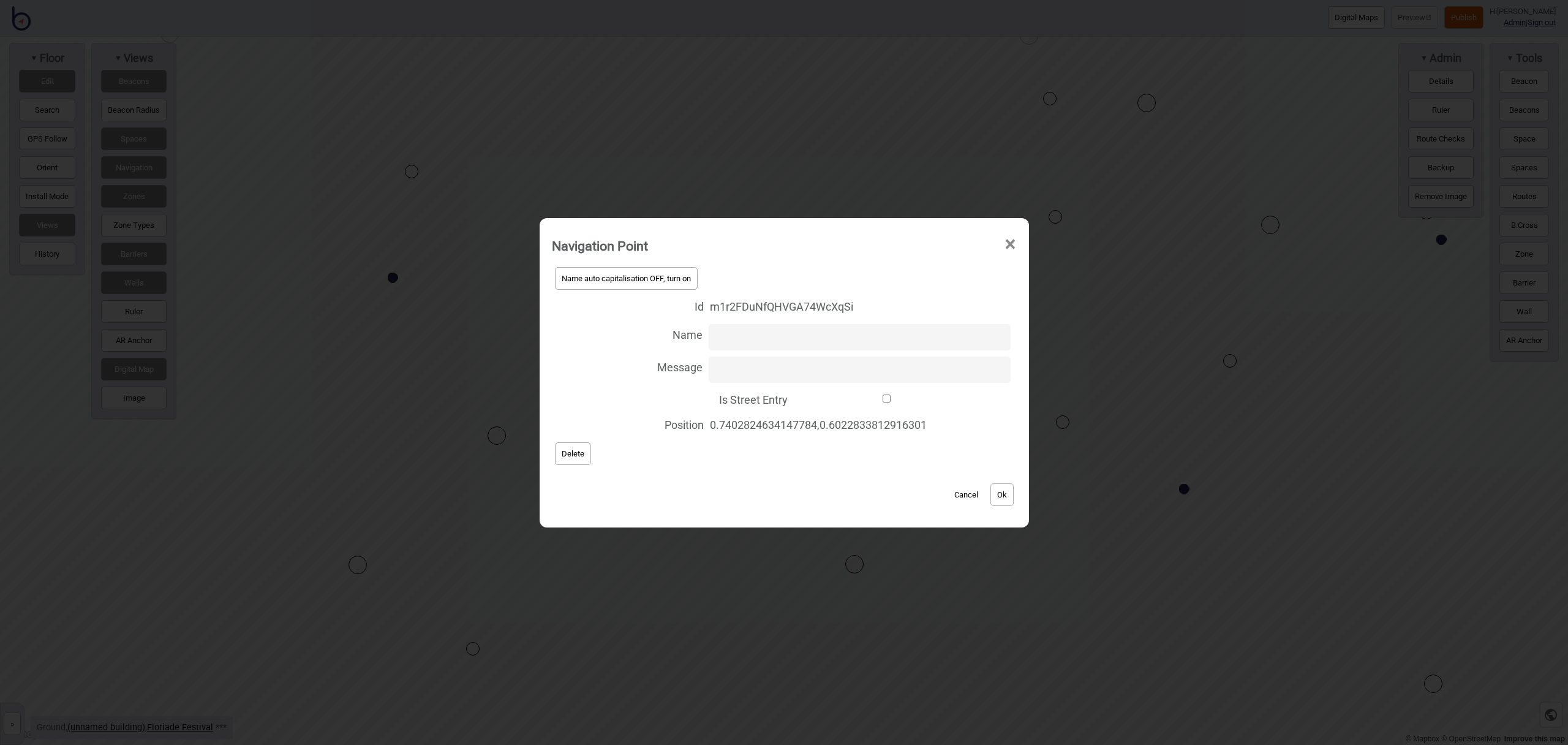
click at [576, 451] on span "Delete" at bounding box center [573, 454] width 22 height 9
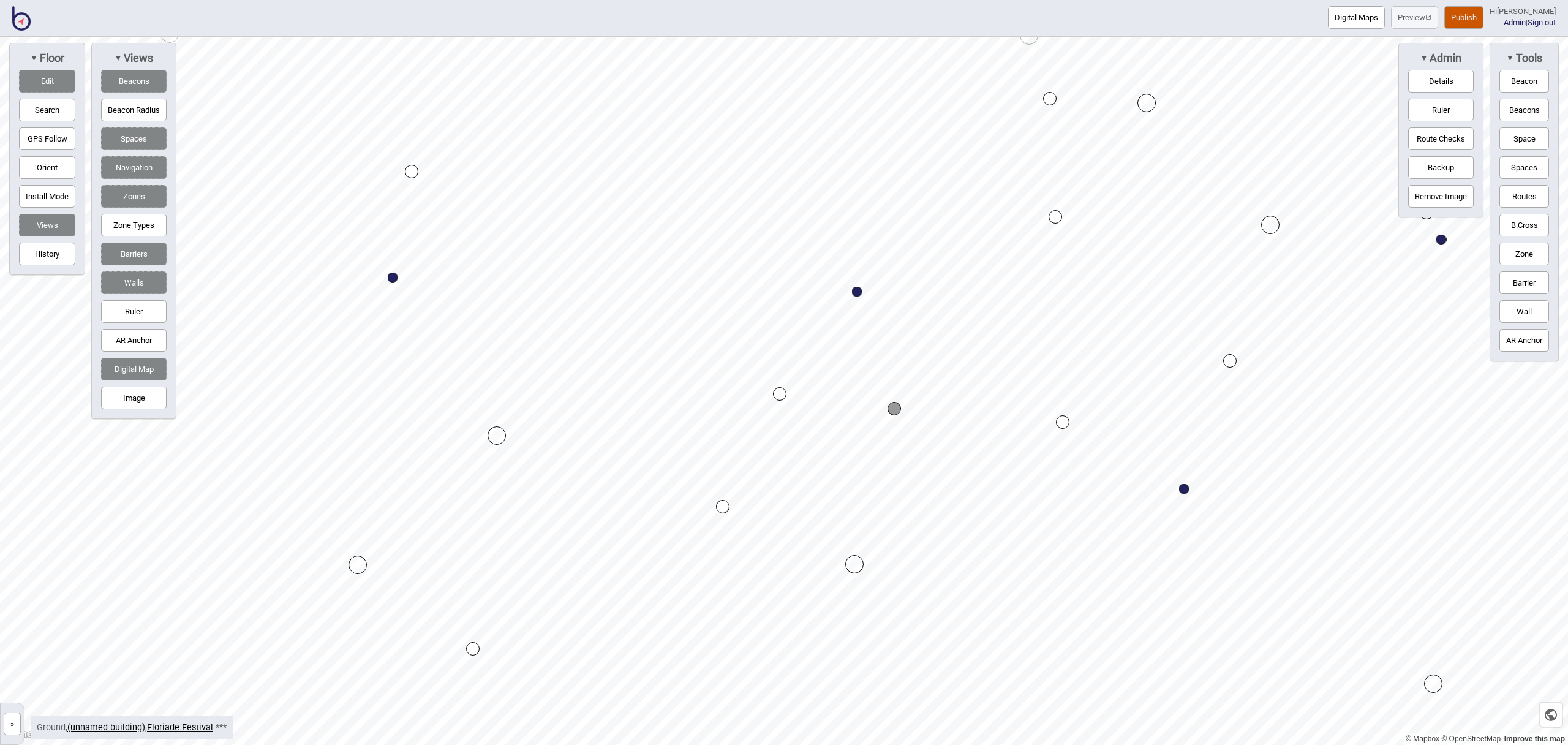
click at [778, 394] on div "Map marker" at bounding box center [780, 394] width 13 height 13
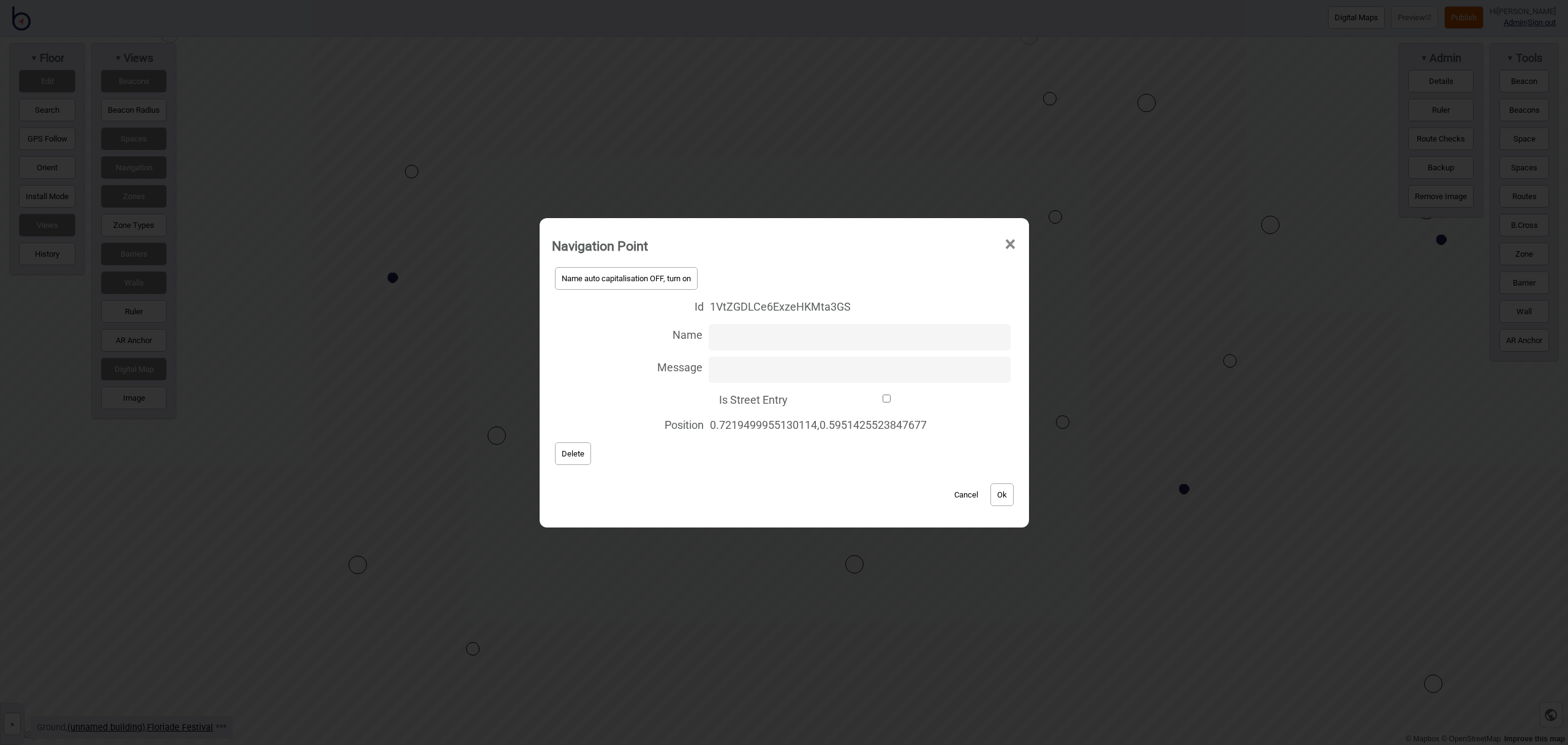
click at [572, 464] on div "Name auto capitalisation OFF, turn on Id 1VtZGDLCe6ExzeHKMta3GS Name Message Is…" at bounding box center [784, 366] width 465 height 204
click at [574, 451] on span "Delete" at bounding box center [573, 454] width 22 height 9
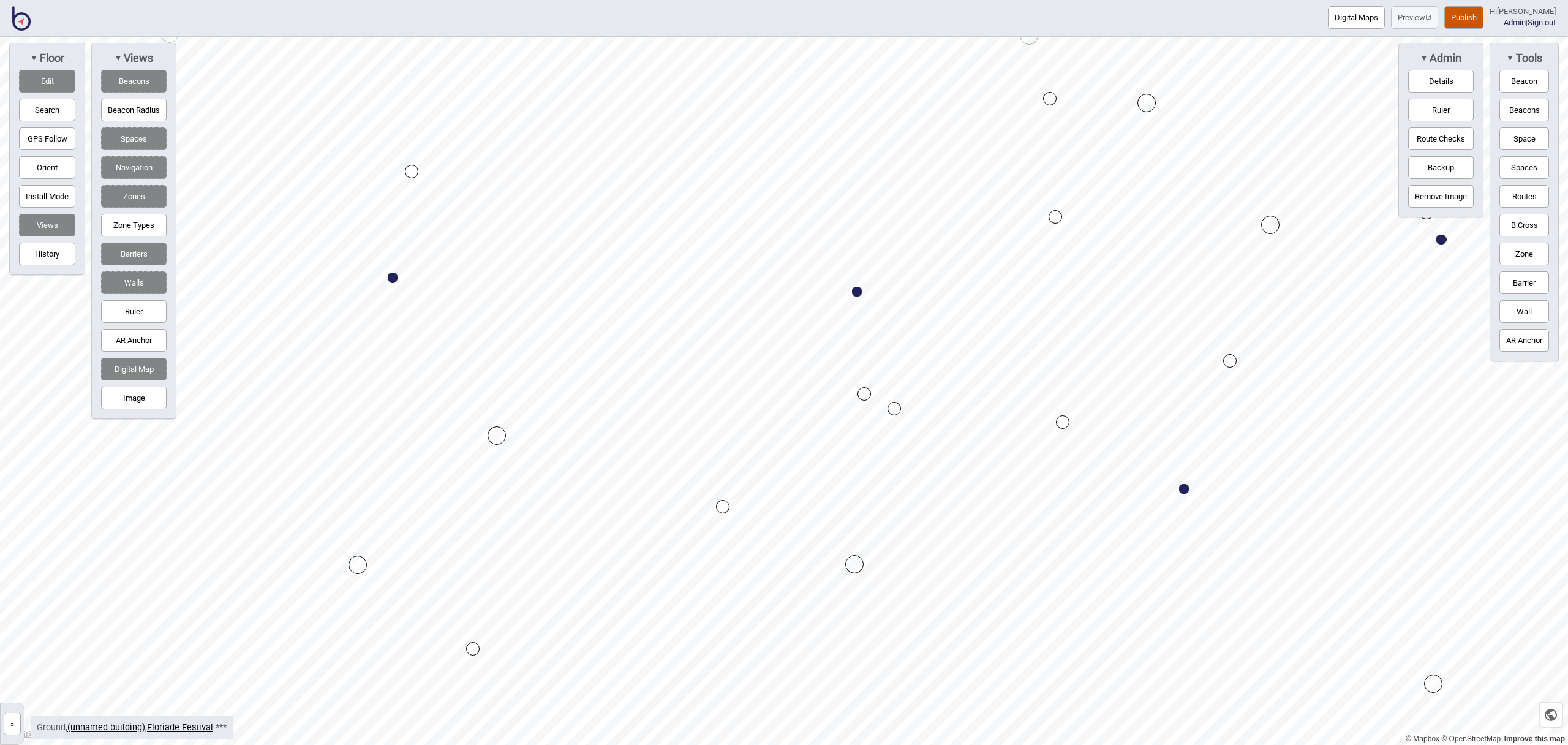
click at [864, 394] on div "Map marker" at bounding box center [864, 394] width 13 height 13
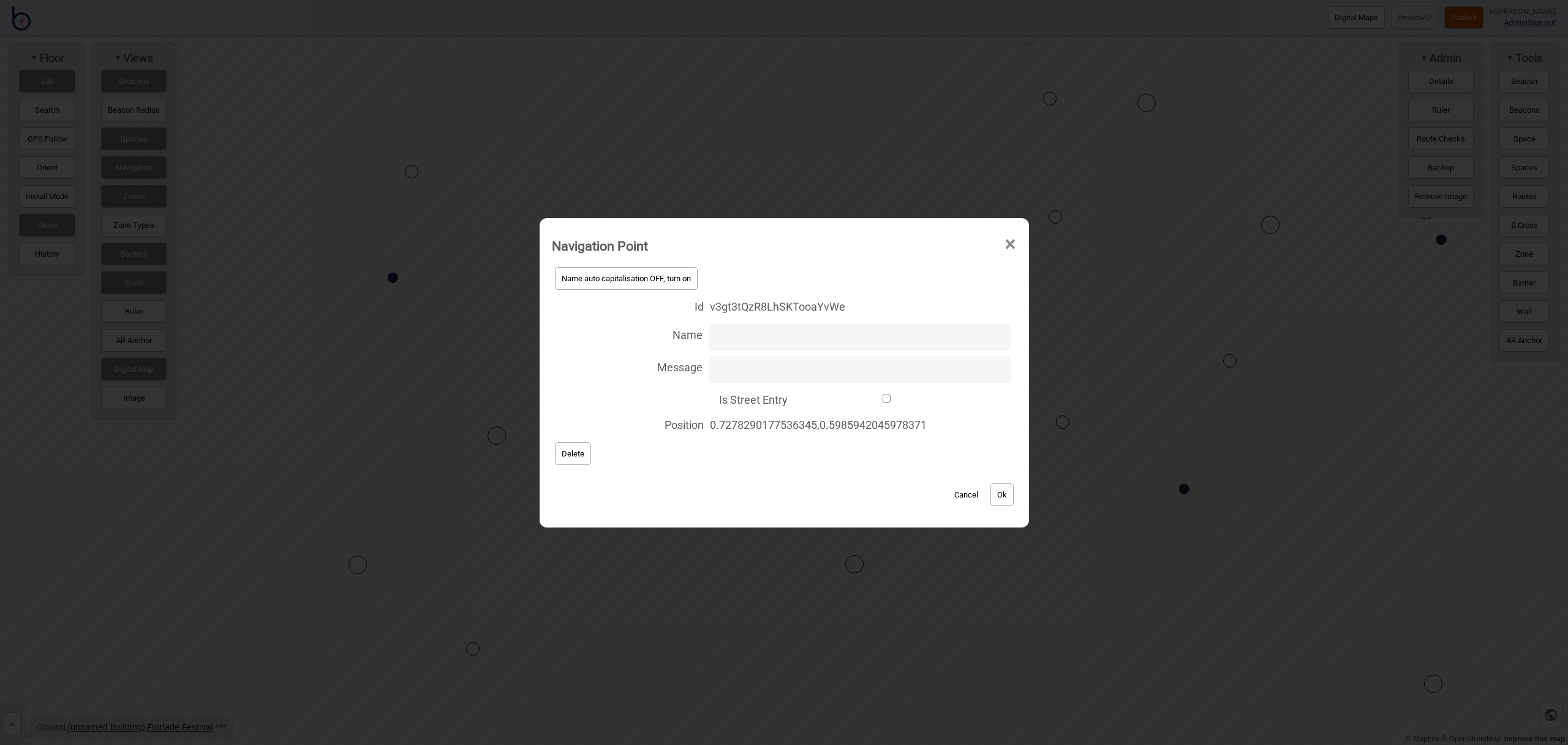
click at [565, 453] on span "Delete" at bounding box center [573, 454] width 22 height 9
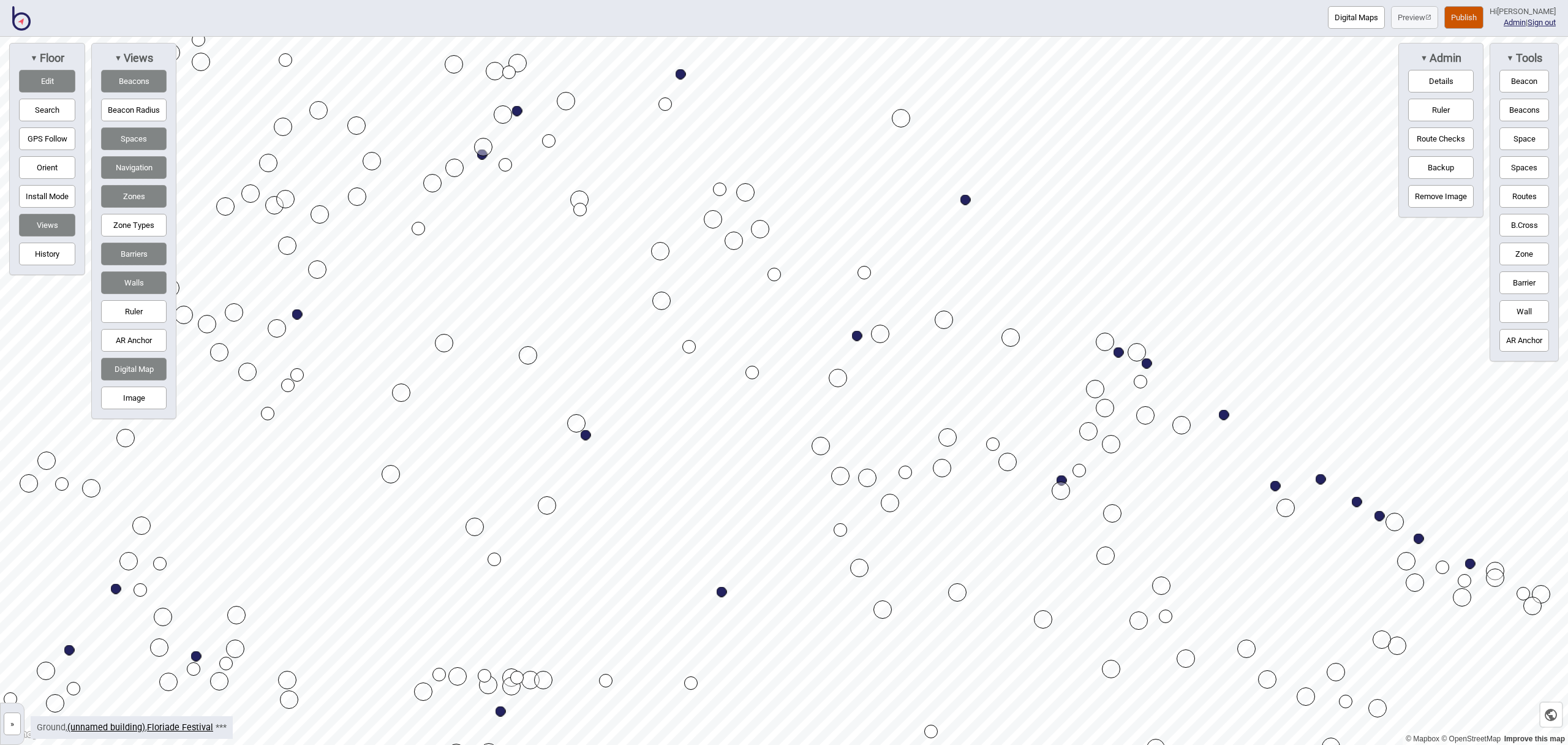
drag, startPoint x: 737, startPoint y: 386, endPoint x: 754, endPoint y: 375, distance: 20.2
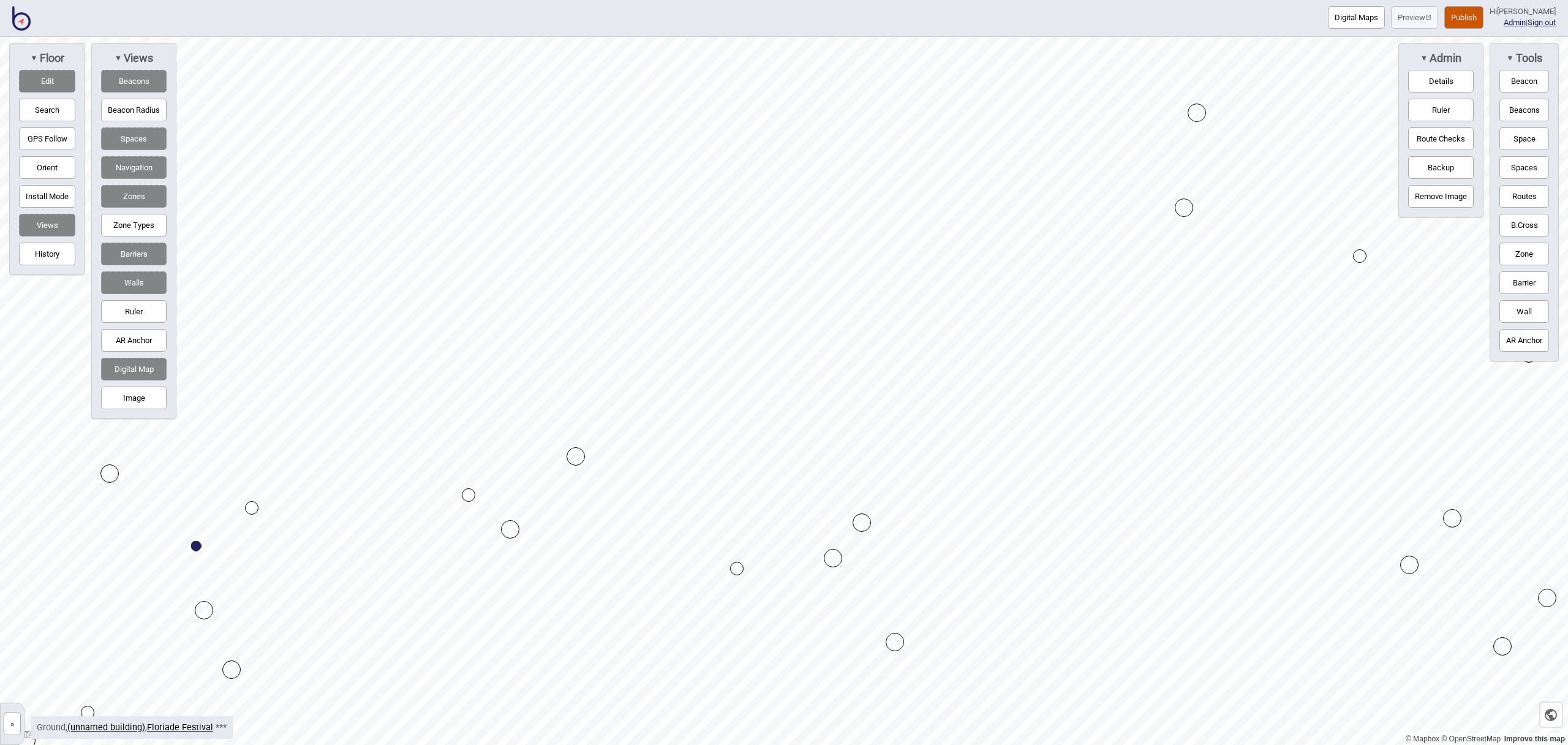
drag, startPoint x: 773, startPoint y: 559, endPoint x: 835, endPoint y: 557, distance: 62.0
drag, startPoint x: 469, startPoint y: 493, endPoint x: 511, endPoint y: 522, distance: 51.0
drag, startPoint x: 254, startPoint y: 508, endPoint x: 804, endPoint y: 350, distance: 572.2
click at [804, 37] on div at bounding box center [784, 37] width 1568 height 0
drag, startPoint x: 675, startPoint y: 404, endPoint x: 698, endPoint y: 434, distance: 37.8
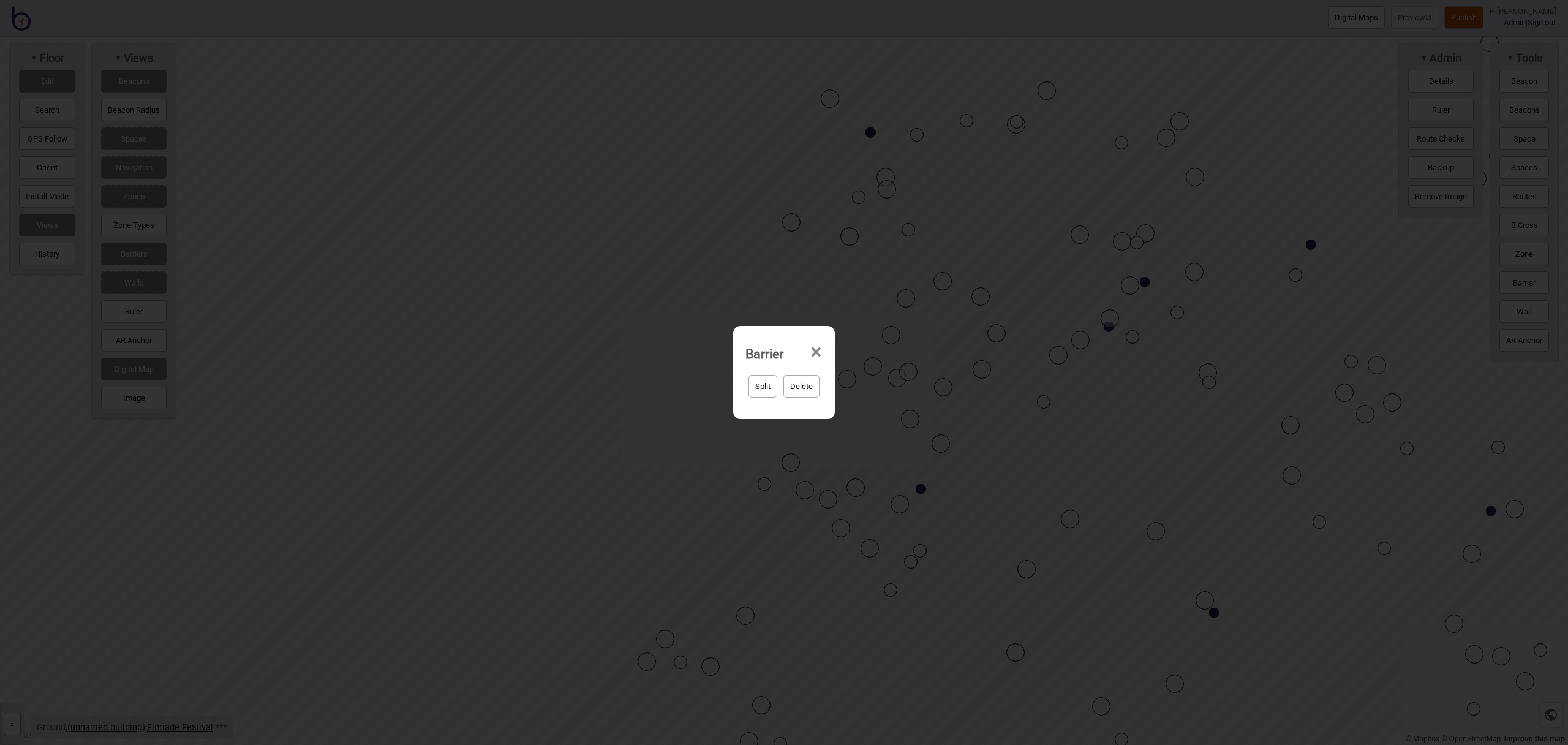
click at [794, 381] on button "Delete" at bounding box center [802, 386] width 36 height 22
click at [832, 389] on button "Yep, delete it!" at bounding box center [817, 386] width 60 height 22
click at [802, 386] on button "Delete" at bounding box center [802, 386] width 36 height 22
click at [828, 392] on button "Yep, delete it!" at bounding box center [817, 386] width 60 height 22
click at [804, 390] on button "Delete" at bounding box center [802, 386] width 36 height 22
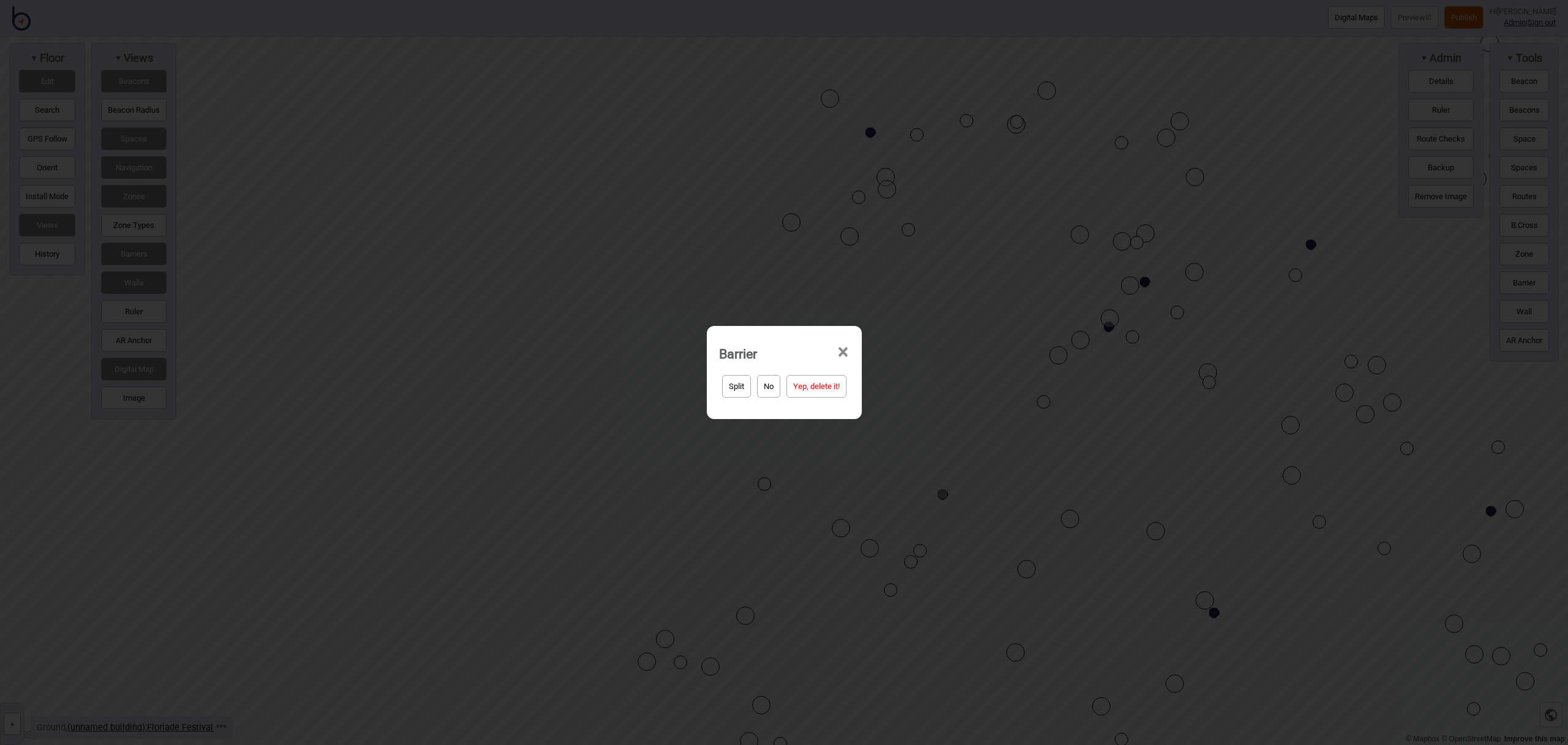
click at [830, 384] on button "Yep, delete it!" at bounding box center [817, 386] width 60 height 22
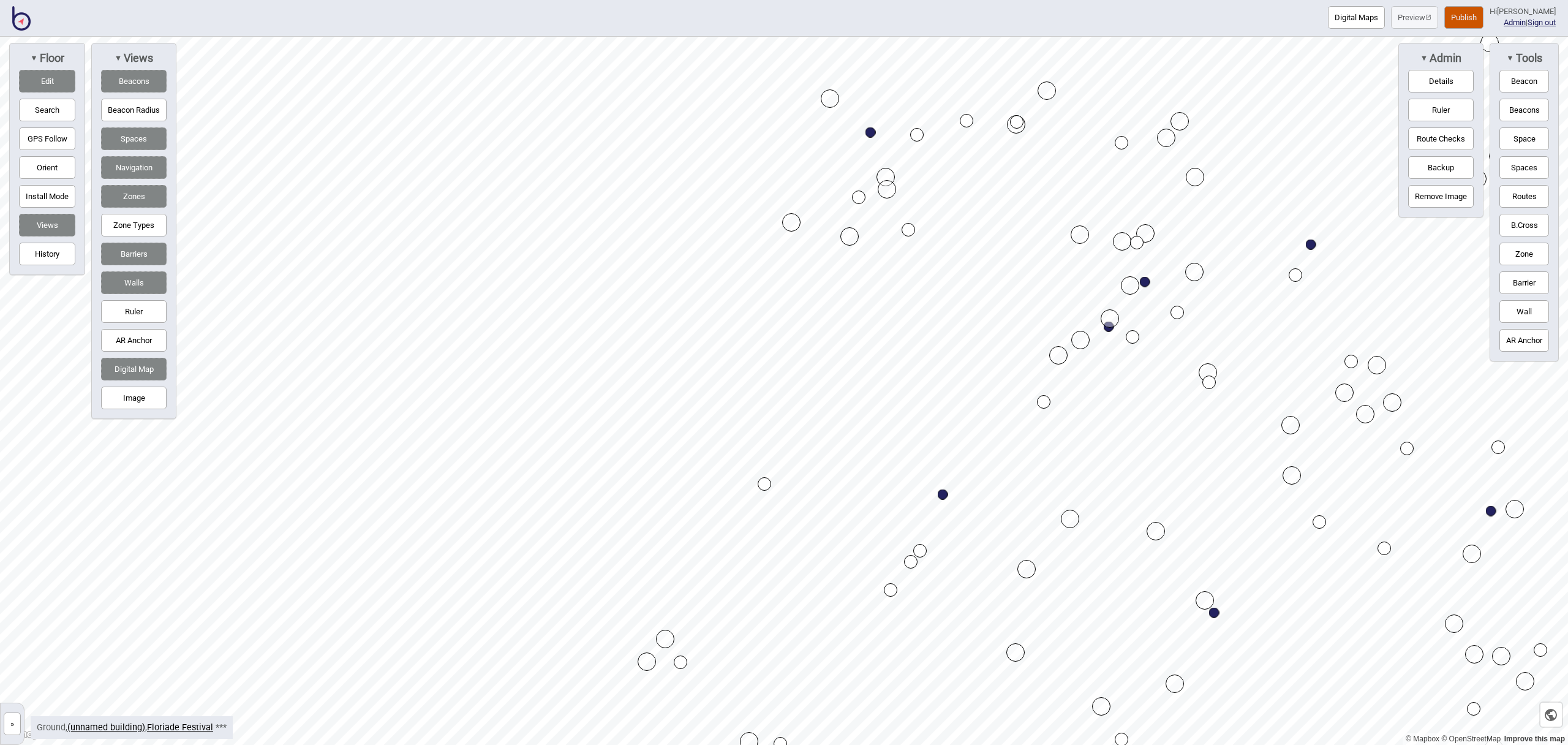
click at [906, 231] on div "Map marker" at bounding box center [909, 230] width 13 height 13
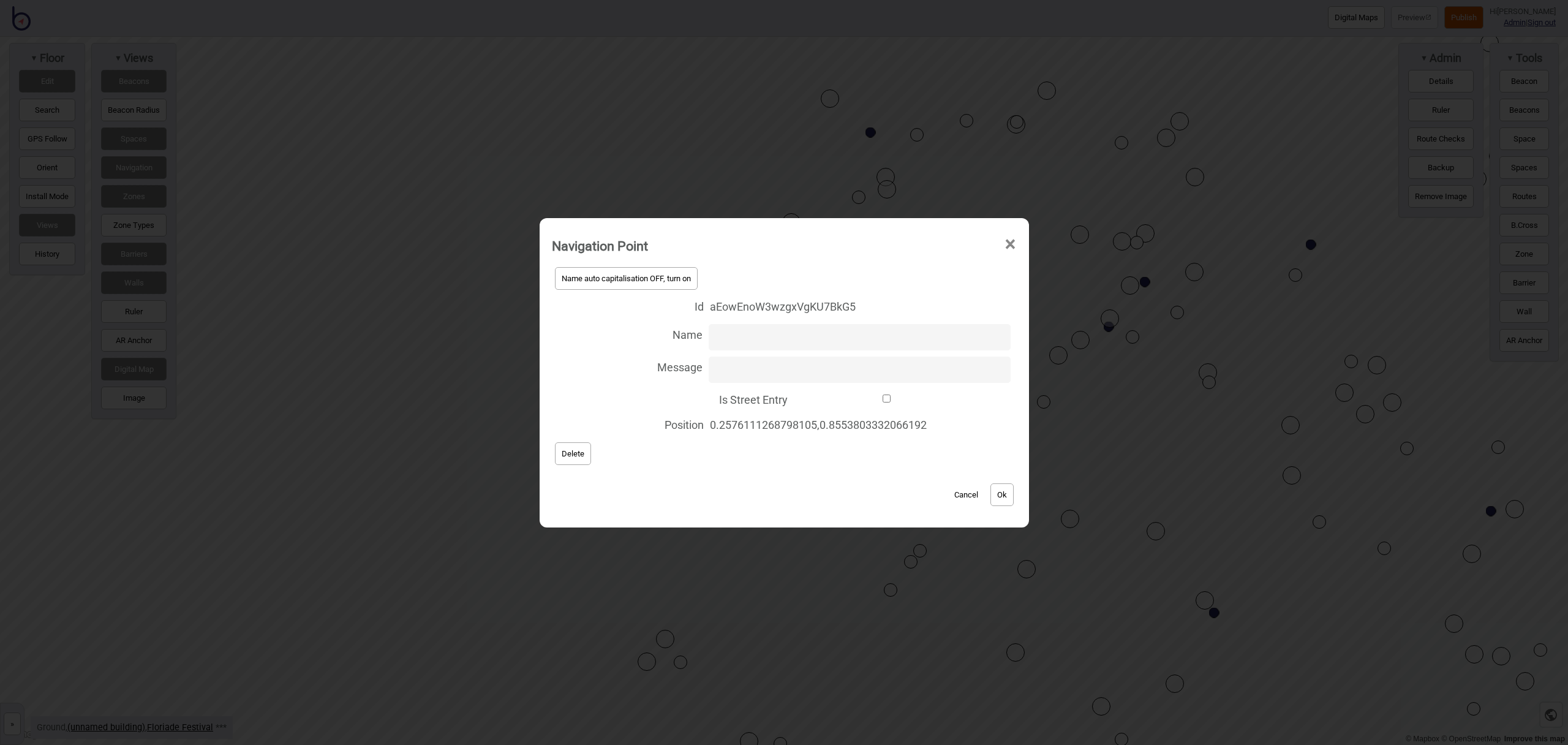
click at [576, 457] on span "Delete" at bounding box center [573, 454] width 22 height 9
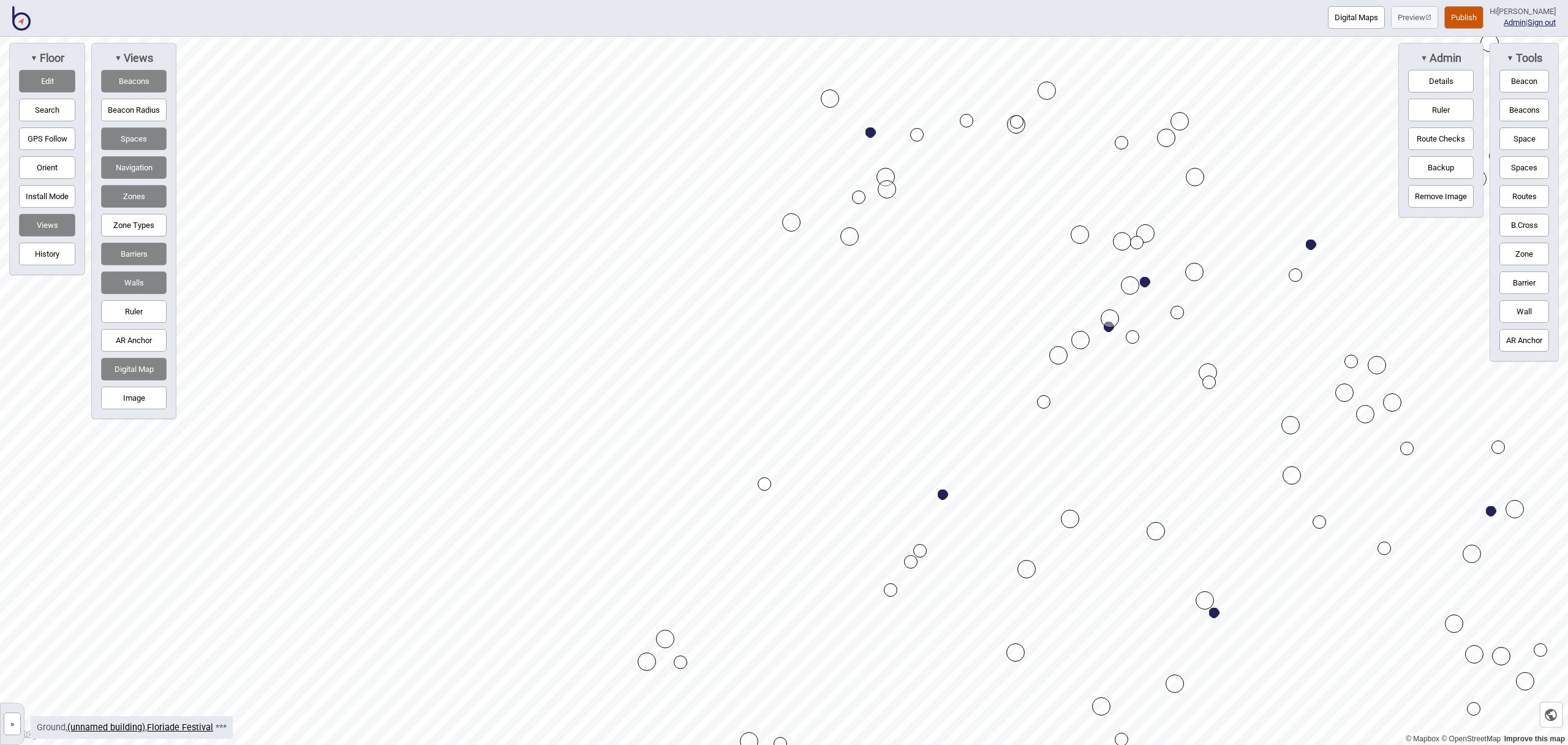
click at [762, 483] on div "Map marker" at bounding box center [764, 484] width 13 height 13
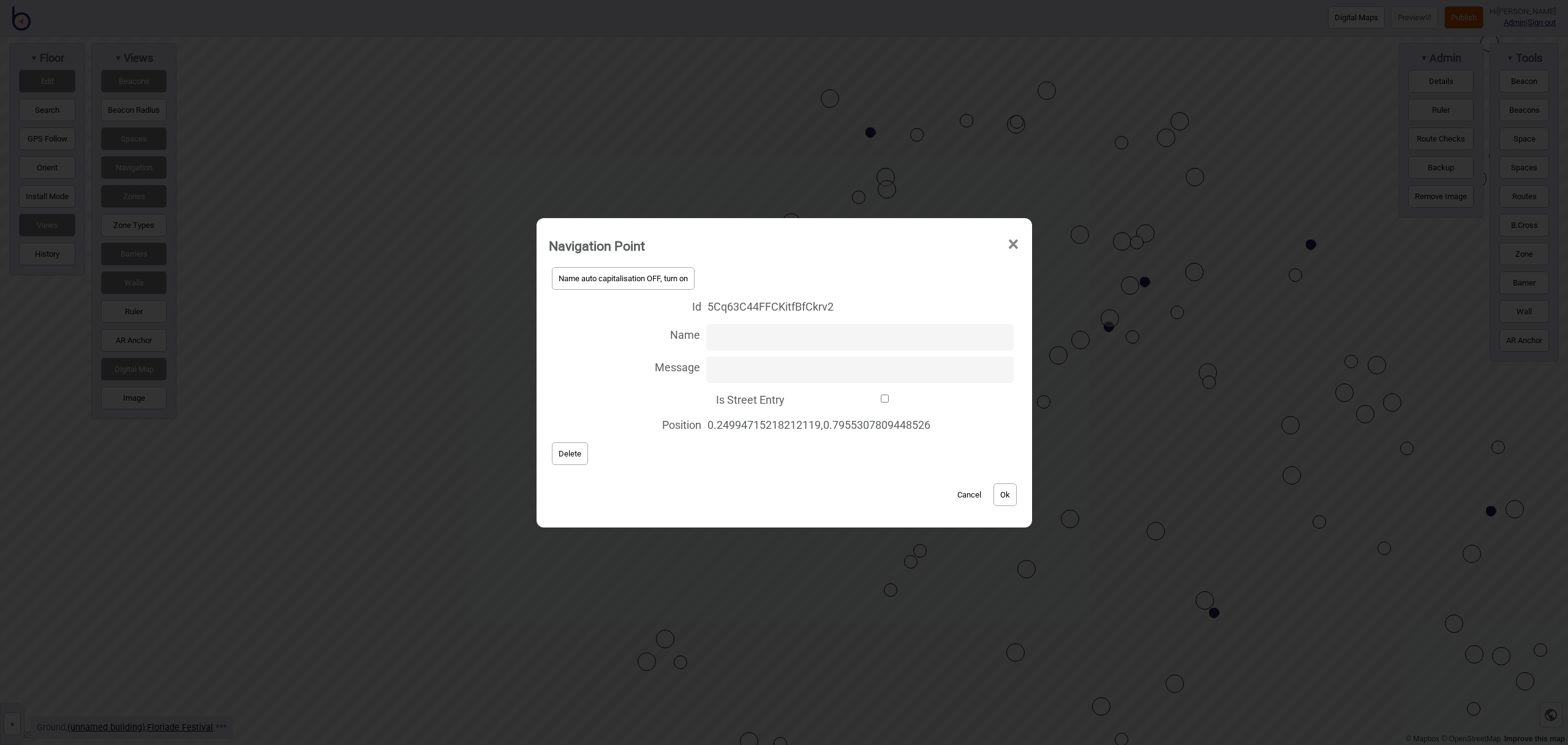
click at [567, 457] on button "Delete" at bounding box center [570, 454] width 36 height 22
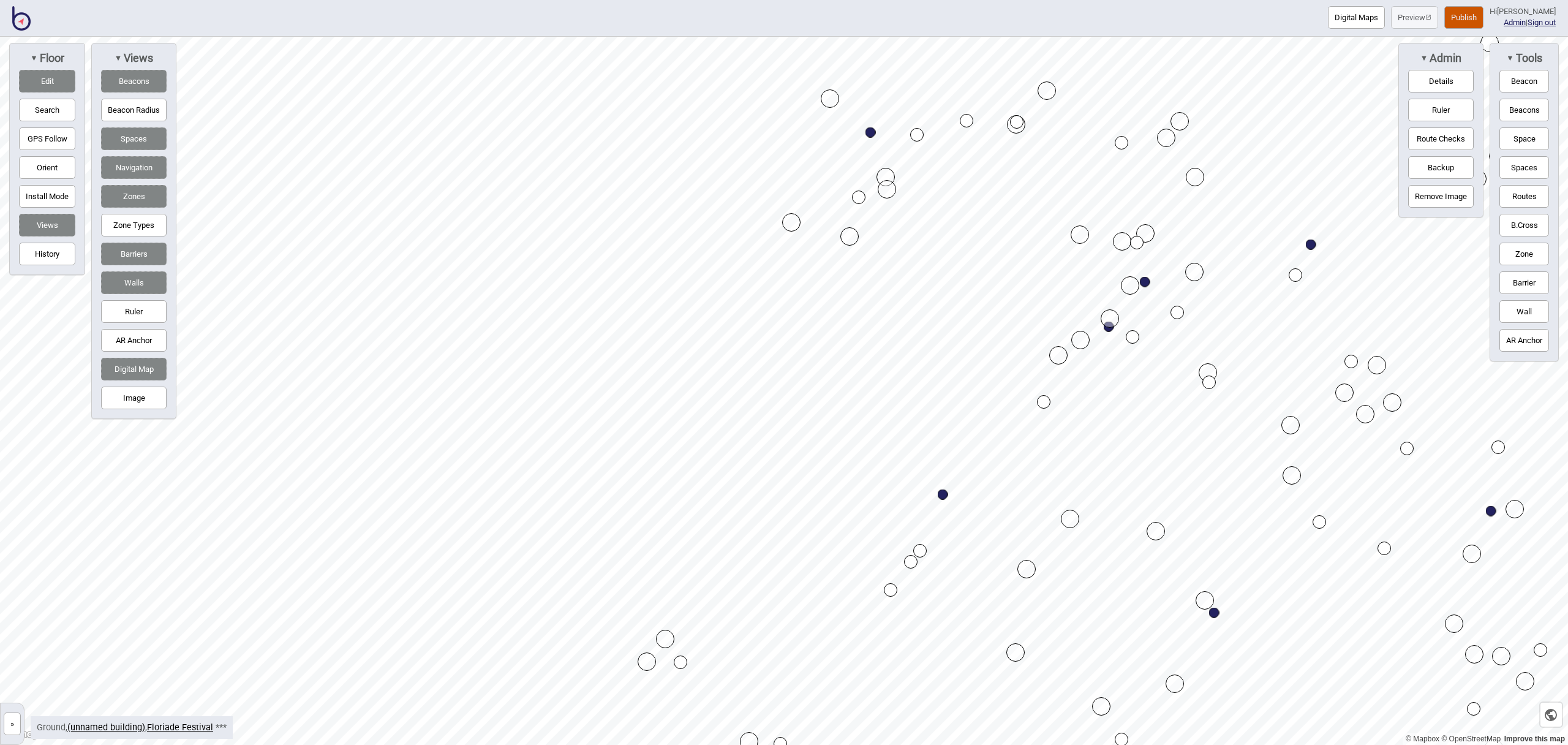
click at [682, 663] on div "Map marker" at bounding box center [680, 663] width 13 height 13
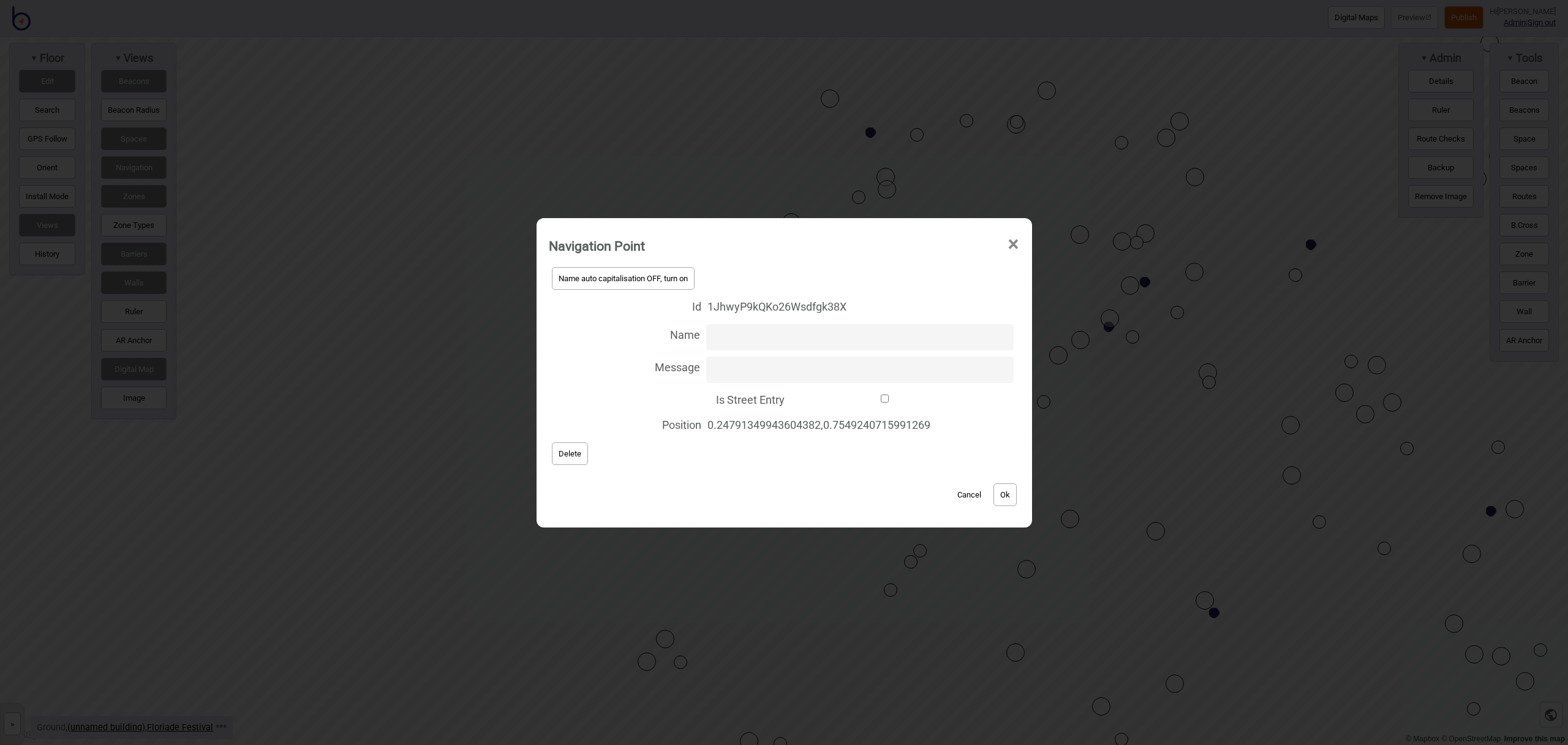
click at [567, 458] on button "Delete" at bounding box center [570, 454] width 36 height 22
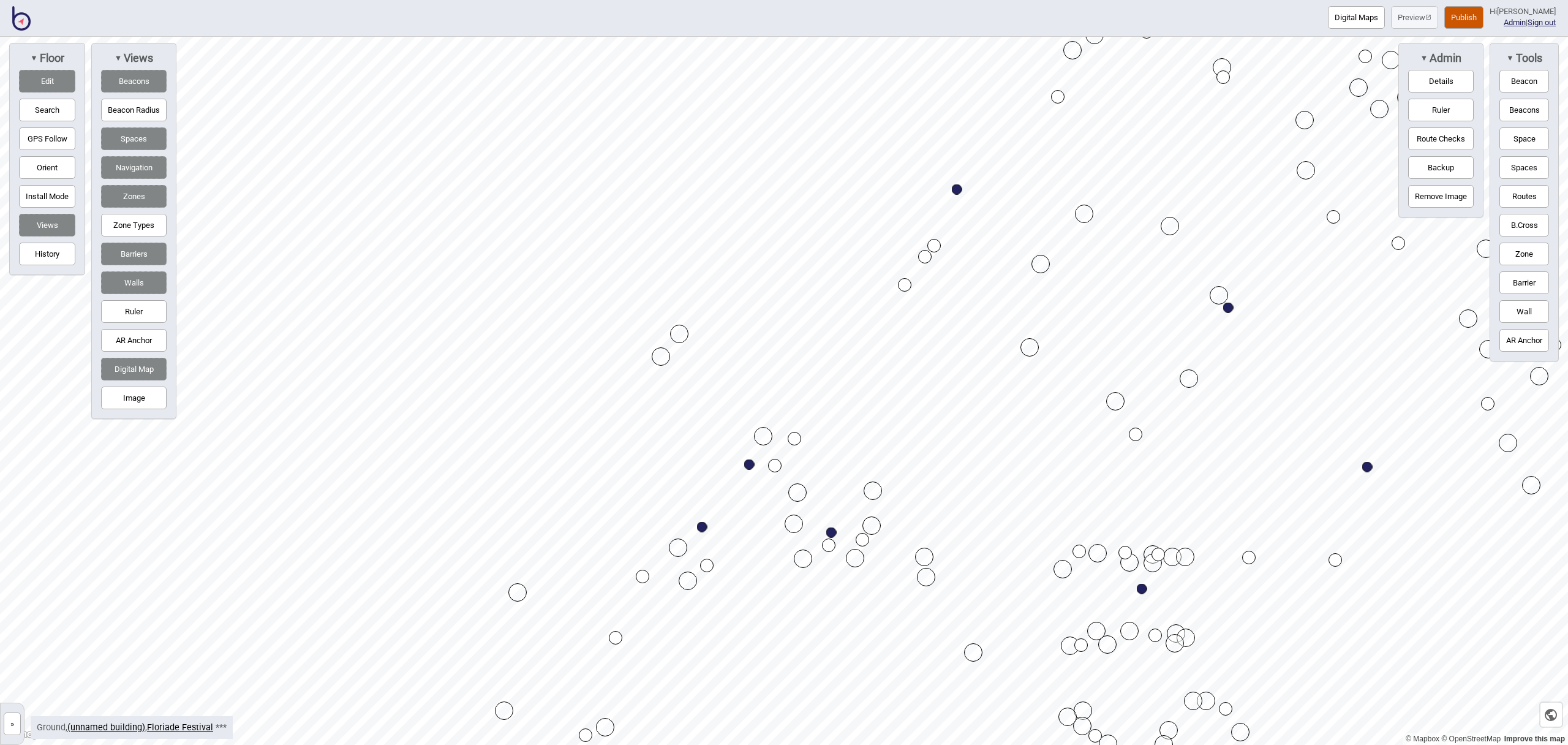
click at [663, 356] on div "Map marker" at bounding box center [661, 356] width 19 height 19
click at [680, 338] on div "Map marker" at bounding box center [679, 334] width 19 height 19
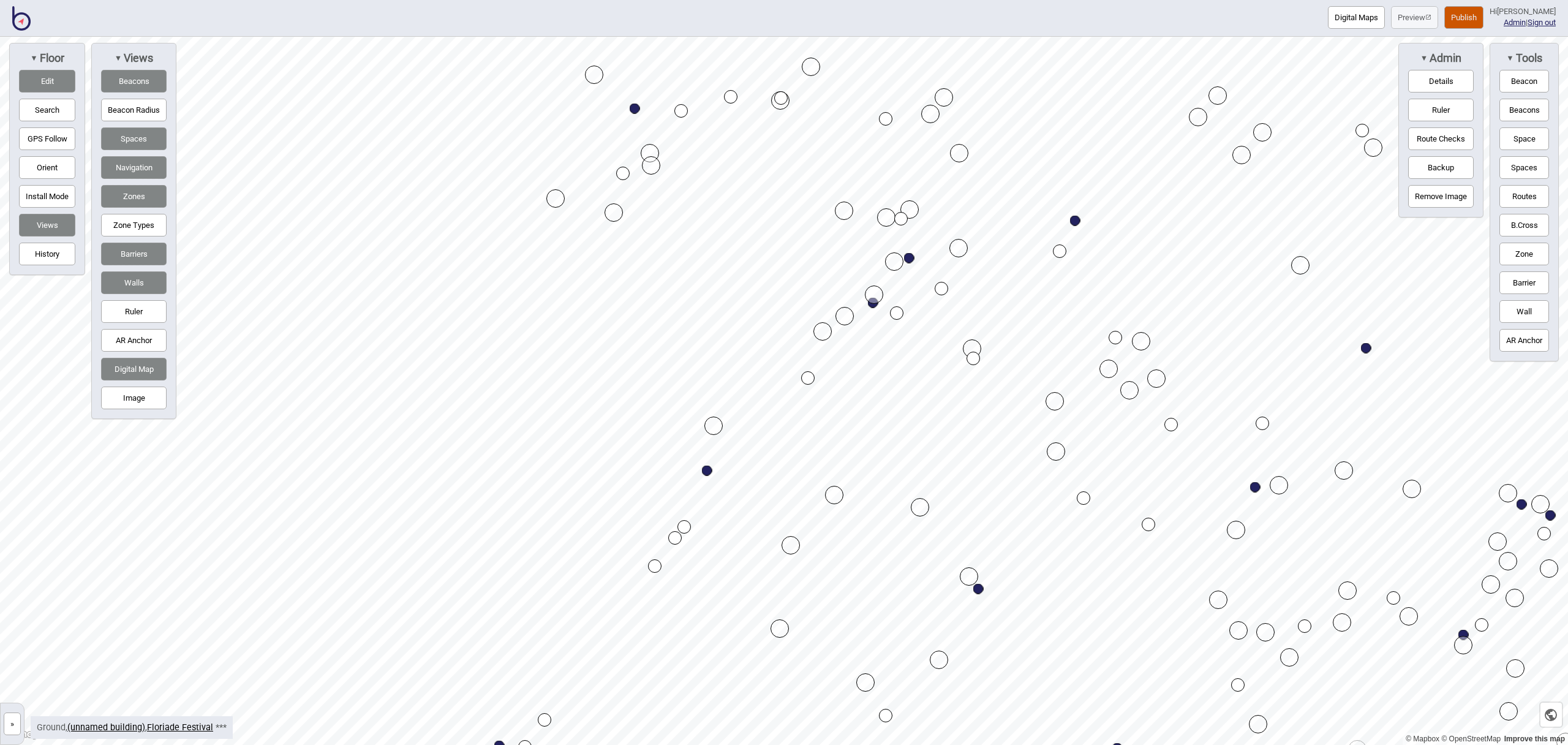
click at [653, 165] on div "Map marker" at bounding box center [651, 165] width 19 height 19
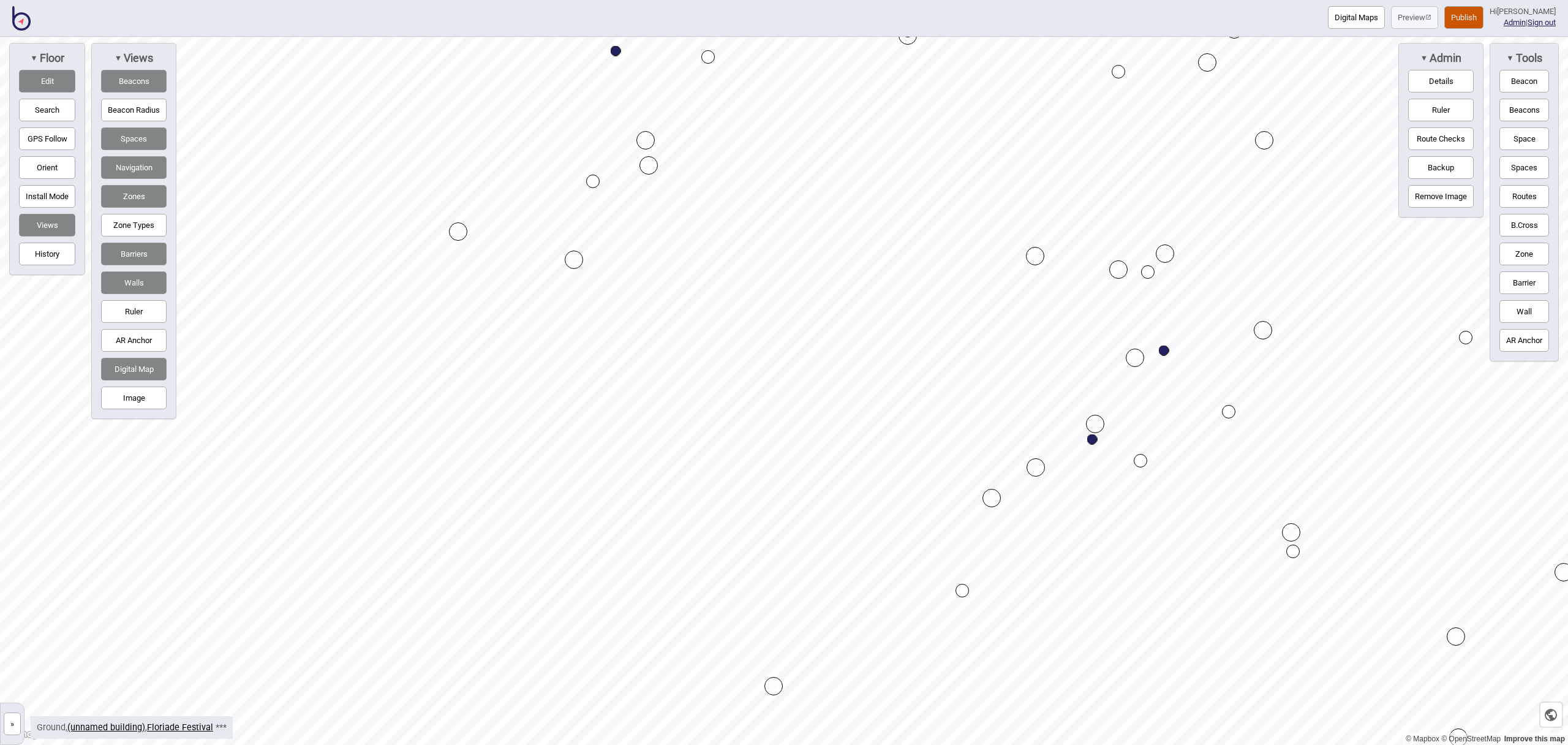
click at [653, 167] on div "Map marker" at bounding box center [649, 165] width 19 height 19
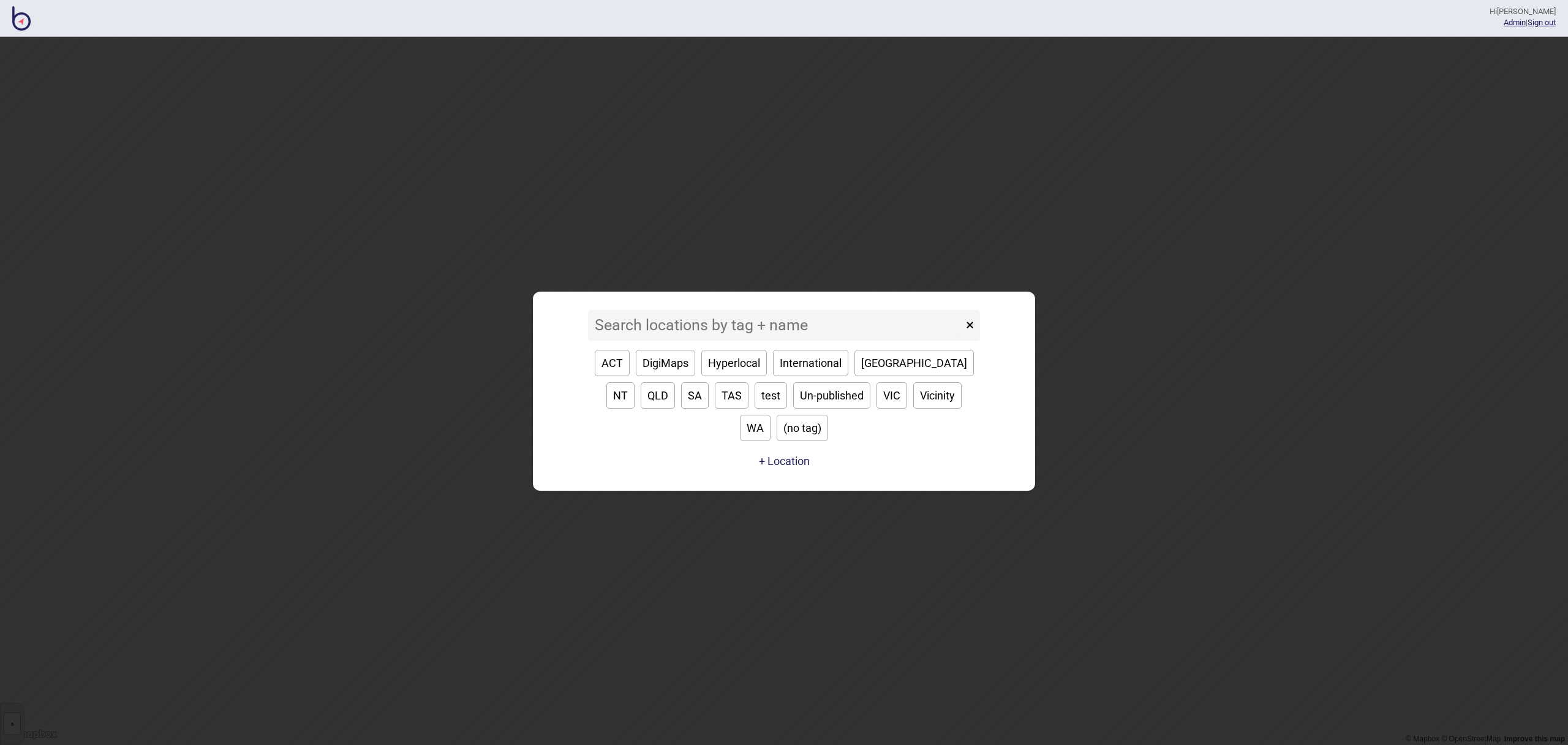
click at [876, 409] on button "VIC" at bounding box center [891, 395] width 31 height 26
type input "VIC"
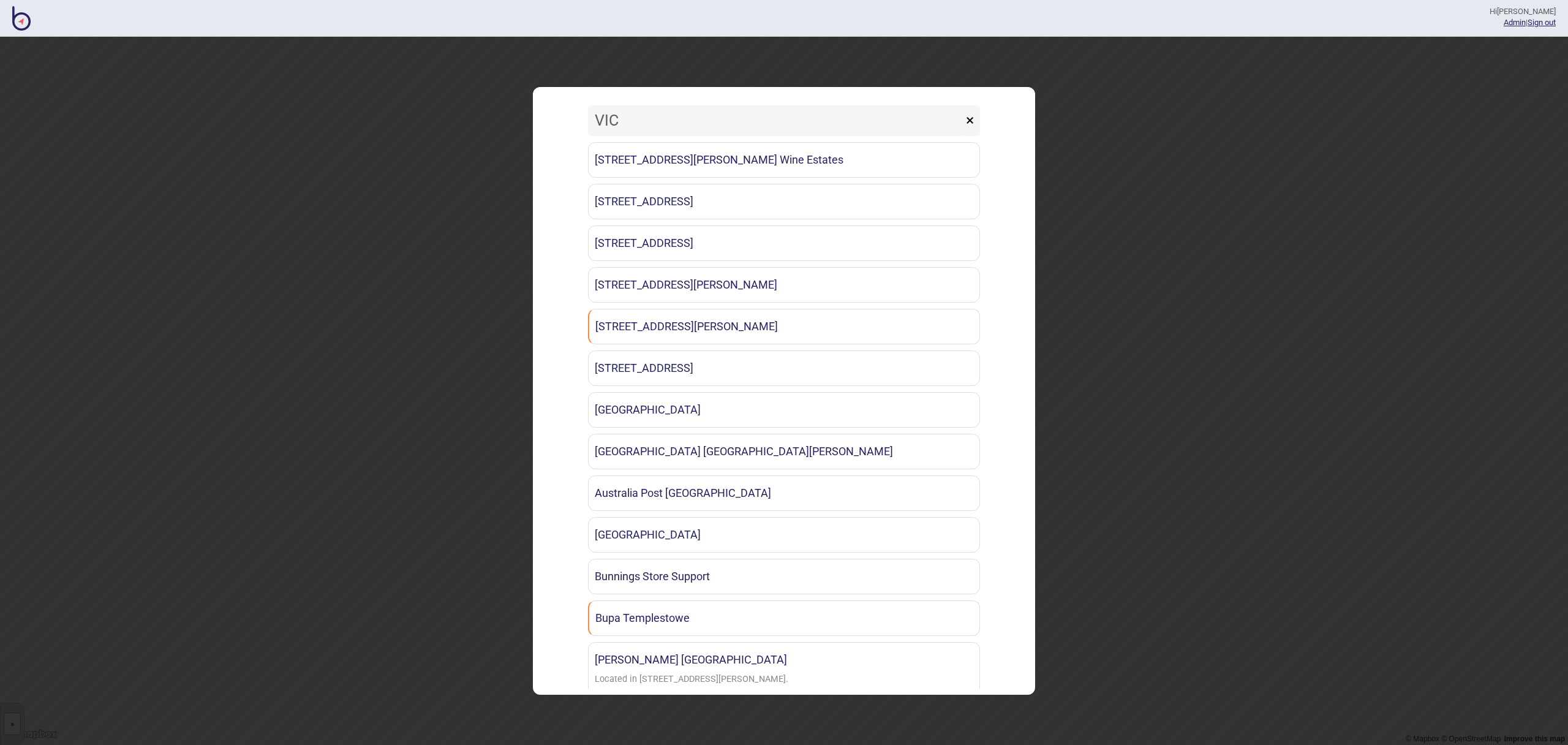
scroll to position [725, 0]
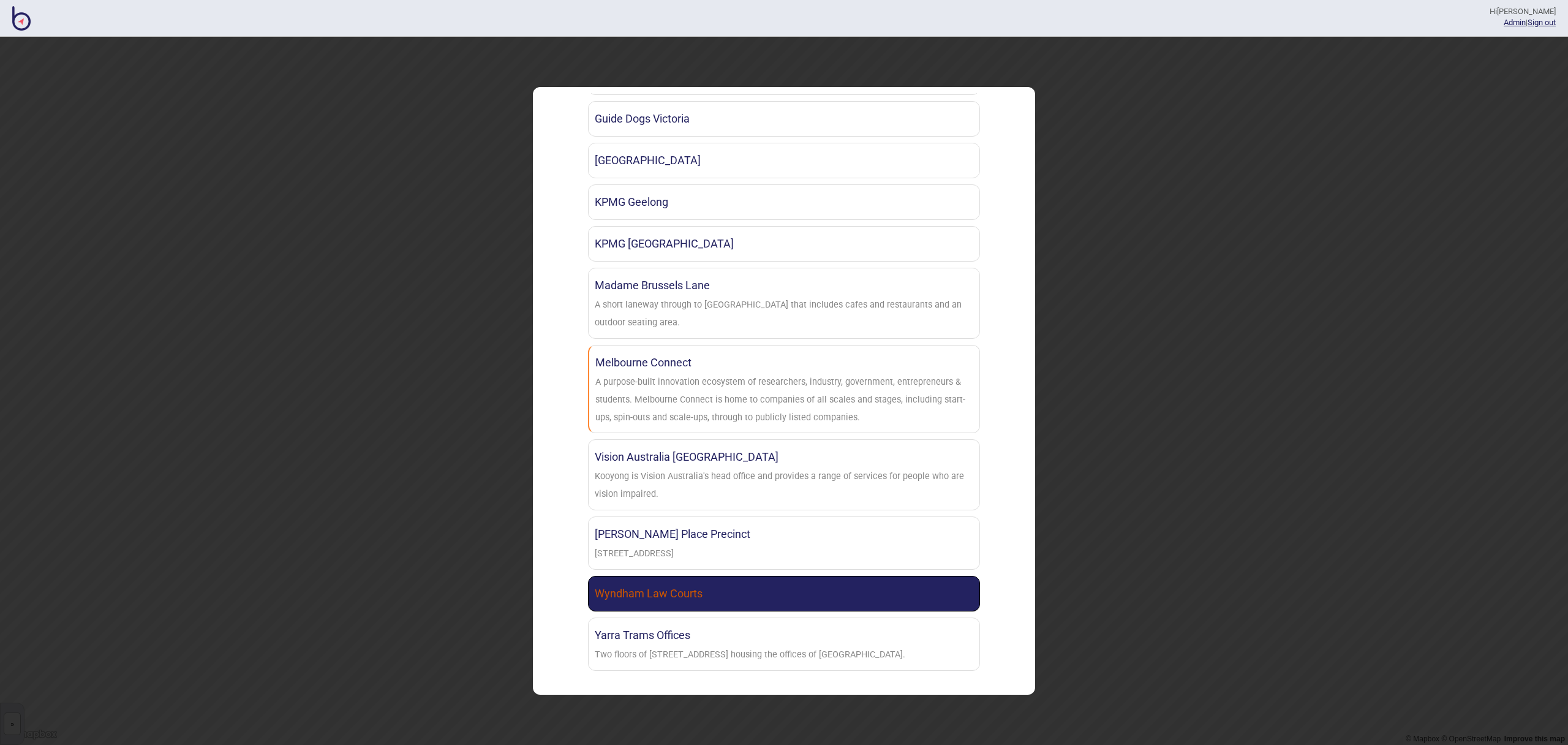
click at [744, 583] on link "Wyndham Law Courts" at bounding box center [784, 593] width 392 height 35
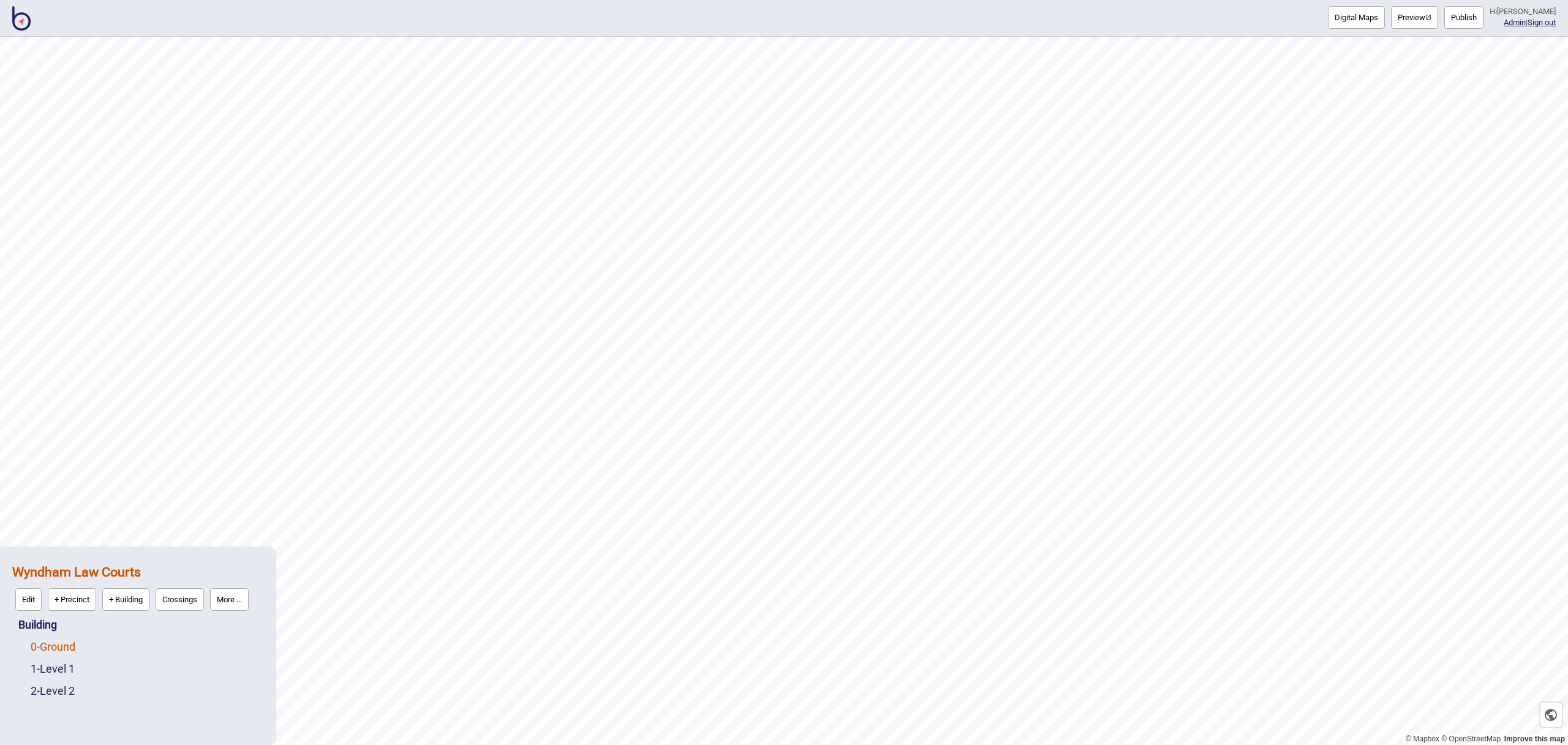
click at [49, 647] on link "0 - Ground" at bounding box center [53, 646] width 45 height 13
click at [49, 645] on button "Edit" at bounding box center [46, 644] width 26 height 22
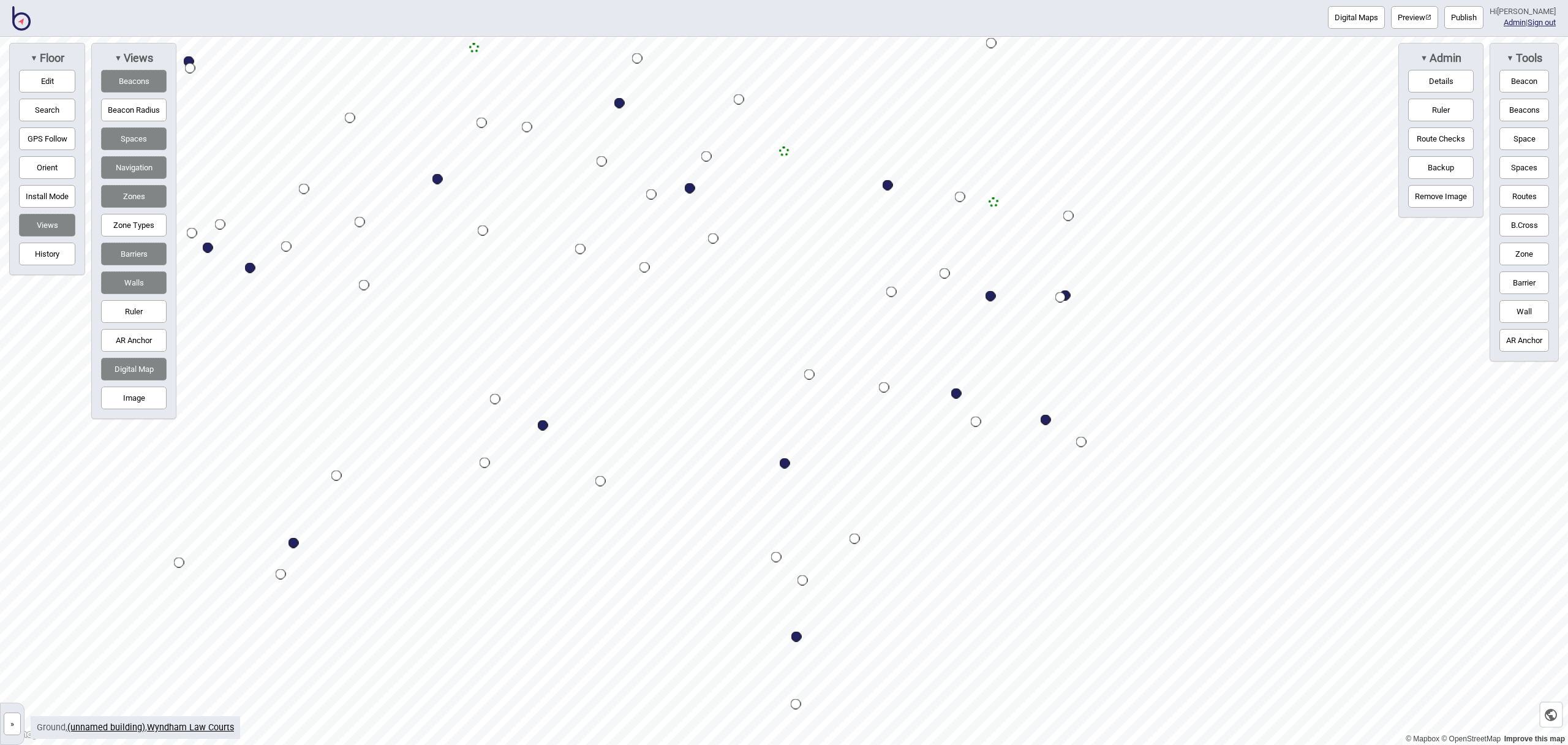
click at [1516, 142] on button "Space" at bounding box center [1525, 139] width 49 height 22
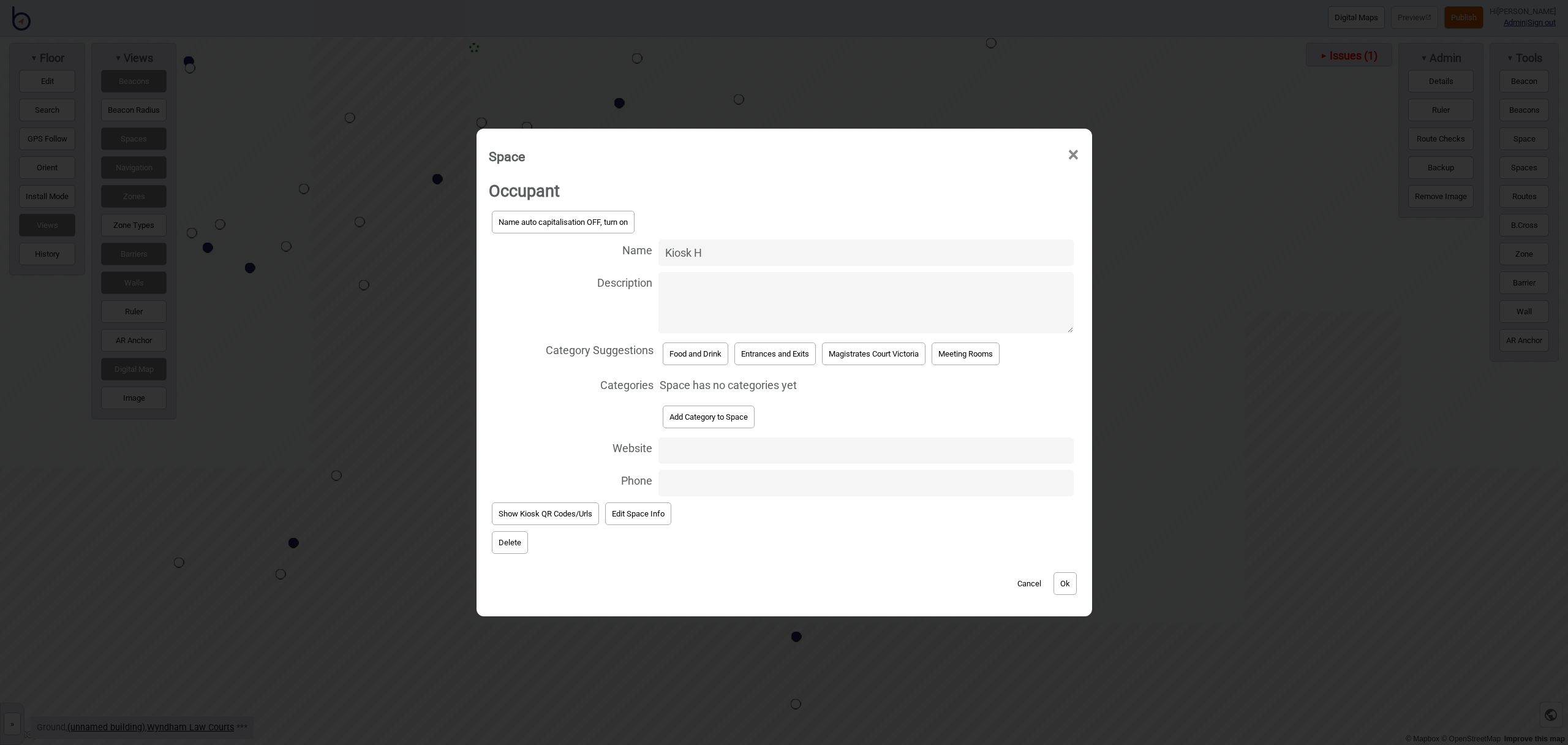
type input "Kiosk H"
click at [727, 416] on button "Add Category to Space" at bounding box center [709, 417] width 92 height 22
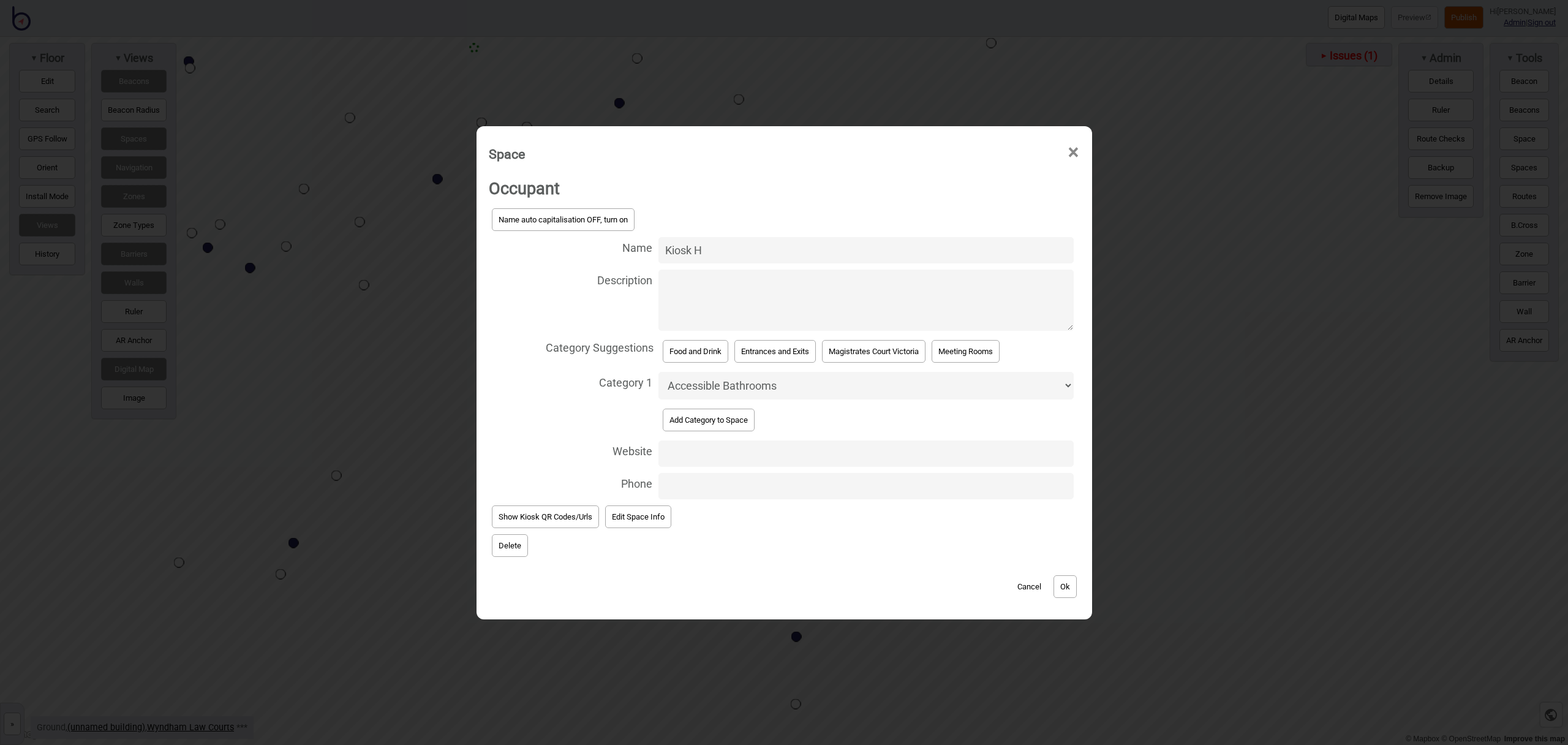
click at [729, 395] on select "Accessible Bathrooms Bathrooms Change Rooms Children's Court Courtrooms Entranc…" at bounding box center [866, 386] width 415 height 28
select select "Information and Assistance"
click at [659, 372] on select "Accessible Bathrooms Bathrooms Change Rooms Children's Court Courtrooms Entranc…" at bounding box center [866, 386] width 415 height 28
click at [1066, 581] on button "Ok" at bounding box center [1065, 587] width 23 height 22
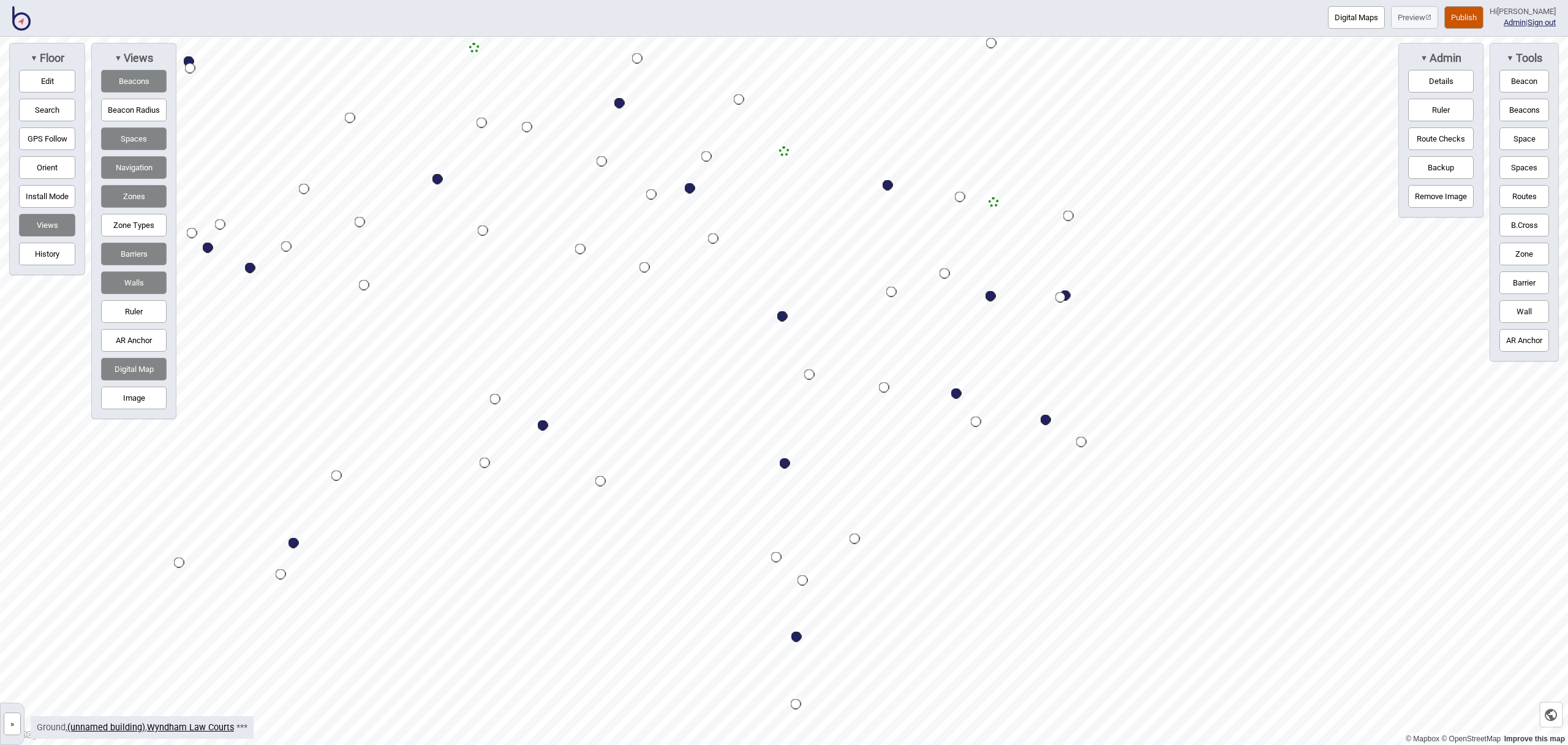
click at [1352, 22] on button "Digital Maps" at bounding box center [1357, 17] width 57 height 22
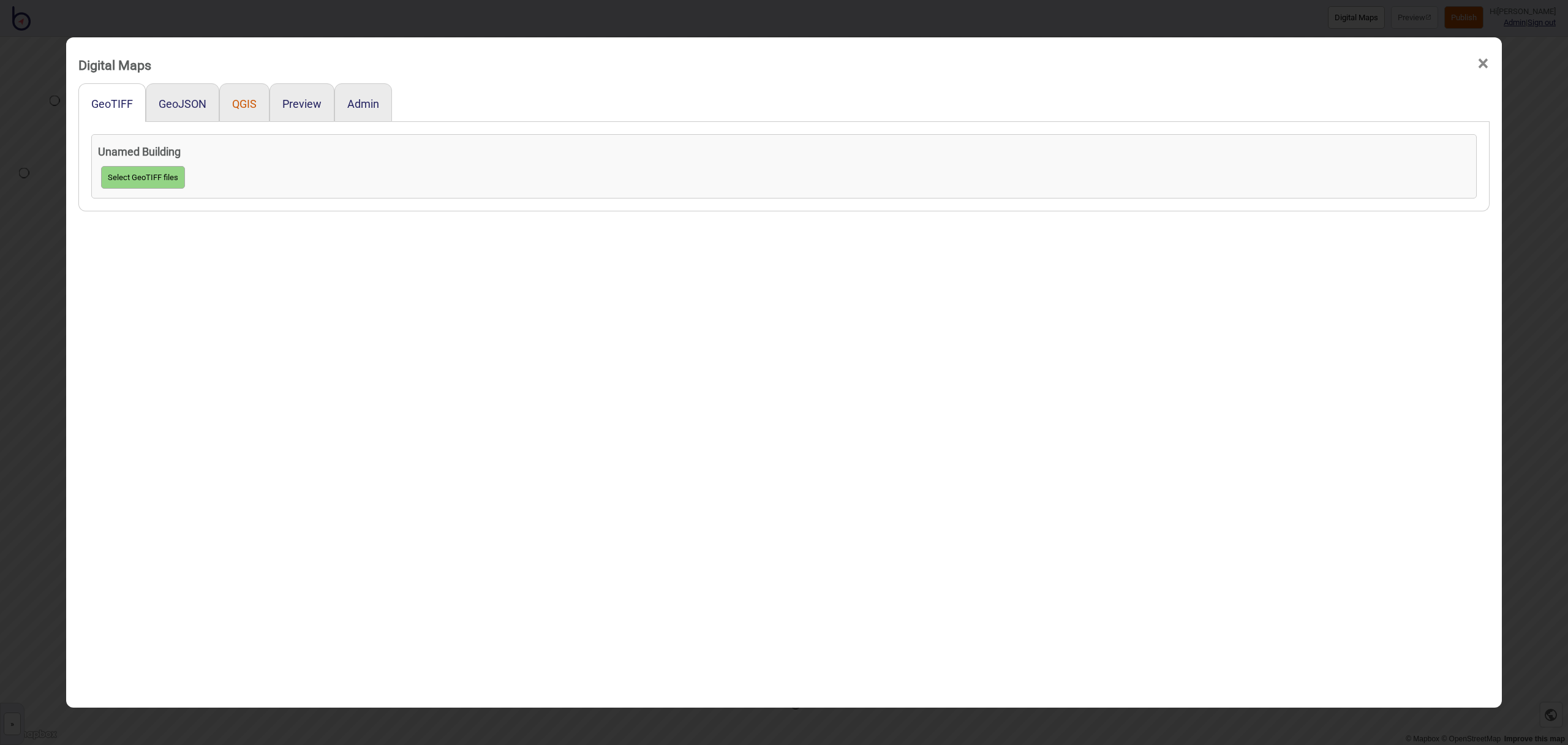
click at [232, 107] on button "QGIS" at bounding box center [244, 103] width 25 height 13
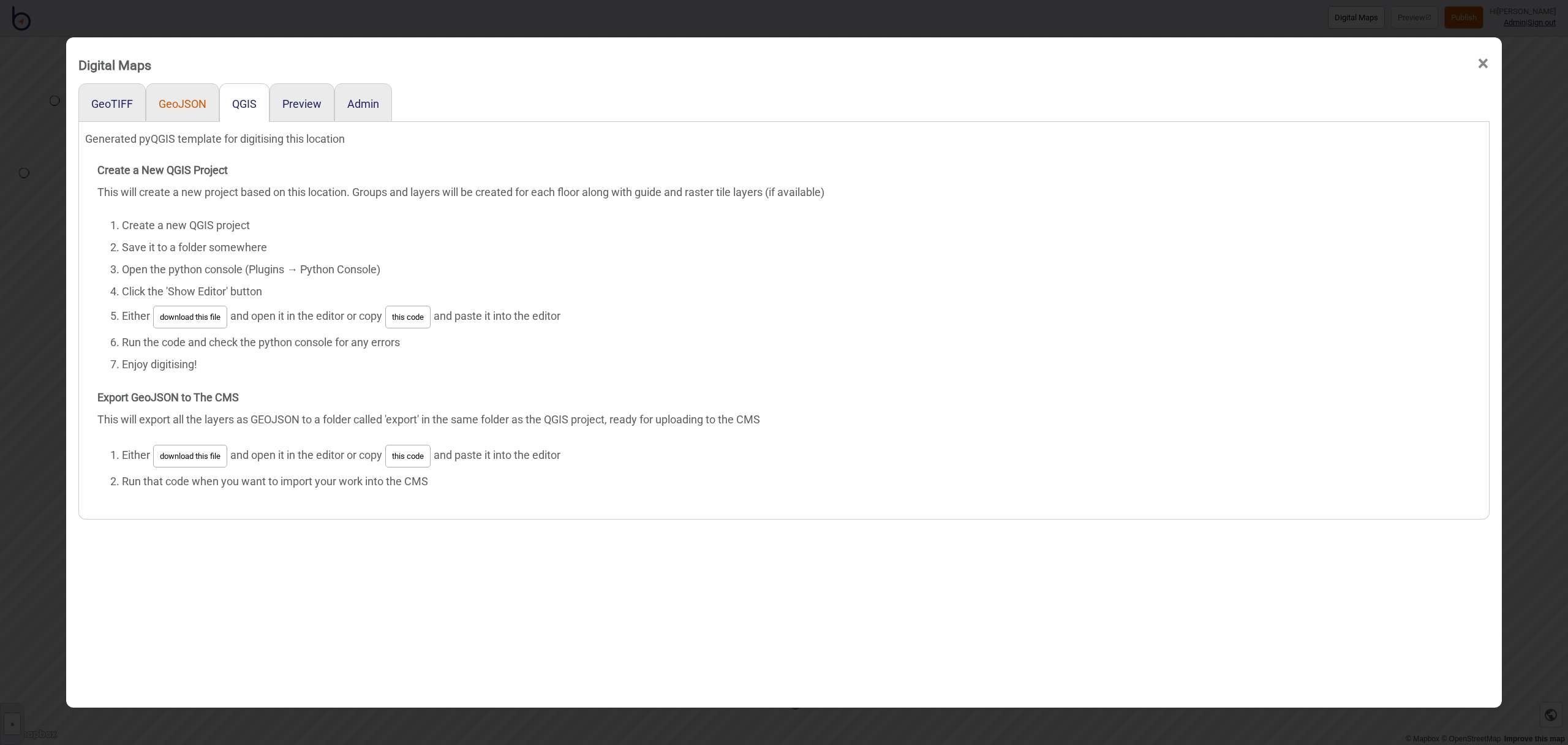
click at [195, 106] on button "GeoJSON" at bounding box center [183, 103] width 48 height 13
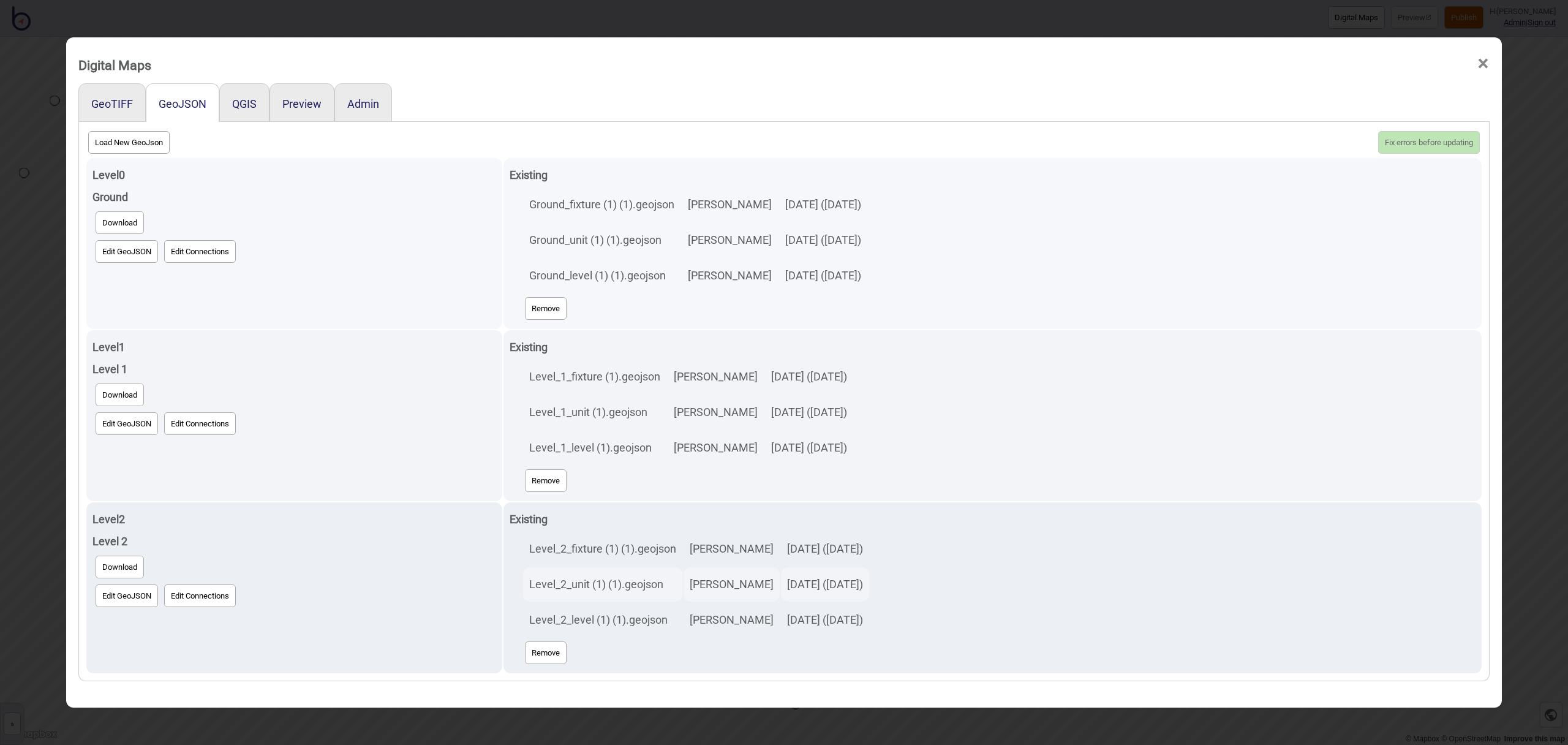
click at [130, 255] on button "Edit GeoJSON" at bounding box center [126, 252] width 62 height 22
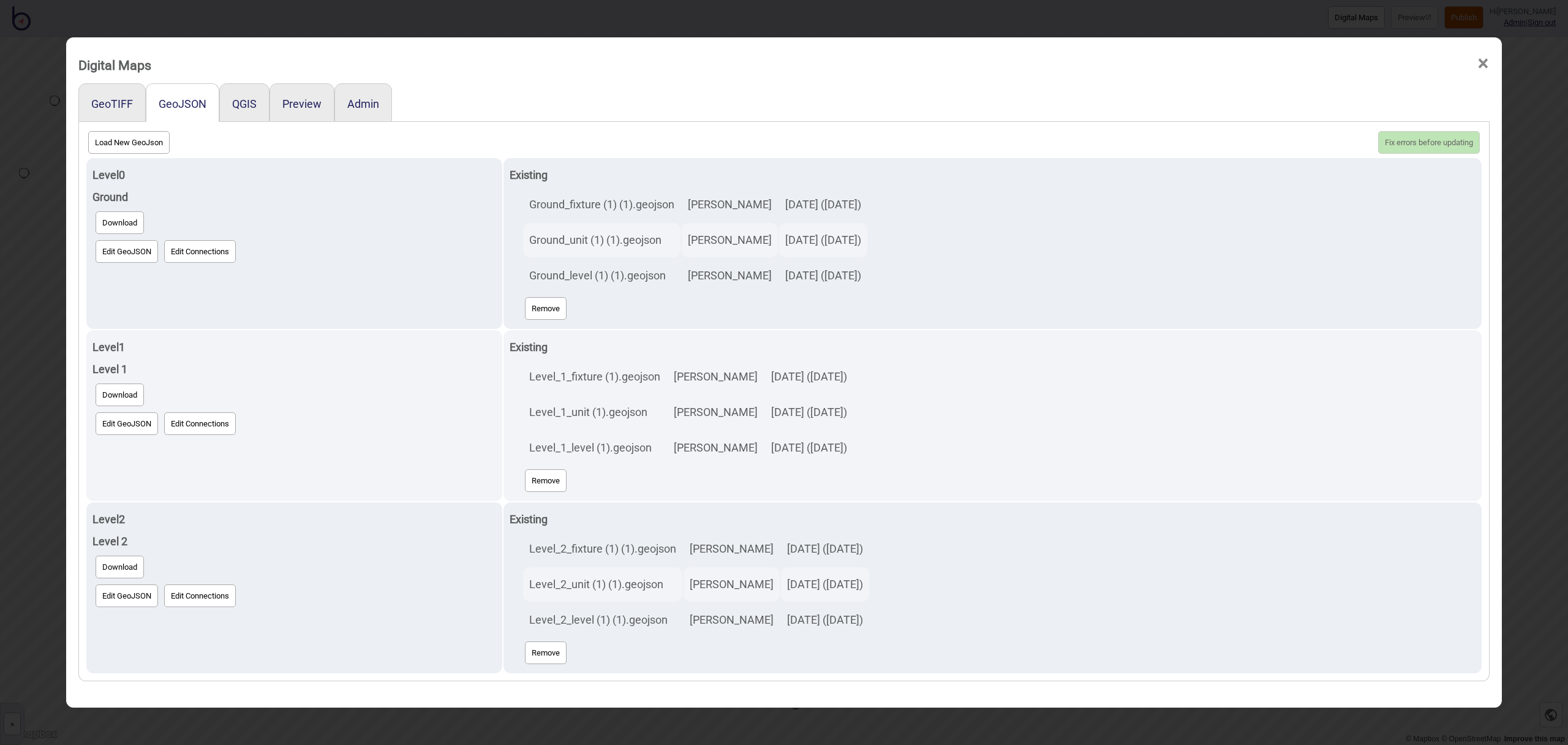
click at [133, 137] on button "Load New GeoJson" at bounding box center [129, 142] width 82 height 22
click input "file" at bounding box center [0, 0] width 0 height 0
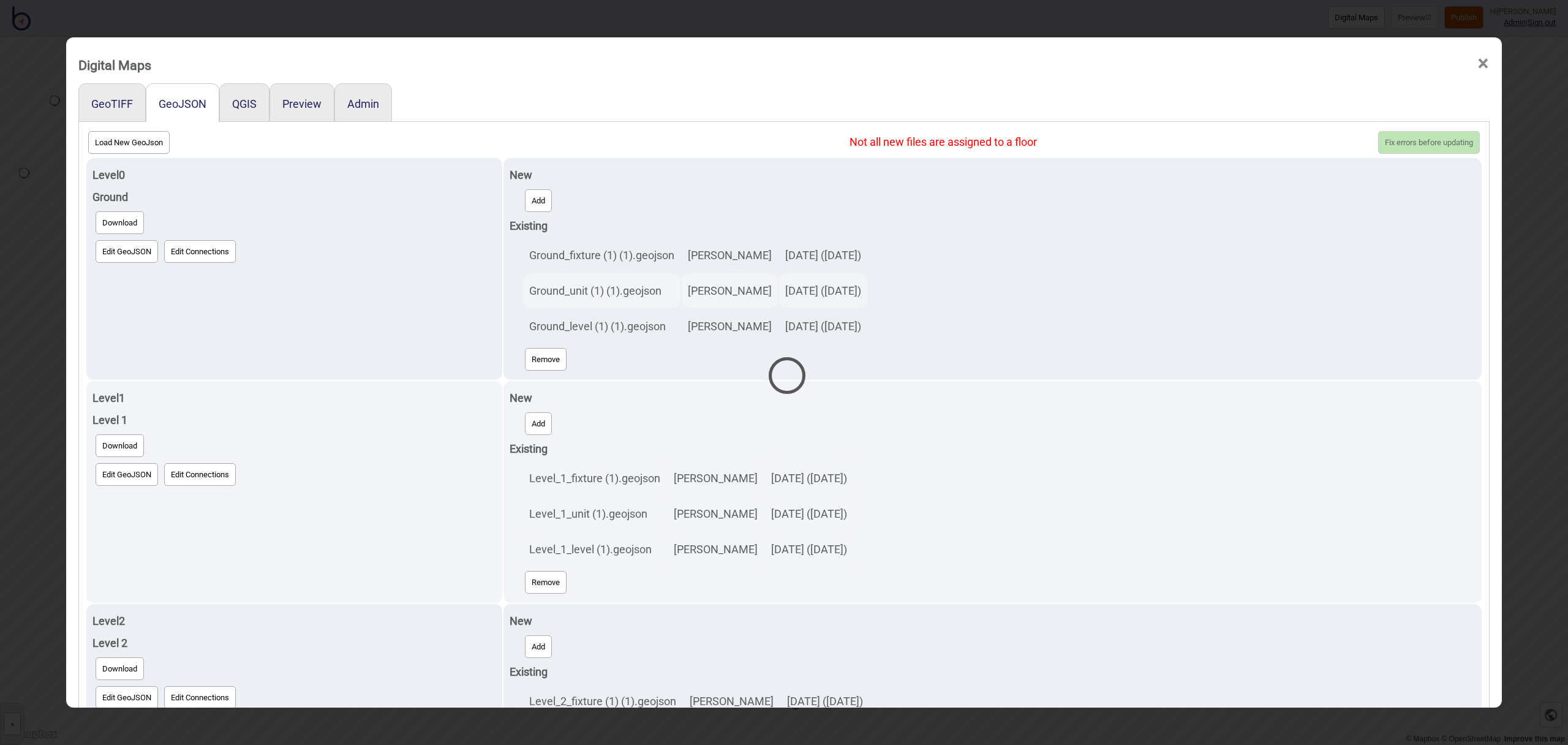
select select "Ground_unit (1) (1) (1).geojson"
select select "Ground_level (1) (1) (1).geojson"
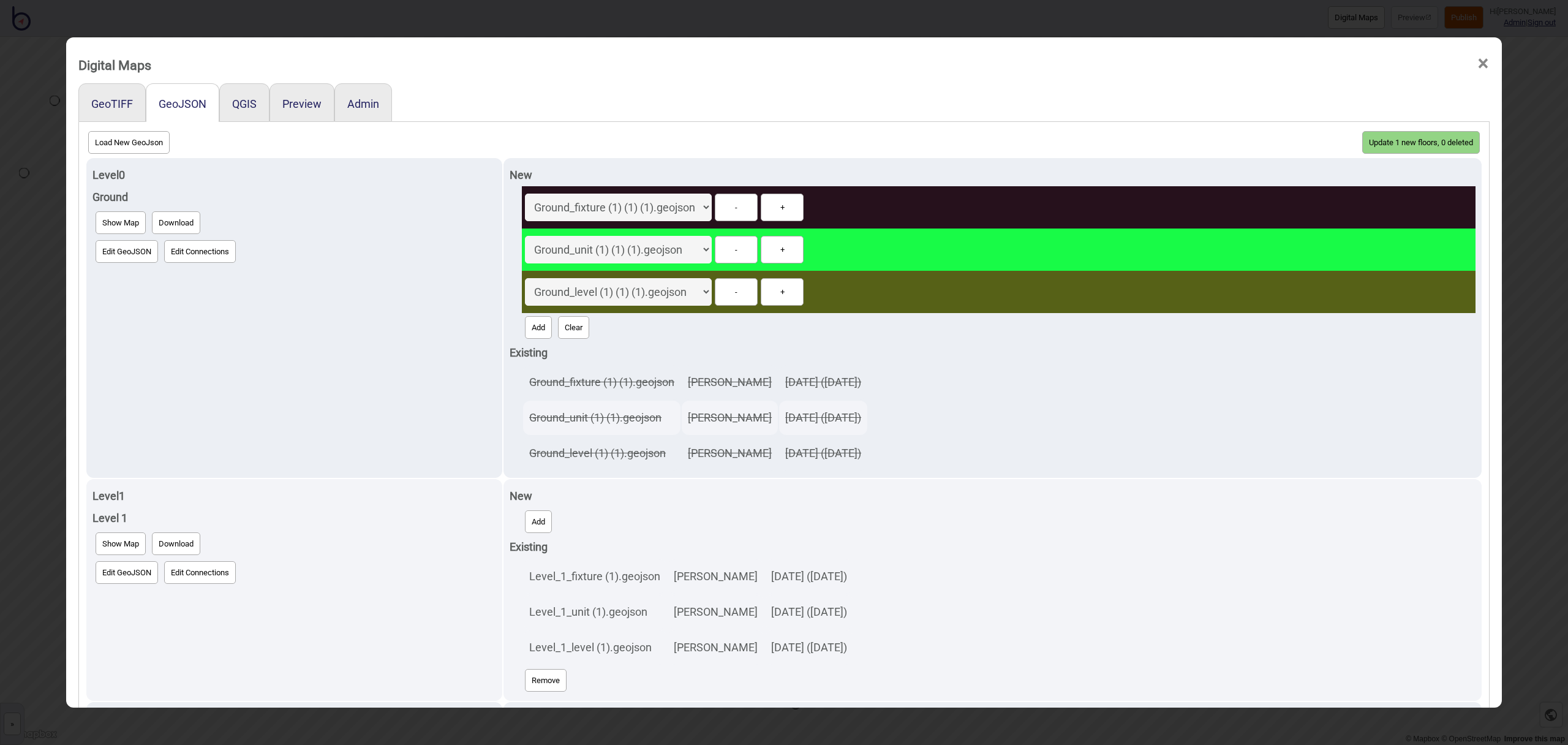
click at [1452, 144] on button "Update 1 new floors, 0 deleted" at bounding box center [1421, 142] width 118 height 22
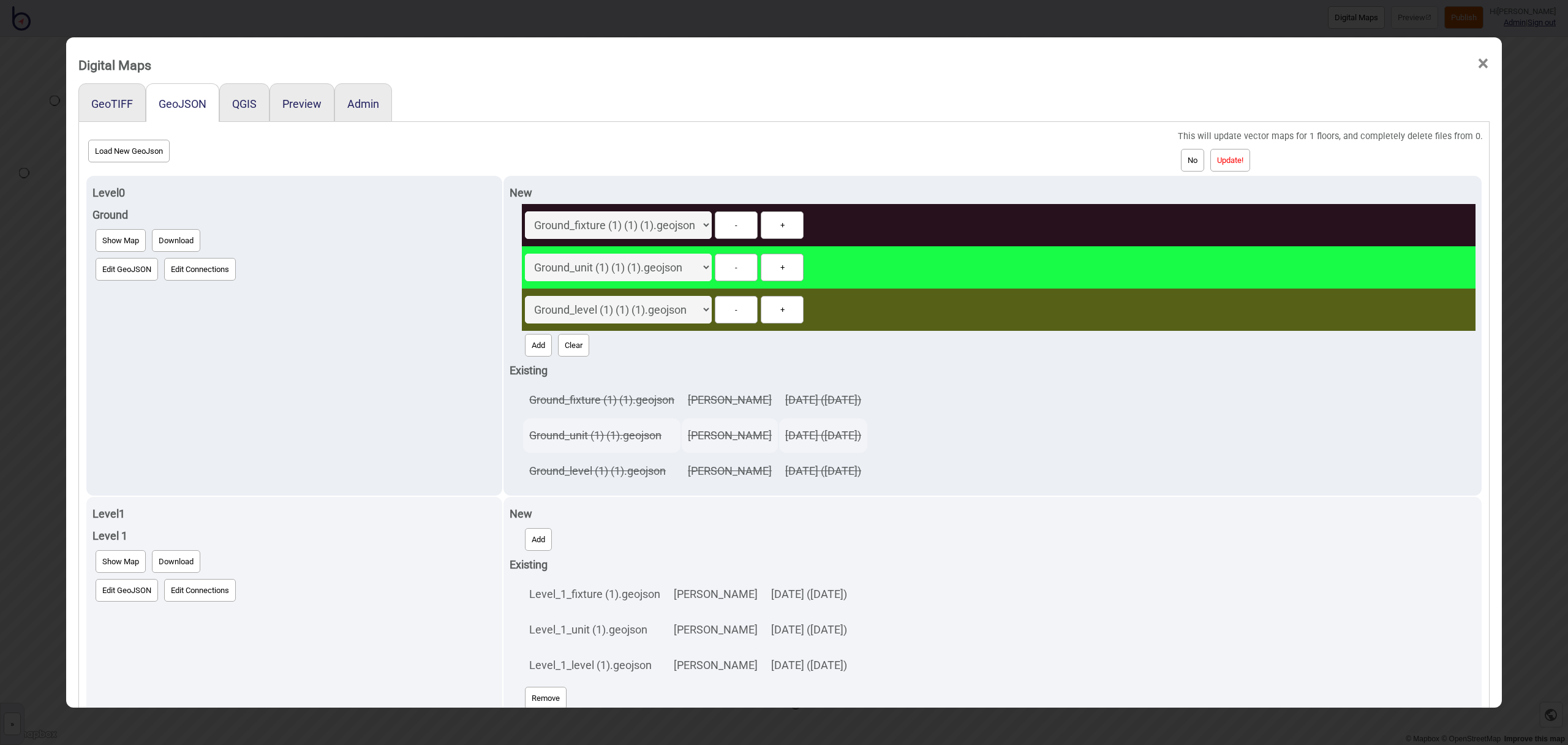
click at [1251, 160] on button "Update!" at bounding box center [1230, 160] width 40 height 22
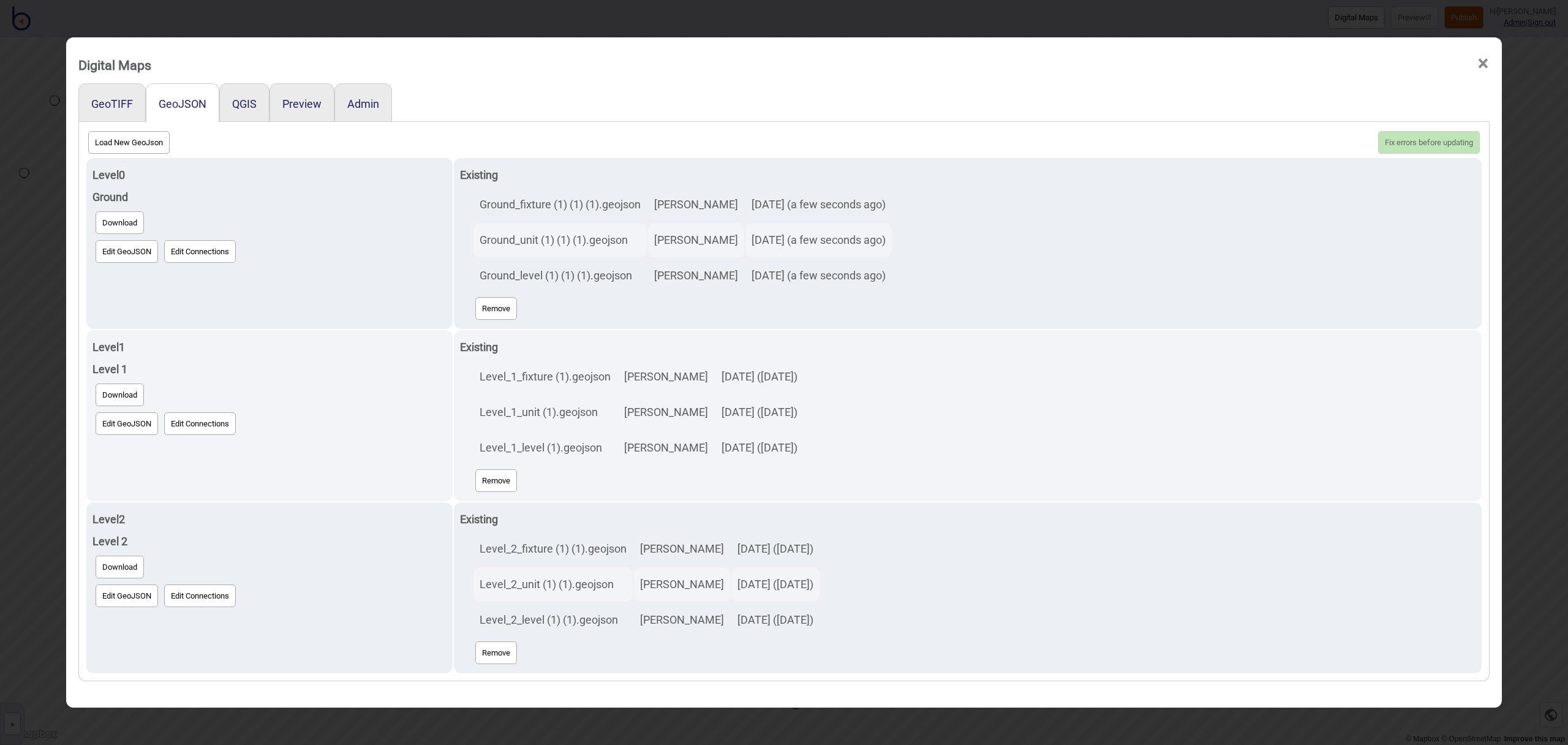
click at [1487, 66] on span "×" at bounding box center [1483, 64] width 13 height 40
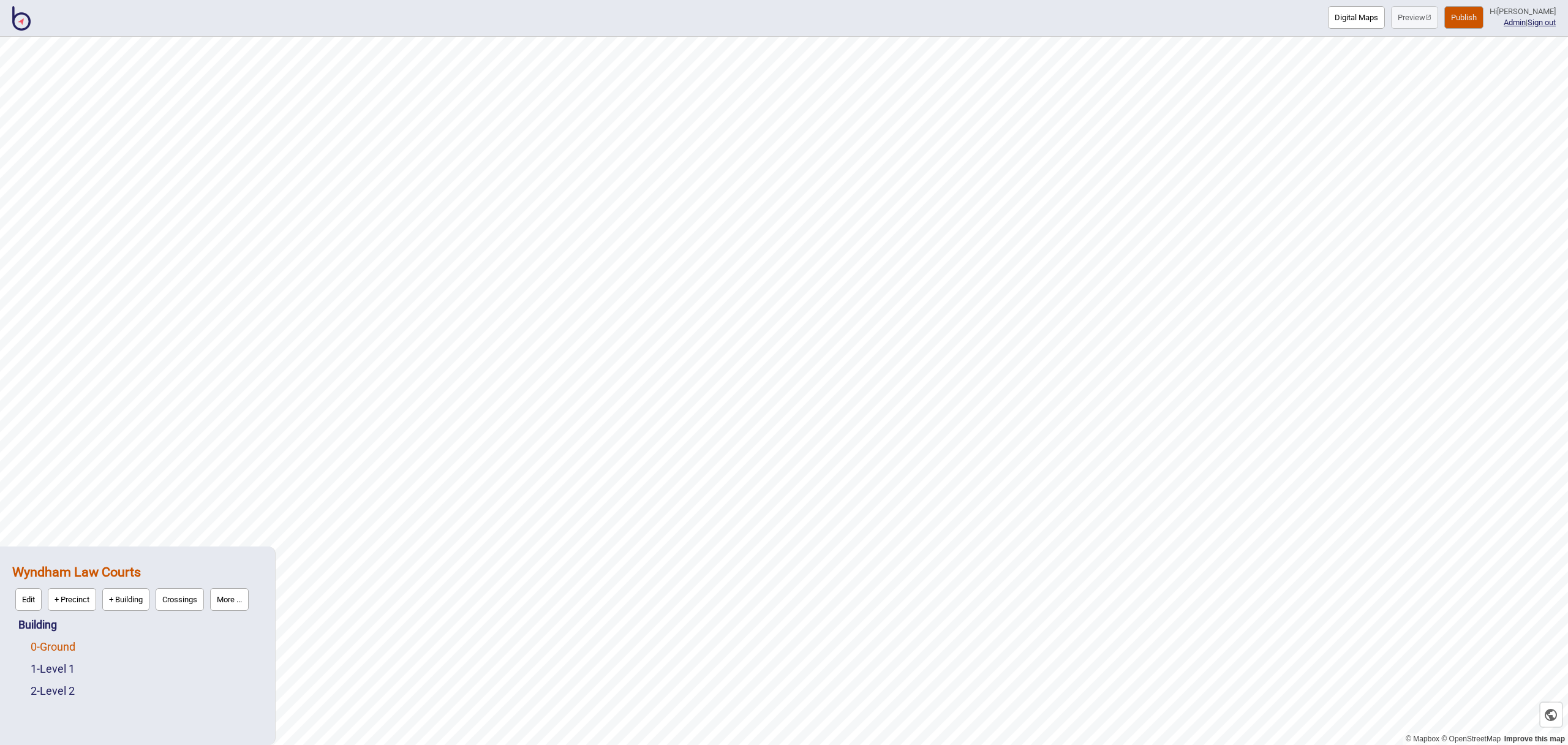
click at [76, 644] on link "0 - Ground" at bounding box center [53, 646] width 45 height 13
click at [55, 645] on button "Edit" at bounding box center [46, 644] width 26 height 22
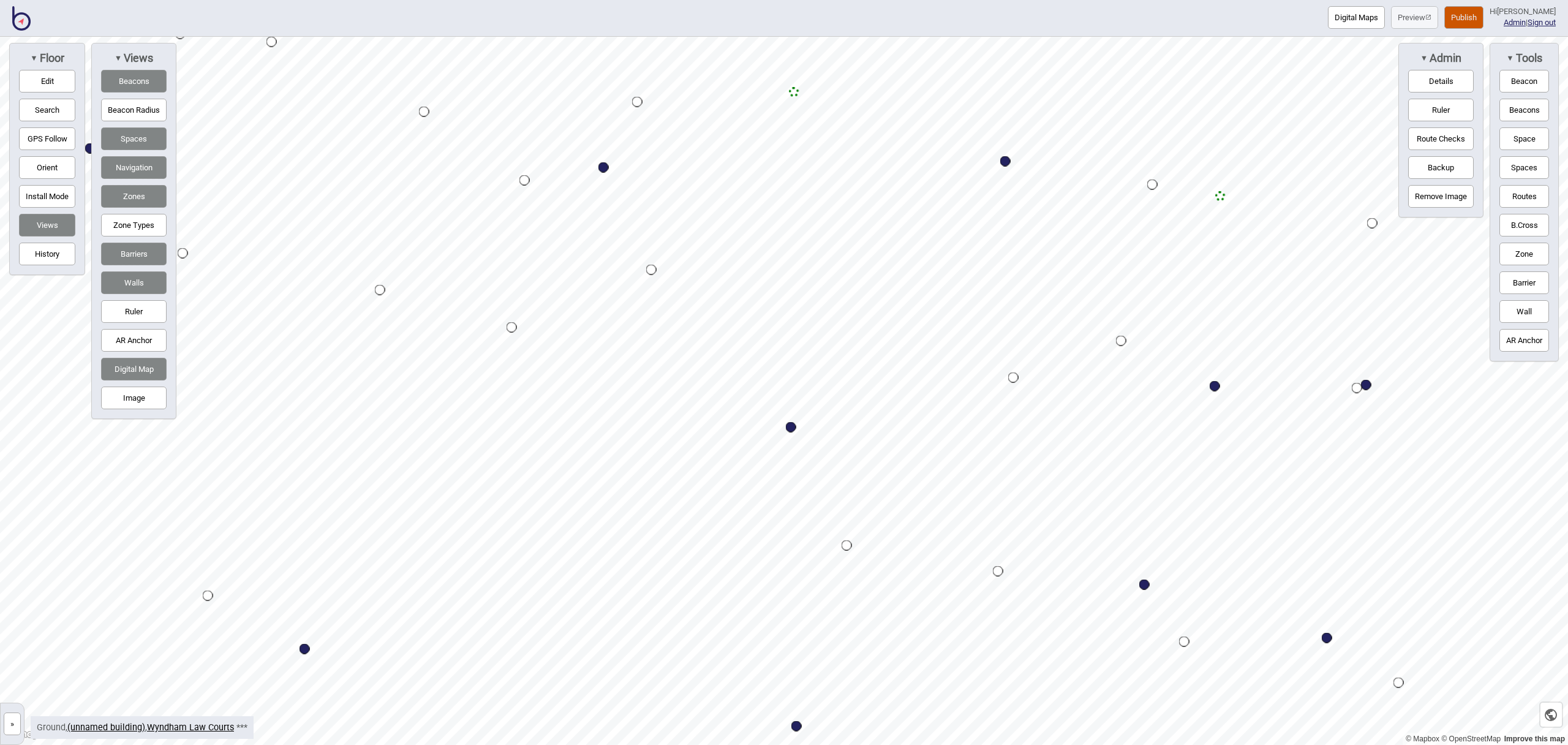
drag, startPoint x: 50, startPoint y: 86, endPoint x: 58, endPoint y: 91, distance: 9.4
click at [50, 86] on button "Edit" at bounding box center [46, 81] width 56 height 22
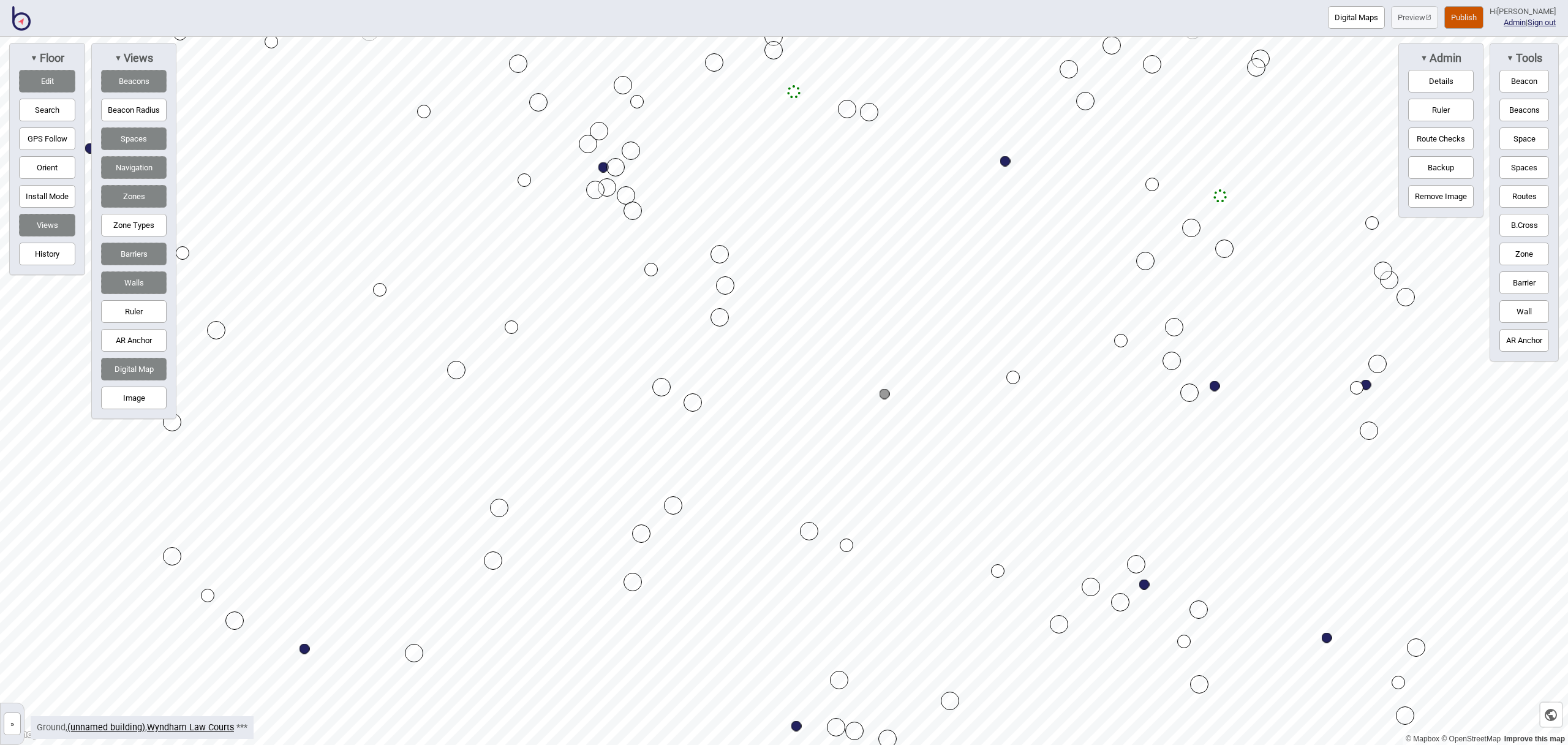
click at [60, 85] on button "Edit" at bounding box center [46, 81] width 56 height 22
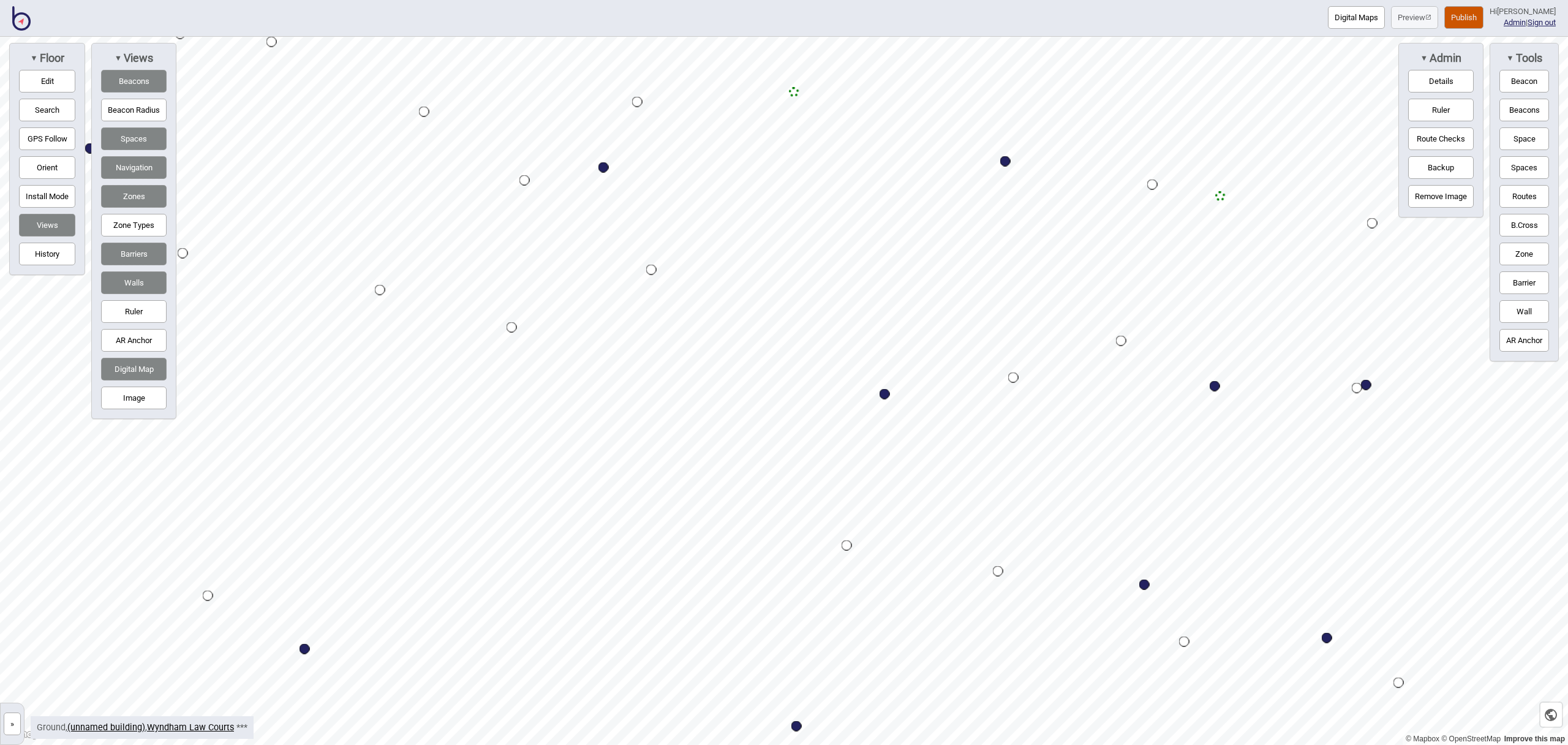
click at [1470, 12] on button "Publish" at bounding box center [1464, 17] width 39 height 22
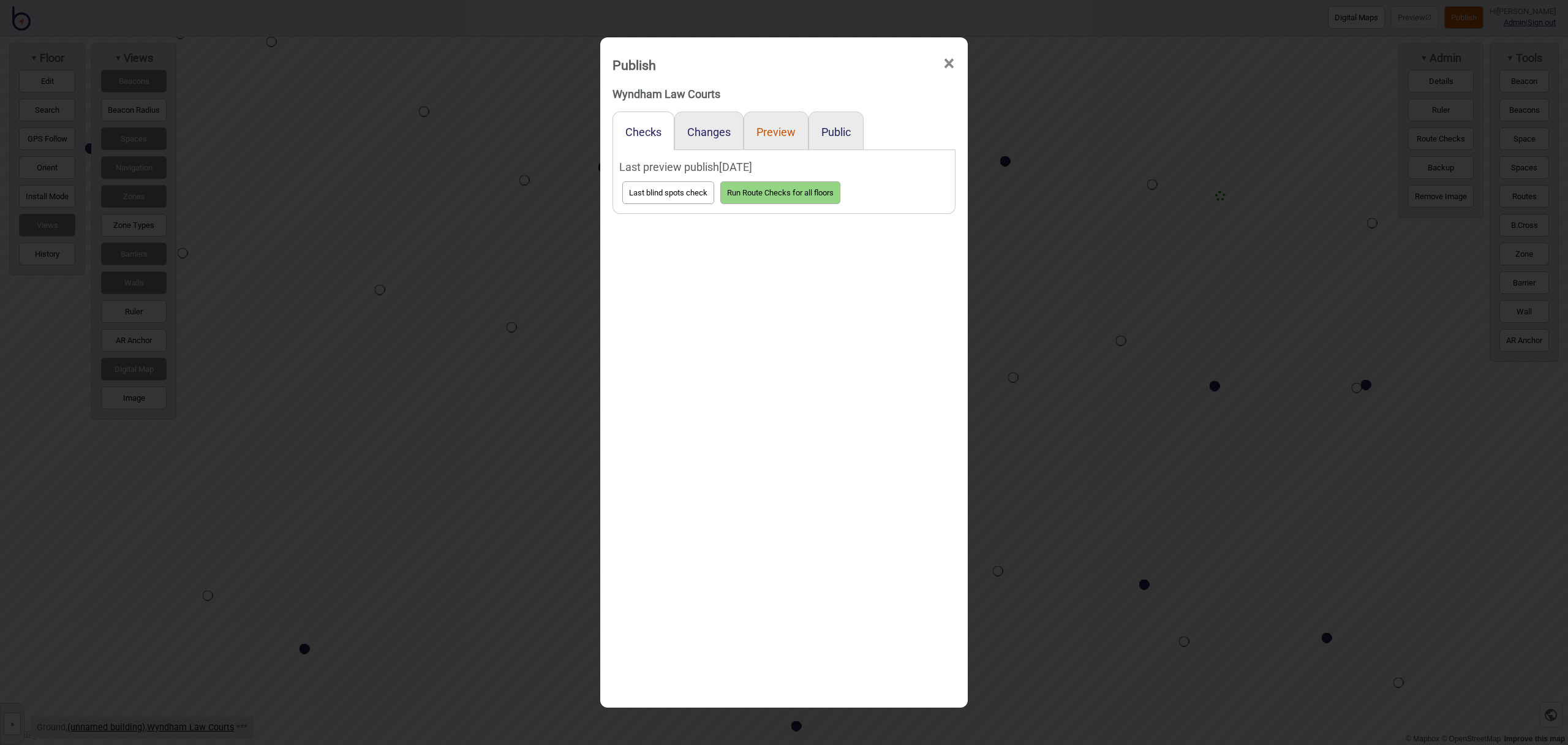
click at [784, 130] on button "Preview" at bounding box center [776, 132] width 39 height 13
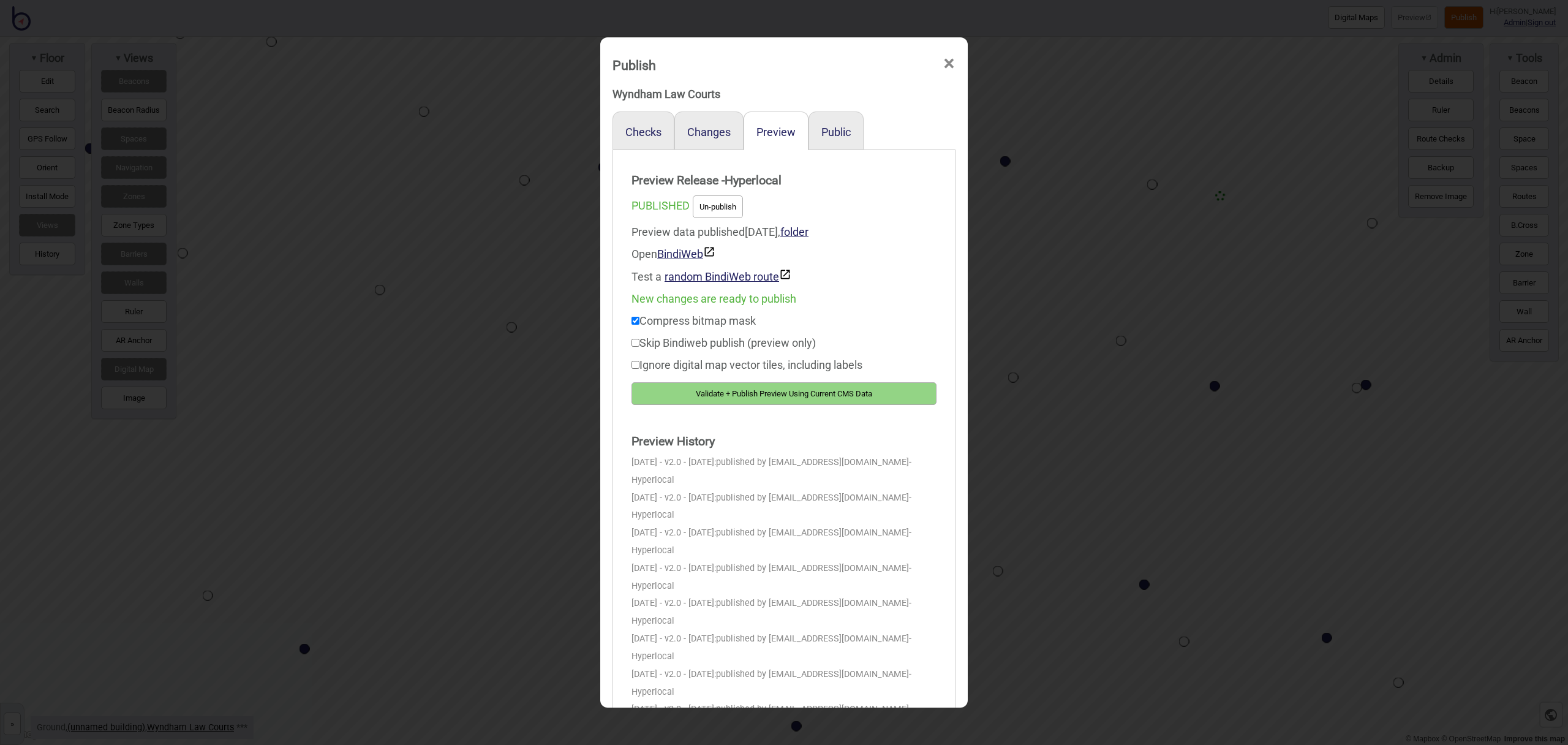
click at [888, 401] on button "Validate + Publish Preview Using Current CMS Data" at bounding box center [784, 394] width 305 height 22
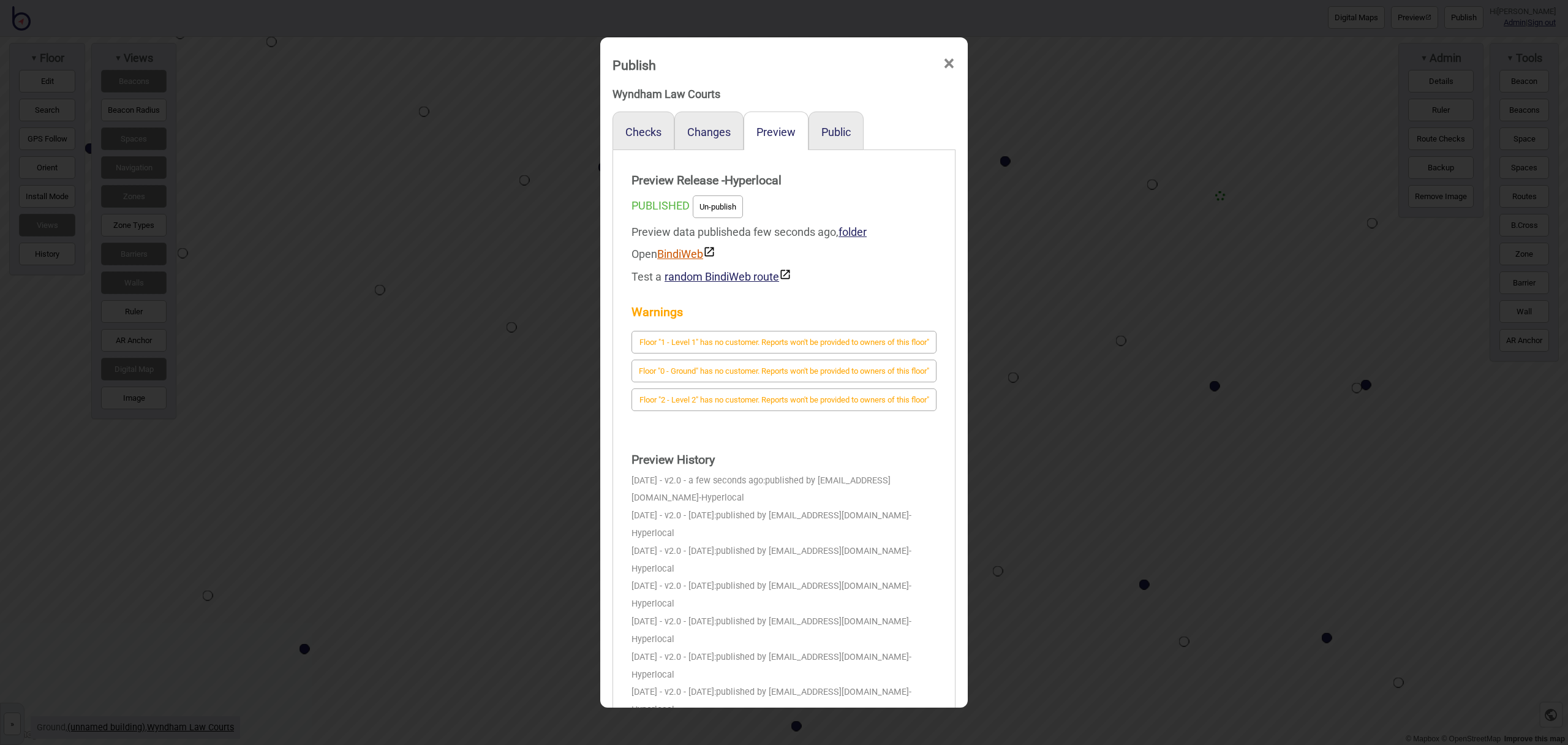
click at [689, 250] on link "BindiWeb" at bounding box center [686, 254] width 58 height 13
click at [951, 65] on span "×" at bounding box center [949, 64] width 13 height 40
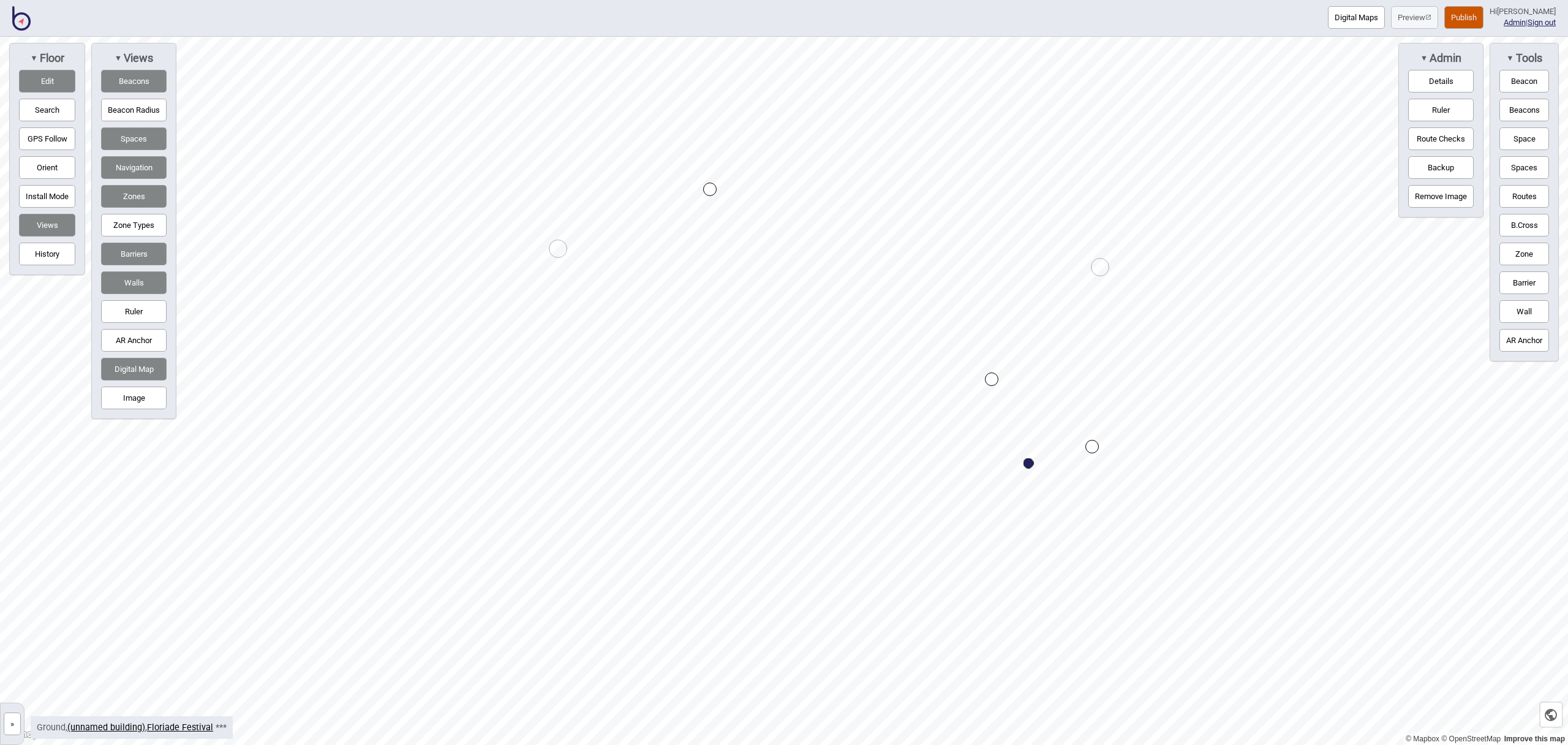
click at [991, 378] on div "Map marker" at bounding box center [992, 380] width 13 height 13
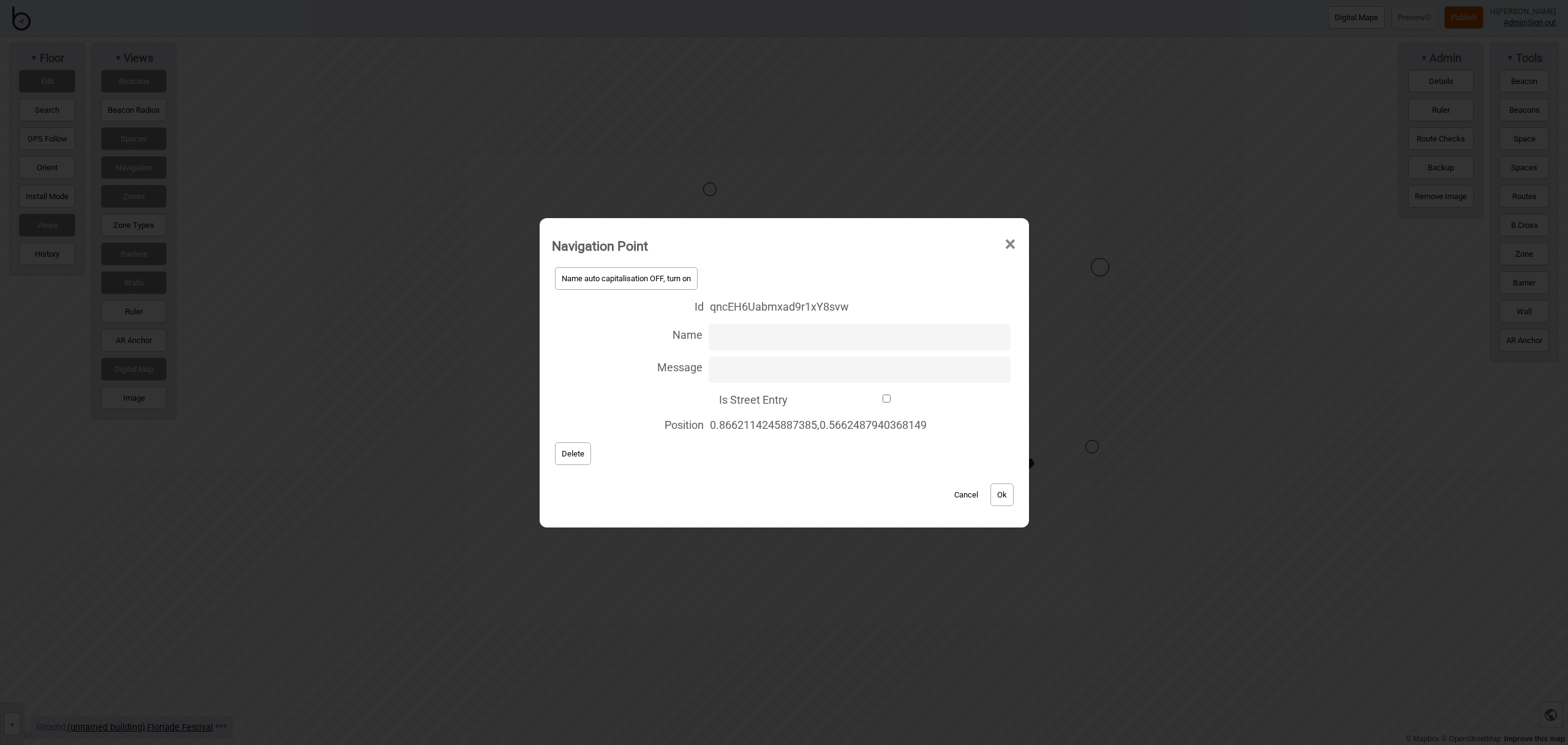
click at [974, 490] on button "Cancel" at bounding box center [966, 495] width 36 height 22
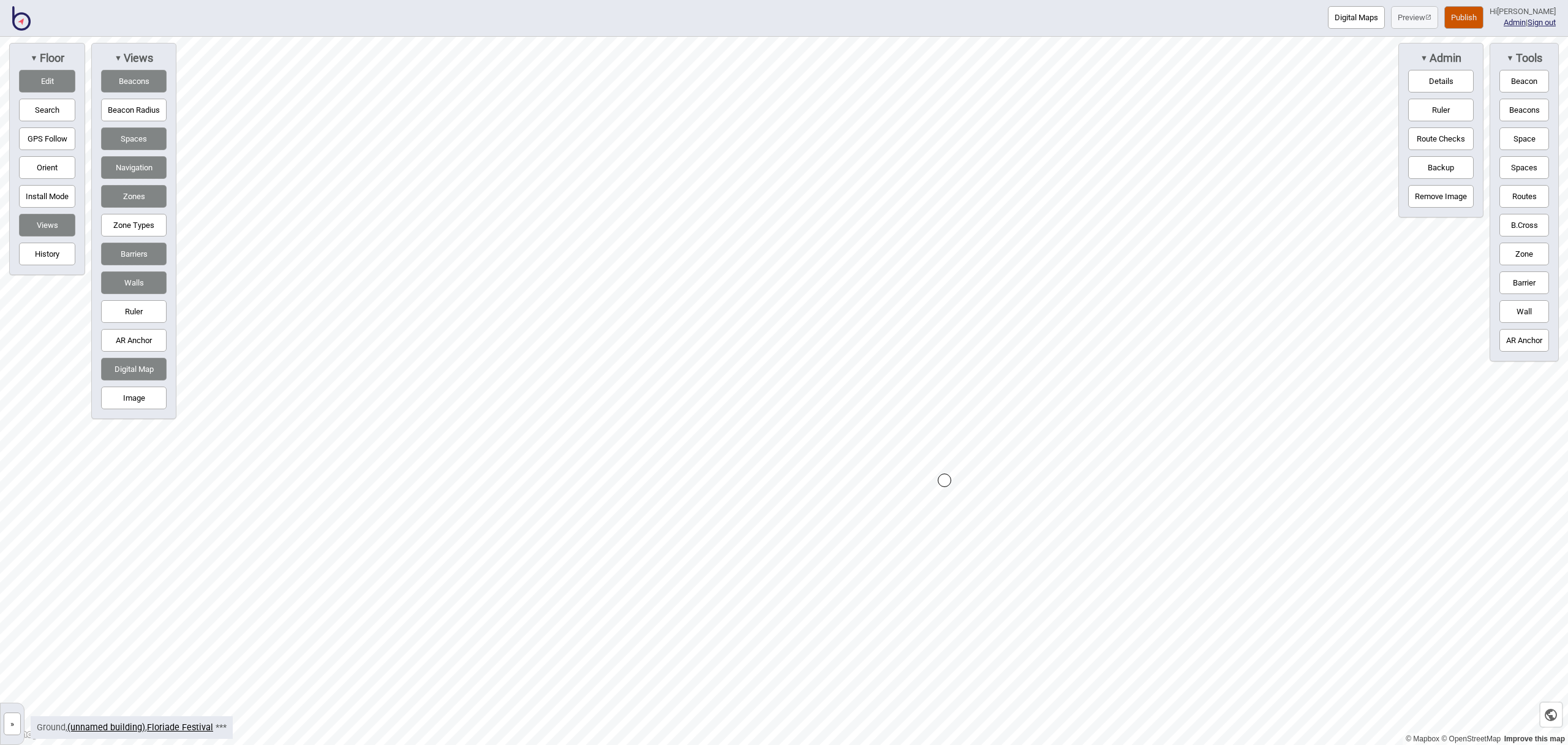
drag, startPoint x: 952, startPoint y: 441, endPoint x: 946, endPoint y: 481, distance: 40.4
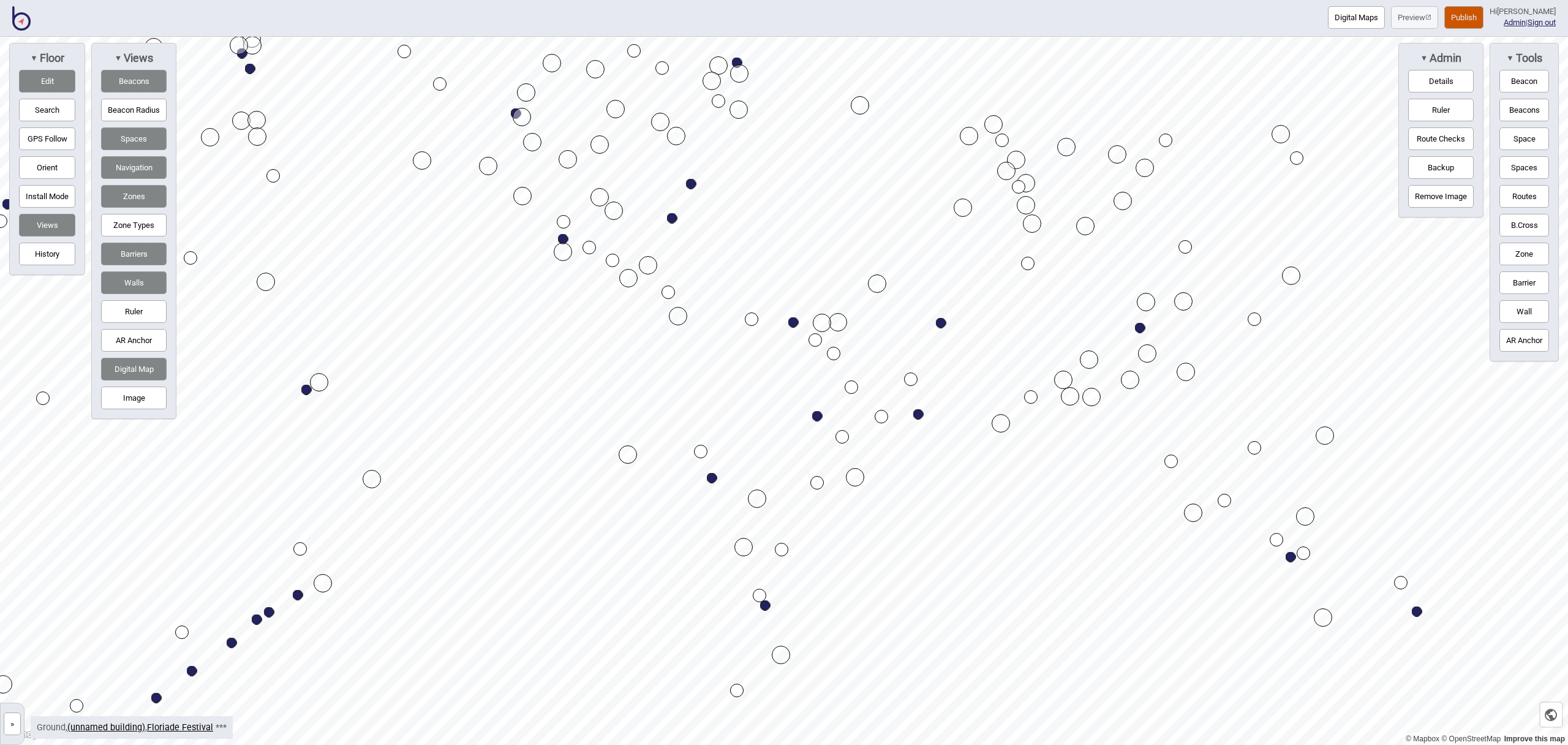
click at [1365, 19] on button "Digital Maps" at bounding box center [1357, 17] width 57 height 22
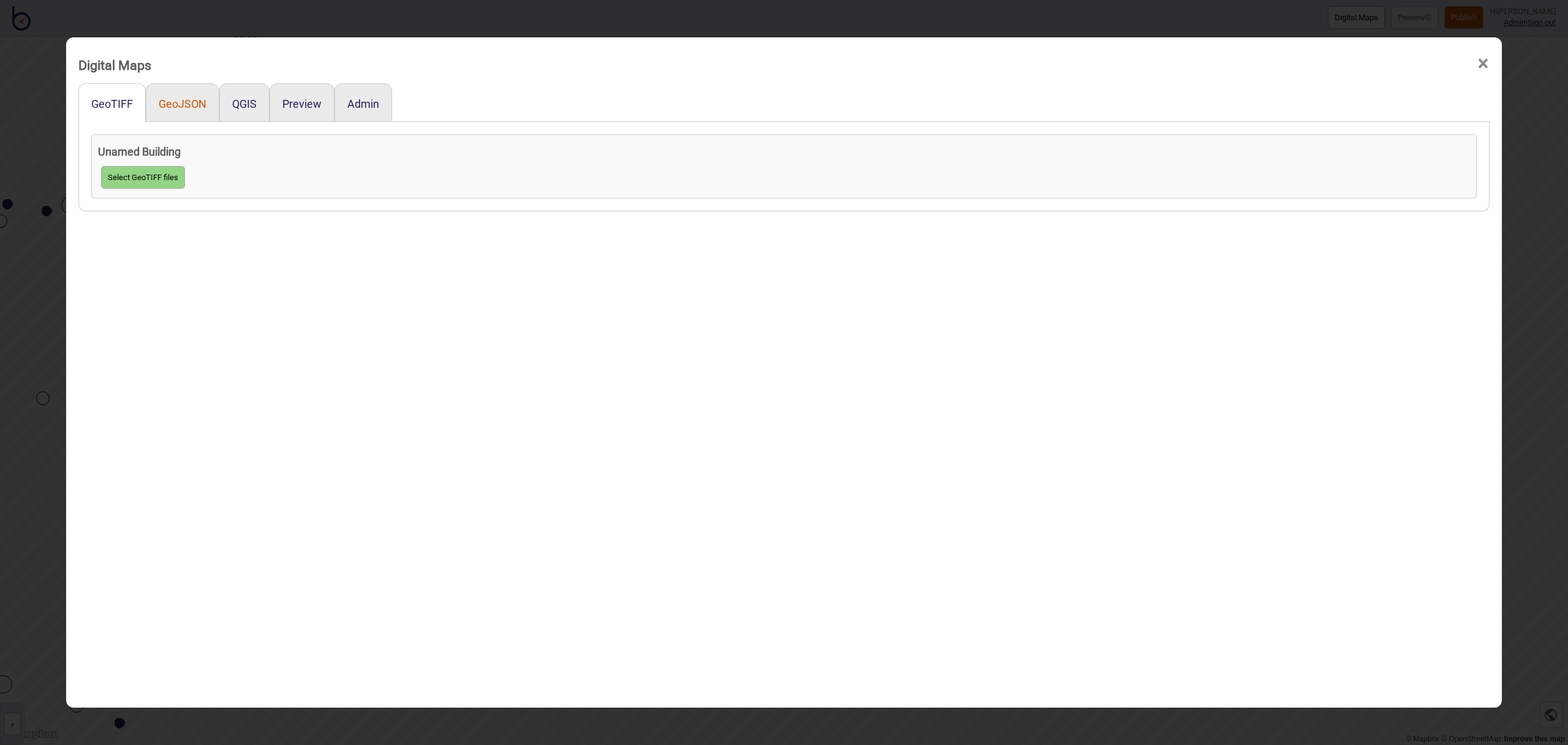
click at [190, 100] on button "GeoJSON" at bounding box center [183, 103] width 48 height 13
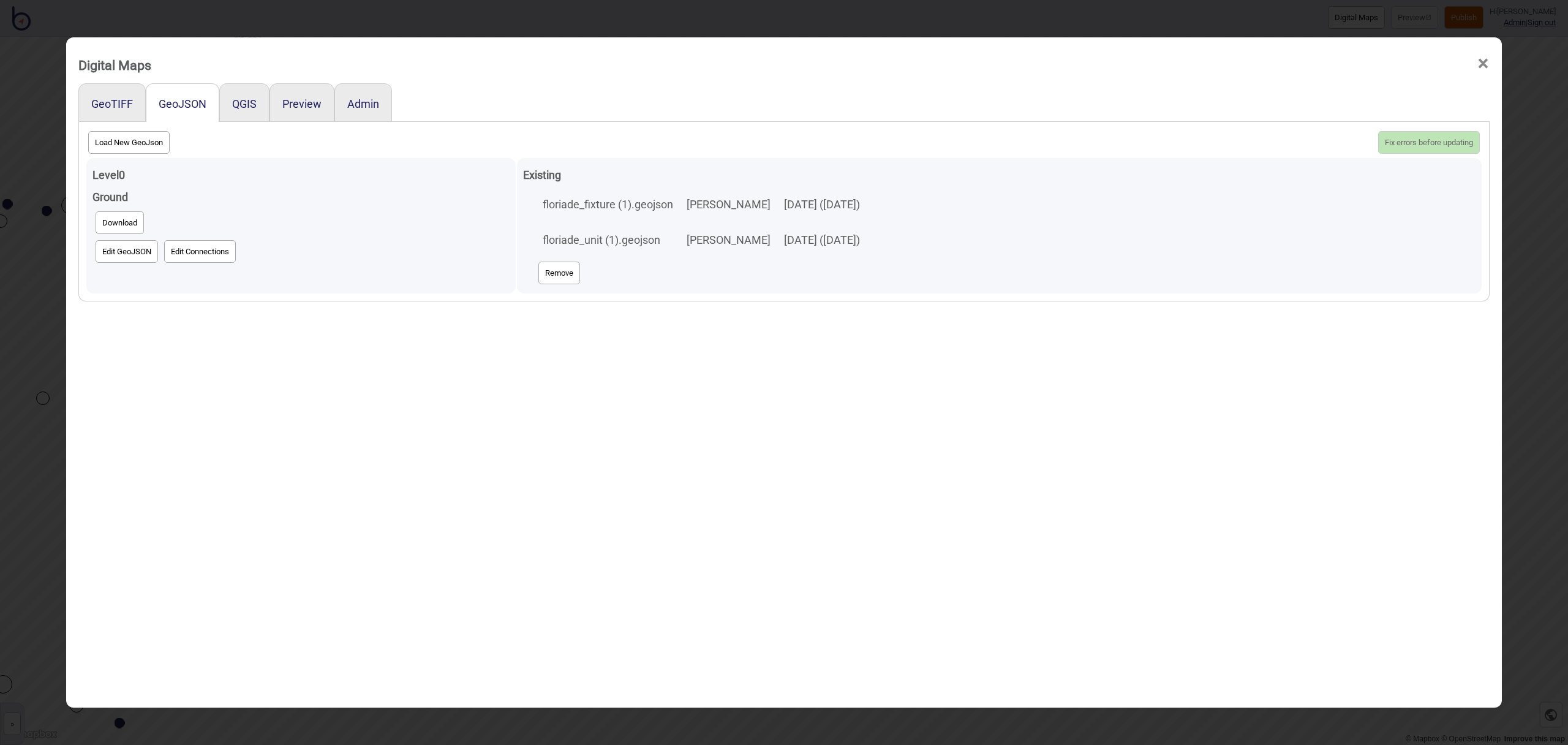
click at [136, 246] on button "Edit GeoJSON" at bounding box center [126, 252] width 62 height 22
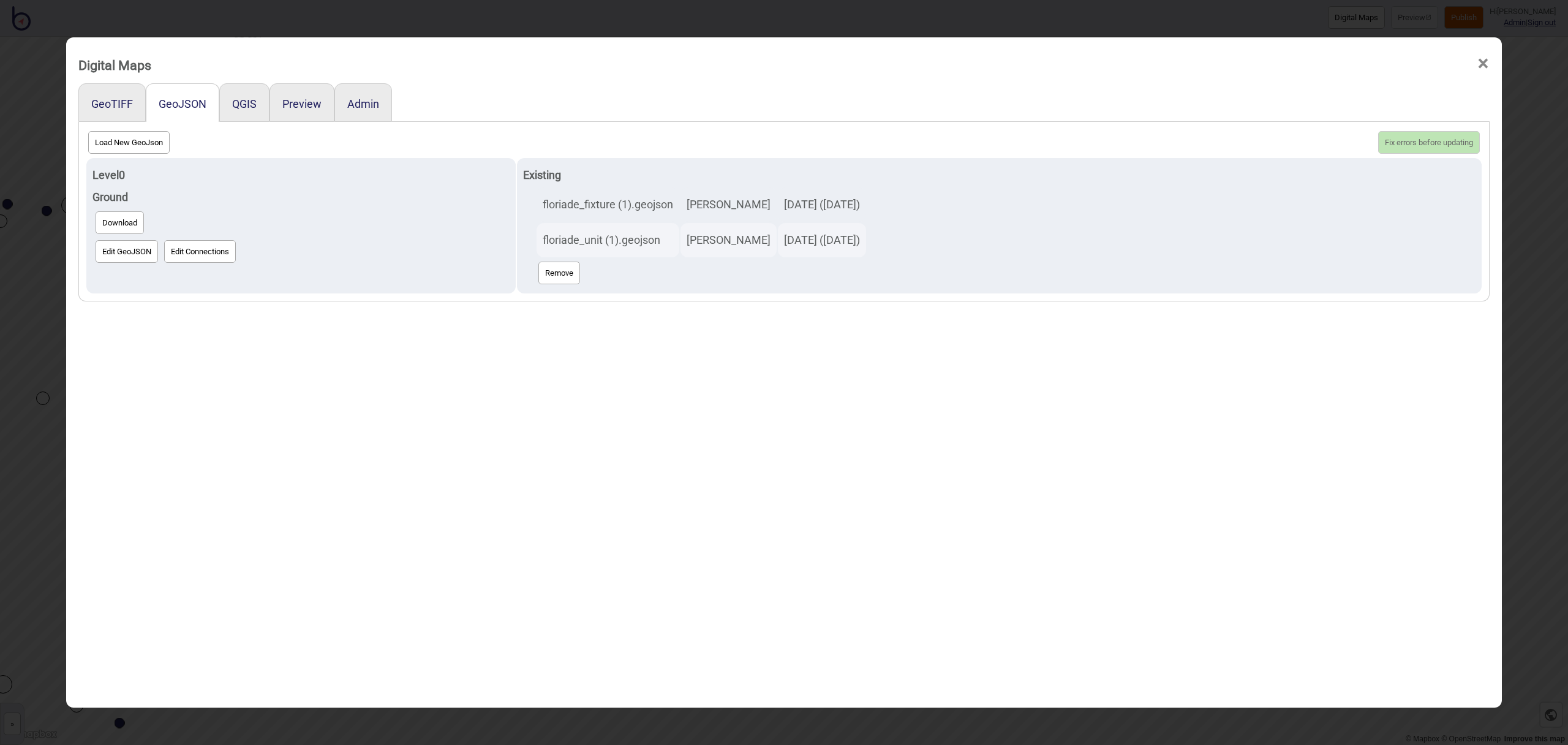
click at [1480, 61] on span "×" at bounding box center [1483, 64] width 13 height 40
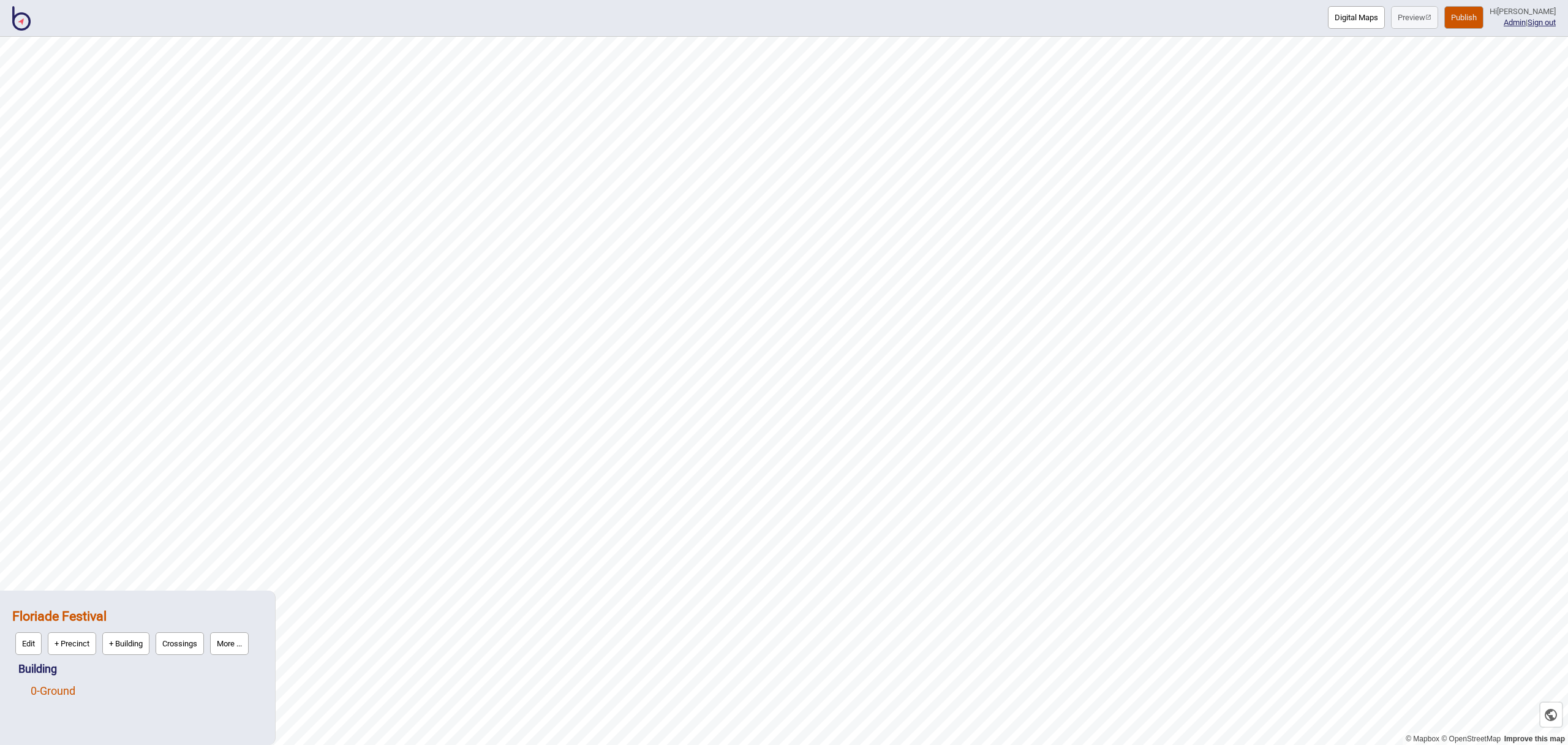
click at [68, 690] on link "0 - Ground" at bounding box center [53, 690] width 45 height 13
click at [49, 690] on button "Edit" at bounding box center [46, 688] width 26 height 22
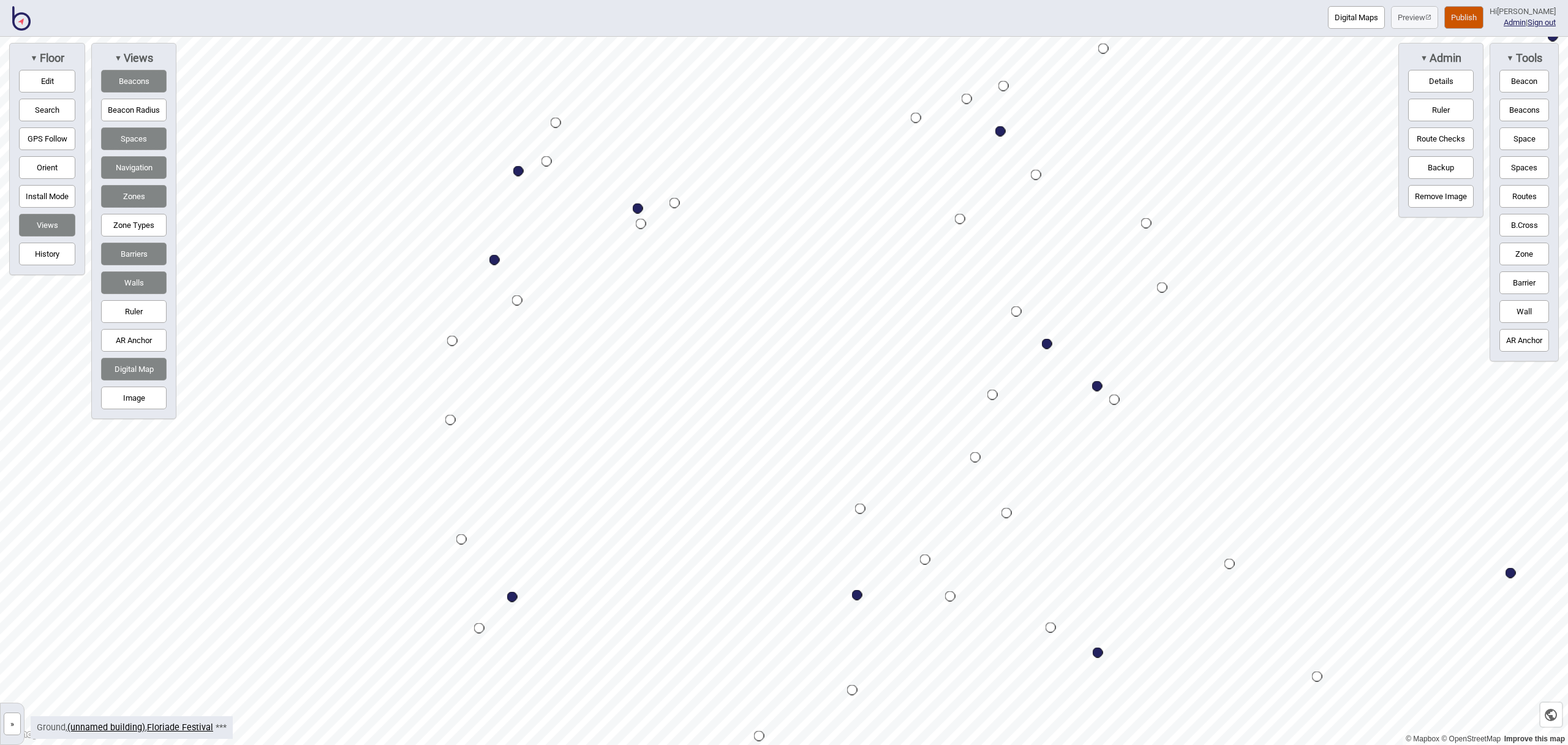
click at [1357, 15] on button "Digital Maps" at bounding box center [1357, 17] width 57 height 22
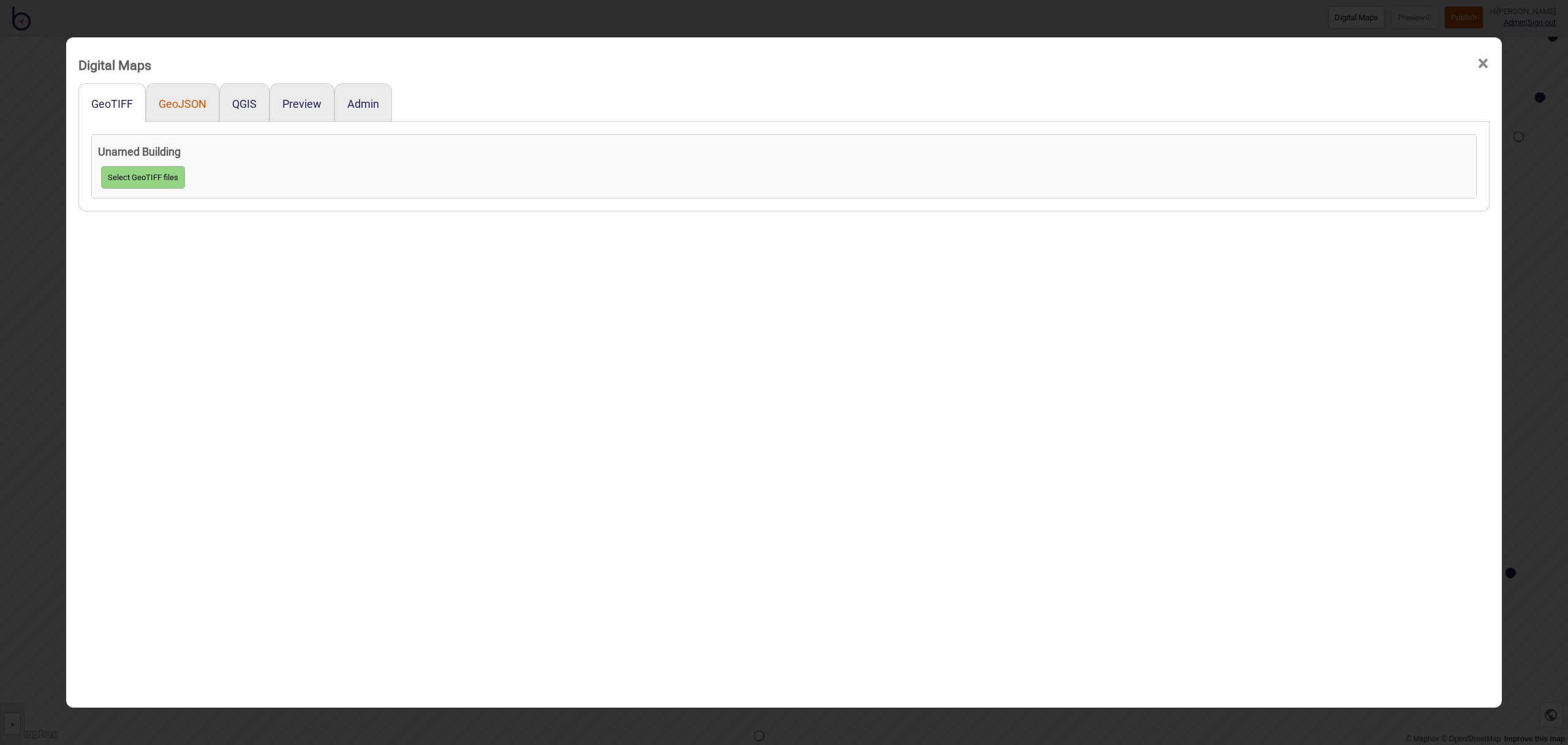
click at [201, 101] on button "GeoJSON" at bounding box center [183, 103] width 48 height 13
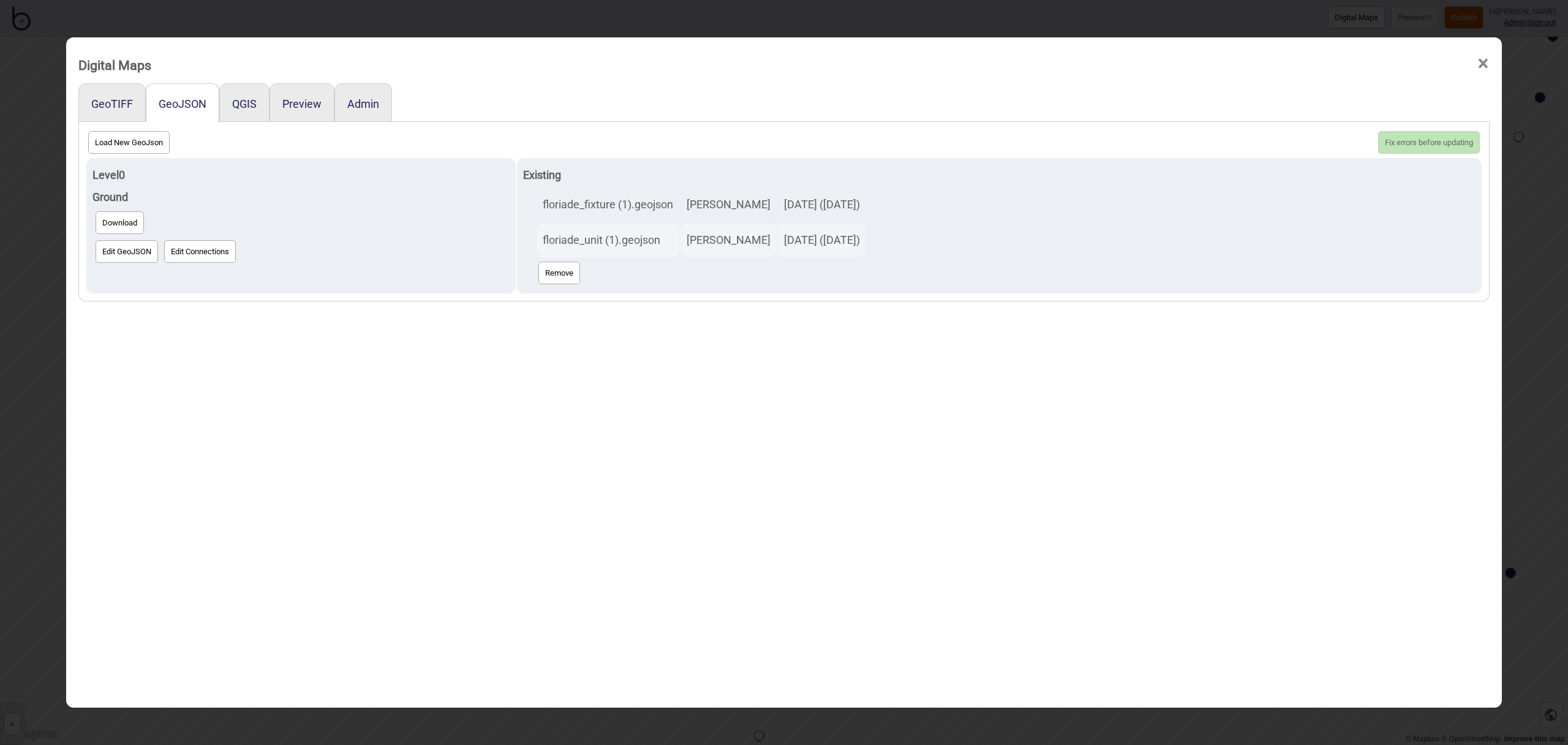
click at [146, 145] on button "Load New GeoJson" at bounding box center [129, 142] width 82 height 22
click input "file" at bounding box center [0, 0] width 0 height 0
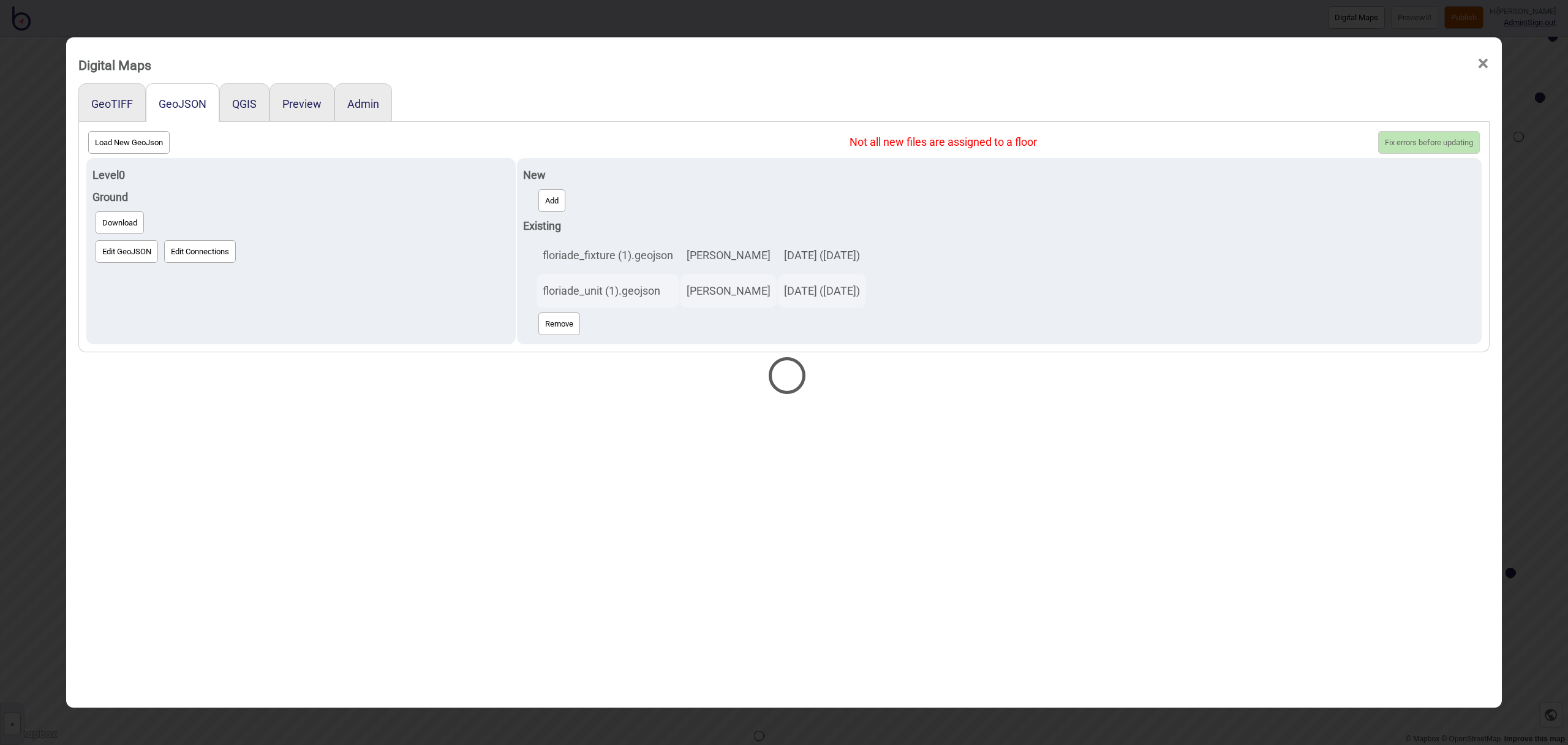
select select "floriade_fixture (1) (1).geojson"
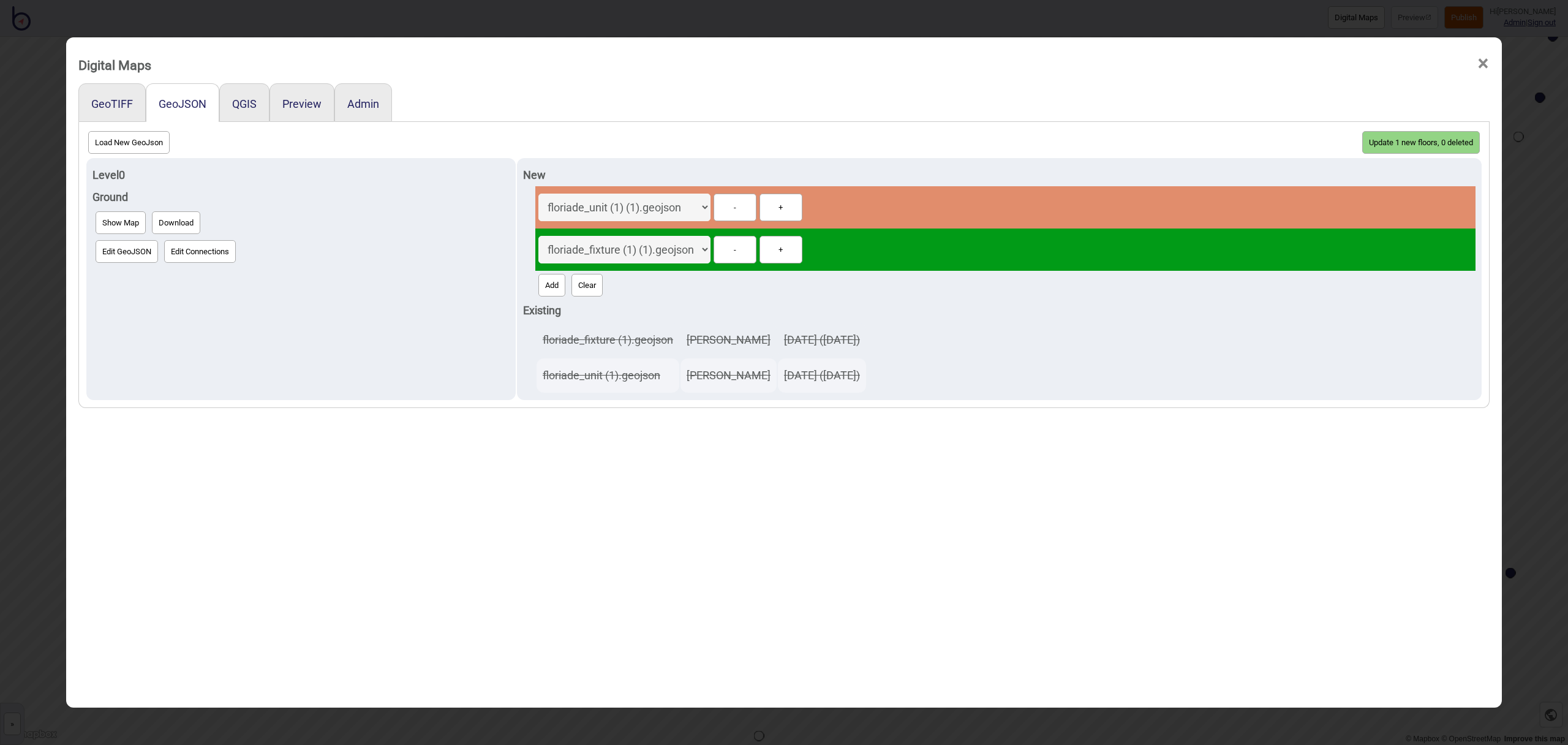
click at [1421, 143] on button "Update 1 new floors, 0 deleted" at bounding box center [1421, 142] width 118 height 22
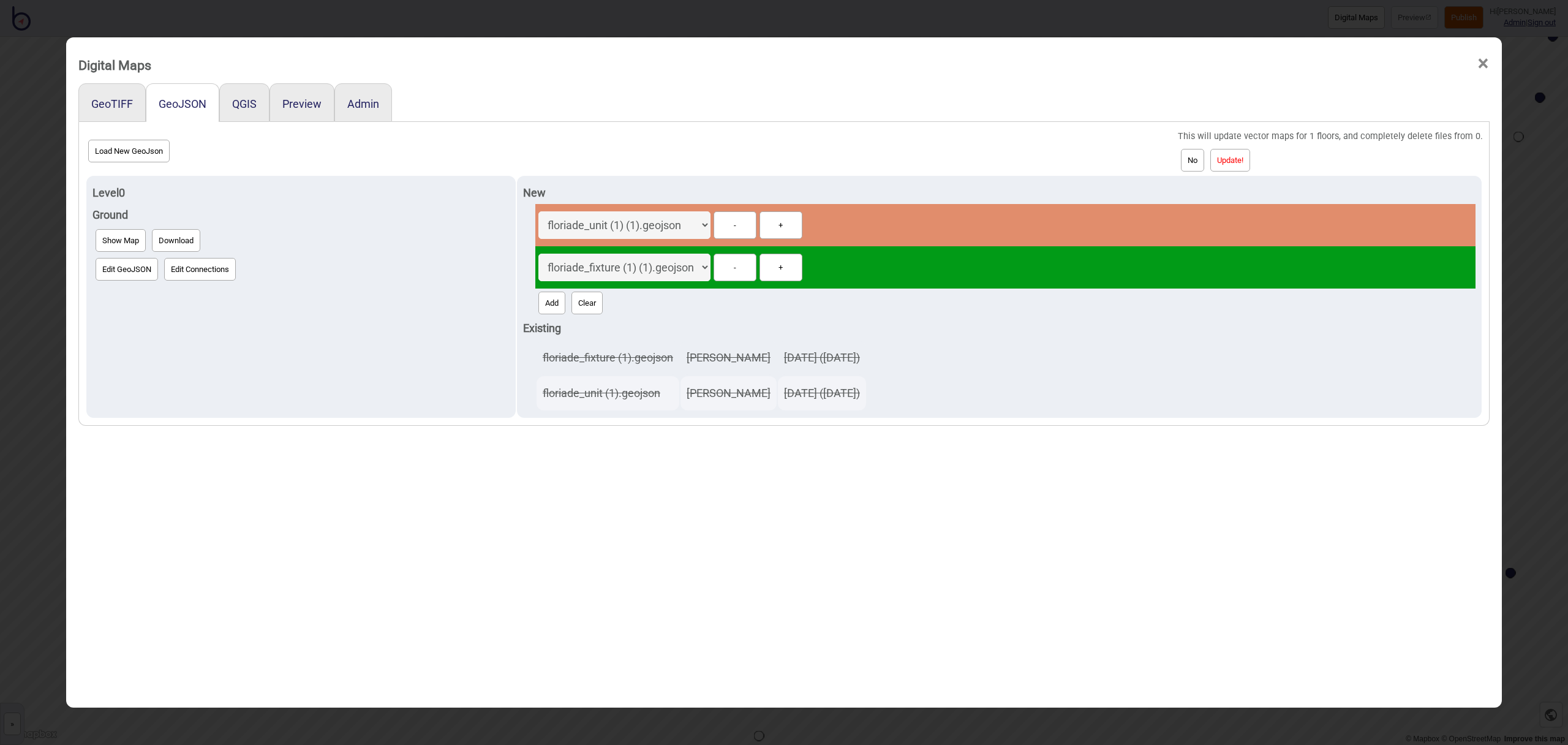
click at [1236, 160] on button "Update!" at bounding box center [1230, 160] width 40 height 22
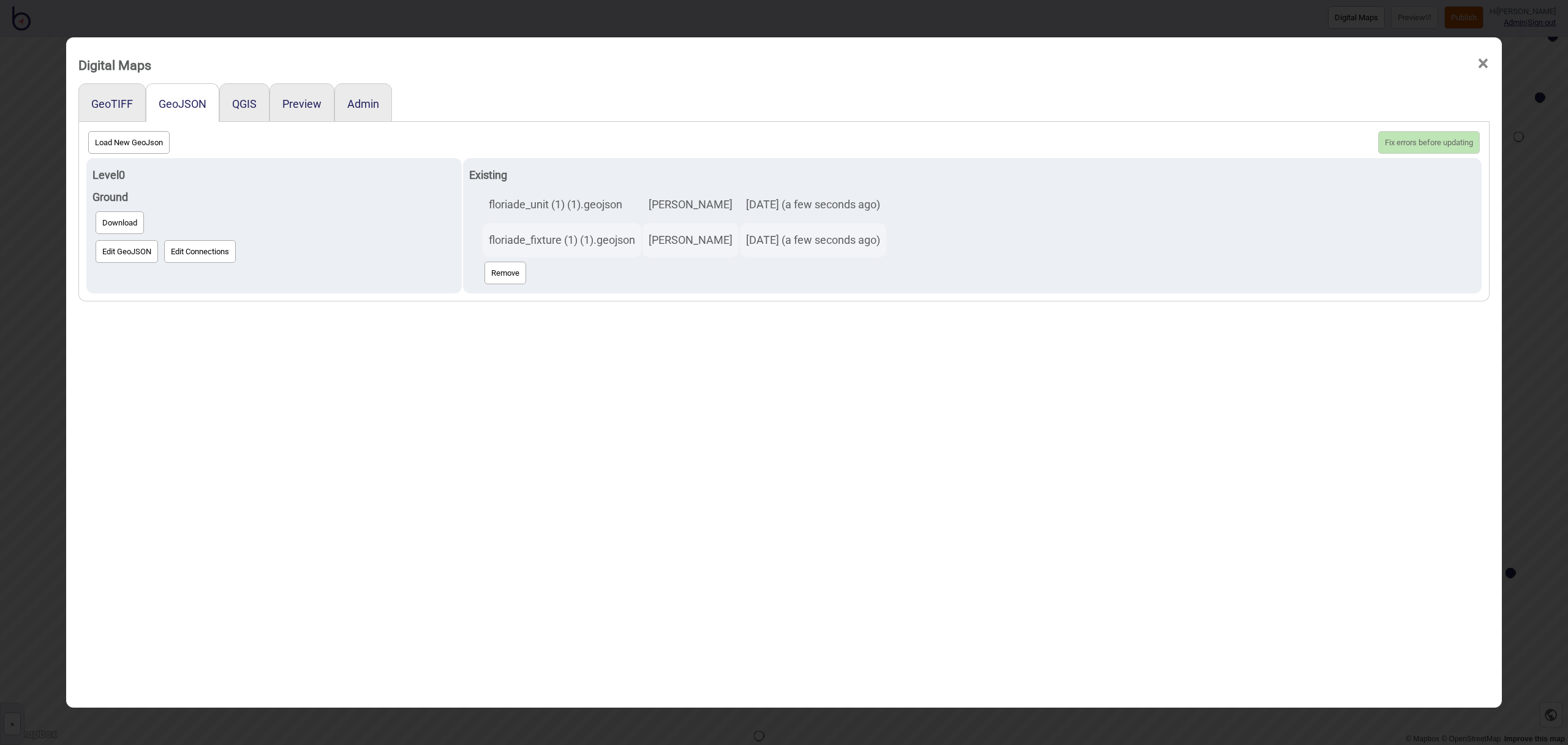
click at [1482, 59] on span "×" at bounding box center [1483, 64] width 13 height 40
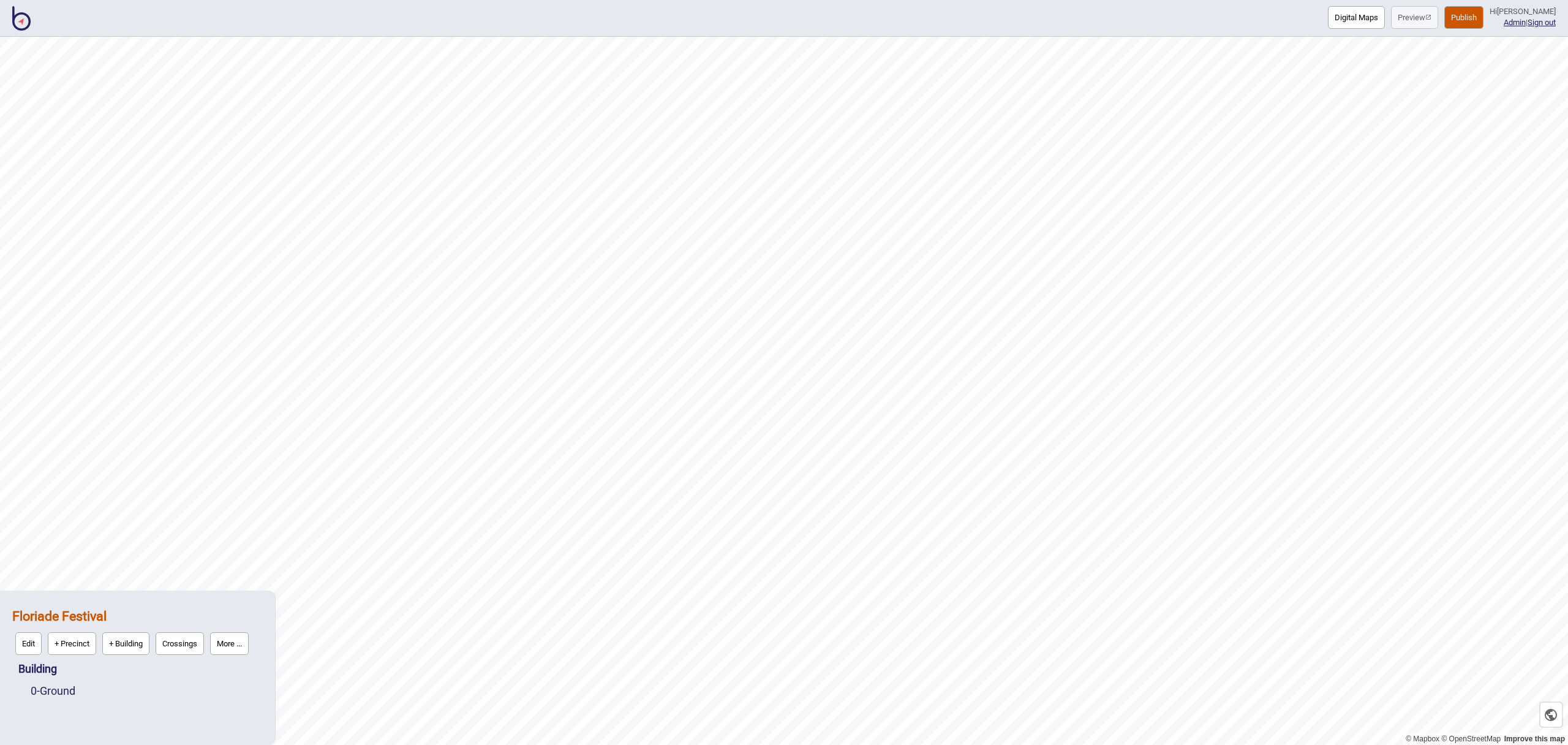
click at [1470, 21] on button "Publish" at bounding box center [1464, 17] width 39 height 22
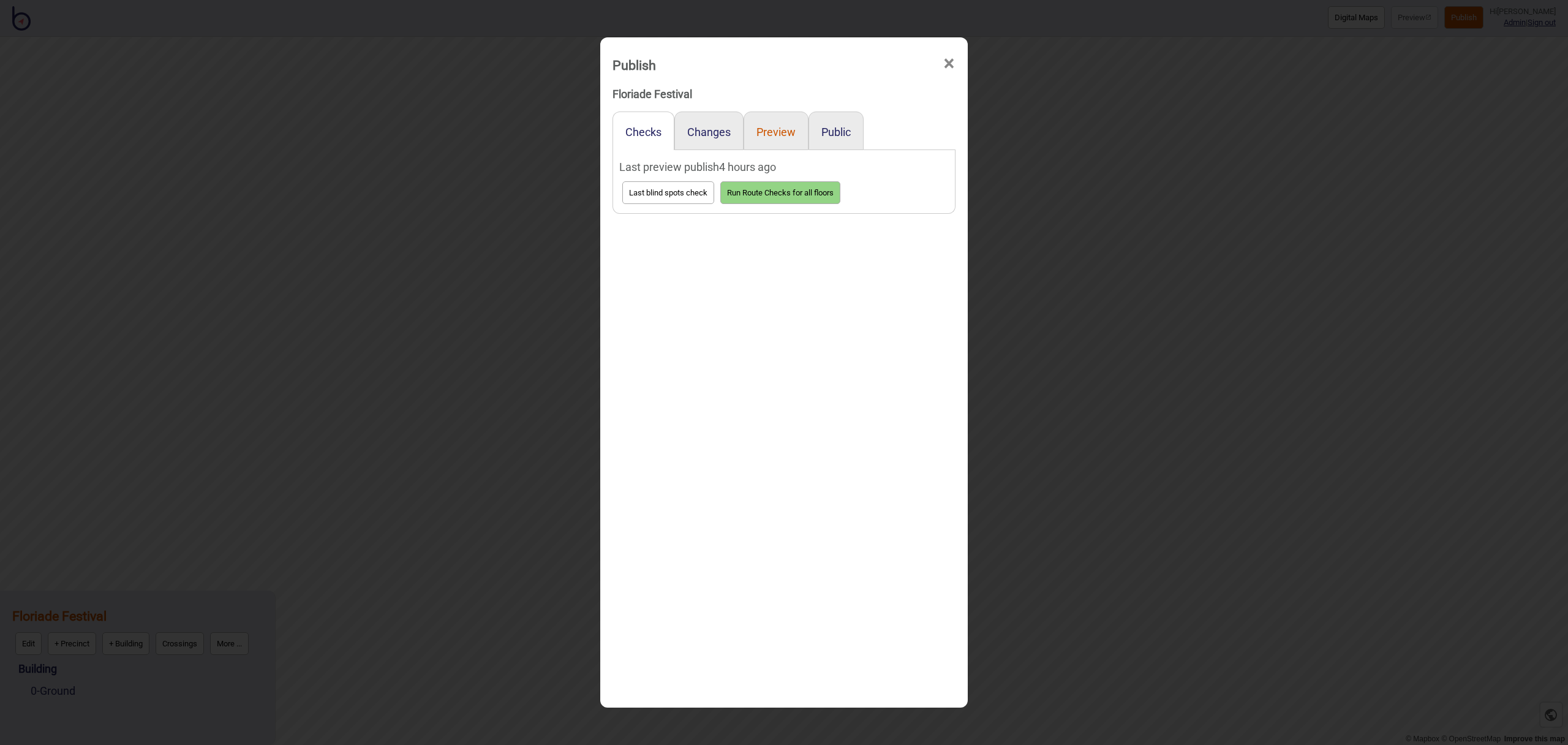
click at [772, 134] on button "Preview" at bounding box center [776, 132] width 39 height 13
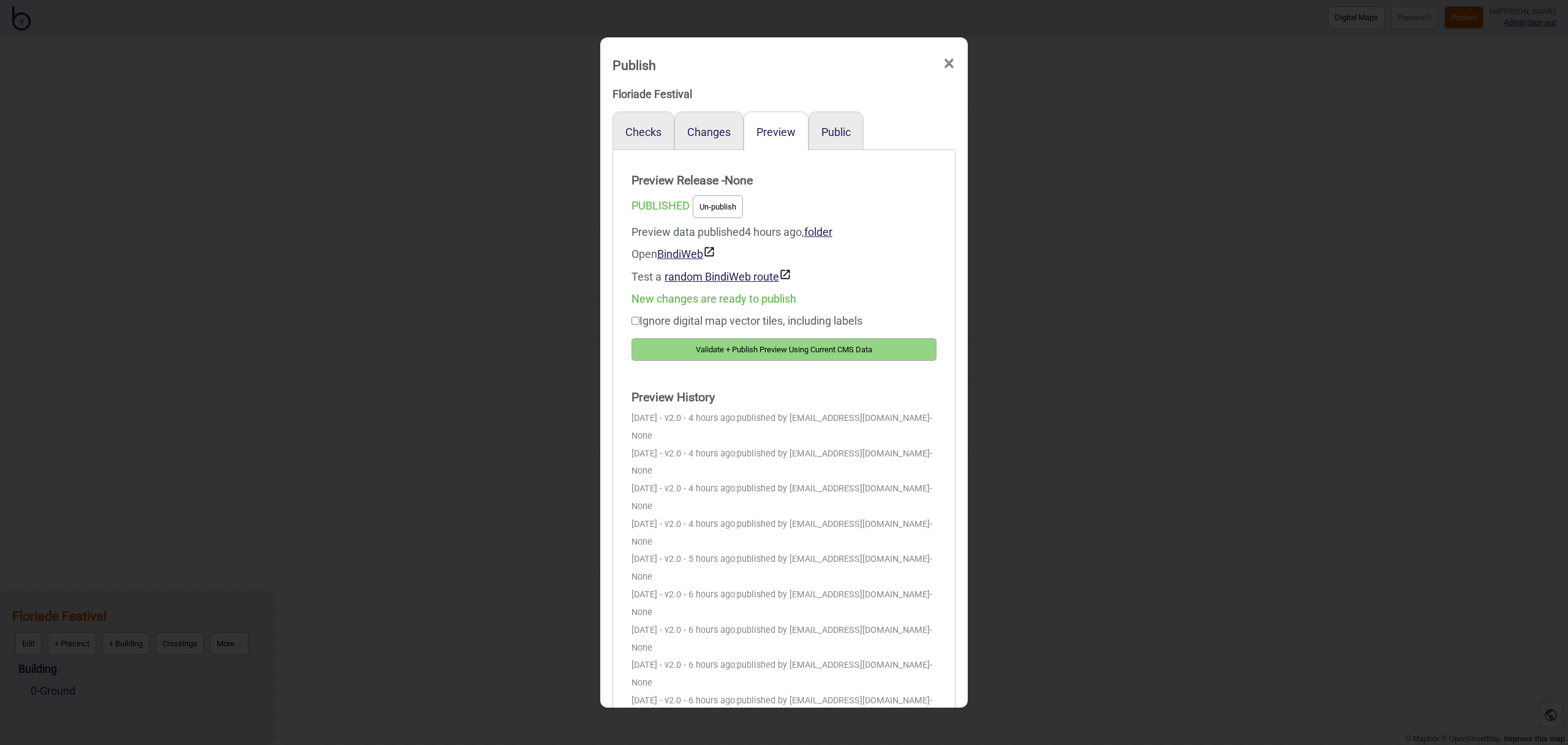
click at [787, 354] on button "Validate + Publish Preview Using Current CMS Data" at bounding box center [784, 350] width 305 height 22
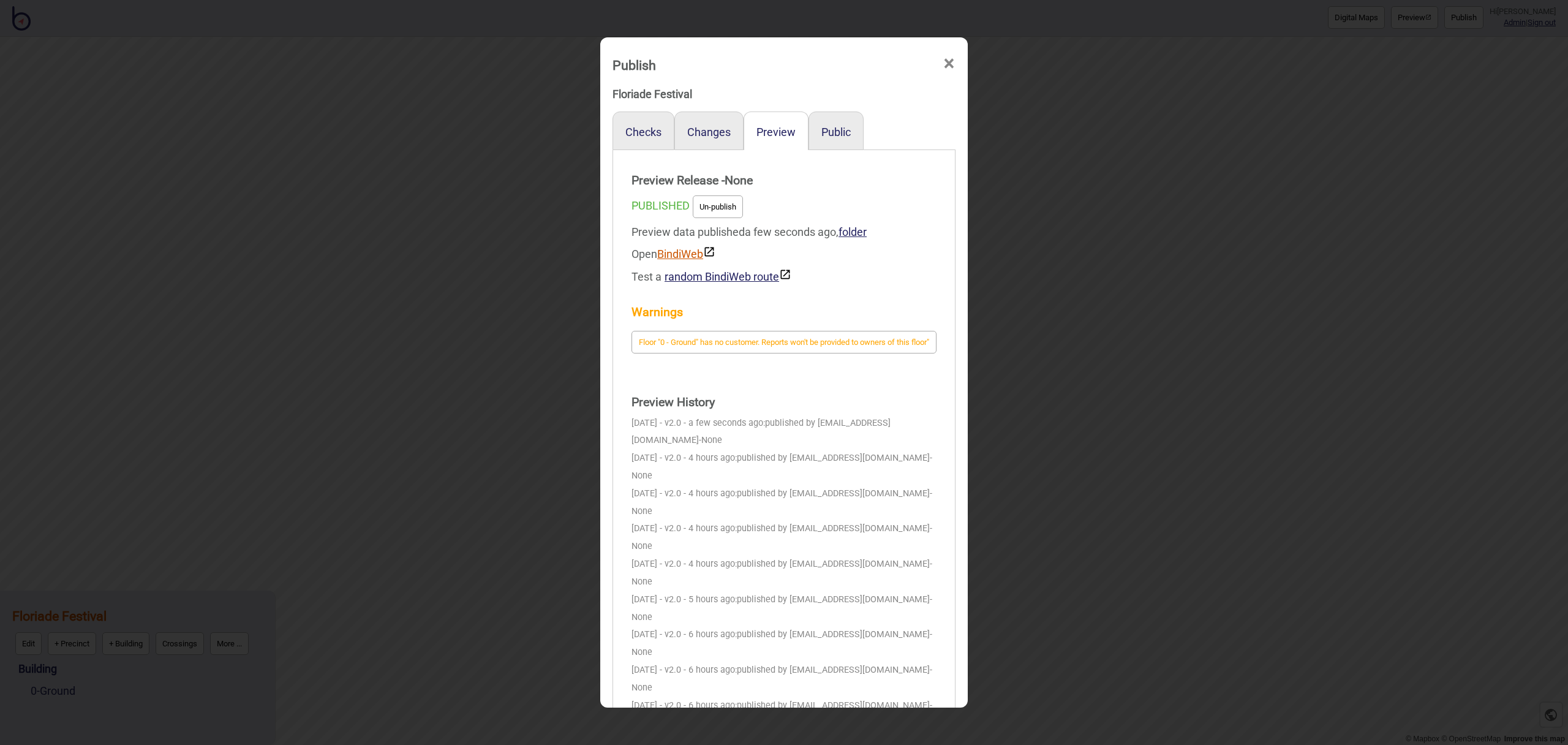
click at [678, 255] on link "BindiWeb" at bounding box center [686, 254] width 58 height 13
click at [948, 65] on span "×" at bounding box center [949, 64] width 13 height 40
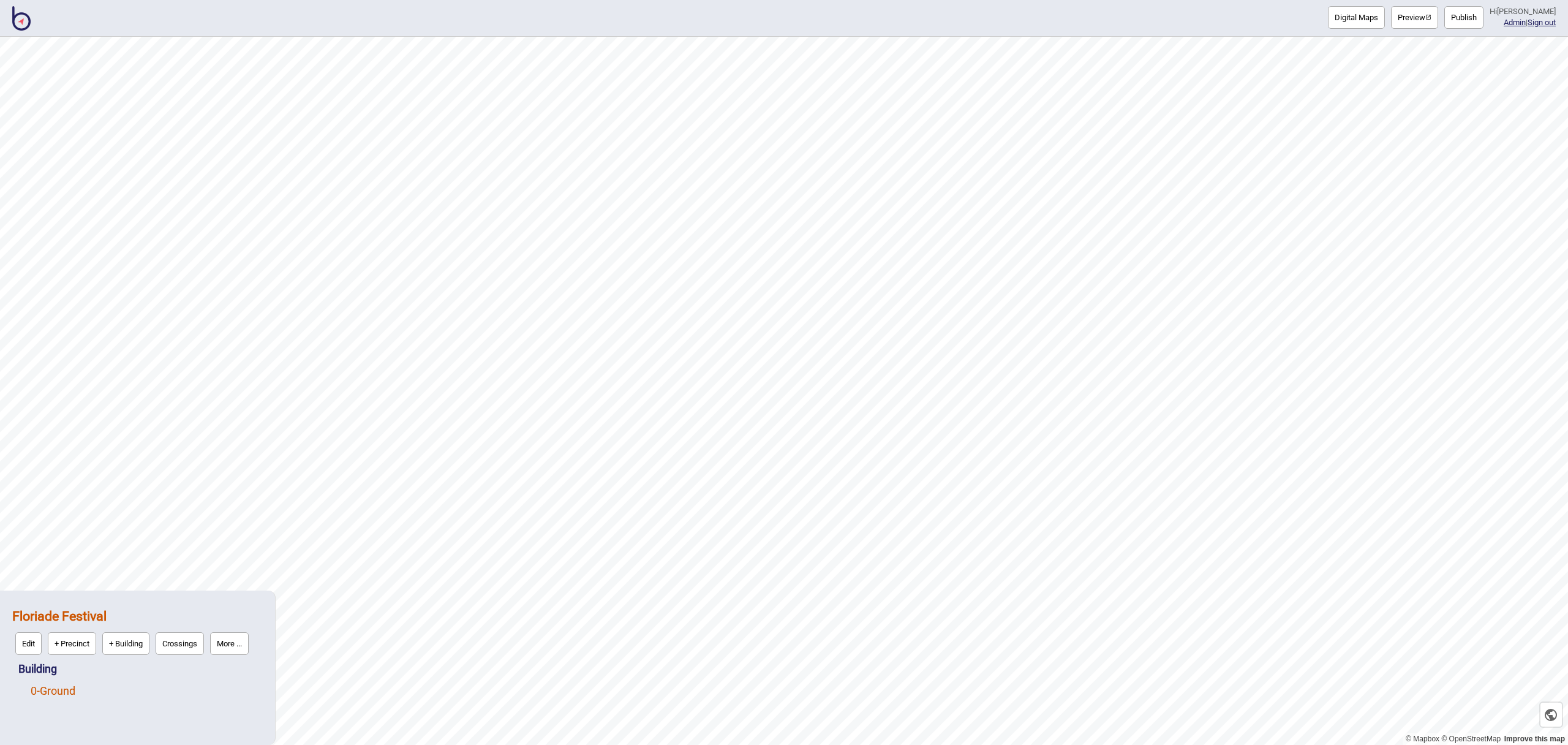
click at [65, 687] on link "0 - Ground" at bounding box center [53, 690] width 45 height 13
click at [56, 689] on button "Edit" at bounding box center [46, 688] width 26 height 22
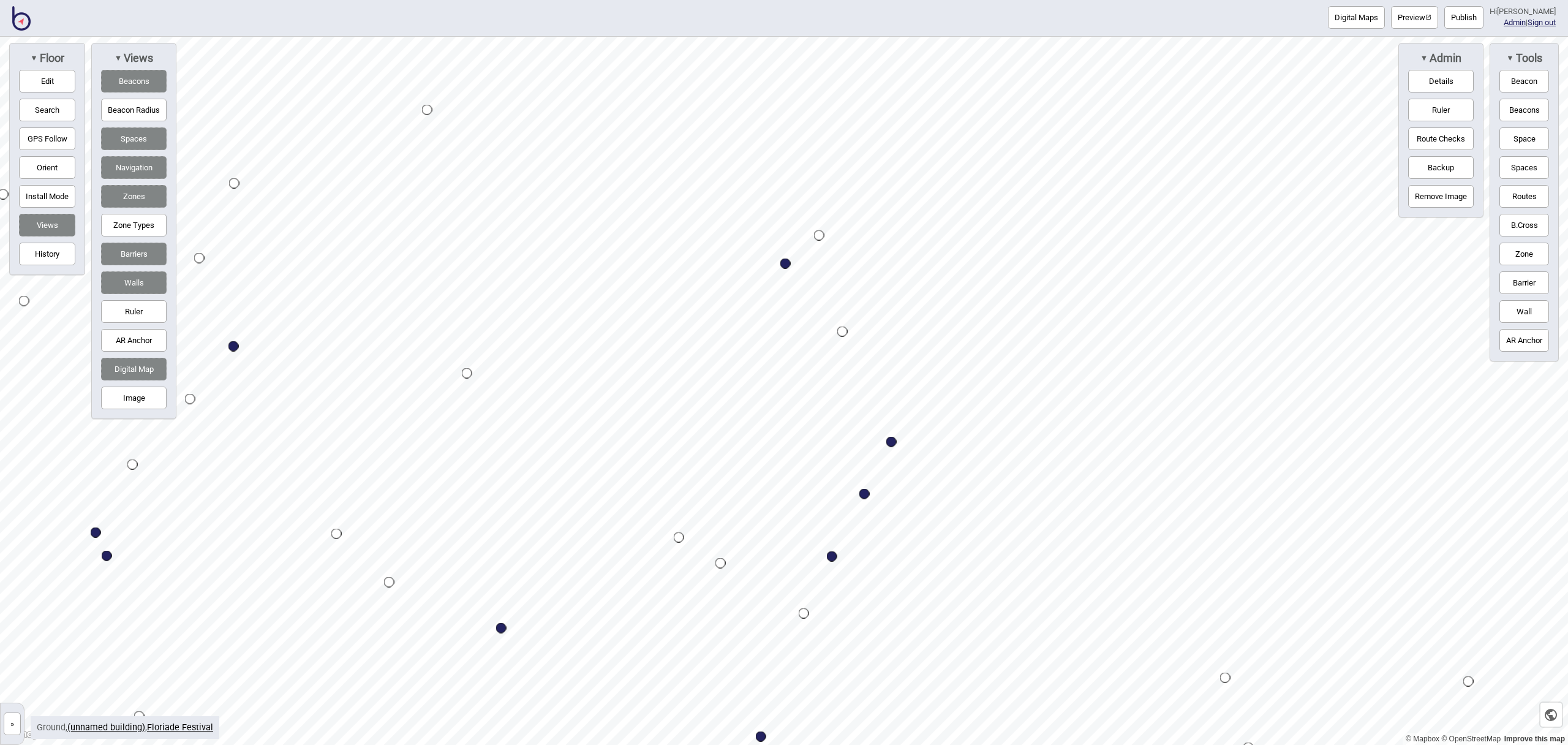
click at [46, 77] on button "Edit" at bounding box center [46, 81] width 56 height 22
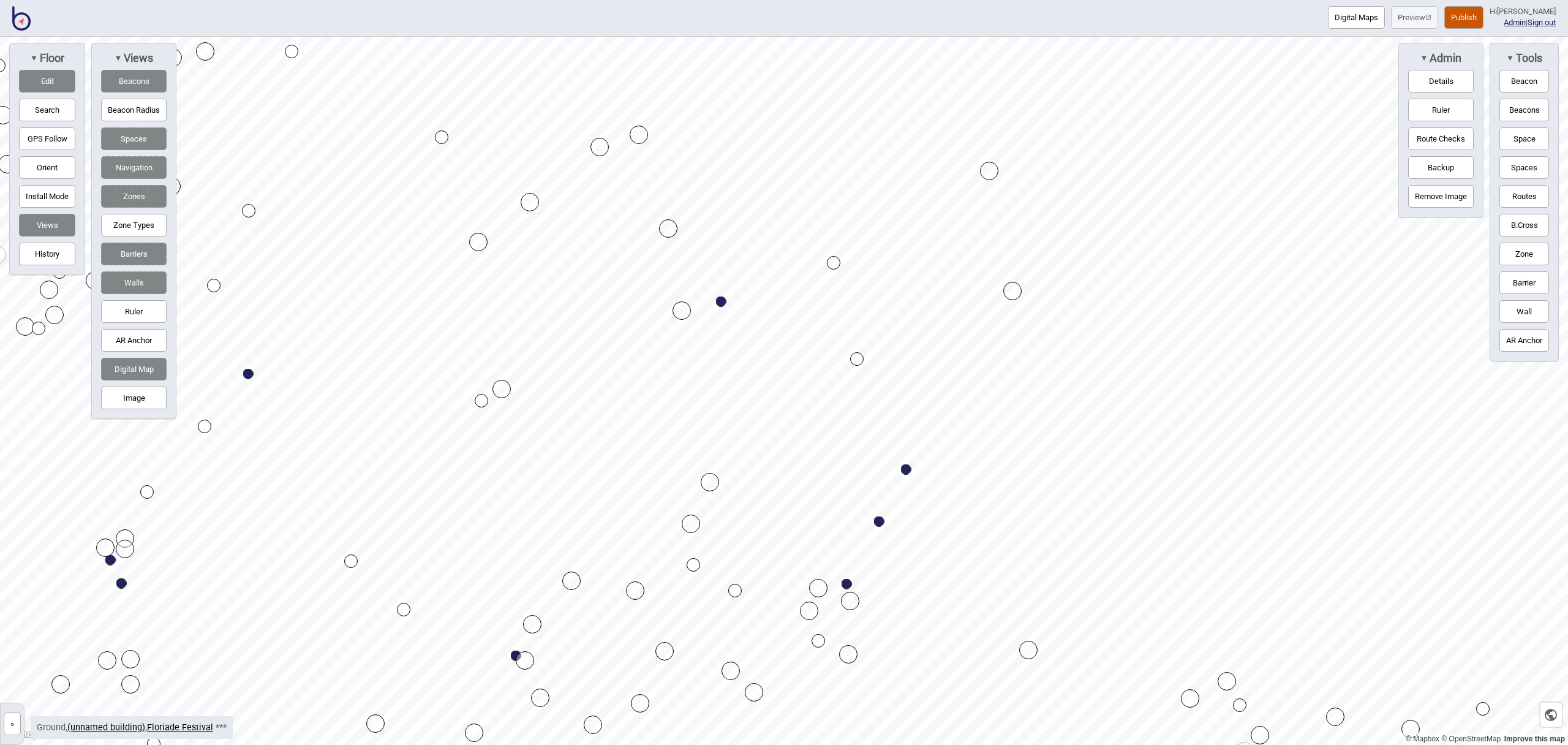
drag, startPoint x: 797, startPoint y: 291, endPoint x: 722, endPoint y: 302, distance: 75.8
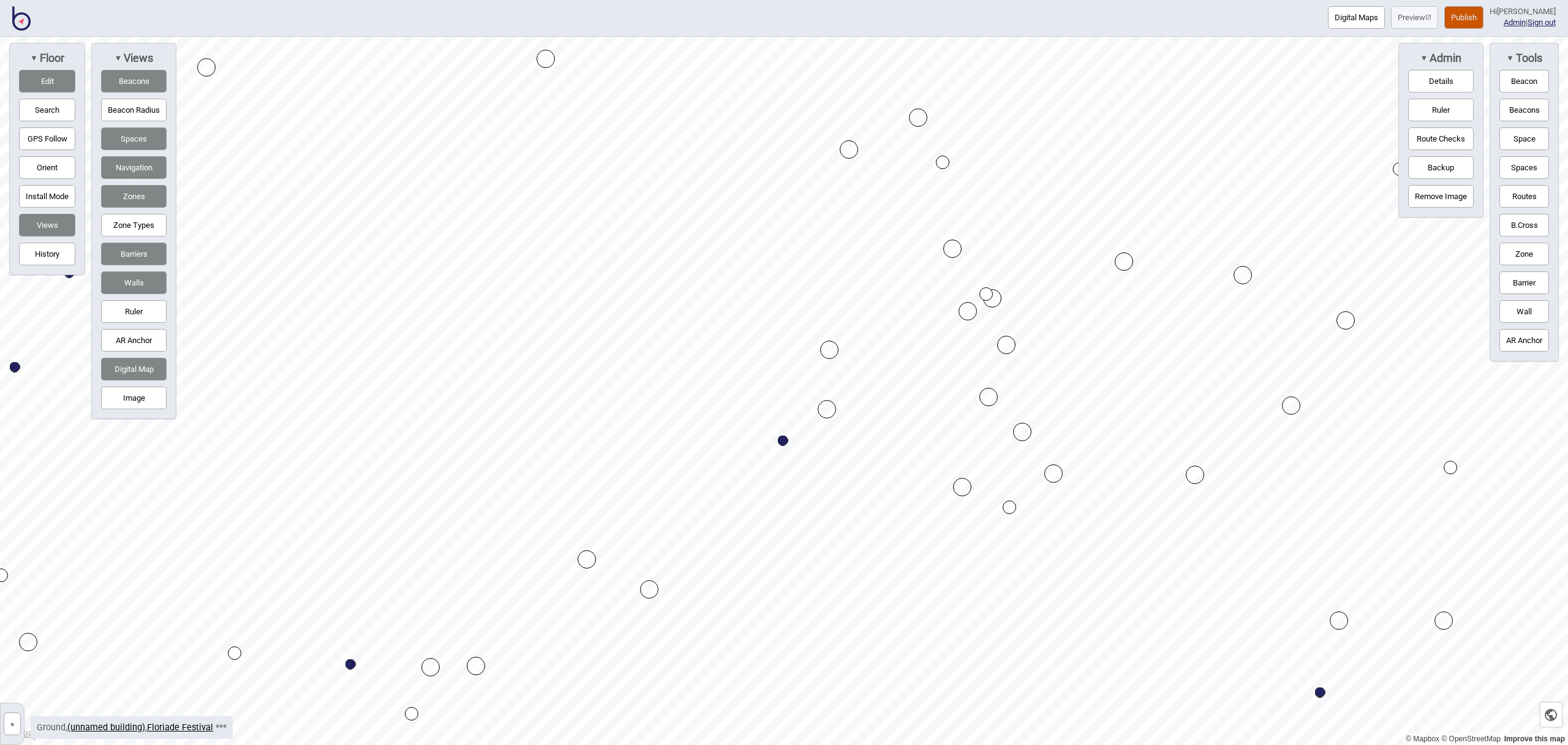
click at [58, 82] on button "Edit" at bounding box center [46, 81] width 56 height 22
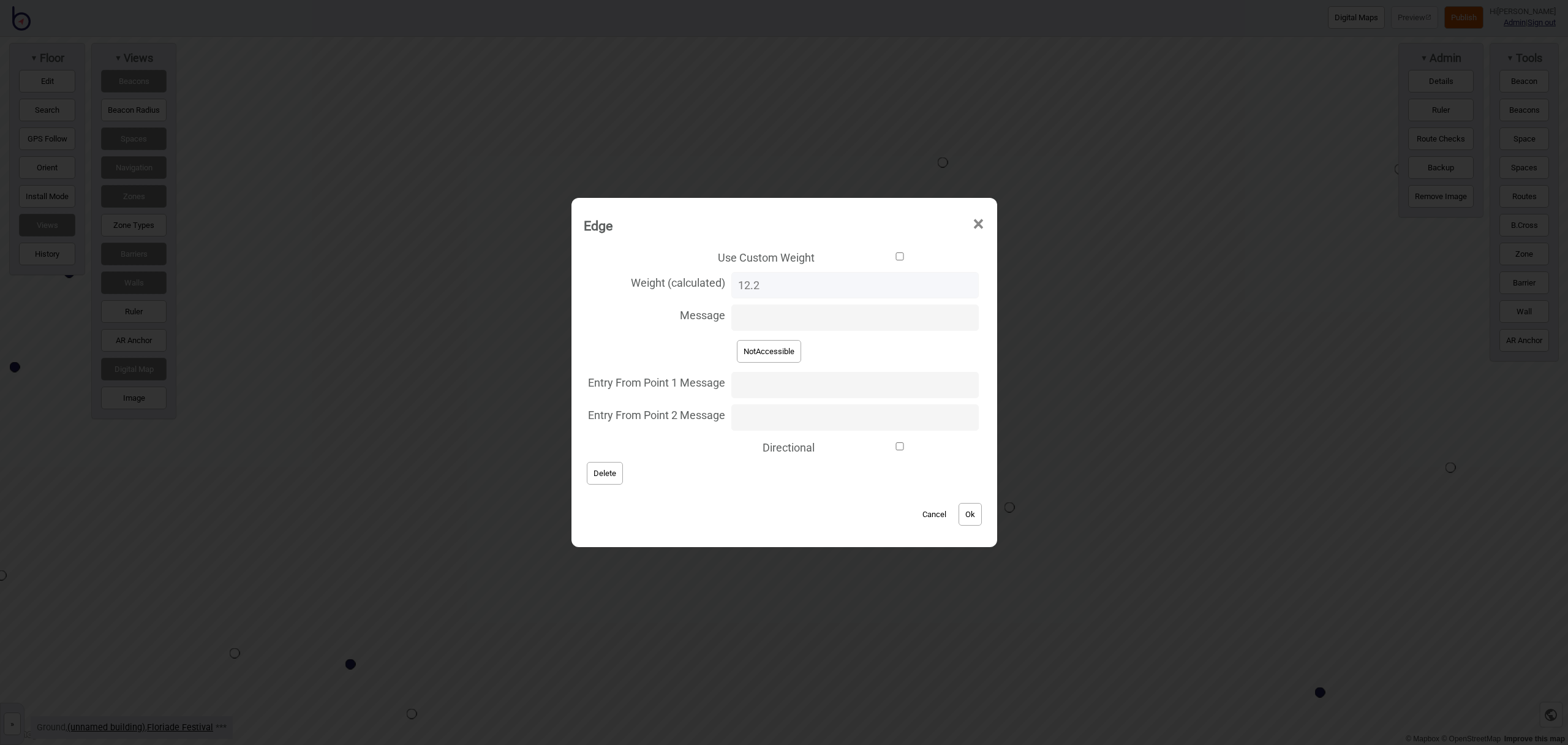
click at [623, 473] on button "Delete" at bounding box center [605, 473] width 36 height 22
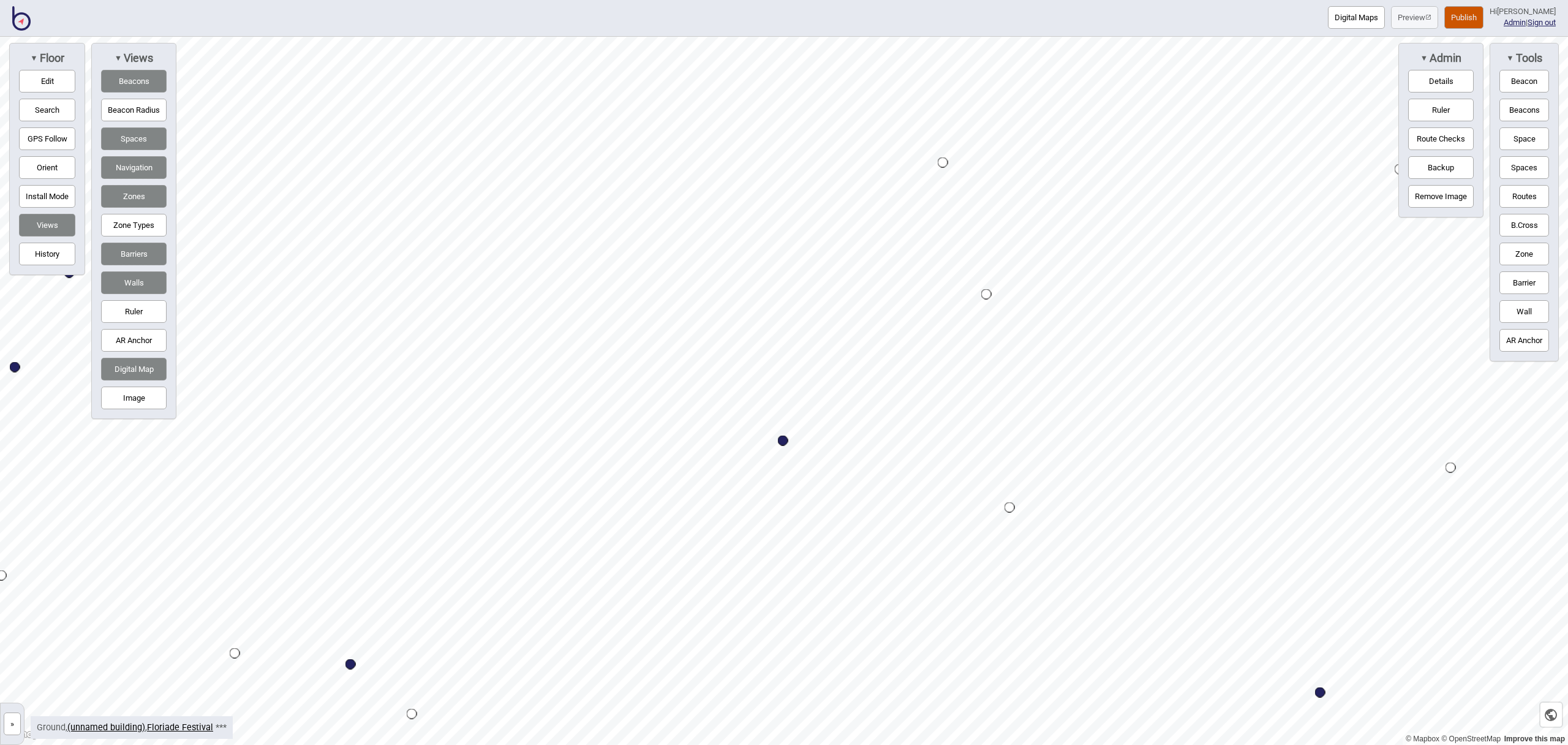
drag, startPoint x: 46, startPoint y: 78, endPoint x: 73, endPoint y: 79, distance: 27.0
click at [46, 78] on button "Edit" at bounding box center [46, 81] width 56 height 22
click at [1141, 159] on div "Map marker" at bounding box center [1139, 159] width 13 height 13
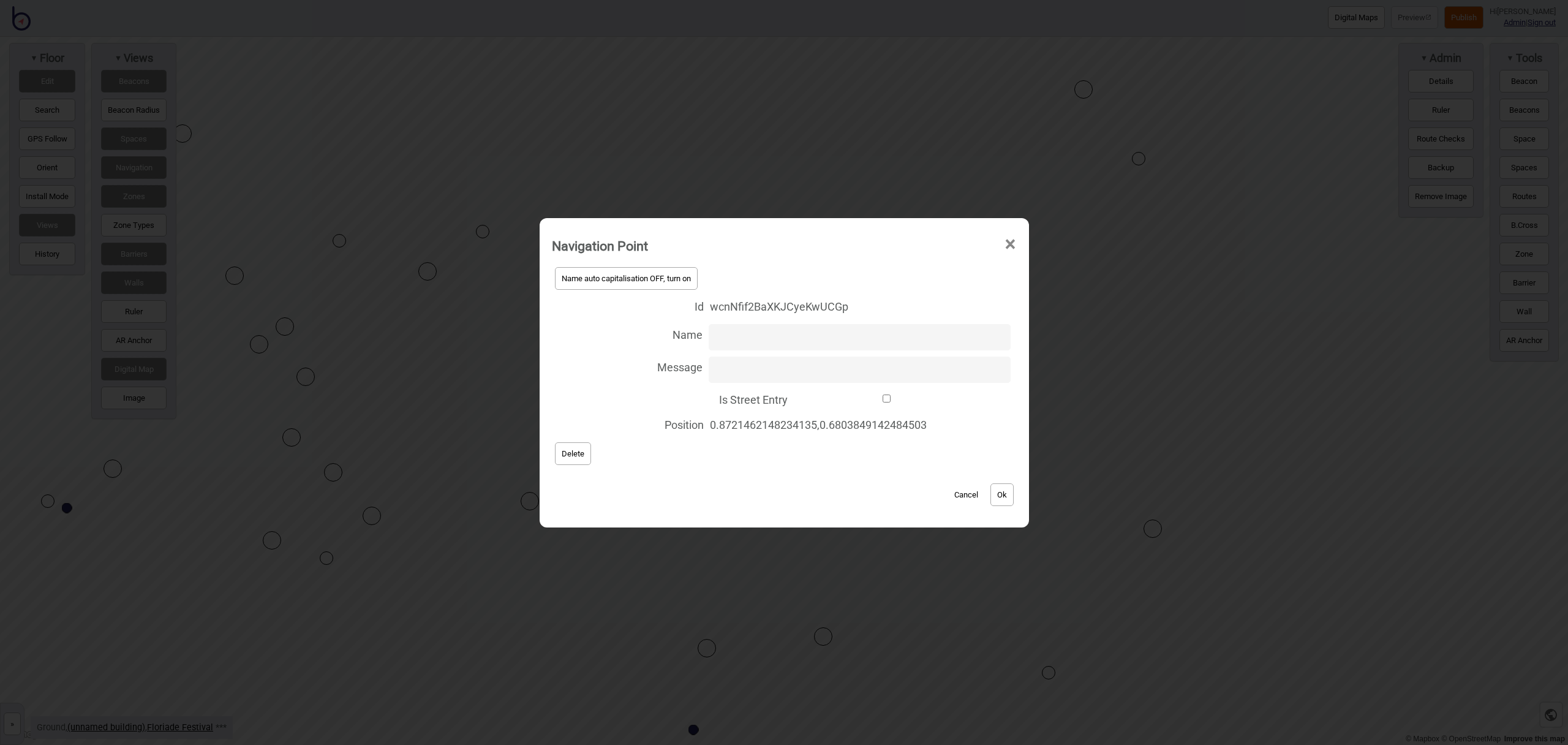
click at [568, 453] on span "Delete" at bounding box center [573, 454] width 22 height 9
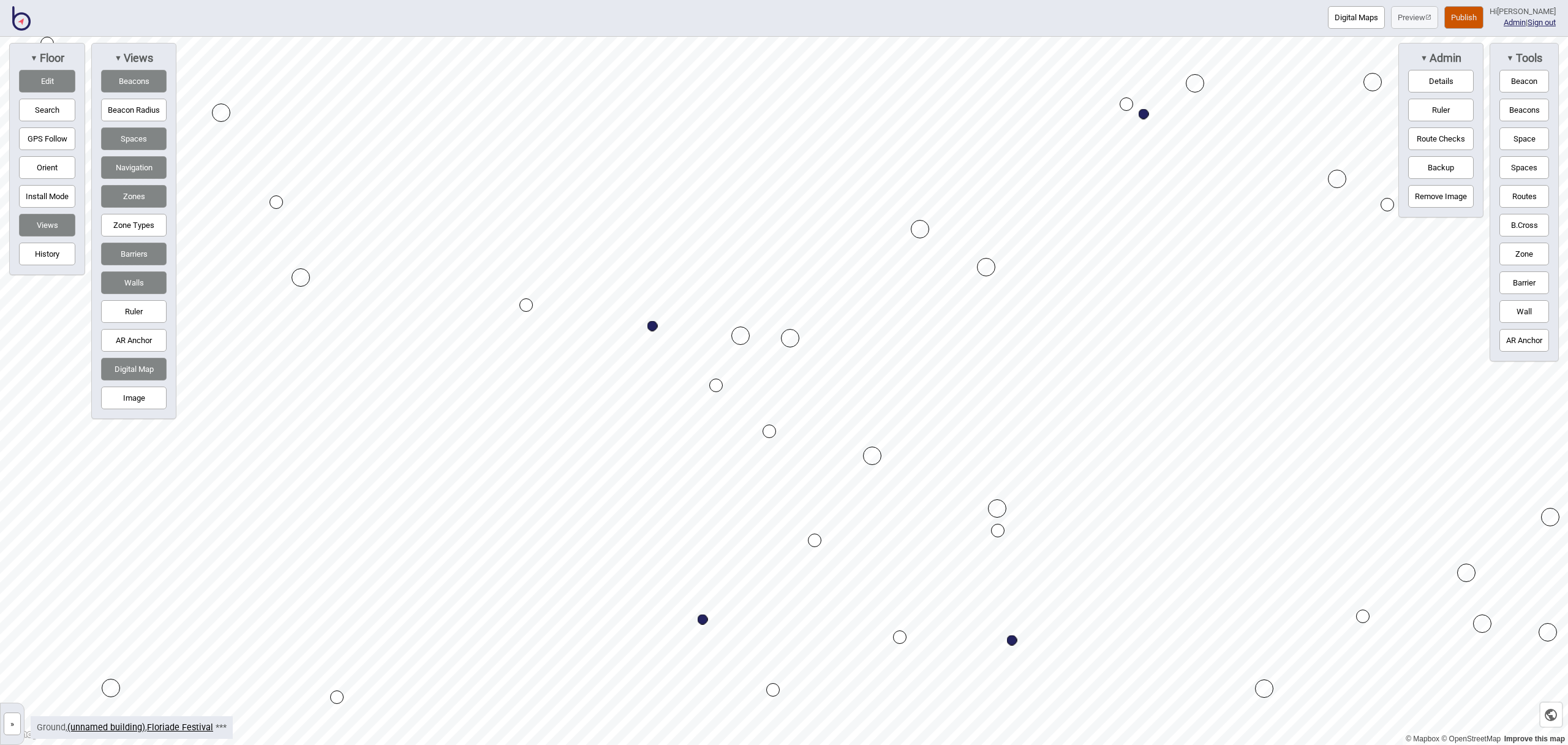
drag, startPoint x: 1524, startPoint y: 197, endPoint x: 1409, endPoint y: 185, distance: 115.6
click at [1524, 197] on button "Routes" at bounding box center [1525, 196] width 49 height 22
click at [1126, 104] on div "Map marker" at bounding box center [1126, 104] width 13 height 13
click at [718, 383] on div "Map marker" at bounding box center [716, 386] width 13 height 13
click at [1538, 191] on button "Routes" at bounding box center [1525, 196] width 49 height 22
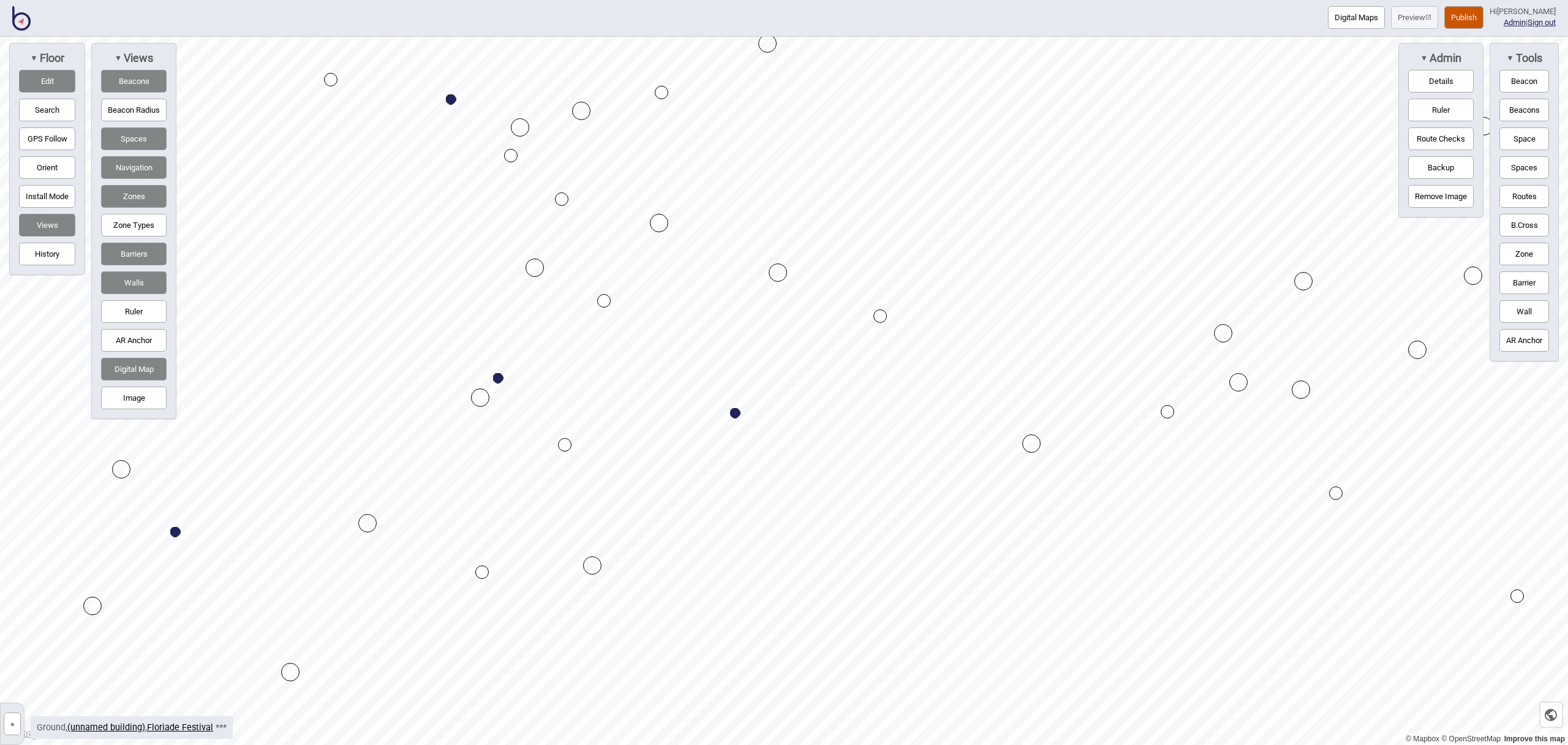
drag, startPoint x: 1530, startPoint y: 201, endPoint x: 1470, endPoint y: 216, distance: 61.8
click at [1530, 201] on button "Routes" at bounding box center [1525, 196] width 49 height 22
click at [600, 301] on div "Map marker" at bounding box center [604, 301] width 13 height 13
click at [565, 446] on div "Map marker" at bounding box center [565, 445] width 13 height 13
click at [1523, 200] on button "Routes" at bounding box center [1525, 196] width 49 height 22
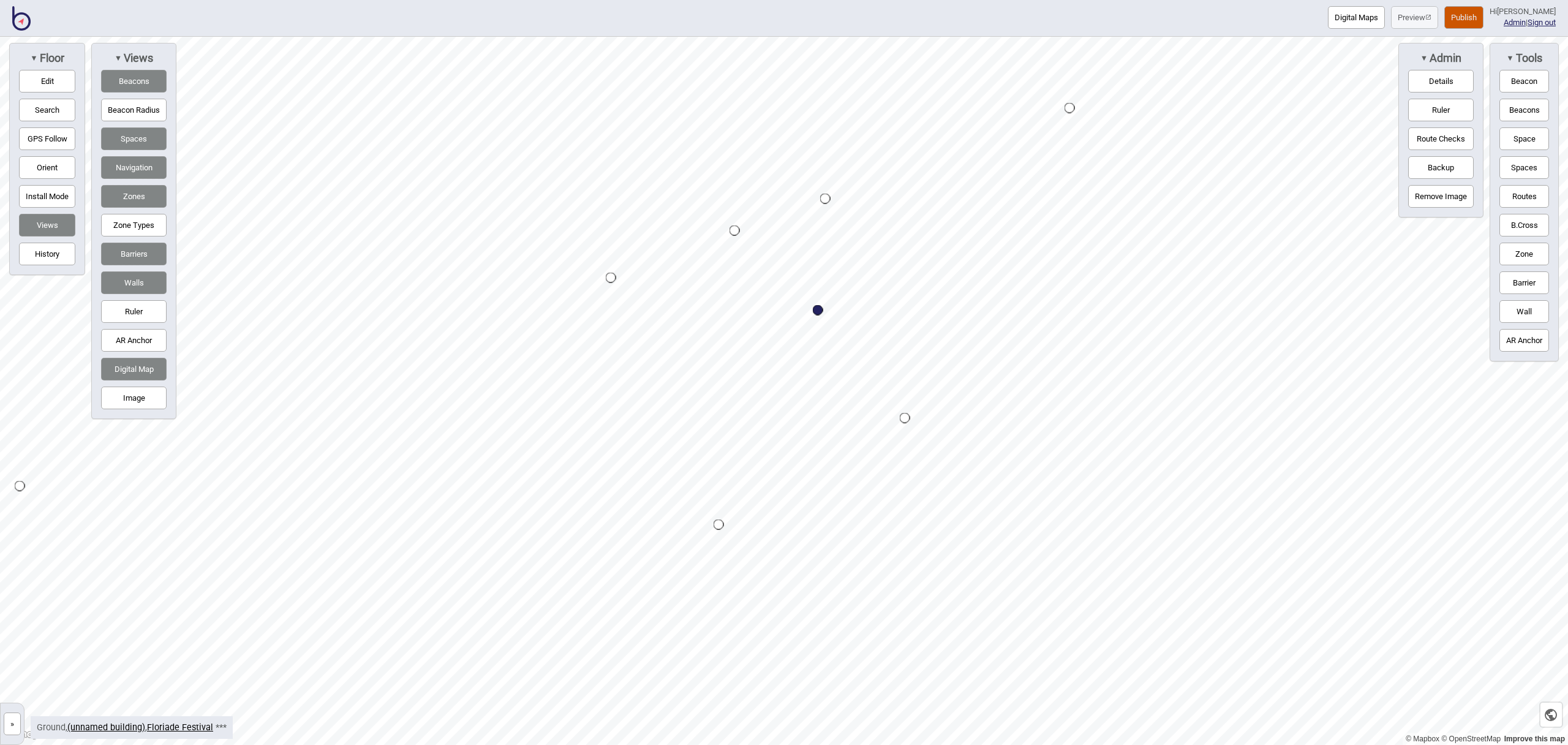
click at [1352, 19] on button "Digital Maps" at bounding box center [1357, 17] width 57 height 22
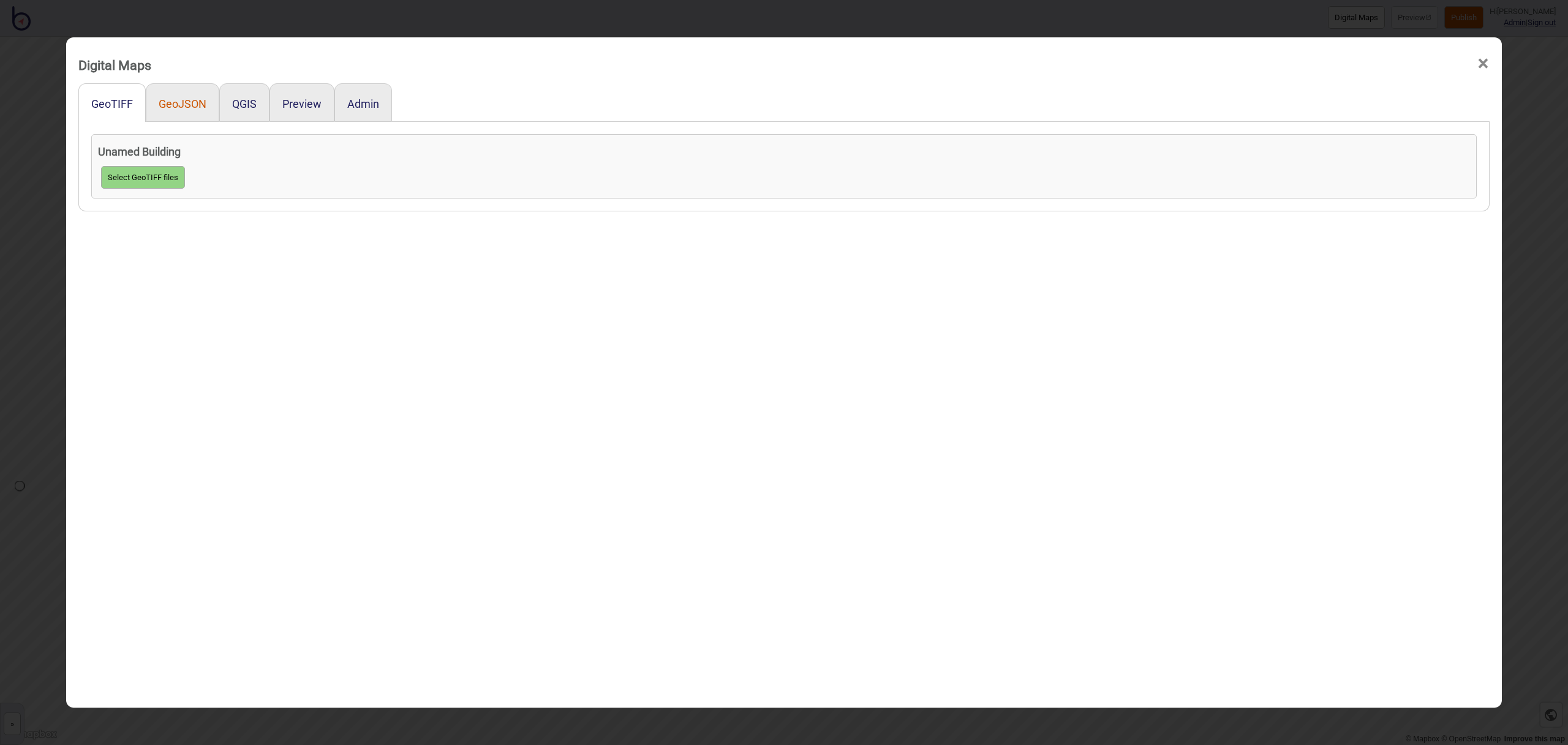
click at [183, 103] on button "GeoJSON" at bounding box center [183, 103] width 48 height 13
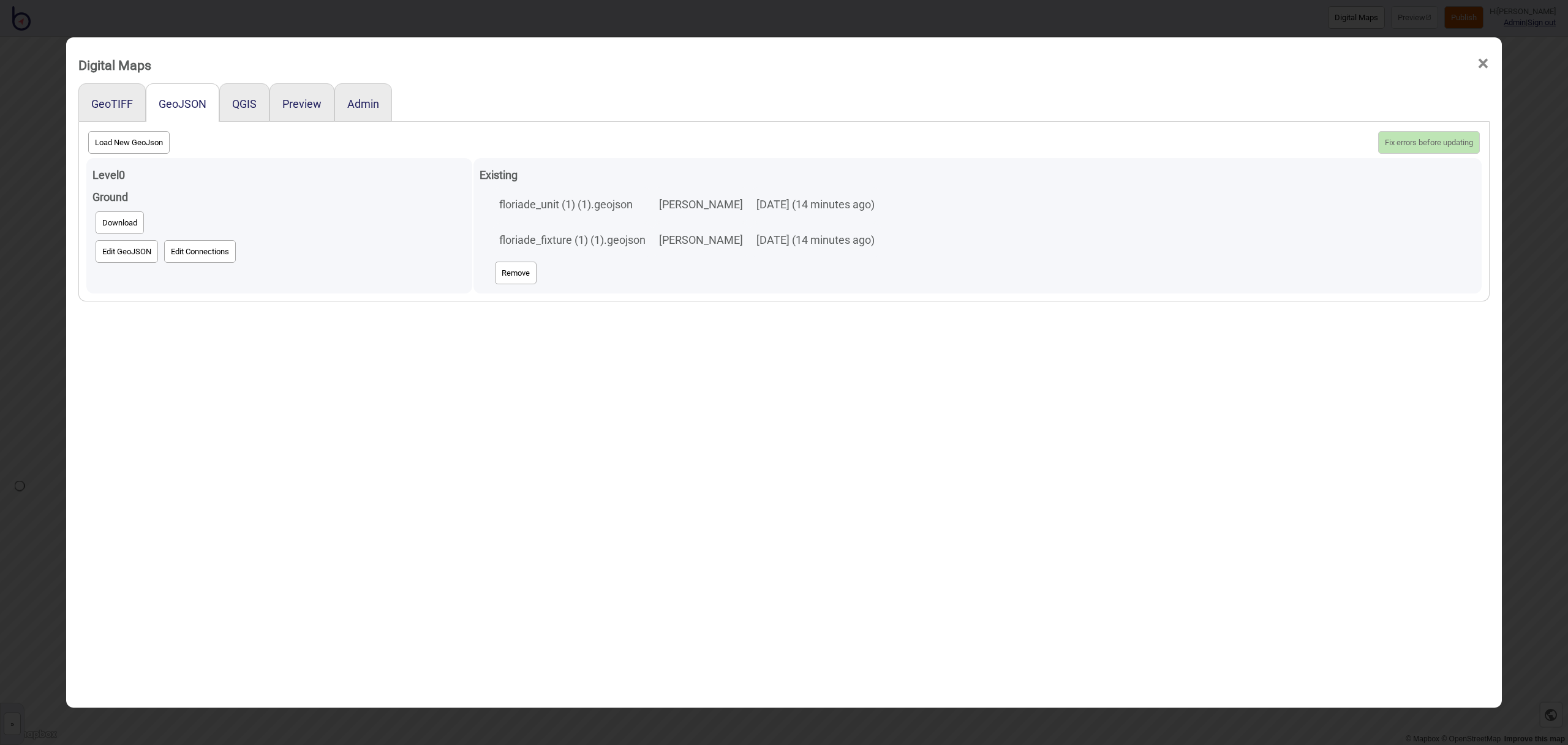
click at [145, 253] on button "Edit GeoJSON" at bounding box center [126, 252] width 62 height 22
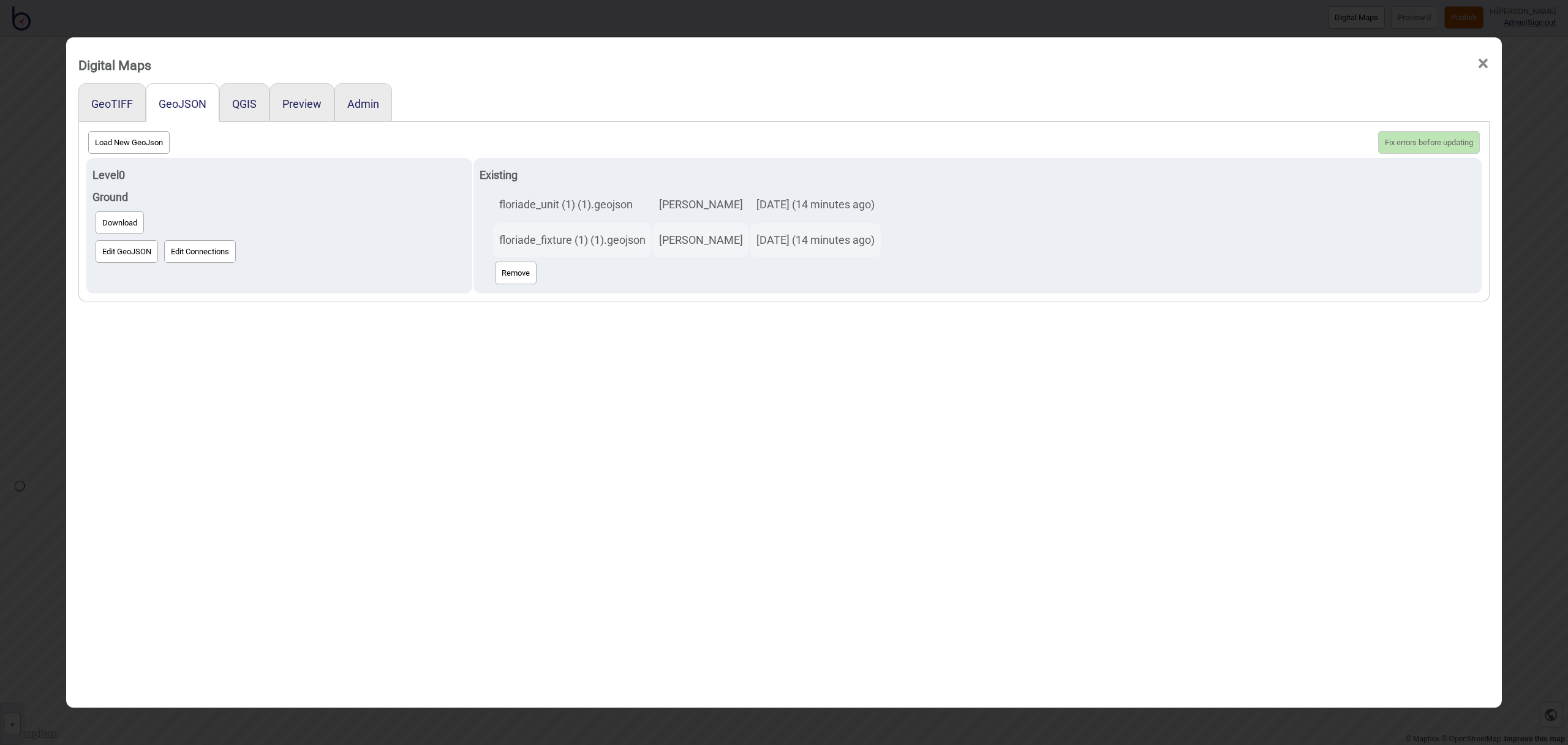
click at [1480, 58] on span "×" at bounding box center [1483, 64] width 13 height 40
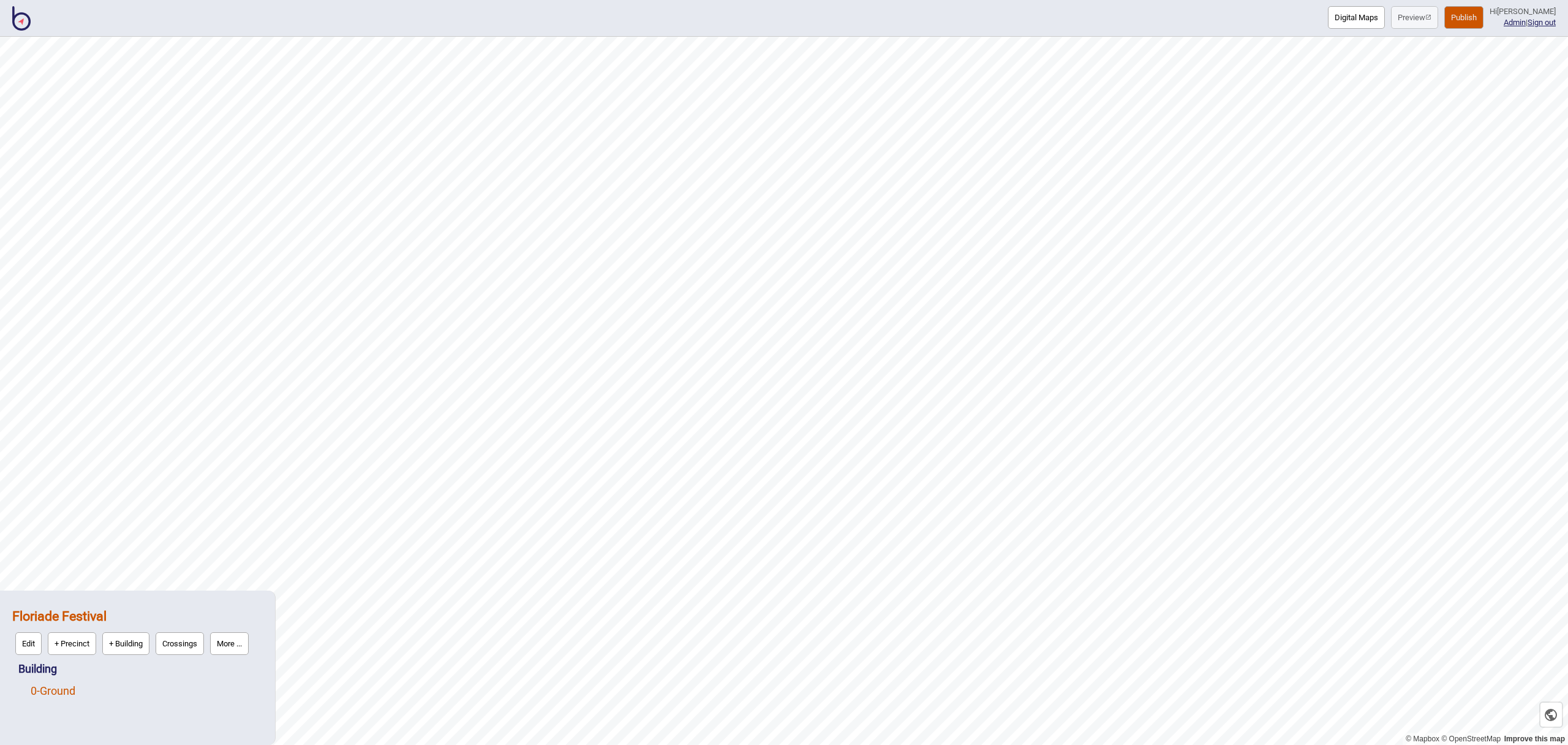
click at [76, 688] on link "0 - Ground" at bounding box center [53, 690] width 45 height 13
click at [36, 688] on button "Edit" at bounding box center [46, 688] width 26 height 22
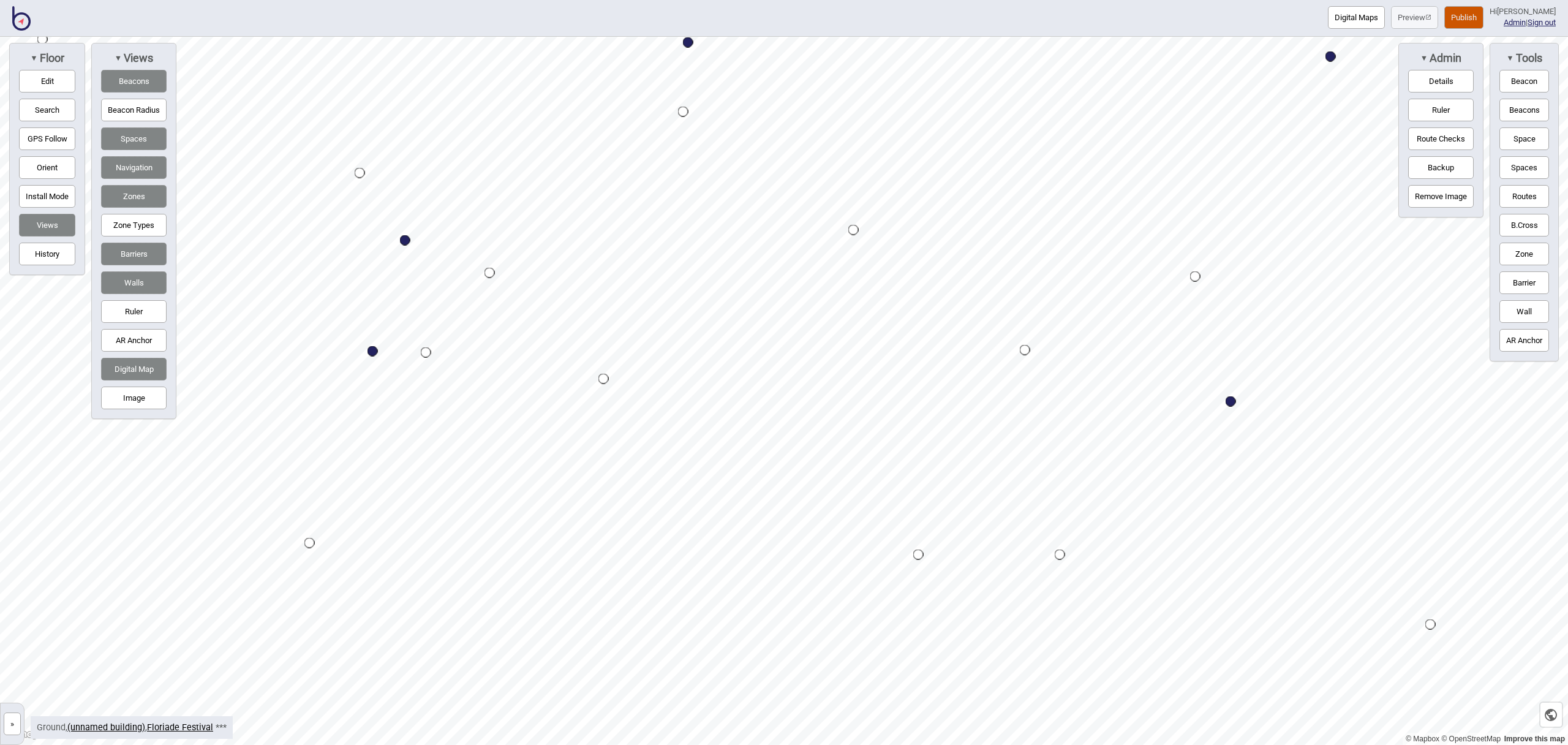
drag, startPoint x: 52, startPoint y: 81, endPoint x: 69, endPoint y: 85, distance: 17.5
click at [52, 82] on button "Edit" at bounding box center [46, 81] width 56 height 22
click at [1356, 13] on button "Digital Maps" at bounding box center [1357, 17] width 57 height 22
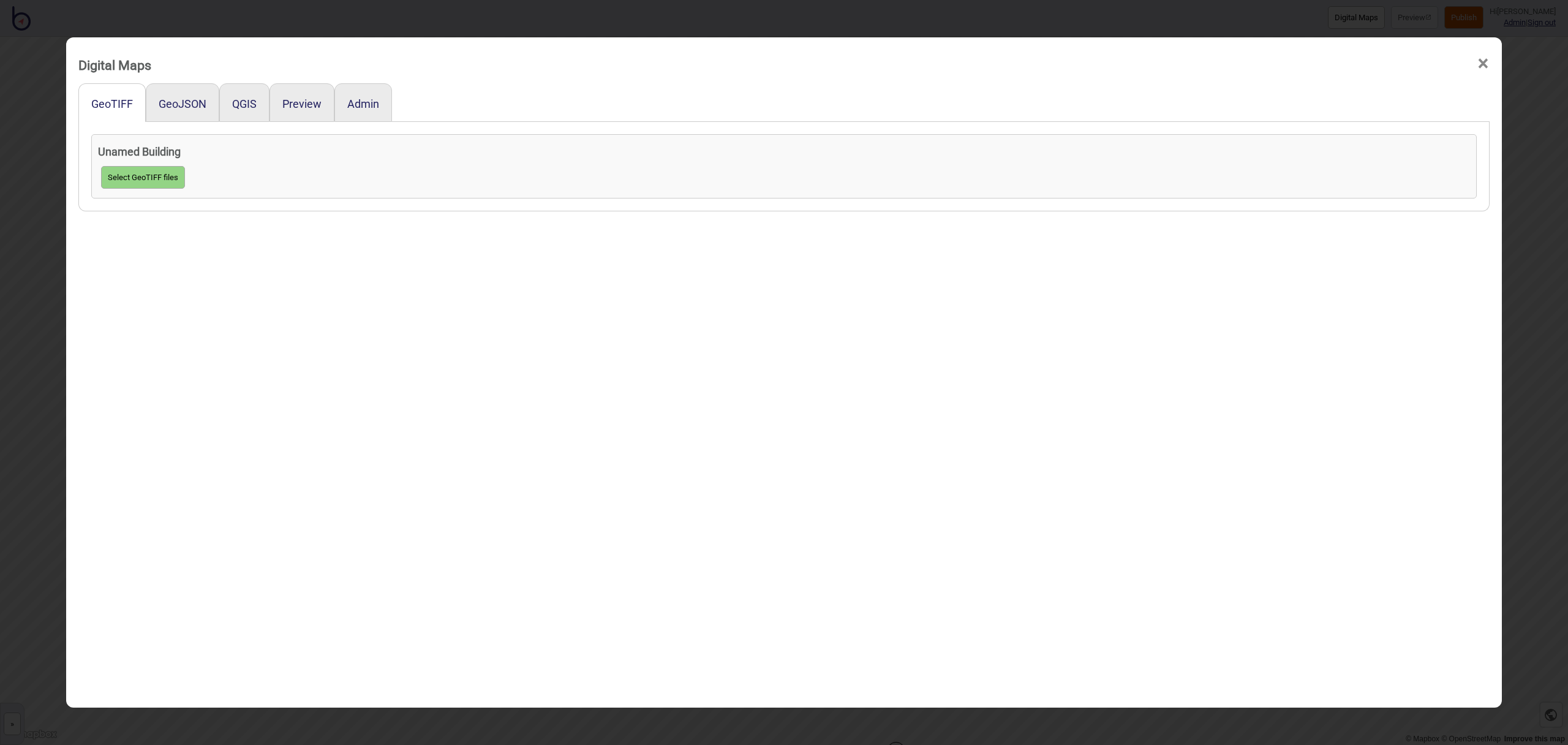
click at [175, 112] on div "GeoJSON" at bounding box center [183, 103] width 73 height 39
click at [176, 106] on button "GeoJSON" at bounding box center [183, 103] width 48 height 13
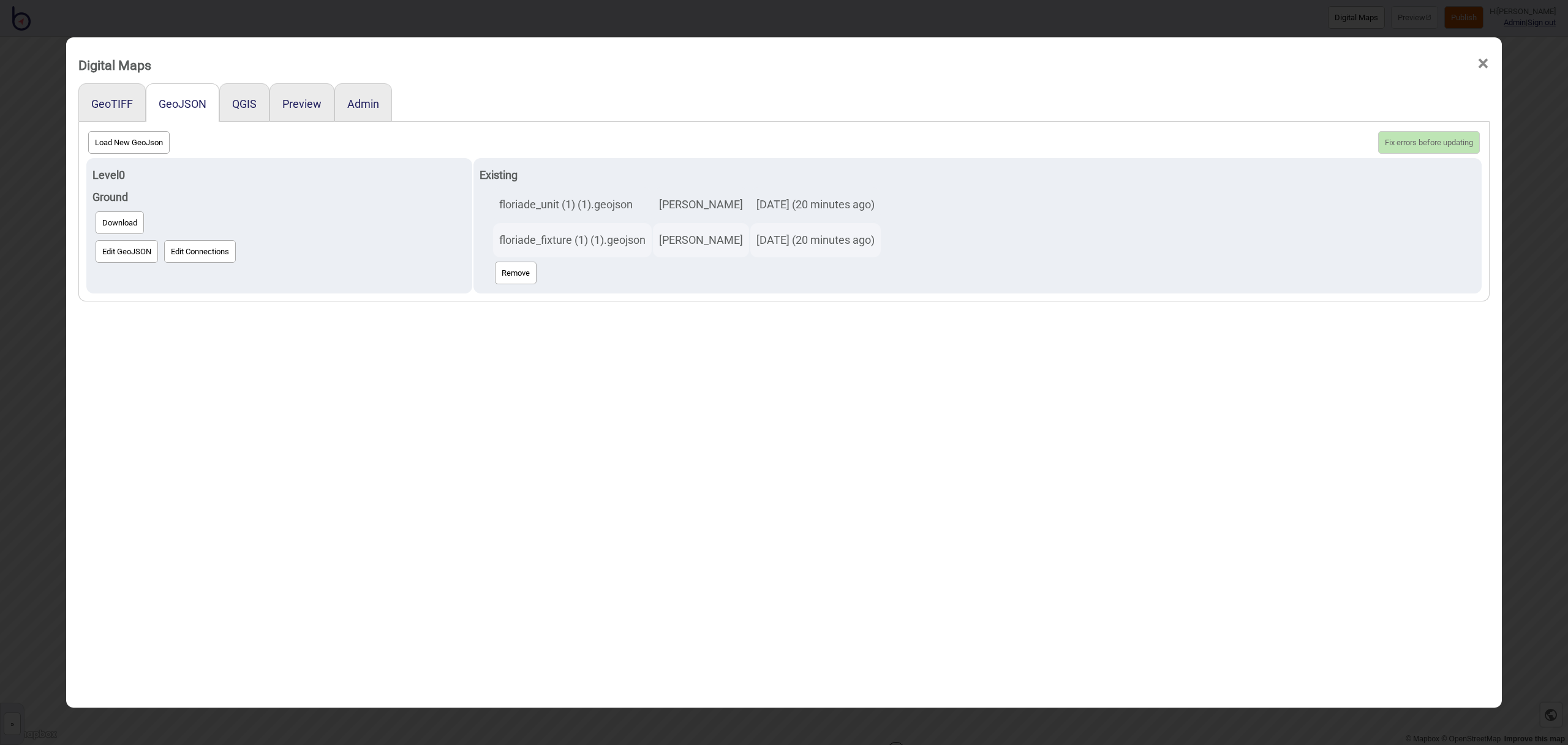
click at [139, 145] on button "Load New GeoJson" at bounding box center [129, 142] width 82 height 22
click input "file" at bounding box center [0, 0] width 0 height 0
select select "floriade_unit (1) (1) (1).geojson"
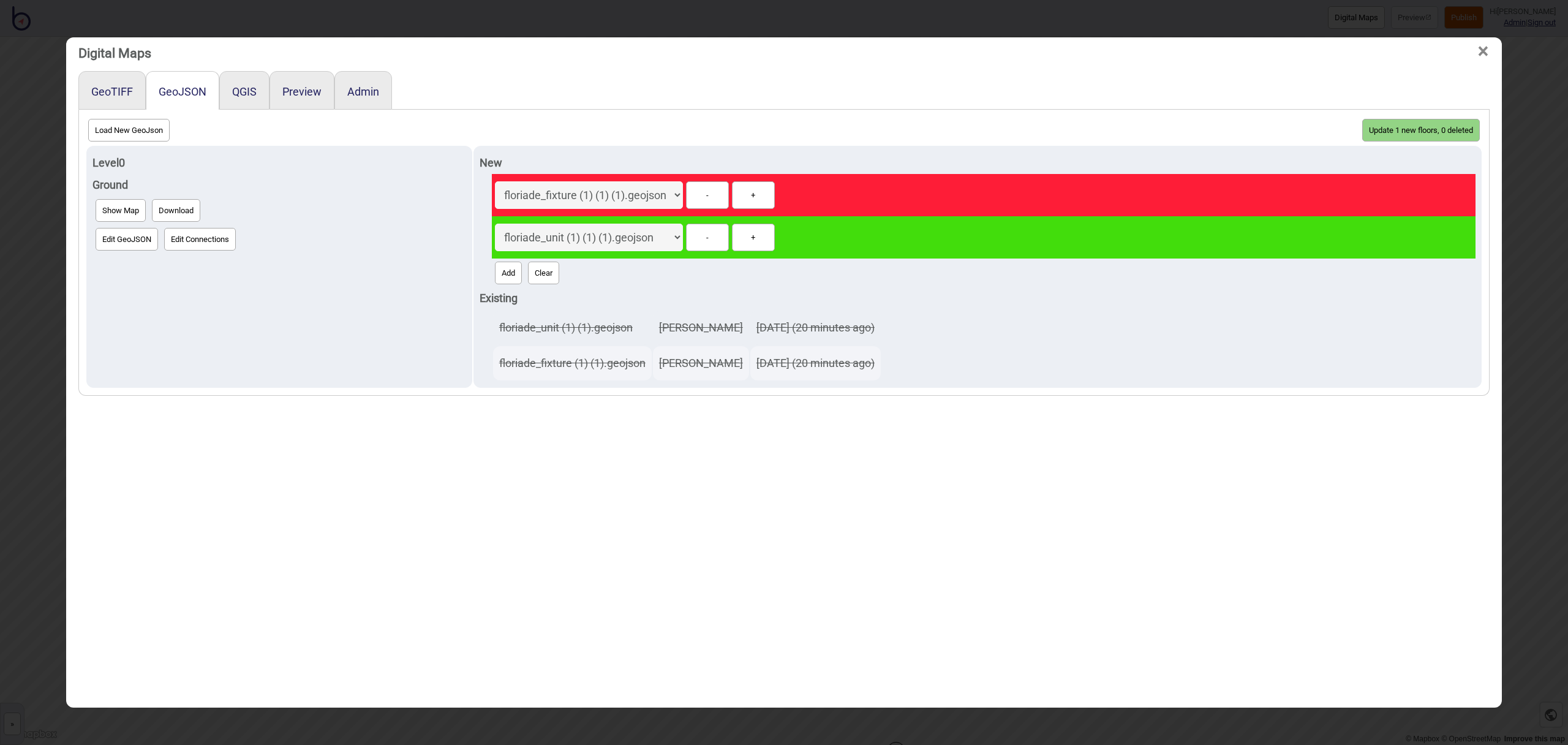
scroll to position [10, 0]
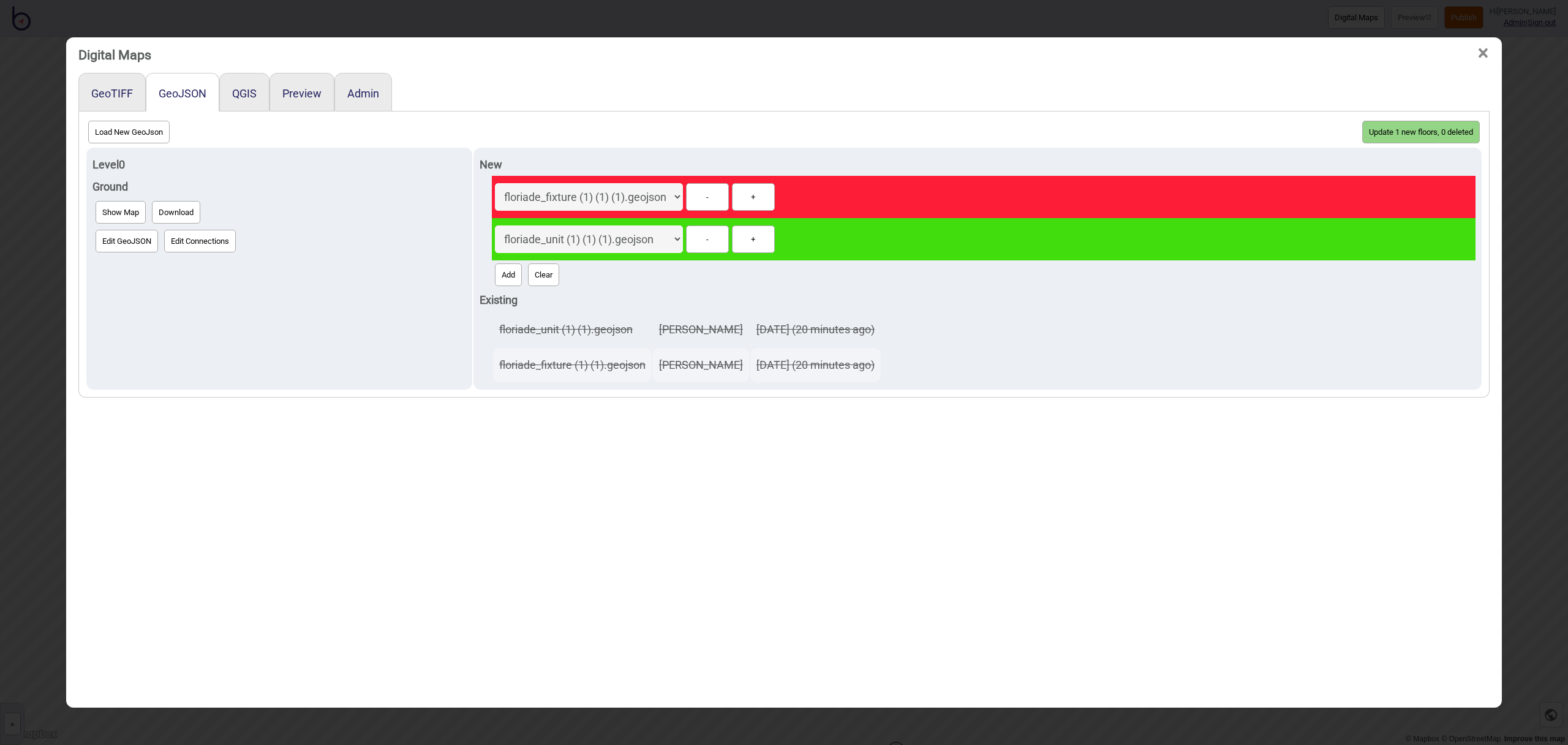
click at [1386, 135] on button "Update 1 new floors, 0 deleted" at bounding box center [1421, 132] width 118 height 22
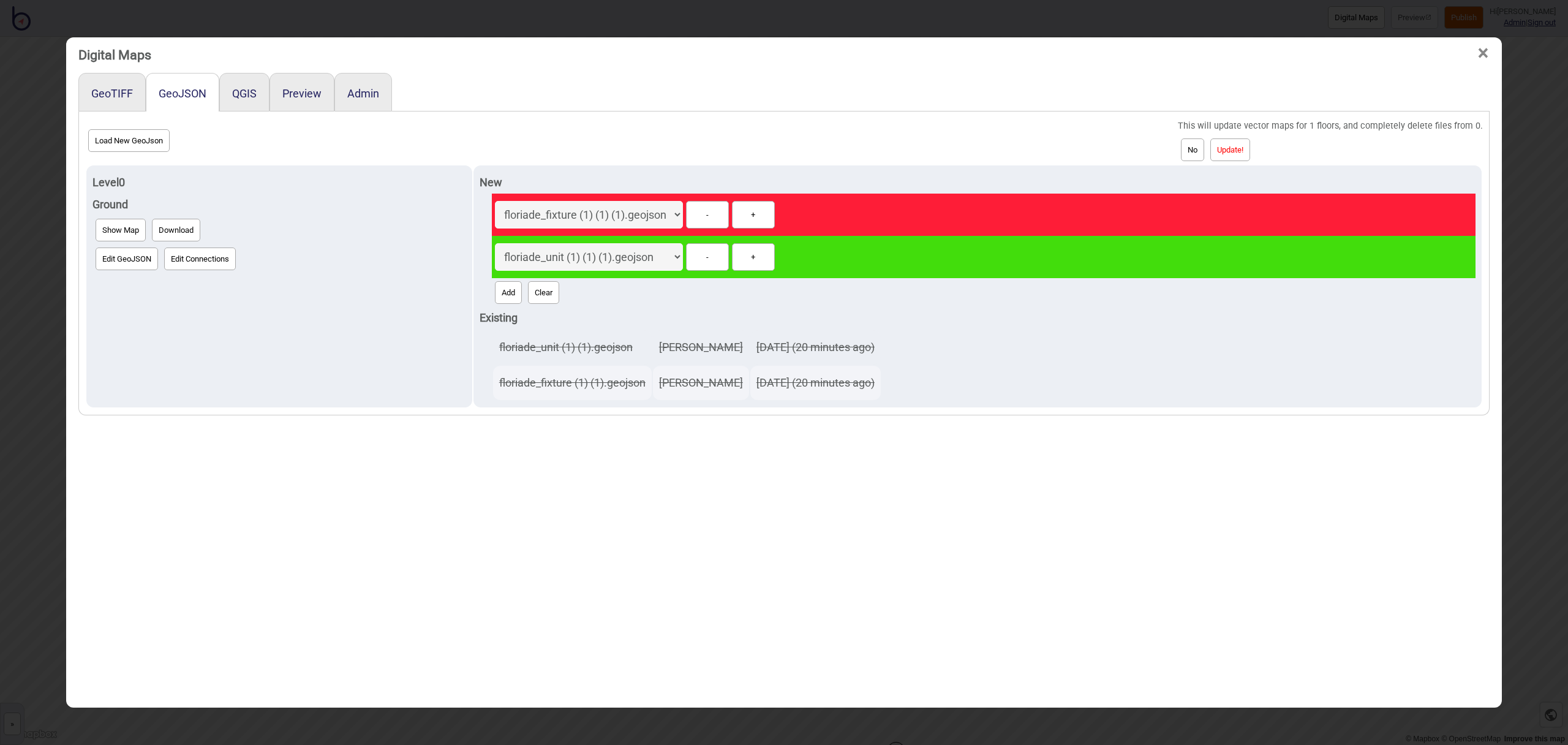
click at [1247, 151] on button "Update!" at bounding box center [1230, 150] width 40 height 22
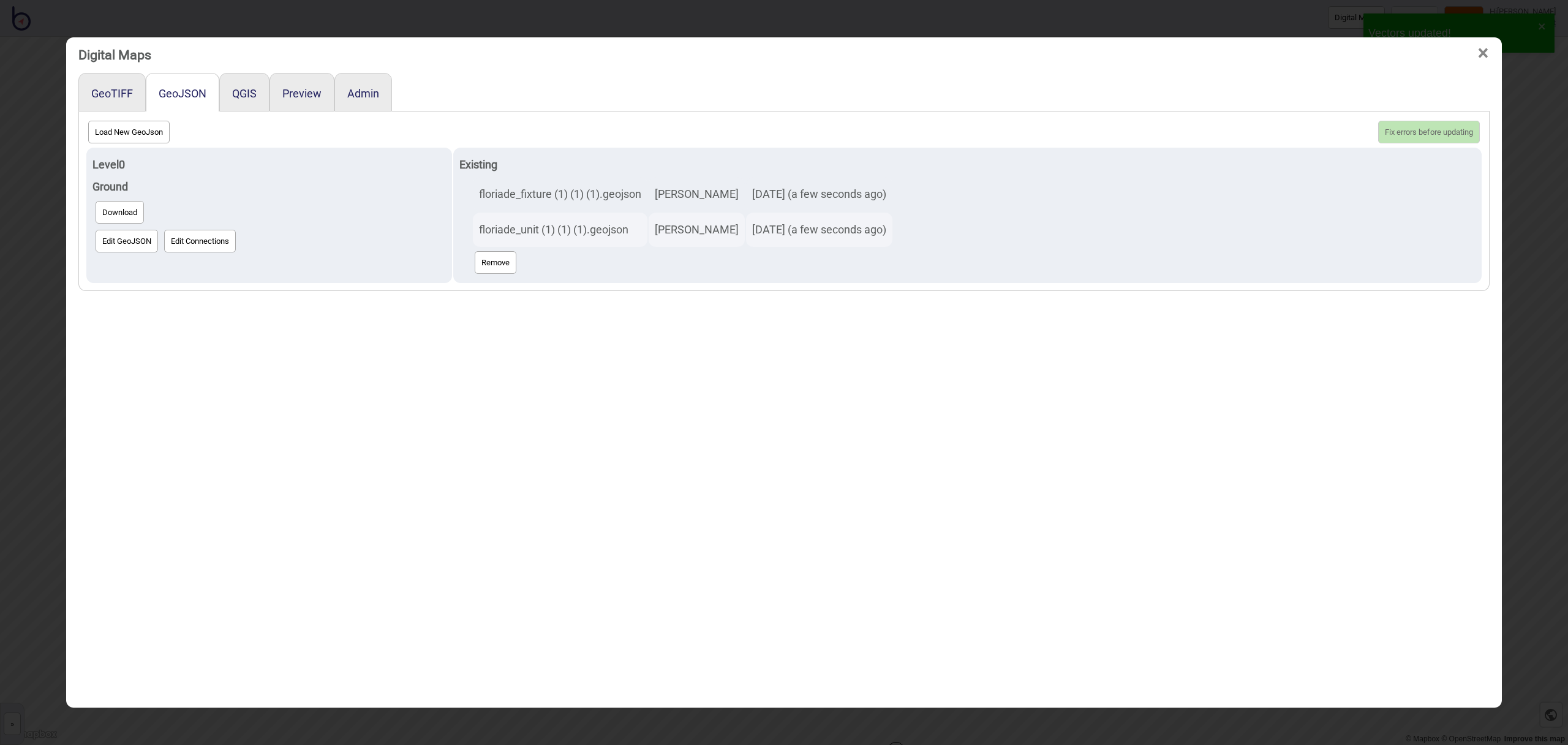
scroll to position [10, 0]
click at [1483, 55] on span "×" at bounding box center [1483, 54] width 13 height 40
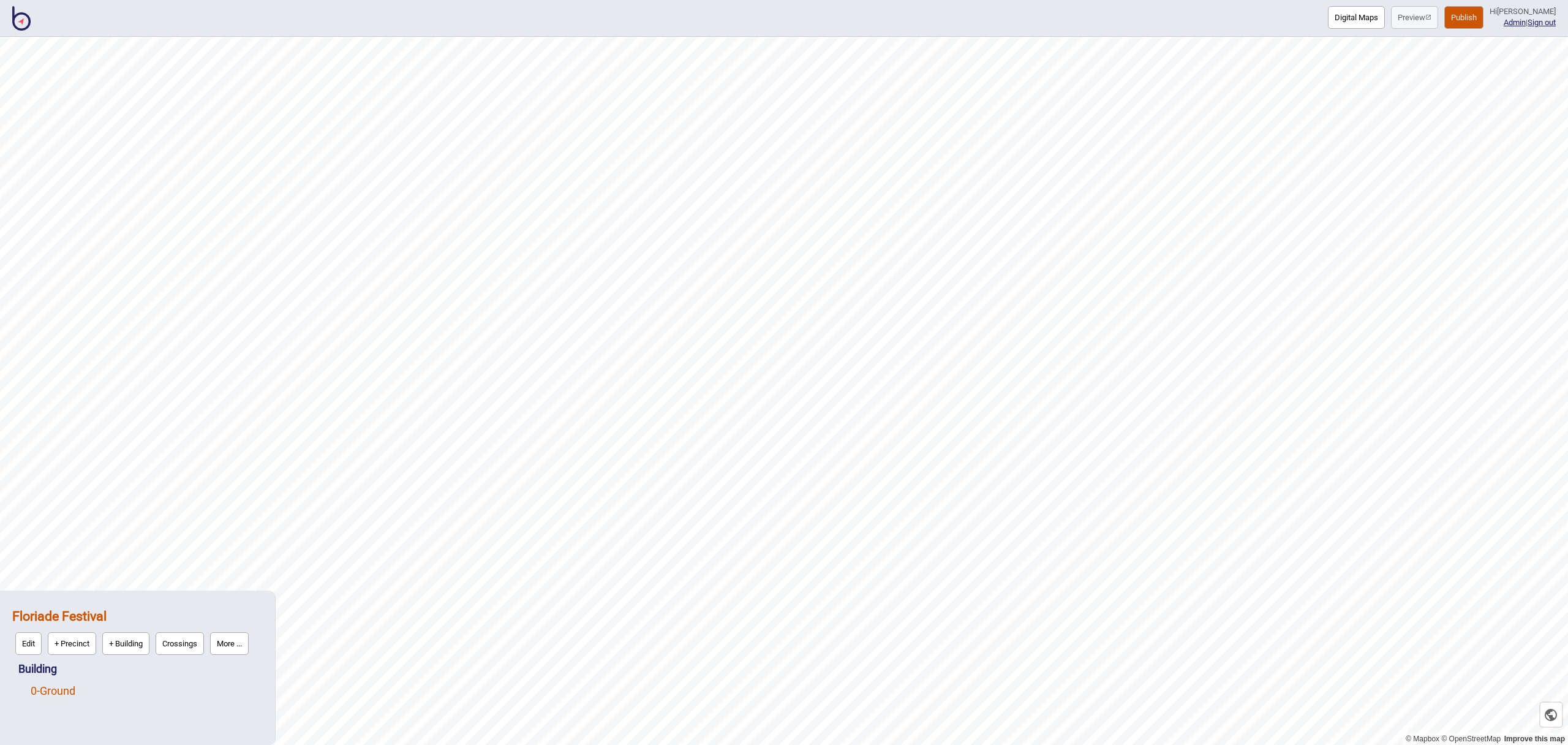
click at [64, 689] on link "0 - Ground" at bounding box center [53, 690] width 45 height 13
click at [43, 690] on button "Edit" at bounding box center [46, 688] width 26 height 22
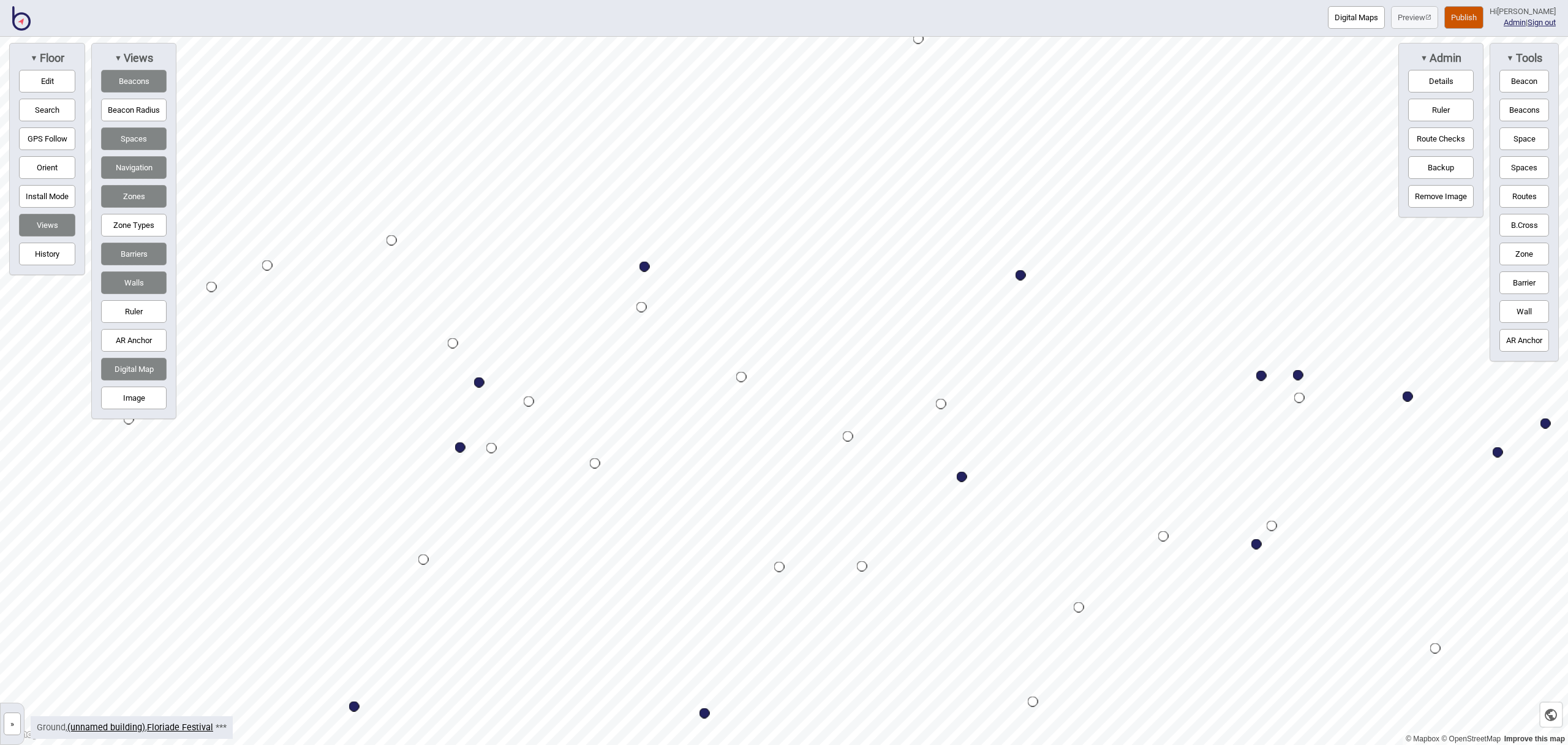
click at [140, 366] on button "Digital Map" at bounding box center [134, 369] width 66 height 22
click at [139, 370] on button "Digital Map" at bounding box center [134, 369] width 66 height 22
click at [139, 393] on button "Image" at bounding box center [134, 398] width 66 height 22
click at [142, 362] on button "Digital Map" at bounding box center [134, 369] width 66 height 22
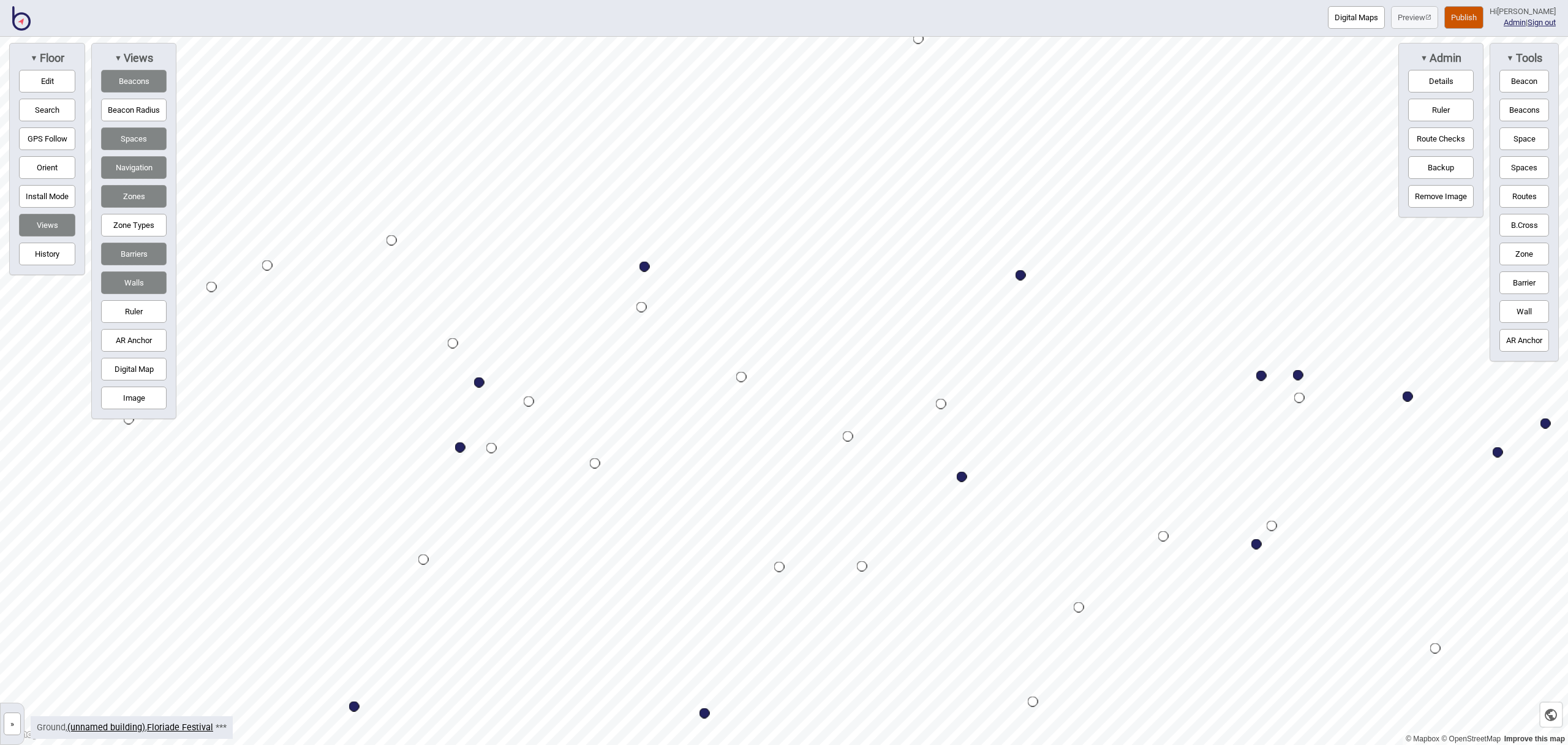
click at [142, 363] on button "Digital Map" at bounding box center [134, 369] width 66 height 22
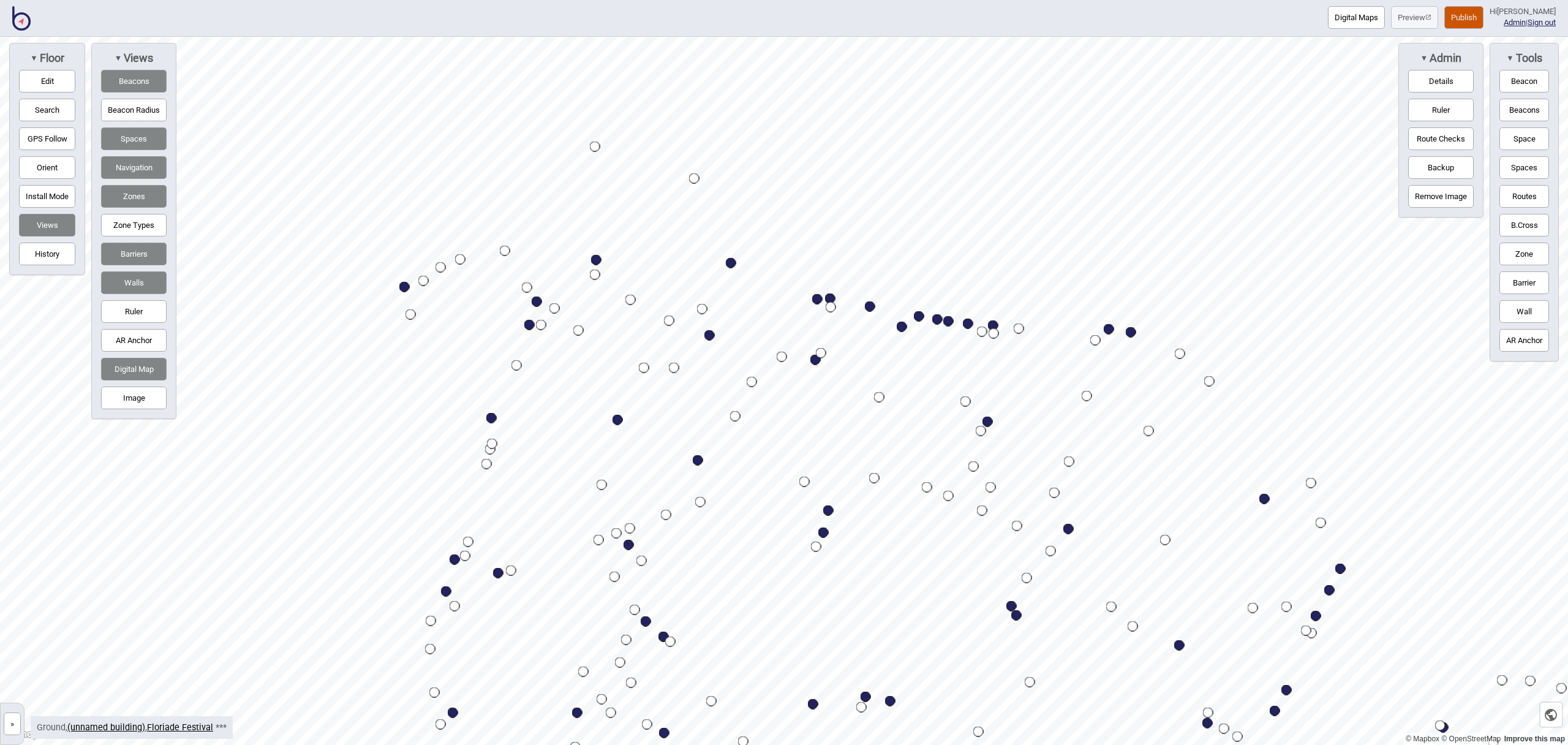
click at [1363, 22] on button "Digital Maps" at bounding box center [1357, 17] width 57 height 22
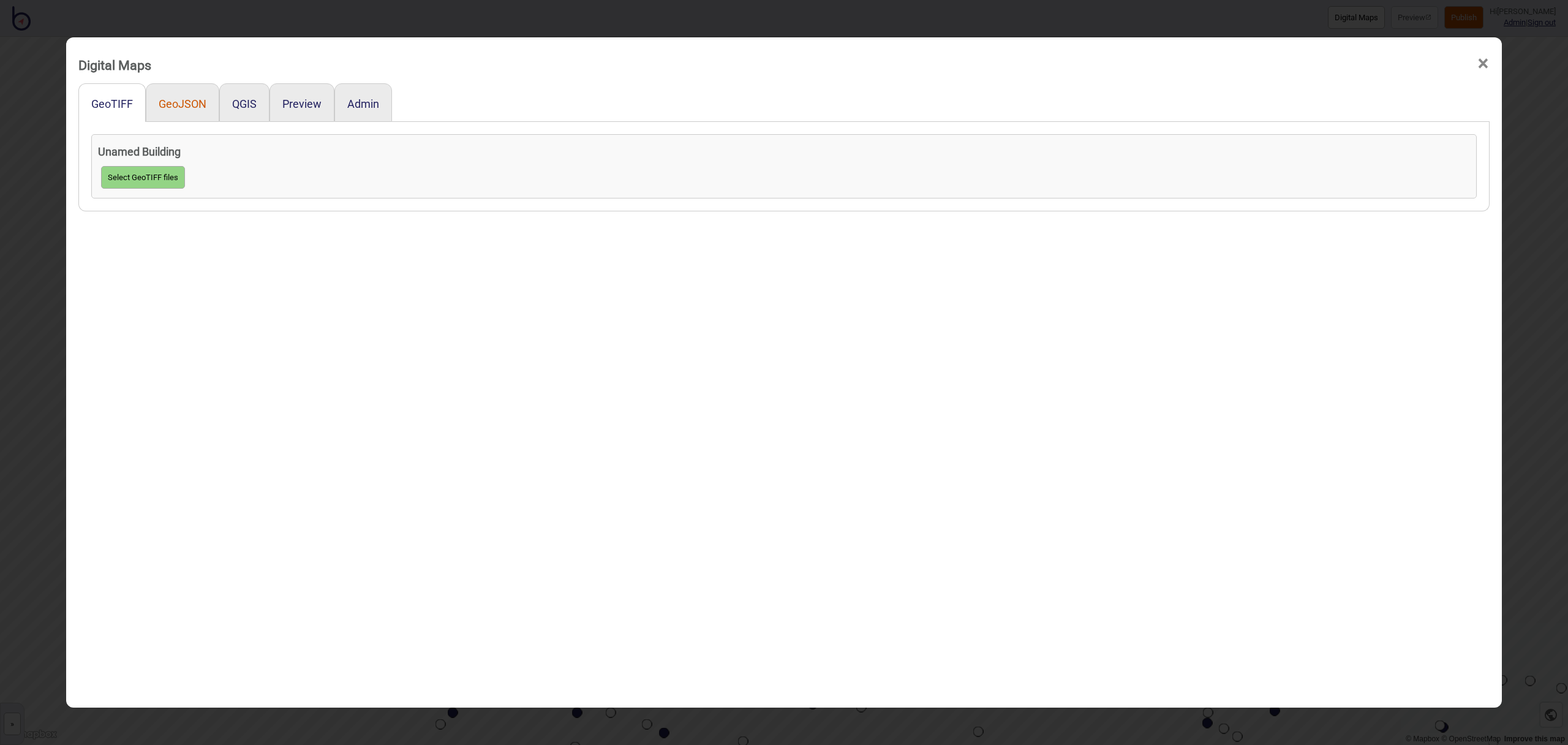
click at [175, 103] on button "GeoJSON" at bounding box center [183, 103] width 48 height 13
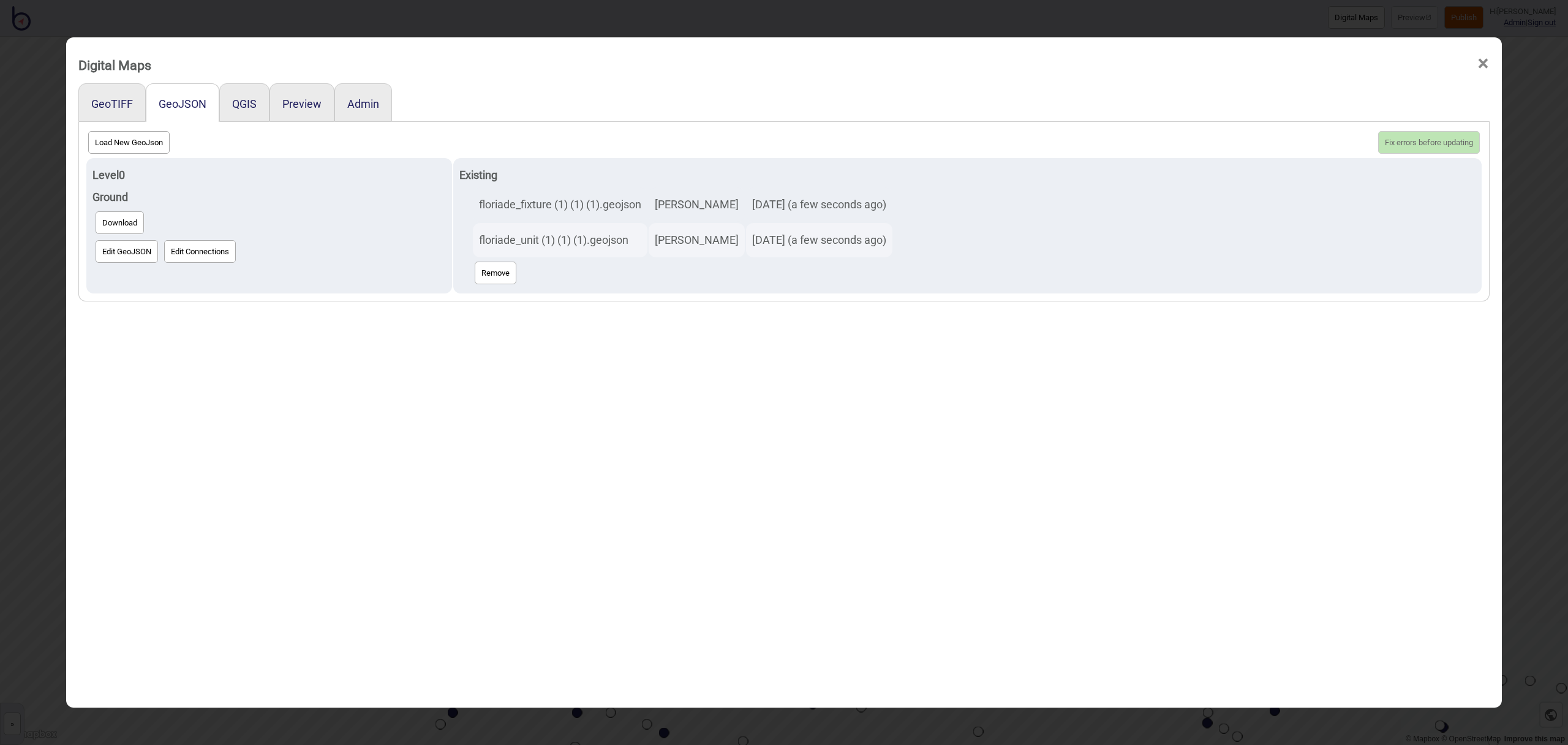
click at [1485, 65] on span "×" at bounding box center [1483, 64] width 13 height 40
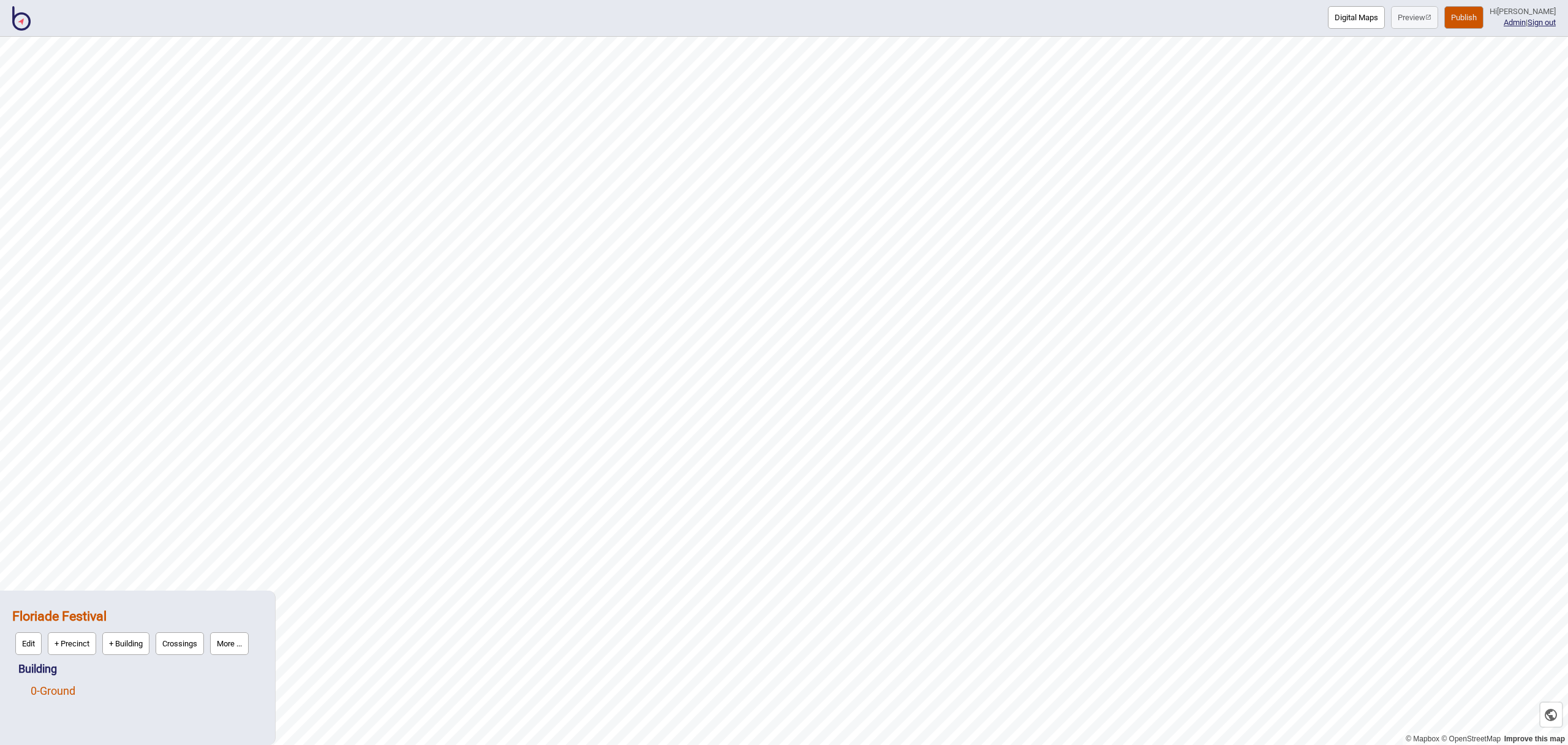
click at [73, 690] on link "0 - Ground" at bounding box center [53, 690] width 45 height 13
click at [47, 687] on button "Edit" at bounding box center [46, 688] width 26 height 22
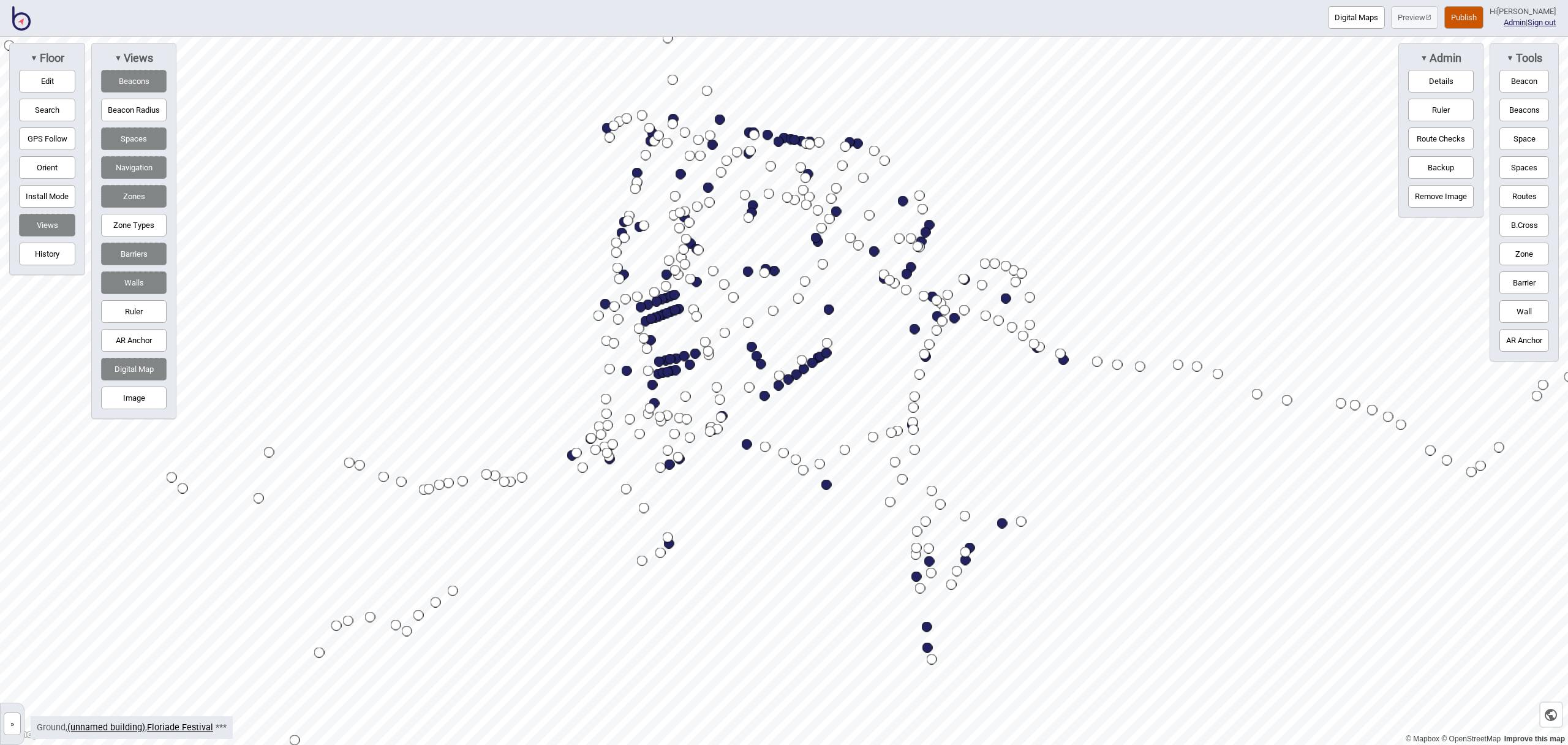
click at [150, 358] on button "Digital Map" at bounding box center [134, 369] width 66 height 22
click at [148, 363] on button "Digital Map" at bounding box center [134, 369] width 66 height 22
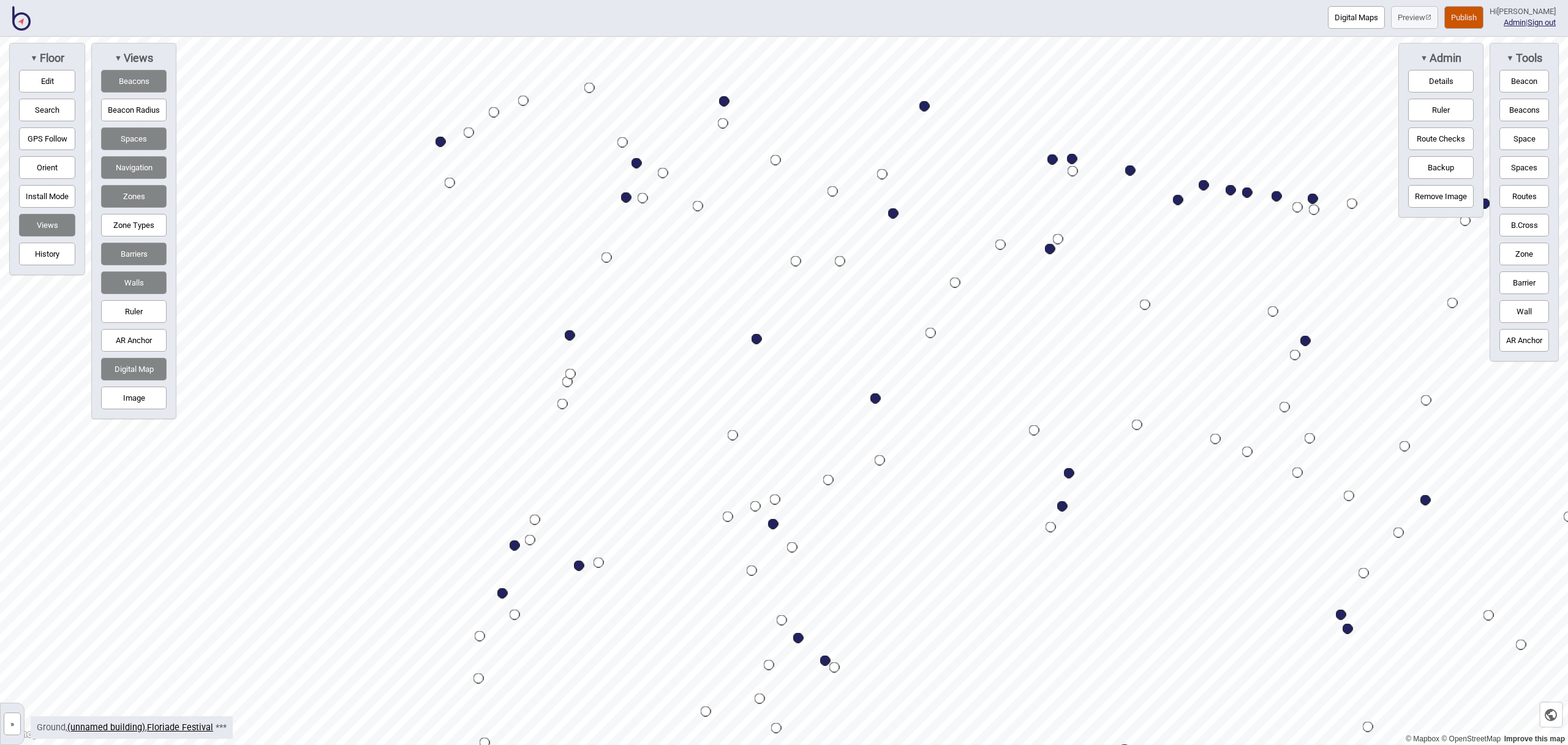
click at [1355, 15] on button "Digital Maps" at bounding box center [1357, 17] width 57 height 22
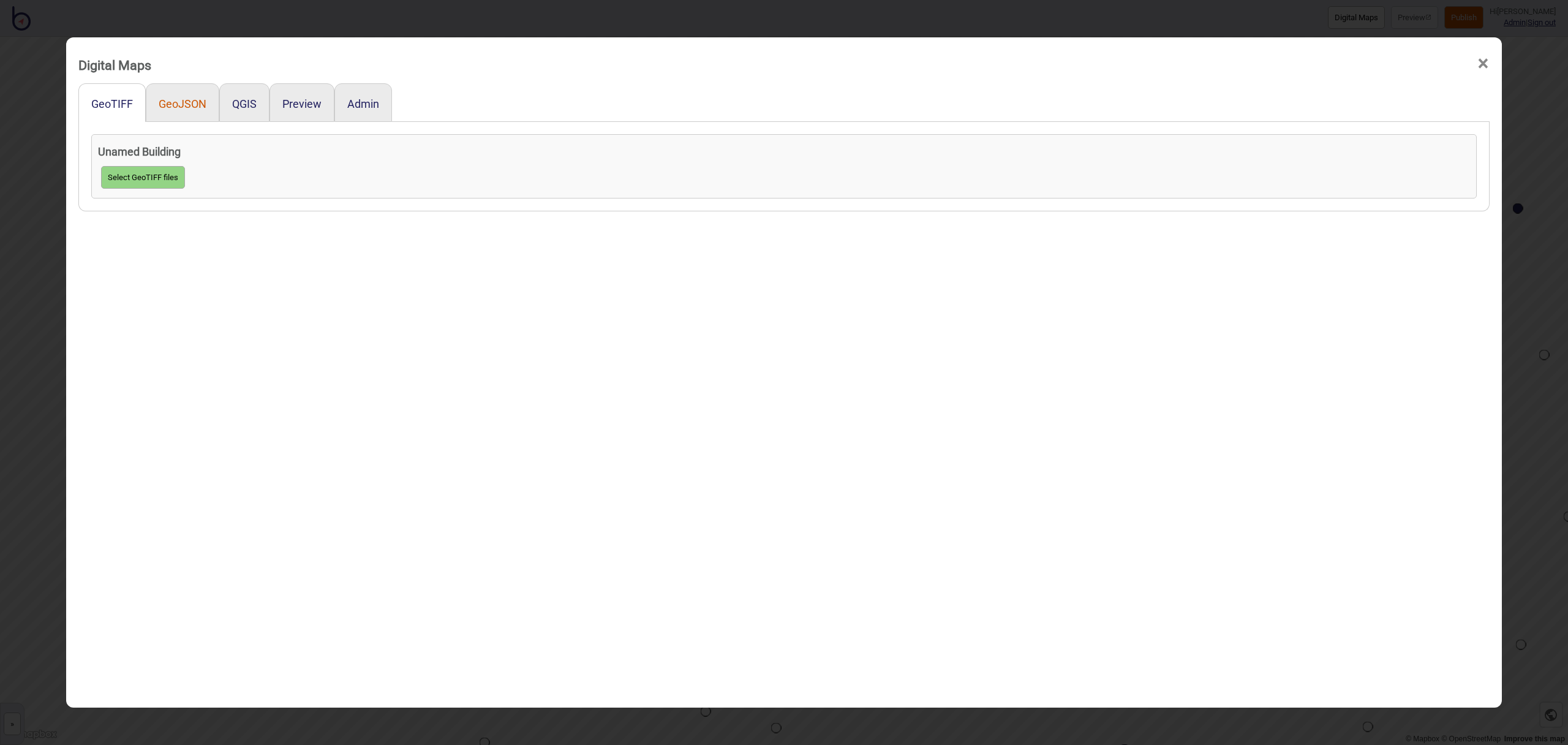
click at [177, 103] on button "GeoJSON" at bounding box center [183, 103] width 48 height 13
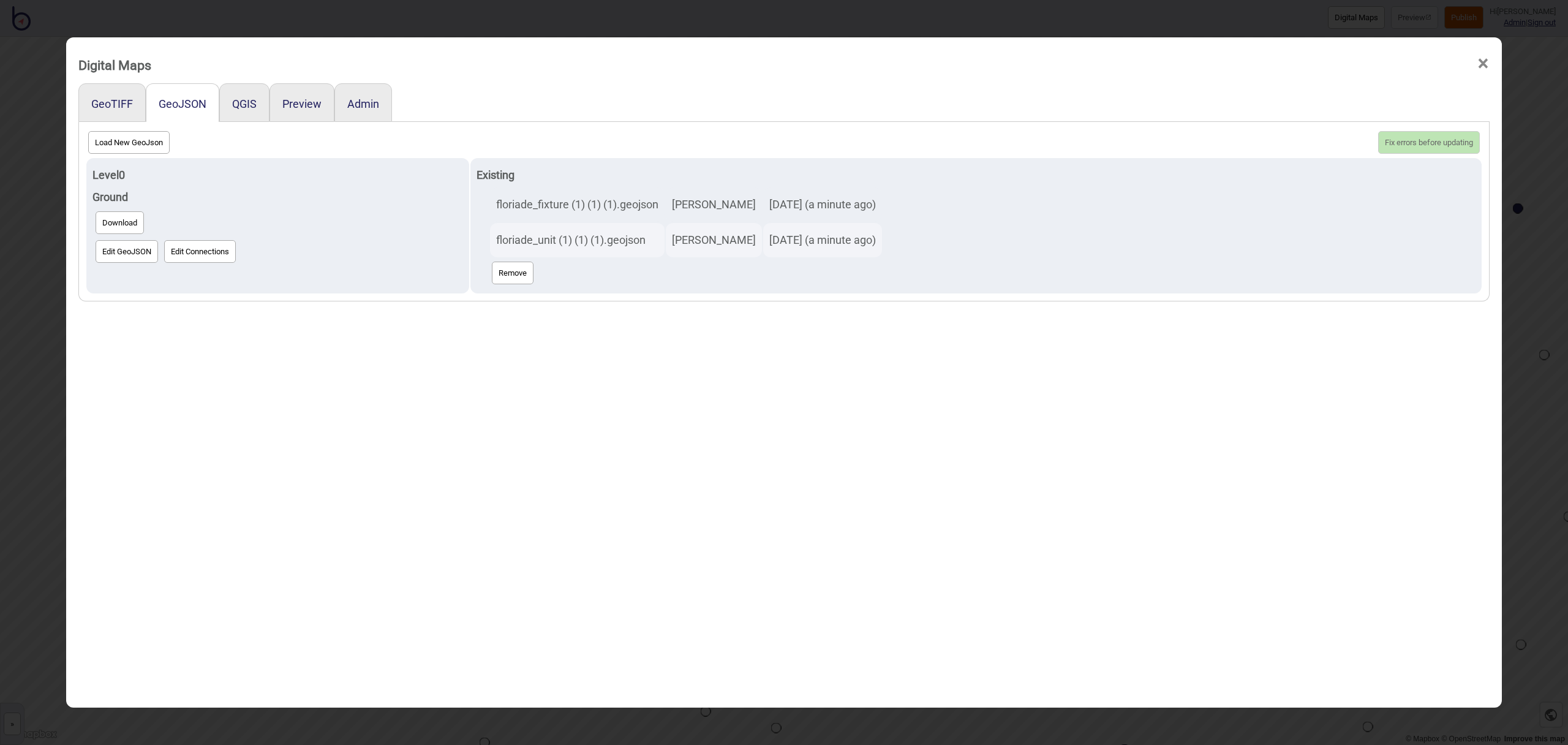
click at [137, 148] on button "Load New GeoJson" at bounding box center [129, 142] width 82 height 22
click input "file" at bounding box center [0, 0] width 0 height 0
click at [108, 142] on button "Load New GeoJson" at bounding box center [129, 142] width 82 height 22
click input "file" at bounding box center [0, 0] width 0 height 0
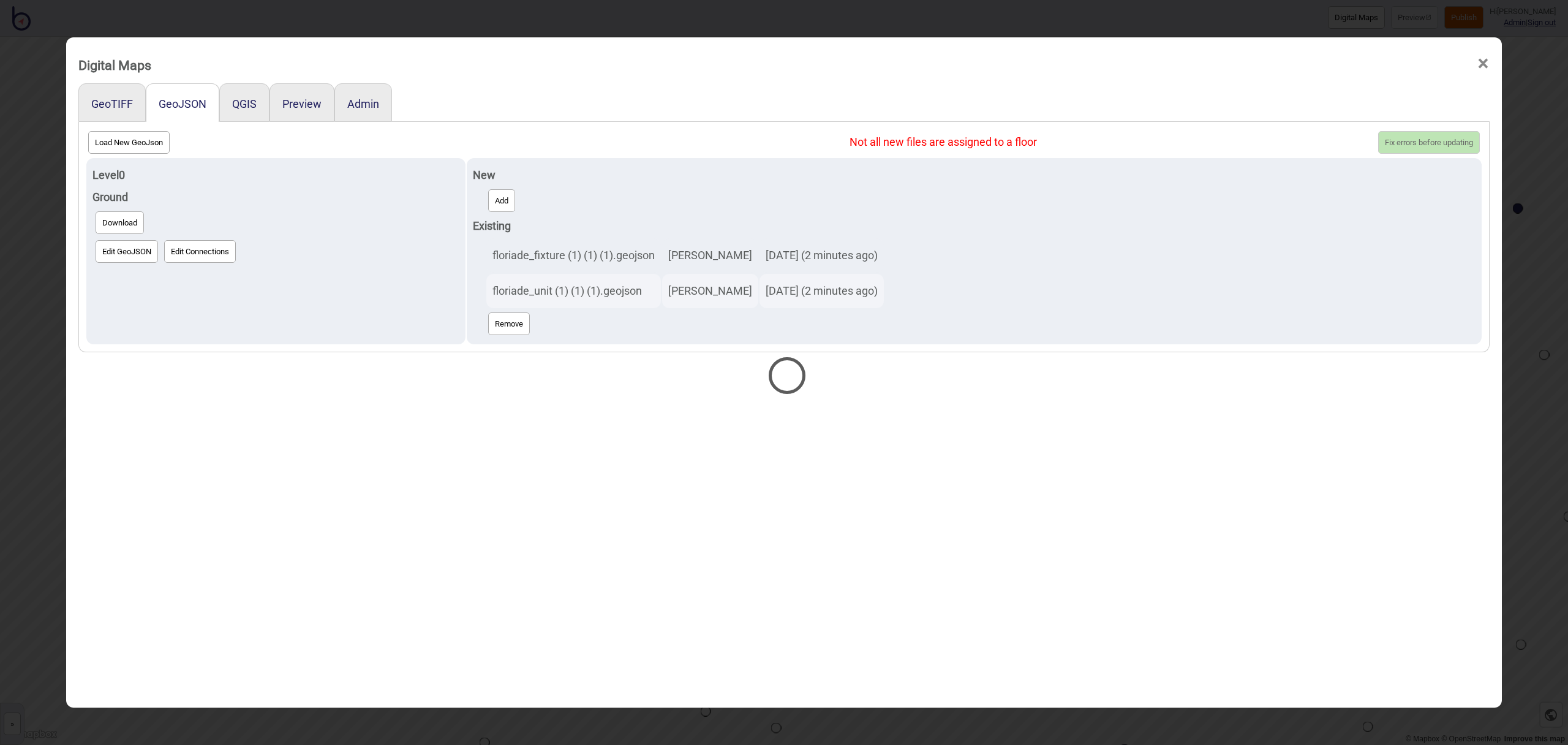
select select "floriade_unit (1) (1).geojson"
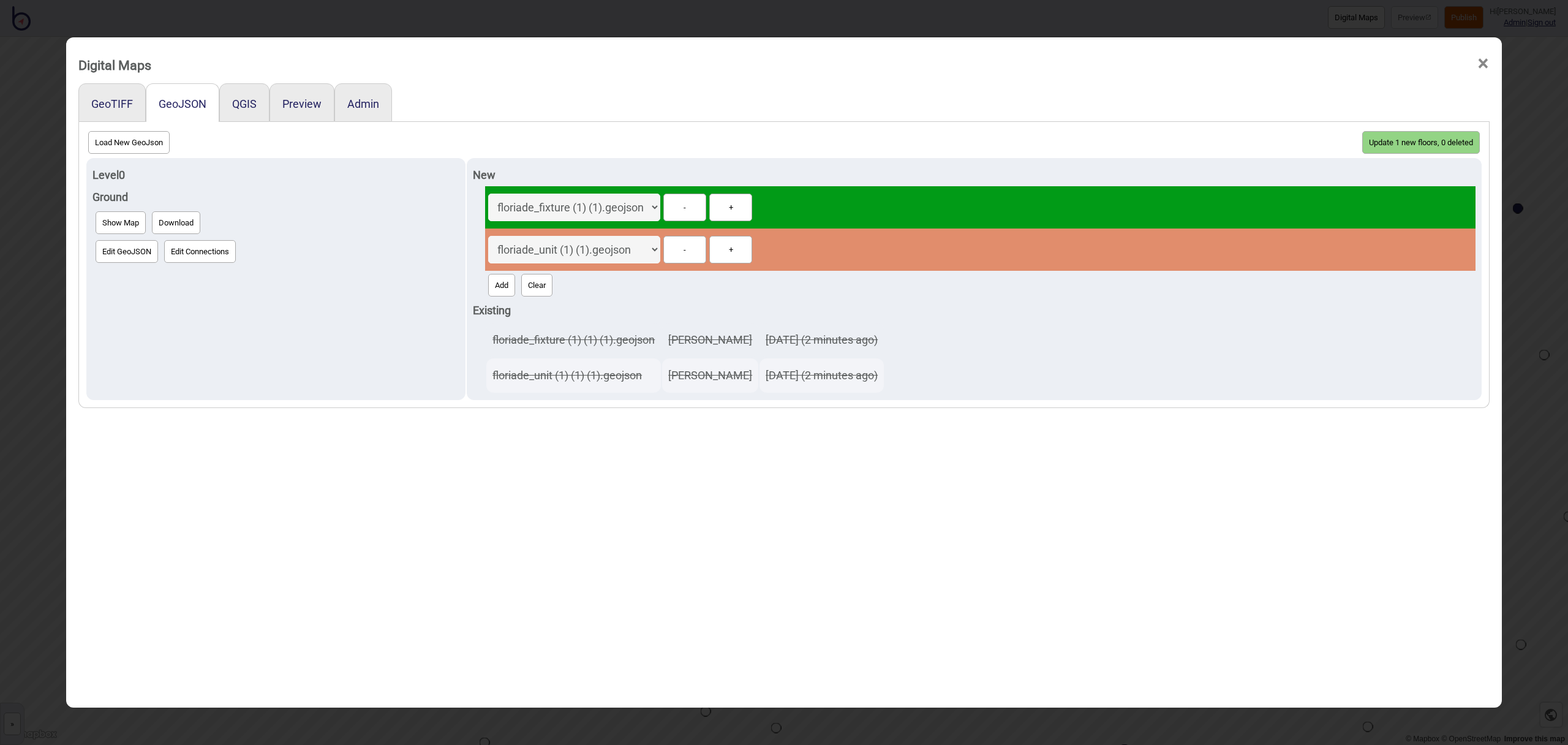
click at [1400, 139] on button "Update 1 new floors, 0 deleted" at bounding box center [1421, 142] width 118 height 22
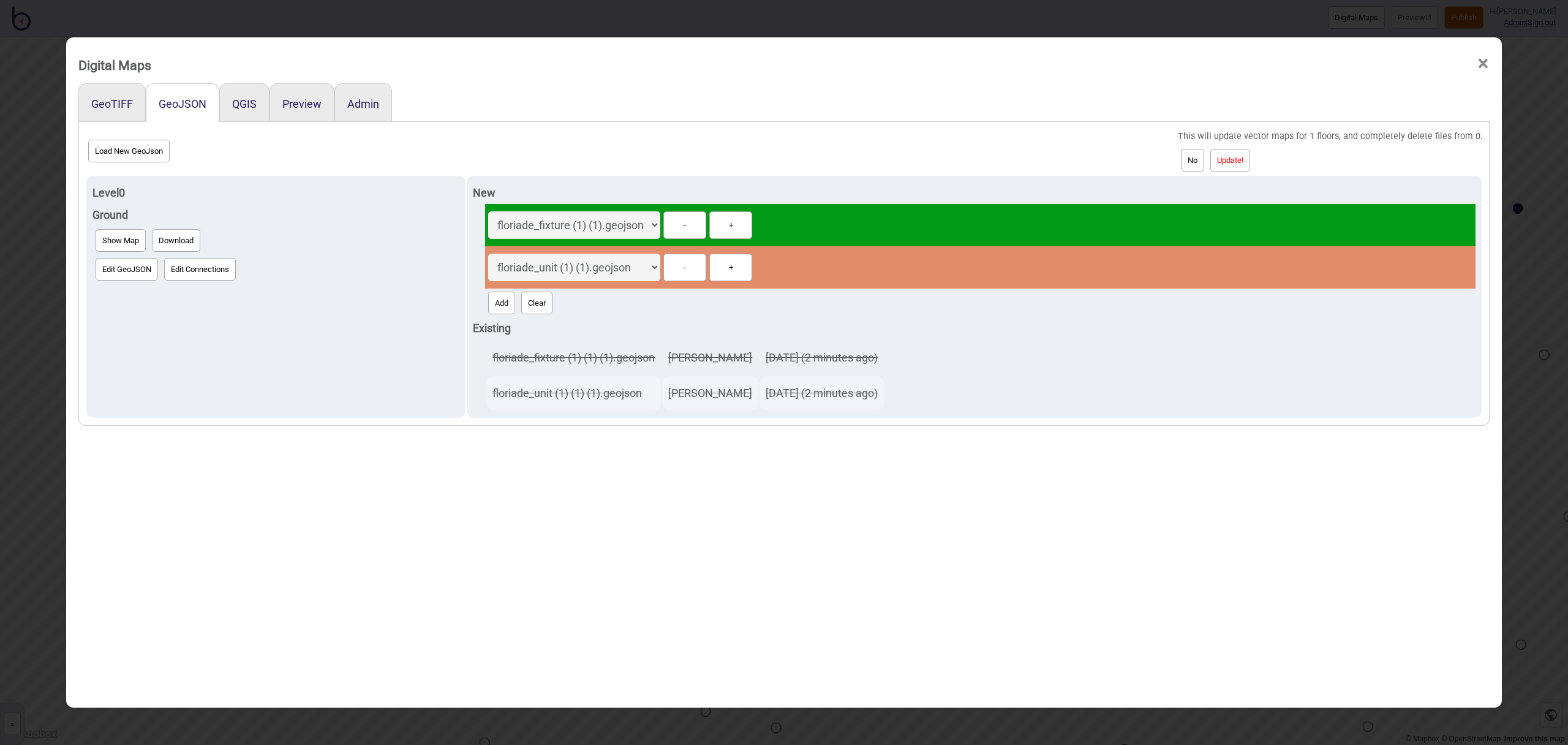
click at [1250, 156] on button "Update!" at bounding box center [1230, 160] width 40 height 22
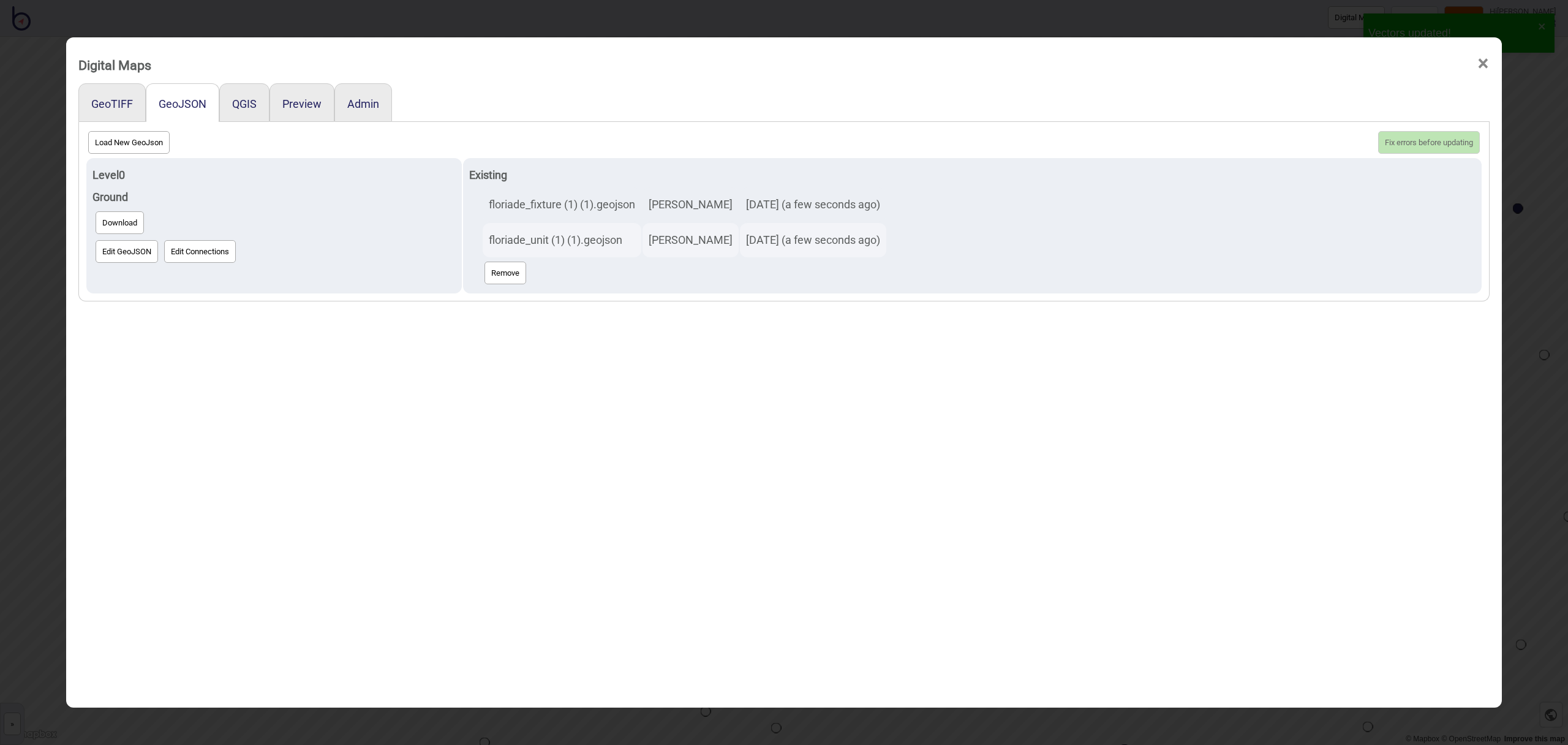
click at [1480, 59] on span "×" at bounding box center [1483, 64] width 13 height 40
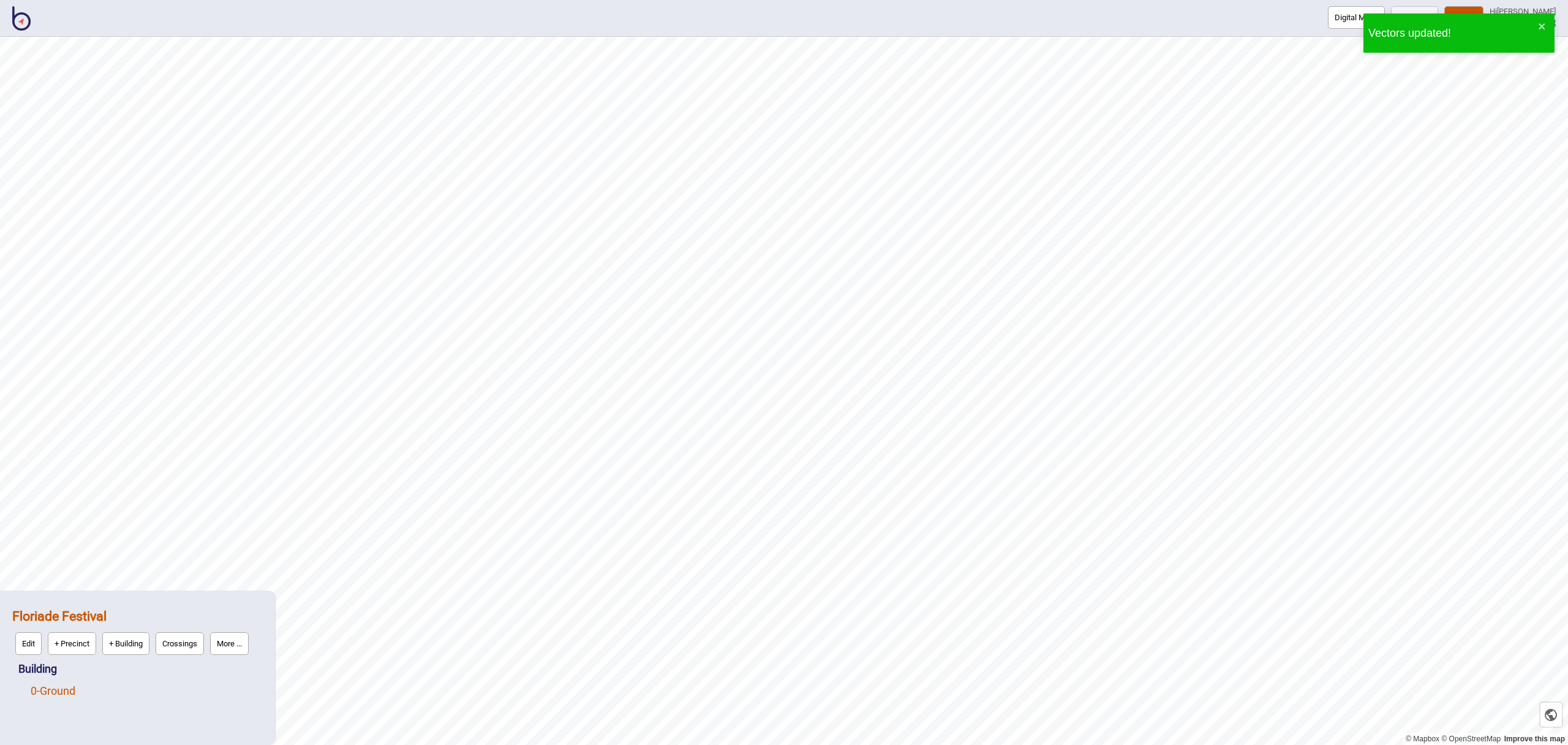
click at [56, 690] on link "0 - Ground" at bounding box center [53, 690] width 45 height 13
click at [54, 687] on button "Edit" at bounding box center [46, 688] width 26 height 22
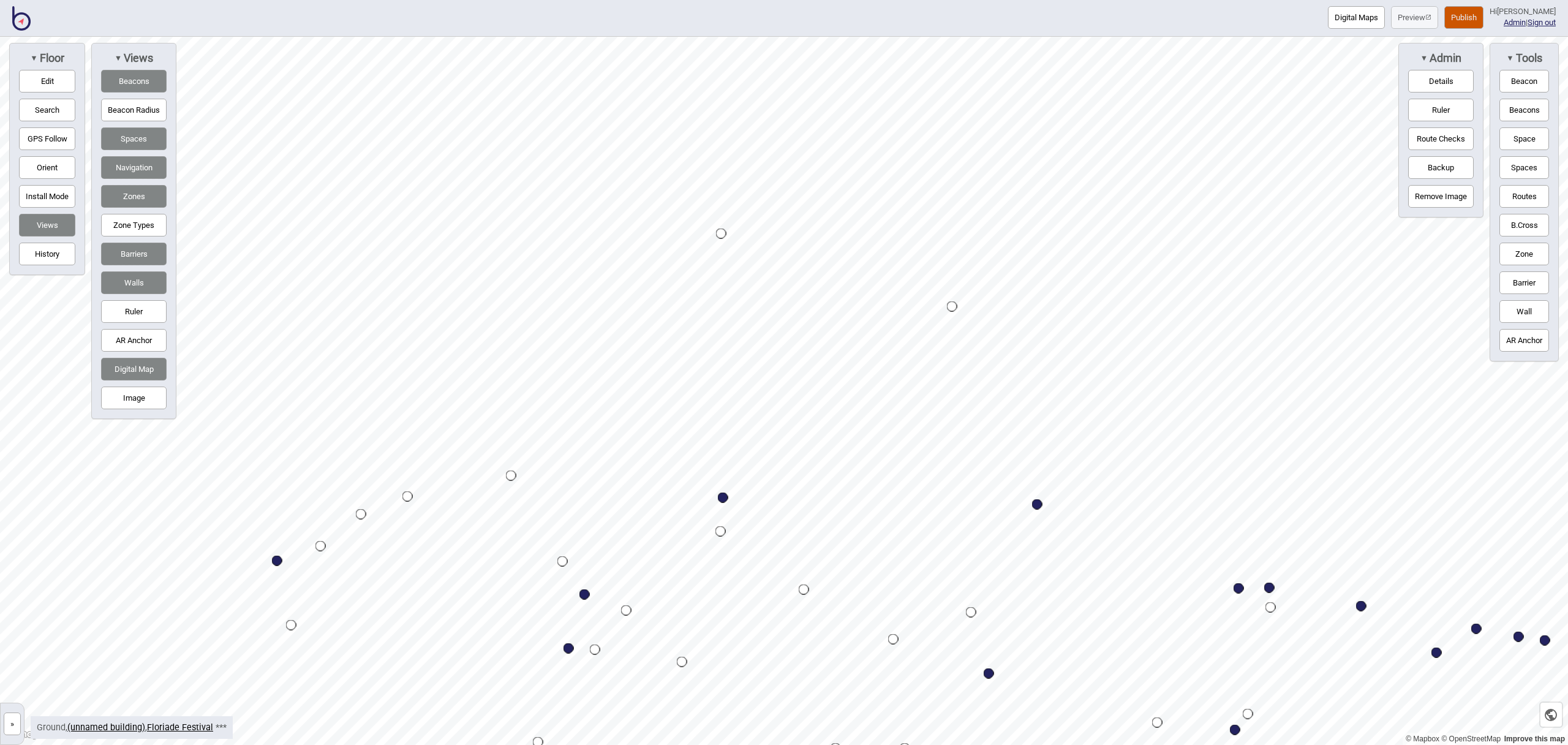
click at [31, 74] on button "Edit" at bounding box center [46, 81] width 56 height 22
drag, startPoint x: 640, startPoint y: 246, endPoint x: 671, endPoint y: 261, distance: 34.4
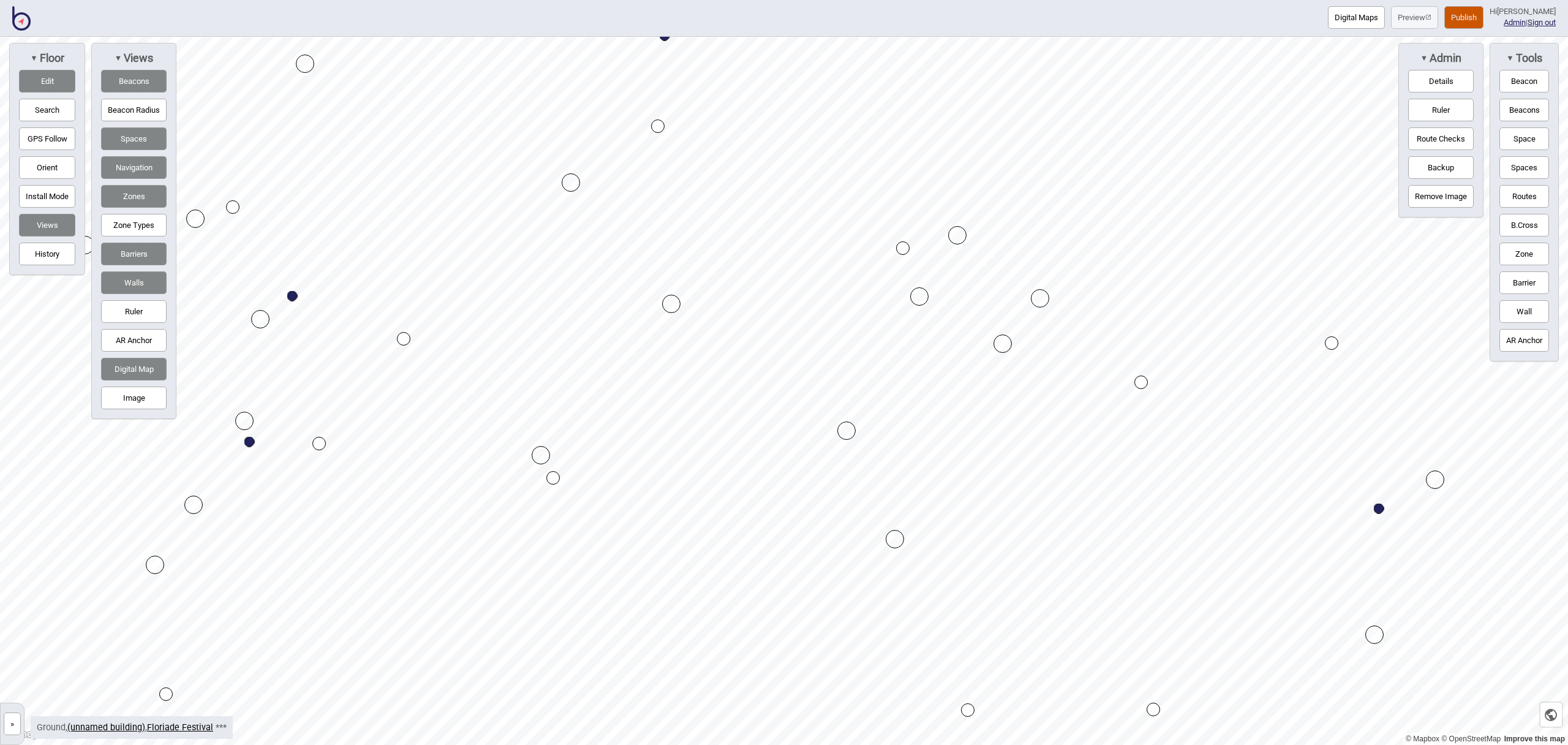
drag, startPoint x: 852, startPoint y: 618, endPoint x: 894, endPoint y: 538, distance: 90.4
drag, startPoint x: 515, startPoint y: 363, endPoint x: 587, endPoint y: 422, distance: 93.1
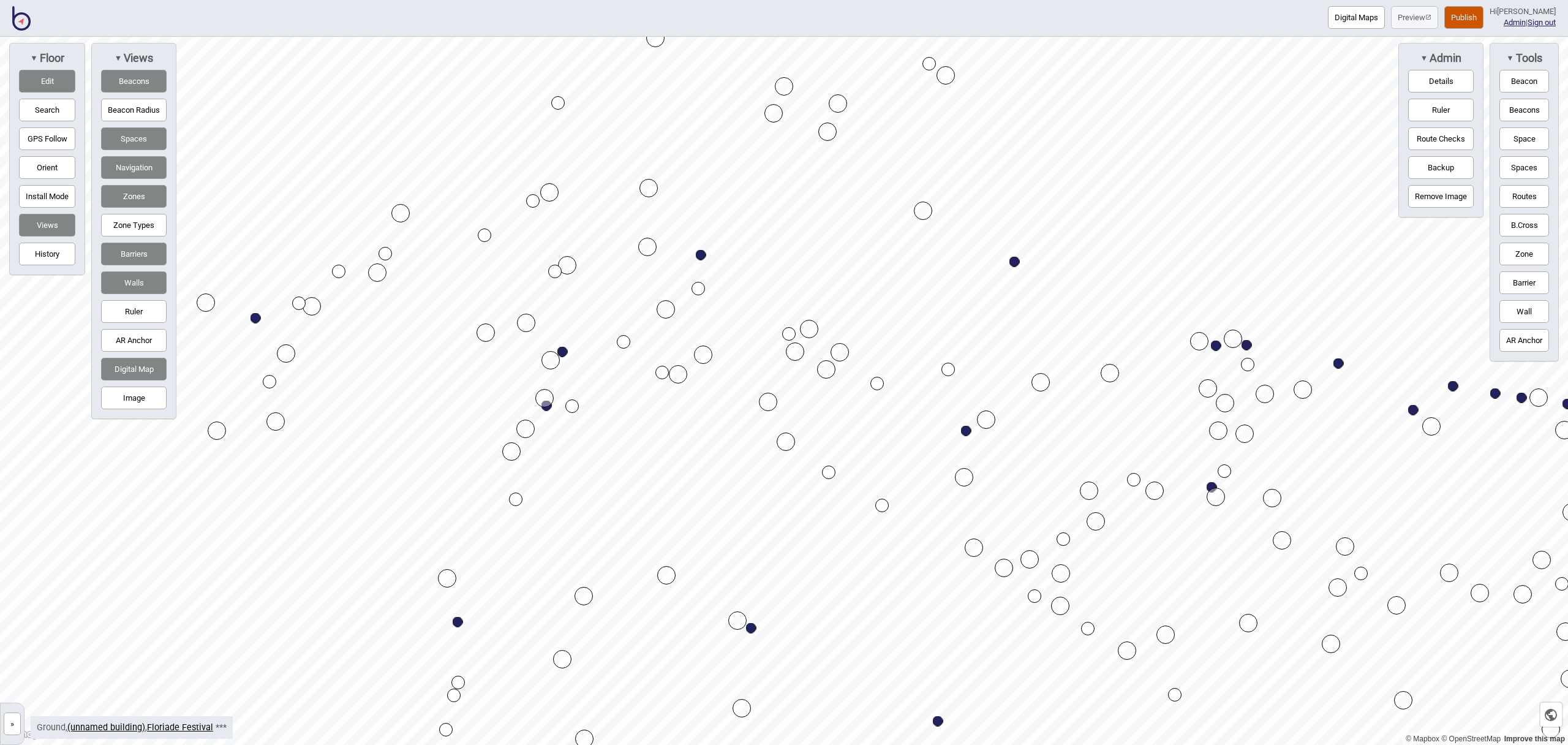
click at [1356, 16] on button "Digital Maps" at bounding box center [1357, 17] width 57 height 22
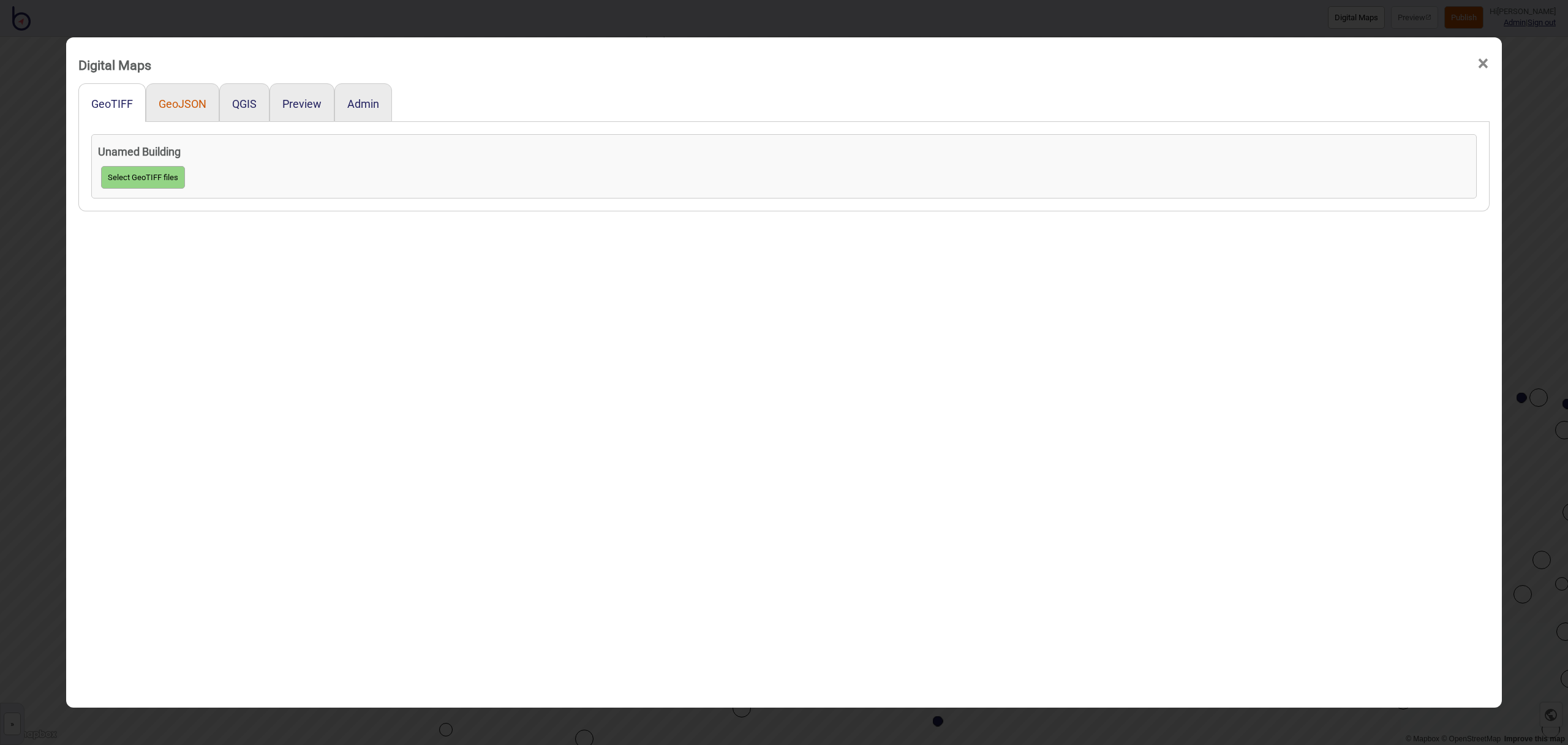
click at [177, 106] on button "GeoJSON" at bounding box center [183, 103] width 48 height 13
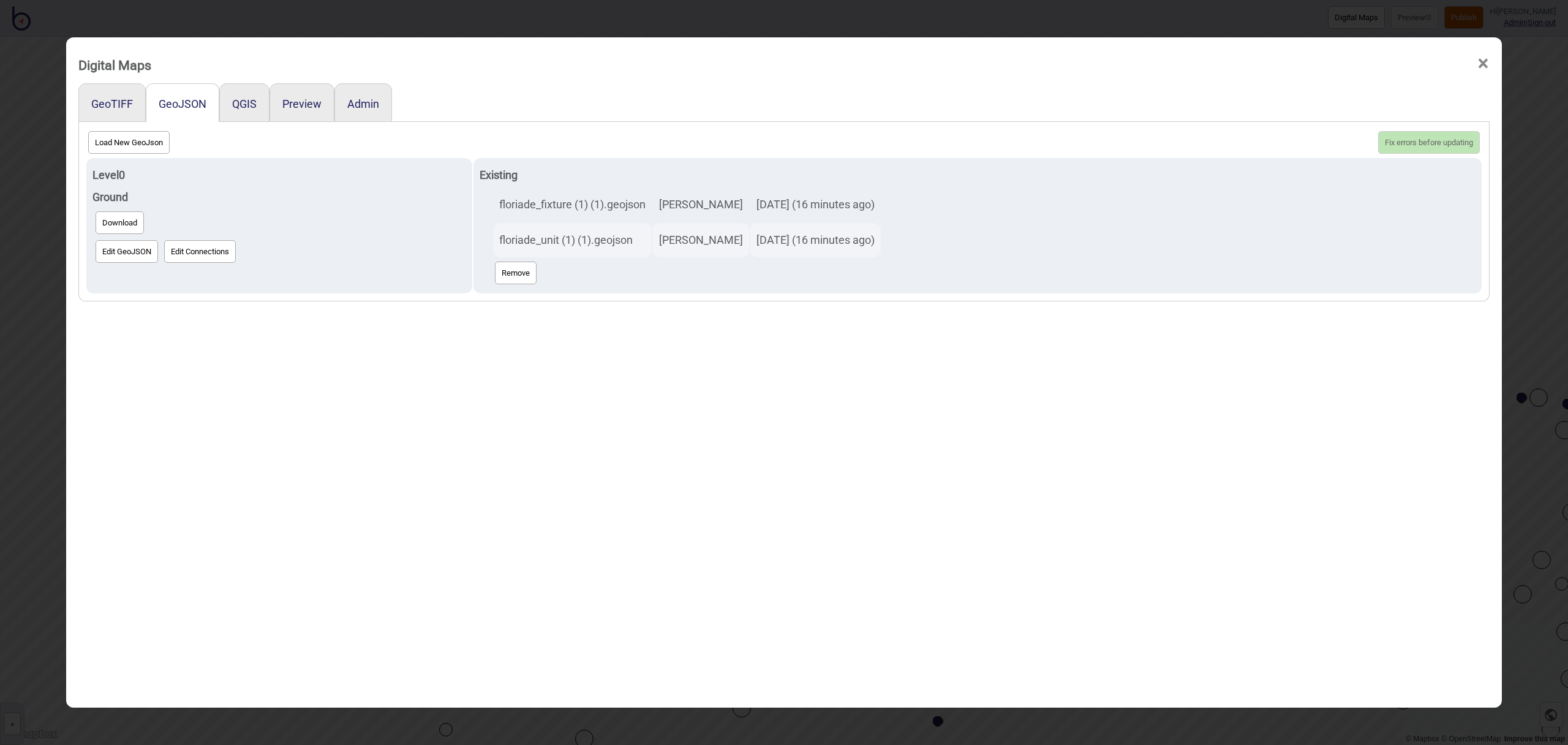
click at [127, 142] on button "Load New GeoJson" at bounding box center [129, 142] width 82 height 22
click input "file" at bounding box center [0, 0] width 0 height 0
select select "floriade_unit (1) (1) (2).geojson"
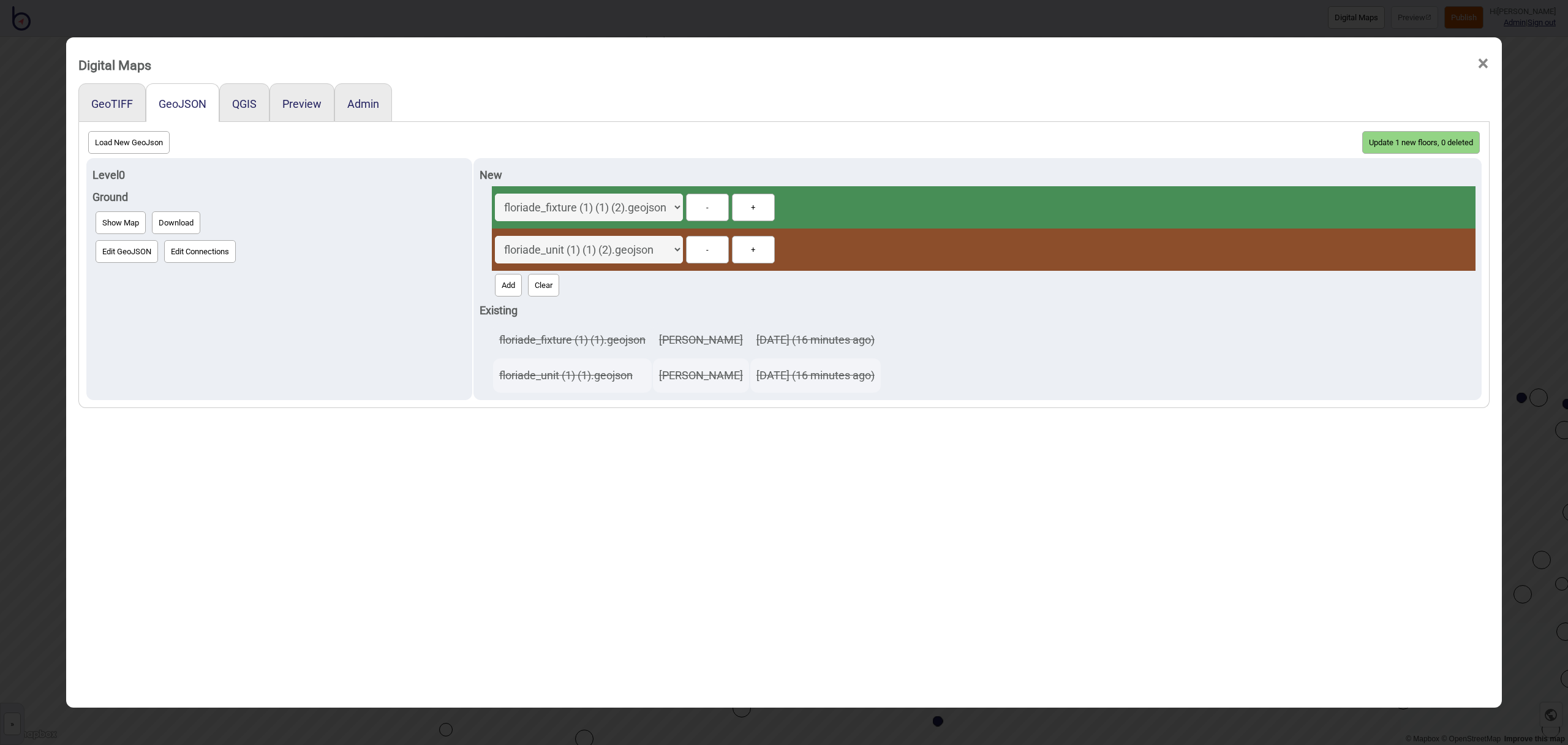
click at [1392, 139] on button "Update 1 new floors, 0 deleted" at bounding box center [1421, 142] width 118 height 22
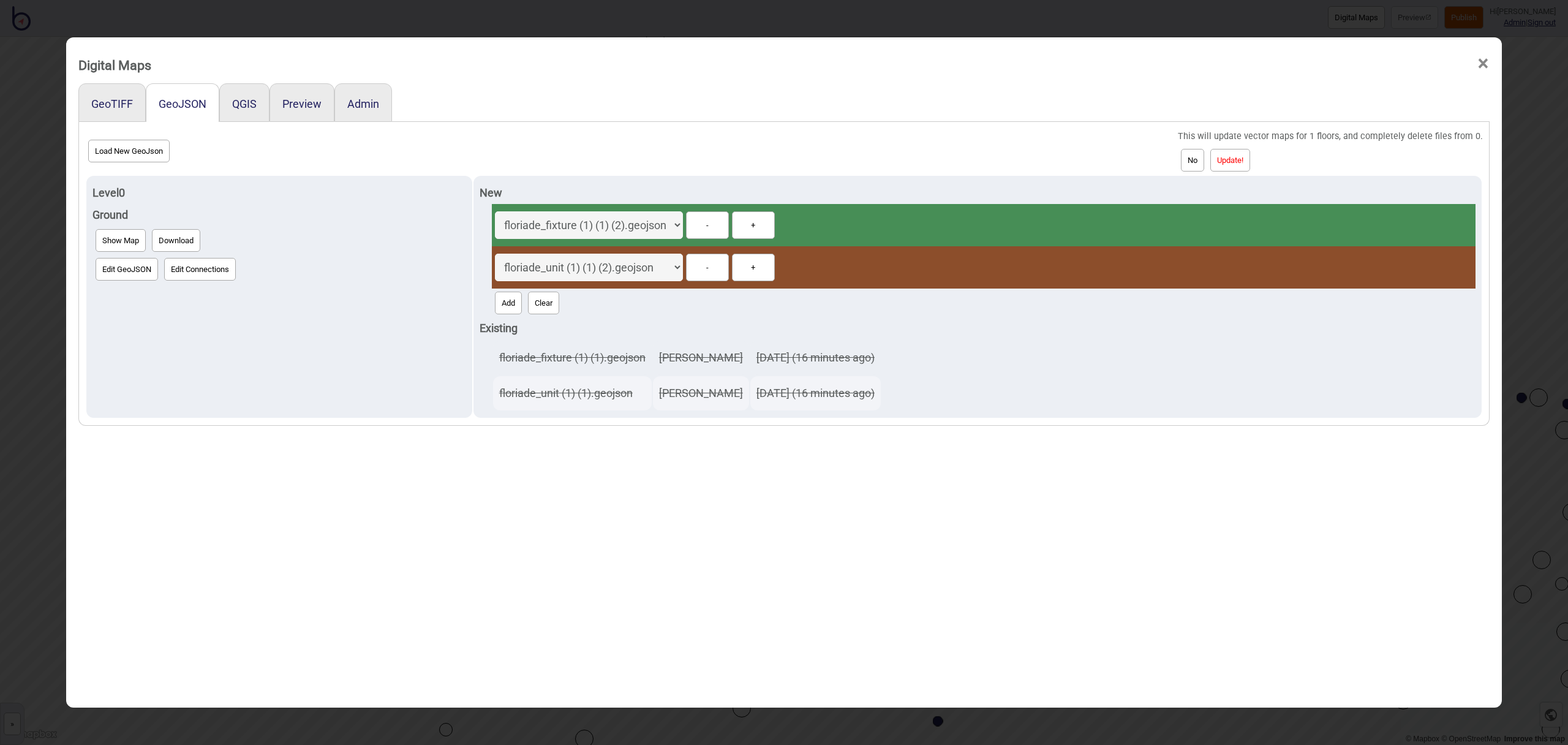
click at [1233, 169] on button "Update!" at bounding box center [1230, 160] width 40 height 22
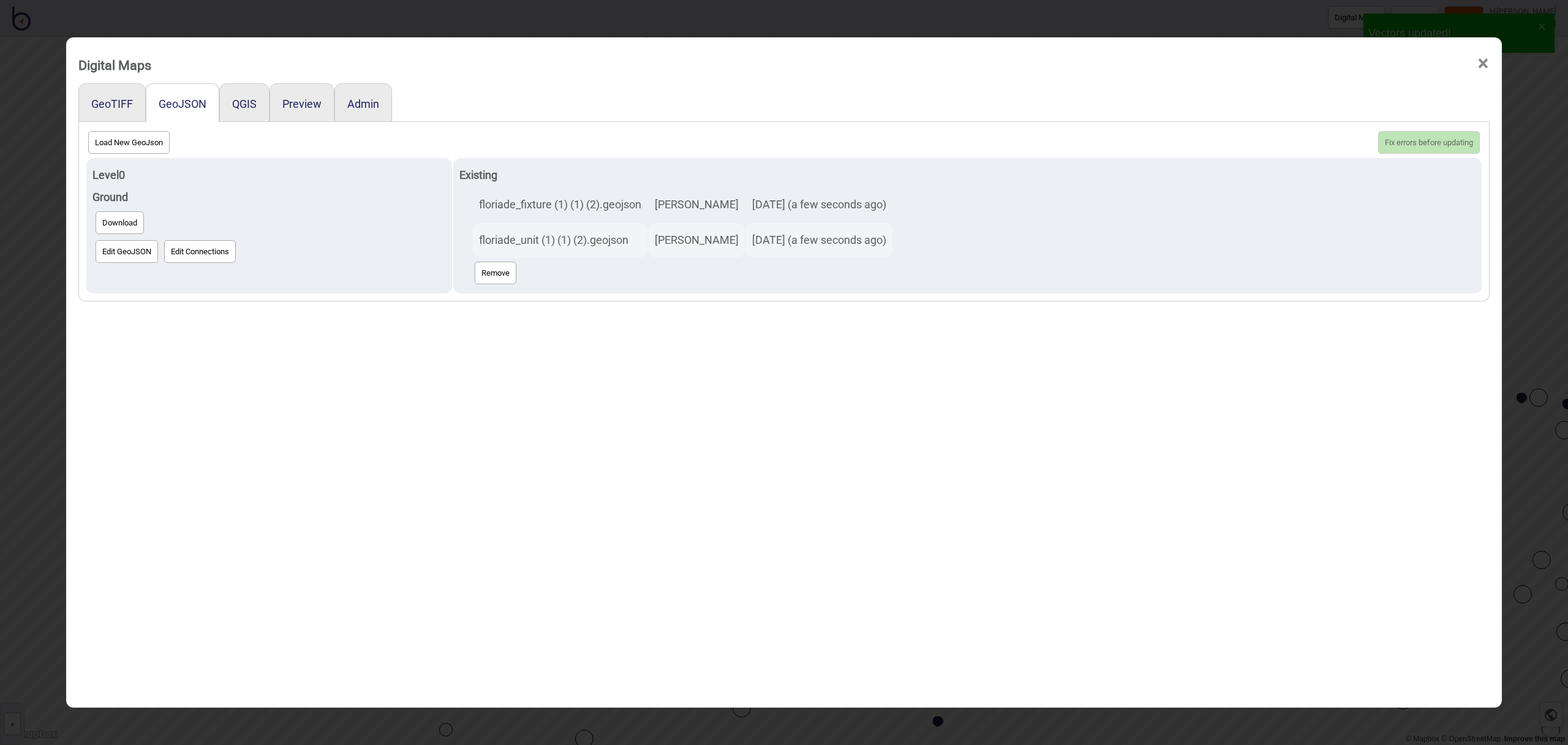
click at [1312, 101] on div at bounding box center [941, 103] width 1098 height 39
click at [1487, 64] on span "×" at bounding box center [1483, 64] width 13 height 40
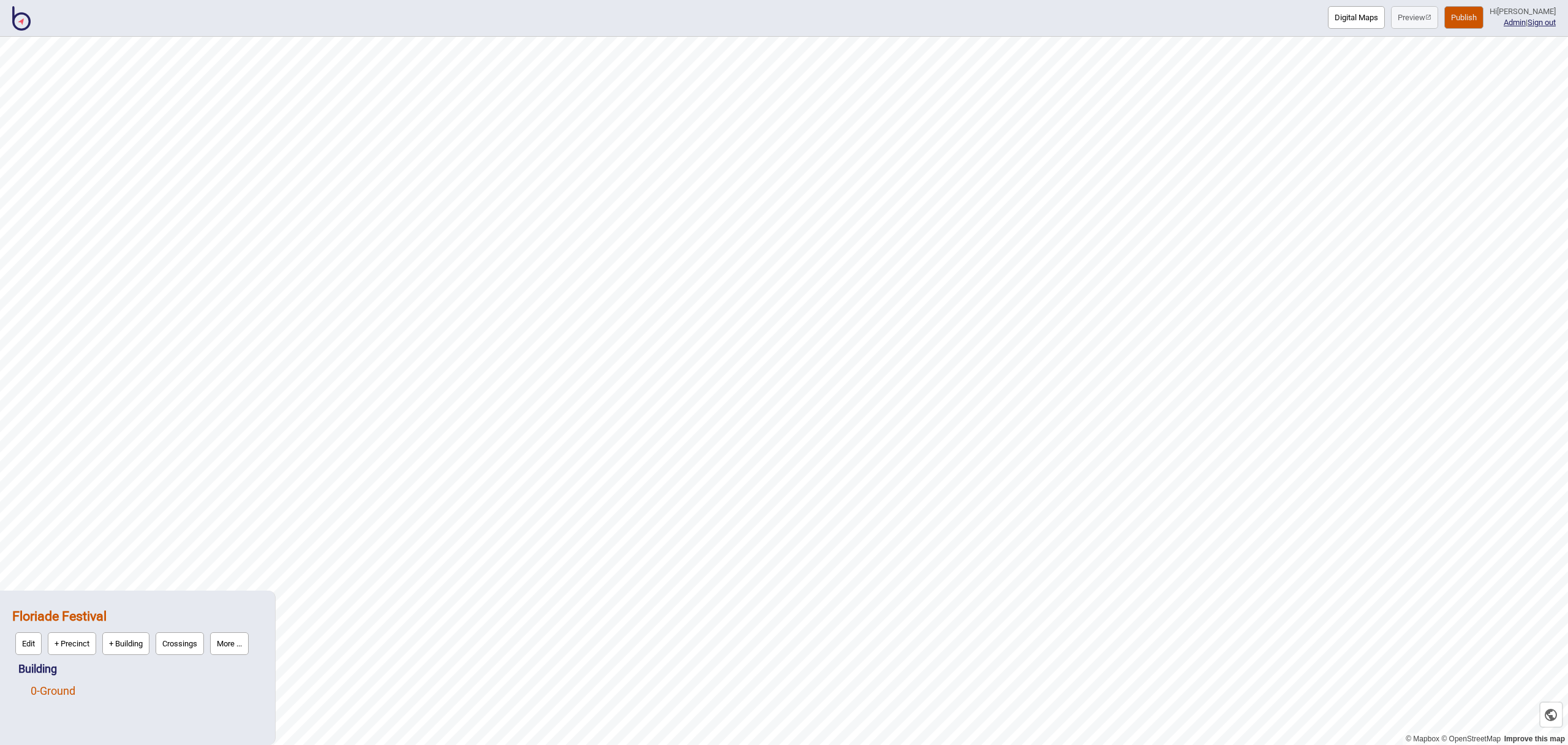
click at [68, 689] on link "0 - Ground" at bounding box center [53, 690] width 45 height 13
click at [52, 687] on button "Edit" at bounding box center [46, 688] width 26 height 22
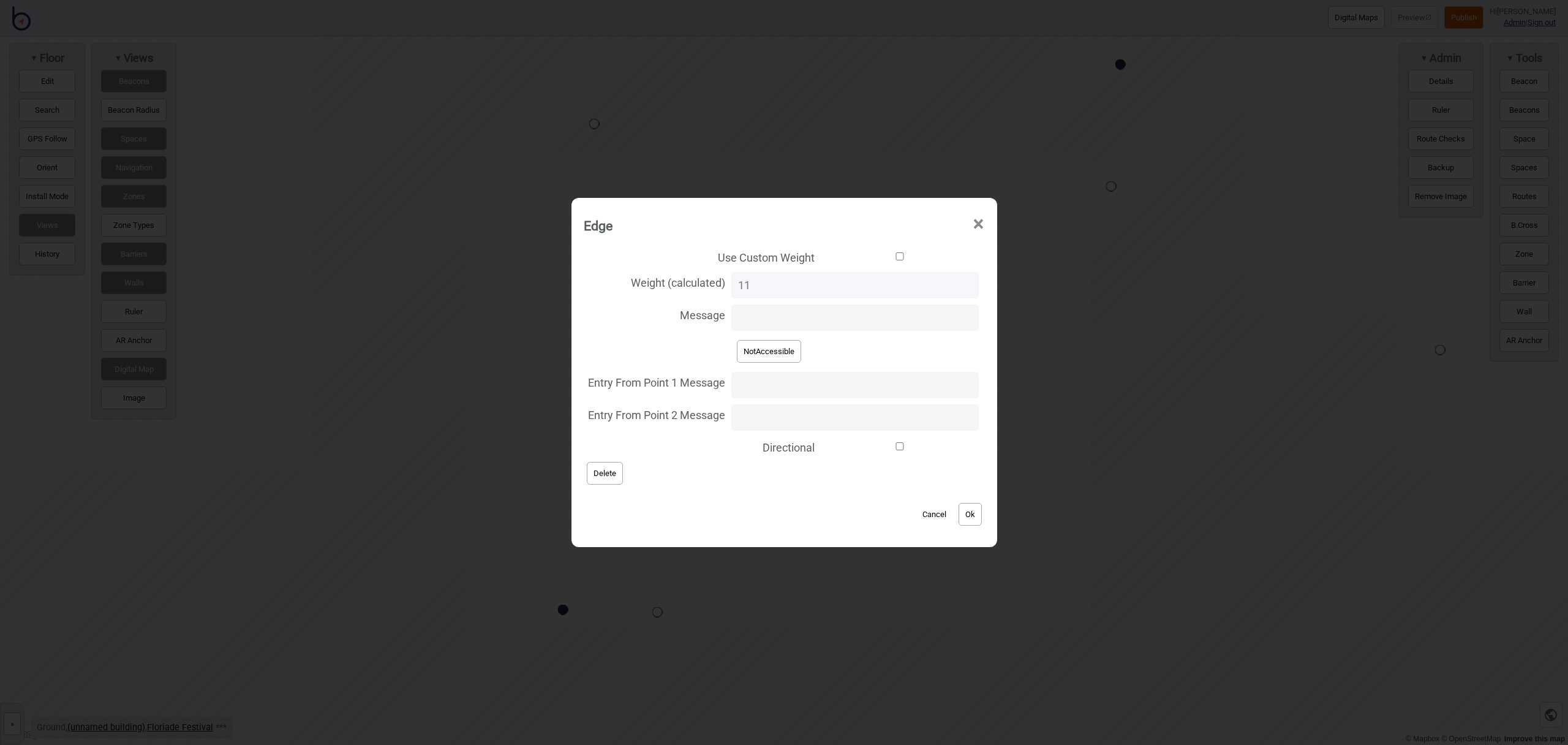
click at [923, 516] on button "Cancel" at bounding box center [934, 514] width 36 height 22
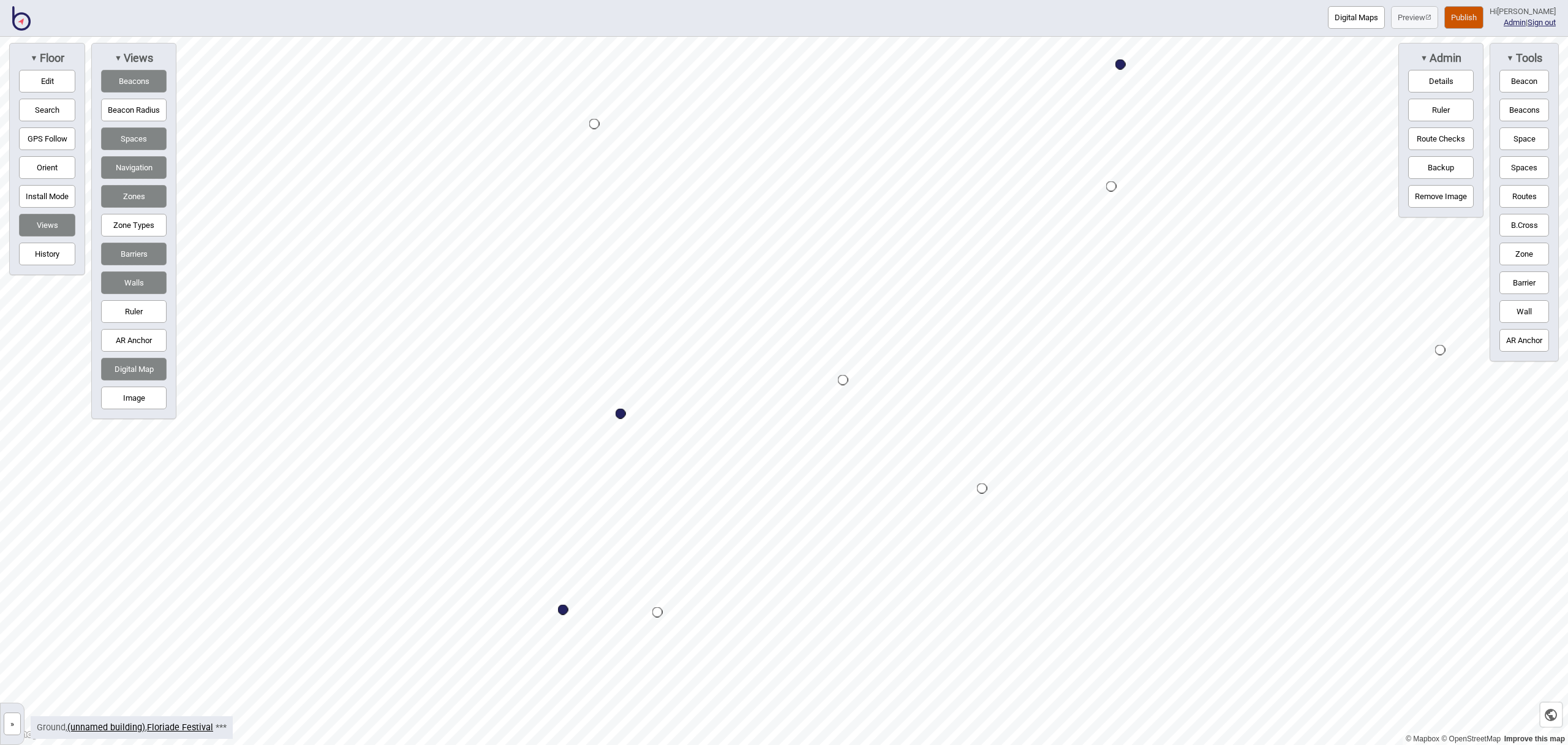
drag, startPoint x: 61, startPoint y: 82, endPoint x: 132, endPoint y: 101, distance: 73.5
click at [61, 82] on button "Edit" at bounding box center [46, 81] width 56 height 22
click at [864, 386] on div "Map marker" at bounding box center [866, 386] width 13 height 13
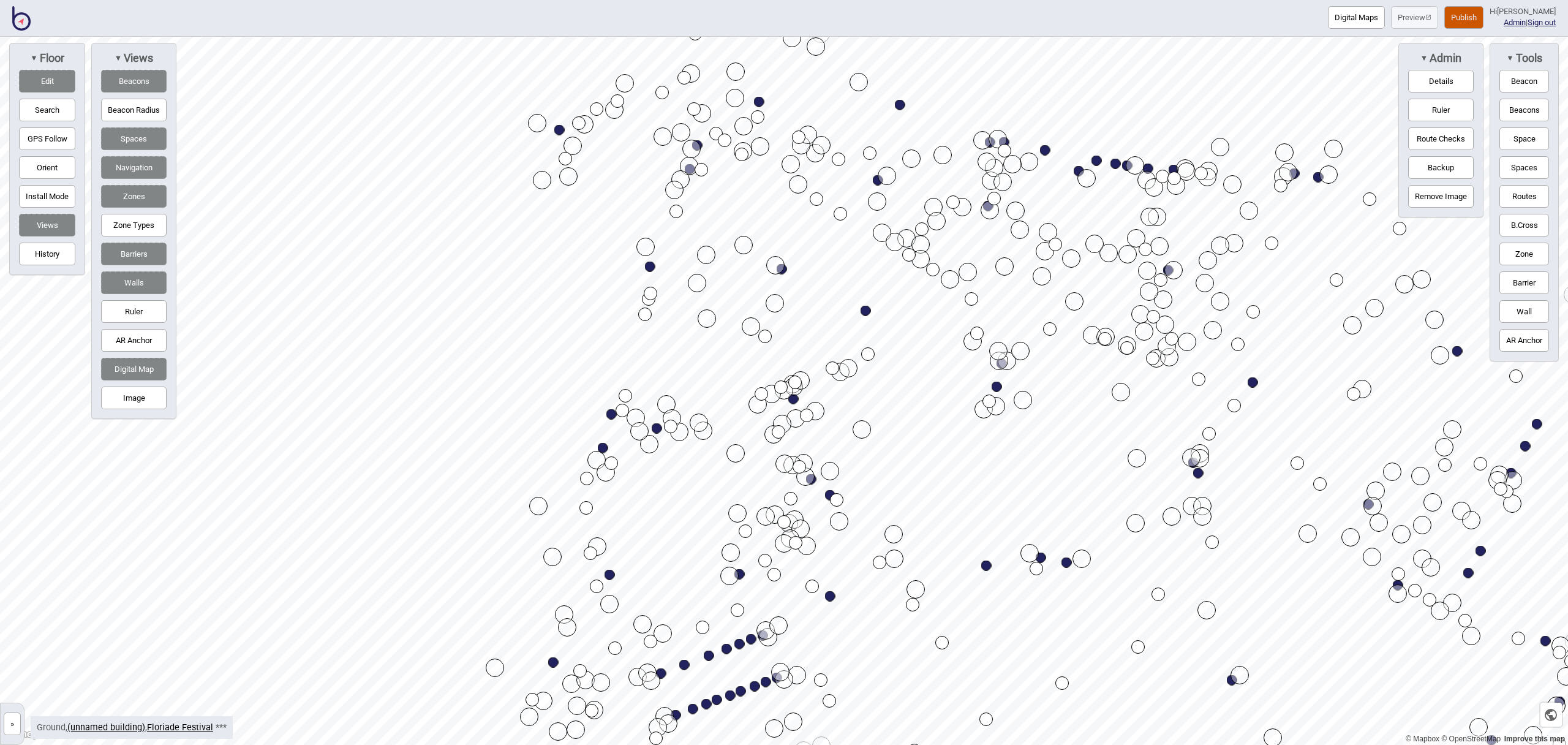
click at [1473, 15] on button "Publish" at bounding box center [1464, 17] width 39 height 22
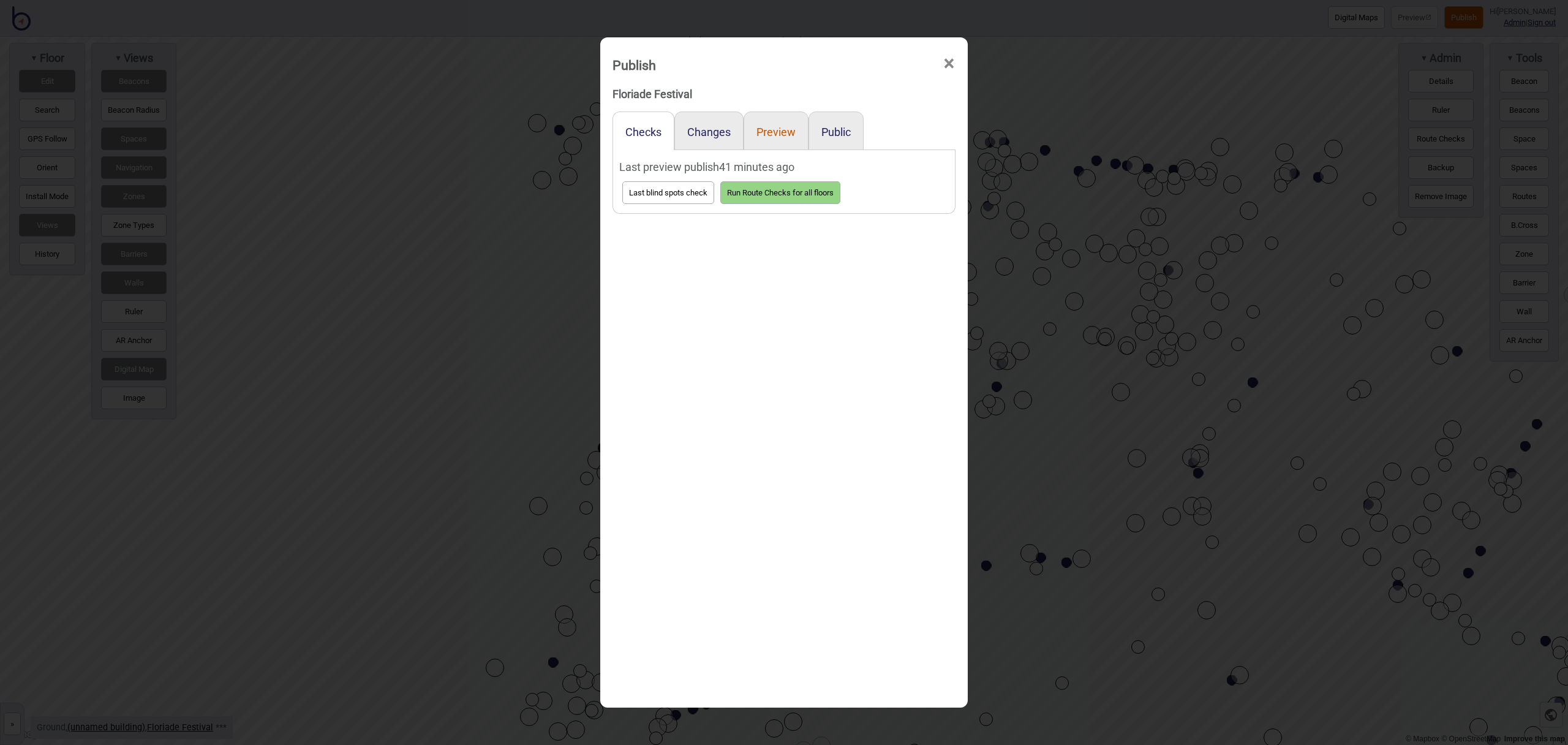
click at [758, 130] on button "Preview" at bounding box center [776, 132] width 39 height 13
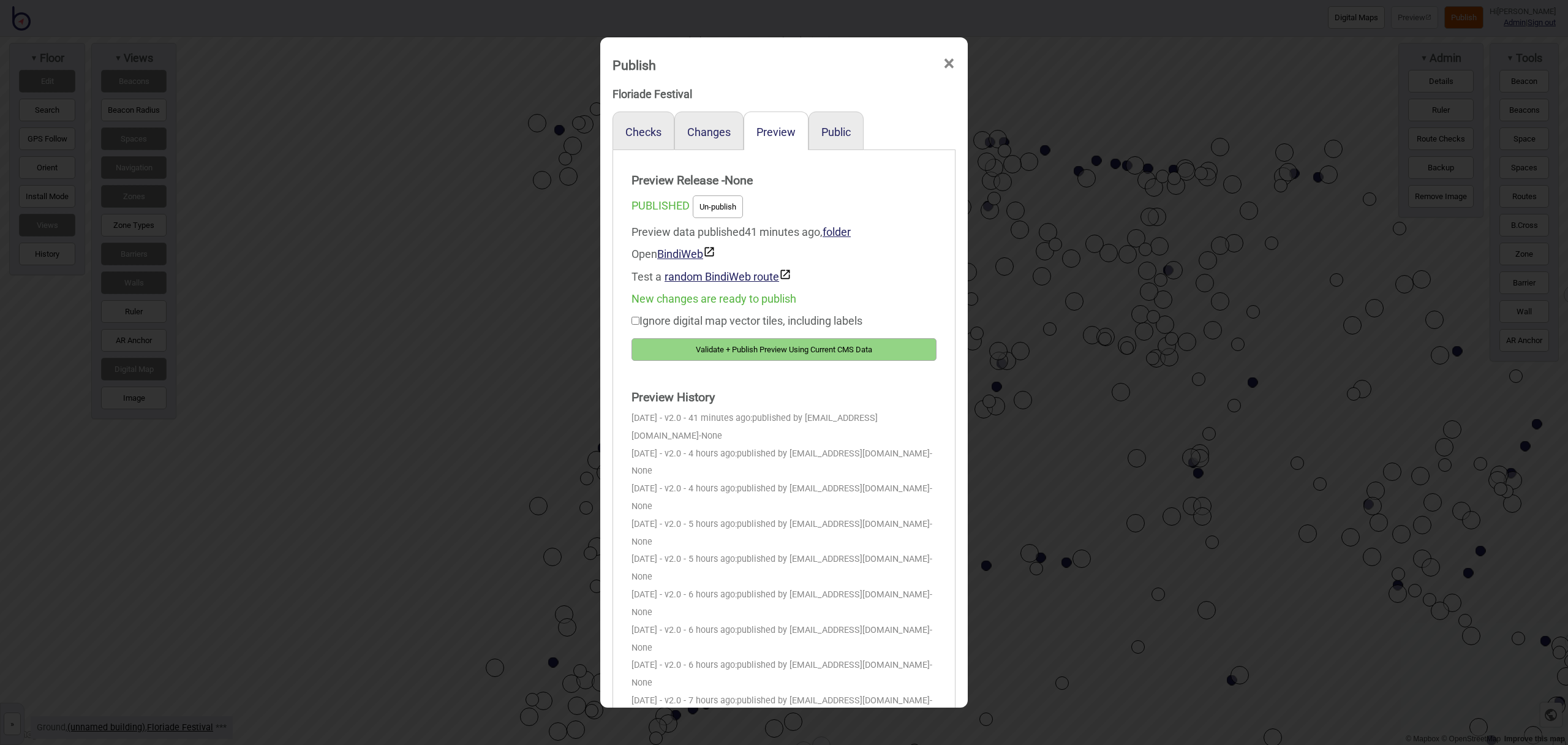
click at [882, 353] on button "Validate + Publish Preview Using Current CMS Data" at bounding box center [784, 350] width 305 height 22
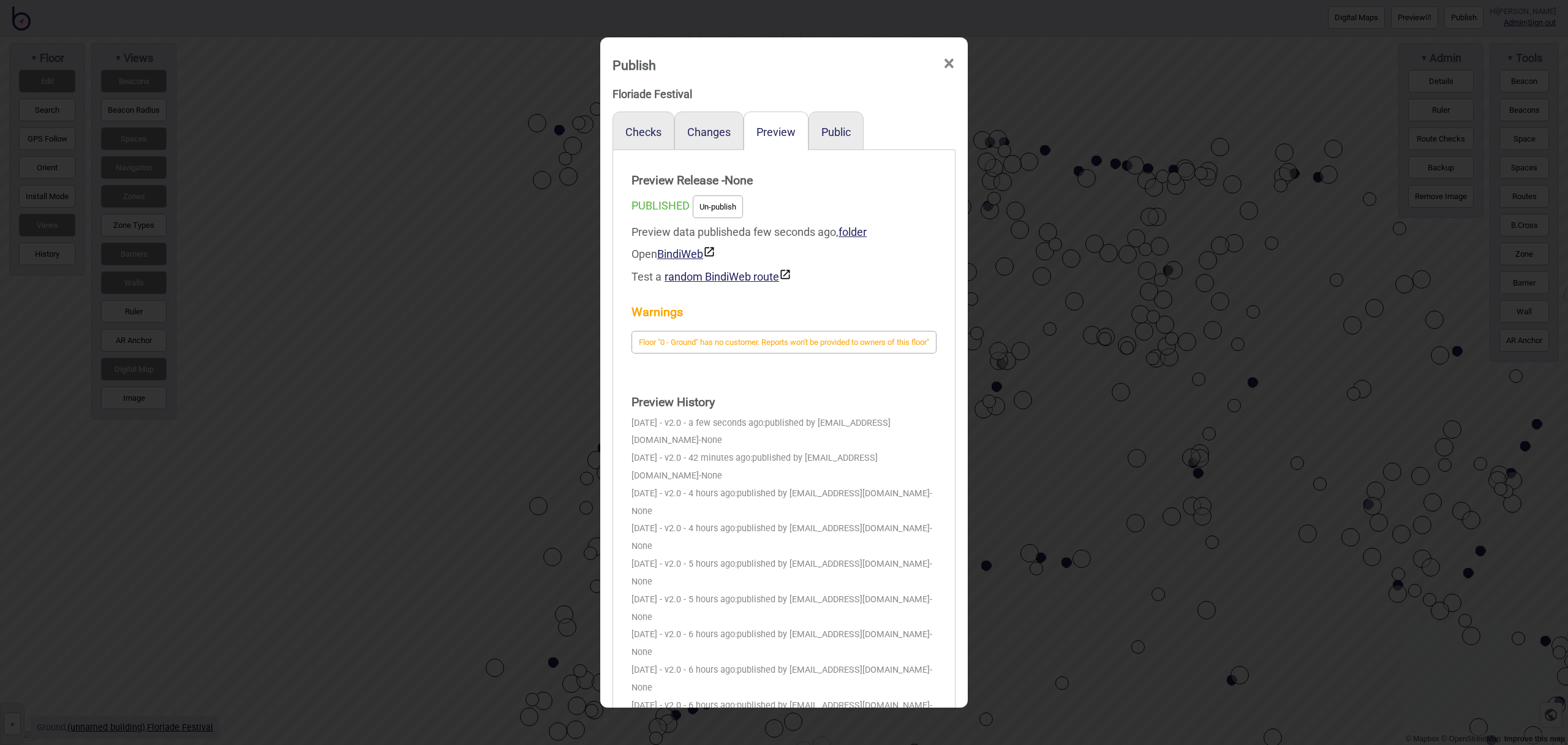
click at [952, 67] on span "×" at bounding box center [949, 64] width 13 height 40
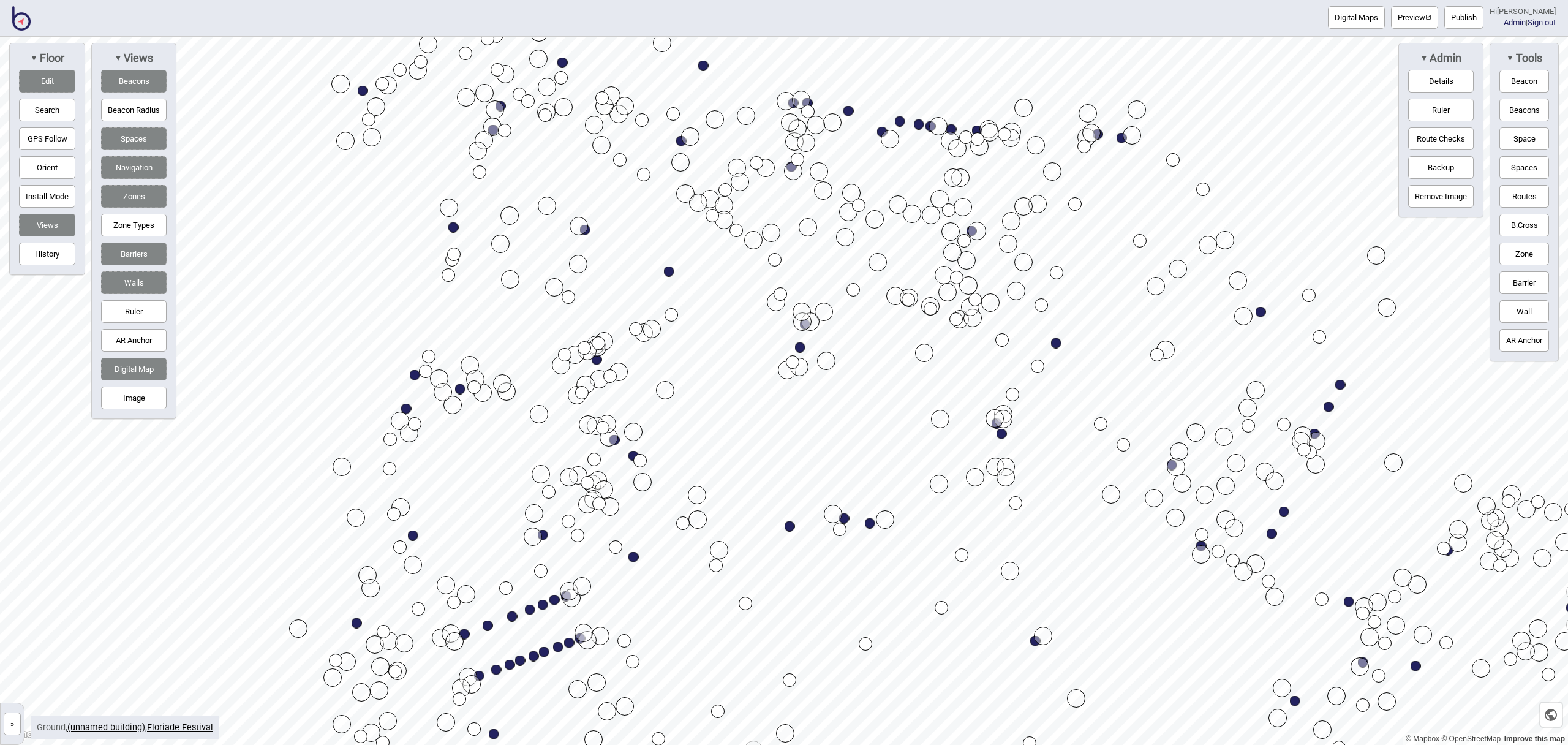
click at [52, 76] on button "Edit" at bounding box center [46, 81] width 56 height 22
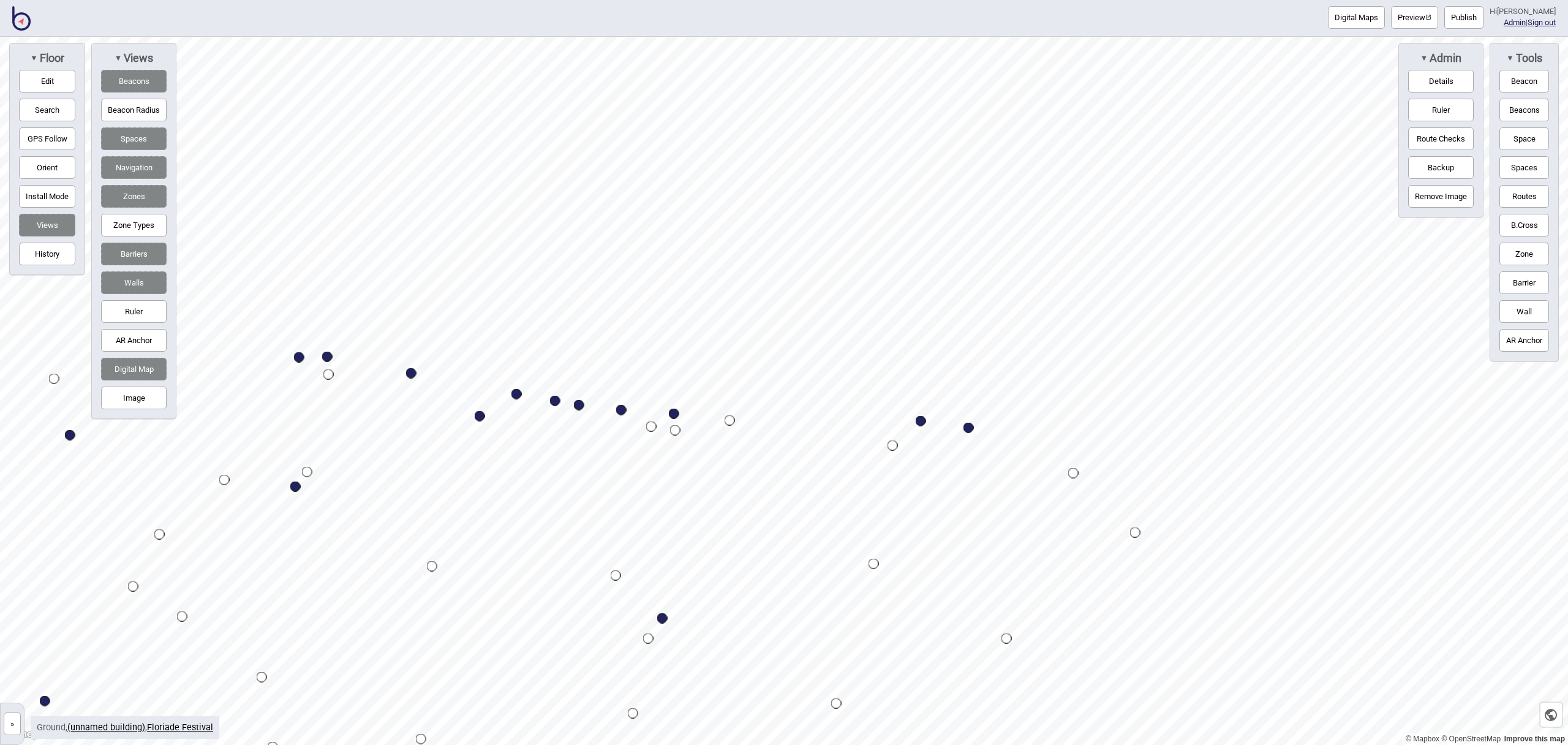
drag, startPoint x: 915, startPoint y: 496, endPoint x: 889, endPoint y: 446, distance: 56.4
click at [892, 446] on div "Map marker" at bounding box center [893, 446] width 10 height 10
click at [49, 79] on button "Edit" at bounding box center [46, 81] width 56 height 22
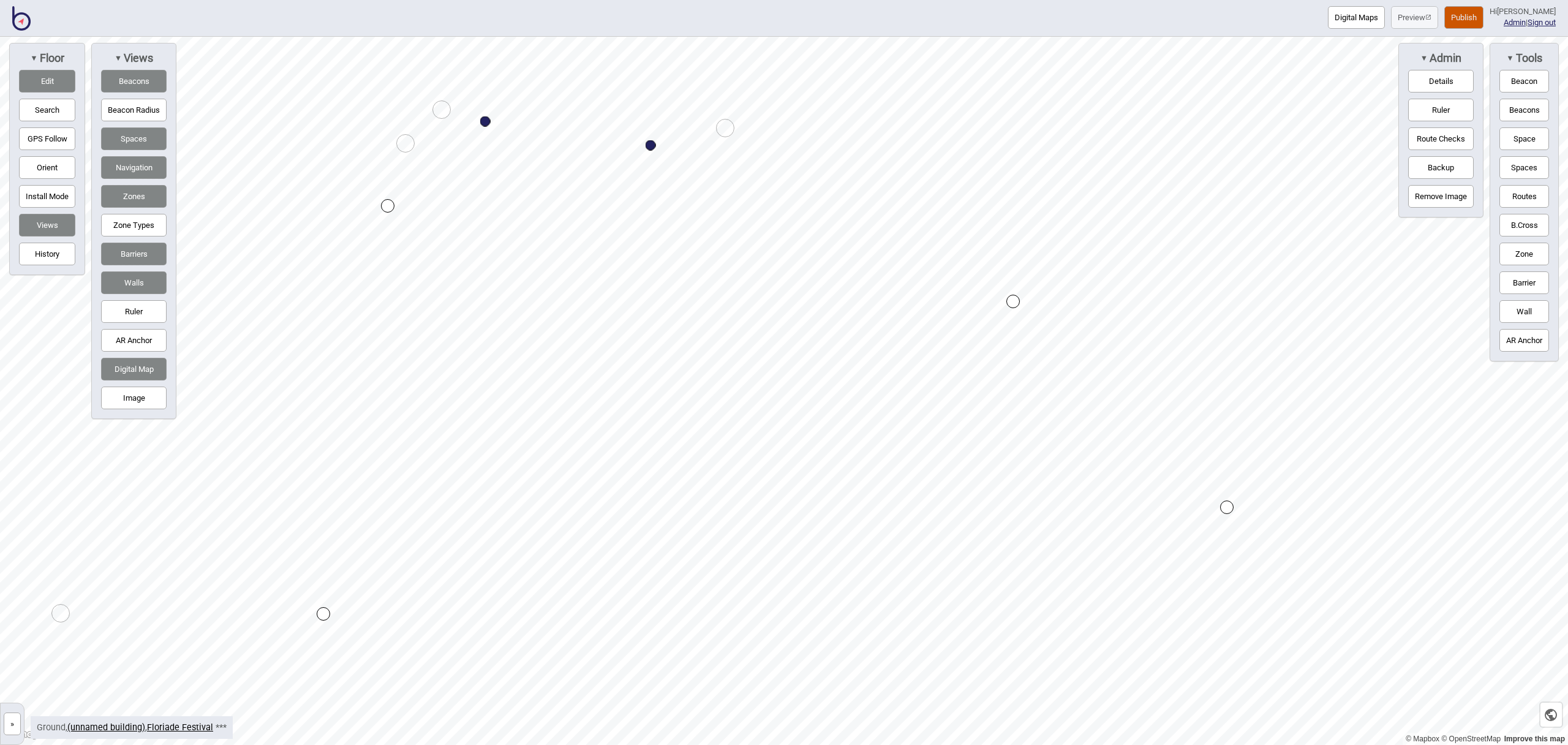
click at [1156, 37] on div at bounding box center [784, 37] width 1568 height 0
drag, startPoint x: 34, startPoint y: 84, endPoint x: 110, endPoint y: 103, distance: 78.3
click at [34, 84] on button "Edit" at bounding box center [46, 81] width 56 height 22
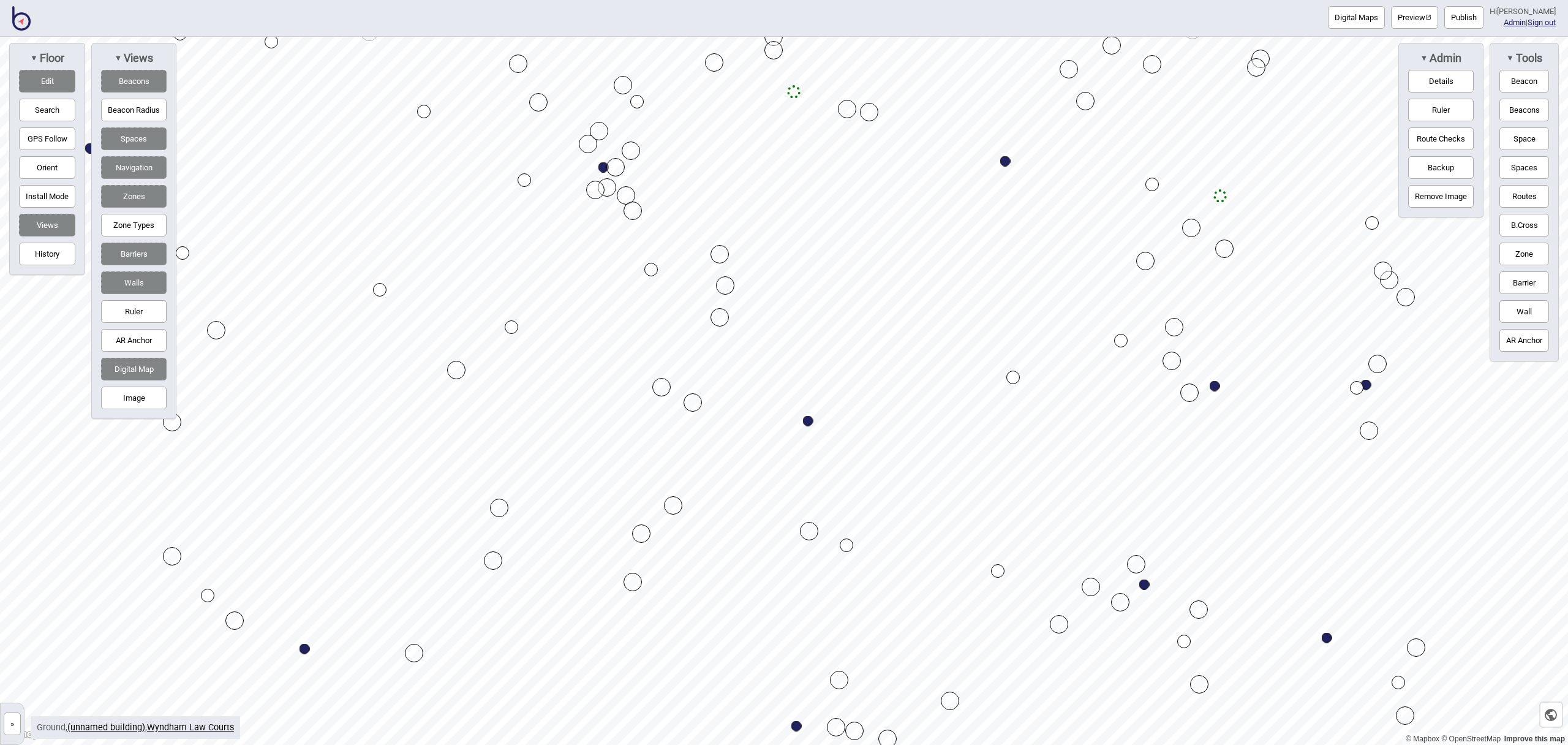
drag, startPoint x: 885, startPoint y: 393, endPoint x: 808, endPoint y: 420, distance: 81.6
click at [1373, 25] on button "Digital Maps" at bounding box center [1357, 17] width 57 height 22
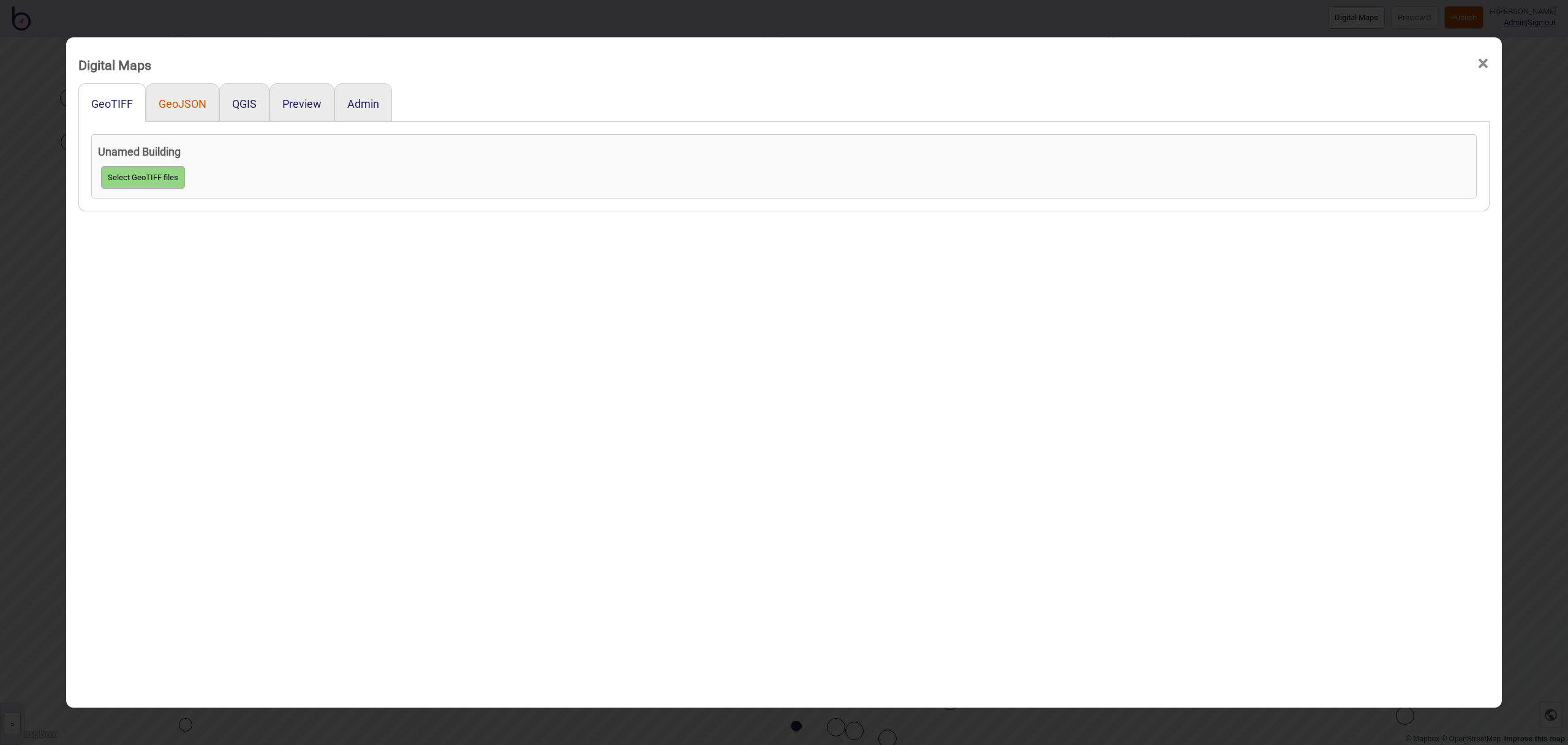
click at [174, 102] on button "GeoJSON" at bounding box center [183, 103] width 48 height 13
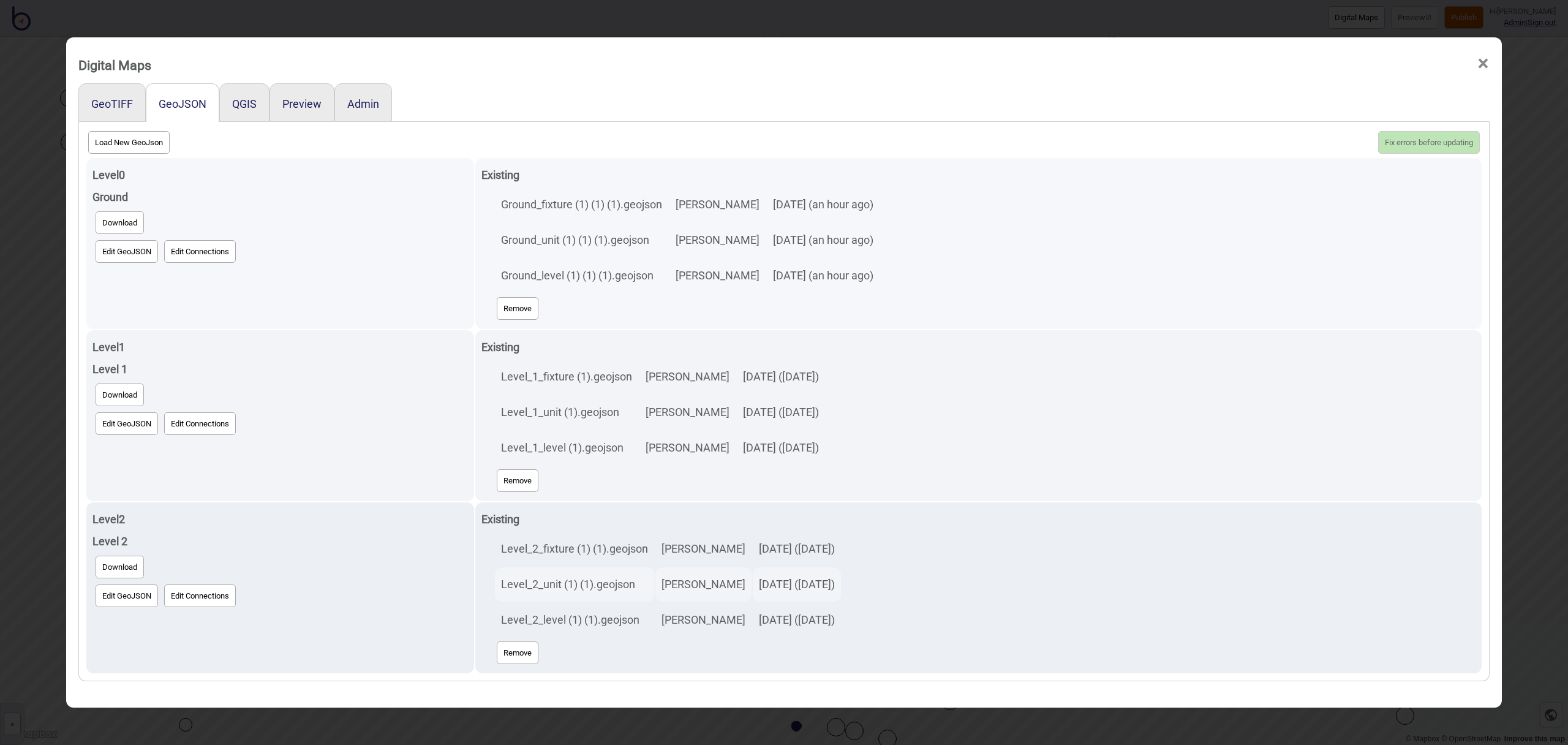
click at [132, 247] on button "Edit GeoJSON" at bounding box center [126, 252] width 62 height 22
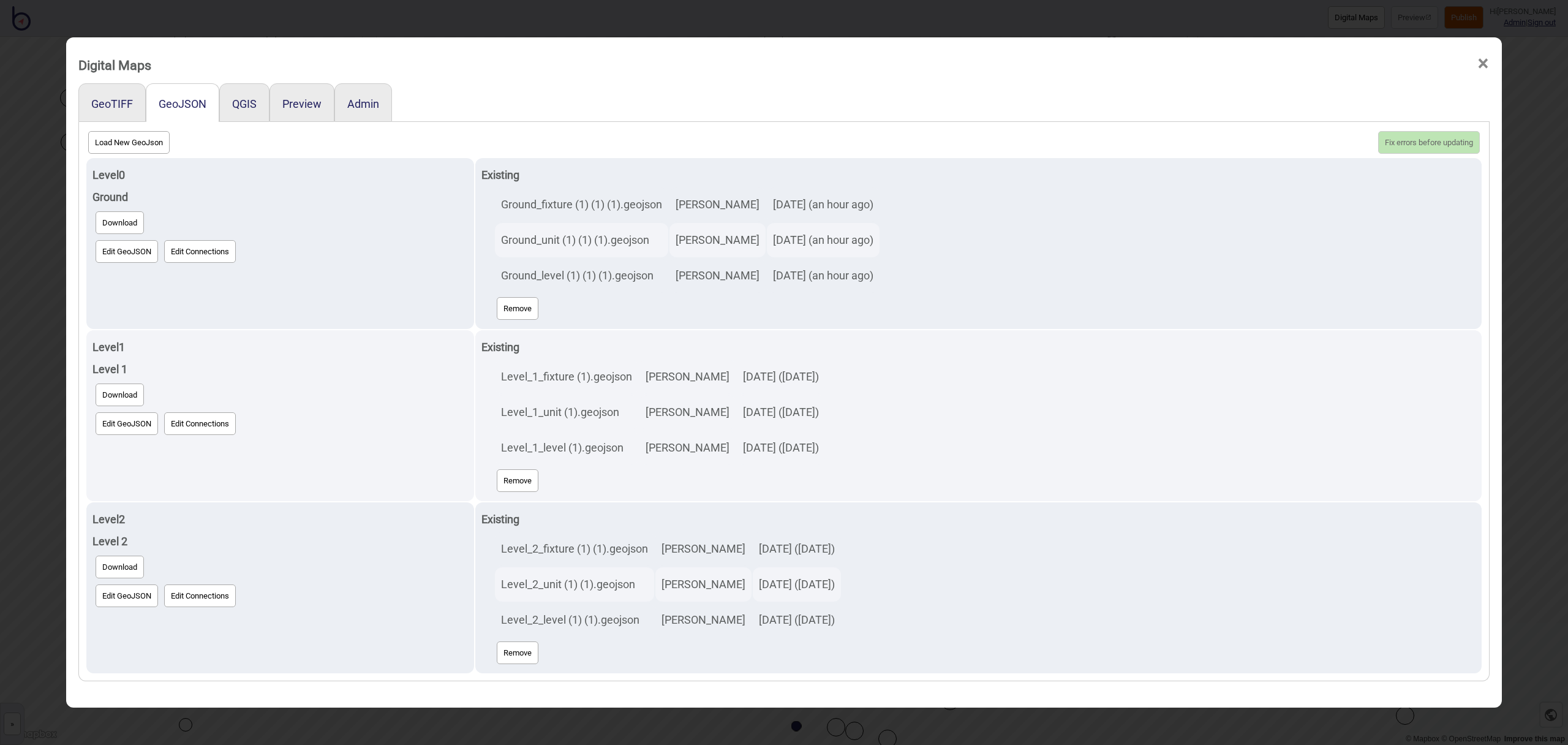
click at [129, 148] on button "Load New GeoJson" at bounding box center [129, 142] width 82 height 22
click input "file" at bounding box center [0, 0] width 0 height 0
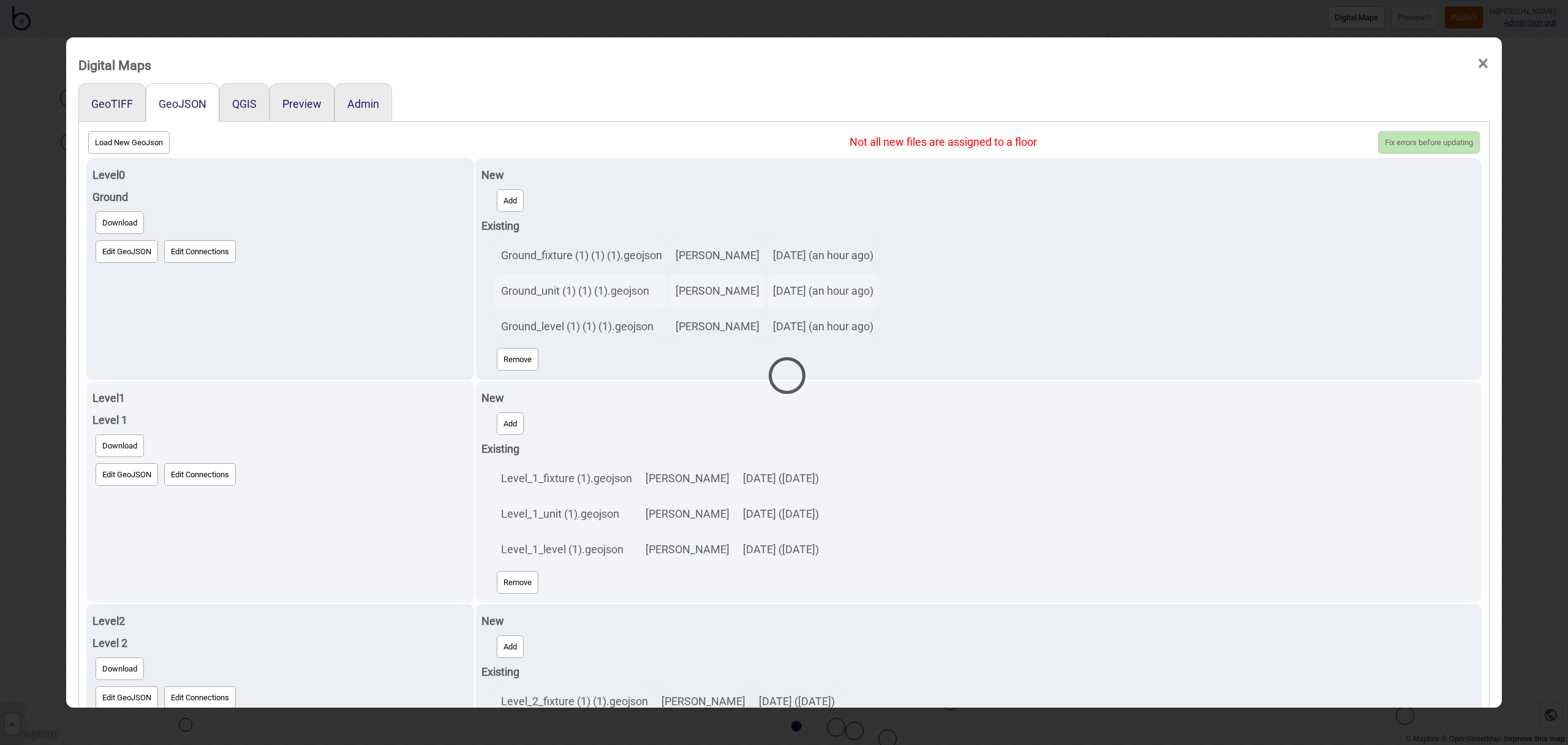
select select "Ground_unit (1) (1) (1).geojson"
select select "Ground_level (1) (1) (1).geojson"
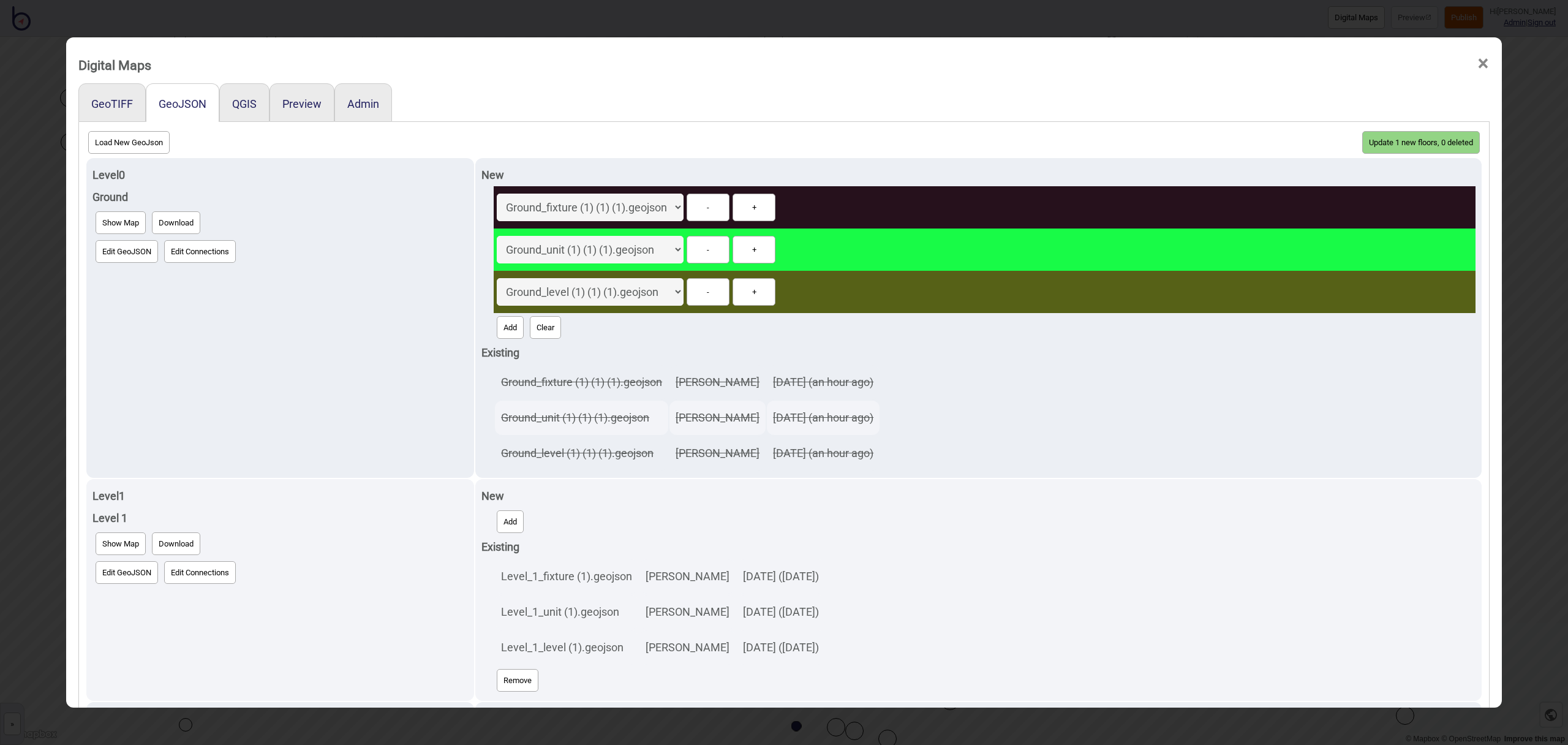
click at [1462, 145] on button "Update 1 new floors, 0 deleted" at bounding box center [1421, 142] width 118 height 22
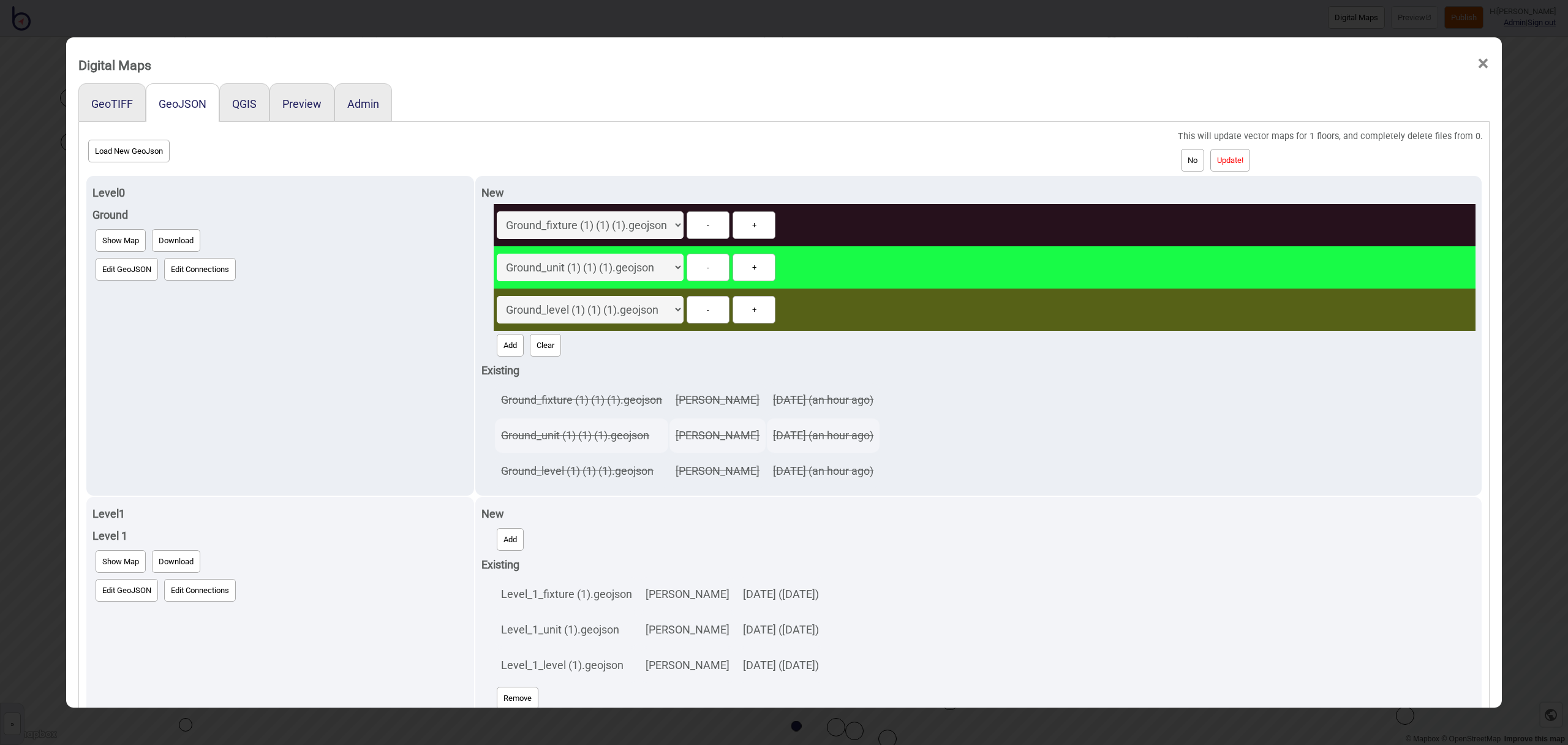
click at [1241, 158] on button "Update!" at bounding box center [1230, 160] width 40 height 22
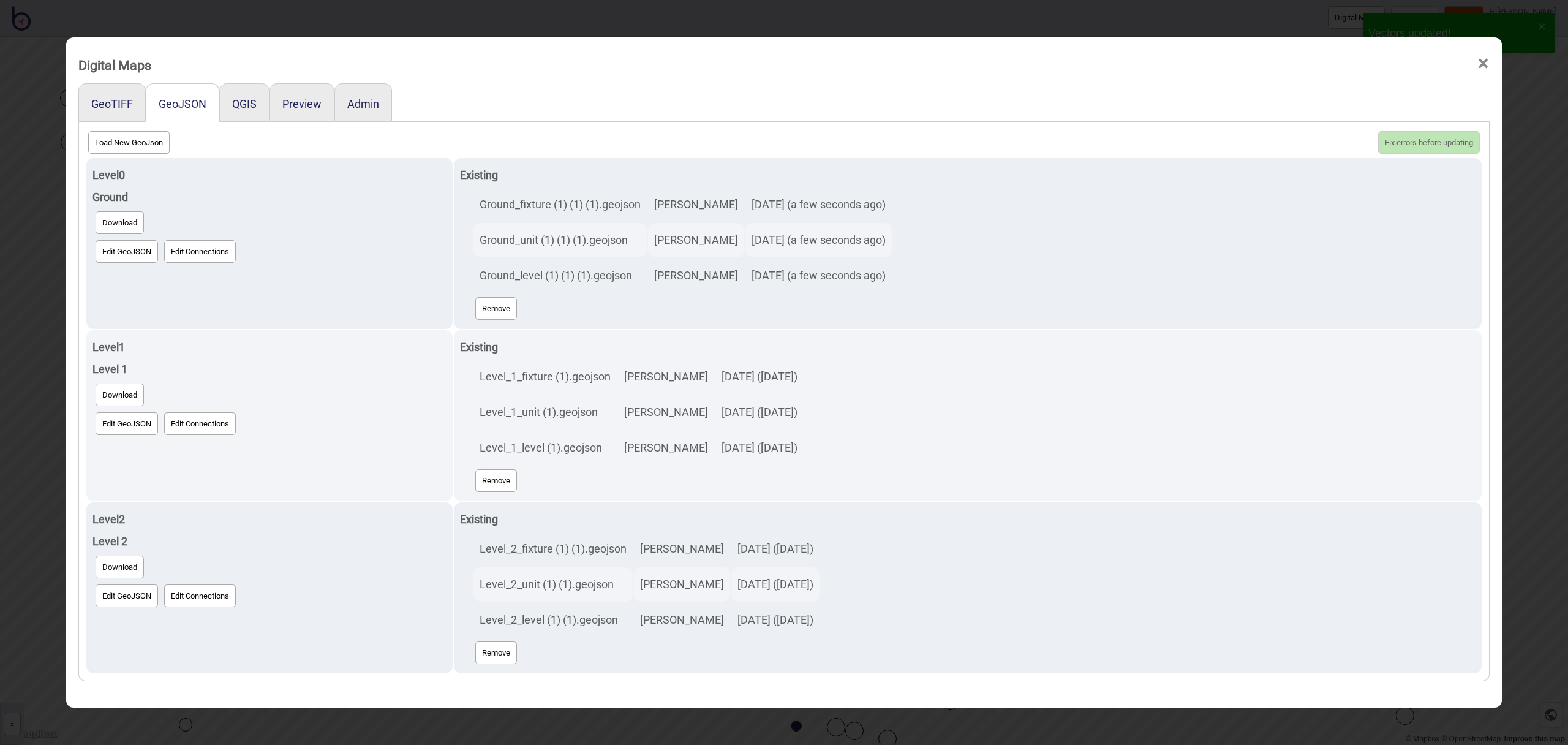
click at [1485, 65] on span "×" at bounding box center [1483, 64] width 13 height 40
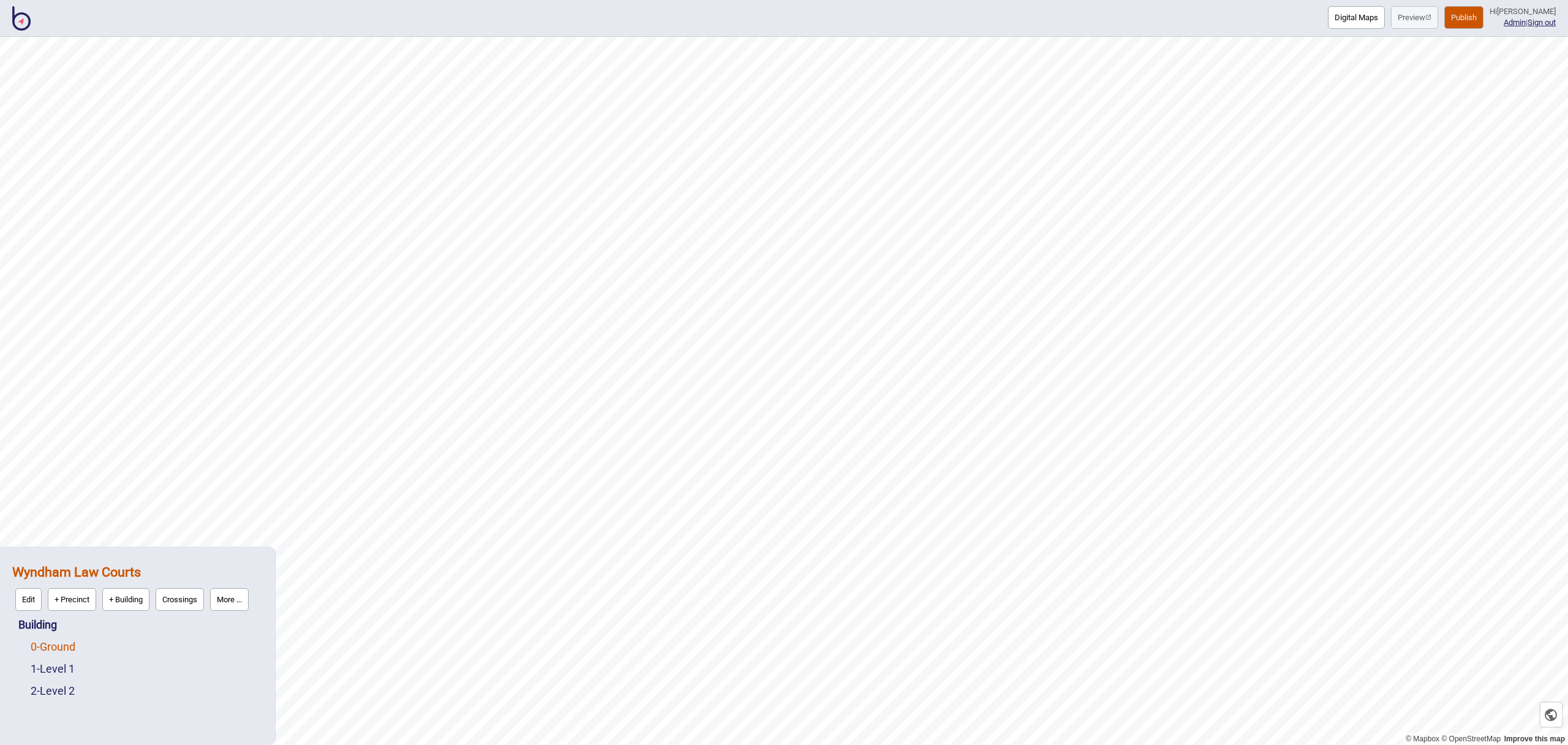
click at [71, 654] on div "0 - Ground" at bounding box center [147, 647] width 232 height 22
click at [70, 650] on link "0 - Ground" at bounding box center [53, 646] width 45 height 13
click at [49, 645] on button "Edit" at bounding box center [46, 644] width 26 height 22
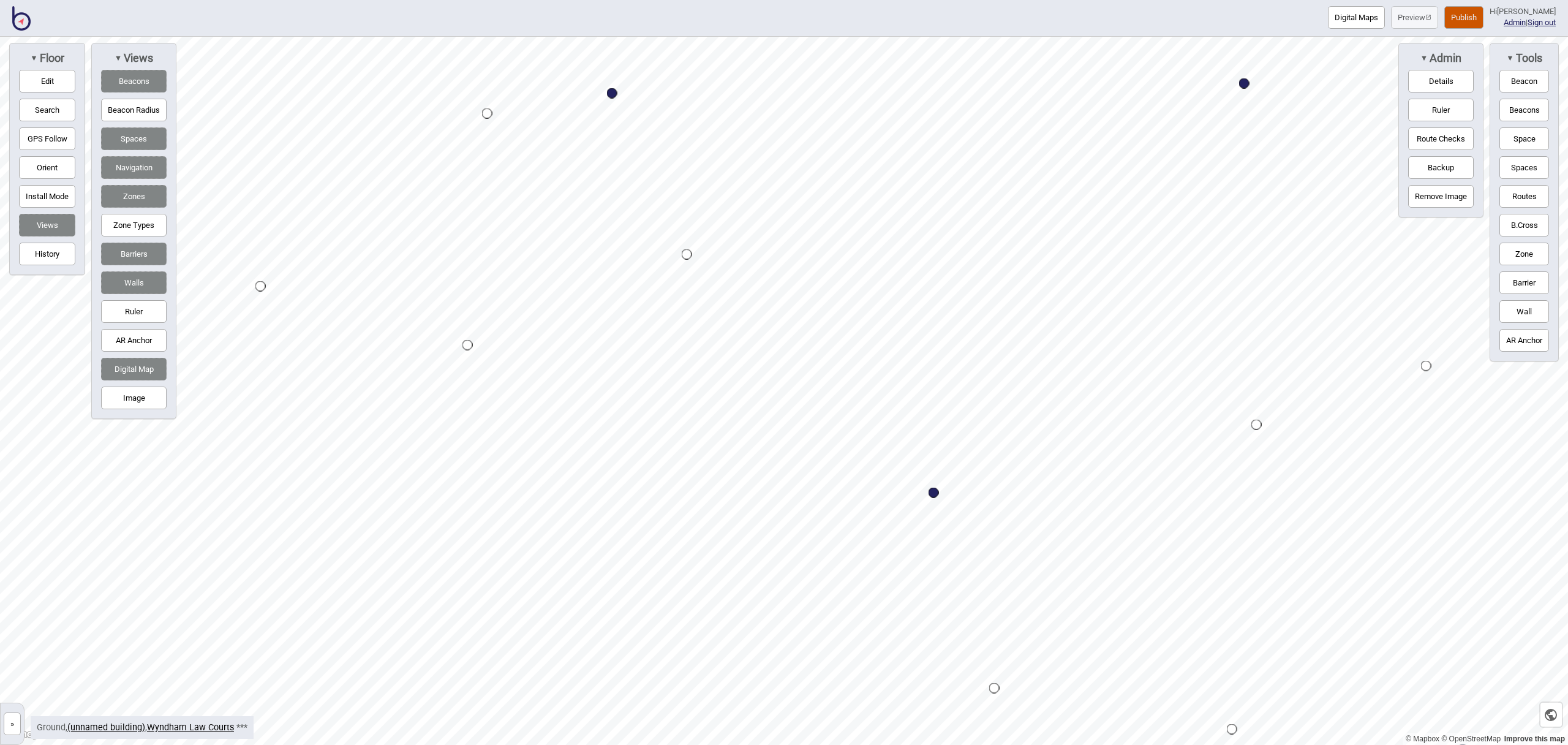
click at [55, 88] on button "Edit" at bounding box center [46, 81] width 56 height 22
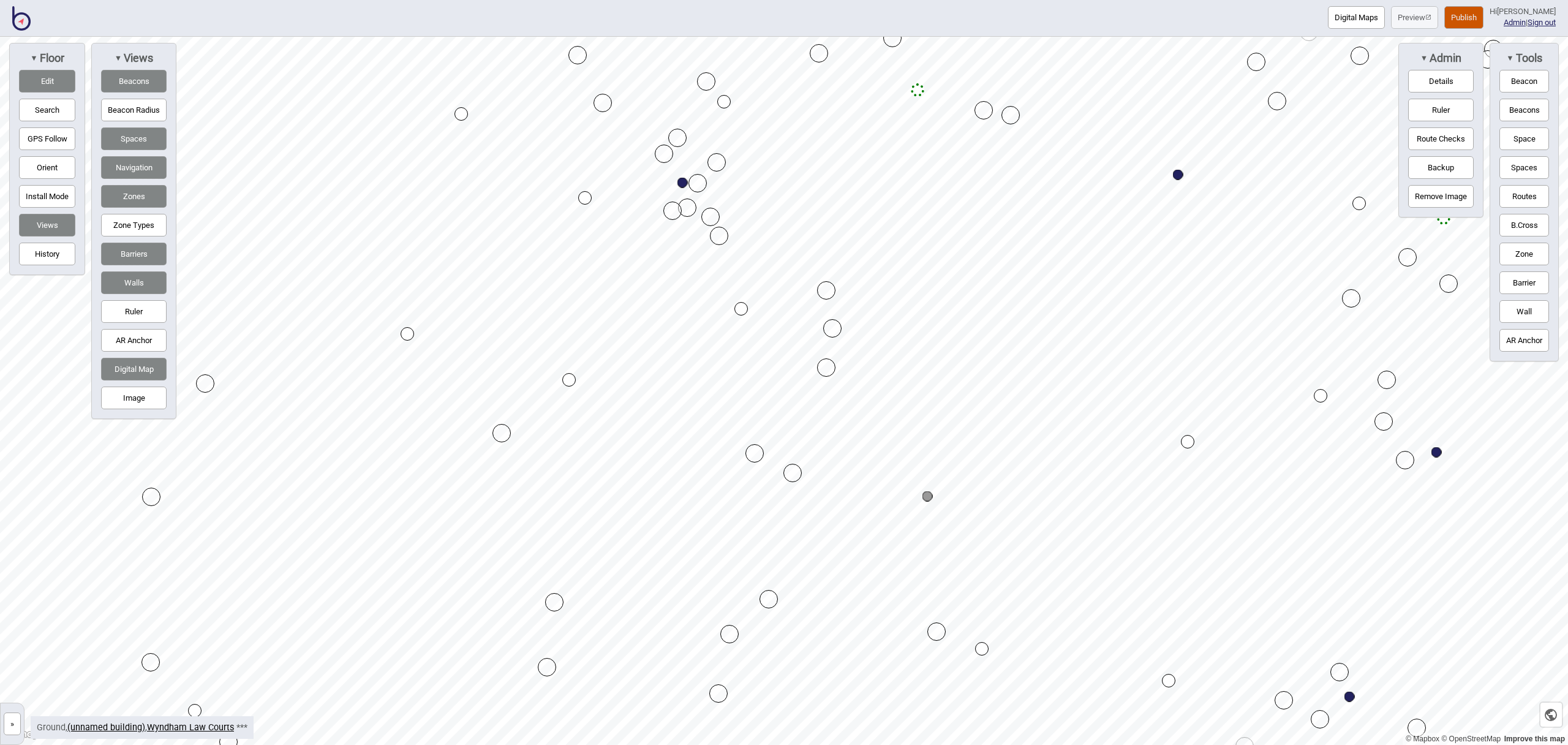
click at [1480, 14] on button "Publish" at bounding box center [1464, 17] width 39 height 22
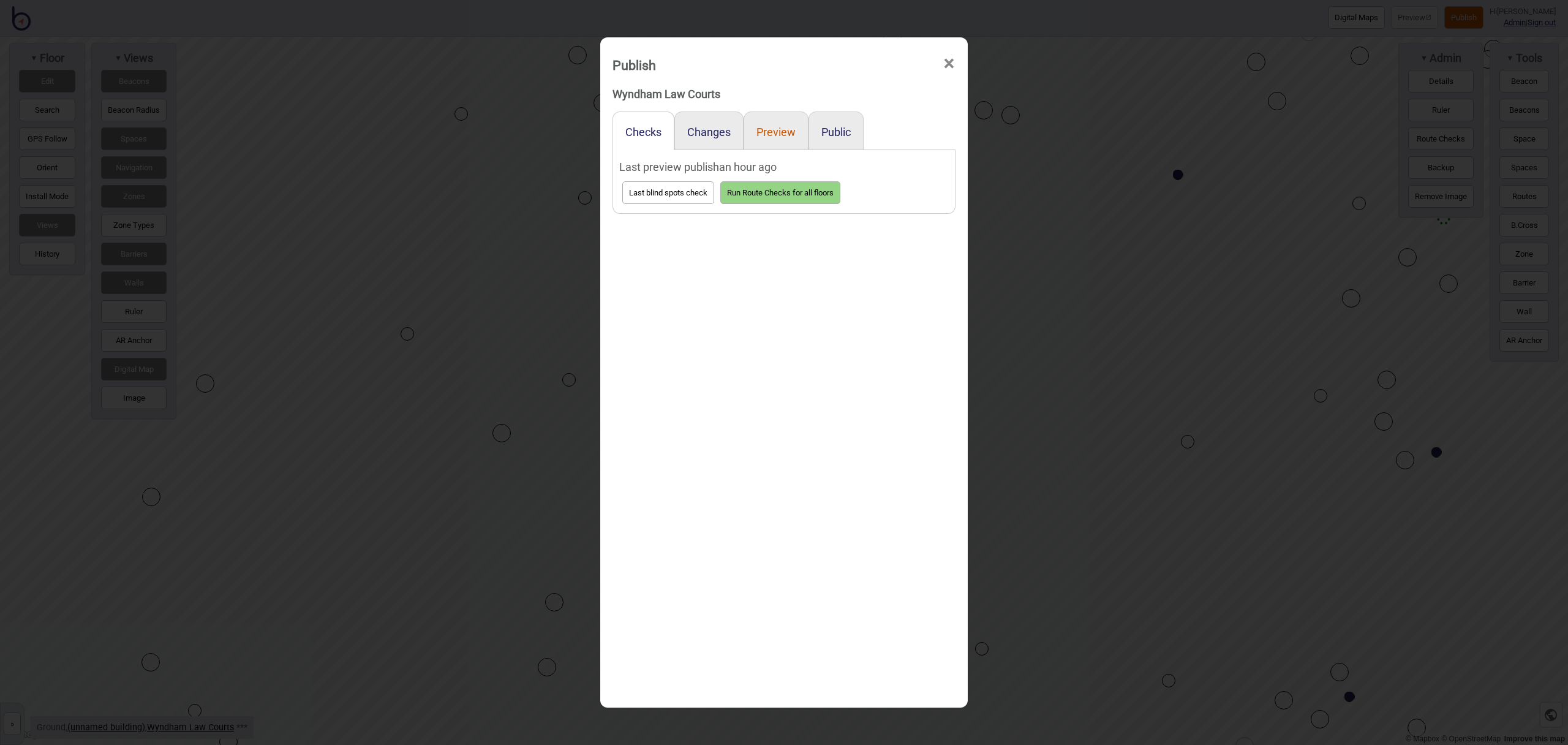
click at [771, 133] on button "Preview" at bounding box center [776, 132] width 39 height 13
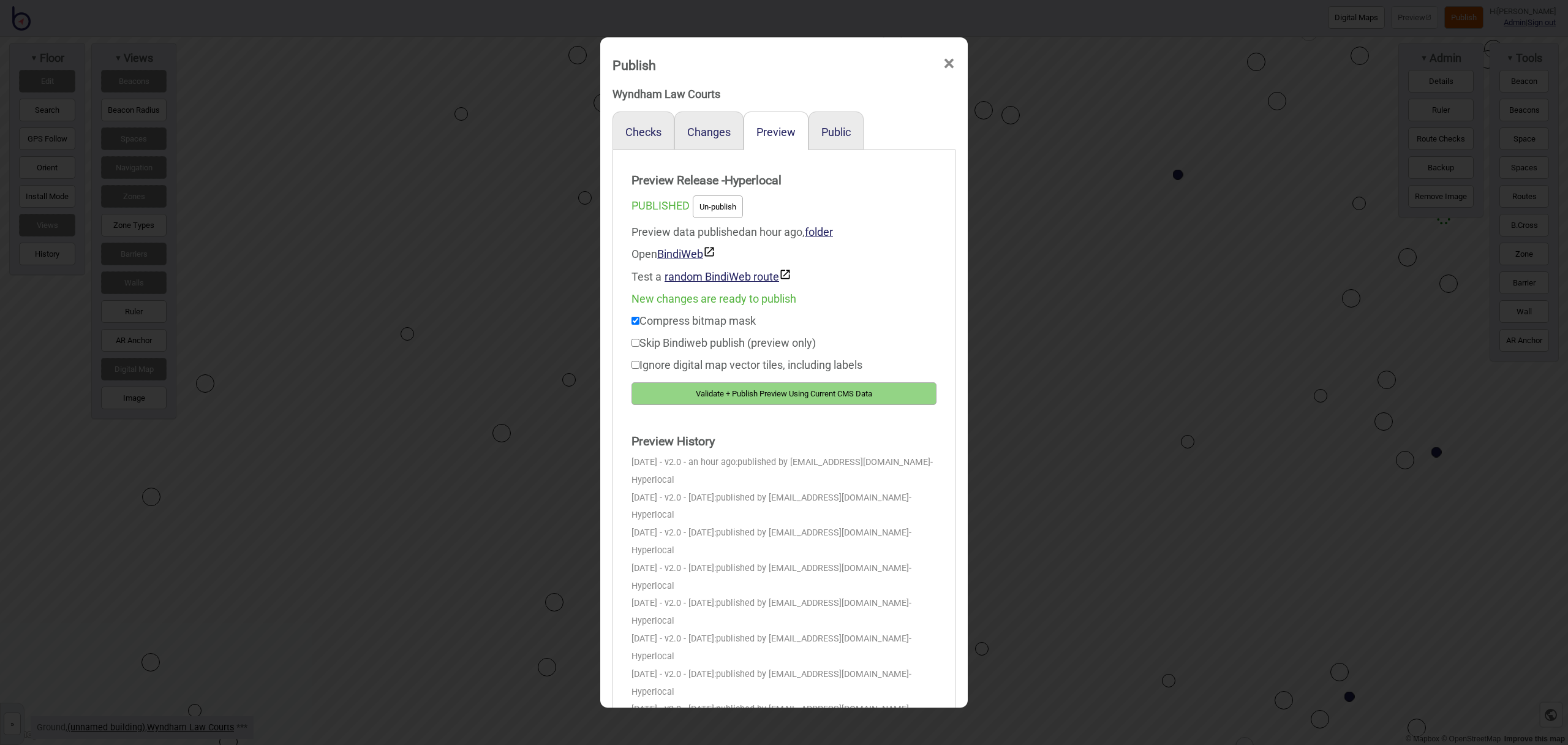
click at [821, 397] on button "Validate + Publish Preview Using Current CMS Data" at bounding box center [784, 394] width 305 height 22
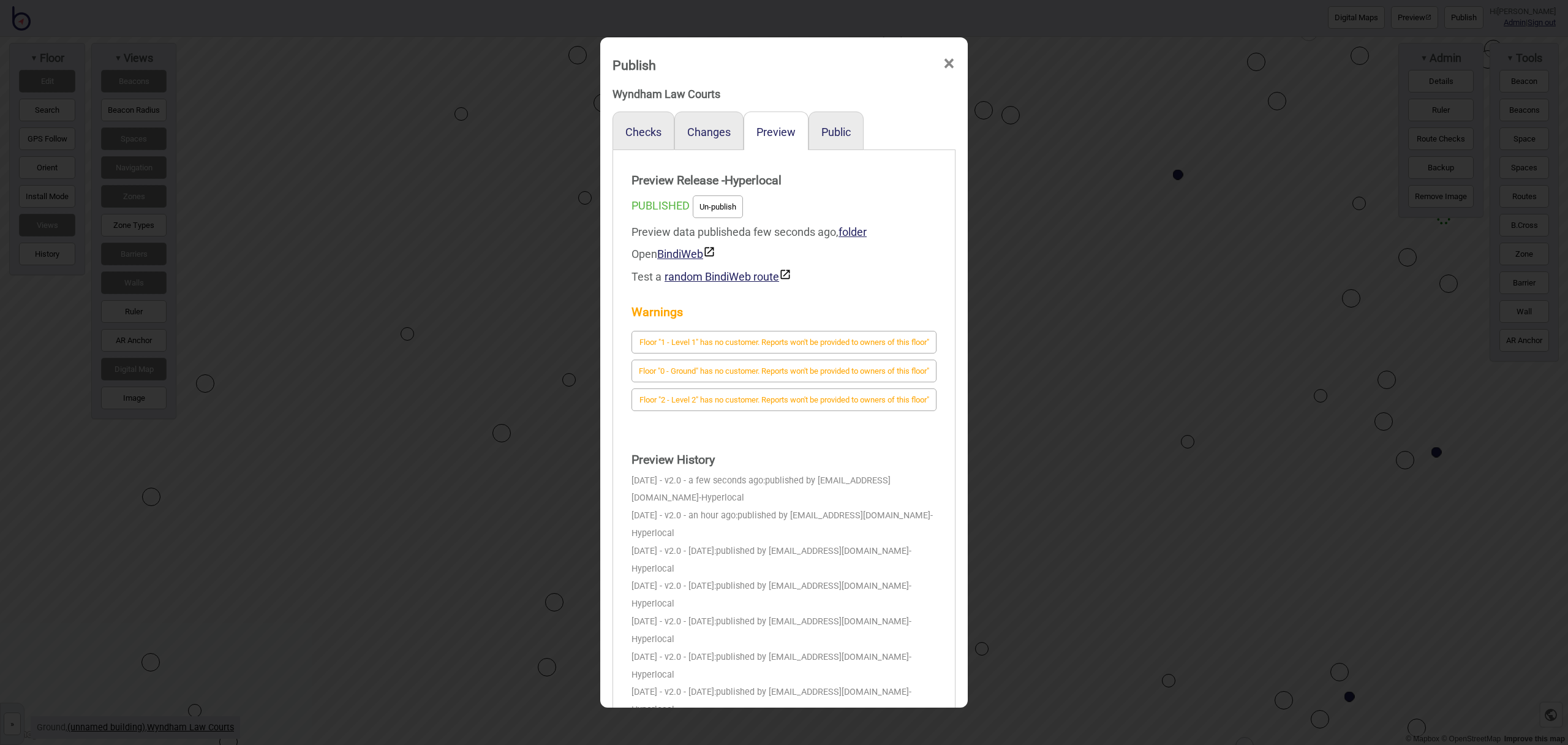
click at [951, 62] on span "×" at bounding box center [949, 64] width 13 height 40
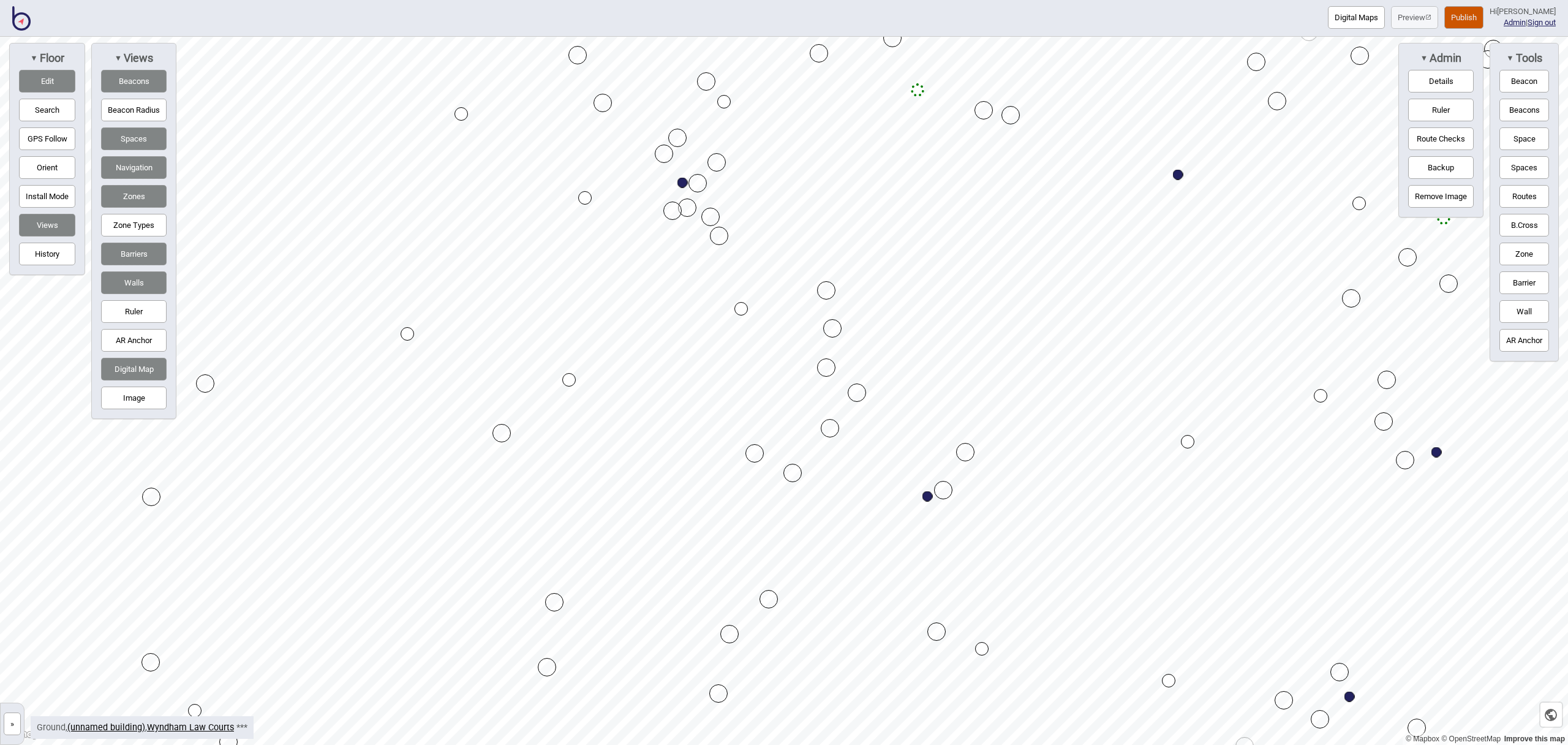
click at [37, 76] on button "Edit" at bounding box center [46, 81] width 56 height 22
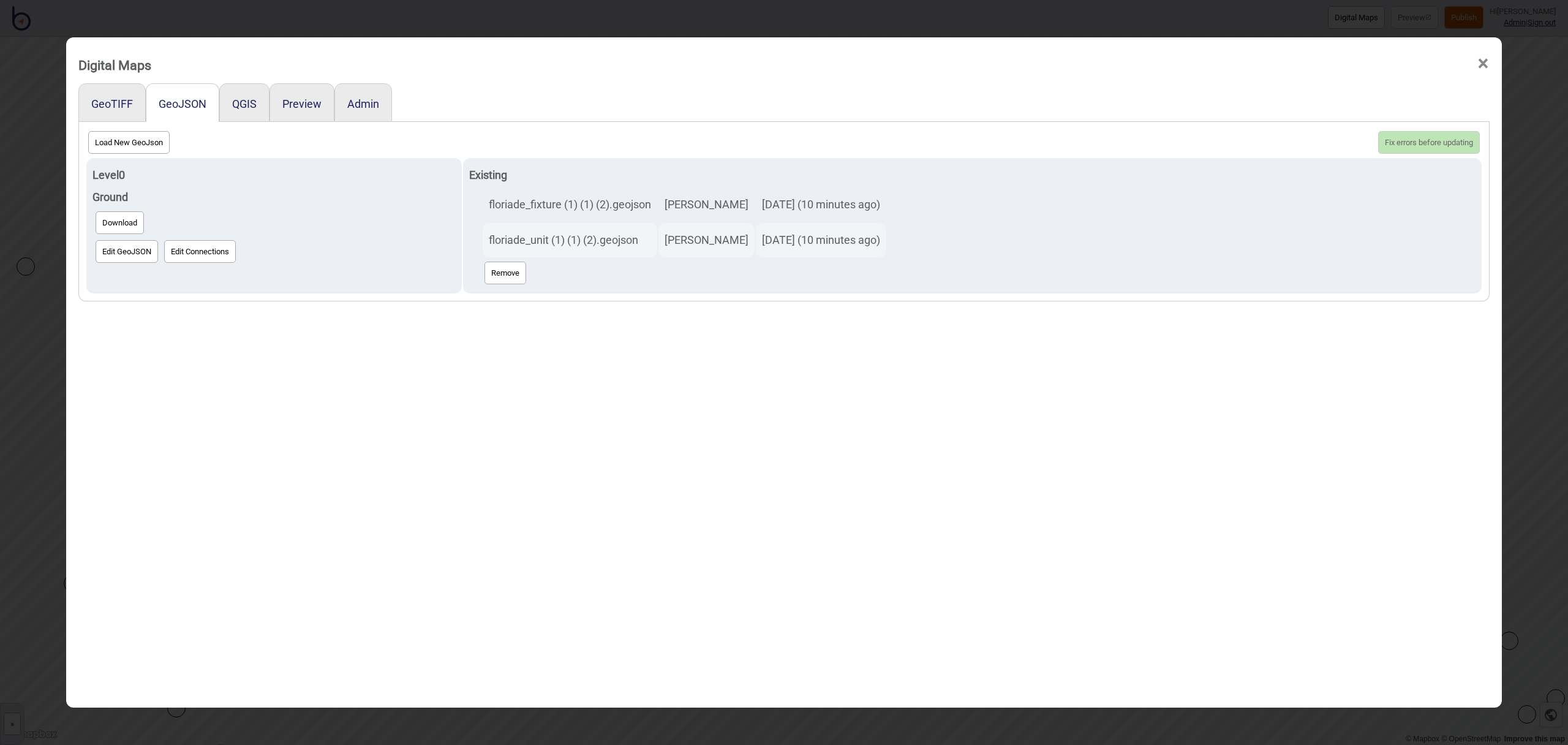
click at [131, 141] on button "Load New GeoJson" at bounding box center [129, 142] width 82 height 22
click input "file" at bounding box center [0, 0] width 0 height 0
select select "floriade_unit (1) (1) (2) (1).geojson"
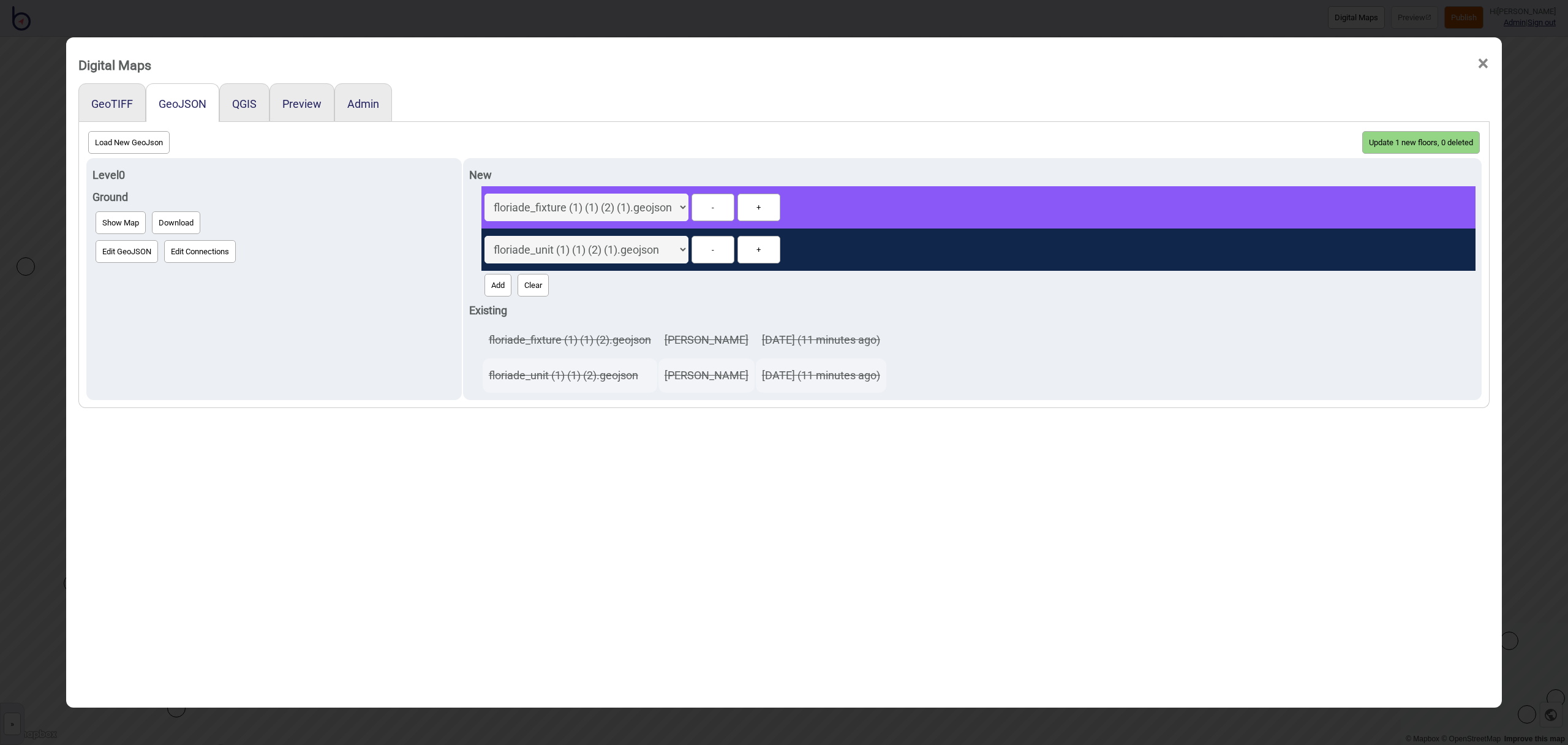
click at [1402, 139] on button "Update 1 new floors, 0 deleted" at bounding box center [1421, 142] width 118 height 22
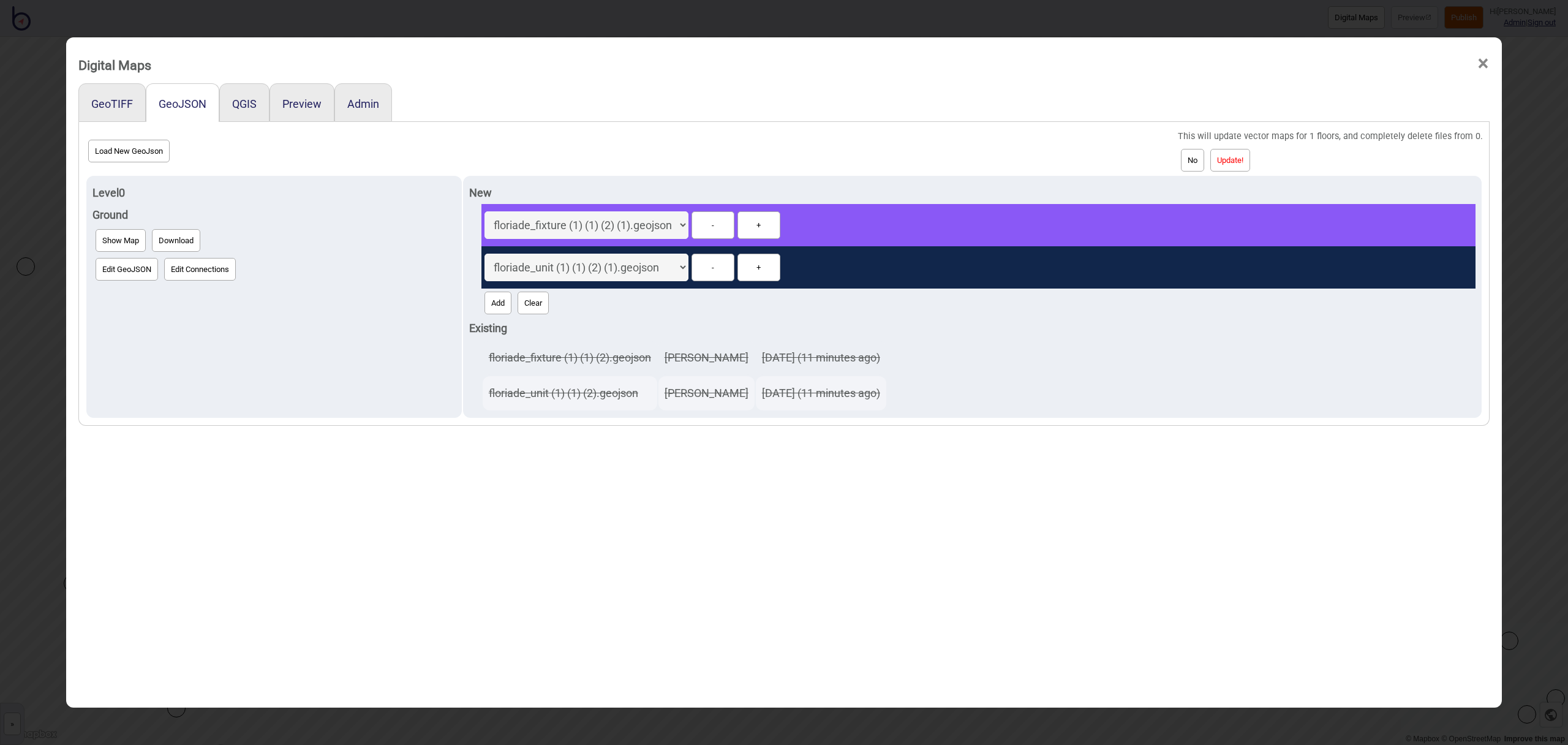
click at [1251, 163] on button "Update!" at bounding box center [1230, 160] width 40 height 22
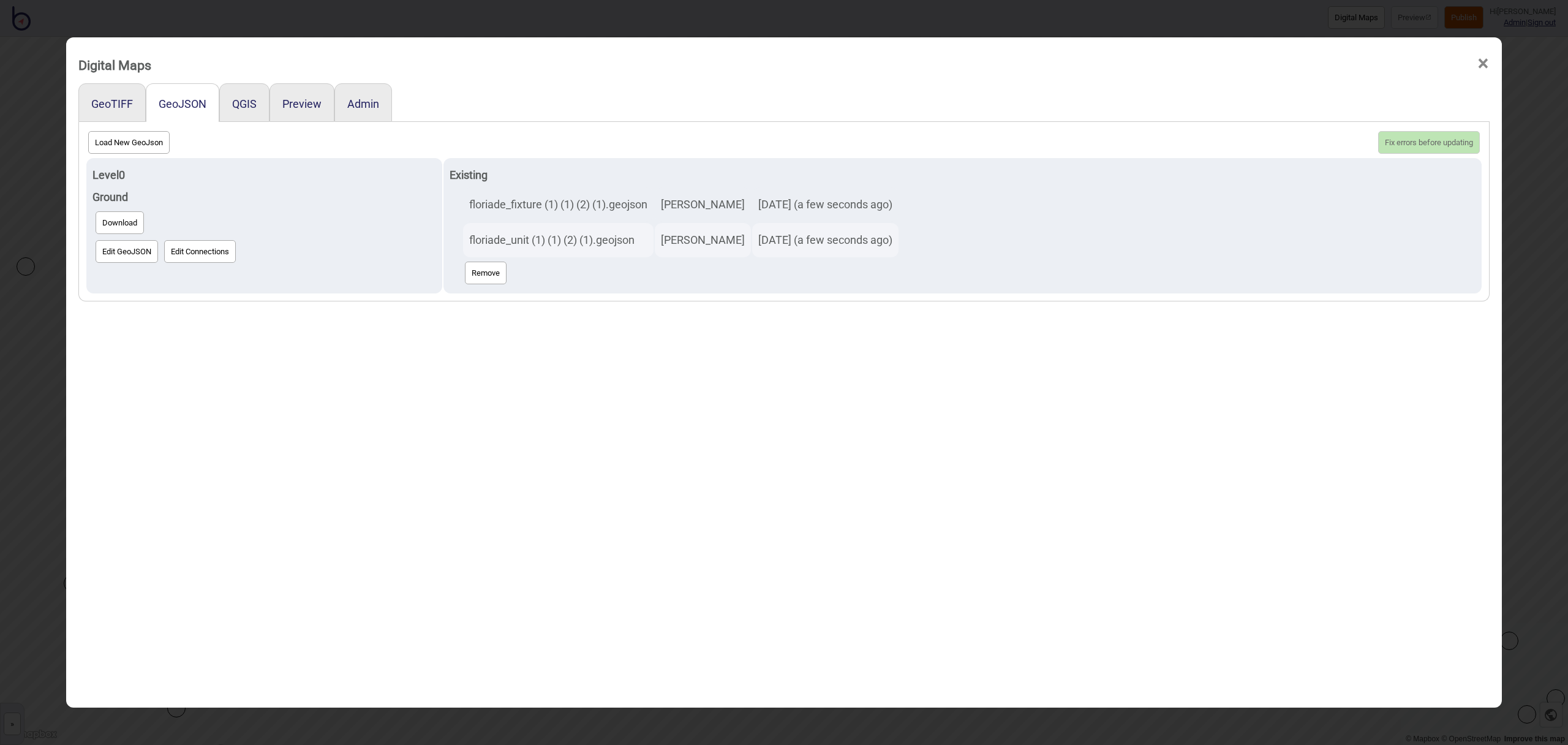
click at [1483, 62] on span "×" at bounding box center [1483, 64] width 13 height 40
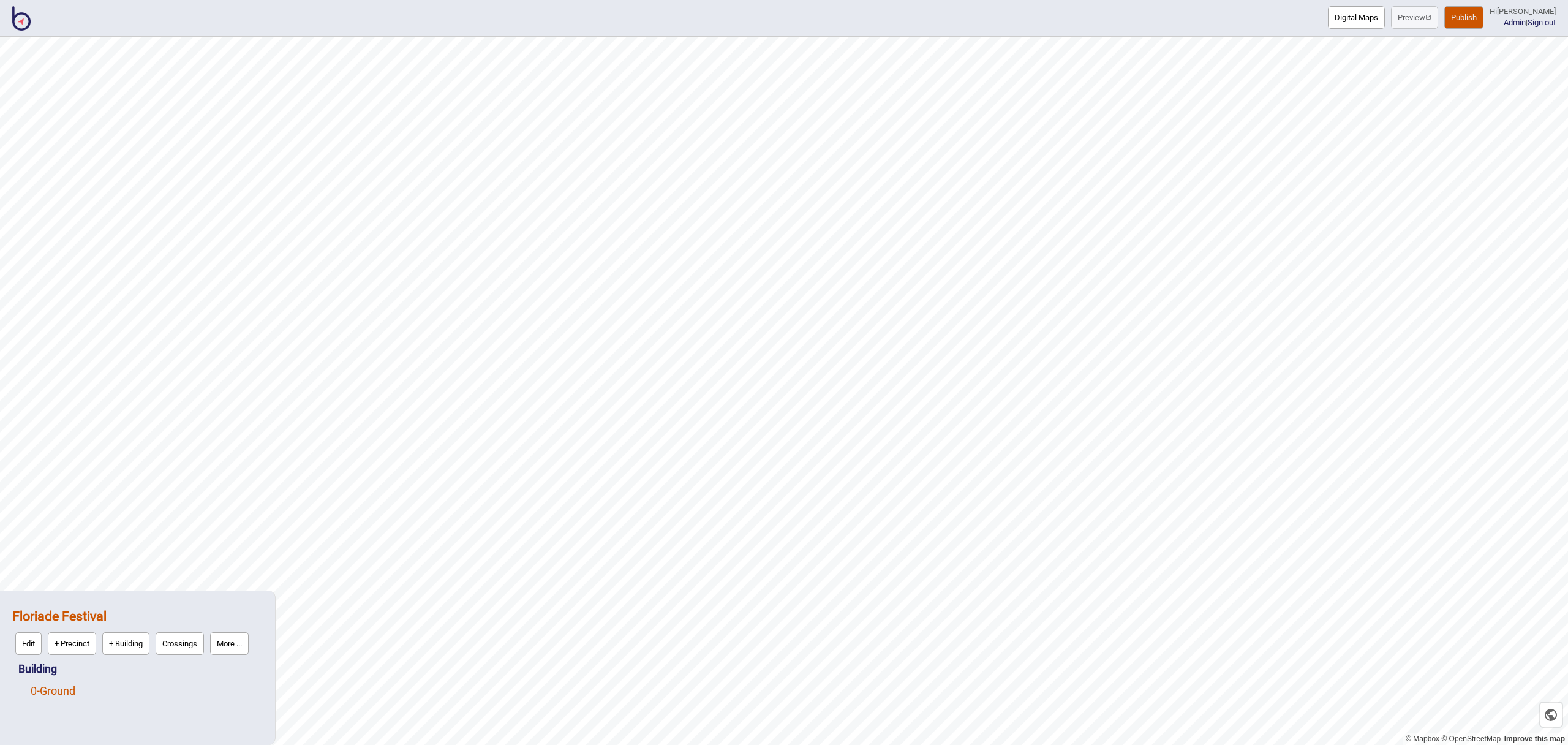
click at [76, 690] on link "0 - Ground" at bounding box center [53, 690] width 45 height 13
click at [52, 690] on button "Edit" at bounding box center [46, 688] width 26 height 22
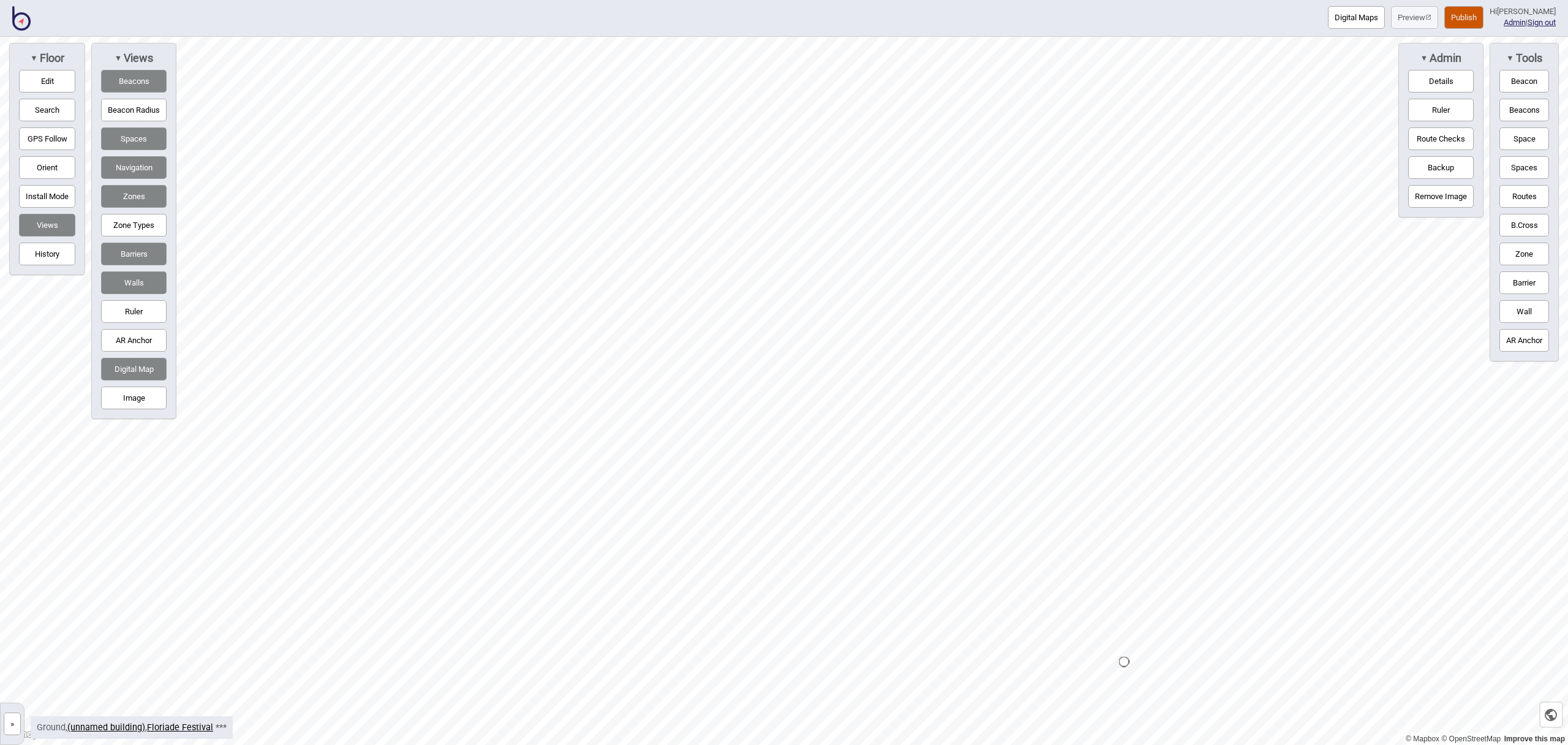
click at [55, 82] on button "Edit" at bounding box center [46, 81] width 56 height 22
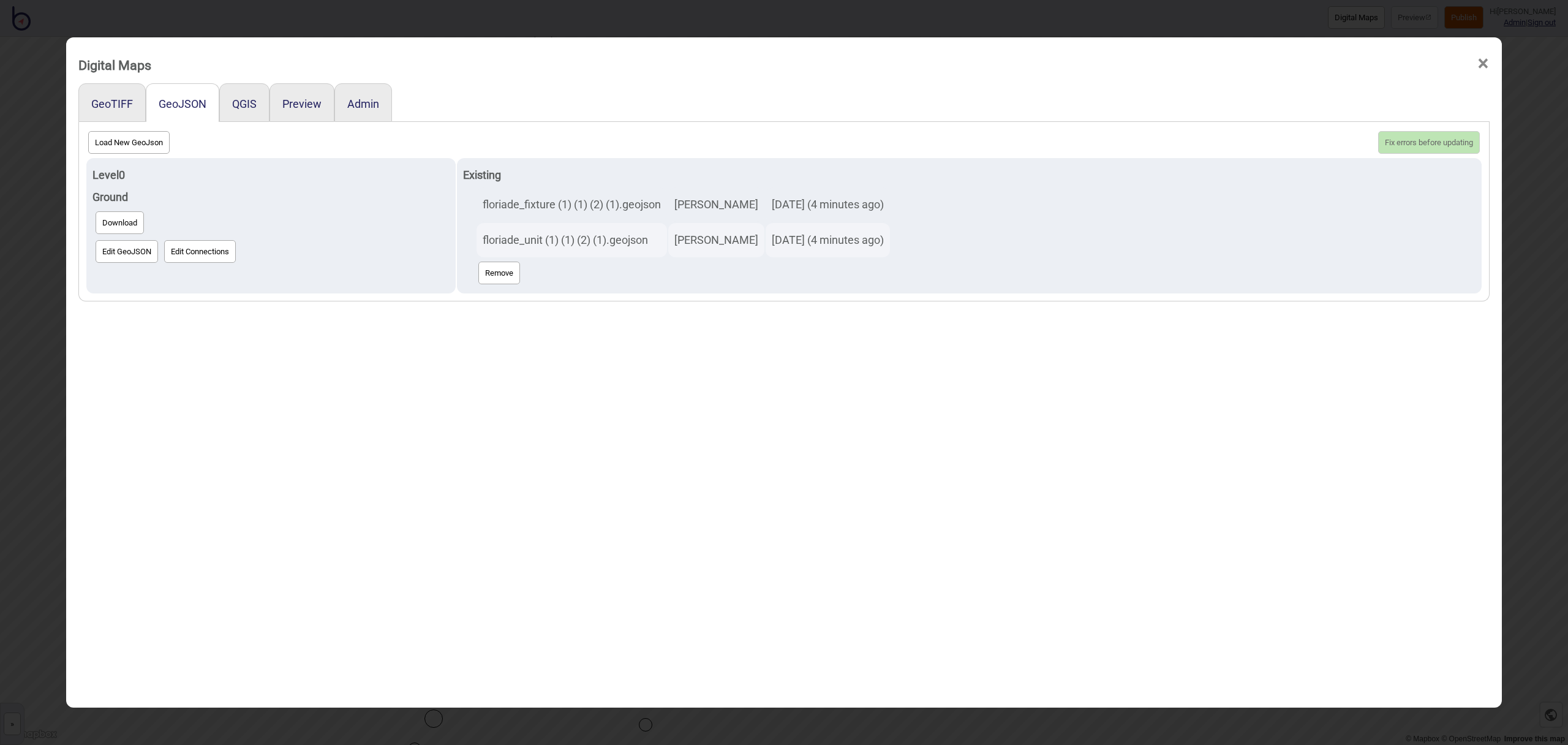
click at [133, 144] on button "Load New GeoJson" at bounding box center [129, 142] width 82 height 22
click input "file" at bounding box center [0, 0] width 0 height 0
select select "floriade_unit (1) (1) (2) (1) (1).geojson"
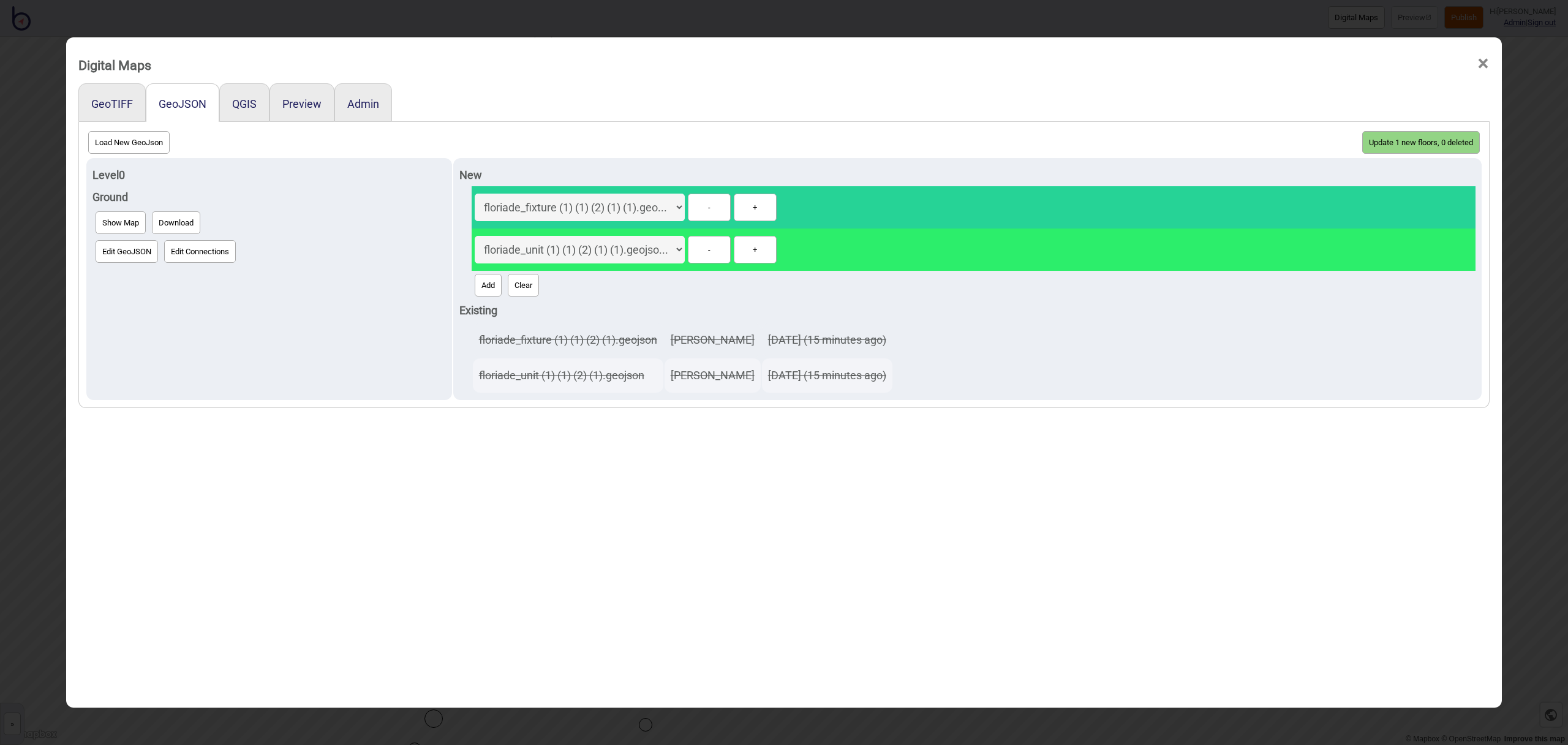
click at [1392, 139] on button "Update 1 new floors, 0 deleted" at bounding box center [1421, 142] width 118 height 22
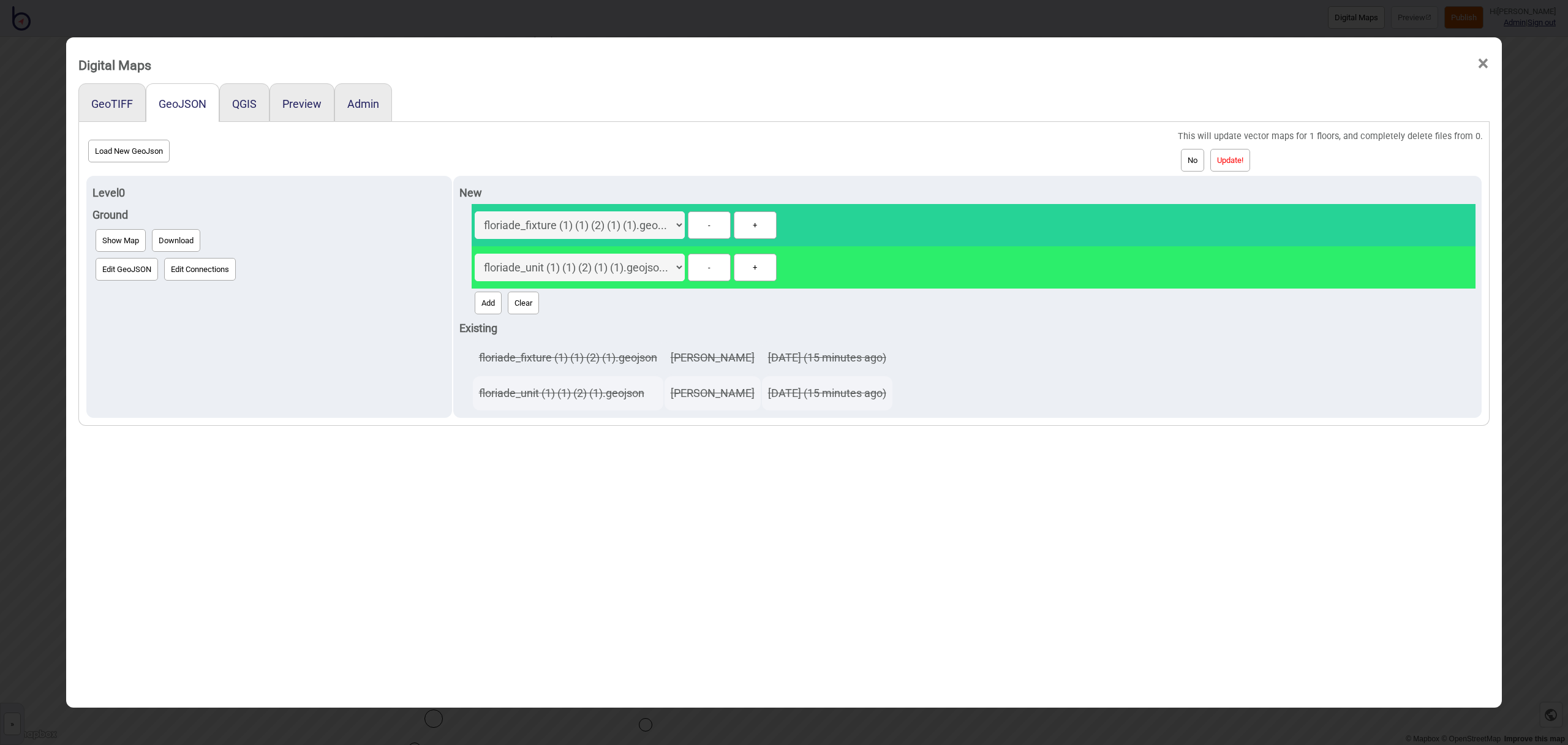
click at [1249, 160] on button "Update!" at bounding box center [1230, 160] width 40 height 22
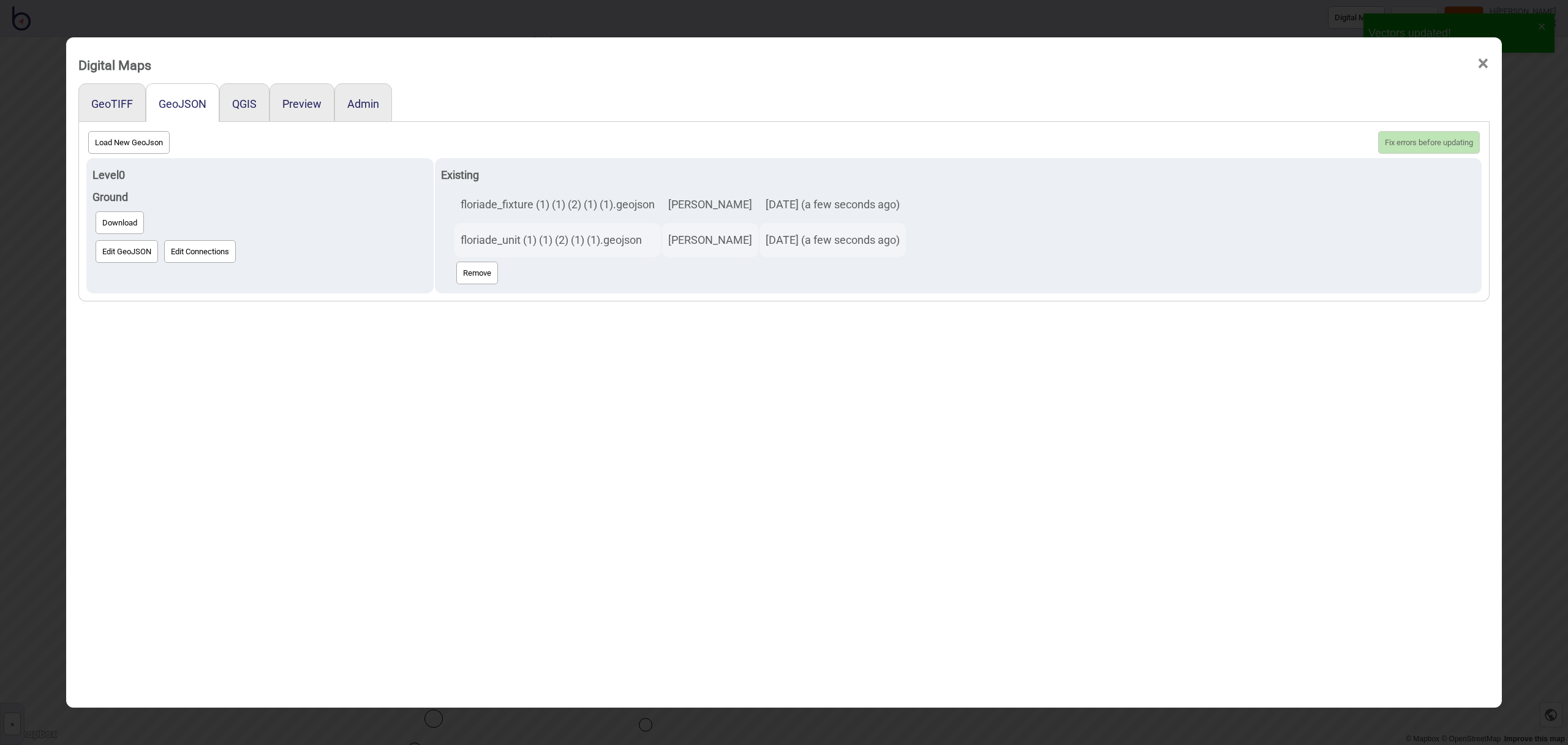
click at [1483, 64] on span "×" at bounding box center [1483, 64] width 13 height 40
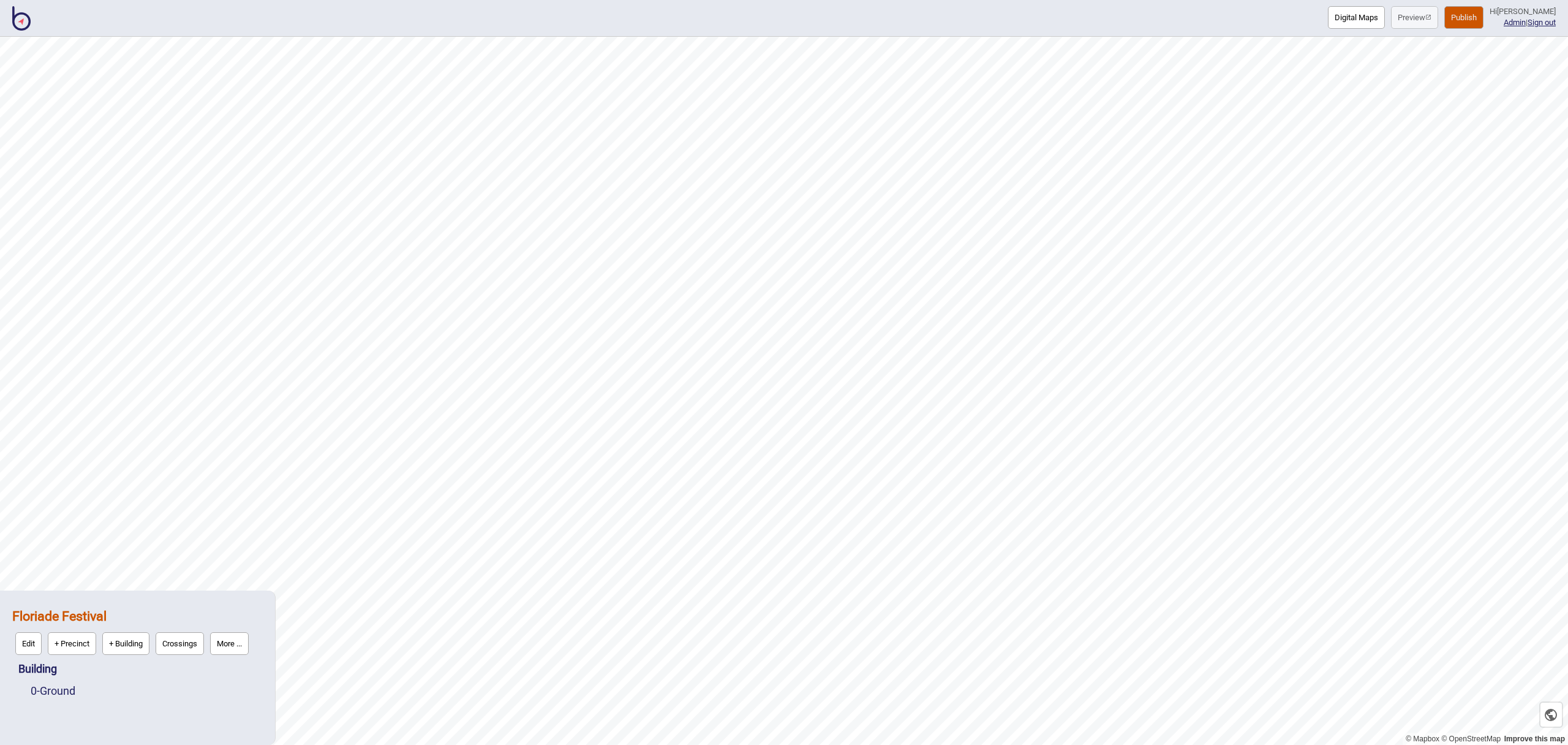
click at [1471, 22] on button "Publish" at bounding box center [1464, 17] width 39 height 22
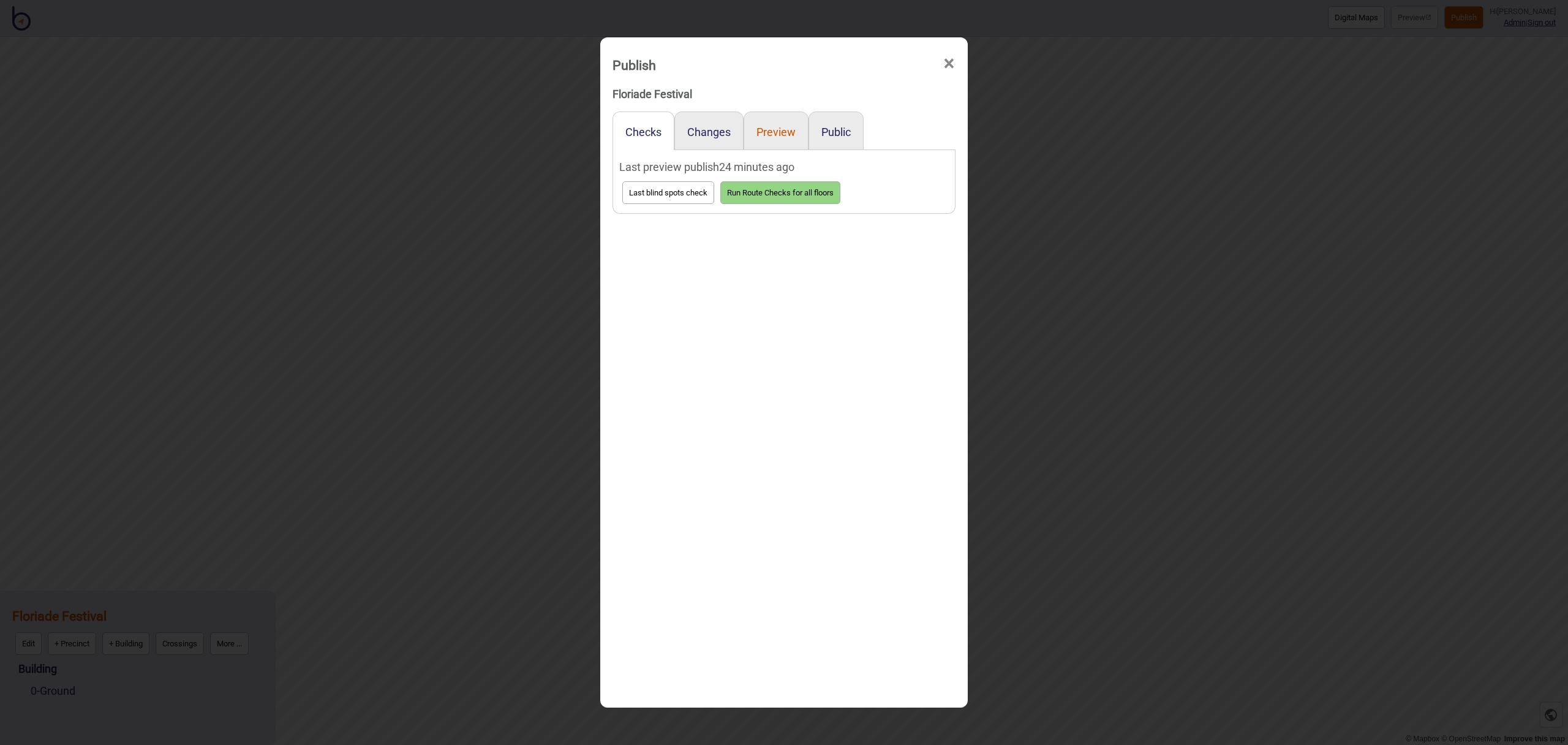
click at [785, 131] on button "Preview" at bounding box center [776, 132] width 39 height 13
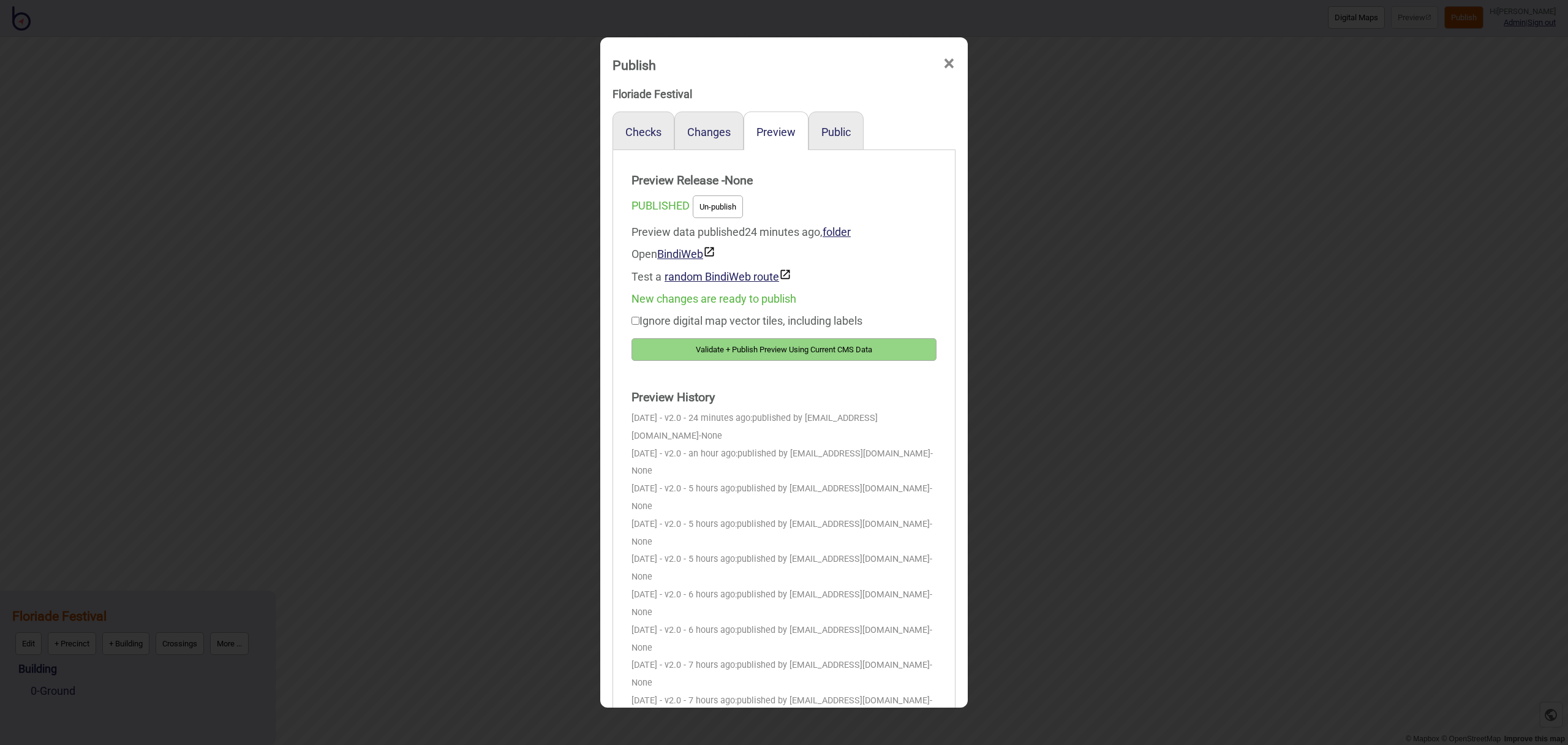
click at [815, 347] on button "Validate + Publish Preview Using Current CMS Data" at bounding box center [784, 350] width 305 height 22
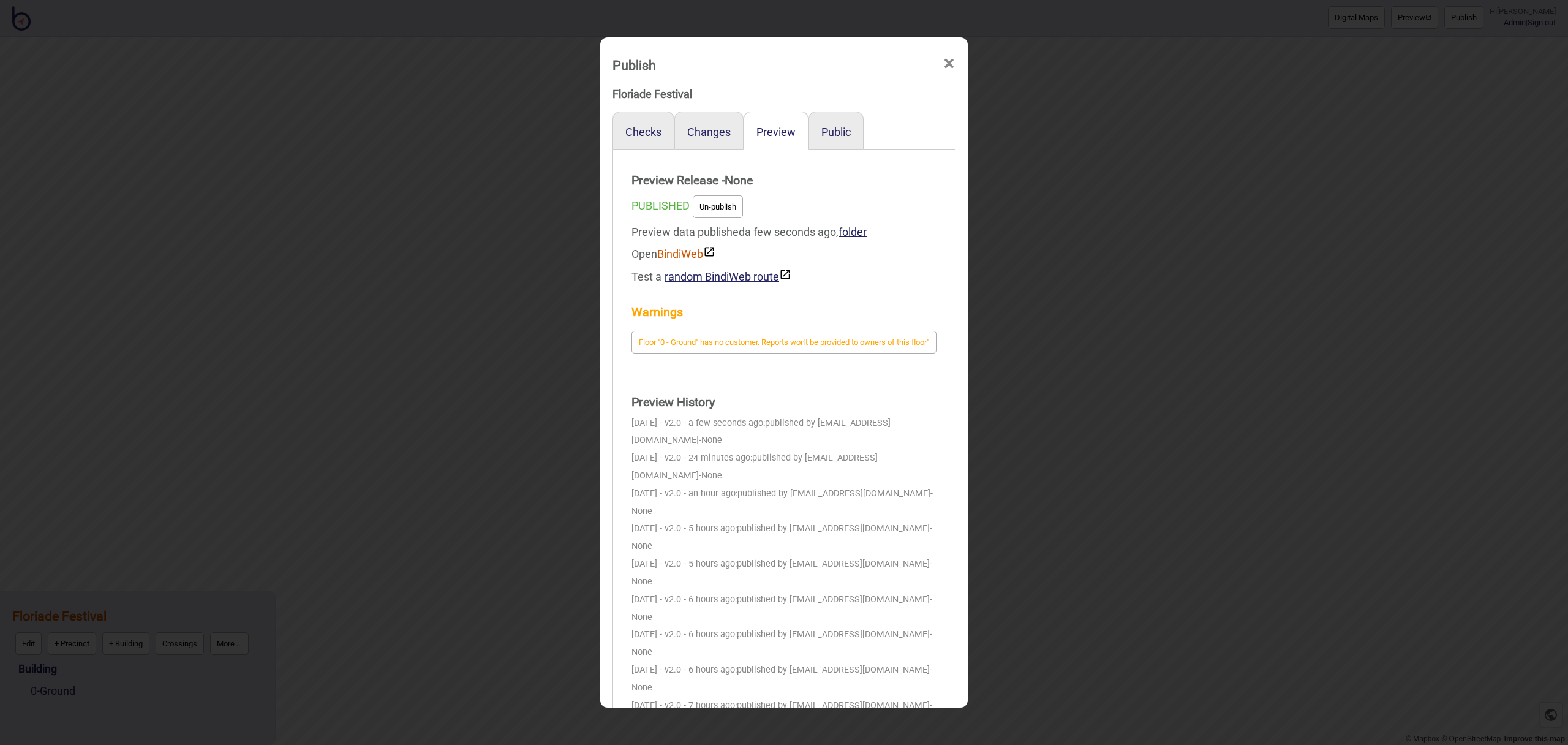
click at [694, 258] on link "BindiWeb" at bounding box center [686, 254] width 58 height 13
click at [949, 58] on span "×" at bounding box center [949, 64] width 13 height 40
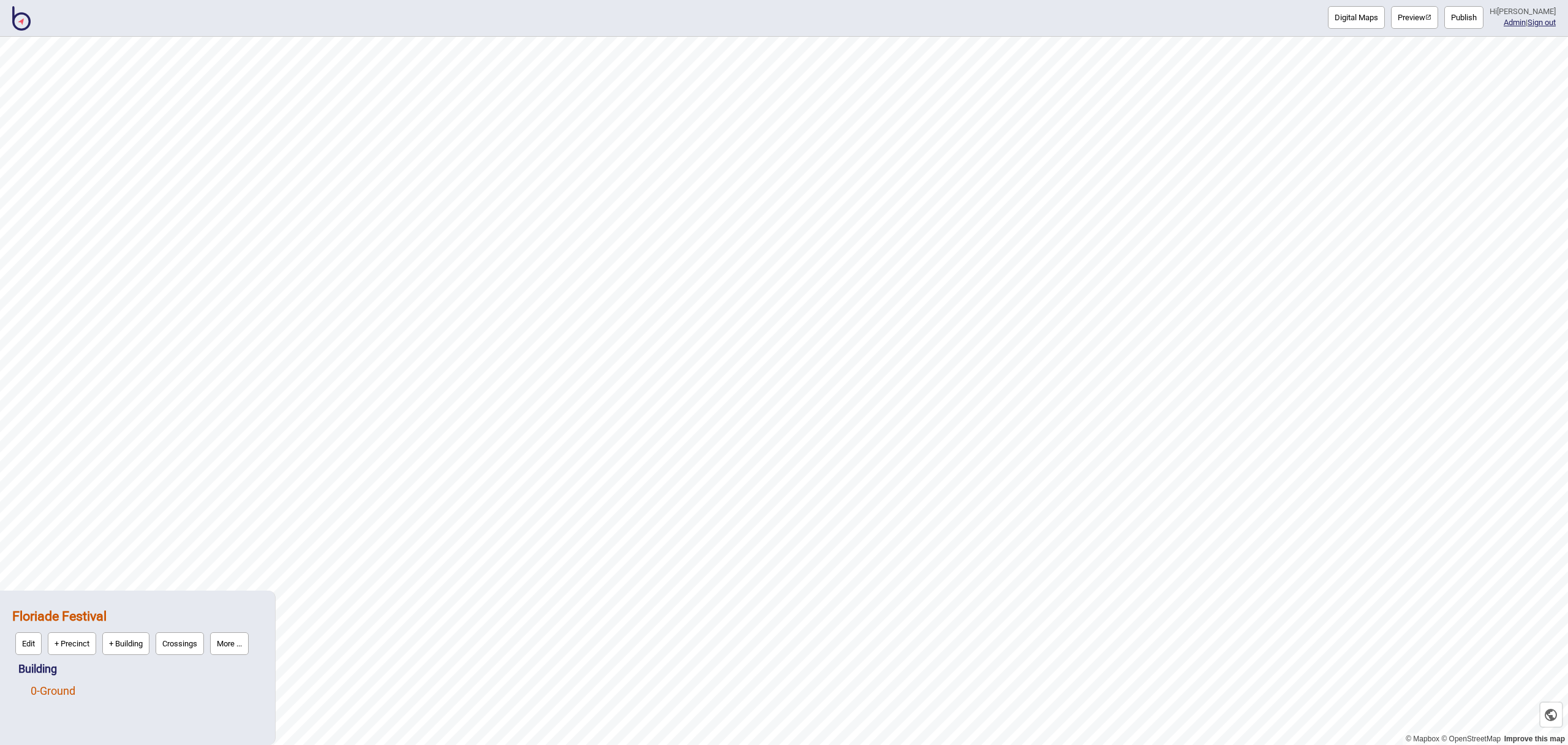
click at [70, 693] on link "0 - Ground" at bounding box center [53, 690] width 45 height 13
click at [49, 685] on button "Edit" at bounding box center [46, 688] width 26 height 22
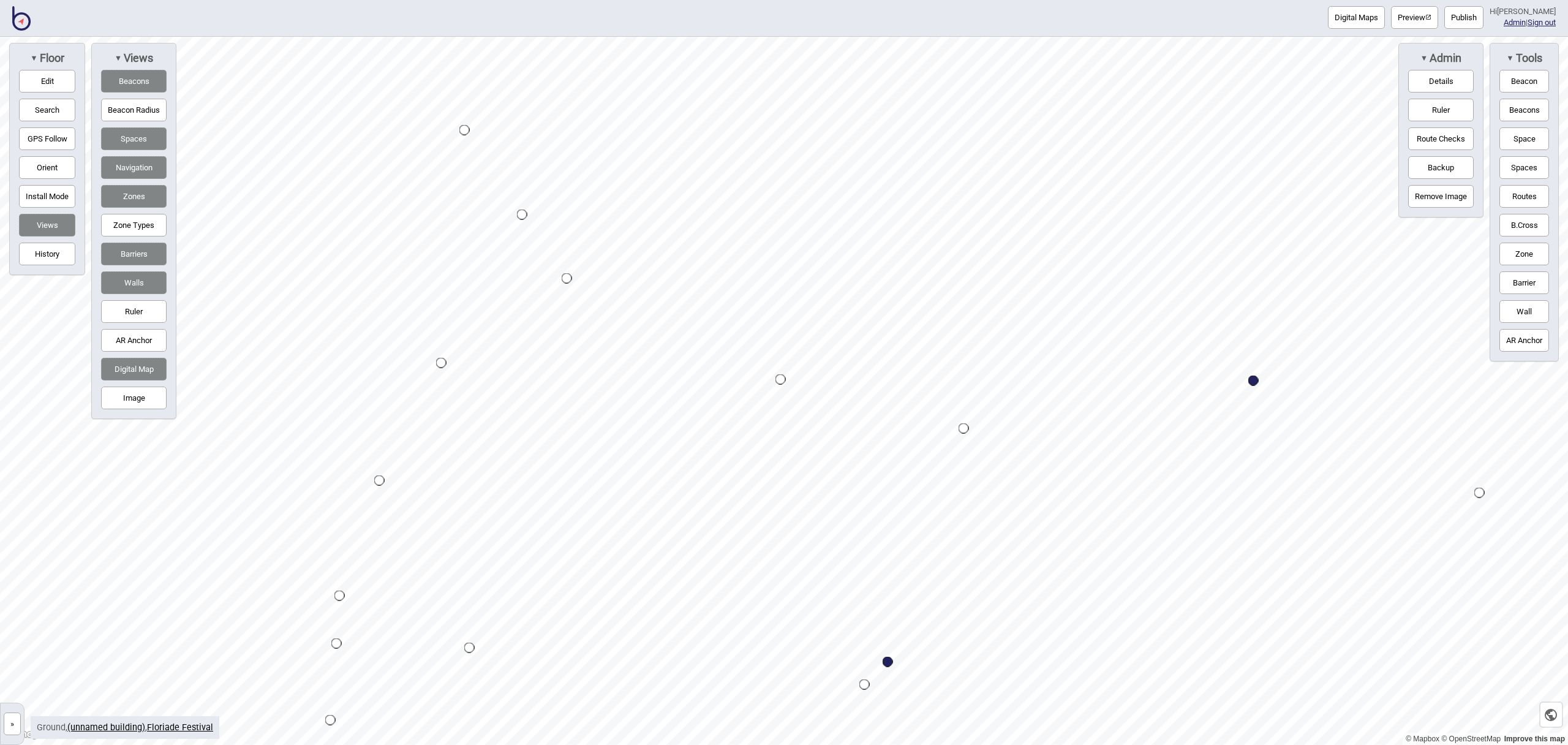
click at [35, 76] on button "Edit" at bounding box center [46, 81] width 56 height 22
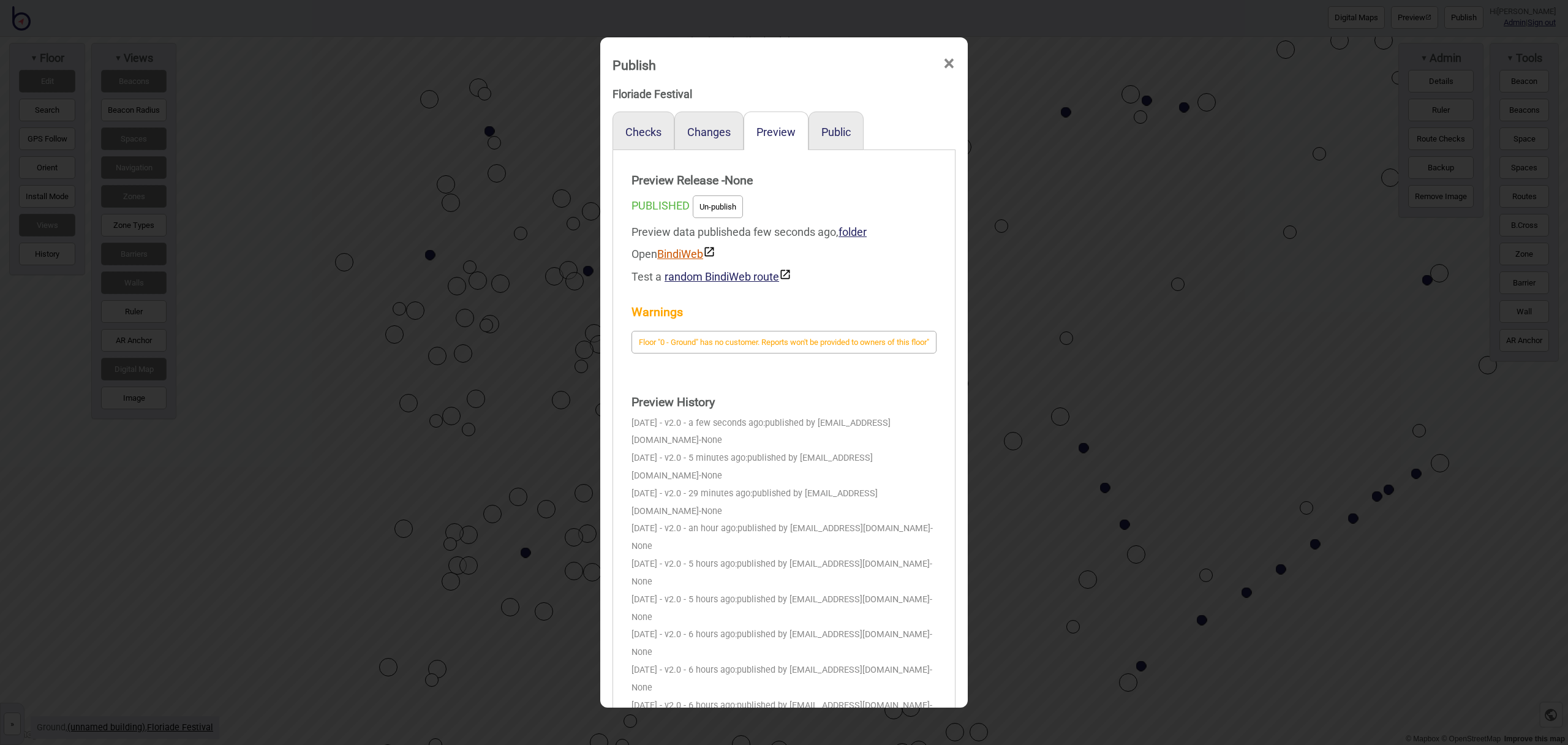
click at [683, 253] on link "BindiWeb" at bounding box center [686, 254] width 58 height 13
click at [948, 61] on span "×" at bounding box center [949, 64] width 13 height 40
